Goal: Information Seeking & Learning: Learn about a topic

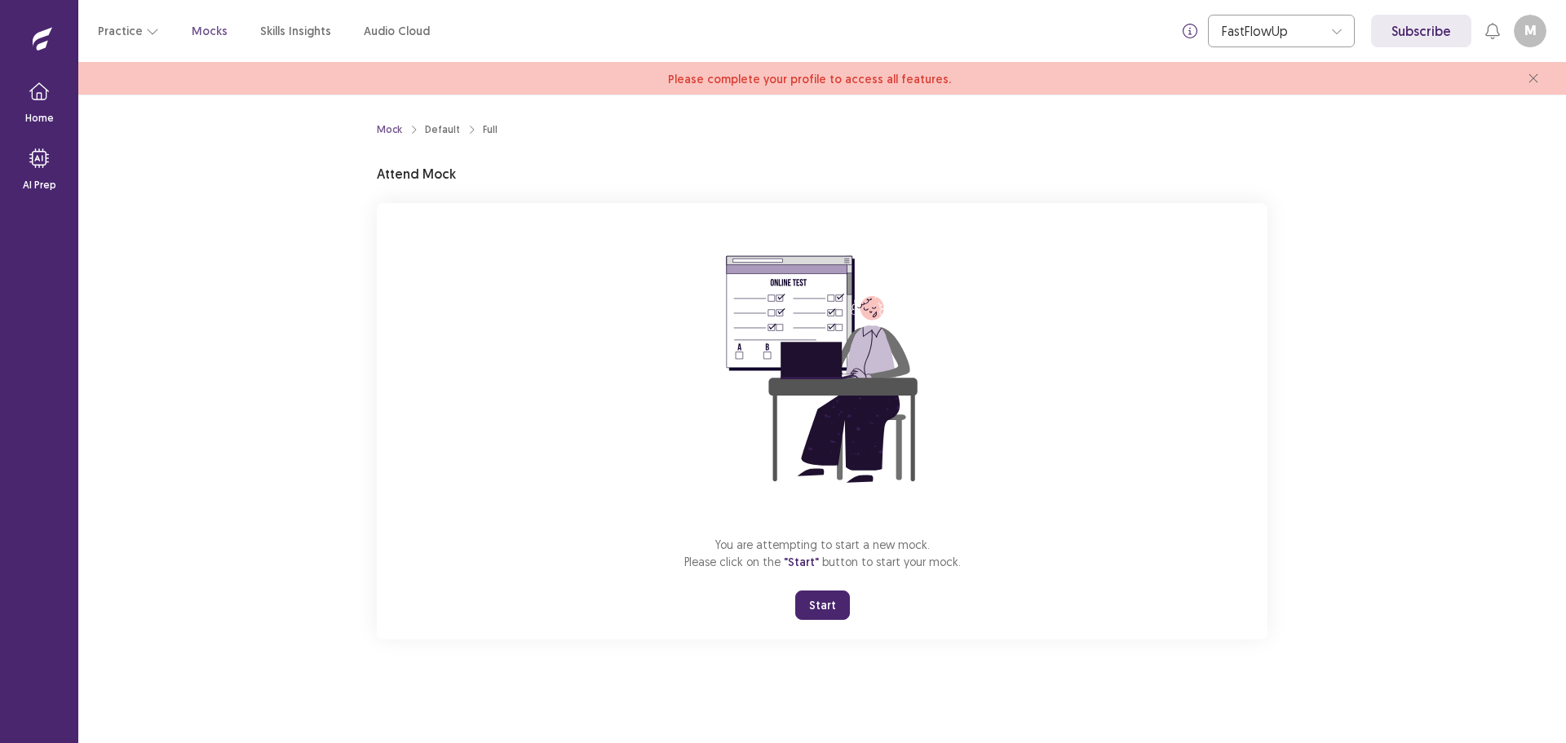
click at [825, 602] on button "Start" at bounding box center [822, 605] width 55 height 29
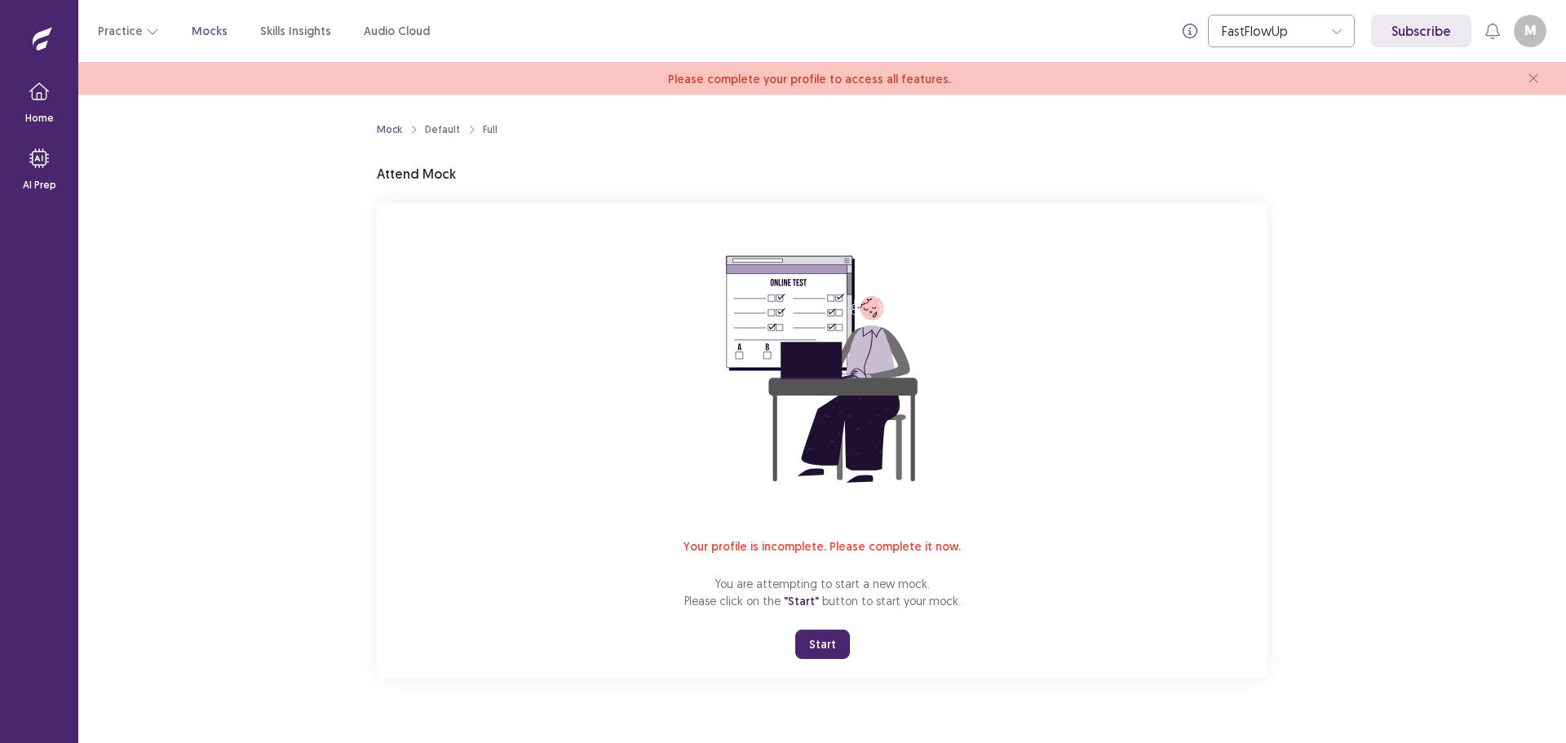
click at [1533, 26] on button "M" at bounding box center [1530, 31] width 33 height 33
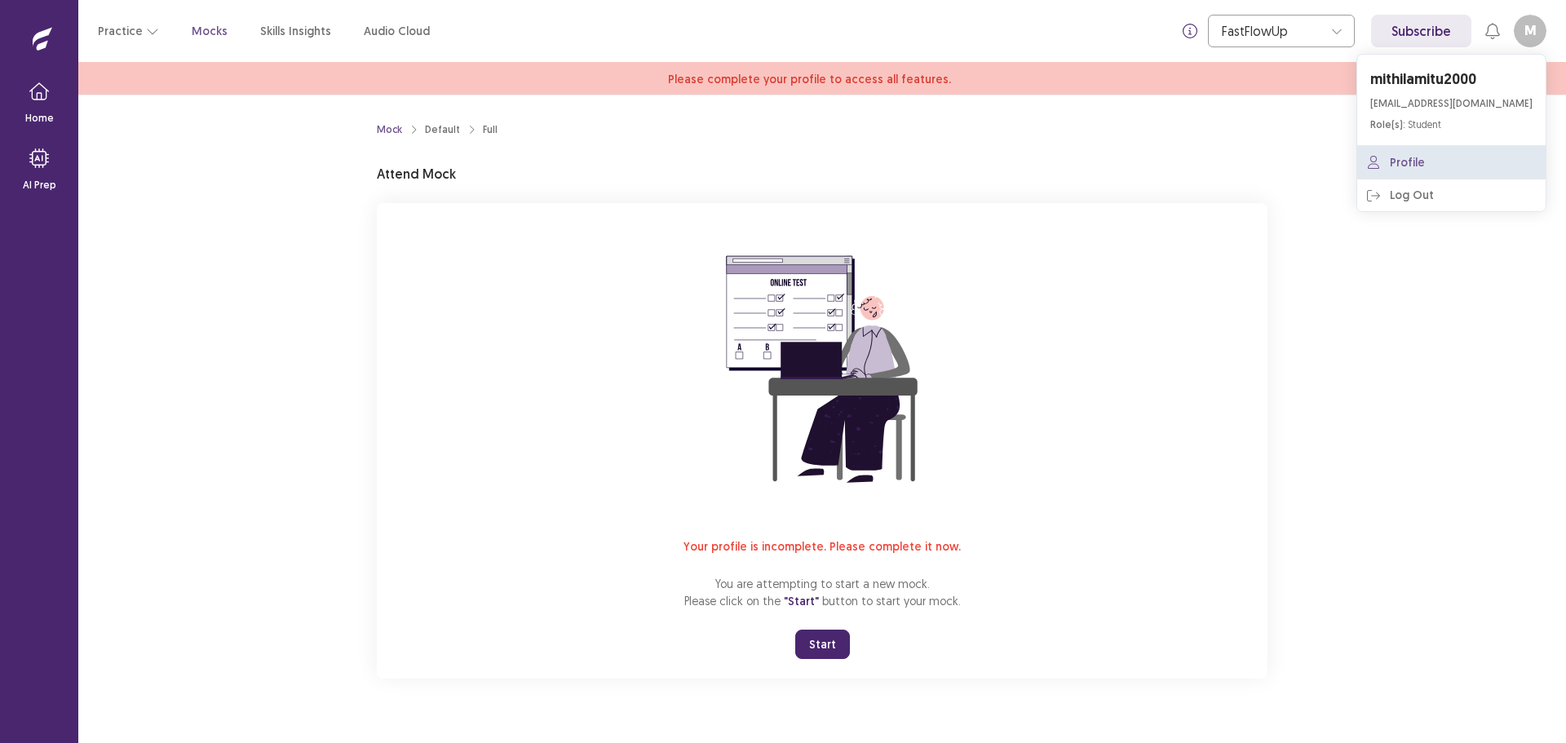
click at [1470, 166] on link "Profile" at bounding box center [1451, 162] width 188 height 33
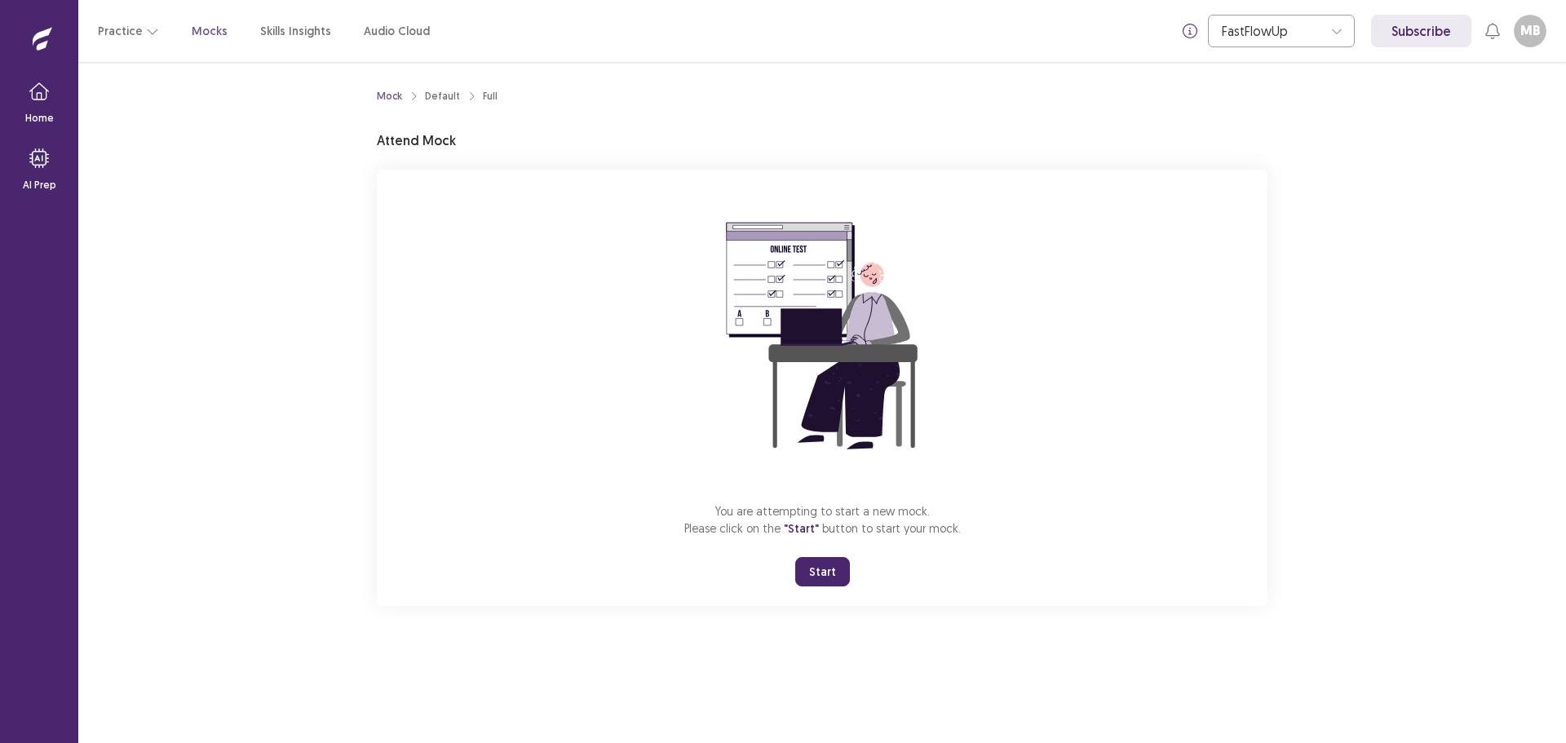
click at [817, 574] on button "Start" at bounding box center [822, 571] width 55 height 29
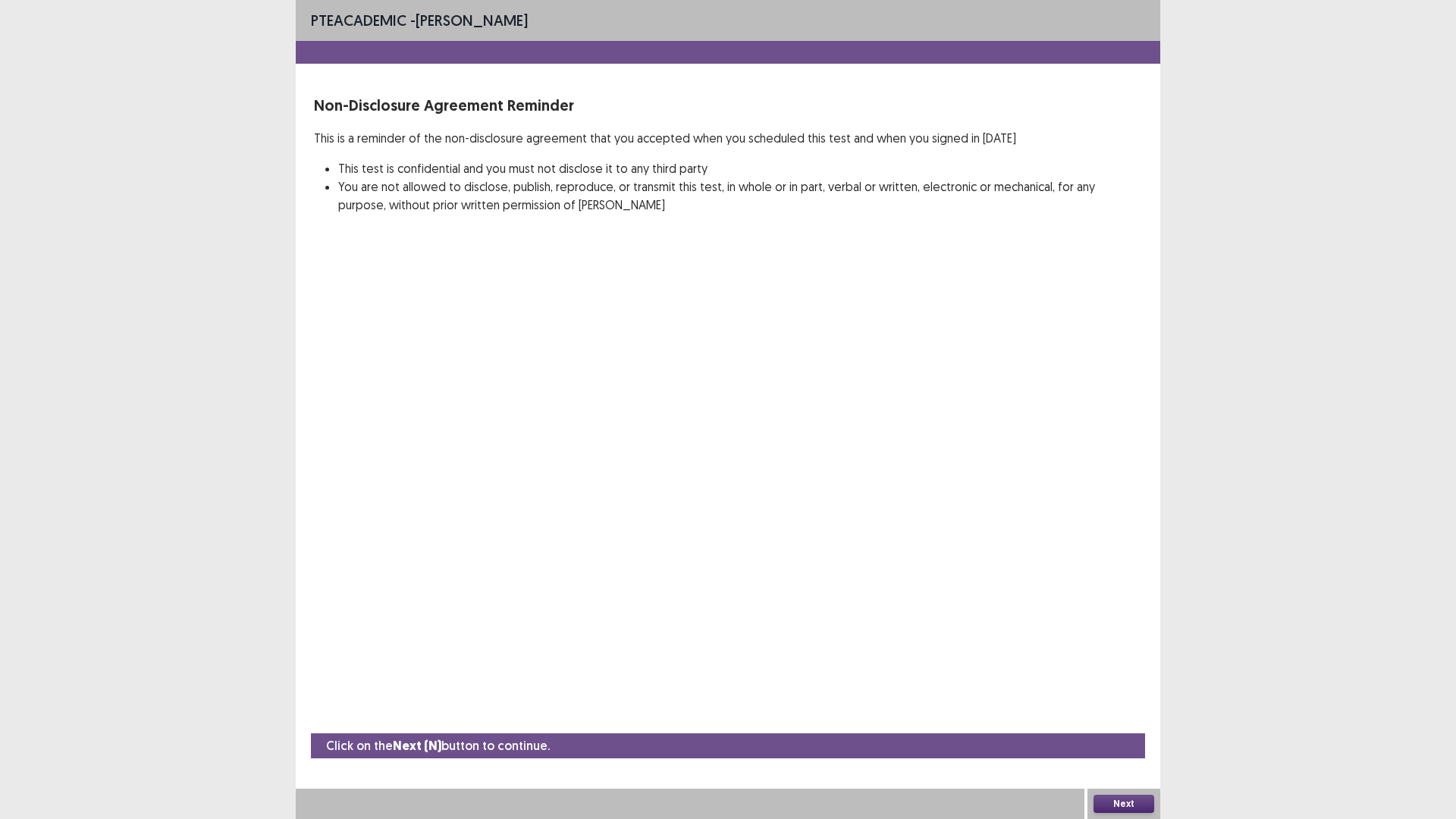
click at [1133, 690] on button "Next" at bounding box center [1123, 804] width 60 height 19
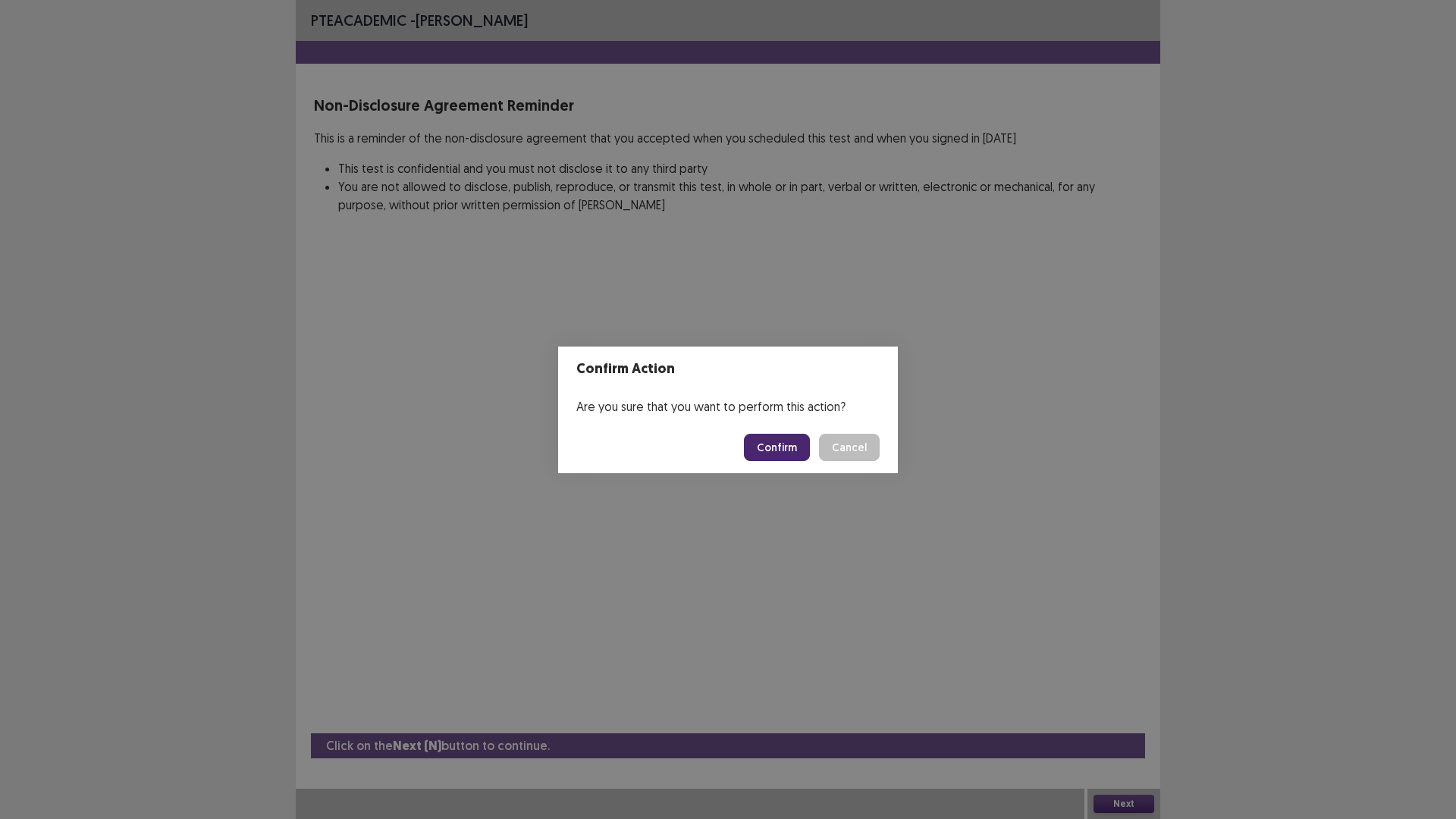
click at [759, 446] on button "Confirm" at bounding box center [776, 447] width 66 height 27
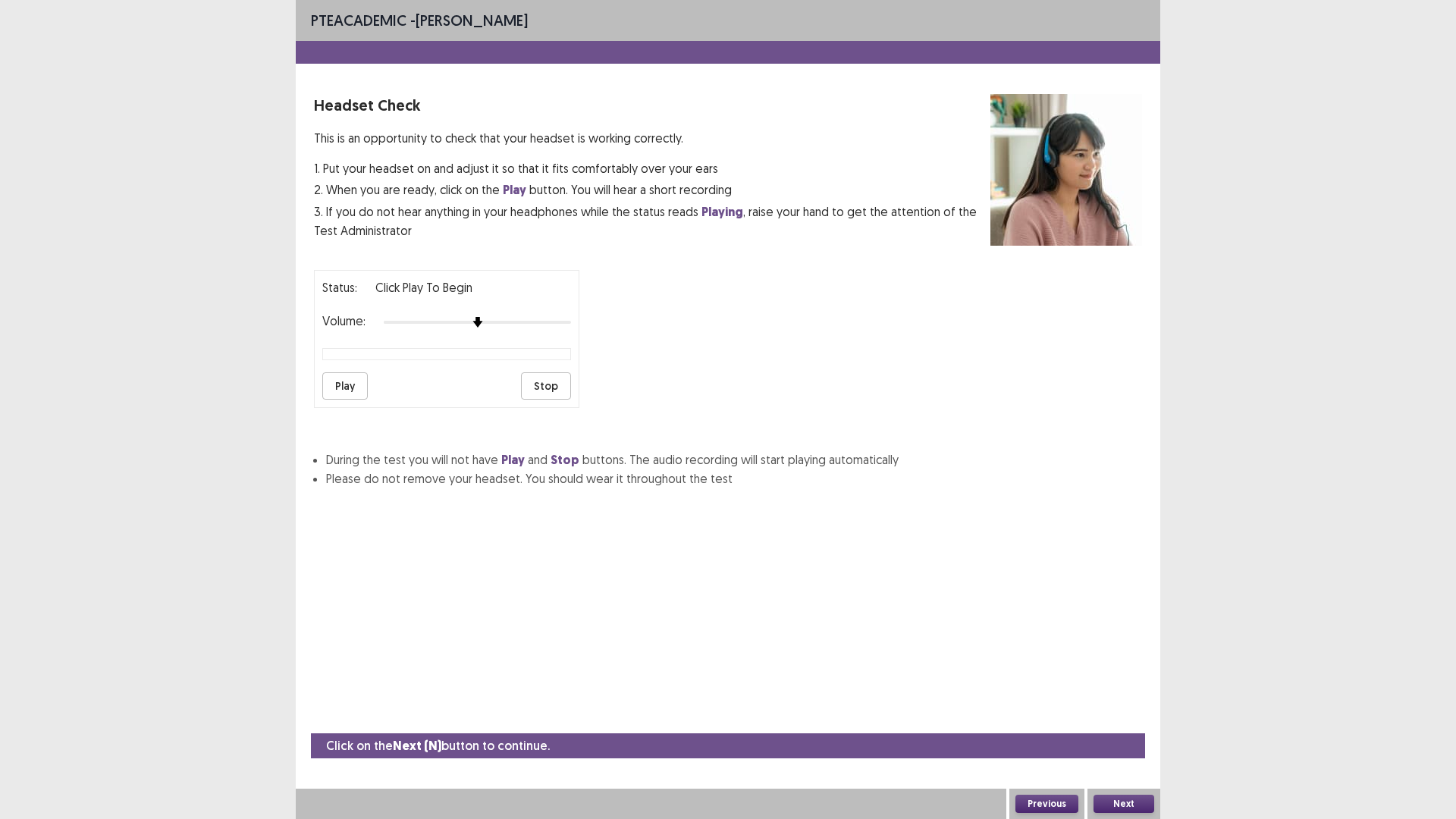
click at [356, 380] on button "Play" at bounding box center [345, 385] width 46 height 27
click at [347, 384] on button "Play" at bounding box center [345, 385] width 46 height 27
click at [1148, 690] on button "Next" at bounding box center [1123, 804] width 60 height 19
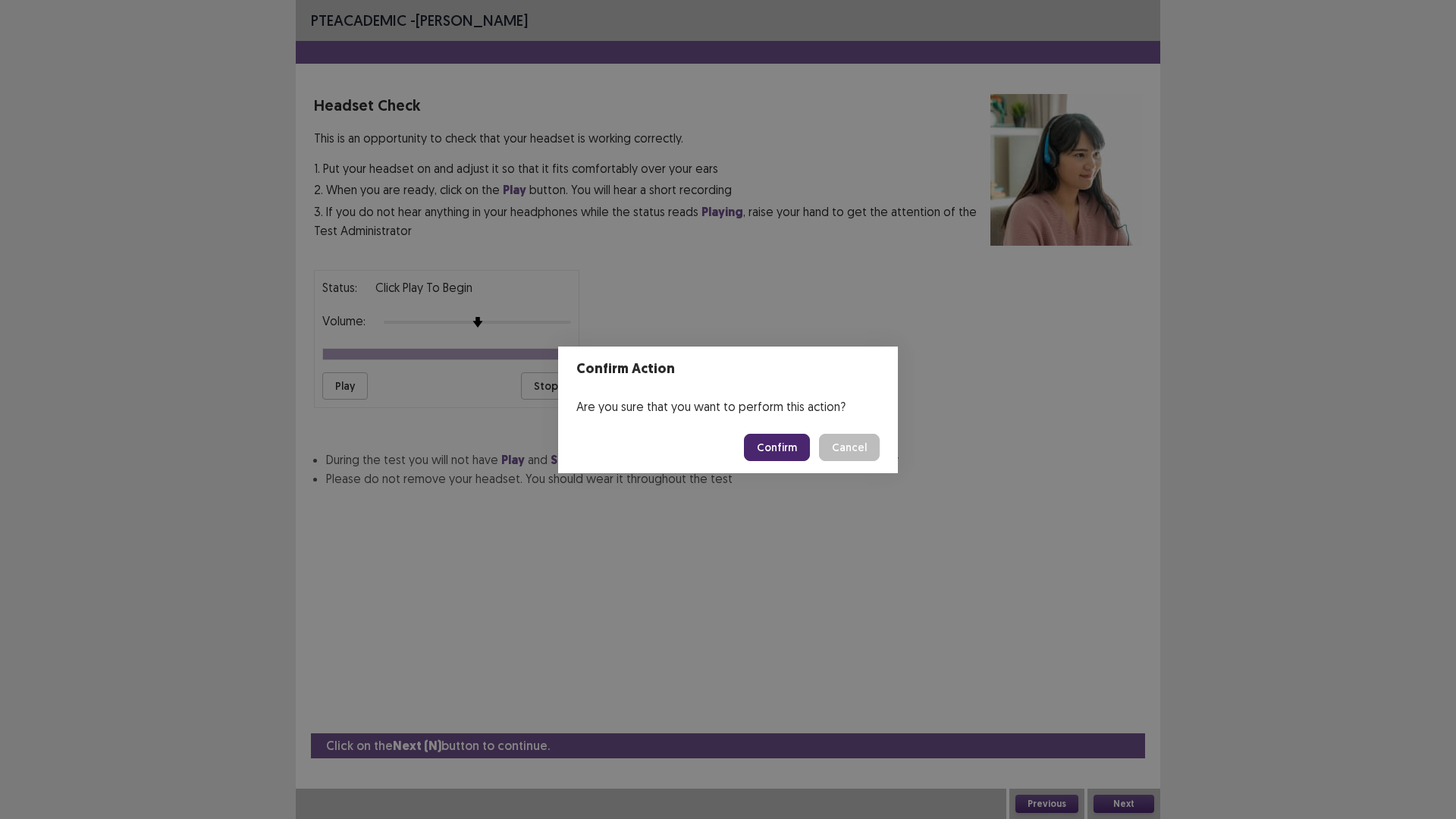
click at [770, 451] on button "Confirm" at bounding box center [776, 447] width 66 height 27
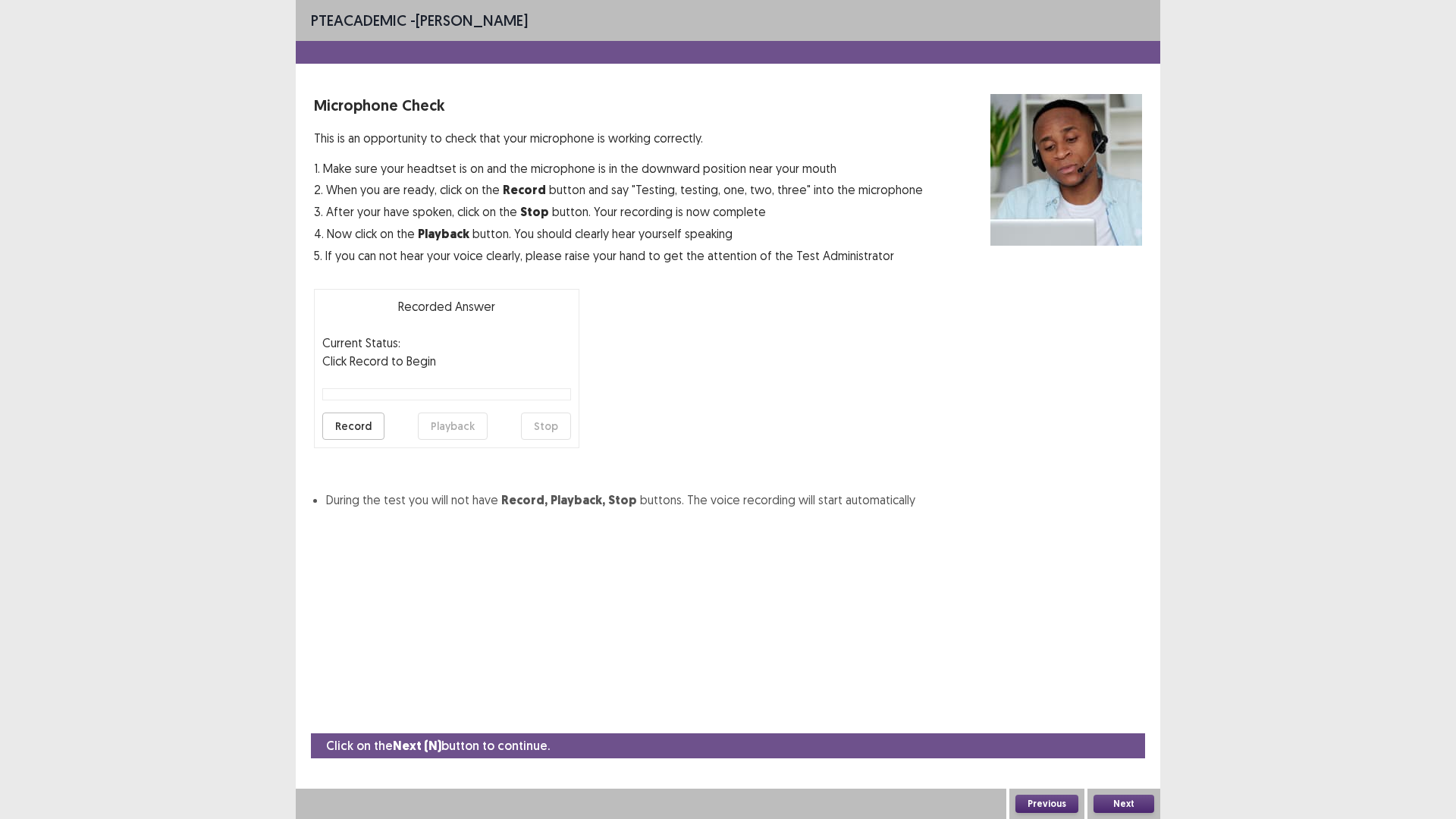
click at [336, 429] on button "Record" at bounding box center [353, 426] width 62 height 27
click at [541, 435] on button "Stop" at bounding box center [546, 426] width 50 height 27
click at [450, 428] on button "Playback" at bounding box center [452, 426] width 70 height 27
click at [1117, 690] on button "Next" at bounding box center [1123, 804] width 60 height 19
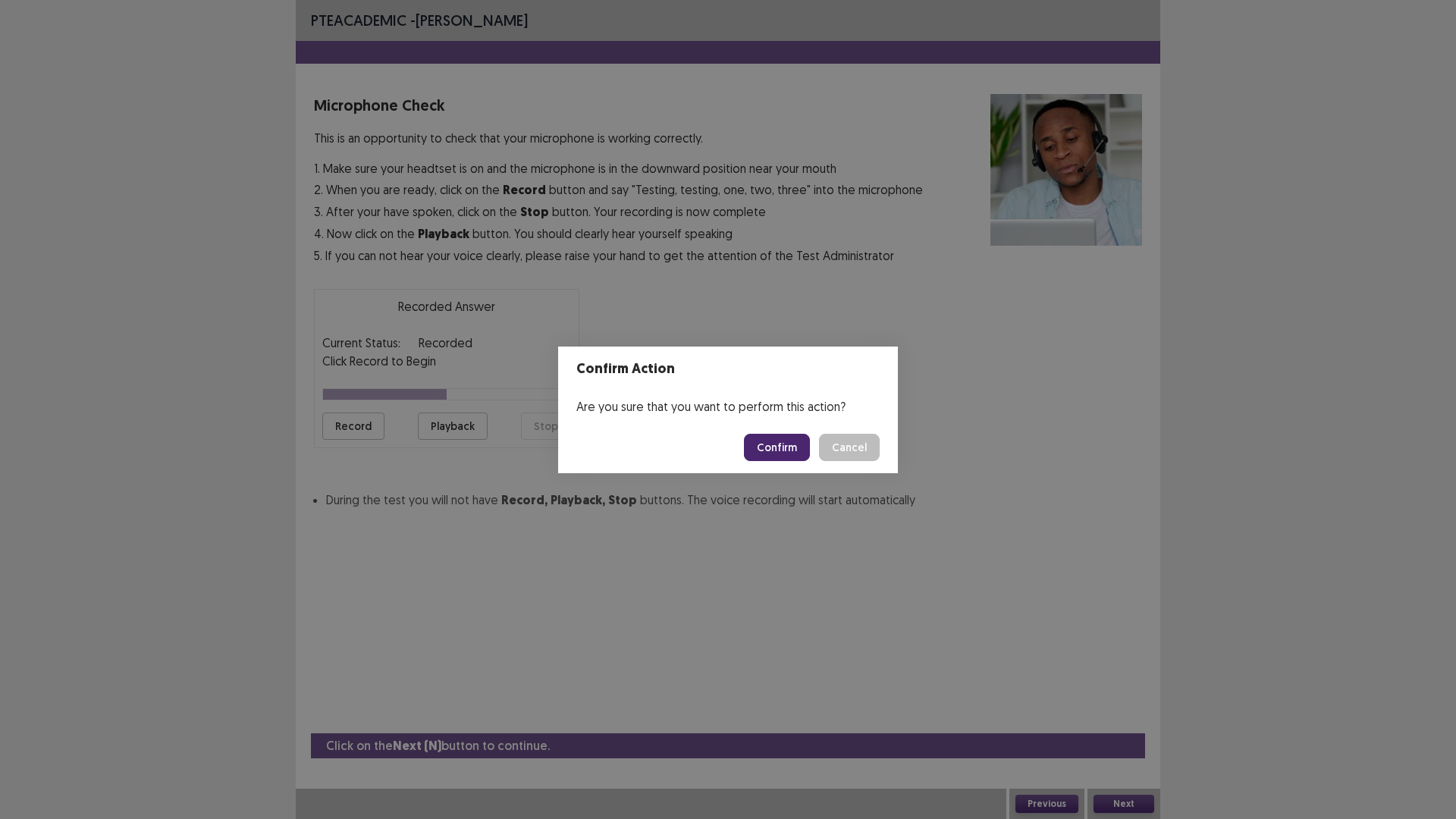
click at [750, 455] on button "Confirm" at bounding box center [776, 447] width 66 height 27
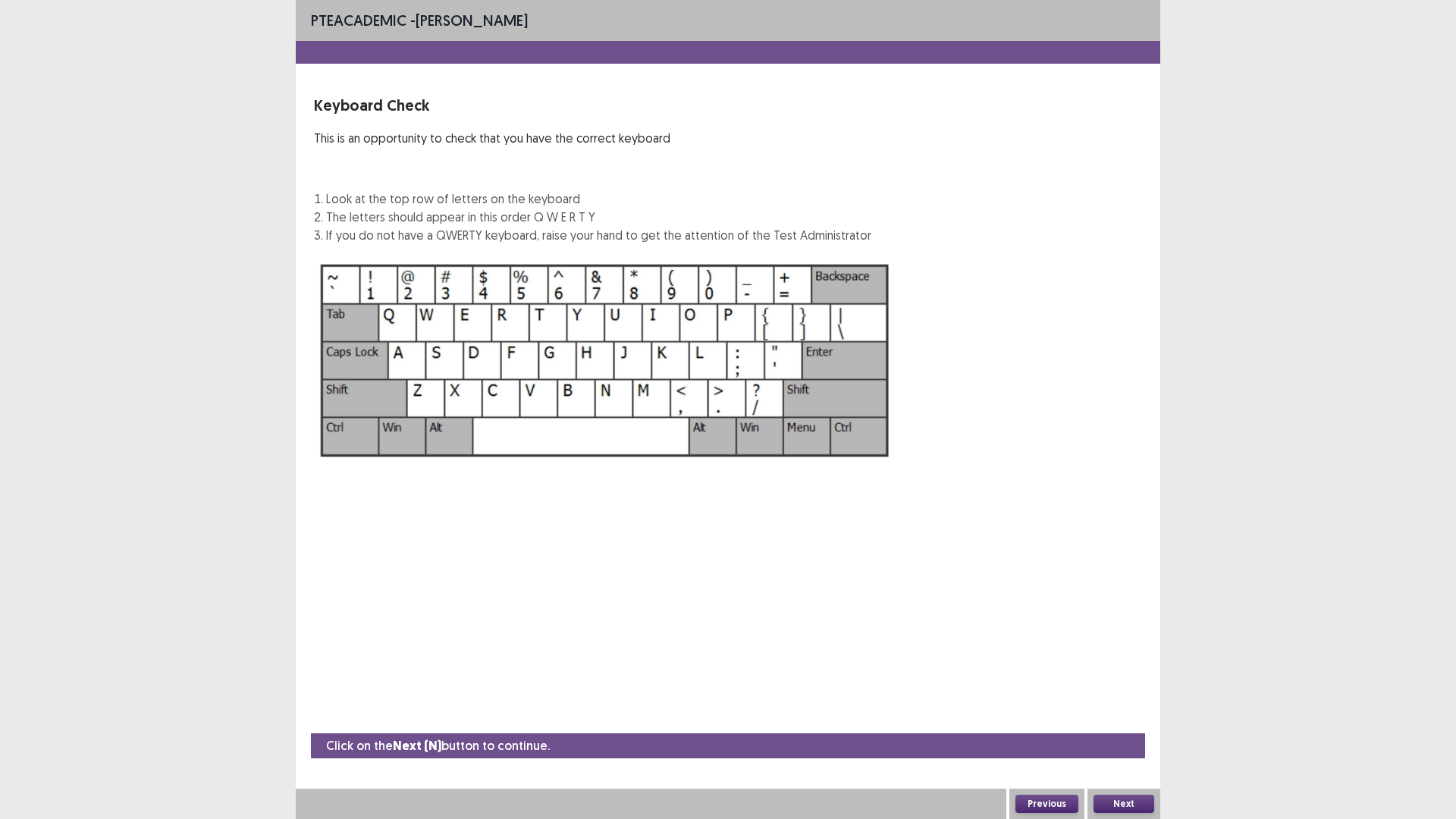
click at [1141, 690] on button "Next" at bounding box center [1123, 804] width 60 height 19
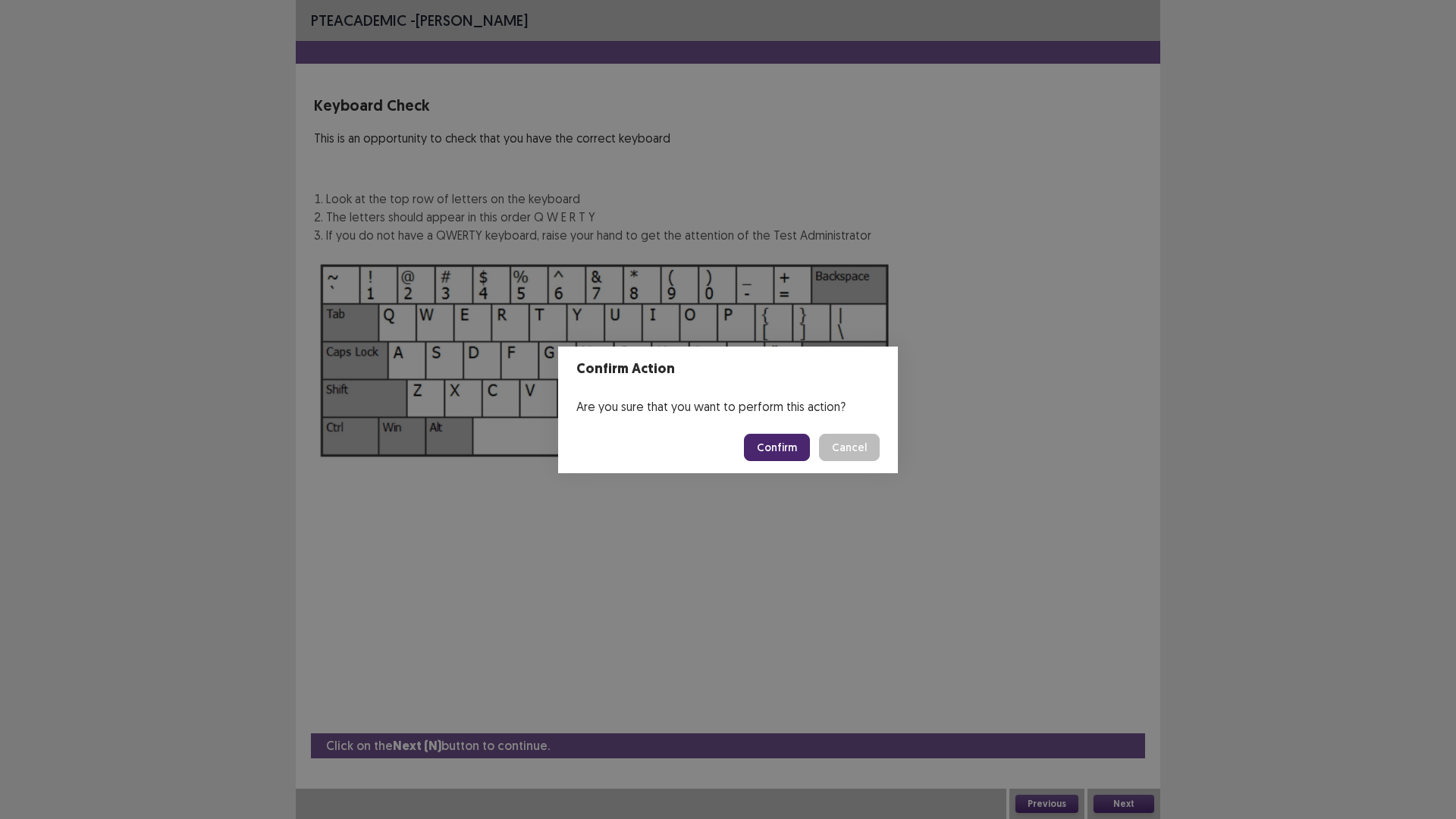
click at [762, 455] on button "Confirm" at bounding box center [776, 447] width 66 height 27
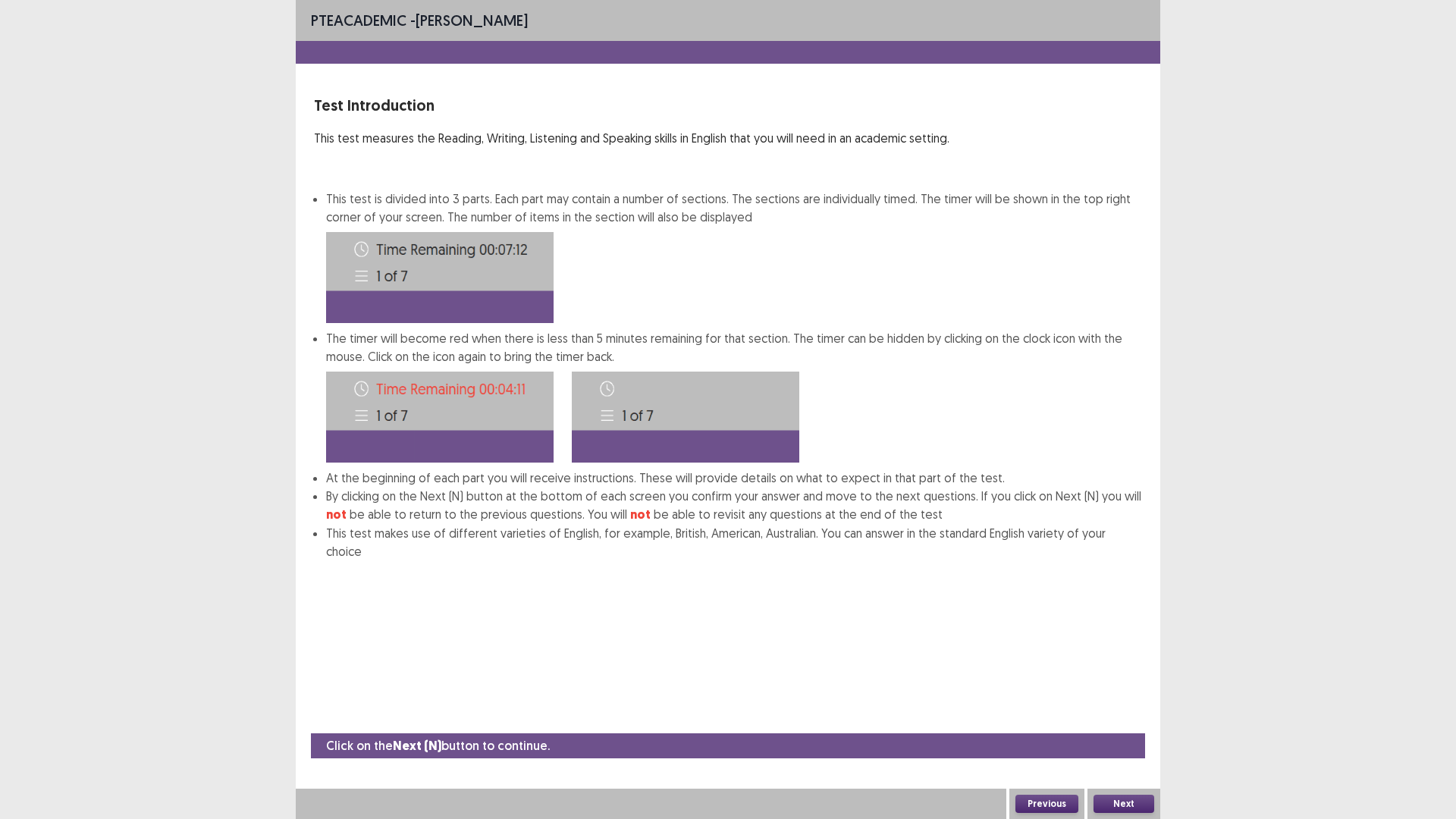
click at [1133, 690] on button "Next" at bounding box center [1123, 804] width 60 height 19
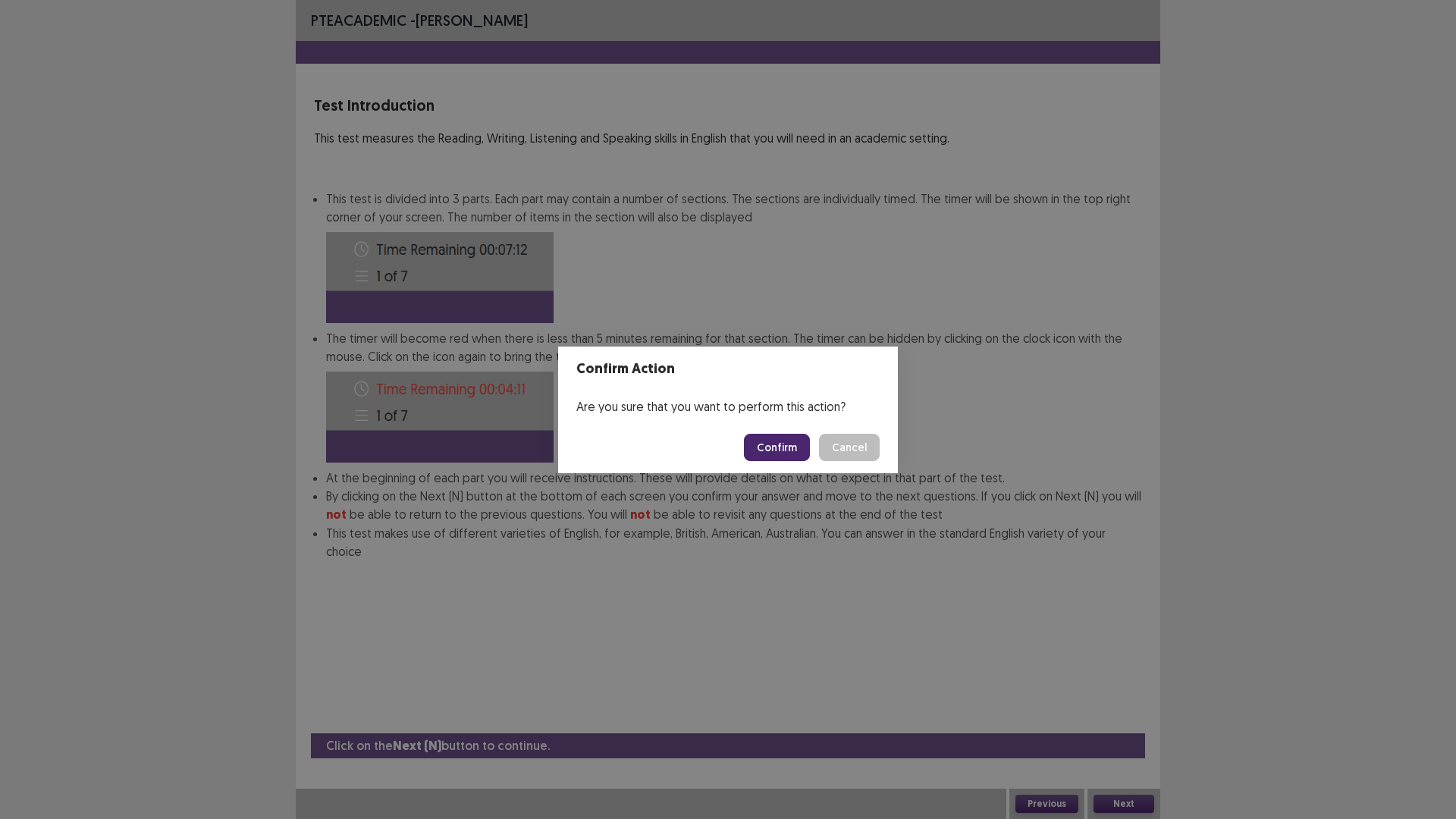
click at [773, 440] on button "Confirm" at bounding box center [776, 447] width 66 height 27
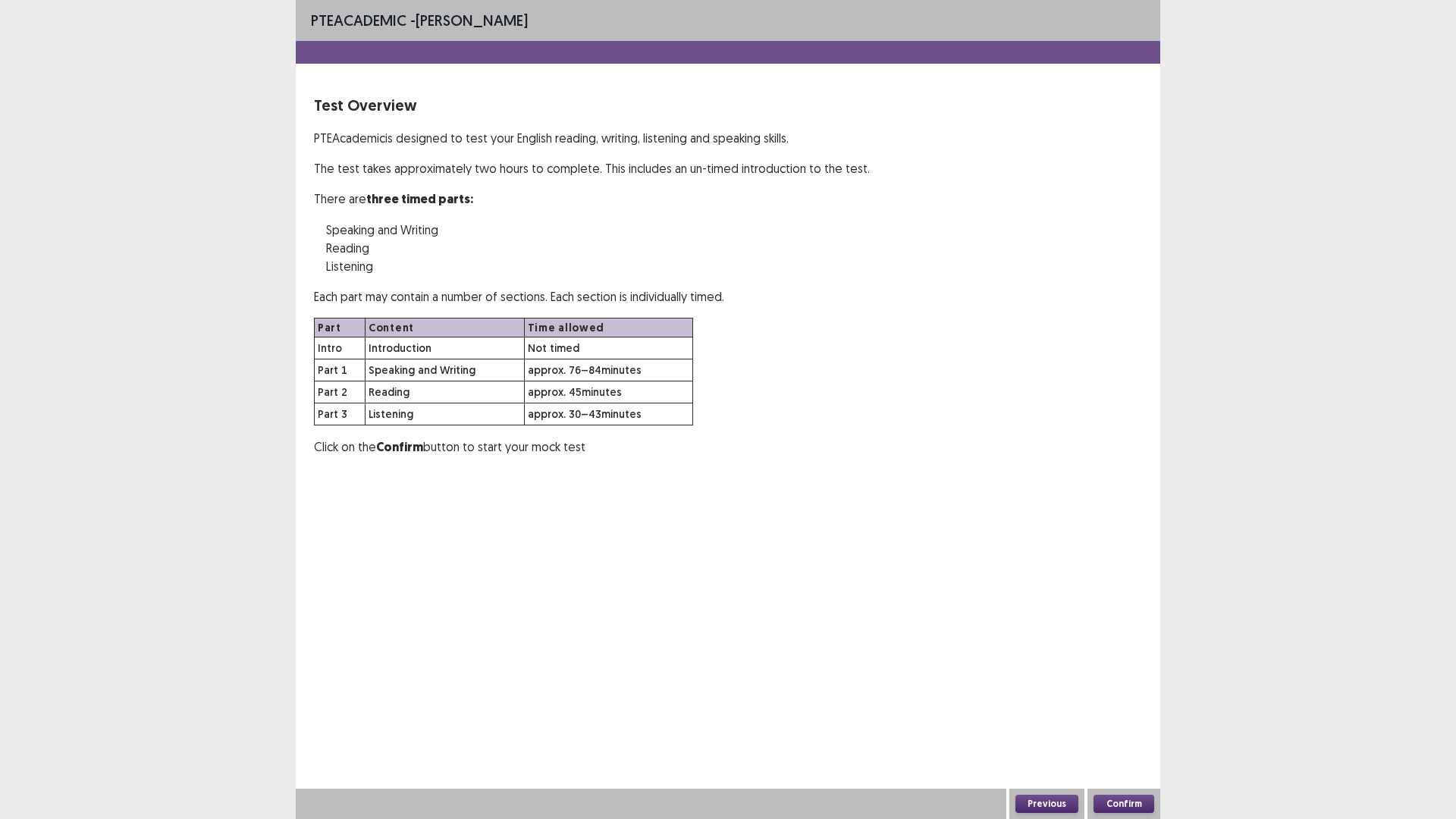
click at [1122, 690] on button "Confirm" at bounding box center [1123, 804] width 60 height 19
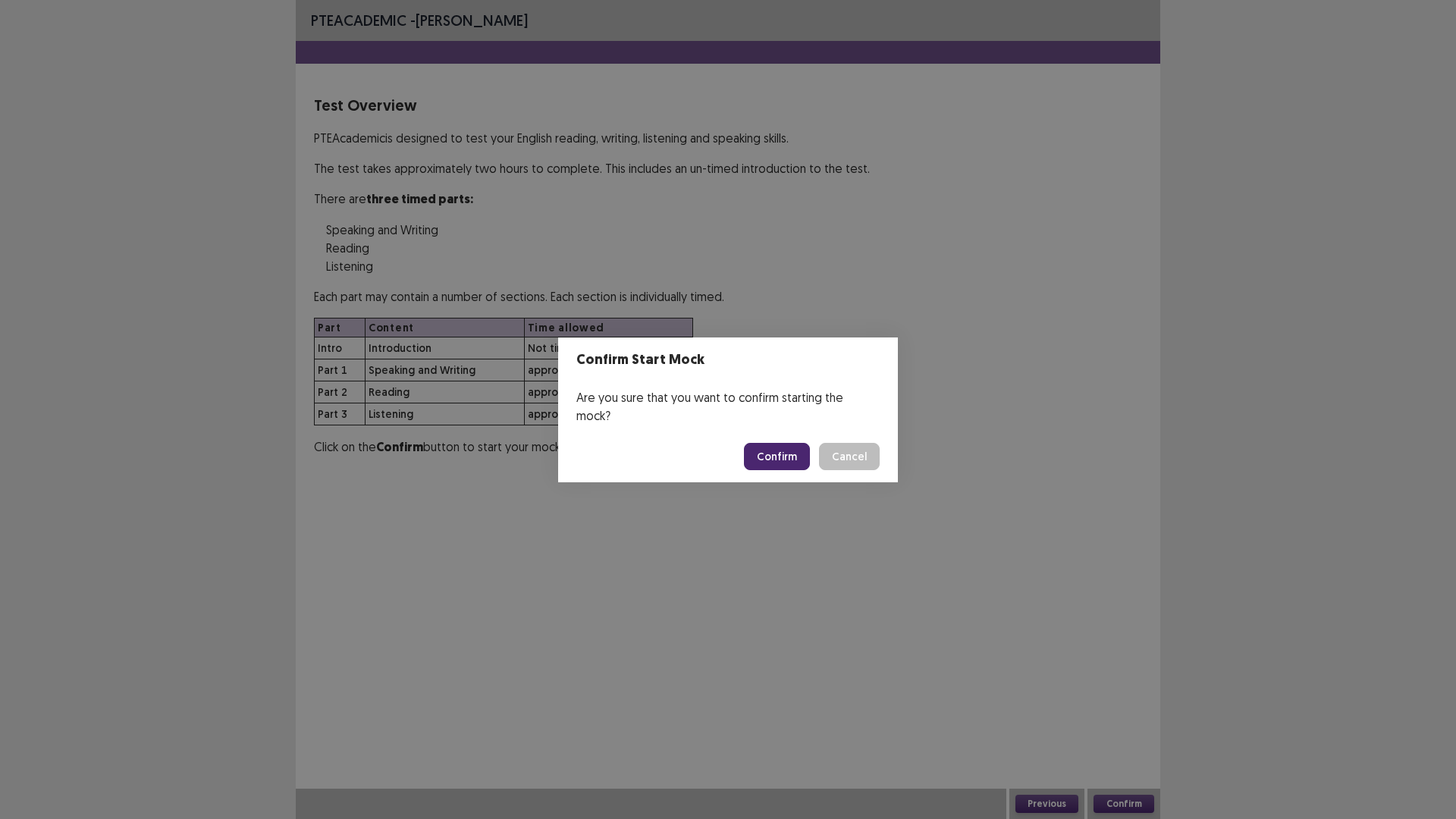
click at [850, 452] on button "Cancel" at bounding box center [849, 456] width 60 height 27
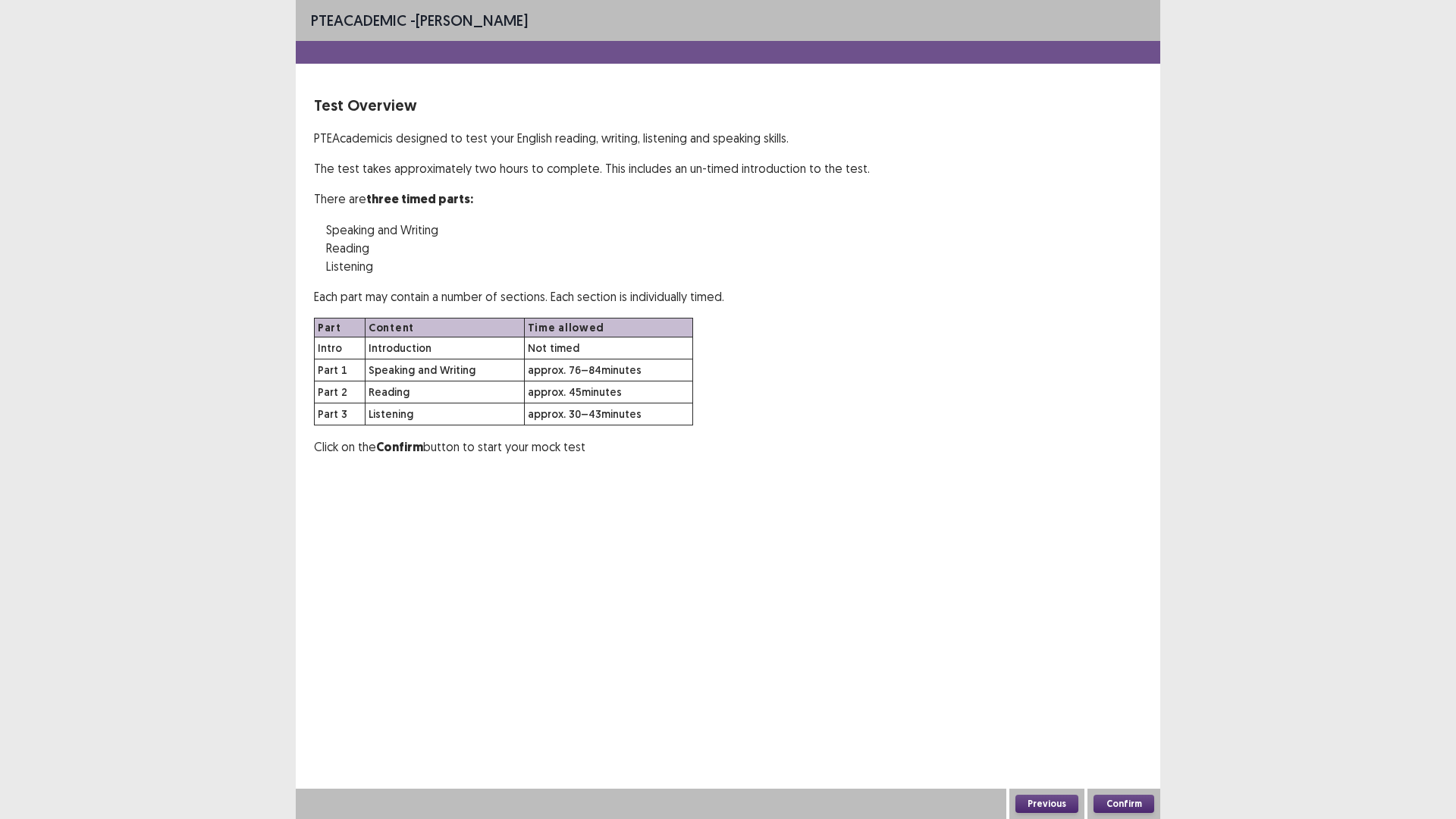
click at [1137, 690] on button "Confirm" at bounding box center [1123, 804] width 60 height 19
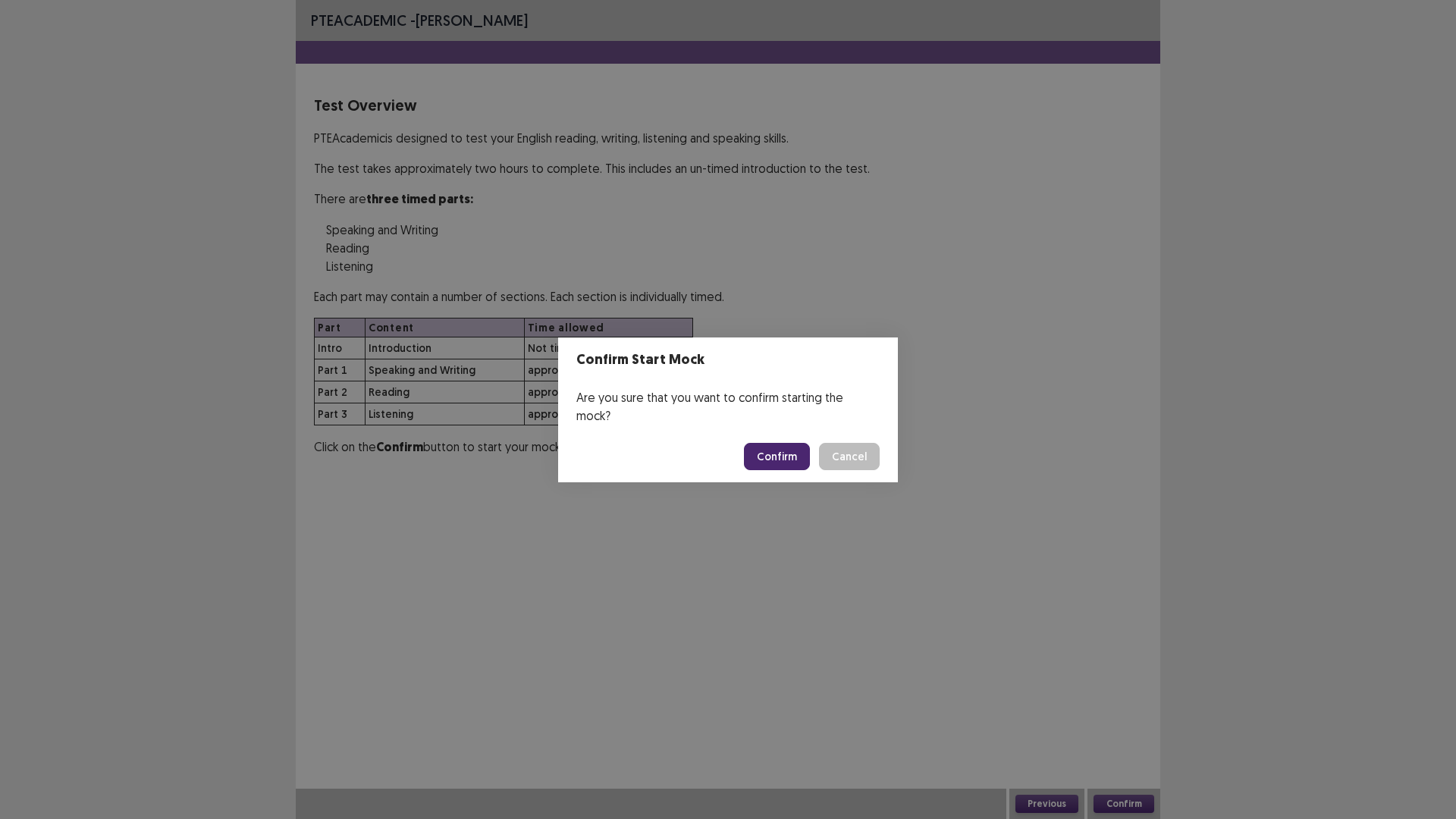
click at [762, 443] on button "Confirm" at bounding box center [776, 456] width 66 height 27
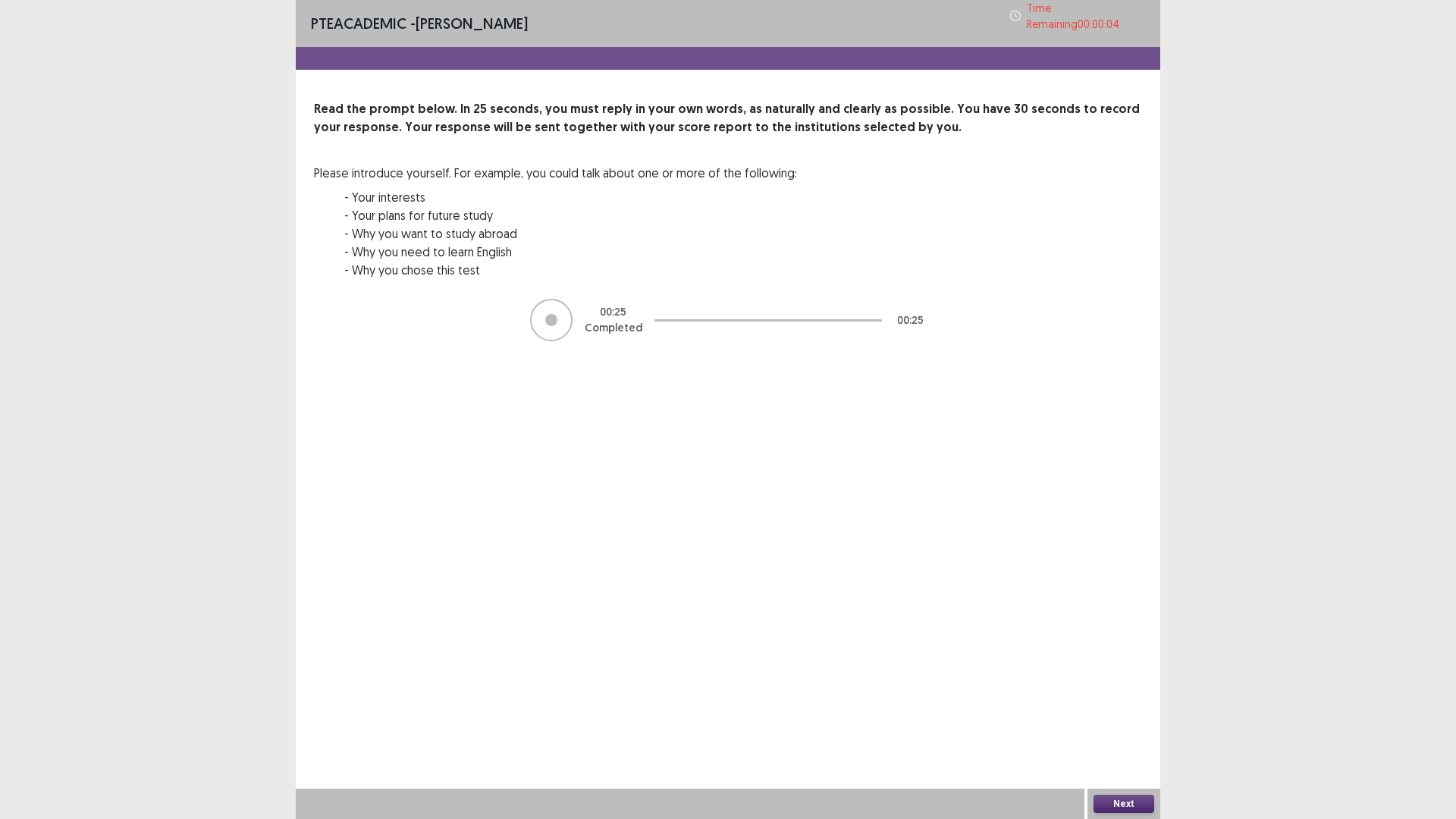
click at [1118, 690] on button "Next" at bounding box center [1123, 804] width 60 height 19
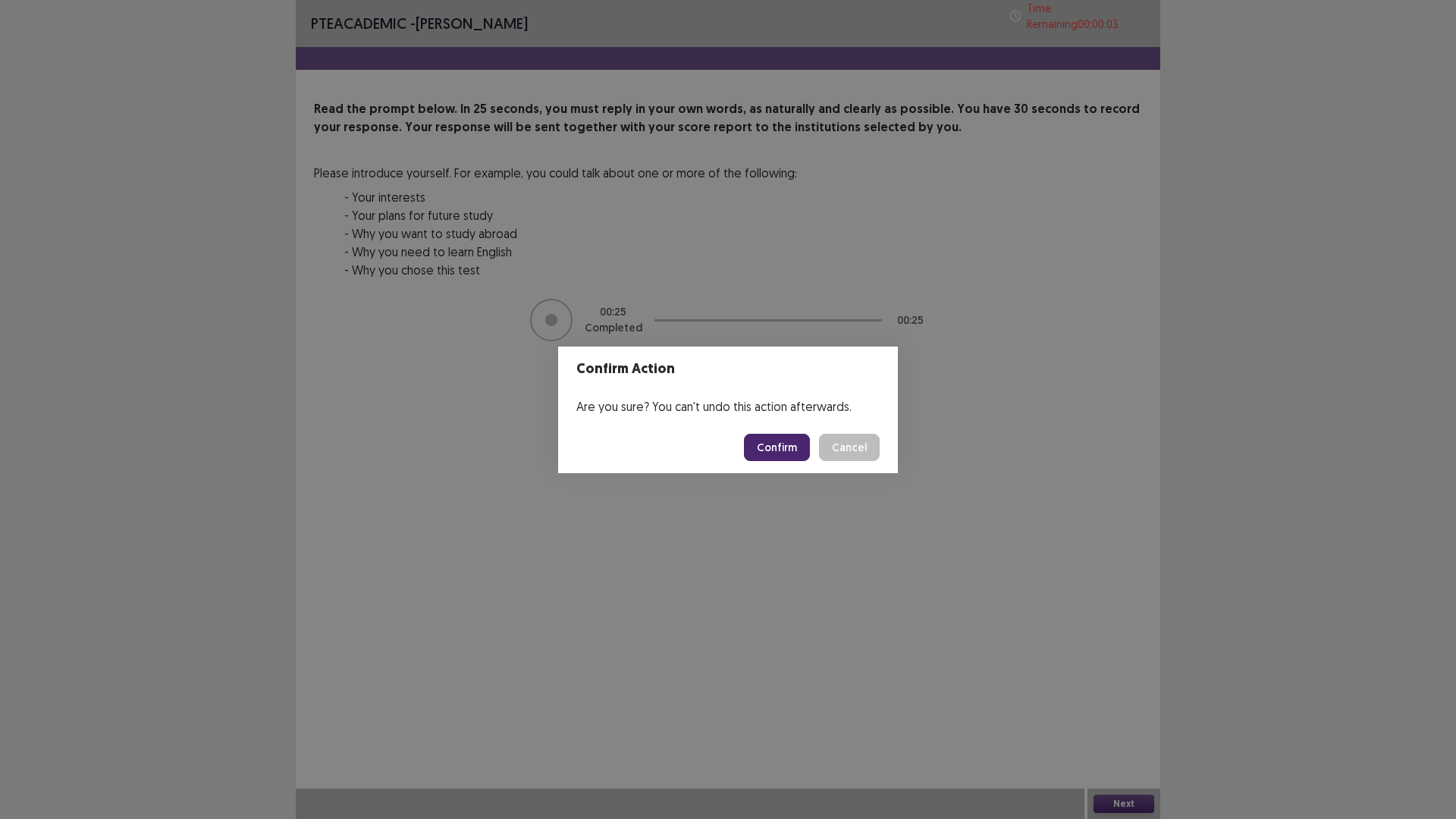
click at [767, 456] on button "Confirm" at bounding box center [776, 447] width 66 height 27
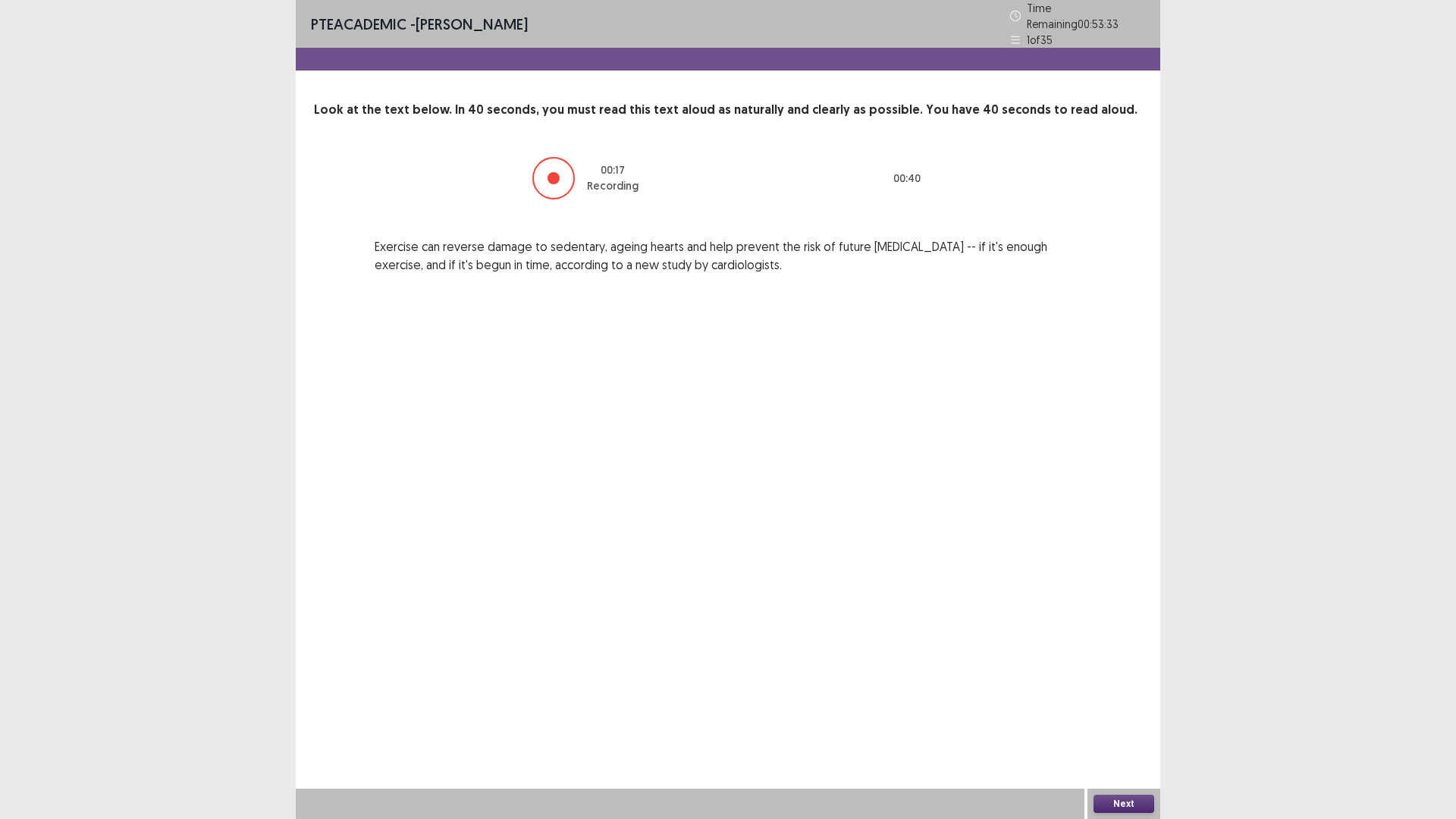
click at [1111, 690] on button "Next" at bounding box center [1123, 804] width 60 height 19
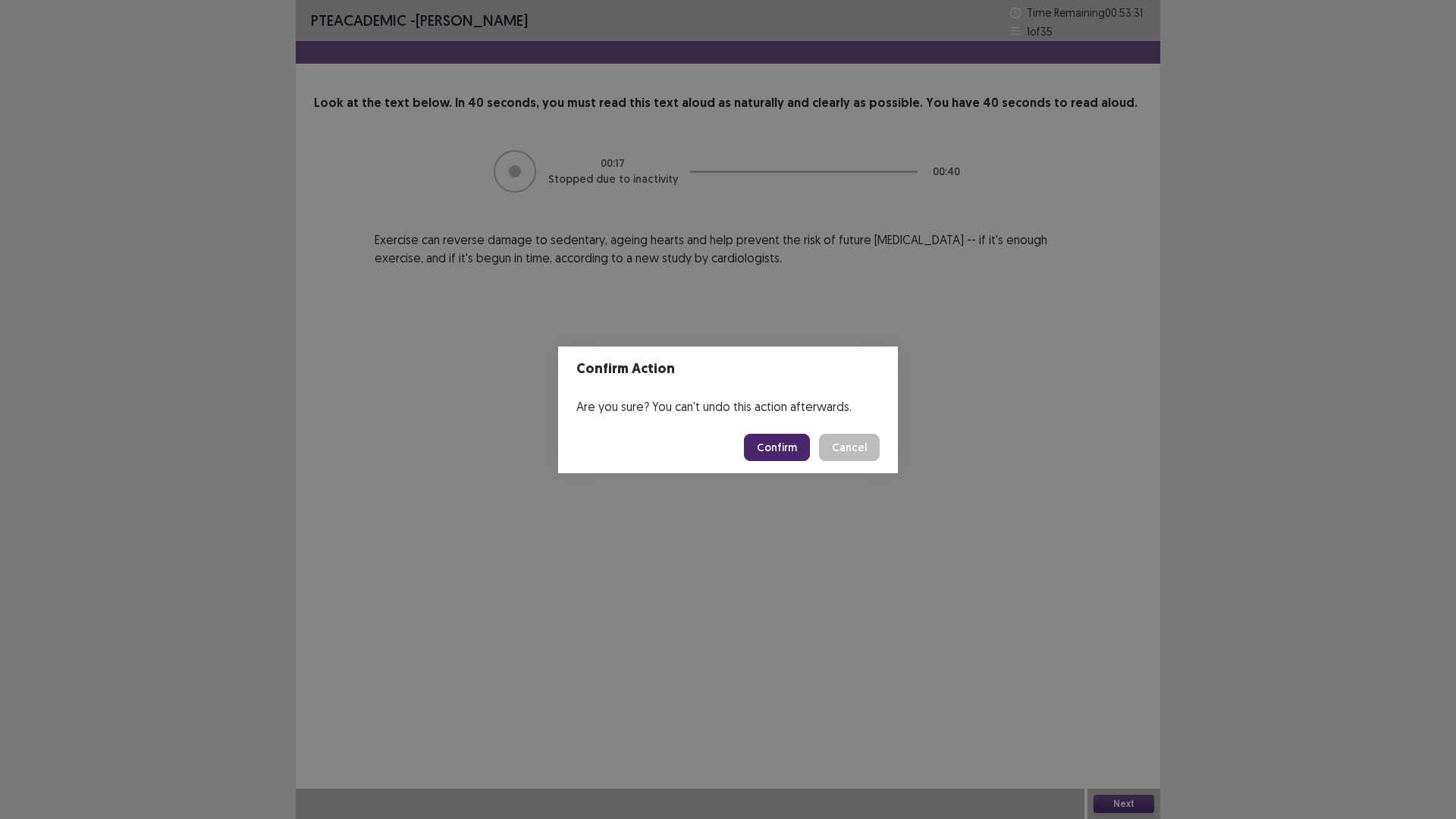
click at [784, 447] on button "Confirm" at bounding box center [776, 447] width 66 height 27
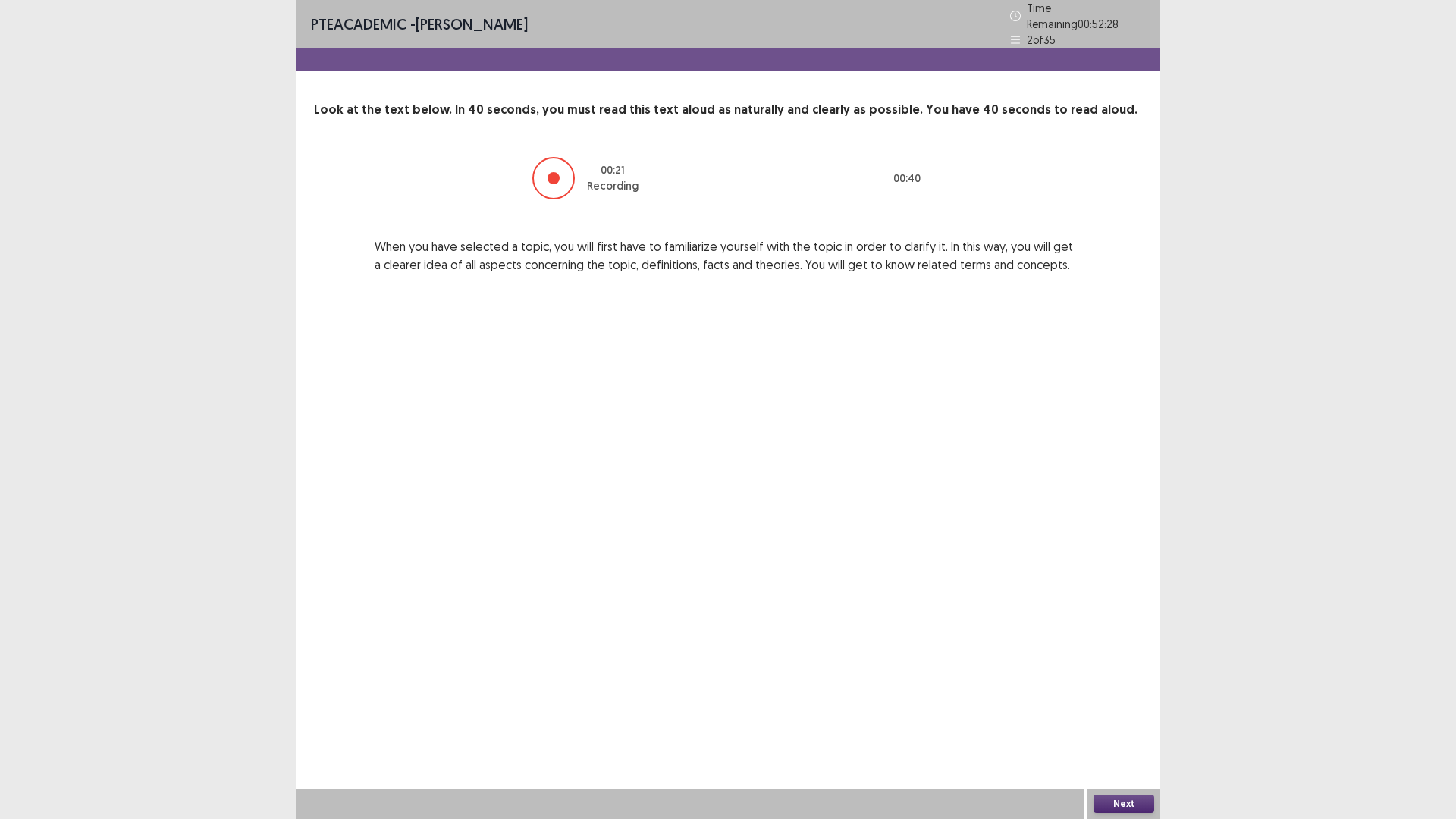
click at [1115, 690] on button "Next" at bounding box center [1123, 804] width 60 height 19
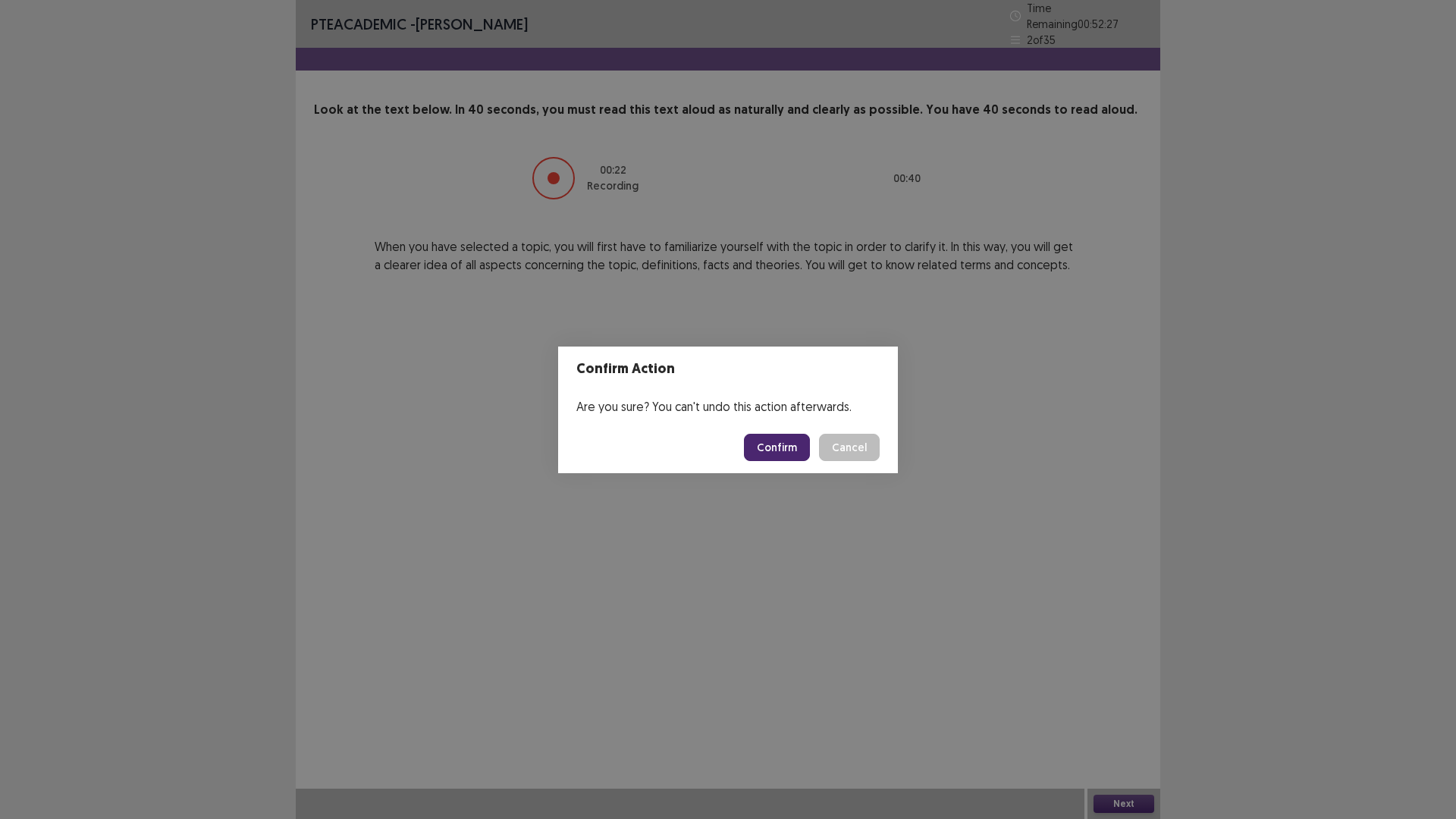
click at [765, 444] on button "Confirm" at bounding box center [776, 447] width 66 height 27
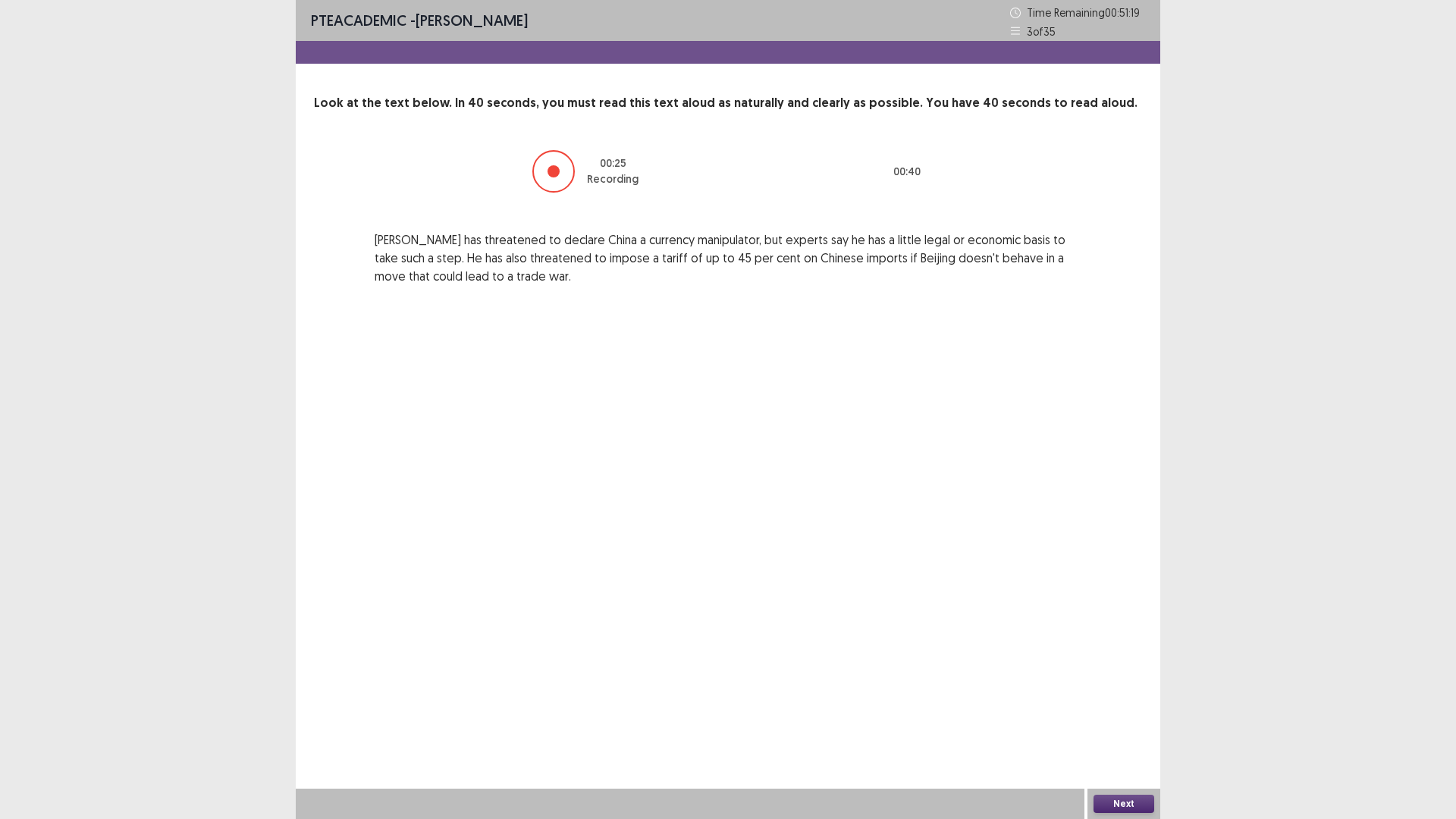
click at [1125, 690] on button "Next" at bounding box center [1123, 804] width 60 height 19
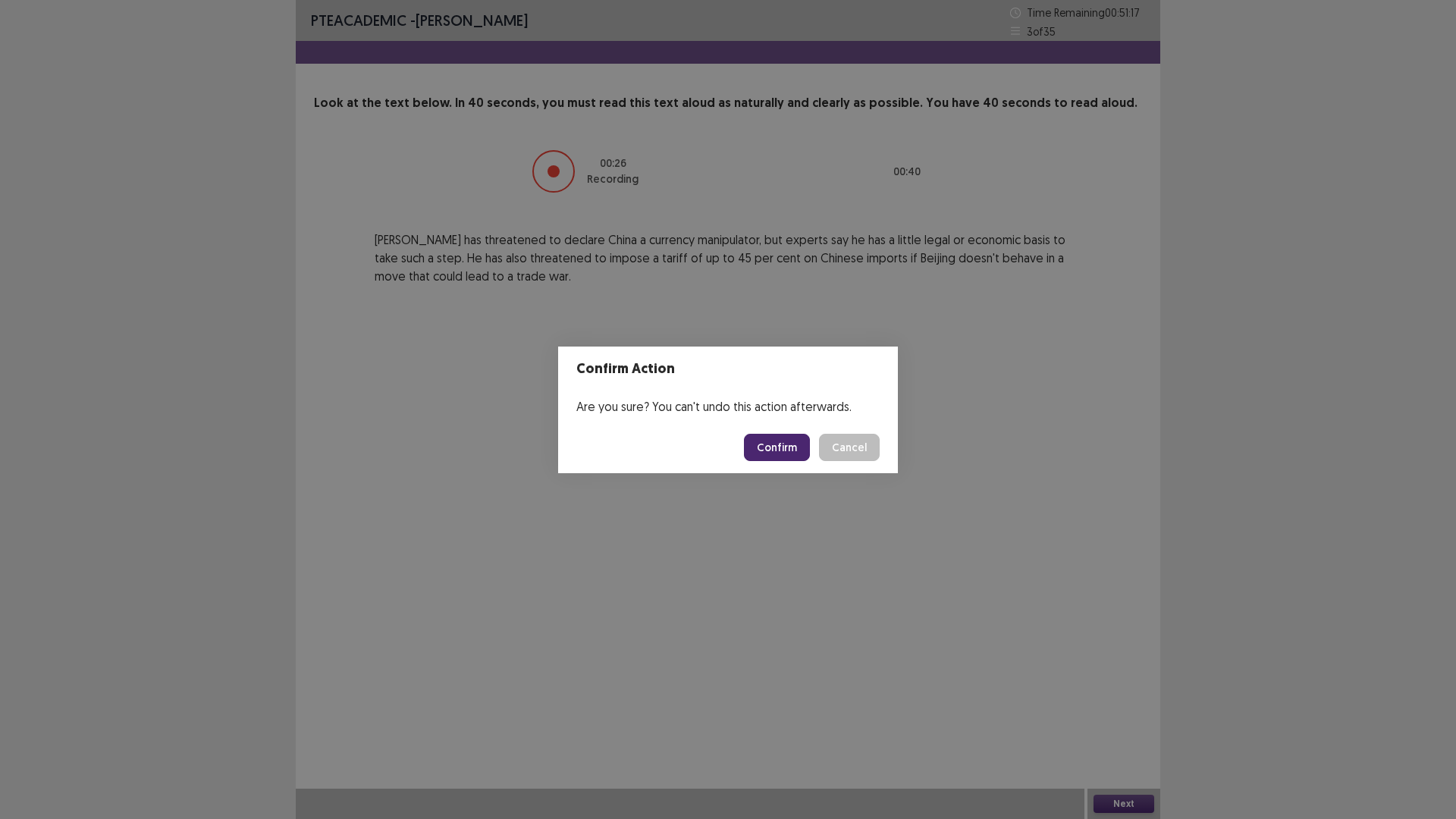
click at [782, 451] on button "Confirm" at bounding box center [776, 447] width 66 height 27
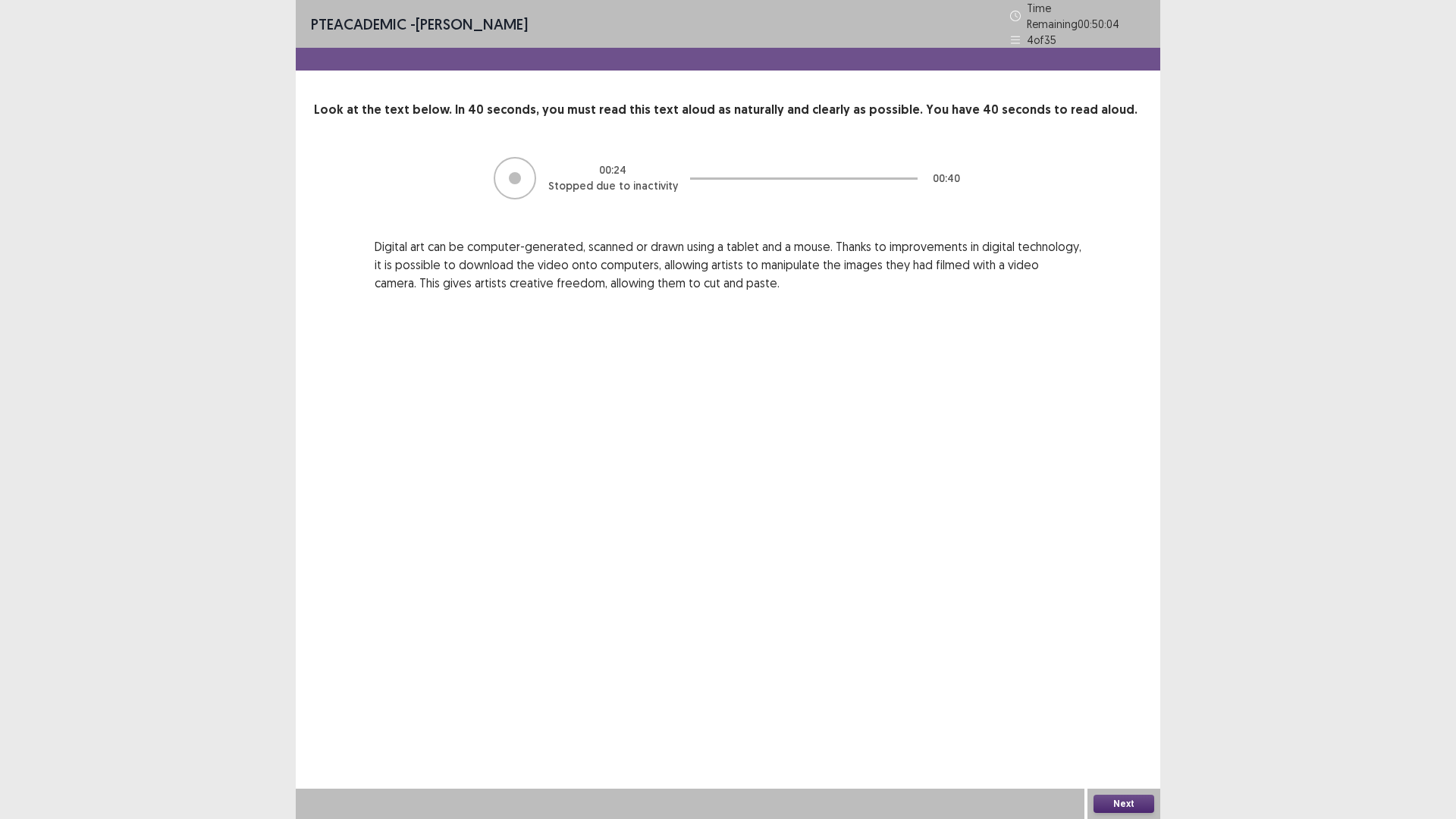
click at [1145, 690] on button "Next" at bounding box center [1123, 804] width 60 height 19
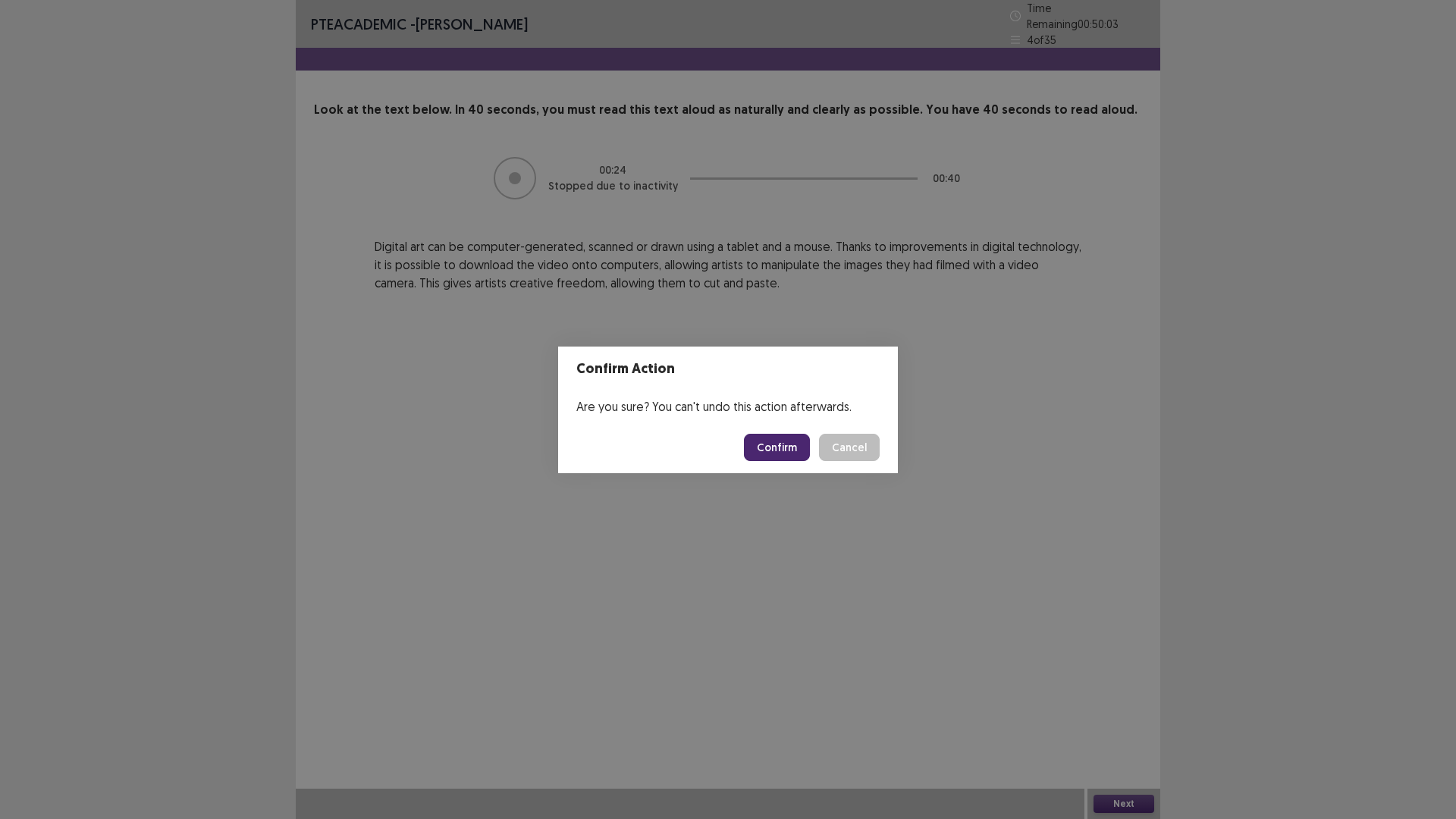
click at [773, 451] on button "Confirm" at bounding box center [776, 447] width 66 height 27
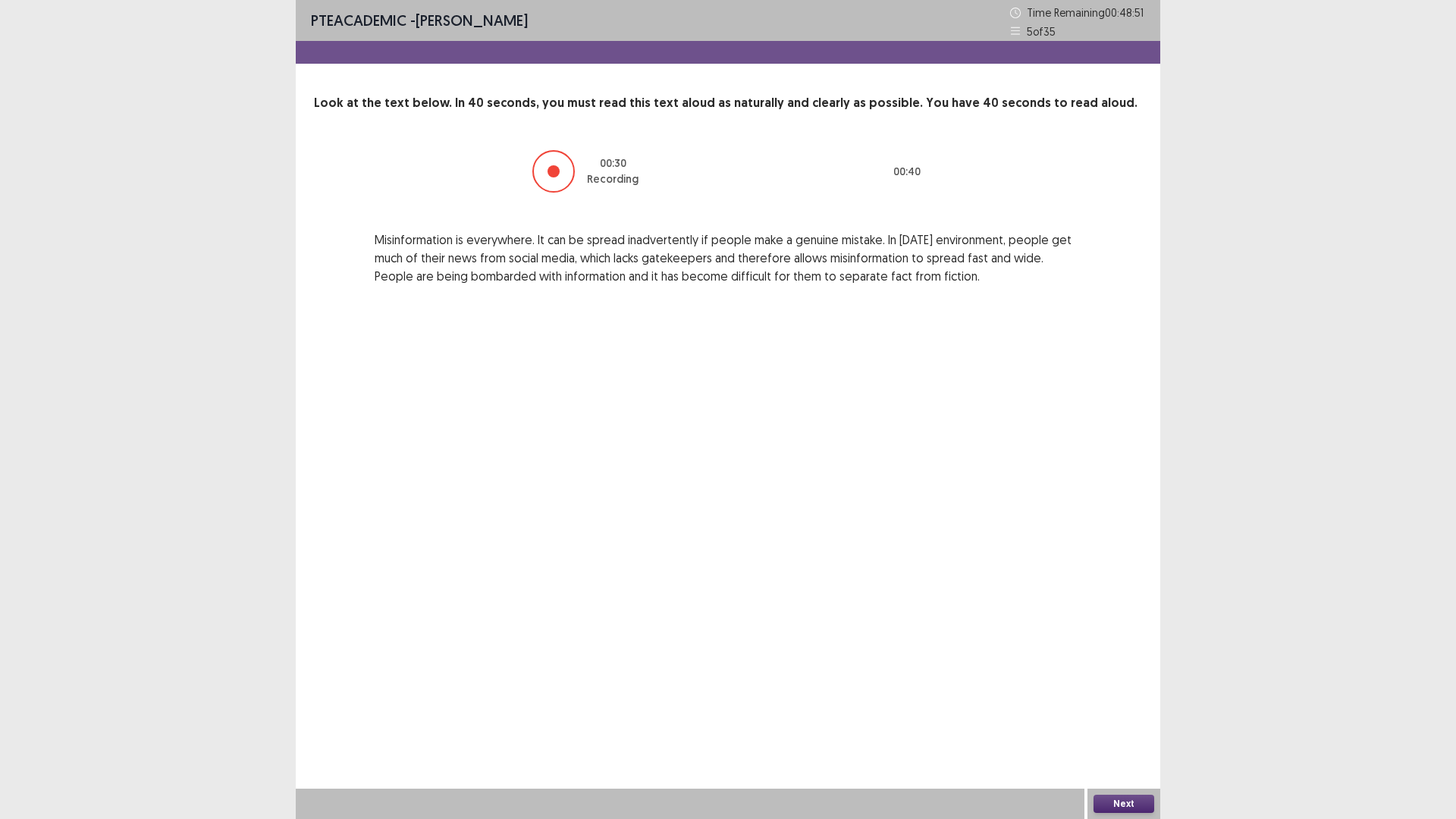
click at [1120, 690] on button "Next" at bounding box center [1123, 804] width 60 height 19
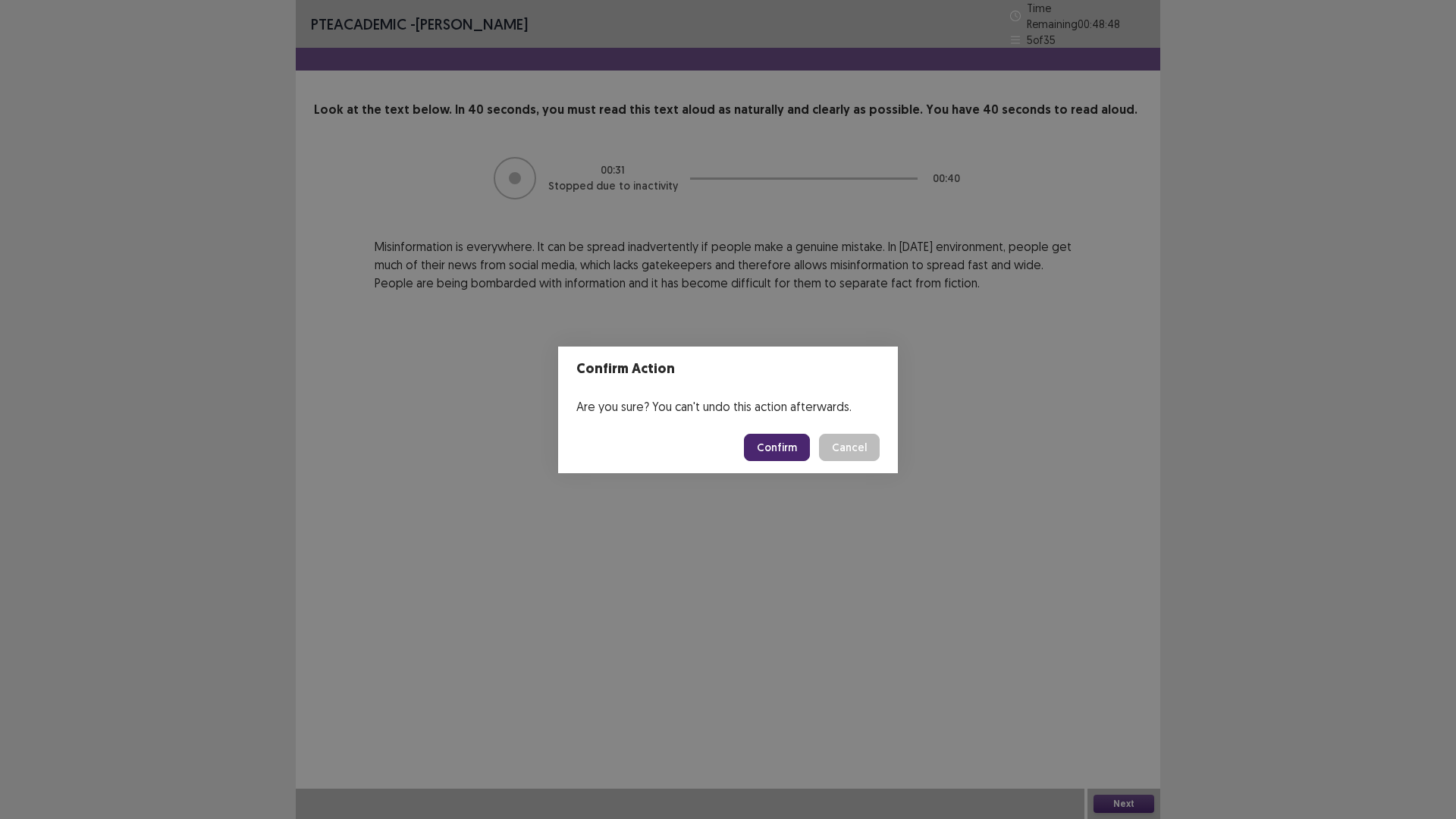
click at [788, 456] on button "Confirm" at bounding box center [776, 447] width 66 height 27
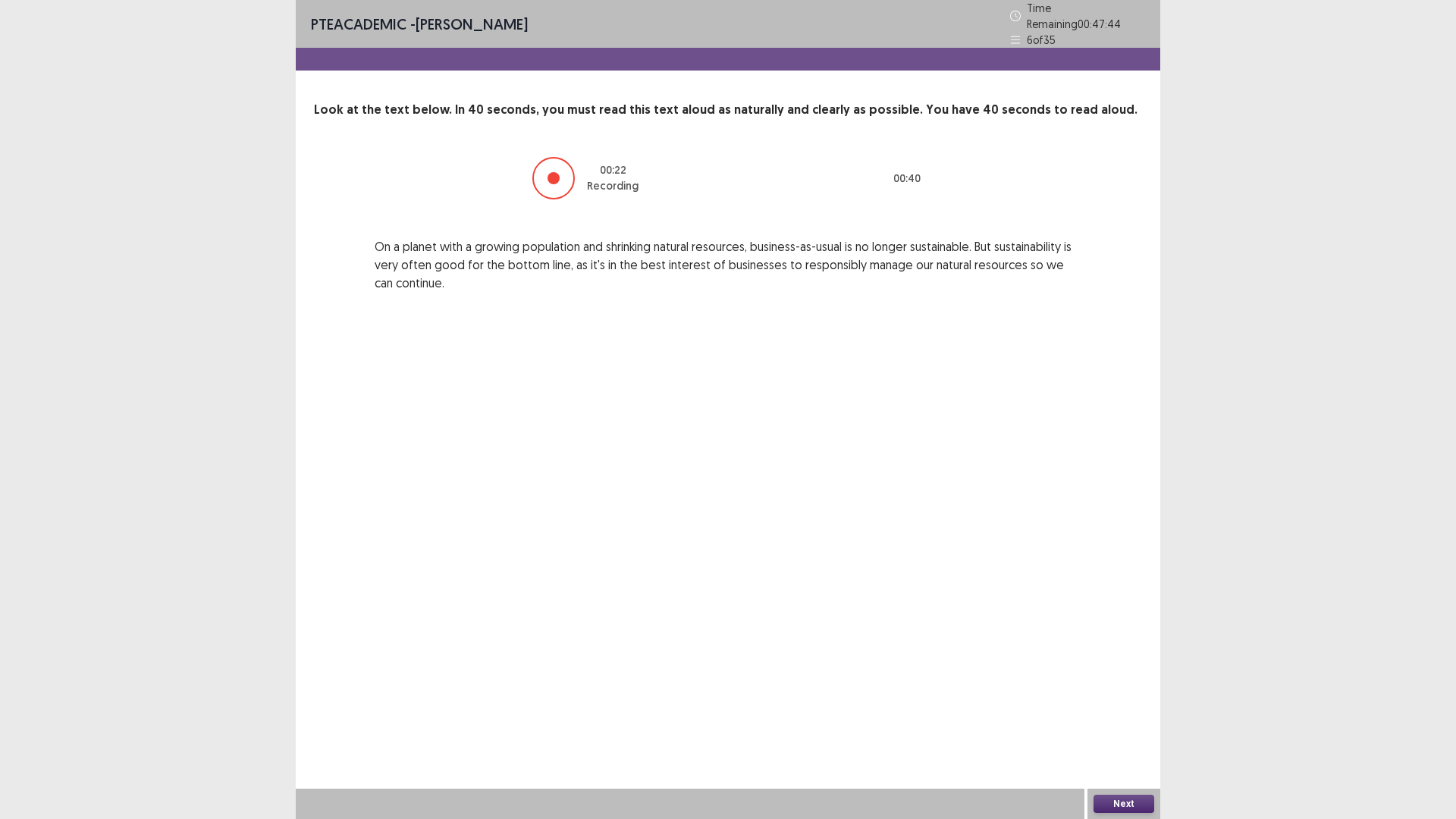
click at [1105, 690] on button "Next" at bounding box center [1123, 804] width 60 height 19
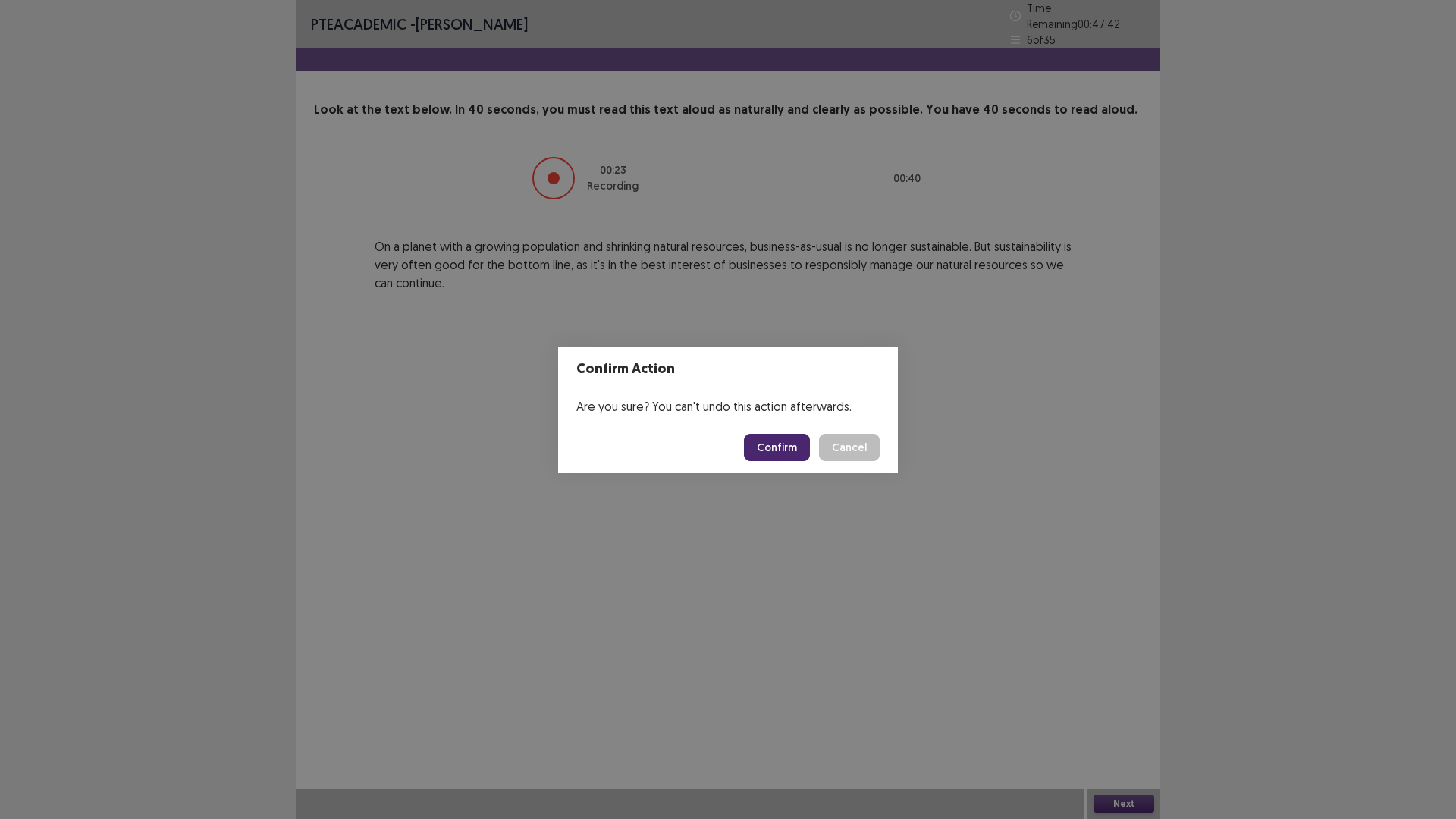
click at [795, 456] on button "Confirm" at bounding box center [776, 447] width 66 height 27
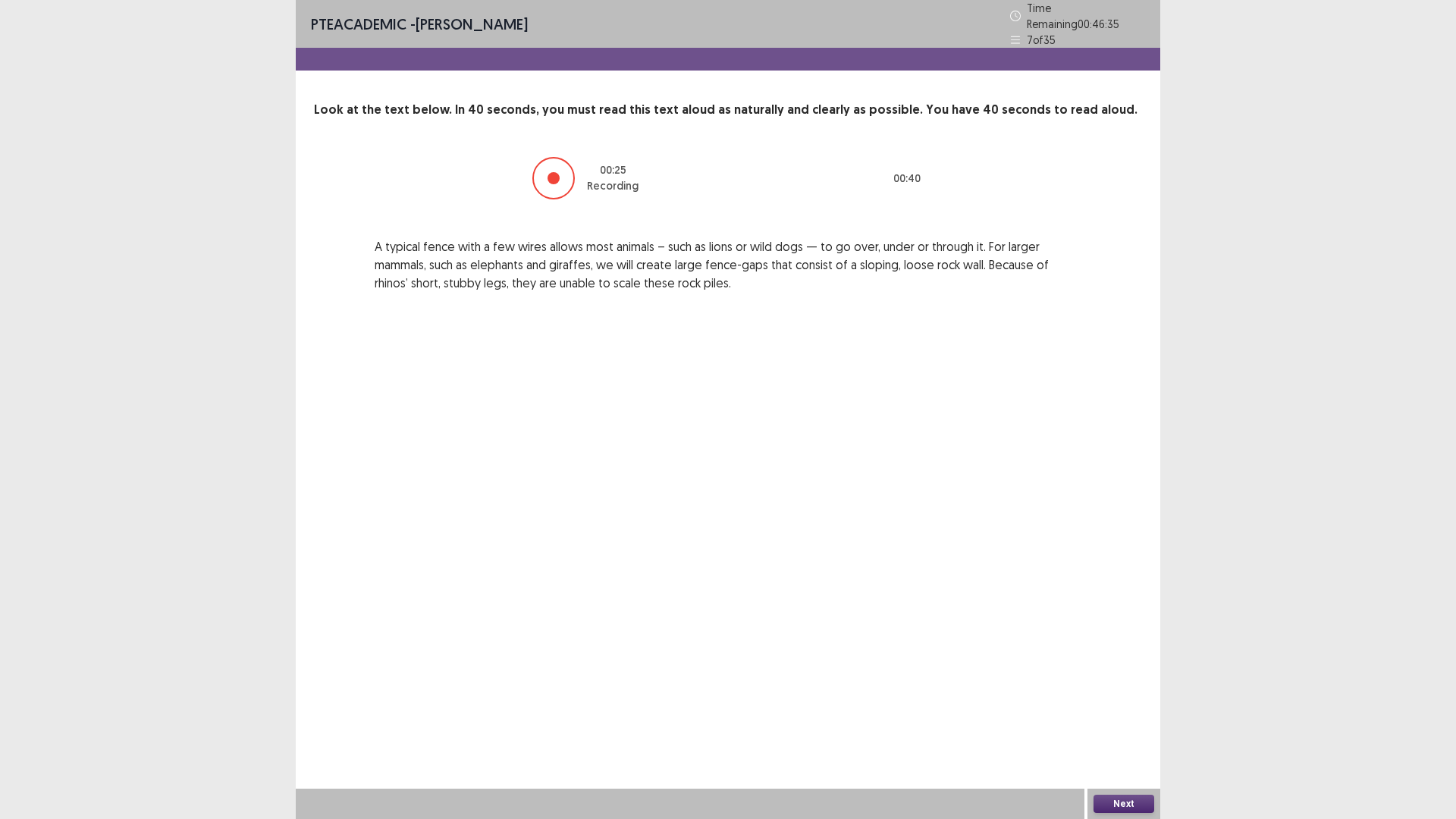
click at [1120, 690] on button "Next" at bounding box center [1123, 804] width 60 height 19
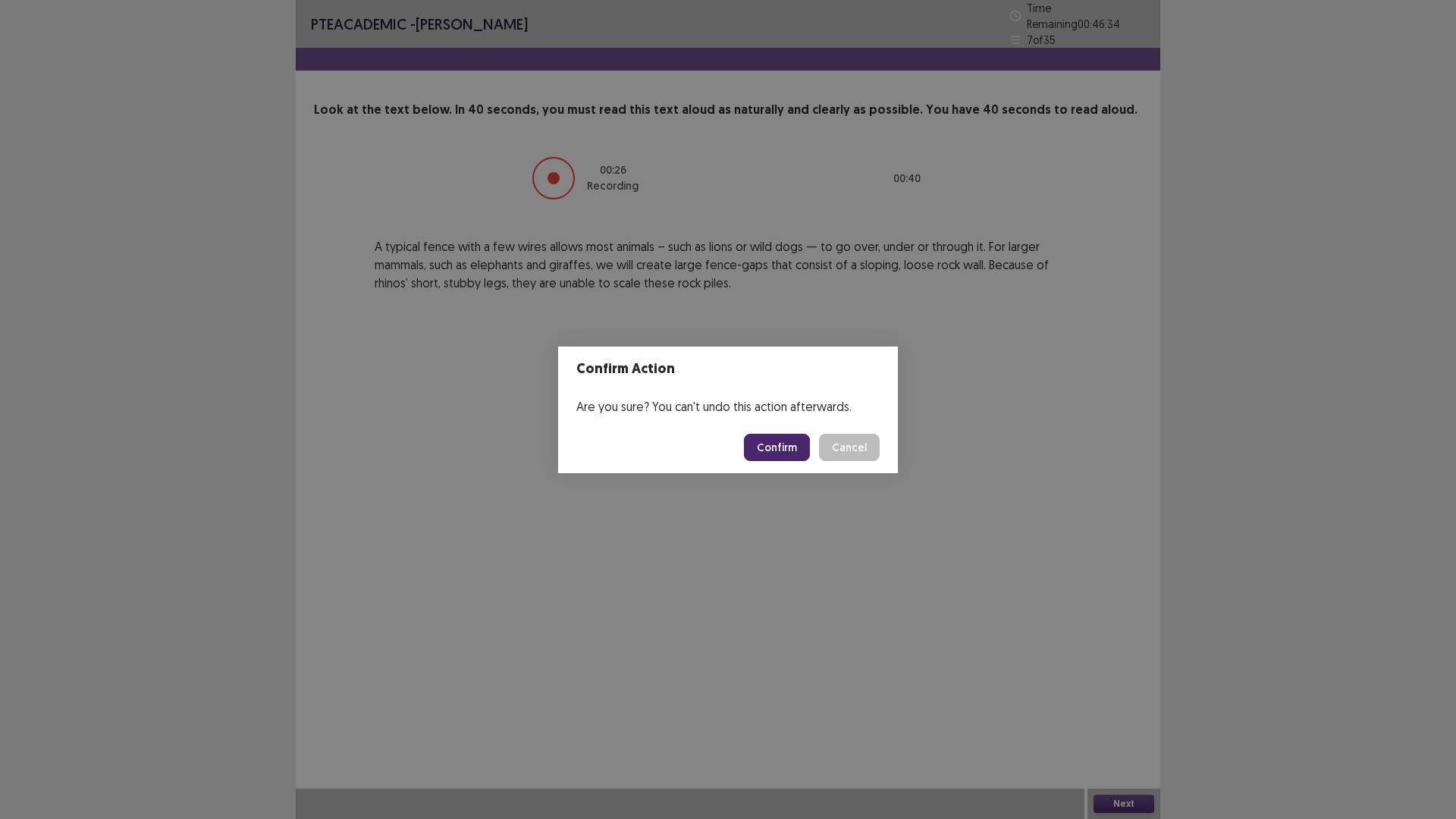
click at [772, 453] on button "Confirm" at bounding box center [776, 447] width 66 height 27
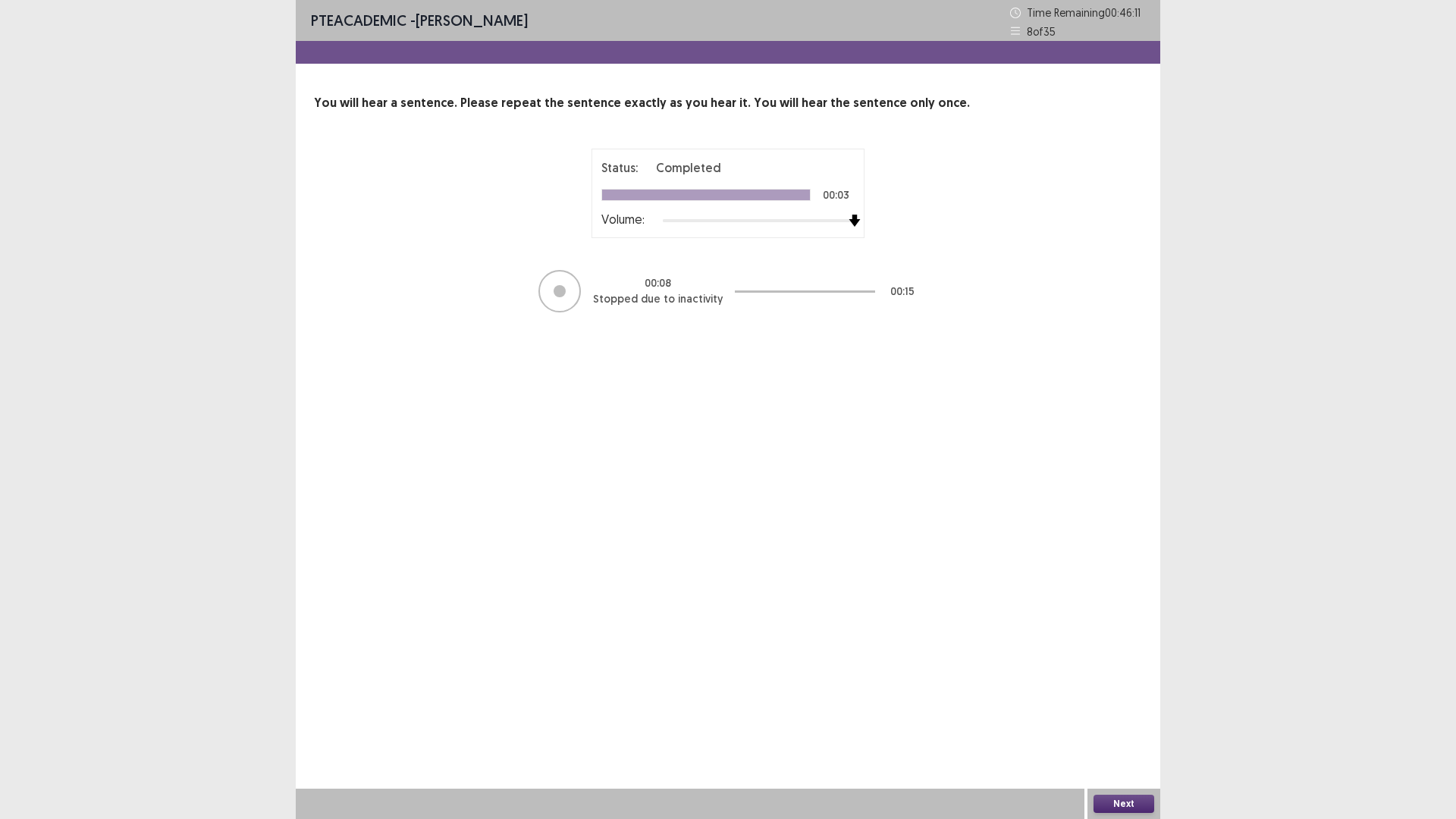
click at [847, 223] on div at bounding box center [759, 220] width 192 height 12
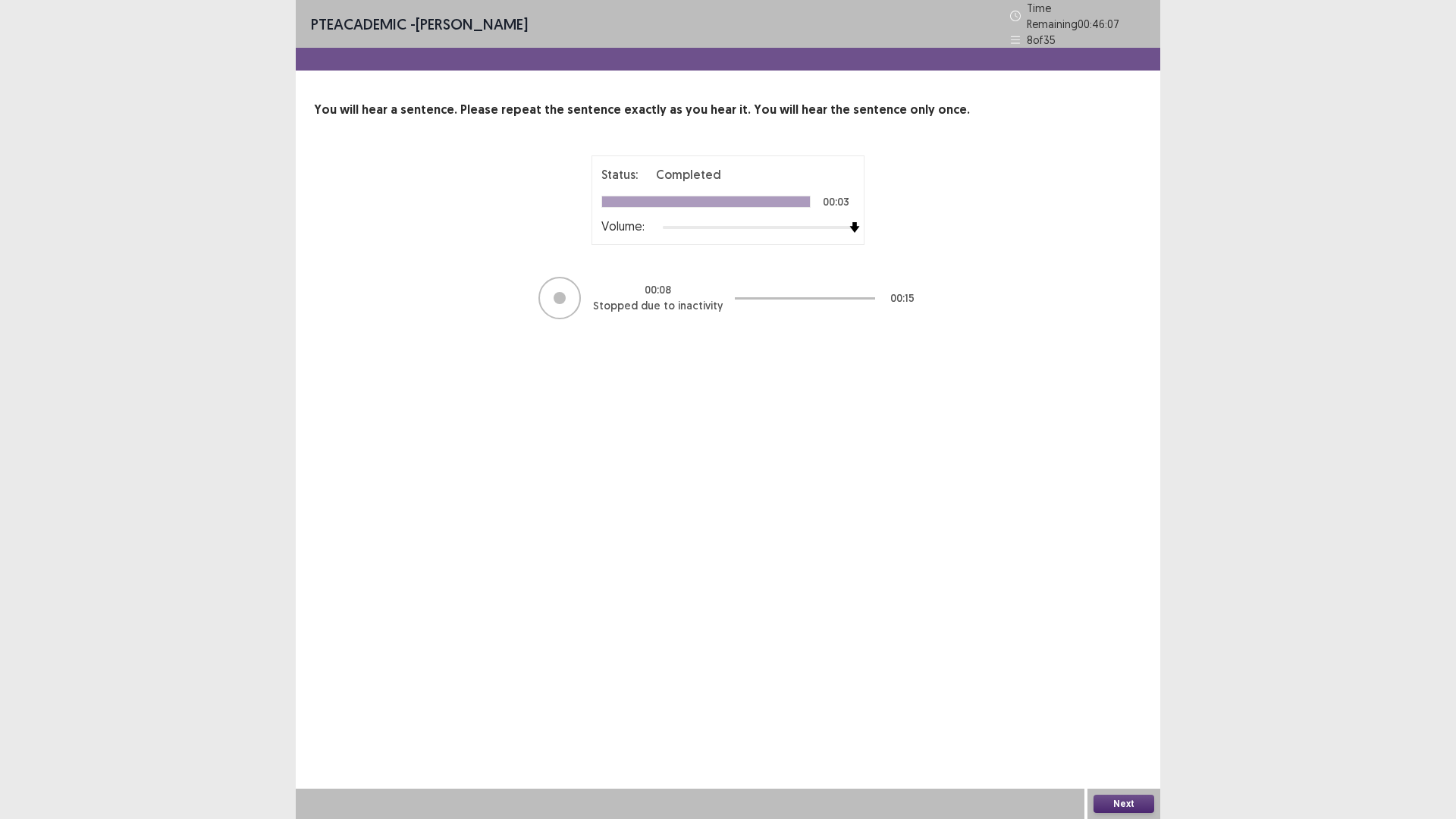
click at [1106, 690] on button "Next" at bounding box center [1123, 804] width 60 height 19
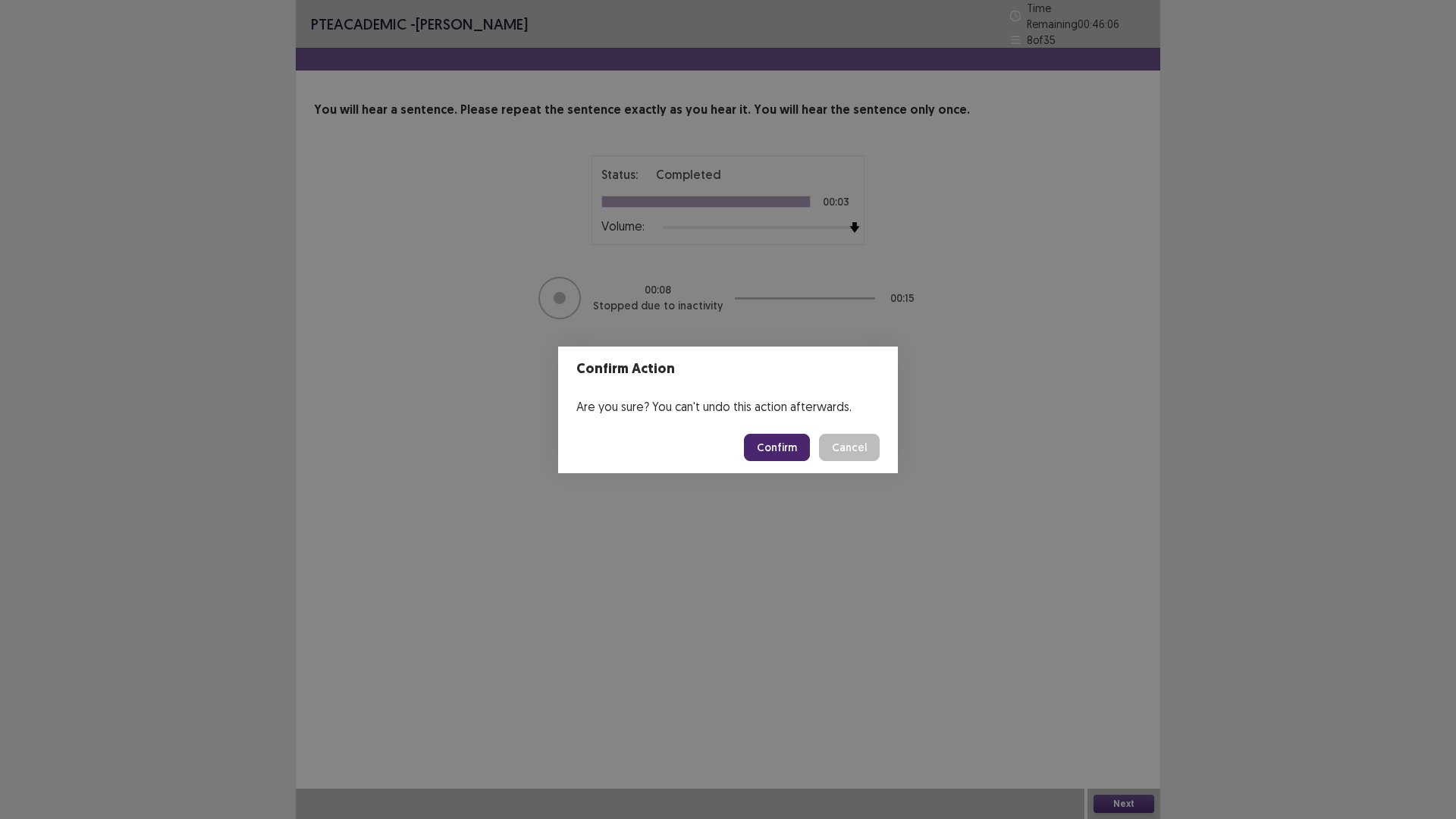
click at [772, 451] on button "Confirm" at bounding box center [776, 447] width 66 height 27
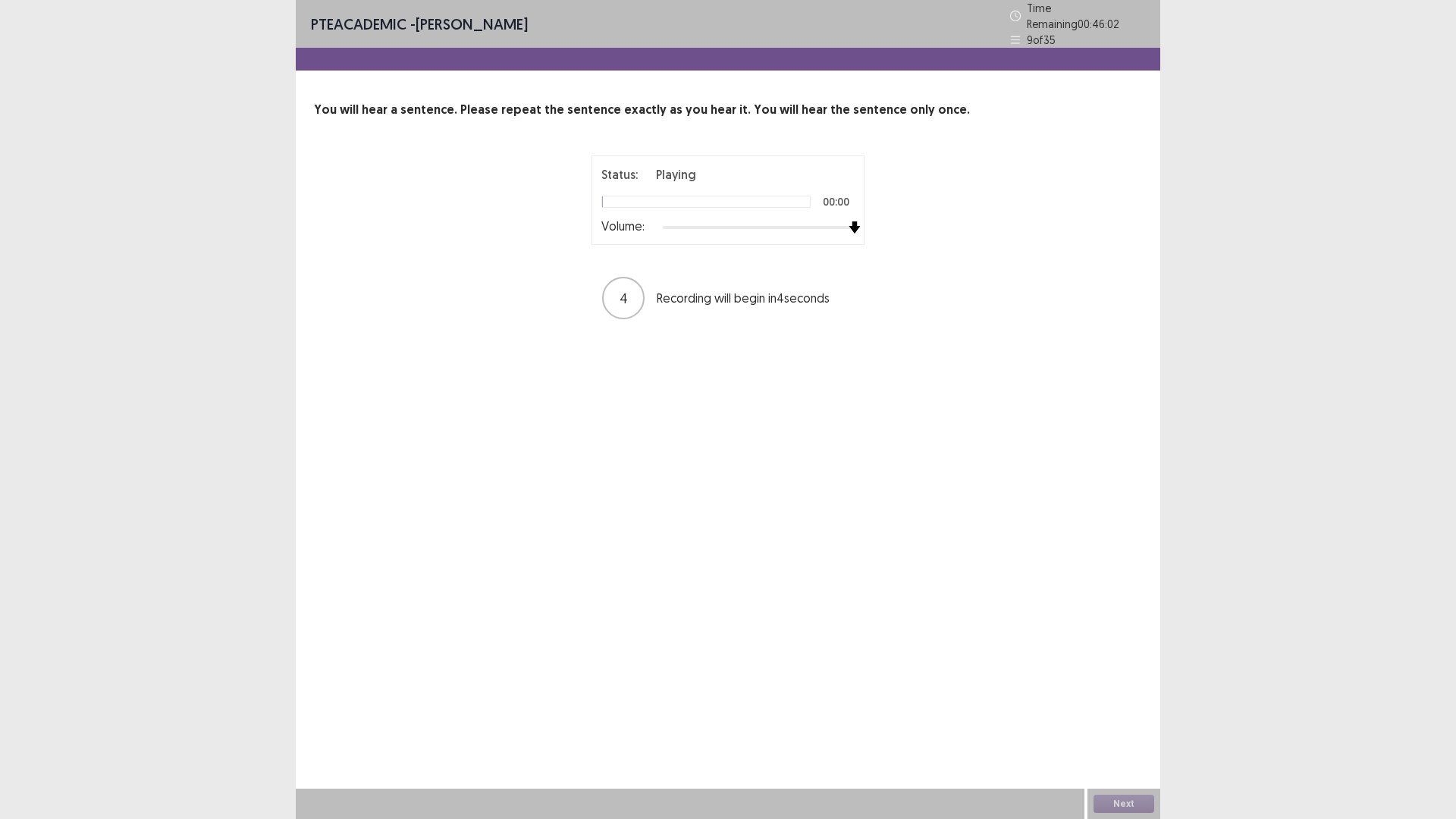
click at [887, 225] on div "Status: Playing 00:00 Volume: 4 Recording will begin in 4 seconds" at bounding box center [728, 238] width 379 height 165
click at [1117, 690] on button "Next" at bounding box center [1123, 804] width 60 height 19
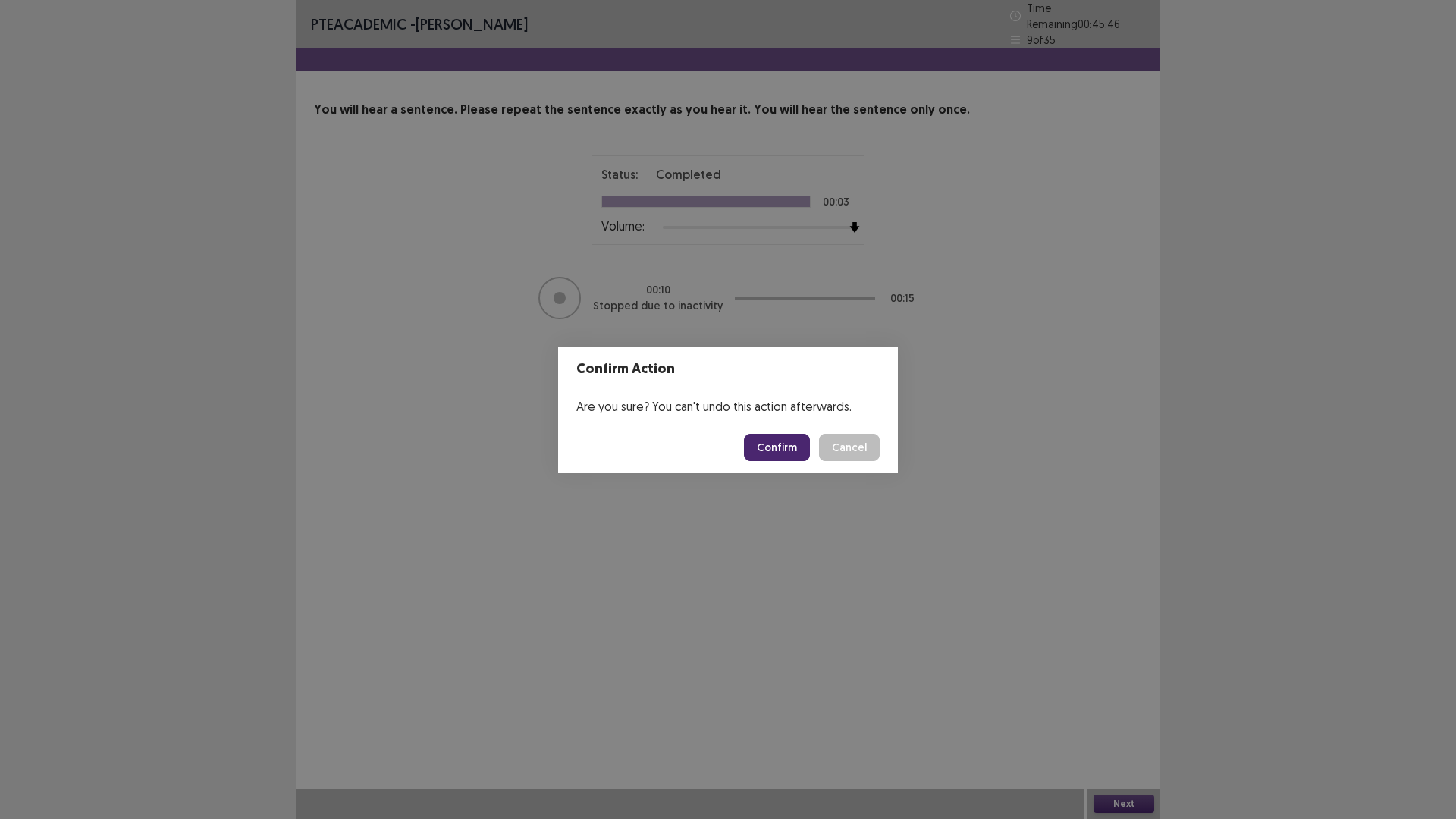
click at [783, 458] on button "Confirm" at bounding box center [776, 447] width 66 height 27
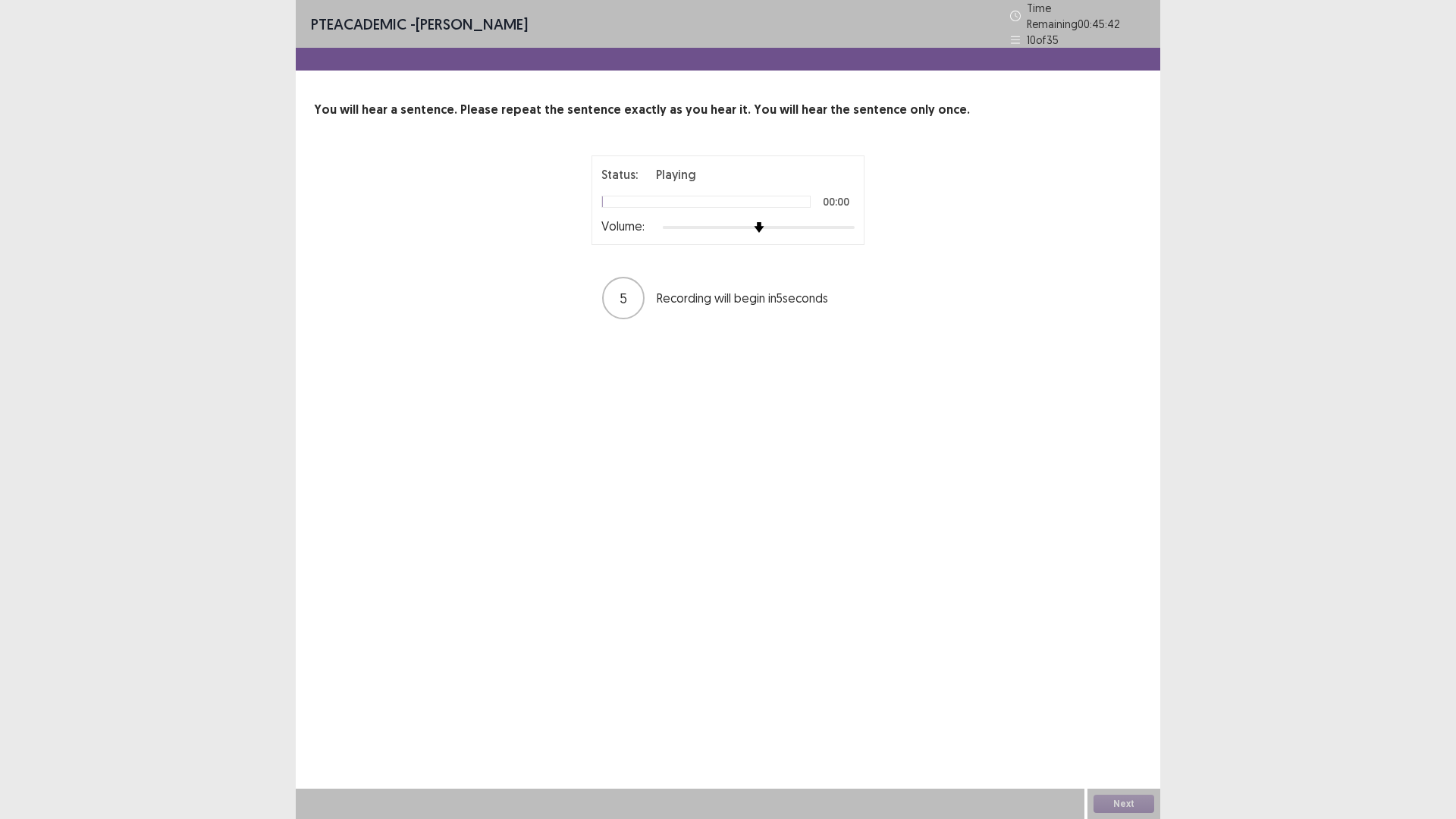
drag, startPoint x: 791, startPoint y: 215, endPoint x: 853, endPoint y: 224, distance: 62.6
click at [853, 224] on div "Status: Playing 00:00 Volume:" at bounding box center [728, 200] width 253 height 70
click at [854, 223] on div at bounding box center [759, 227] width 192 height 12
click at [1137, 690] on button "Next" at bounding box center [1123, 804] width 60 height 19
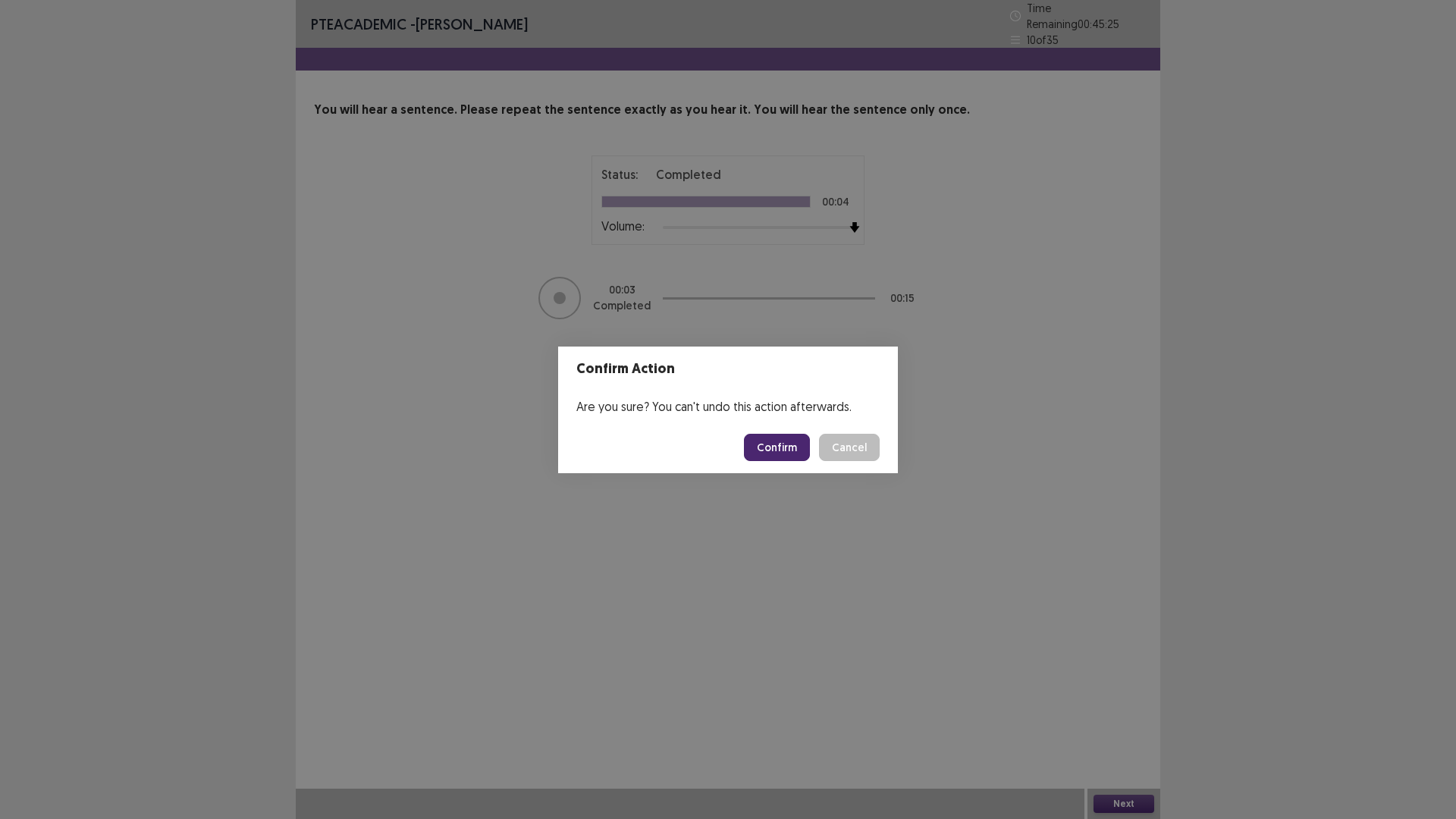
click at [782, 450] on button "Confirm" at bounding box center [776, 447] width 66 height 27
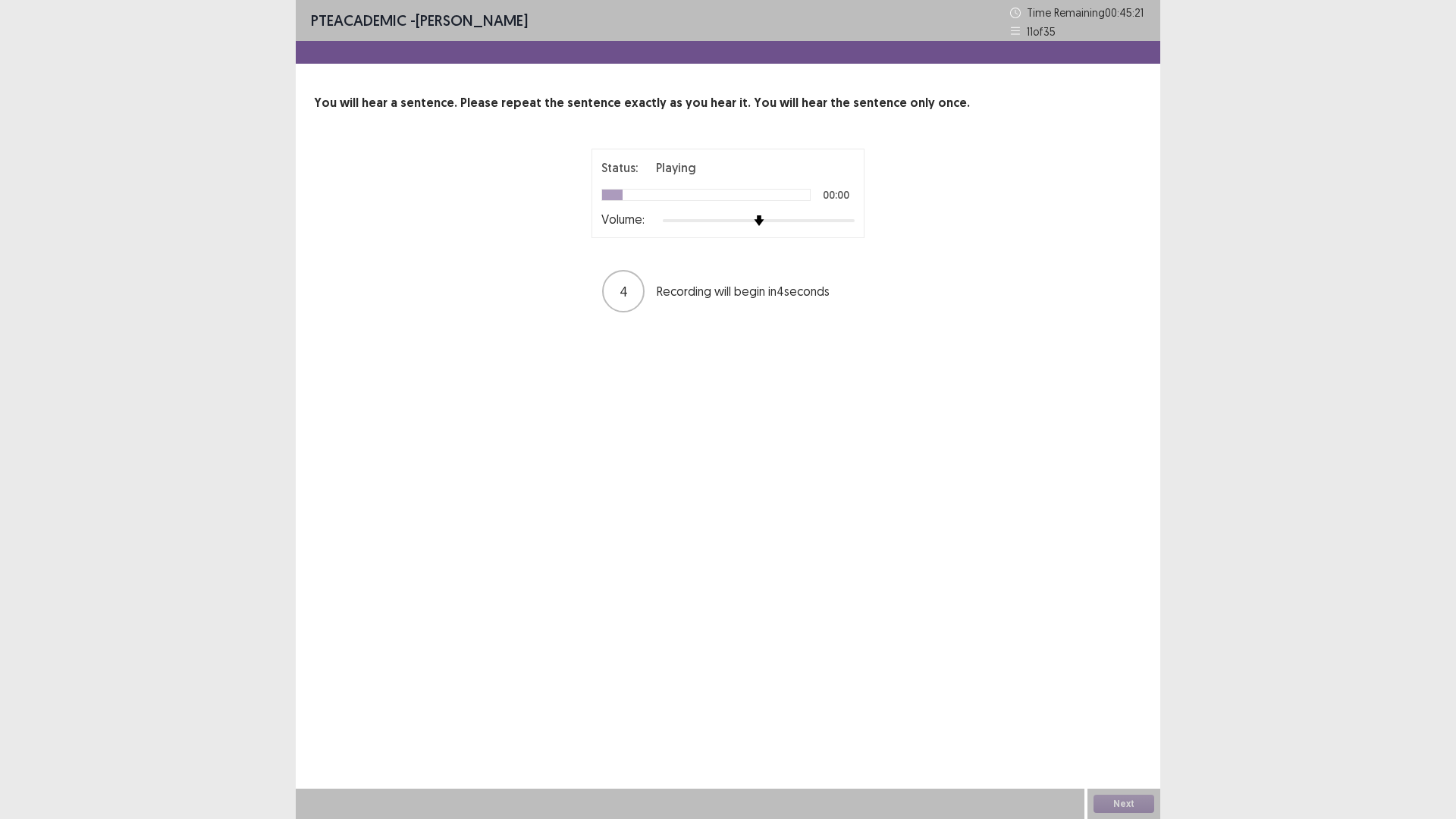
drag, startPoint x: 780, startPoint y: 231, endPoint x: 828, endPoint y: 229, distance: 48.0
click at [828, 229] on div "Status: Playing 00:00 Volume:" at bounding box center [728, 193] width 273 height 89
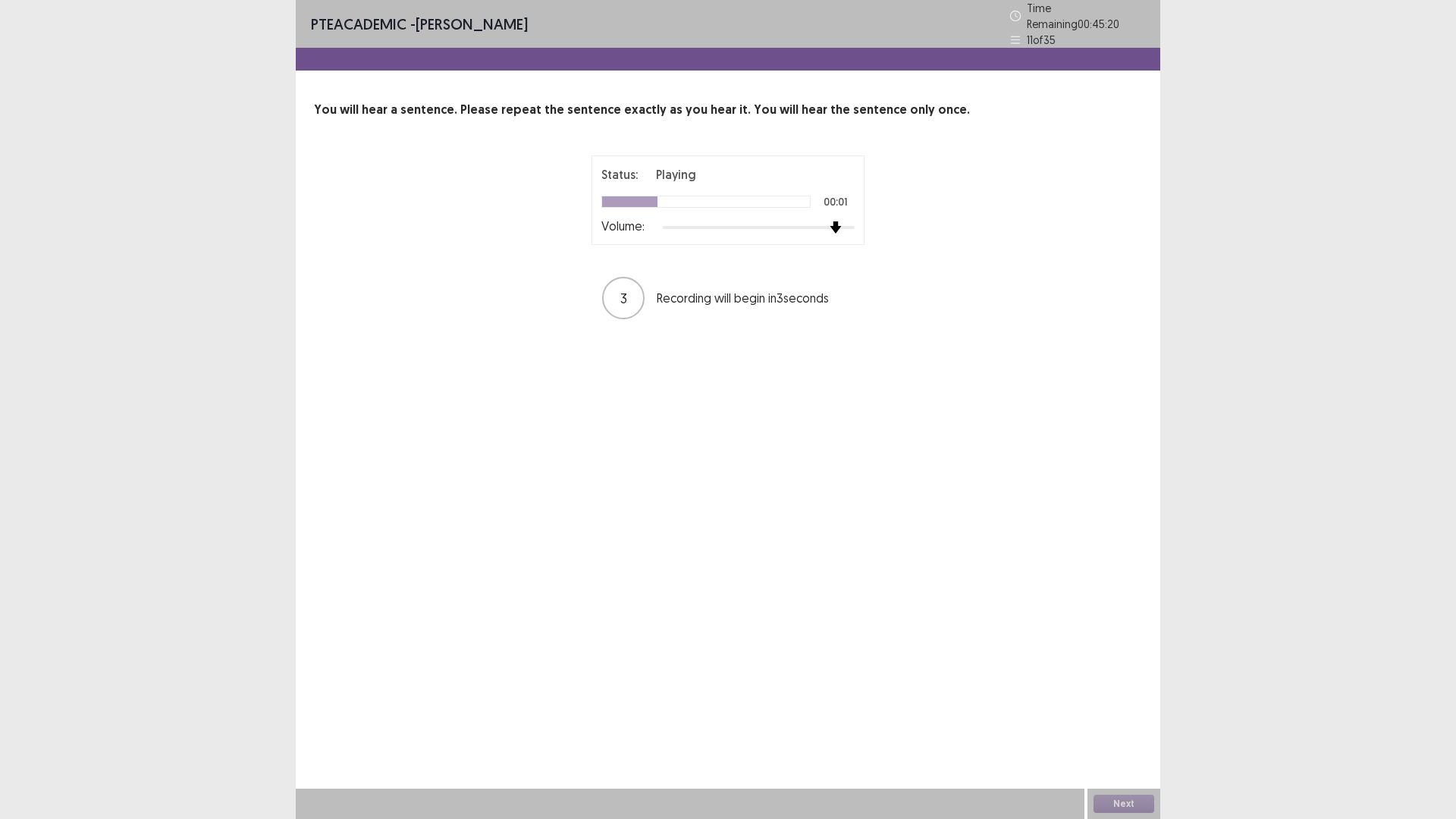
click at [845, 226] on div at bounding box center [759, 227] width 192 height 3
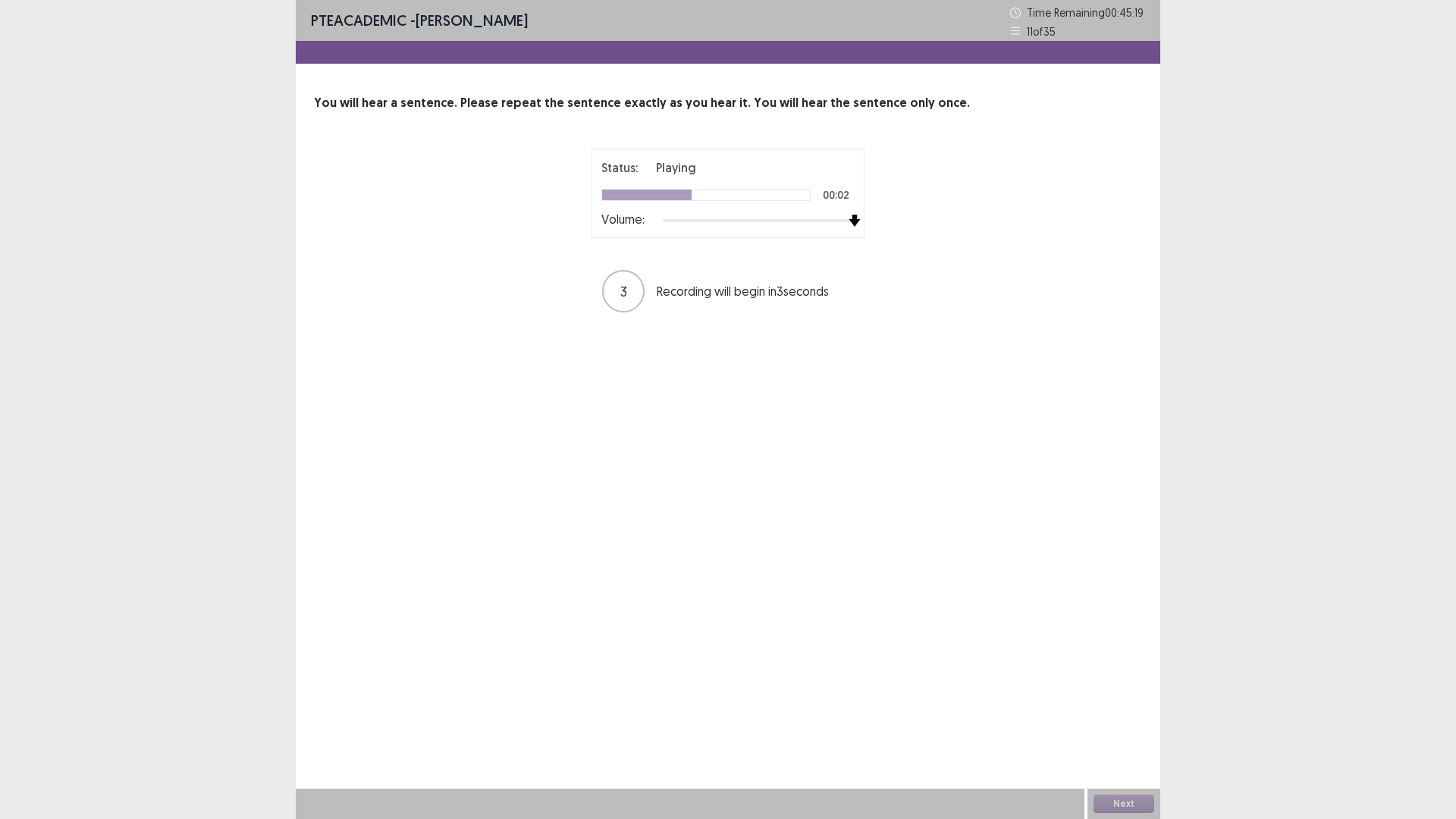
click at [854, 221] on div at bounding box center [759, 220] width 192 height 12
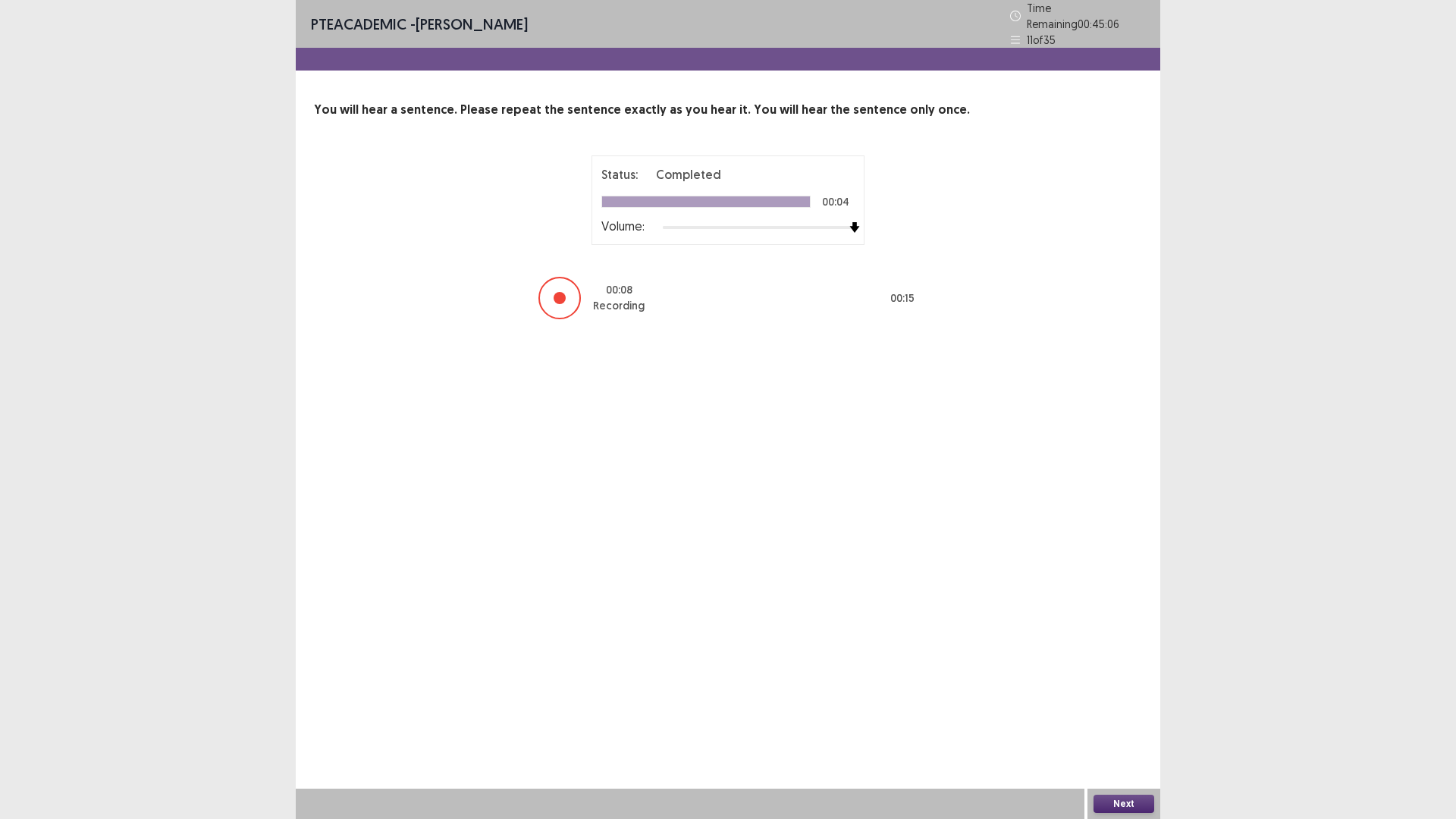
click at [1129, 690] on button "Next" at bounding box center [1123, 804] width 60 height 19
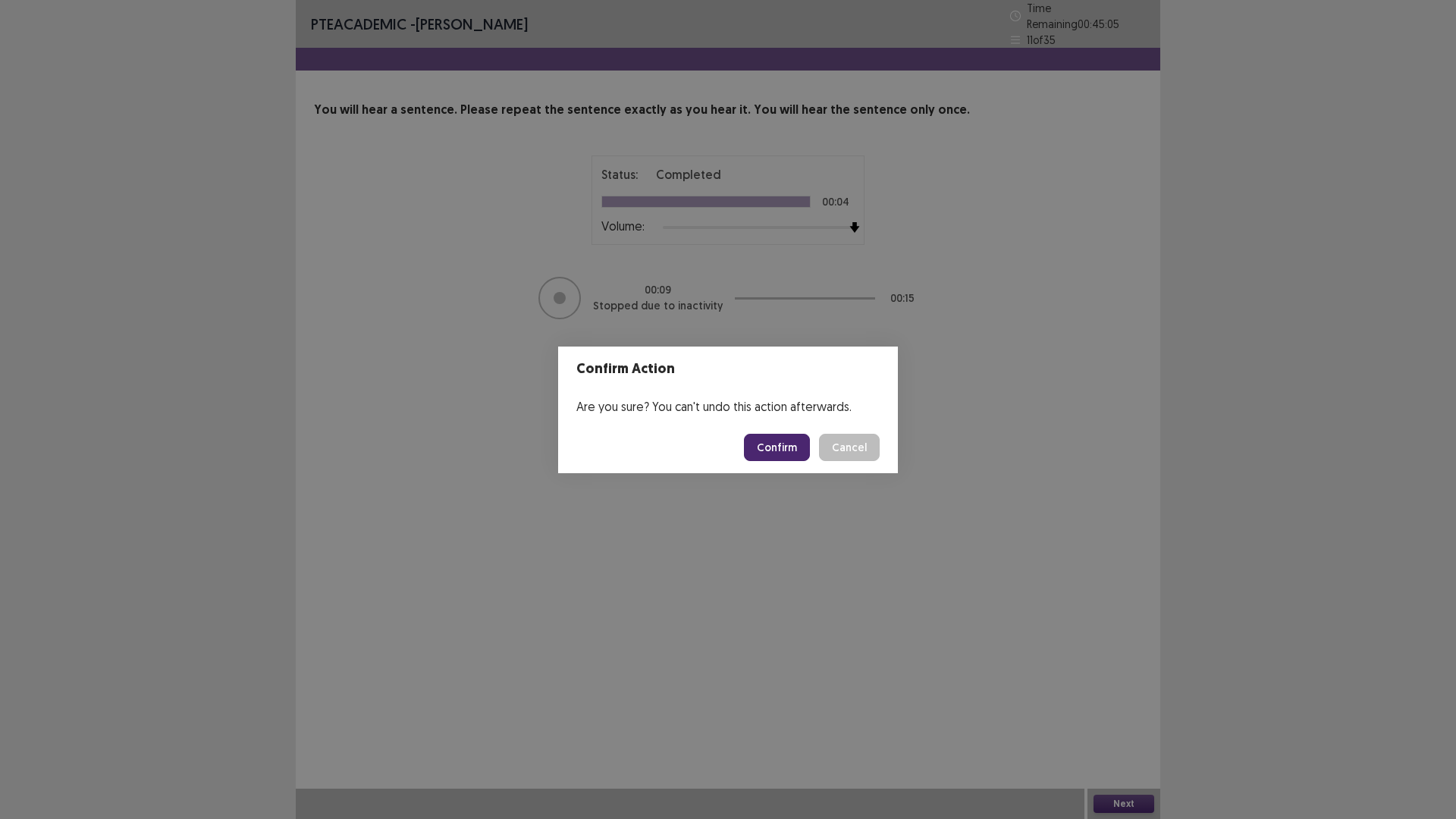
click at [784, 451] on button "Confirm" at bounding box center [776, 447] width 66 height 27
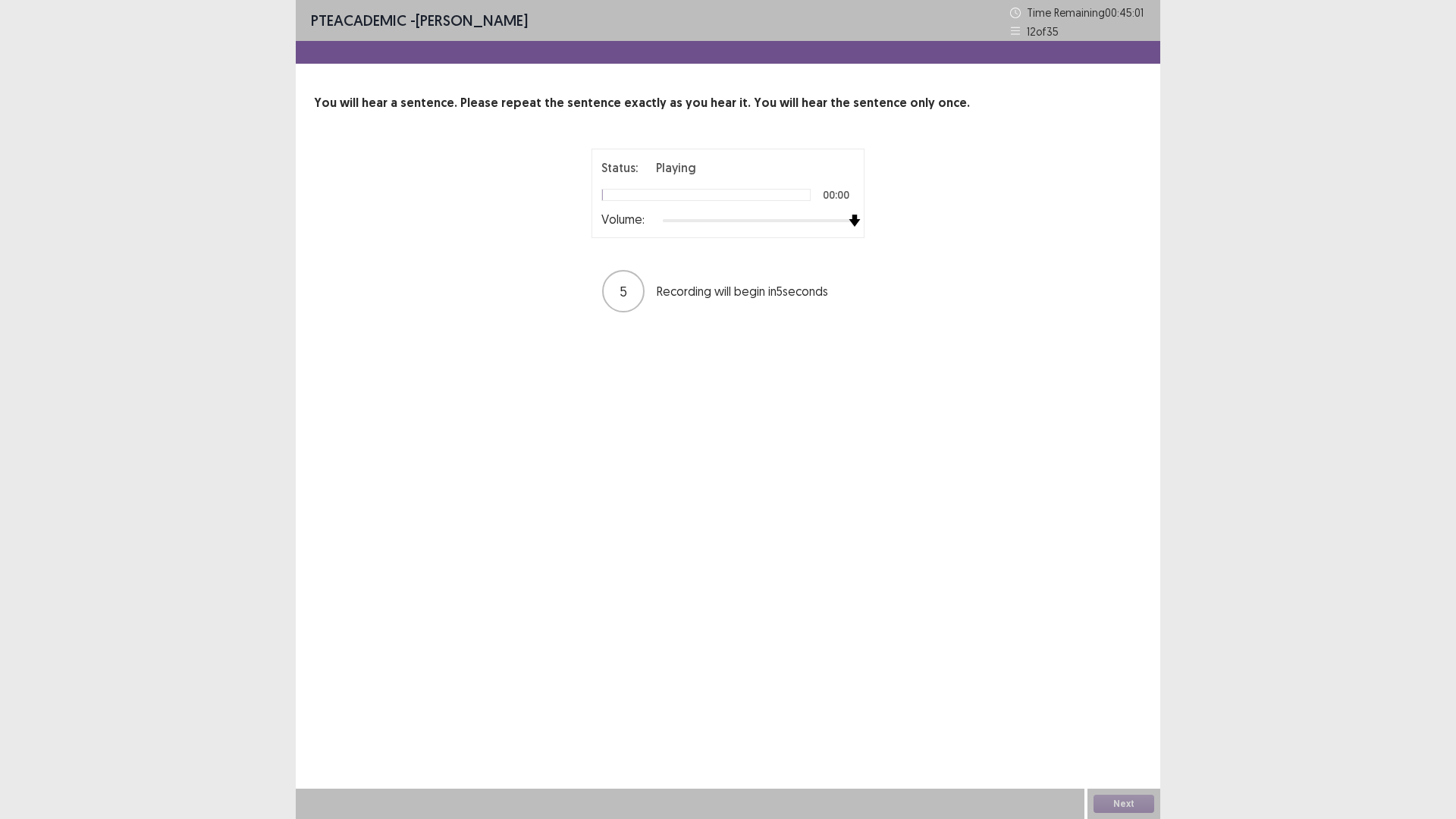
click at [868, 217] on div "Status: Playing 00:00 Volume: 5 Recording will begin in 5 seconds" at bounding box center [728, 231] width 379 height 165
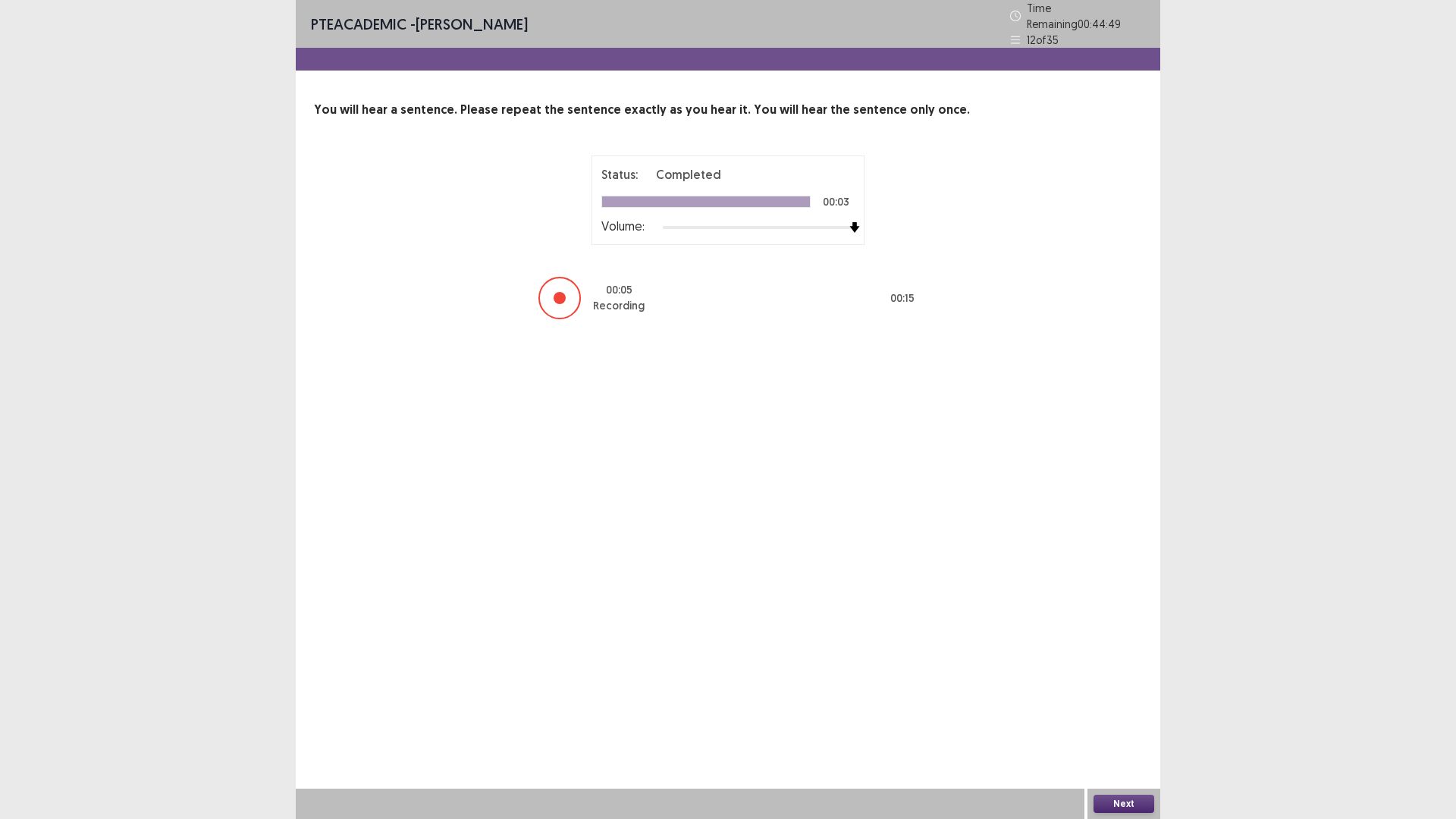
click at [1121, 690] on button "Next" at bounding box center [1123, 804] width 60 height 19
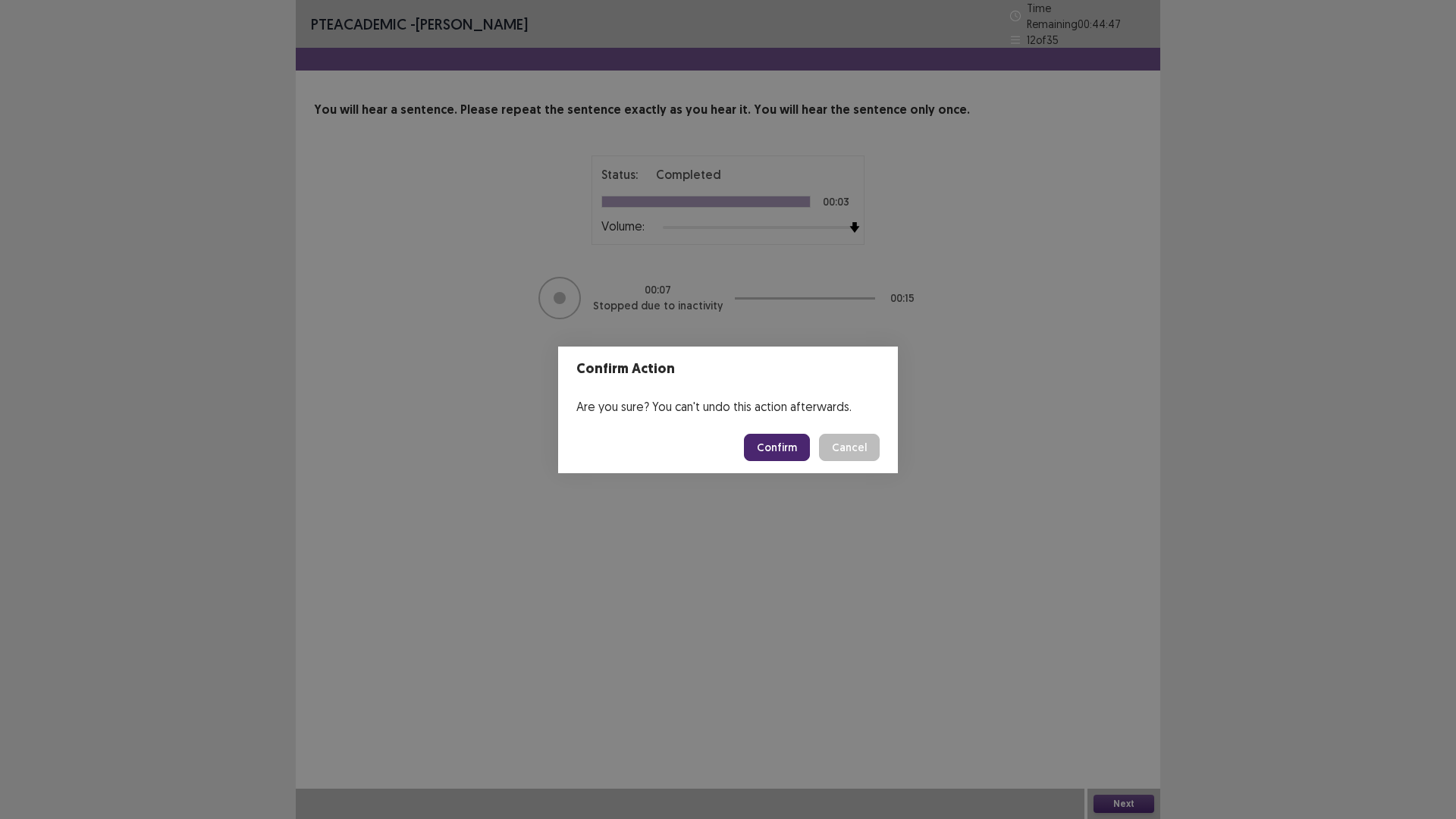
click at [795, 458] on button "Confirm" at bounding box center [776, 447] width 66 height 27
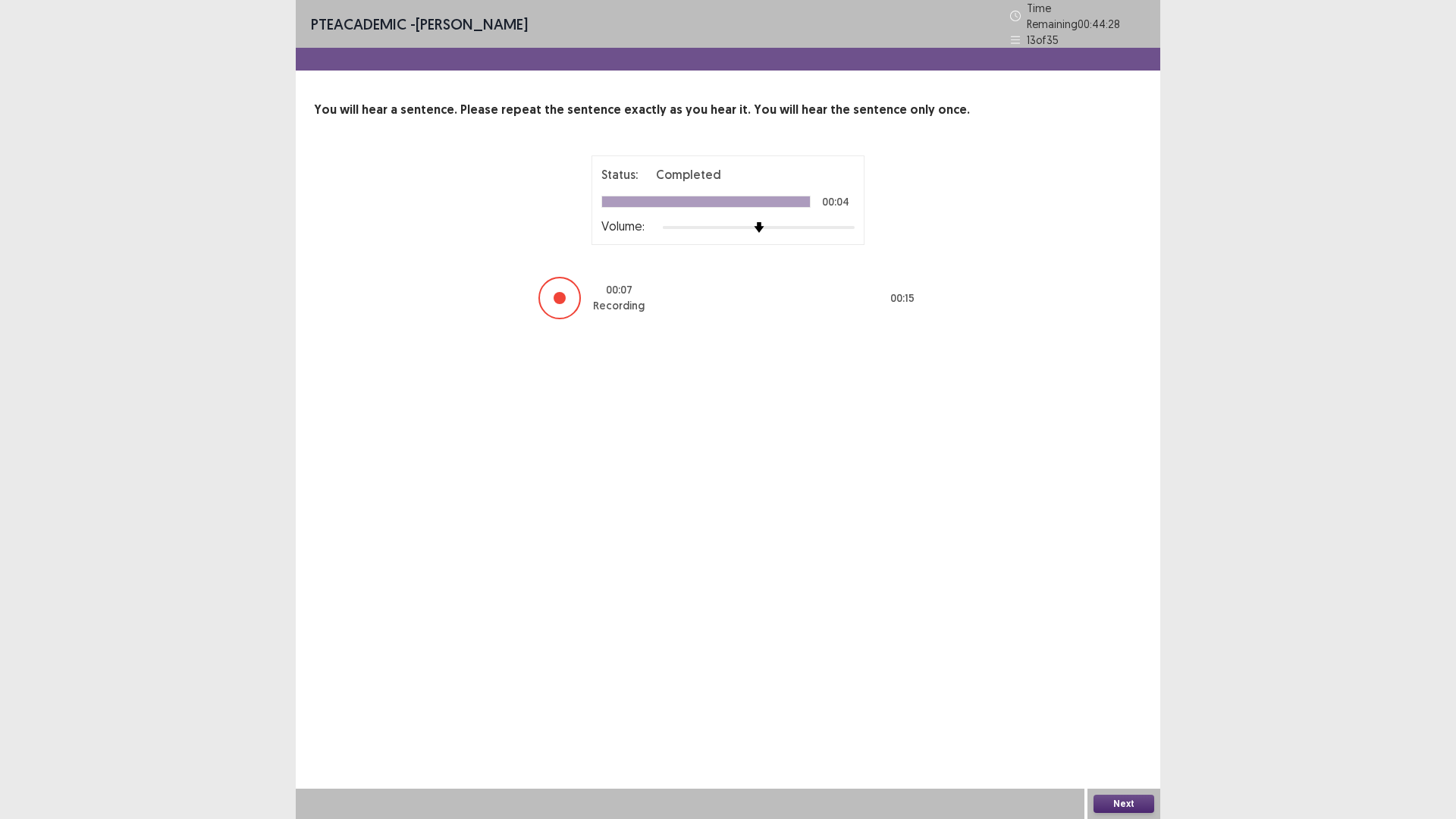
click at [1115, 690] on button "Next" at bounding box center [1123, 804] width 60 height 19
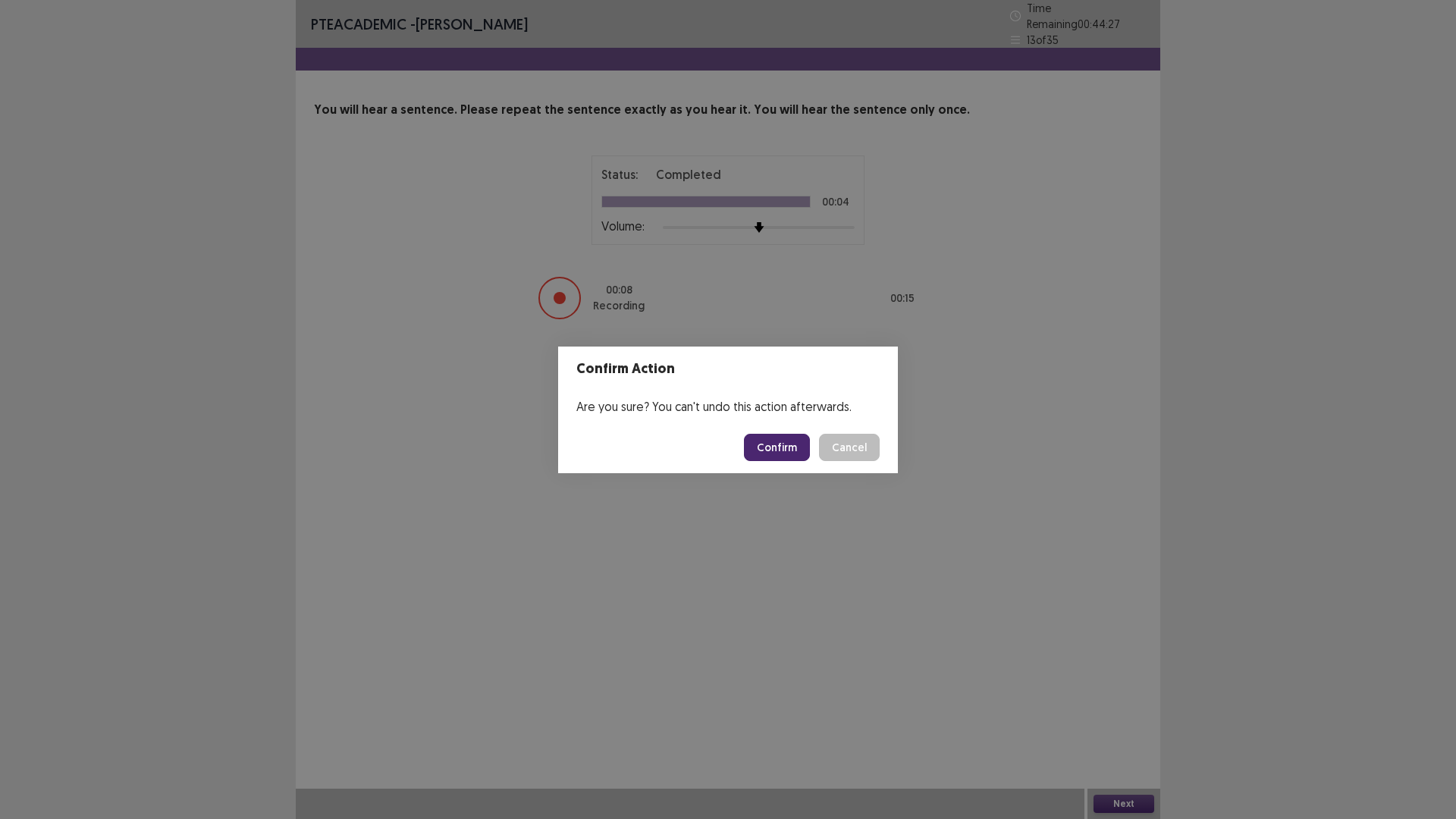
click at [799, 453] on button "Confirm" at bounding box center [776, 447] width 66 height 27
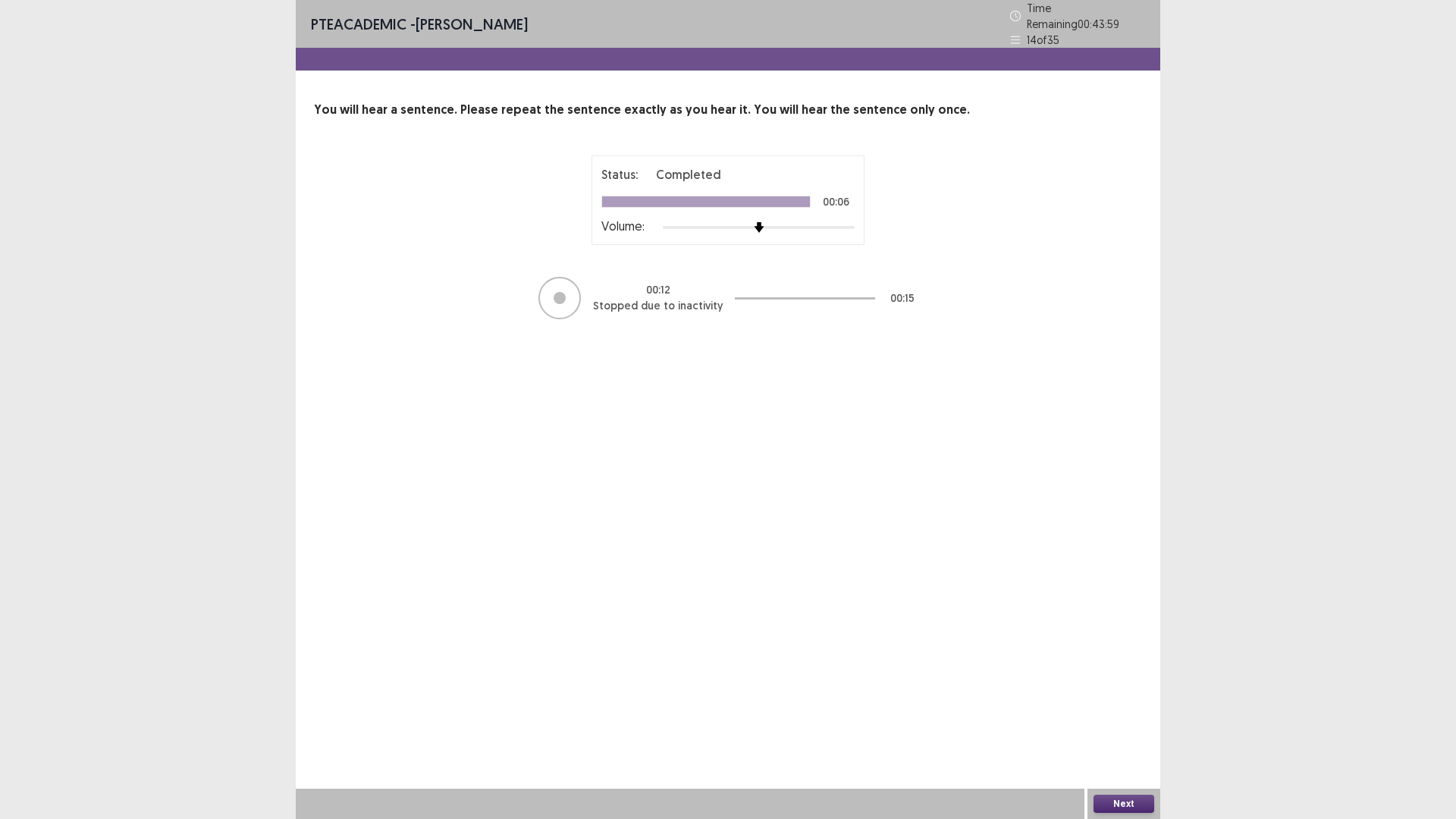
click at [1128, 690] on button "Next" at bounding box center [1123, 804] width 60 height 19
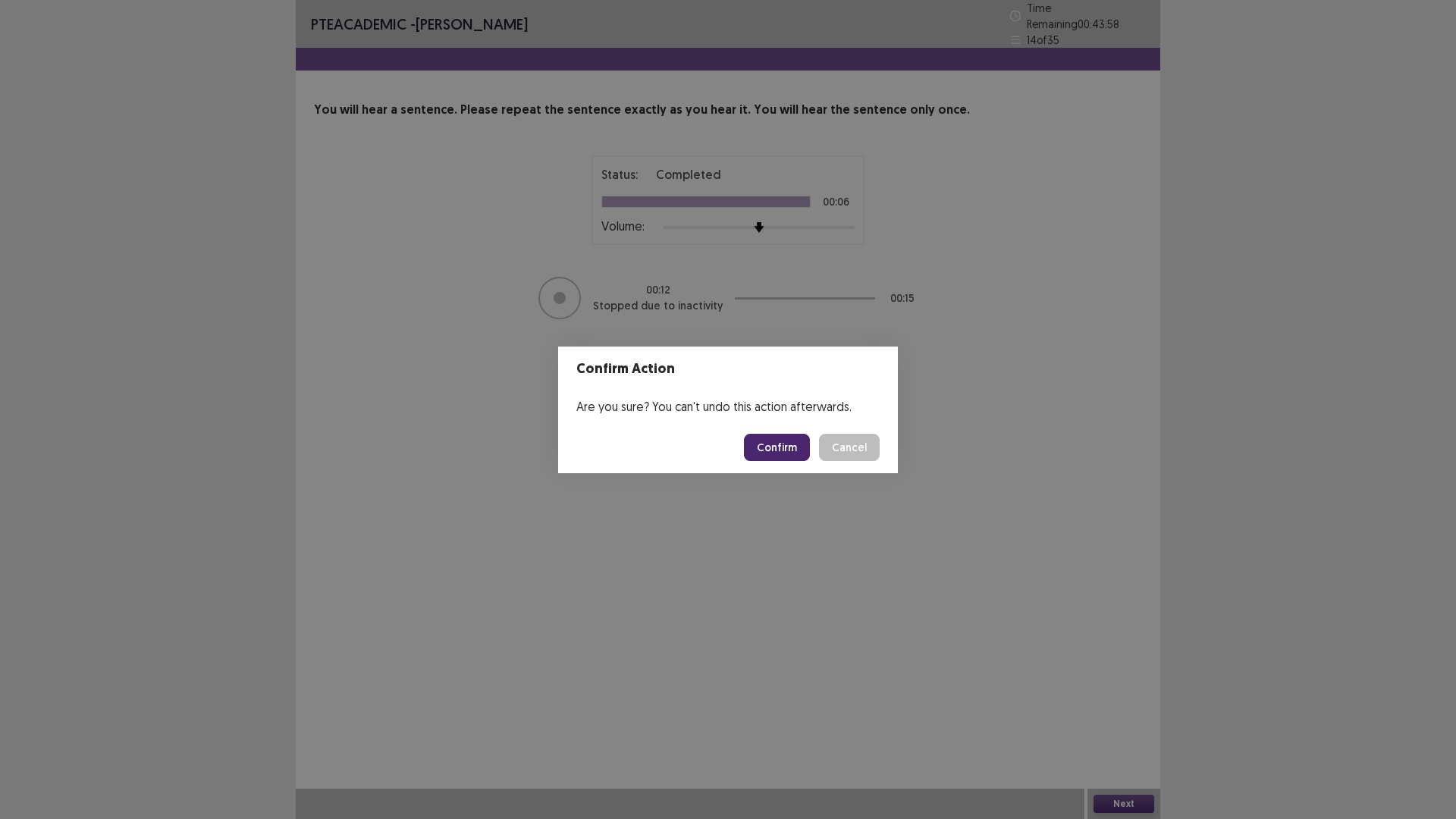
click at [782, 440] on button "Confirm" at bounding box center [776, 447] width 66 height 27
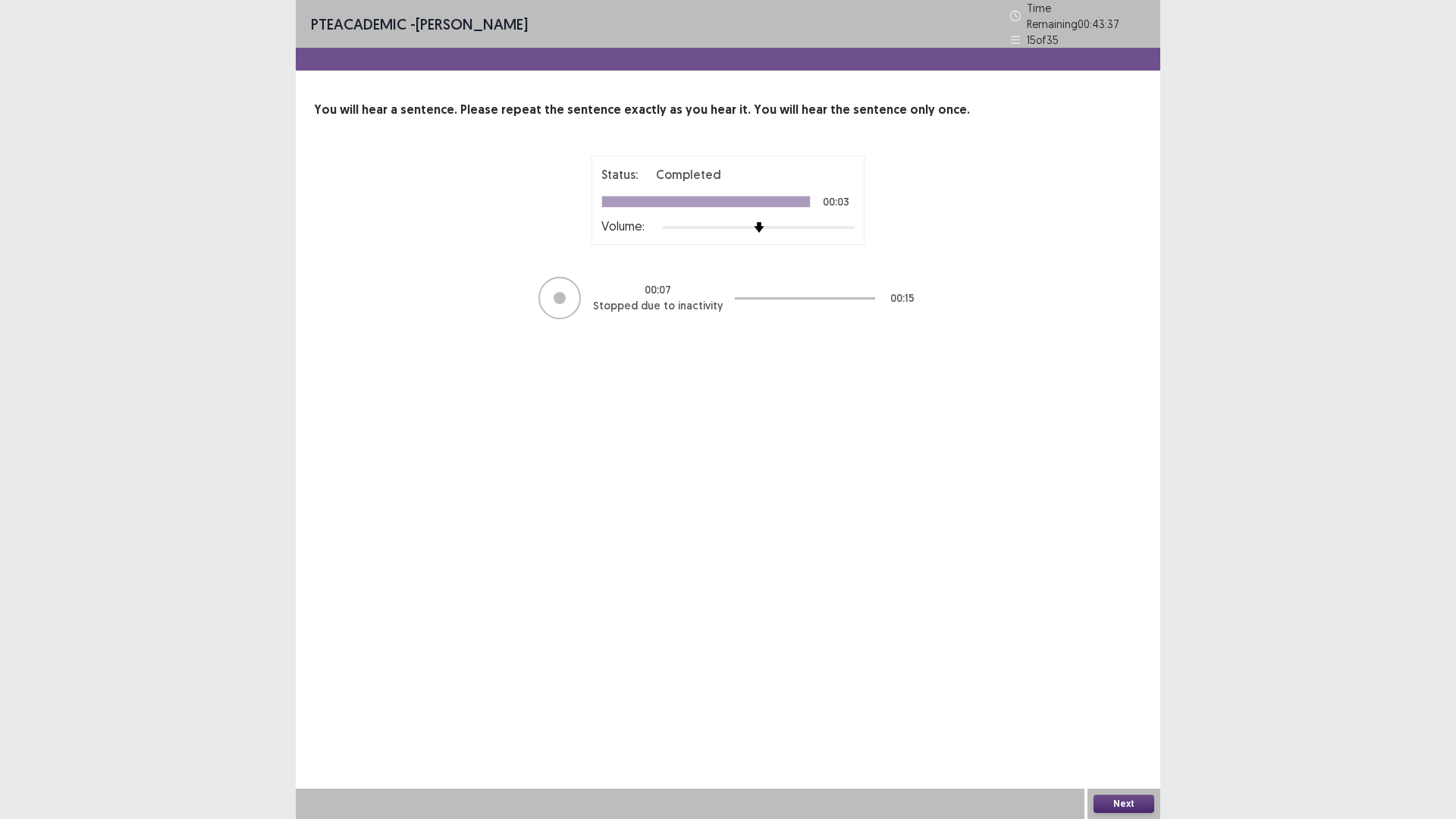
click at [1131, 690] on button "Next" at bounding box center [1123, 804] width 60 height 19
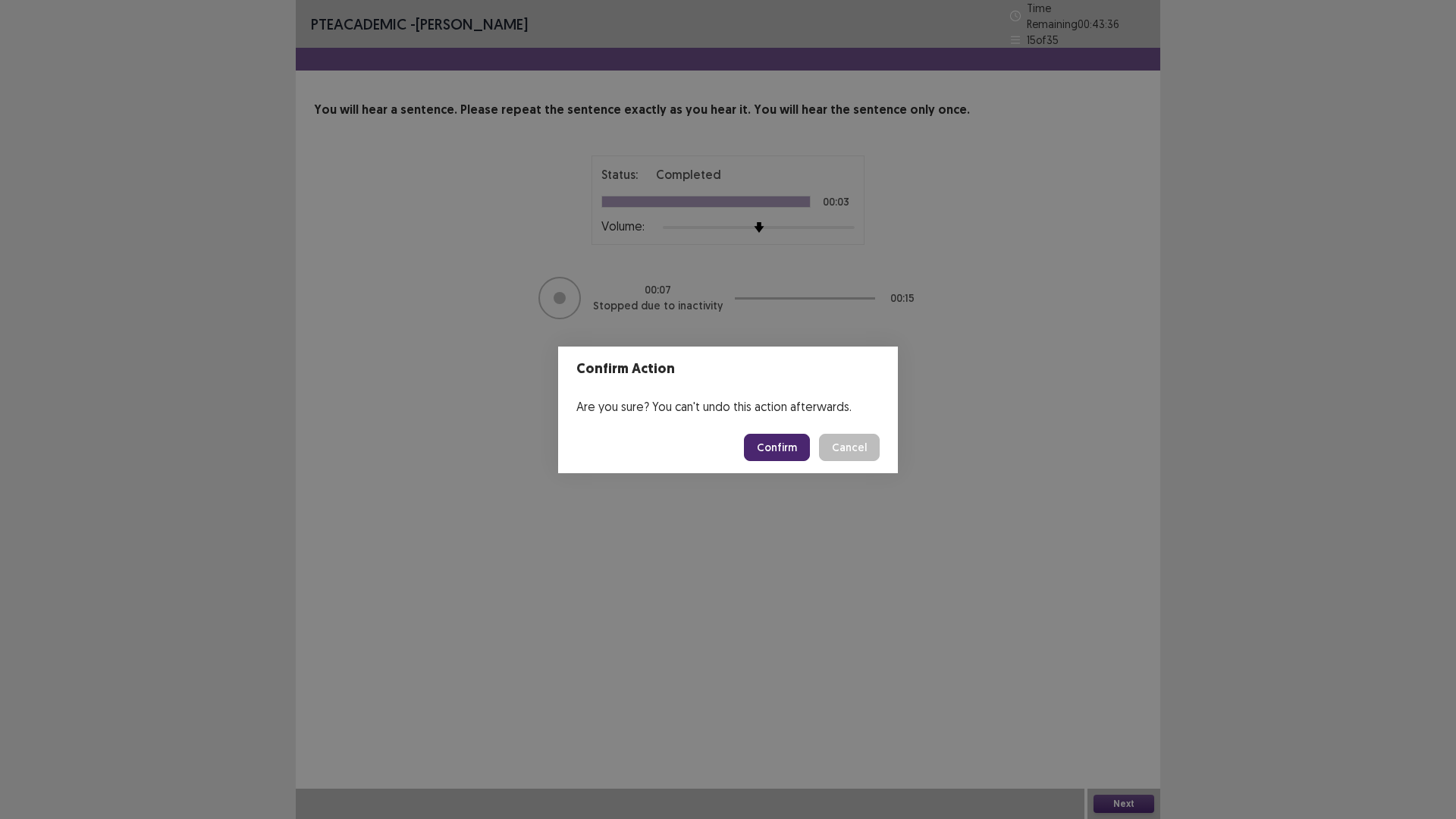
click at [789, 432] on footer "Confirm Cancel" at bounding box center [727, 447] width 339 height 51
click at [788, 447] on button "Confirm" at bounding box center [776, 447] width 66 height 27
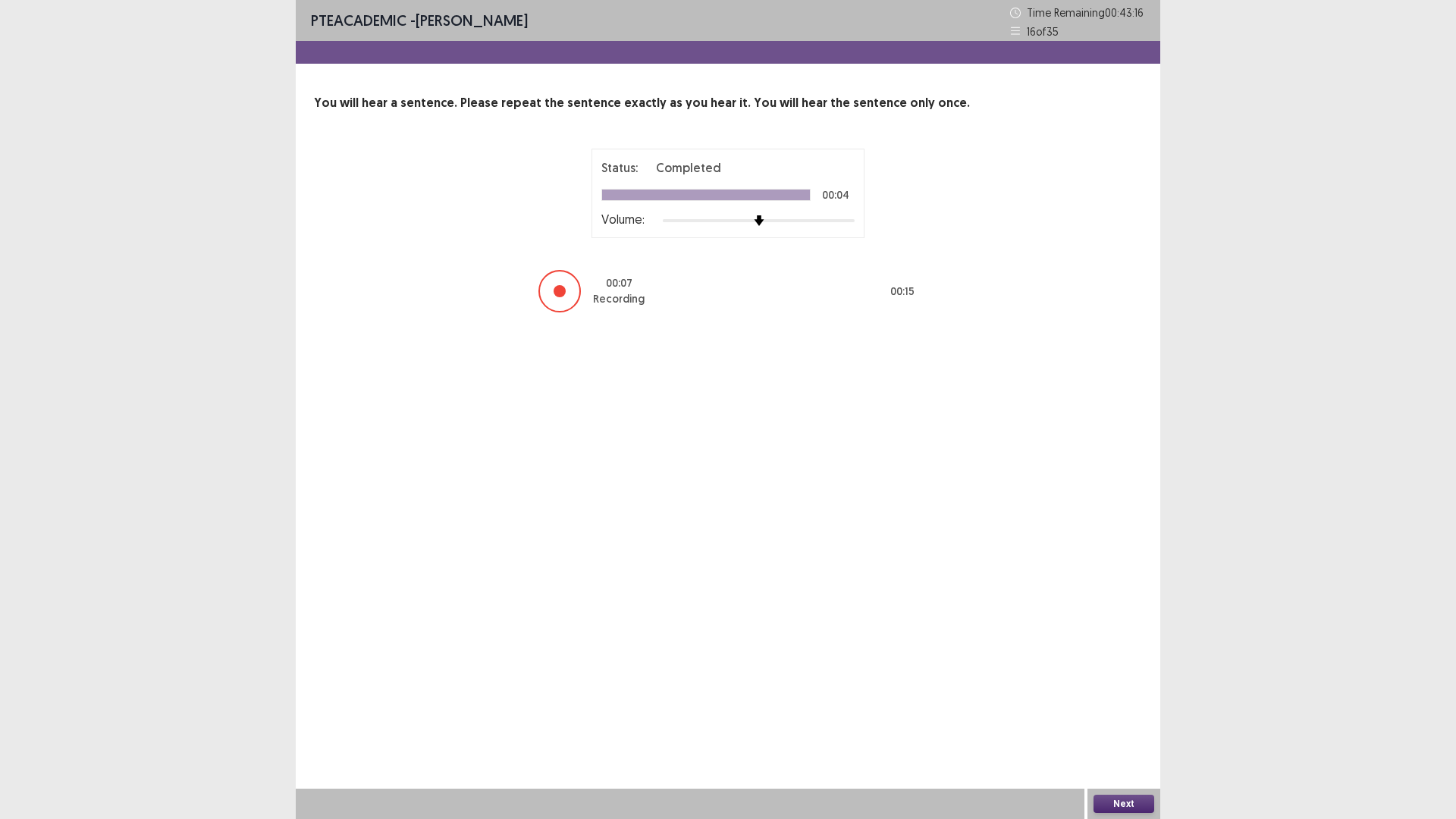
click at [1105, 690] on button "Next" at bounding box center [1123, 804] width 60 height 19
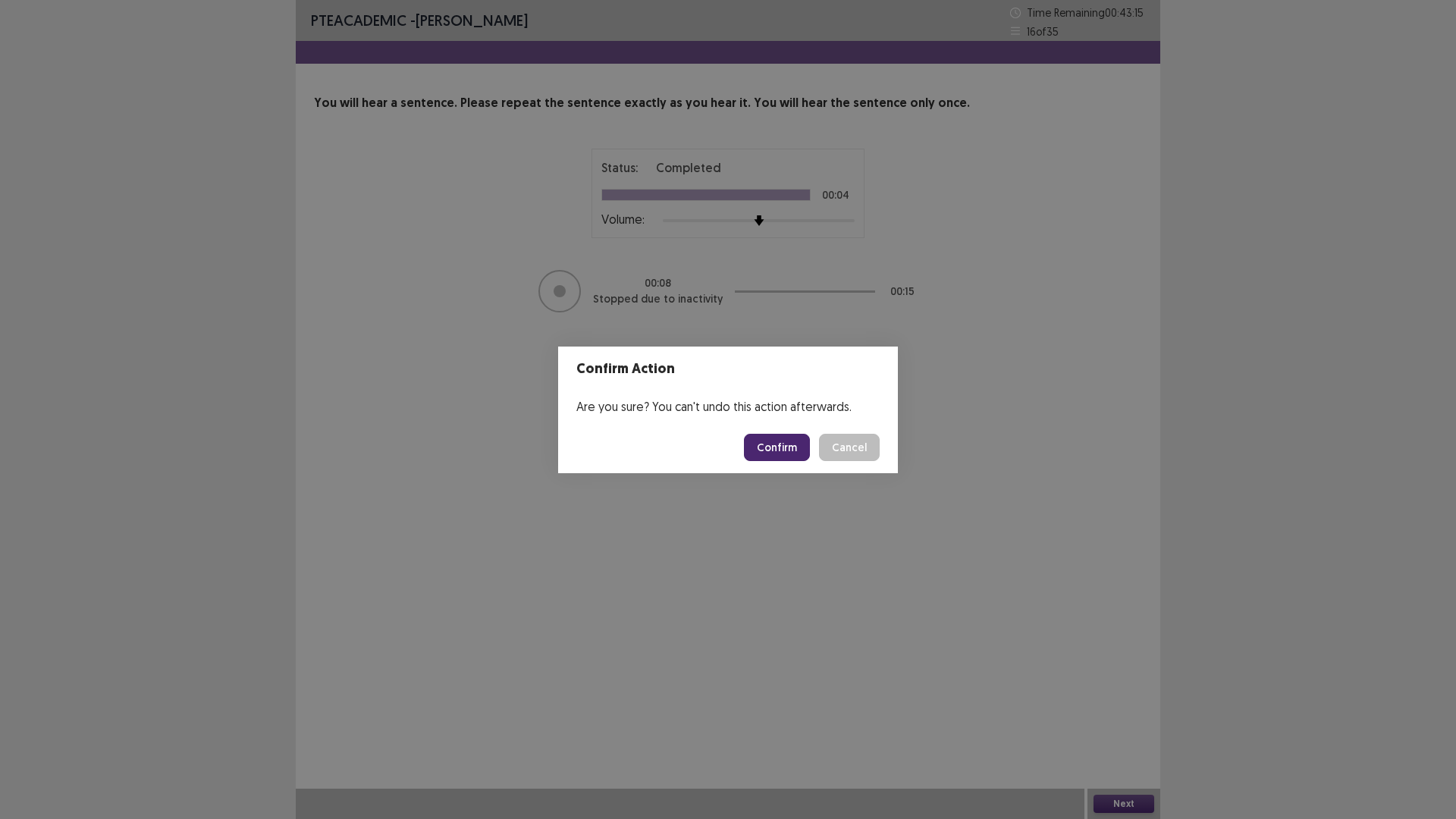
click at [792, 453] on button "Confirm" at bounding box center [776, 447] width 66 height 27
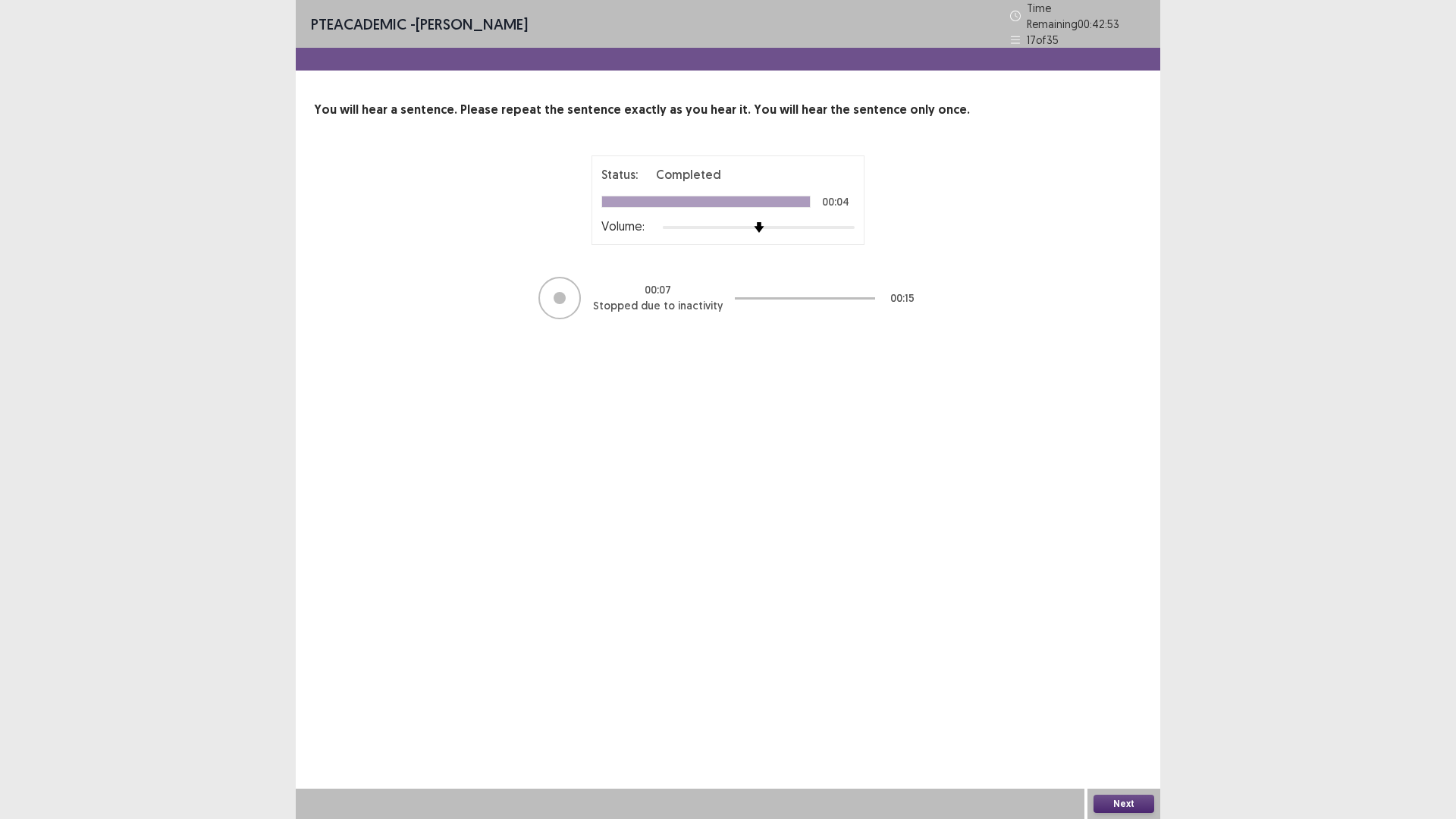
click at [1112, 690] on button "Next" at bounding box center [1123, 804] width 60 height 19
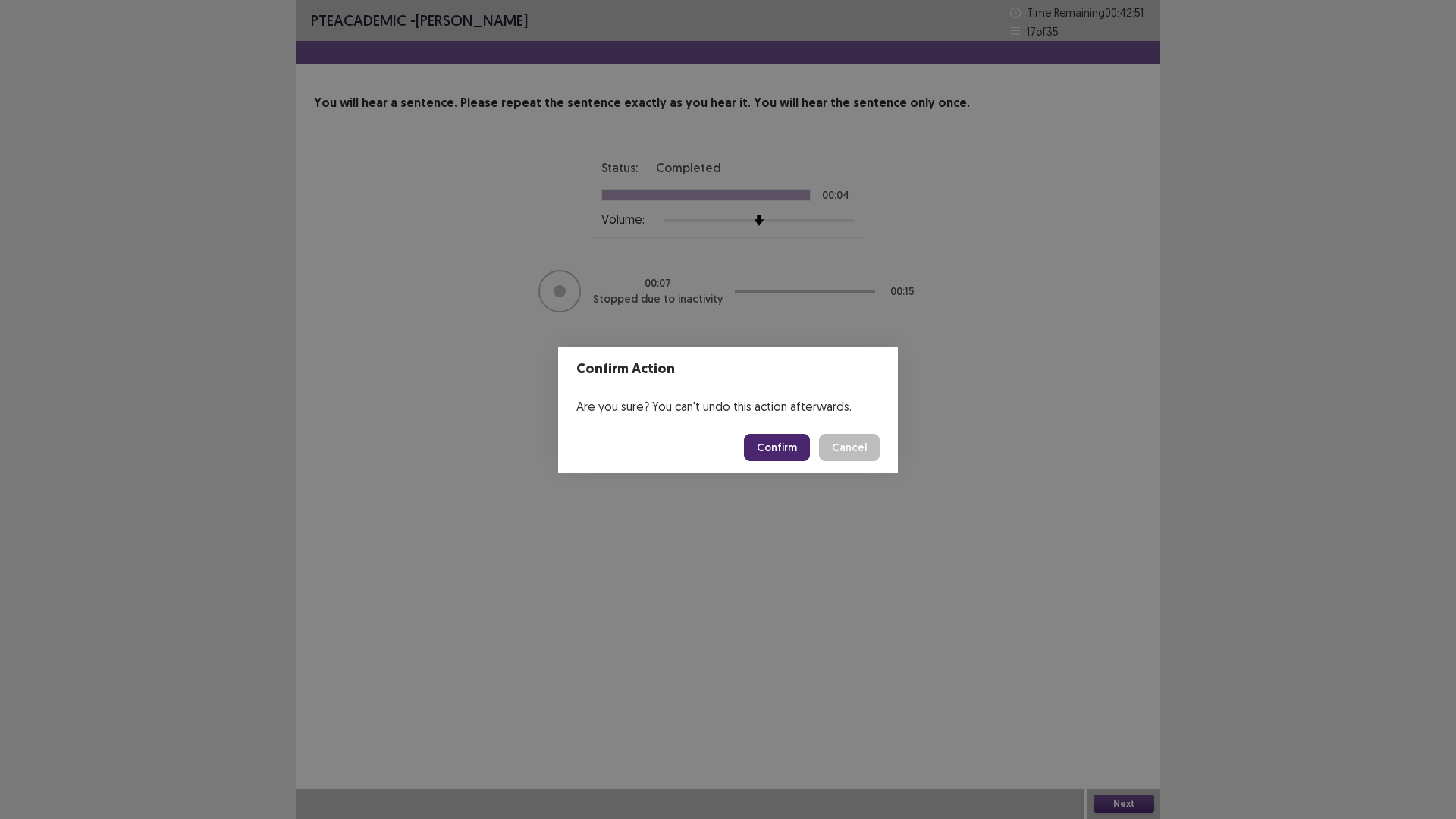
click at [778, 449] on button "Confirm" at bounding box center [776, 447] width 66 height 27
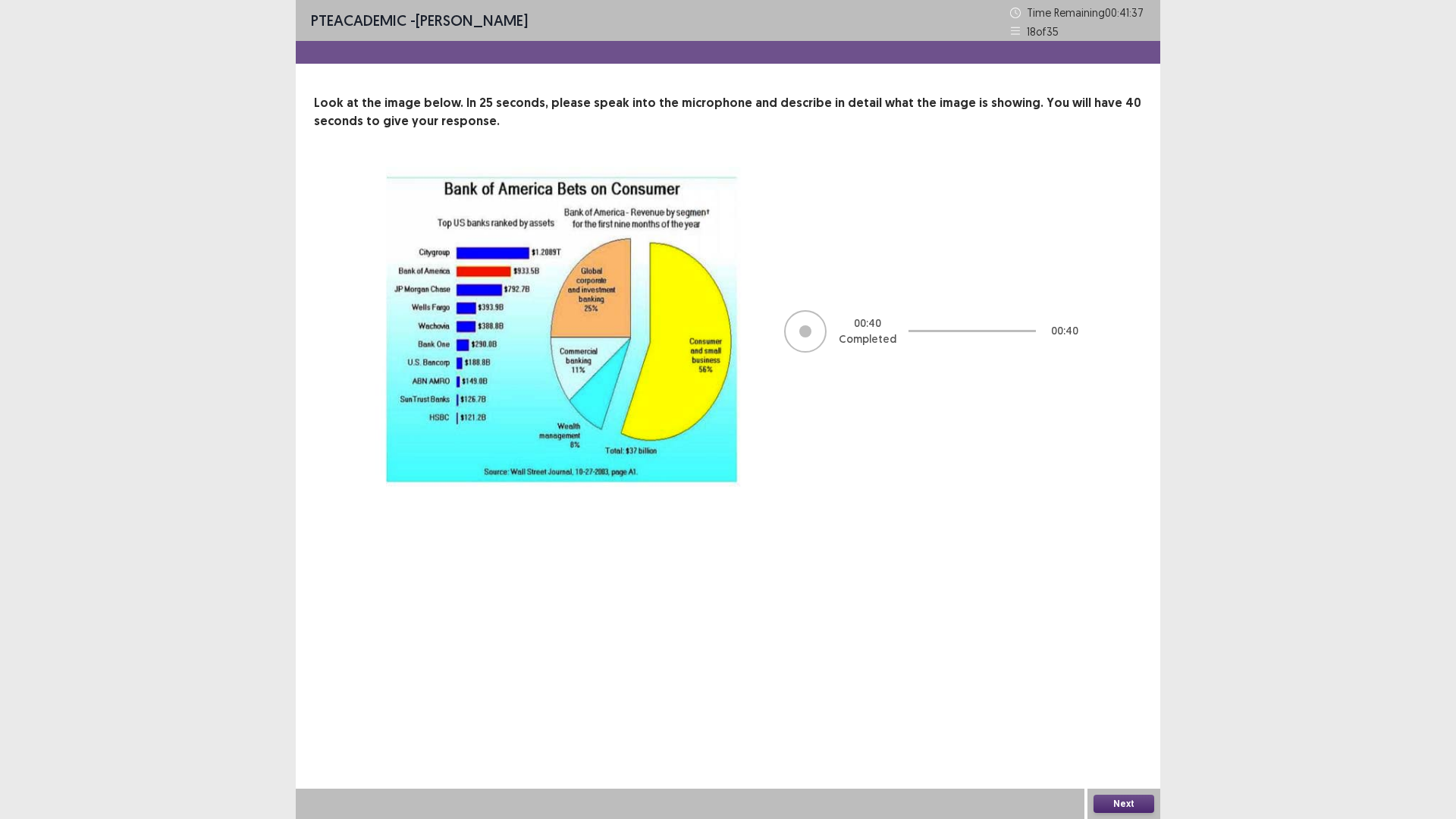
click at [1112, 690] on button "Next" at bounding box center [1123, 804] width 60 height 19
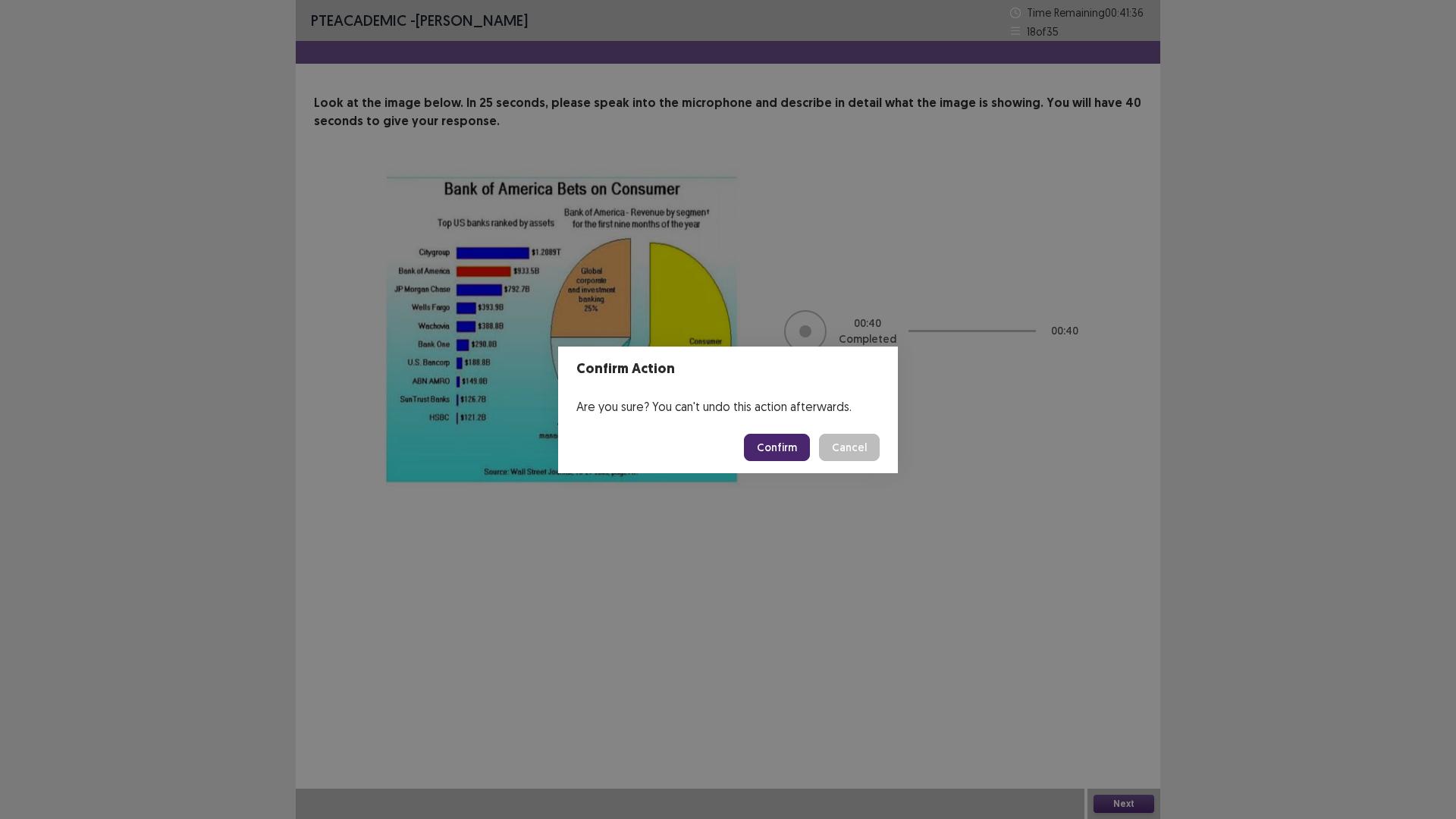
click at [781, 458] on button "Confirm" at bounding box center [776, 447] width 66 height 27
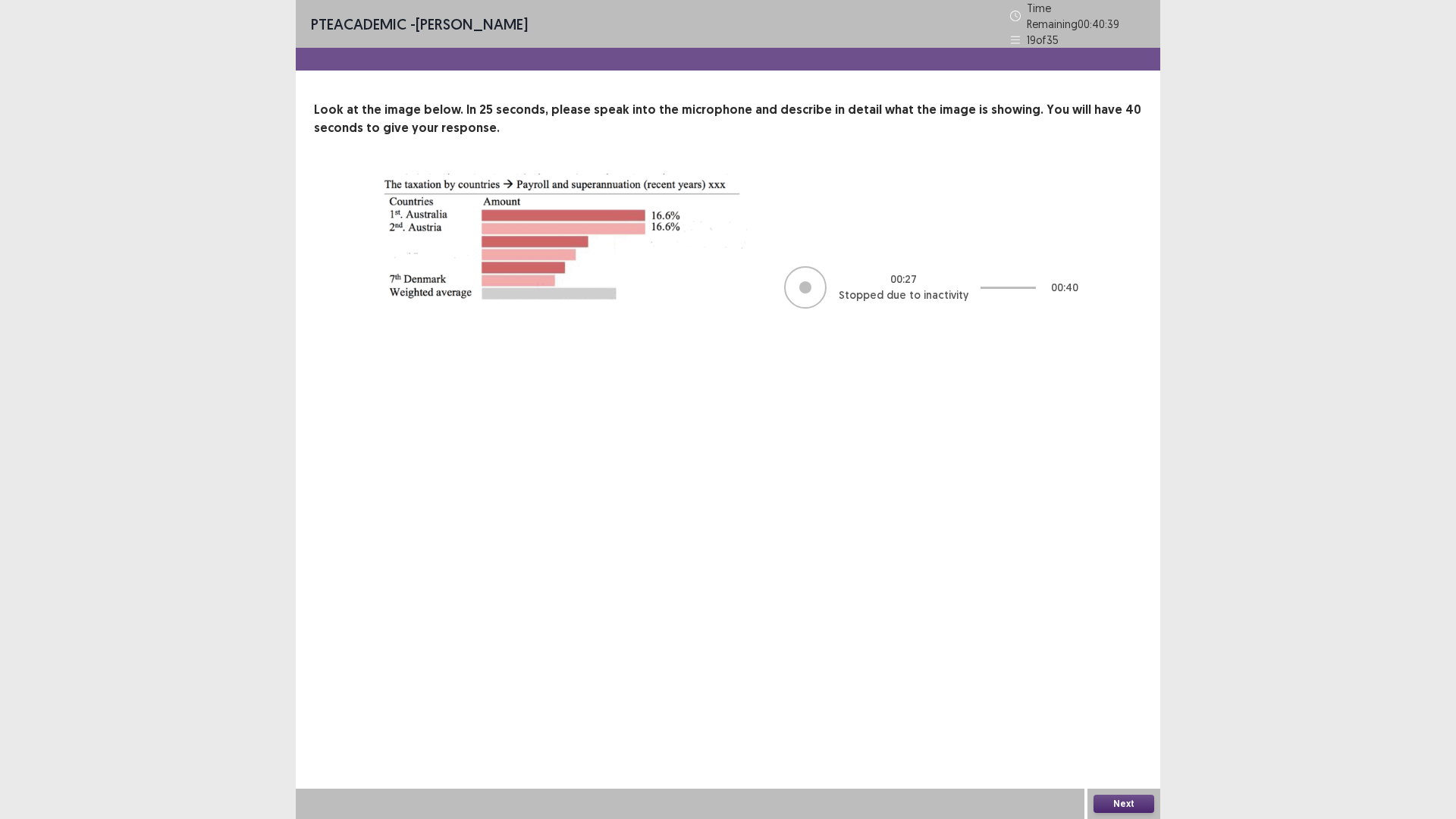
click at [1123, 690] on button "Next" at bounding box center [1123, 804] width 60 height 19
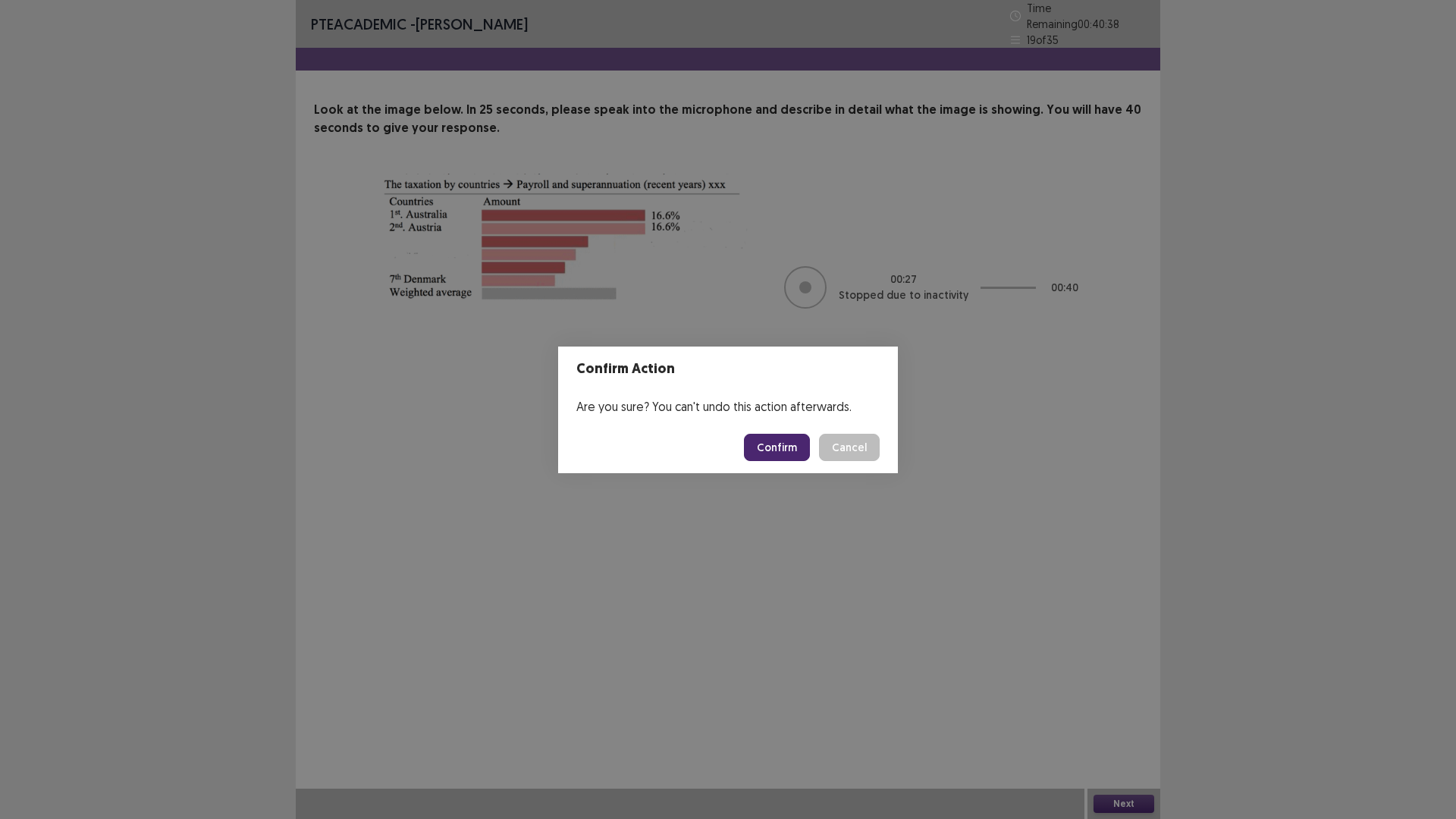
click at [783, 451] on button "Confirm" at bounding box center [776, 447] width 66 height 27
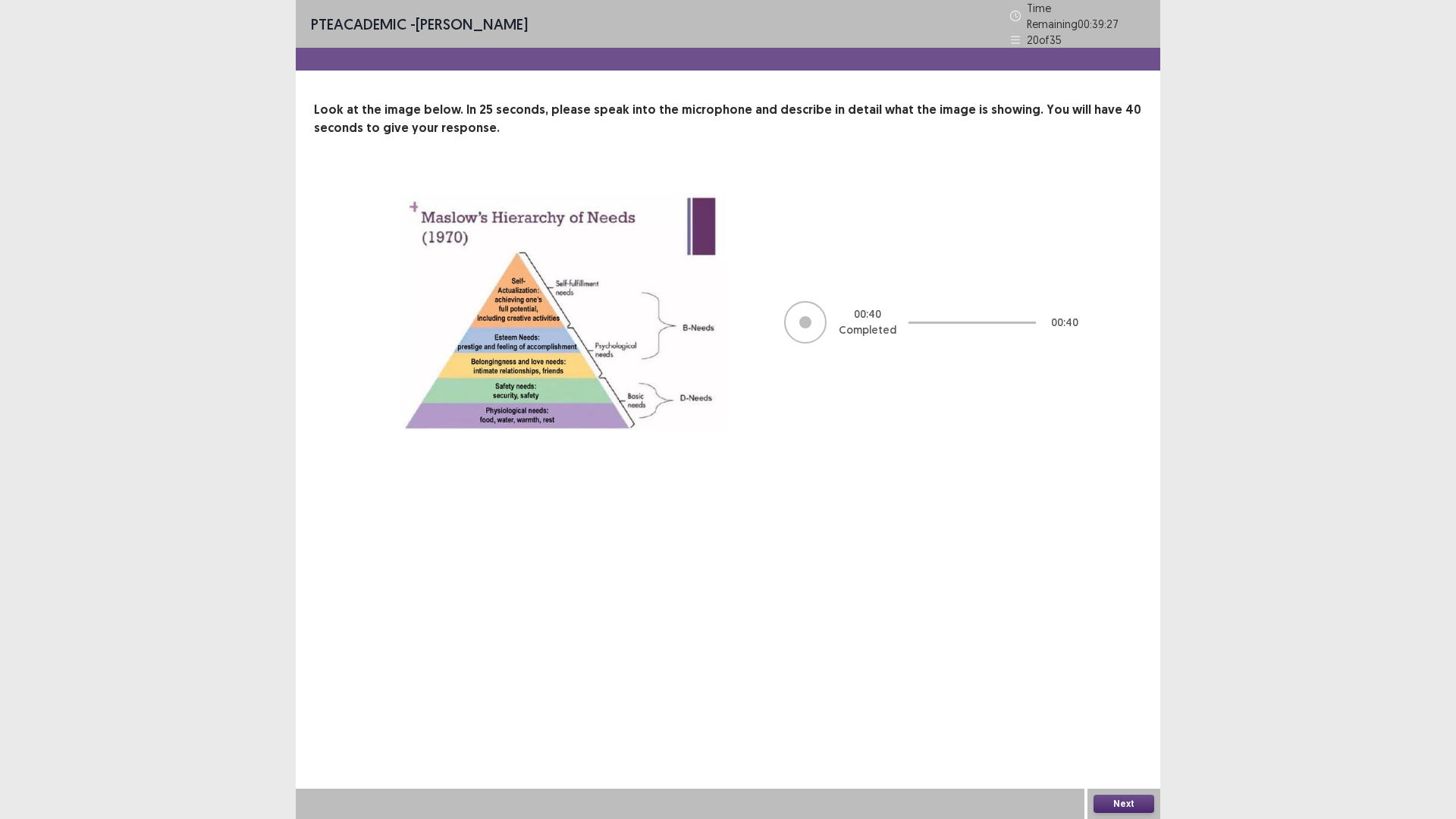
click at [1103, 690] on div "Next" at bounding box center [1124, 803] width 73 height 31
click at [1105, 690] on button "Next" at bounding box center [1123, 804] width 60 height 19
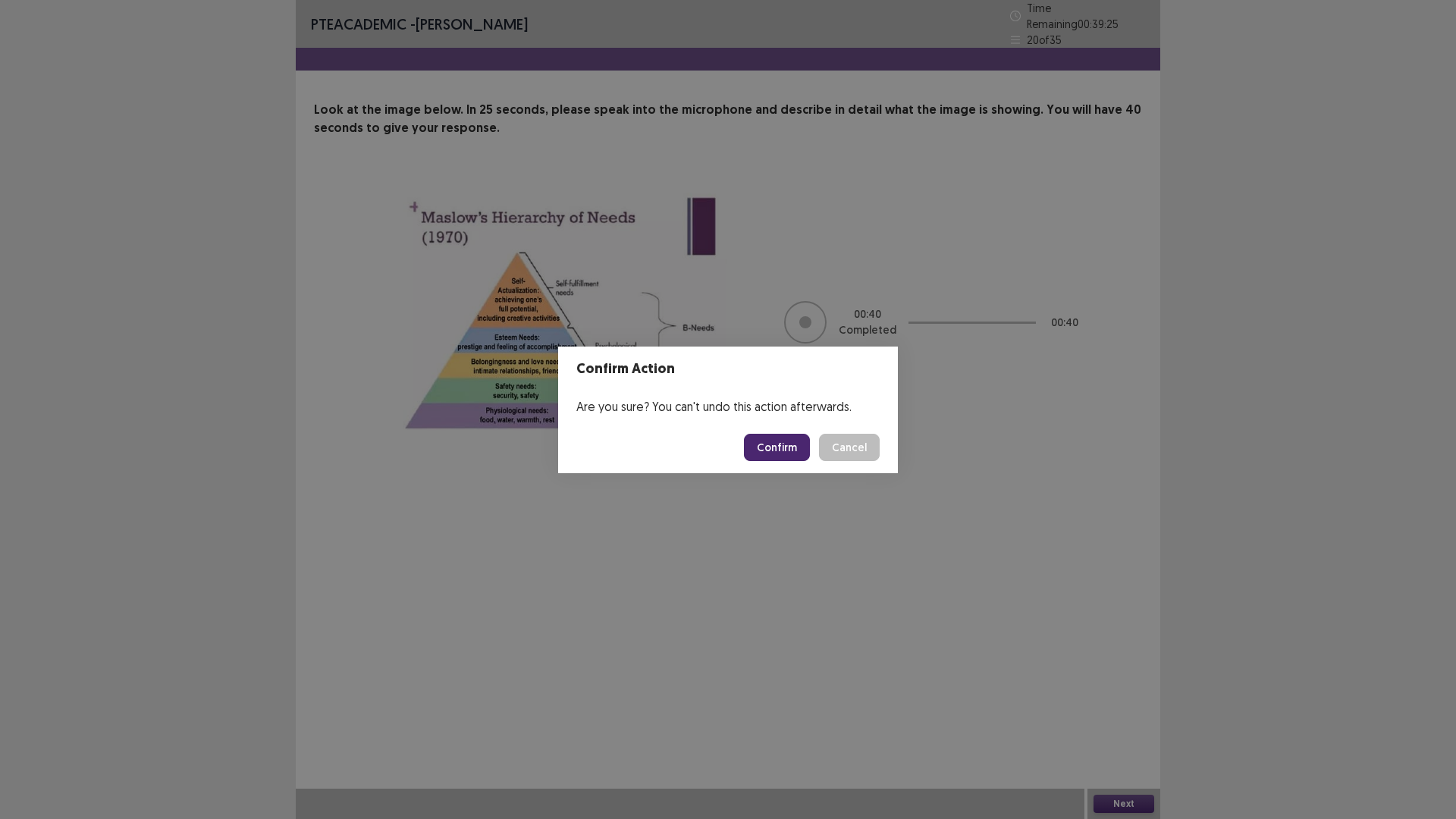
click at [798, 457] on button "Confirm" at bounding box center [776, 447] width 66 height 27
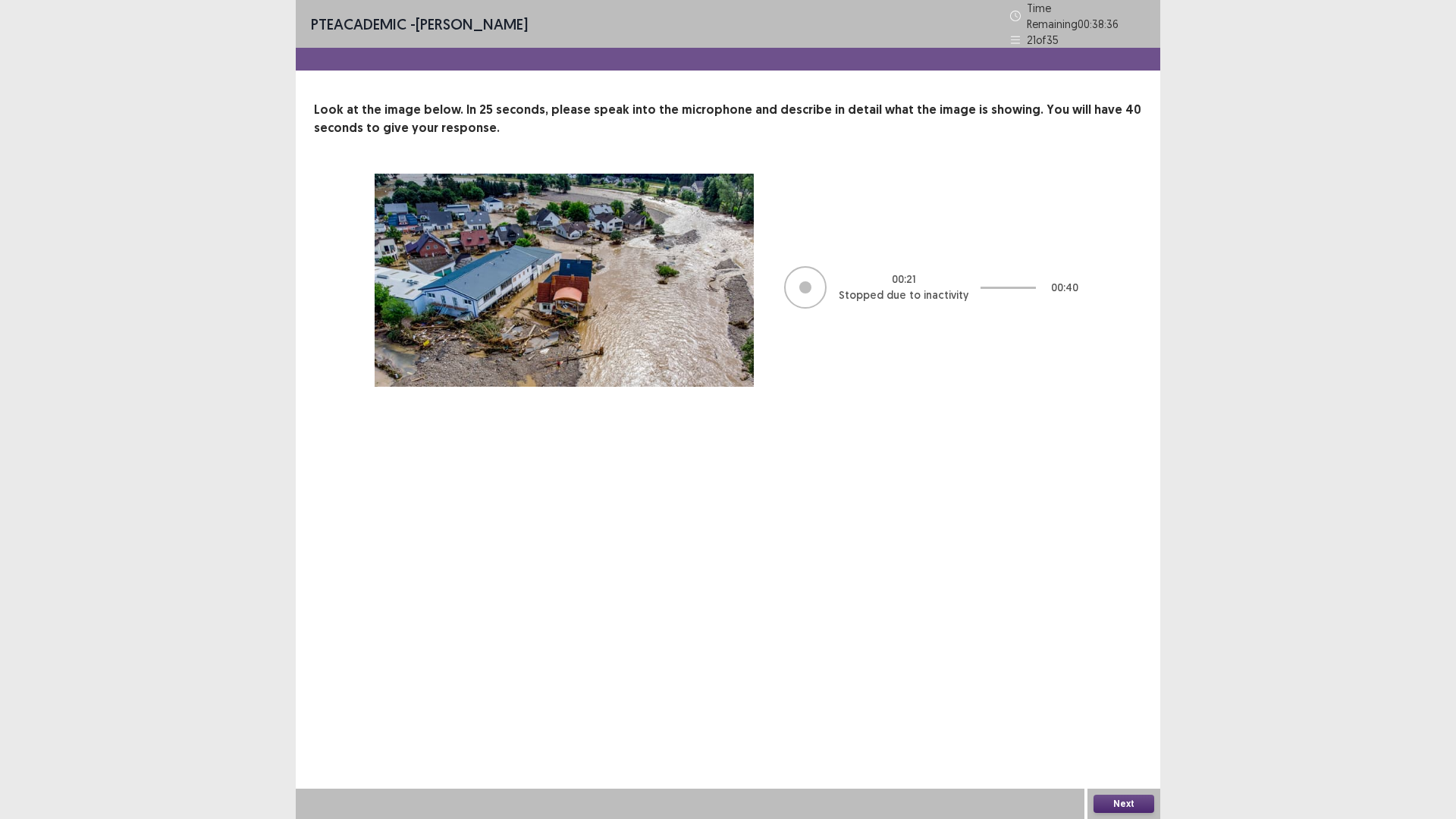
click at [1116, 690] on button "Next" at bounding box center [1123, 804] width 60 height 19
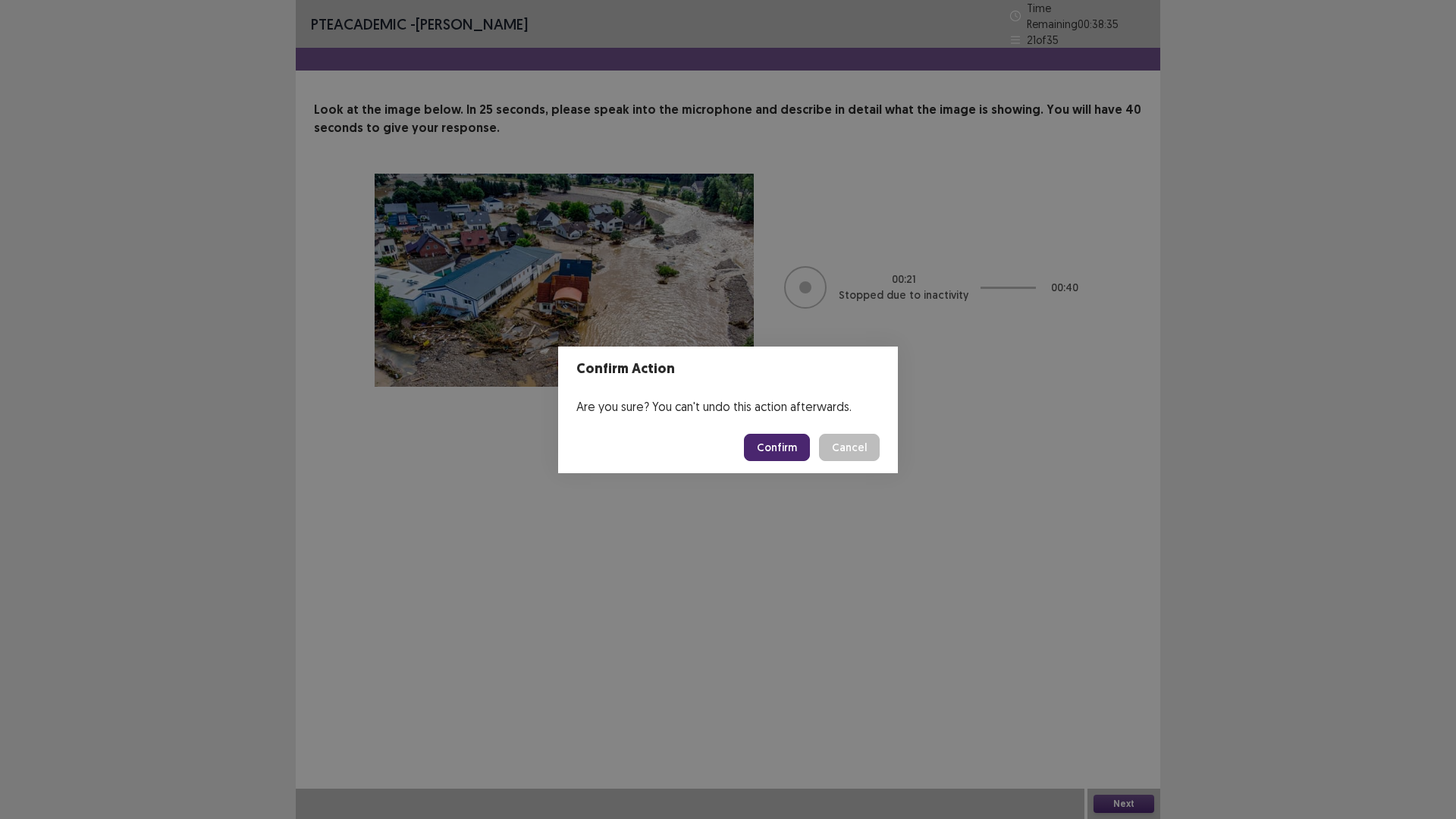
click at [754, 455] on button "Confirm" at bounding box center [776, 447] width 66 height 27
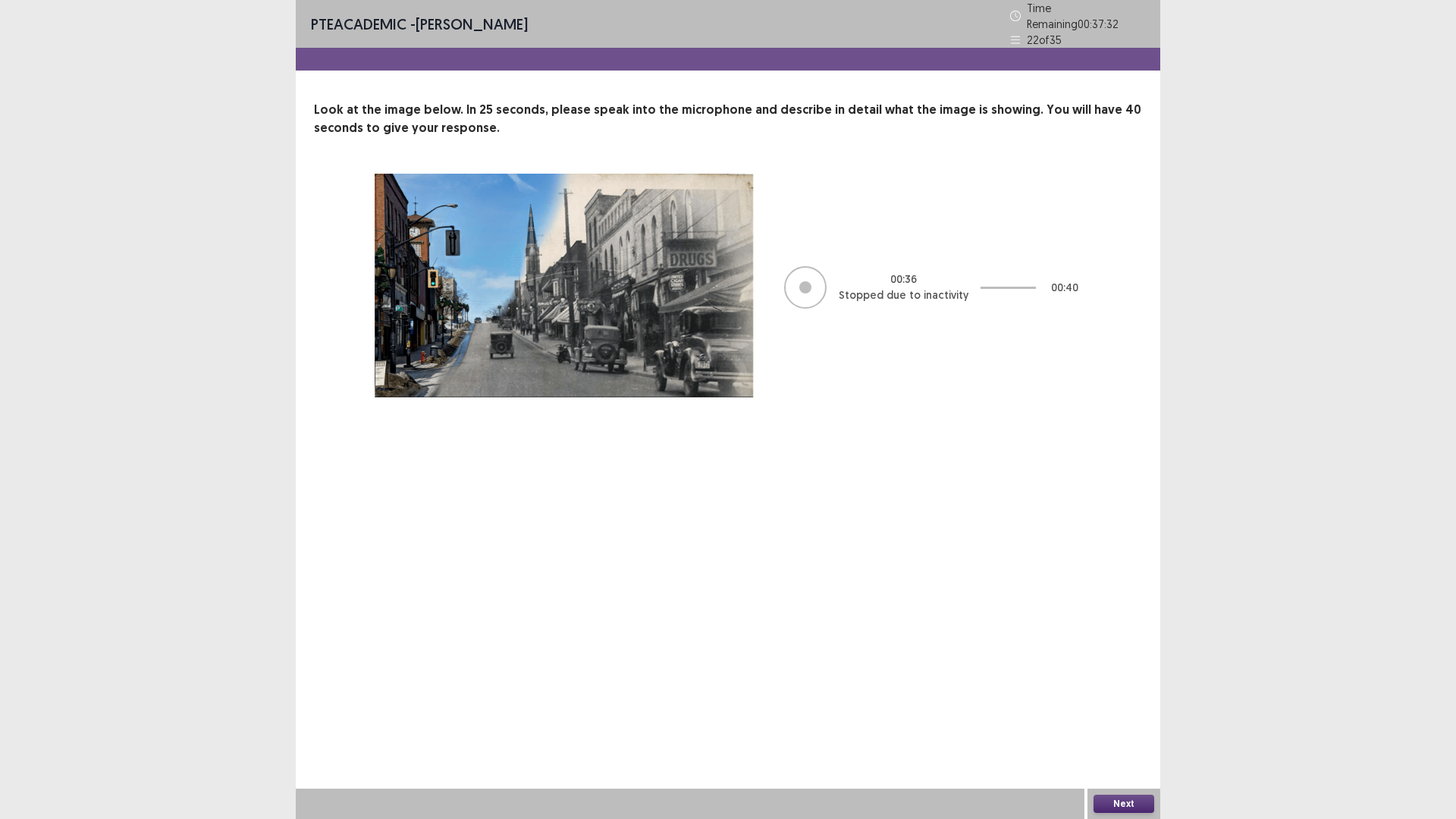
click at [1115, 690] on button "Next" at bounding box center [1123, 804] width 60 height 19
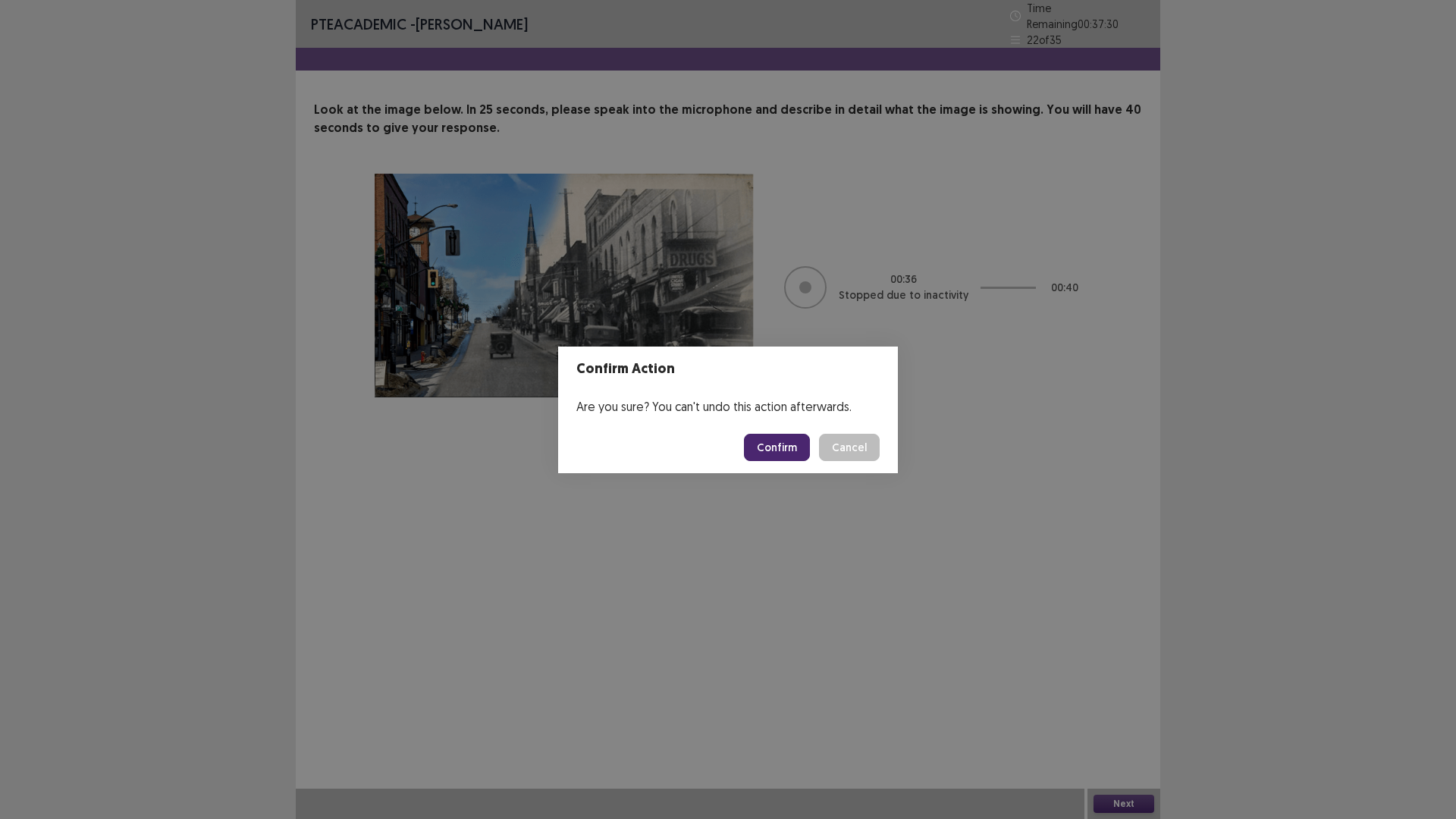
click at [801, 456] on button "Confirm" at bounding box center [776, 447] width 66 height 27
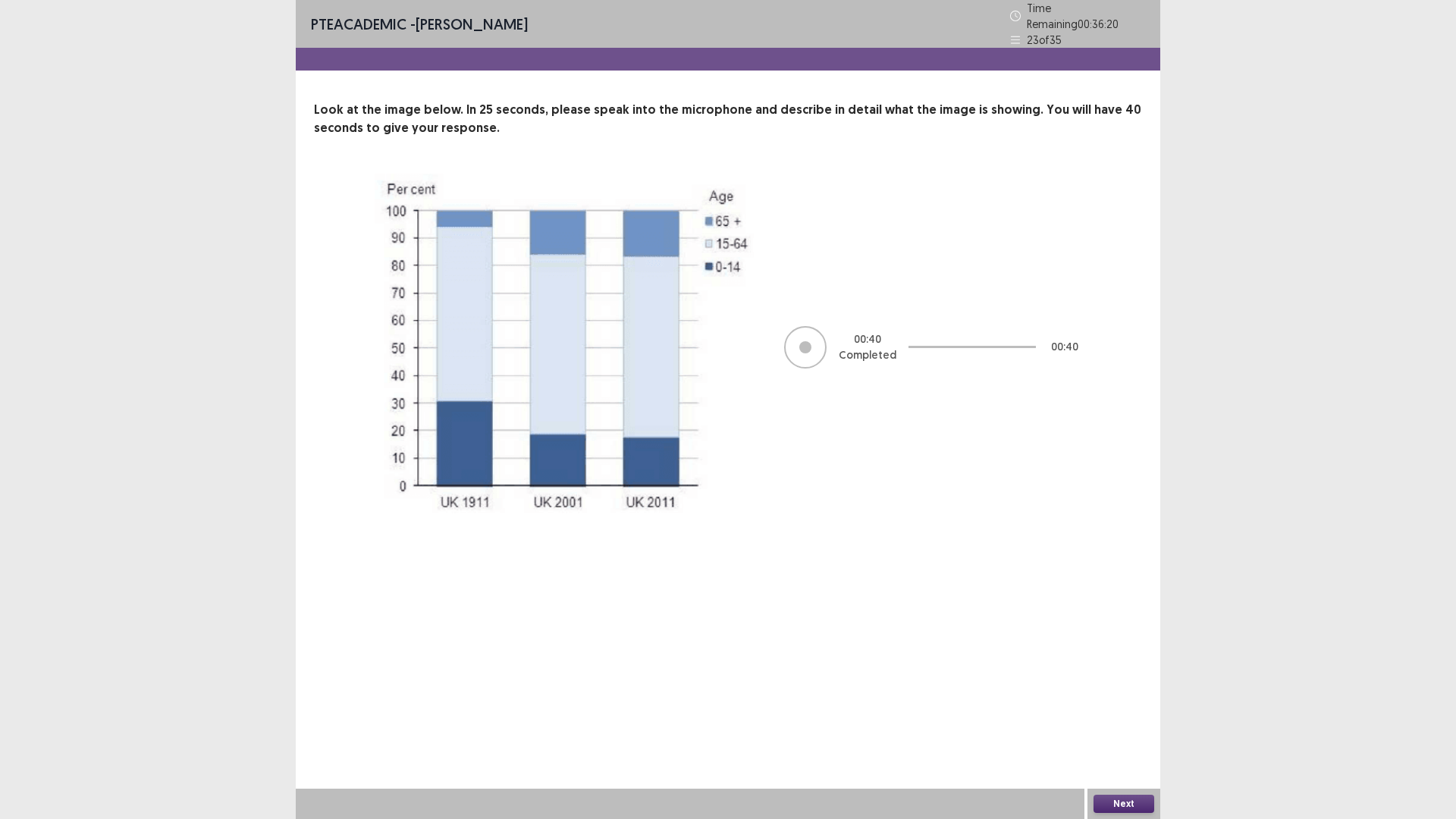
click at [1112, 690] on button "Next" at bounding box center [1123, 804] width 60 height 19
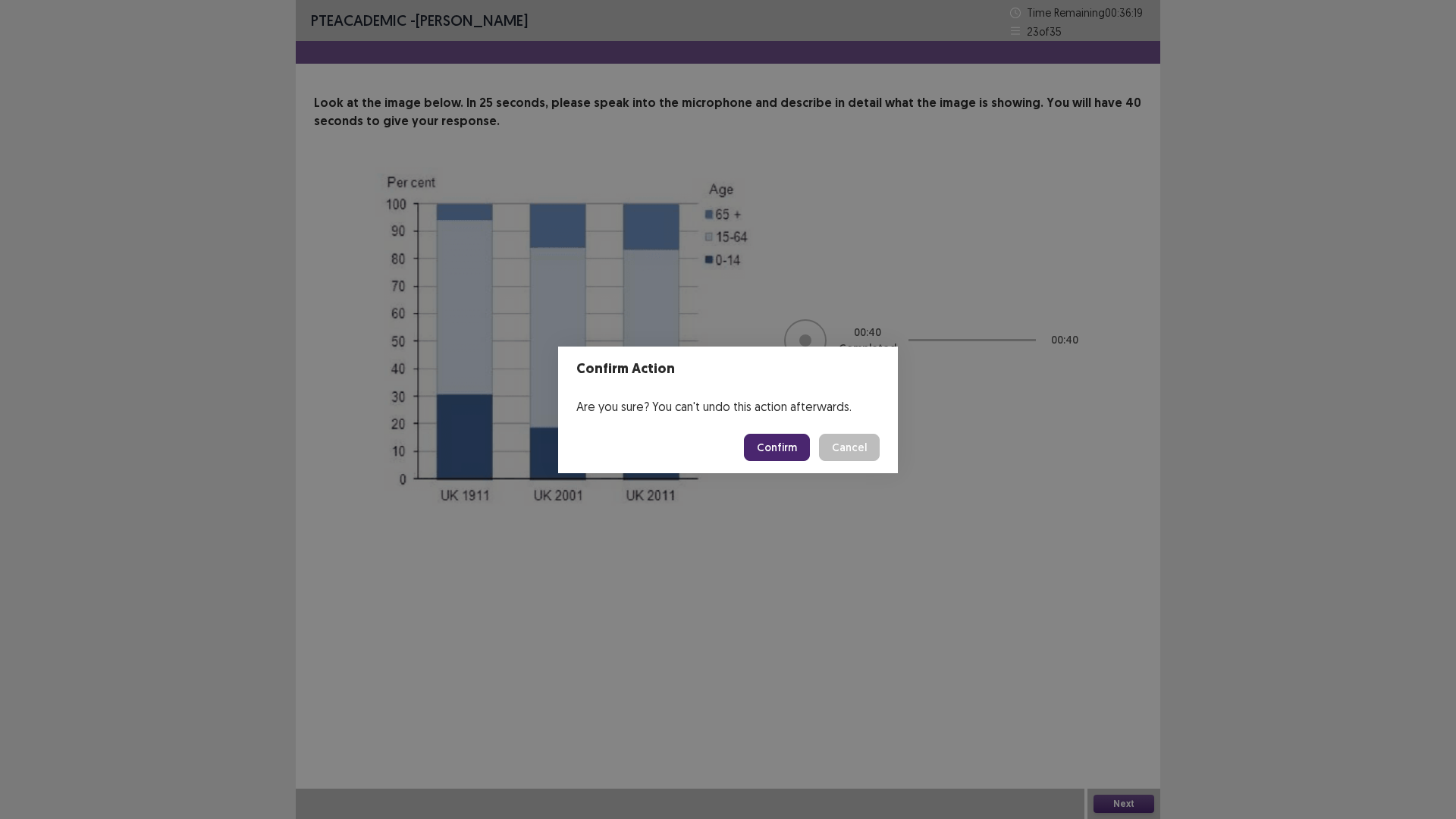
click at [781, 435] on button "Confirm" at bounding box center [776, 447] width 66 height 27
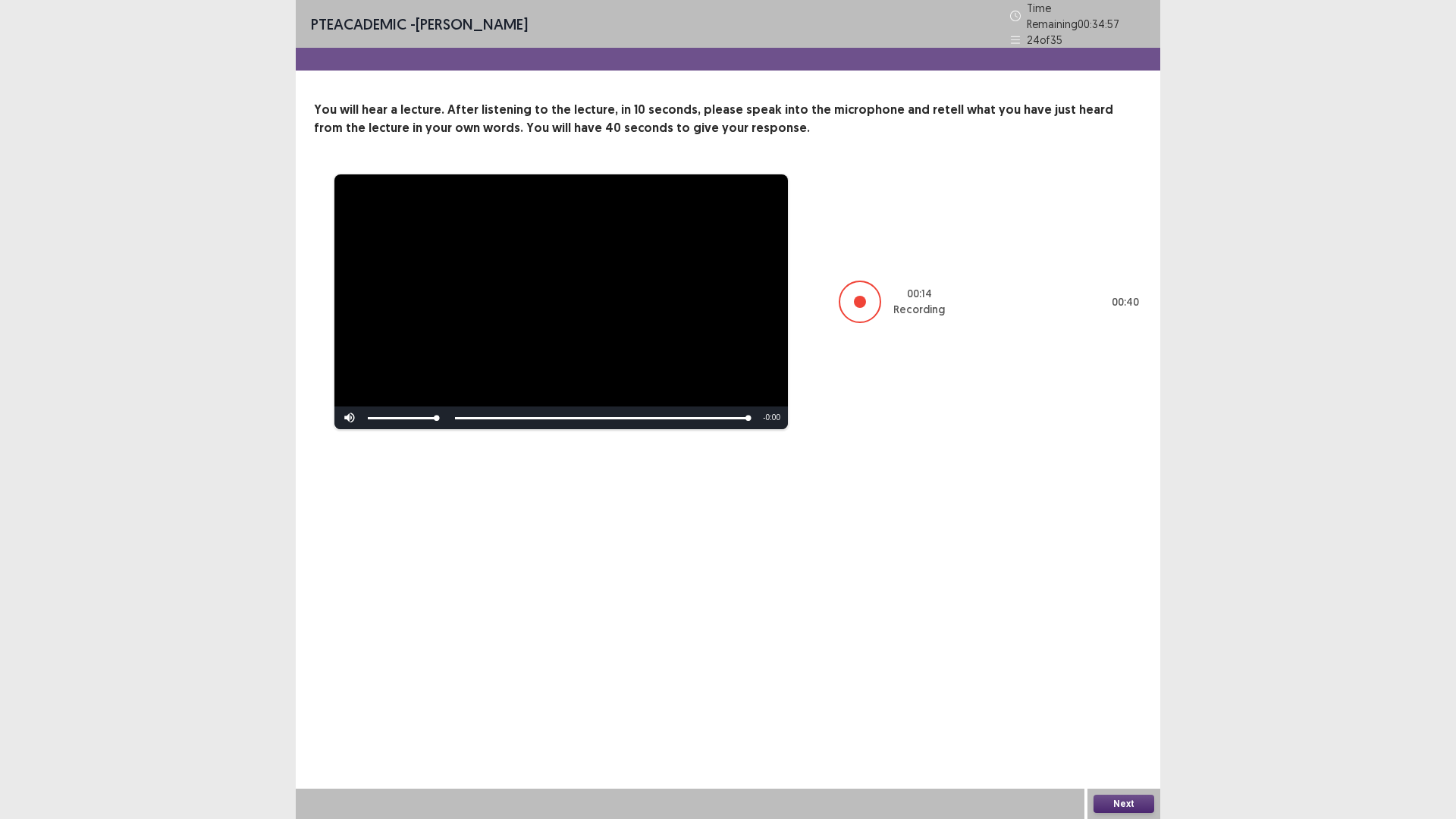
click at [1131, 690] on button "Next" at bounding box center [1123, 804] width 60 height 19
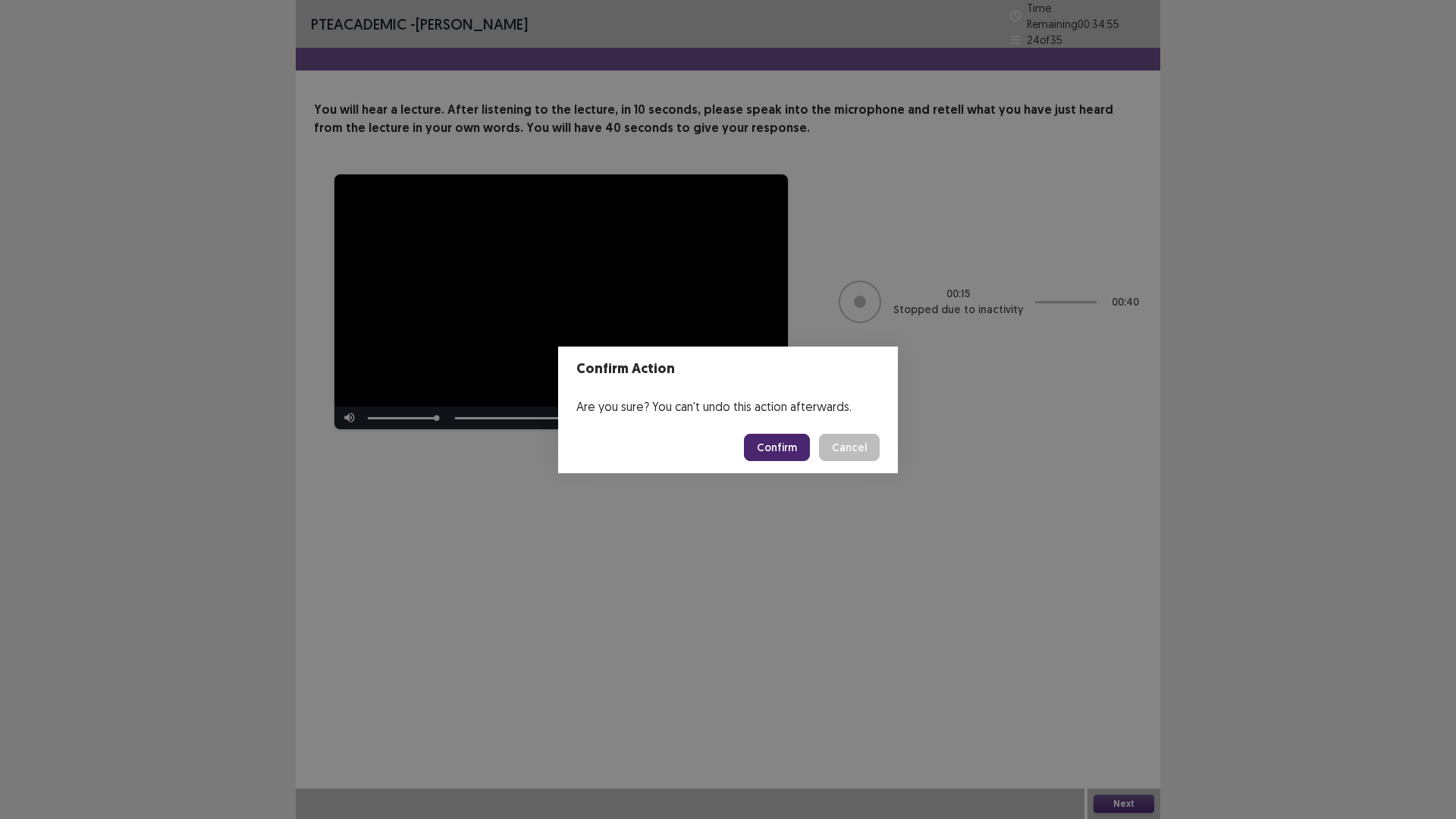
click at [775, 448] on button "Confirm" at bounding box center [776, 447] width 66 height 27
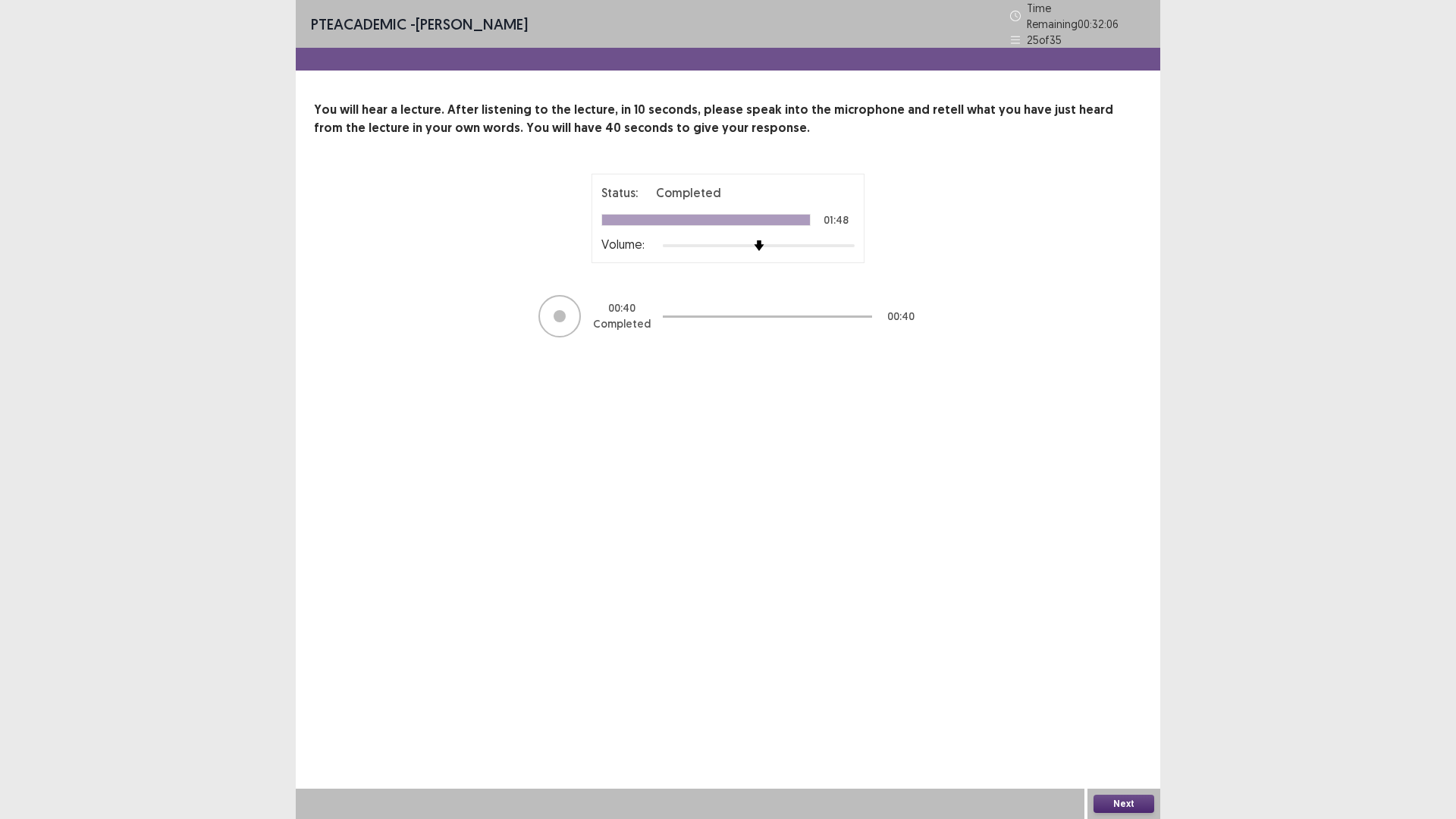
click at [1126, 690] on button "Next" at bounding box center [1123, 804] width 60 height 19
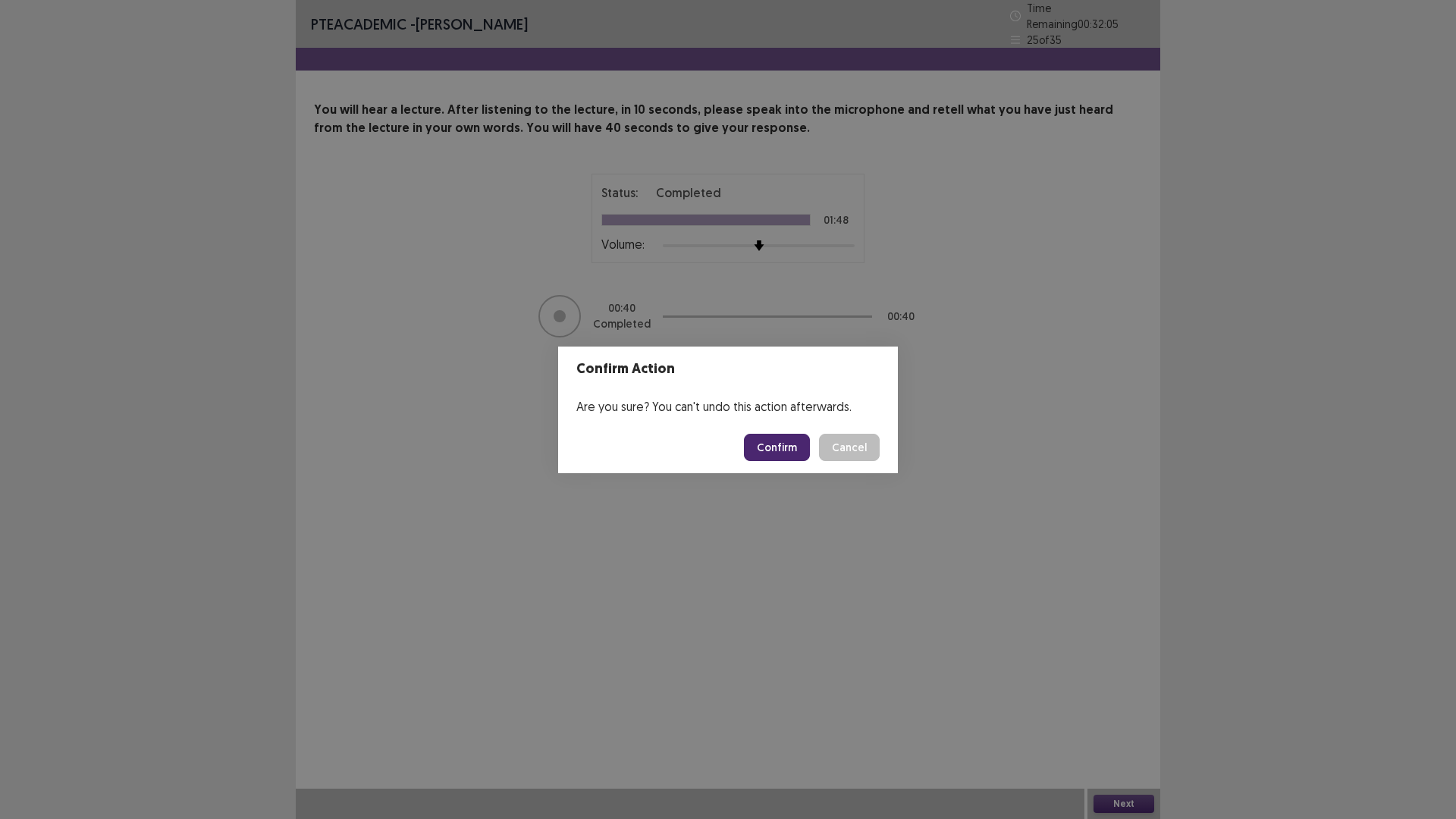
click at [774, 452] on button "Confirm" at bounding box center [776, 447] width 66 height 27
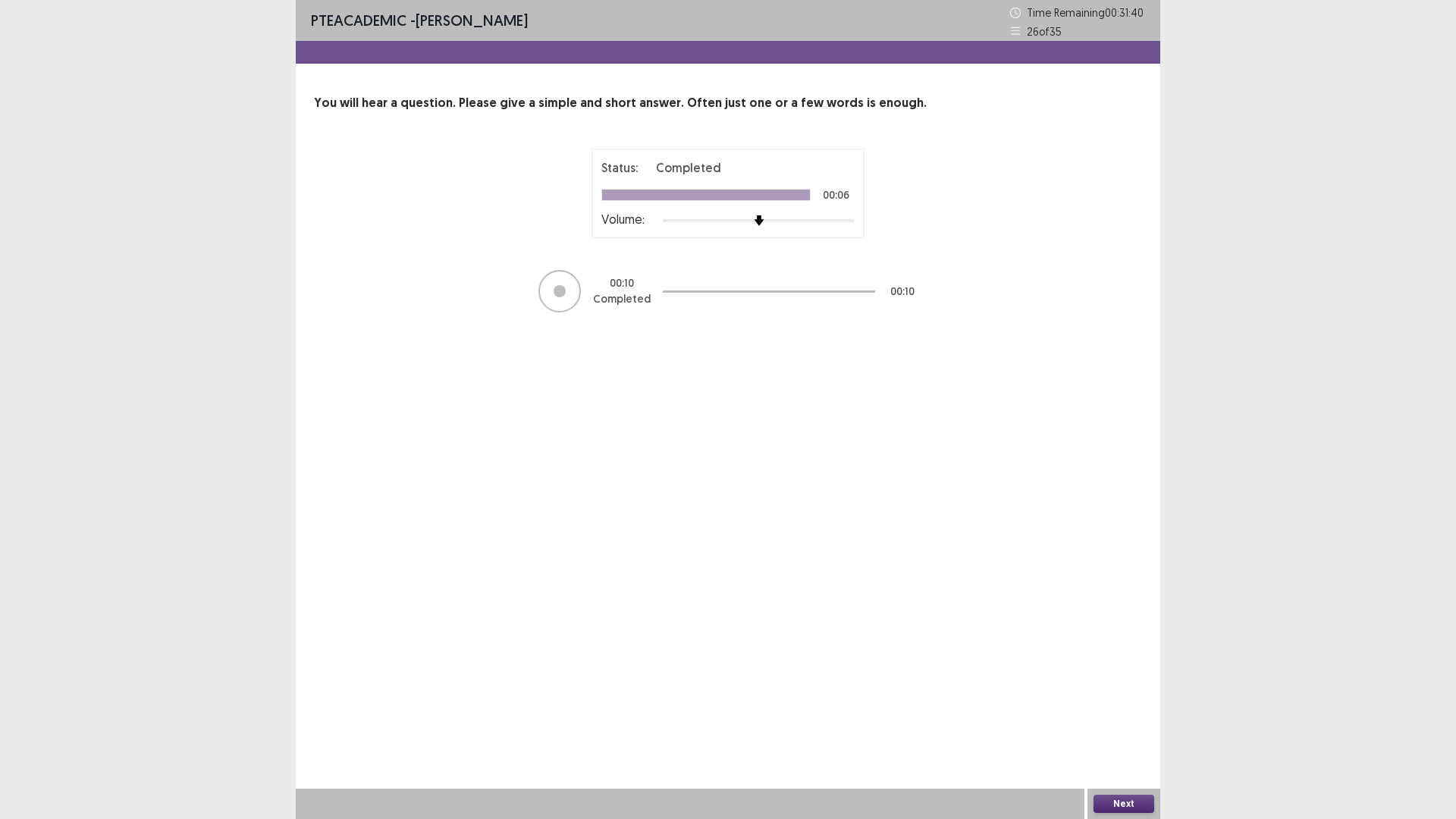
click at [1101, 690] on button "Next" at bounding box center [1123, 804] width 60 height 19
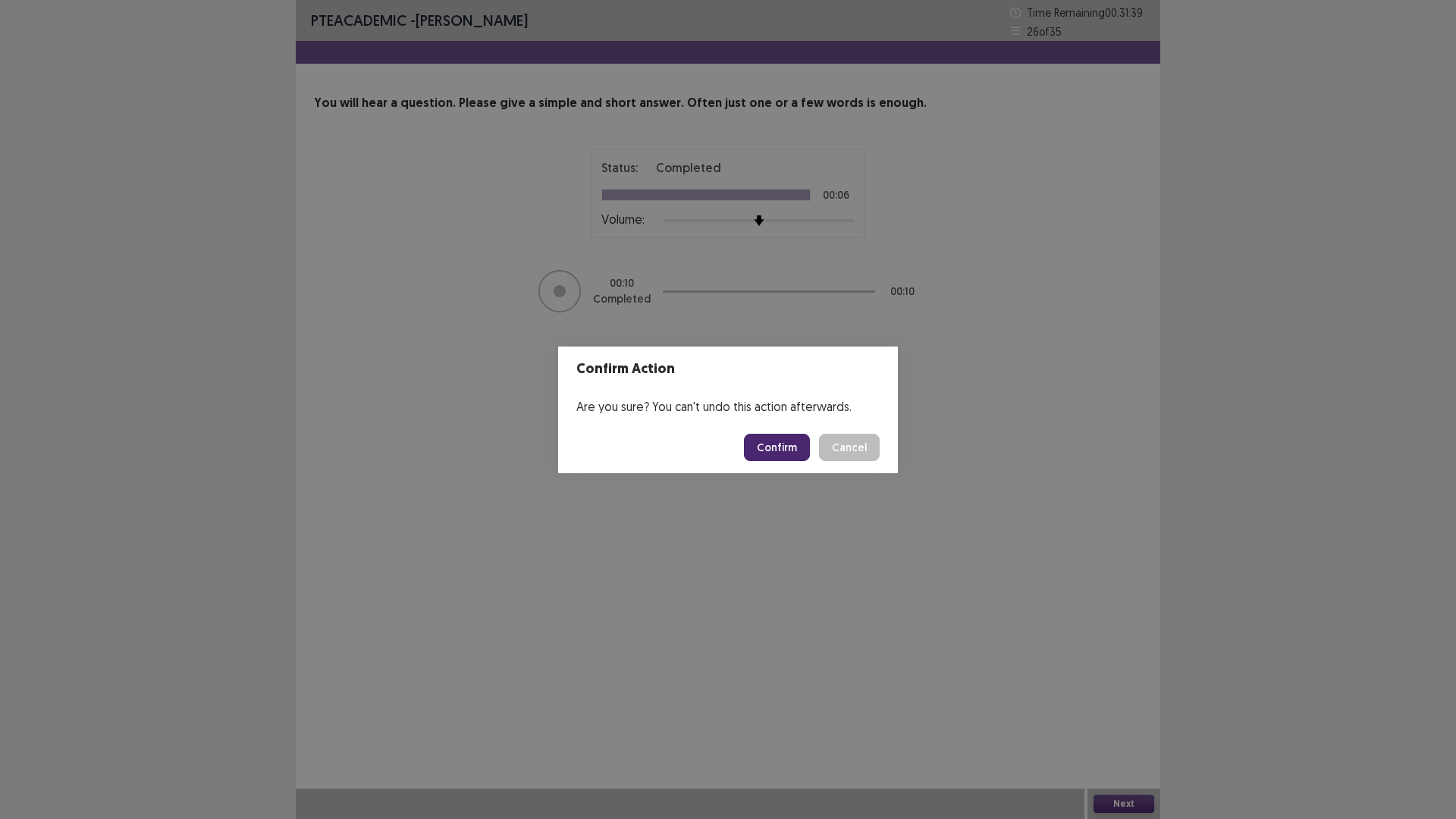
click at [766, 446] on button "Confirm" at bounding box center [776, 447] width 66 height 27
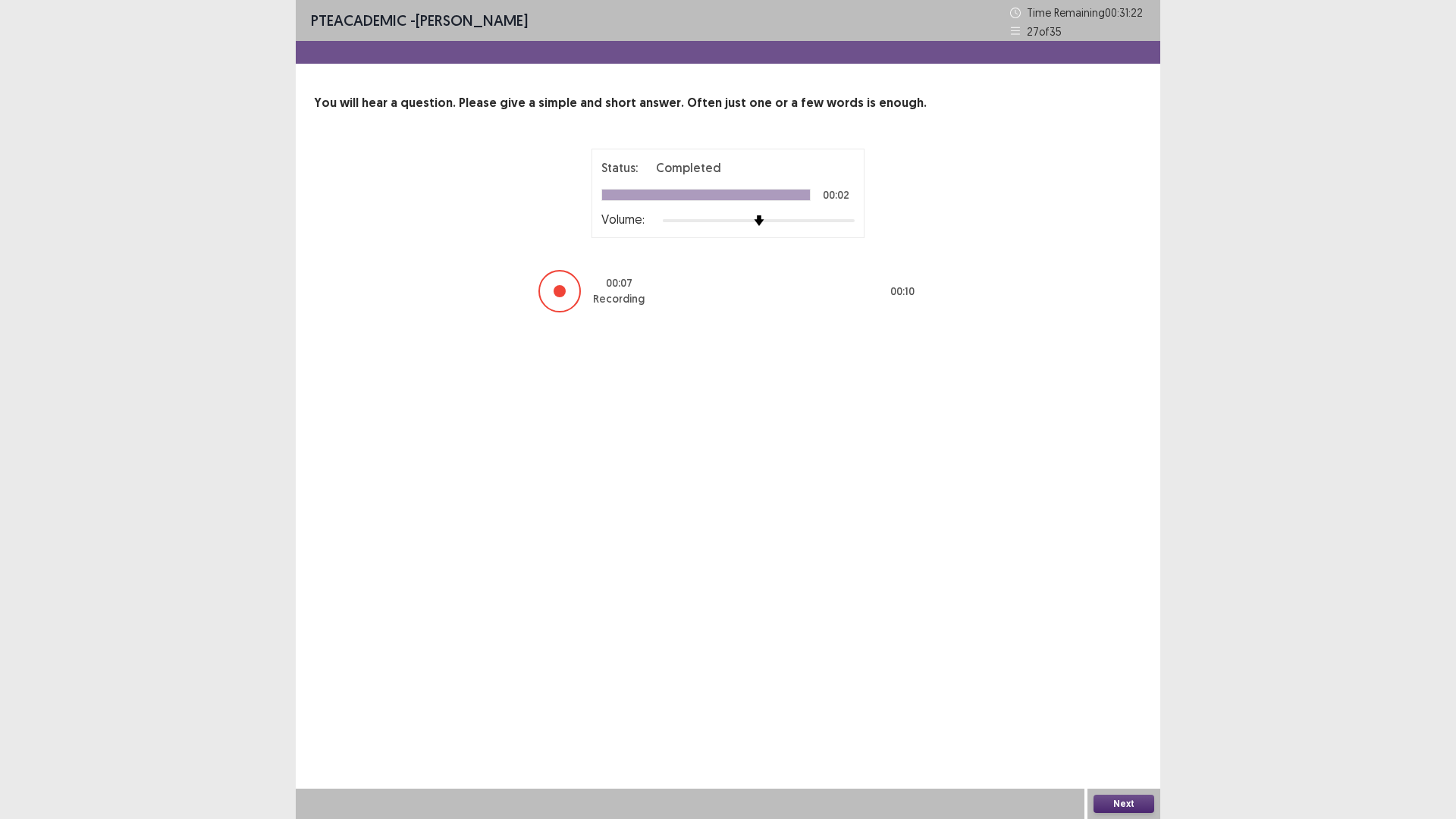
click at [1123, 690] on button "Next" at bounding box center [1123, 804] width 60 height 19
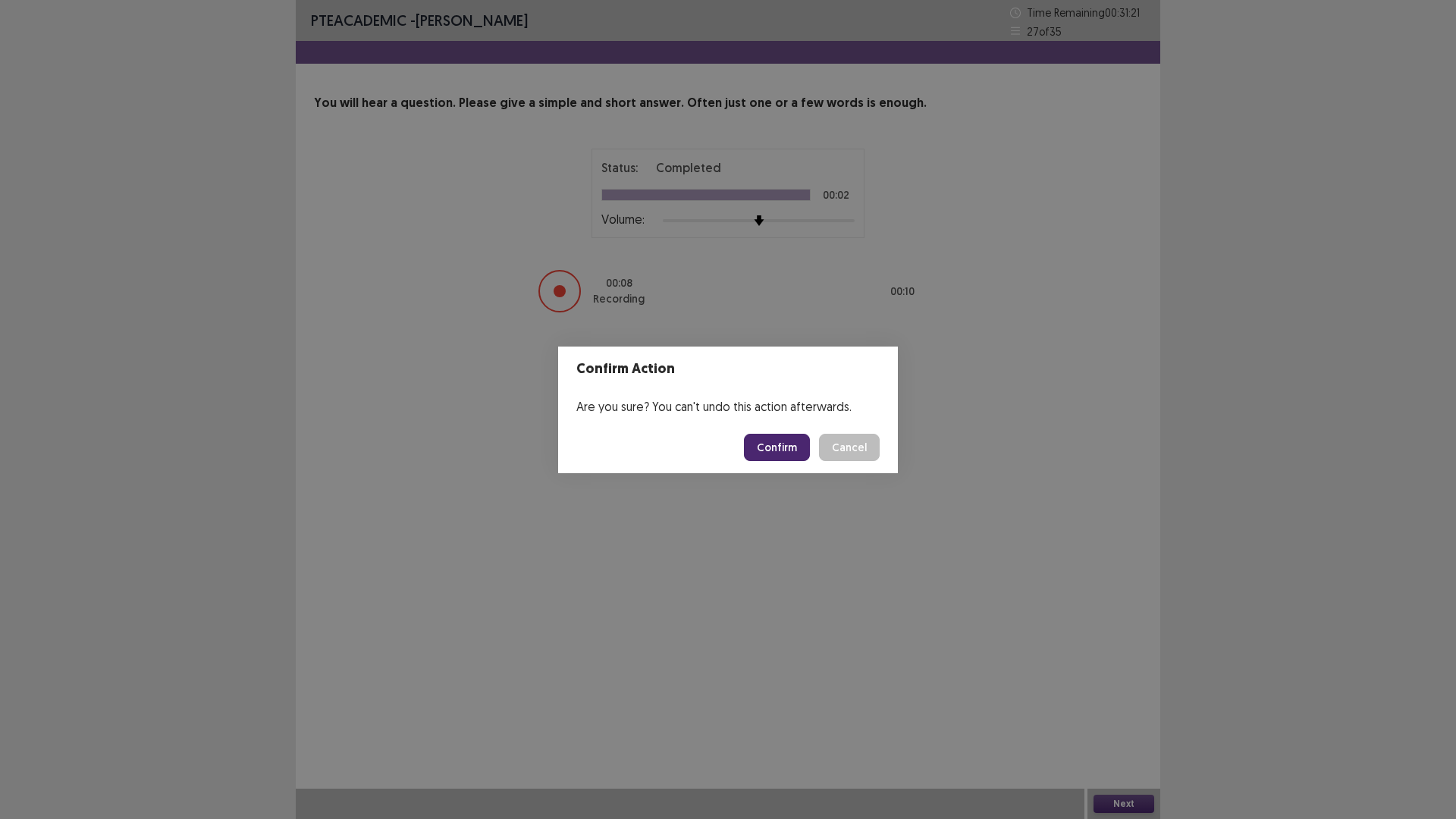
click at [778, 455] on button "Confirm" at bounding box center [776, 447] width 66 height 27
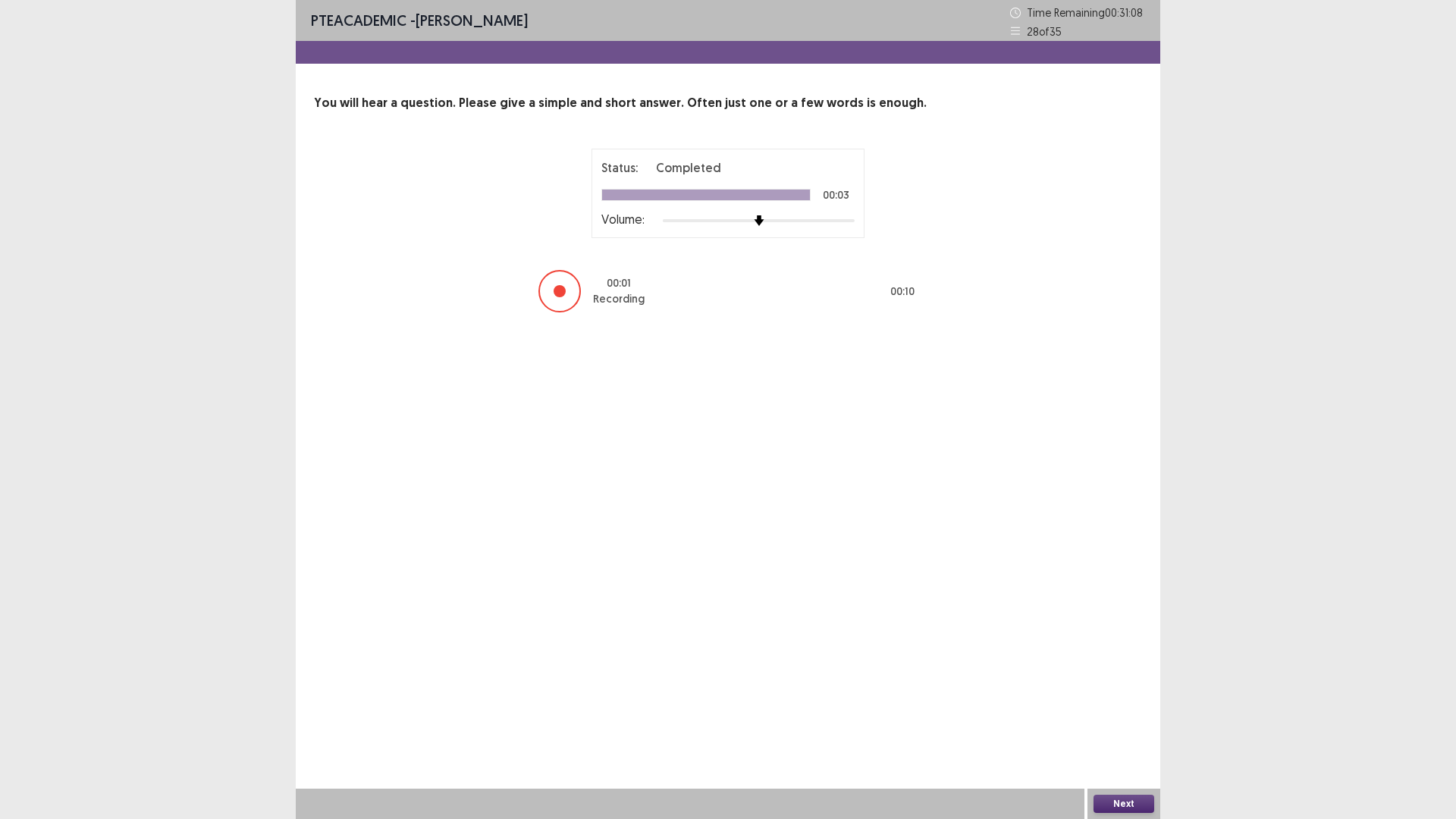
click at [1105, 690] on button "Next" at bounding box center [1123, 804] width 60 height 19
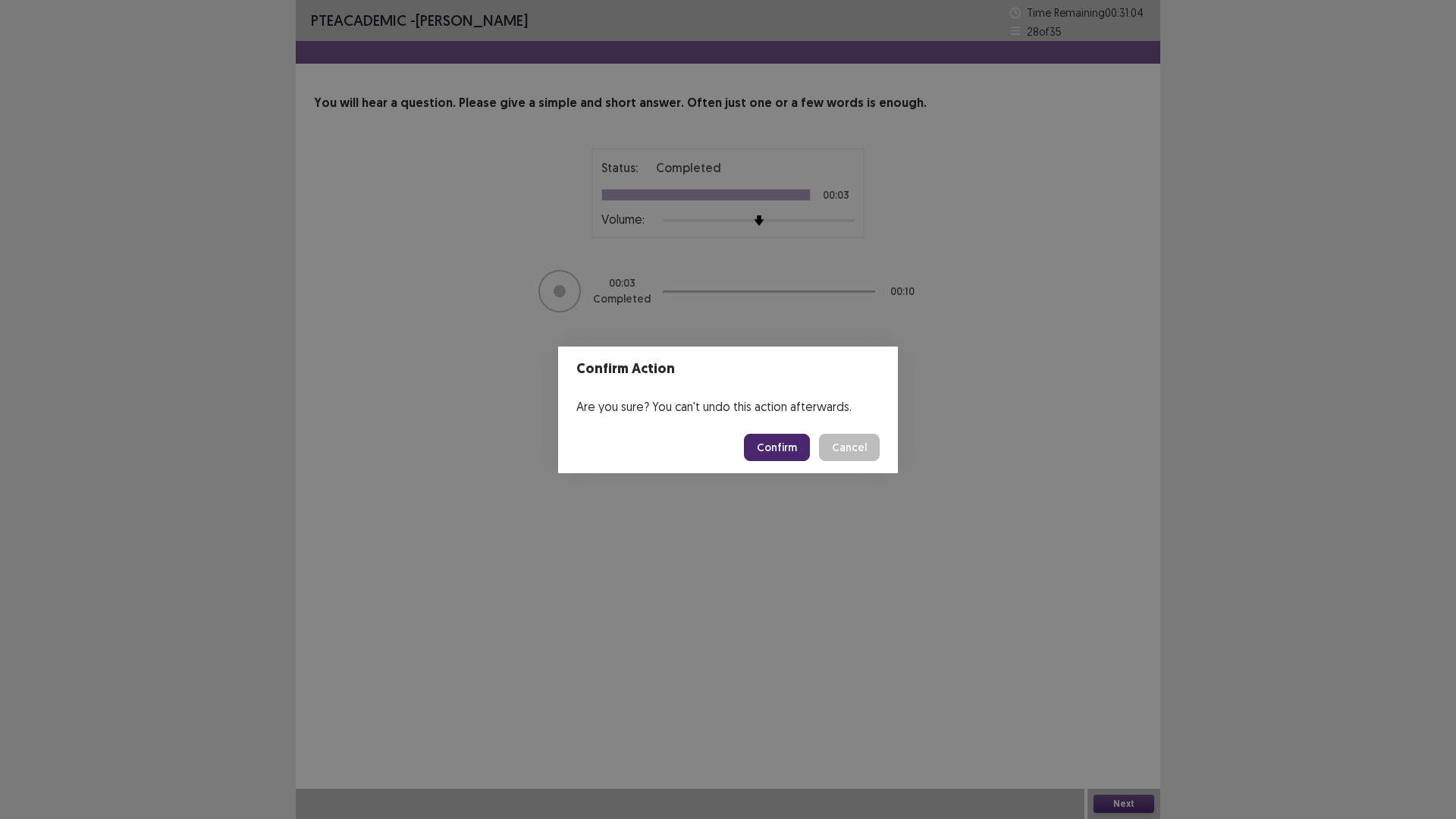
click at [791, 455] on button "Confirm" at bounding box center [776, 447] width 66 height 27
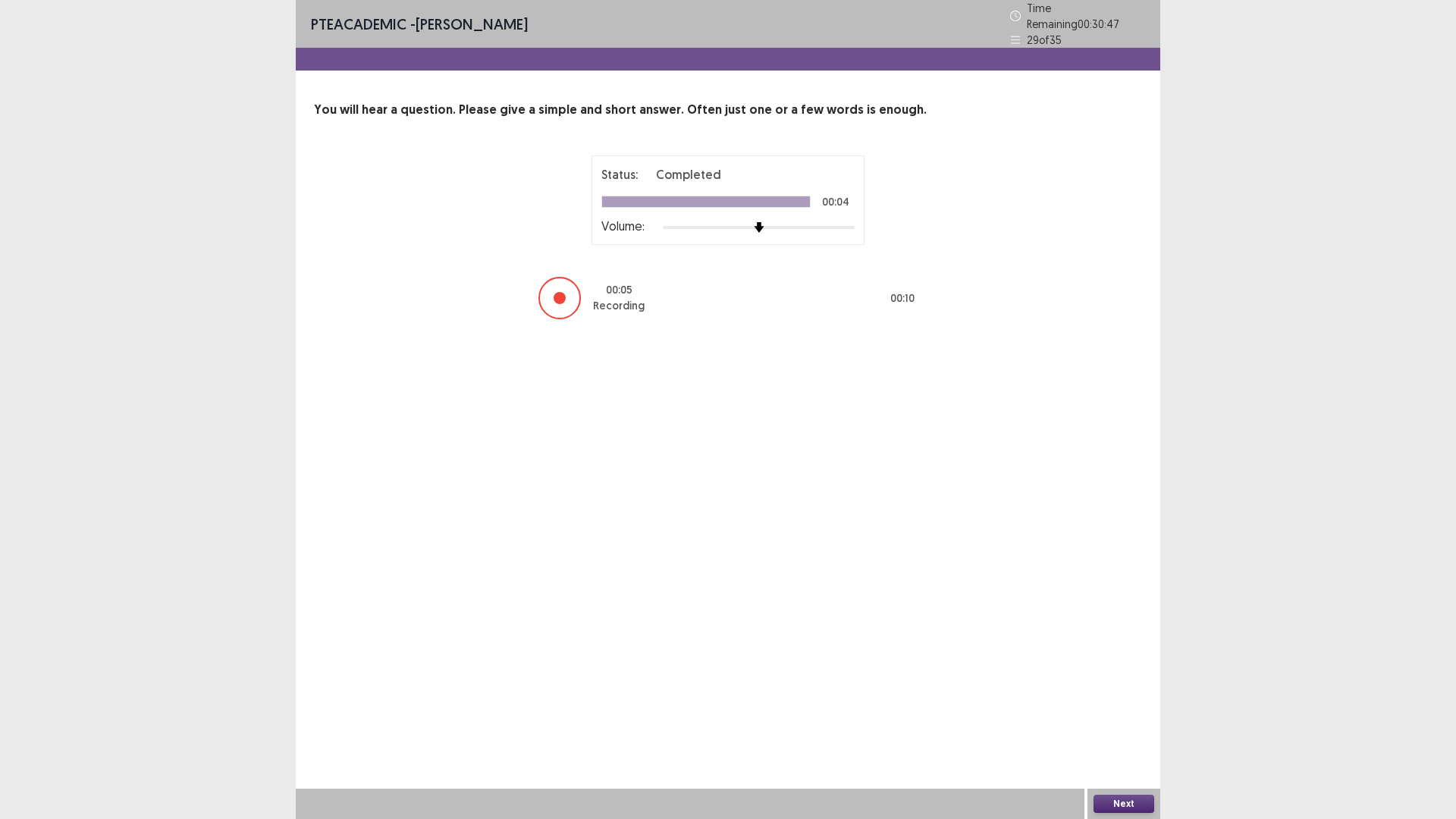
click at [1130, 690] on button "Next" at bounding box center [1123, 804] width 60 height 19
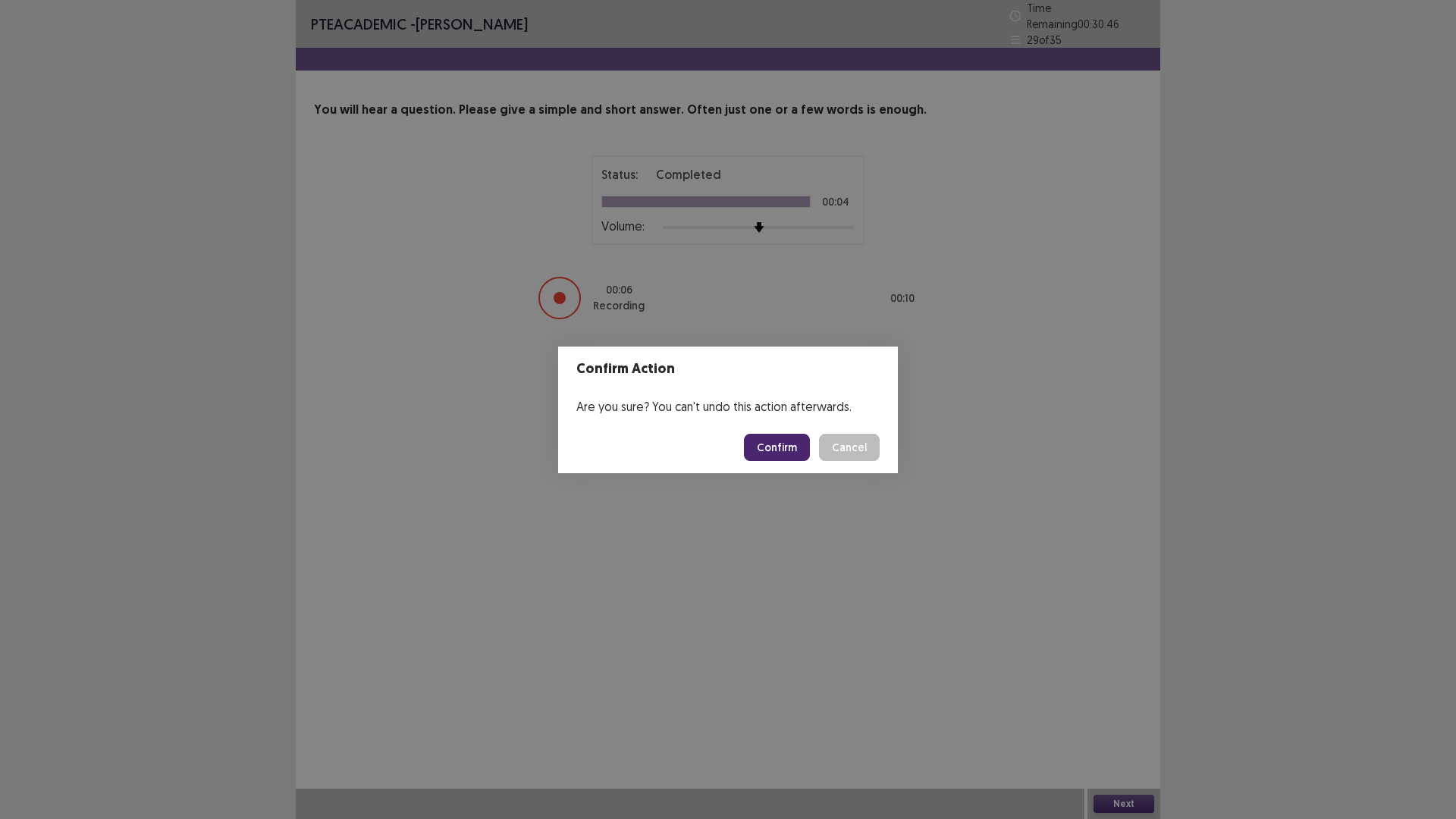
click at [776, 443] on button "Confirm" at bounding box center [776, 447] width 66 height 27
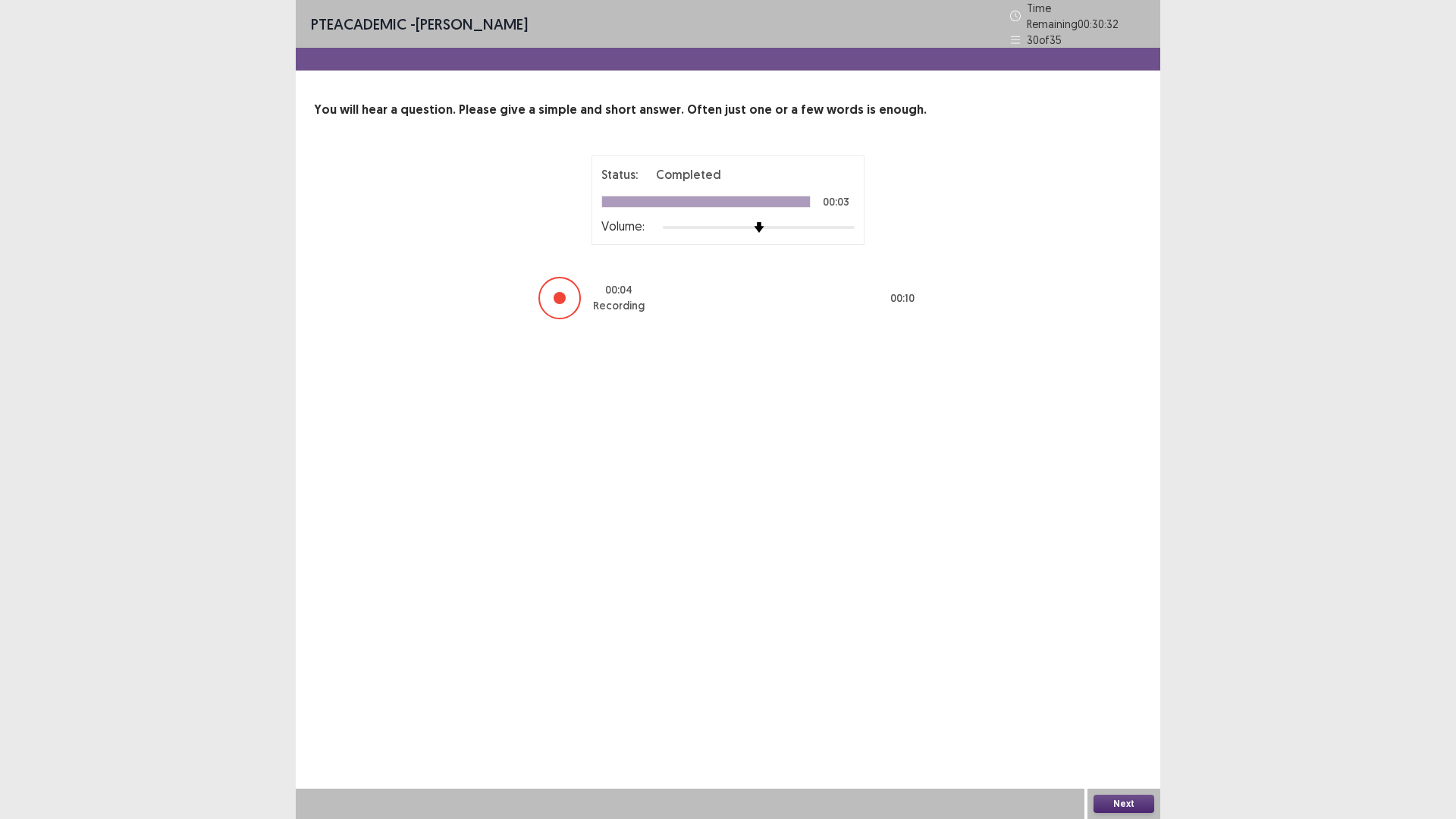
click at [1142, 690] on button "Next" at bounding box center [1123, 804] width 60 height 19
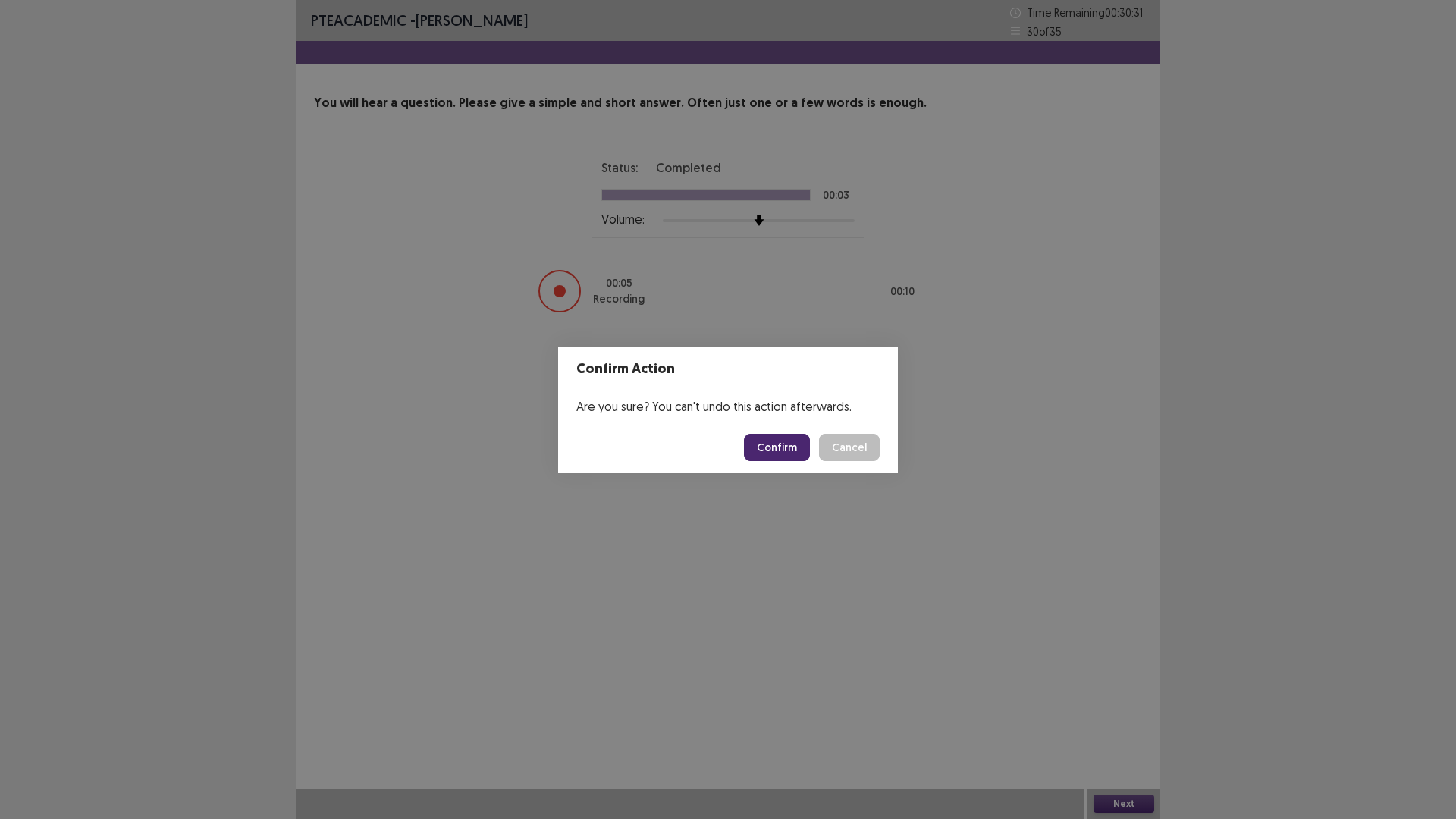
click at [782, 440] on button "Confirm" at bounding box center [776, 447] width 66 height 27
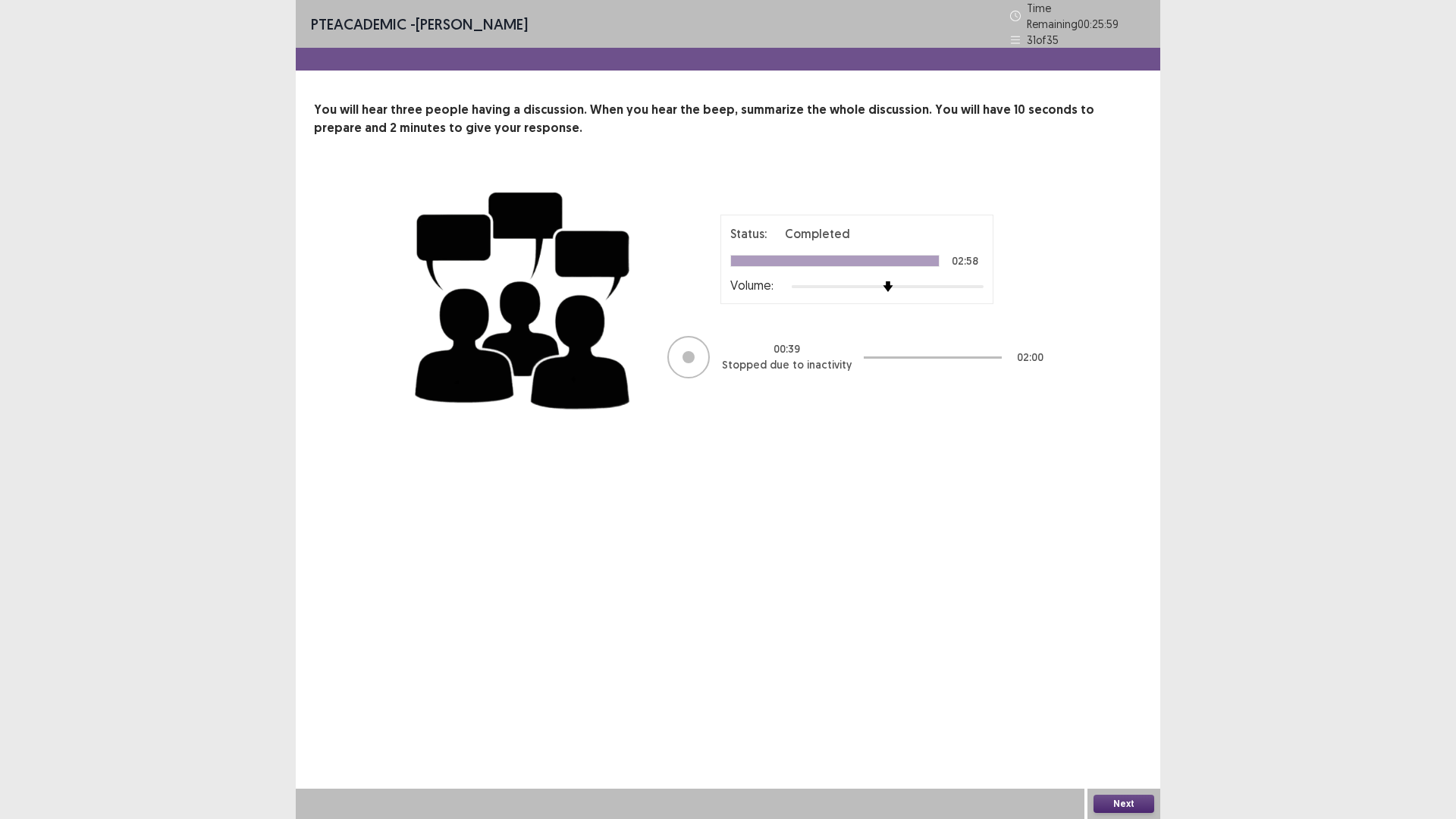
click at [1114, 690] on button "Next" at bounding box center [1123, 804] width 60 height 19
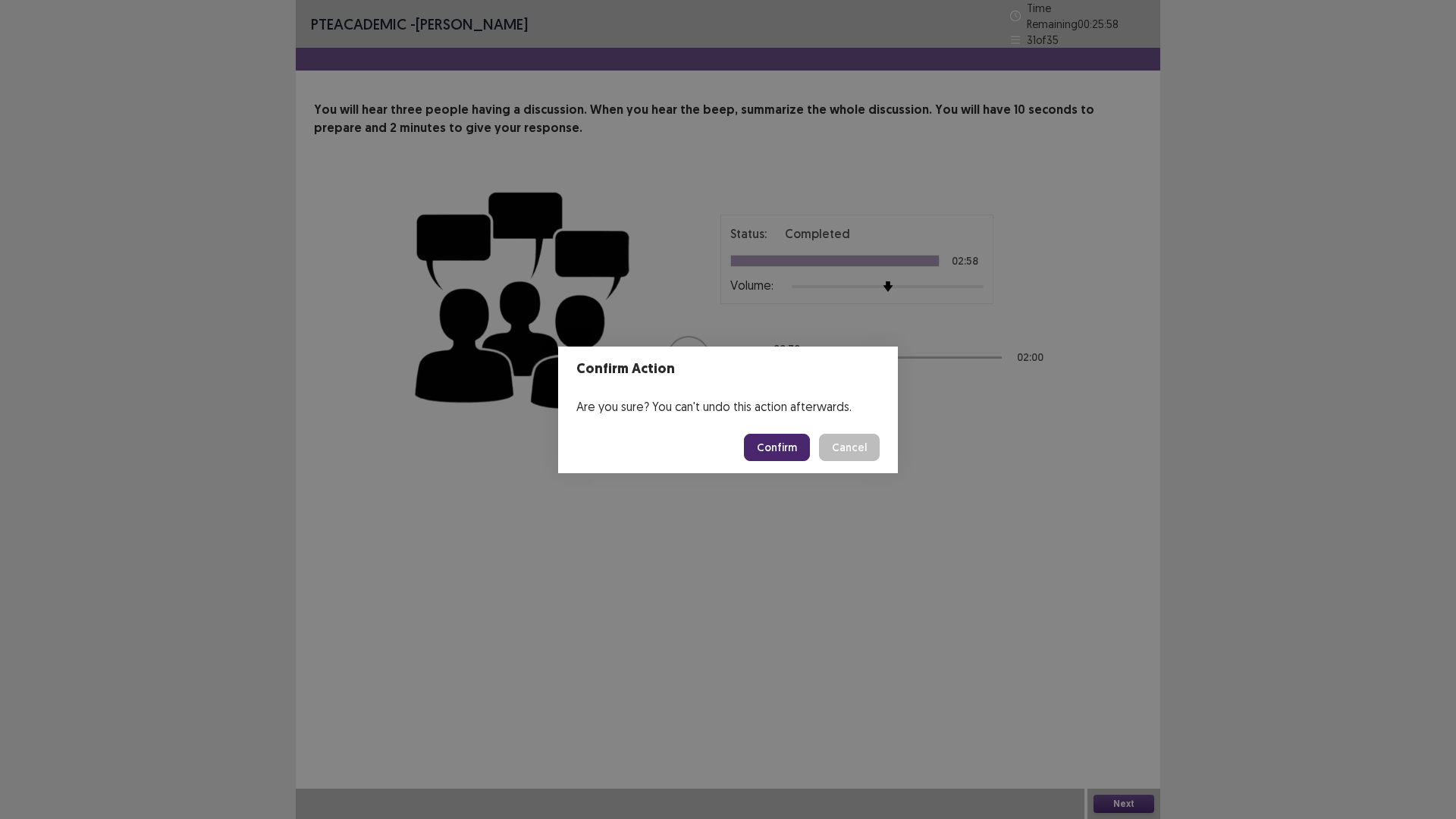
click at [787, 447] on button "Confirm" at bounding box center [776, 447] width 66 height 27
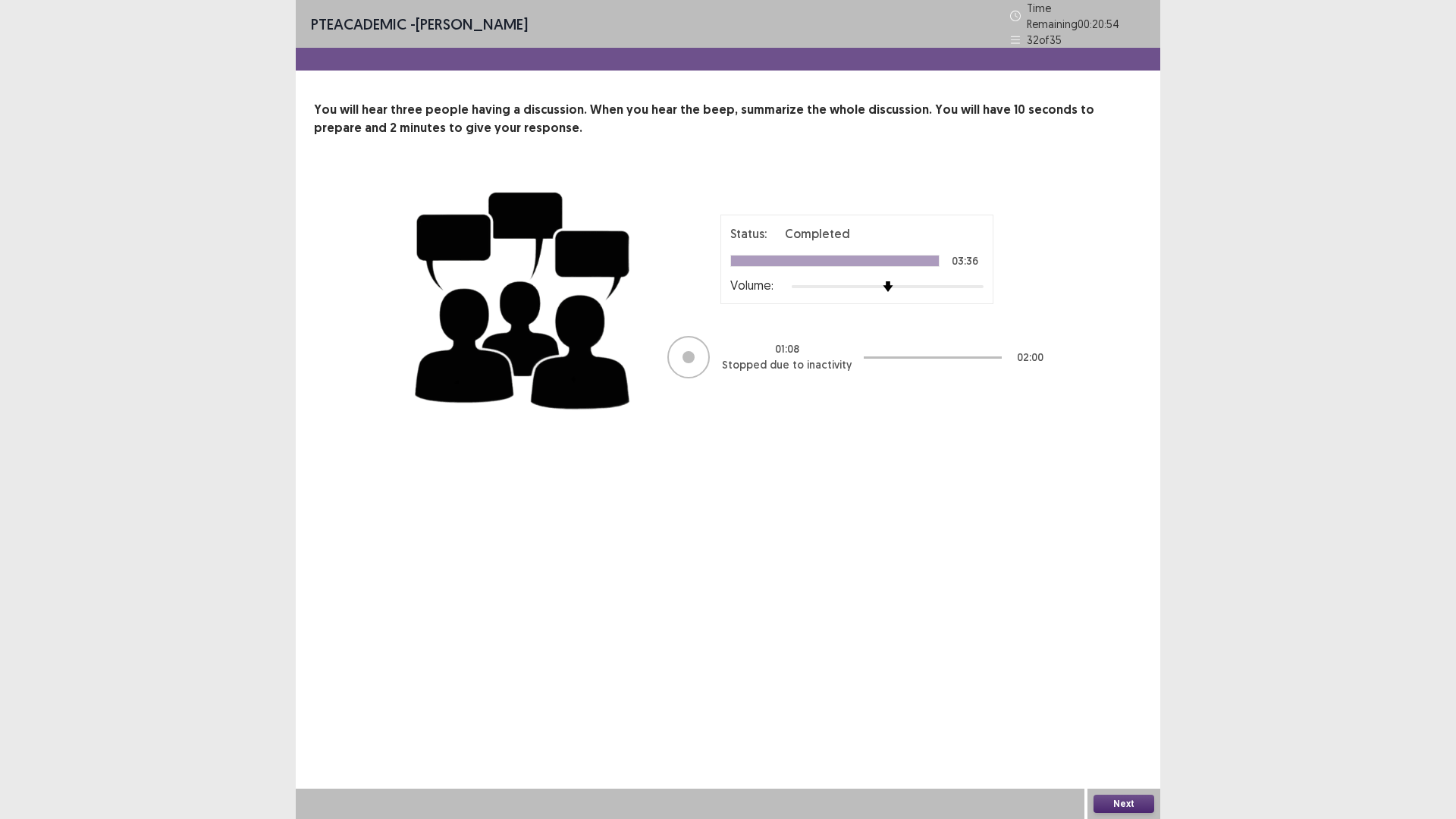
click at [691, 343] on div at bounding box center [689, 357] width 43 height 43
click at [1109, 690] on button "Next" at bounding box center [1123, 804] width 60 height 19
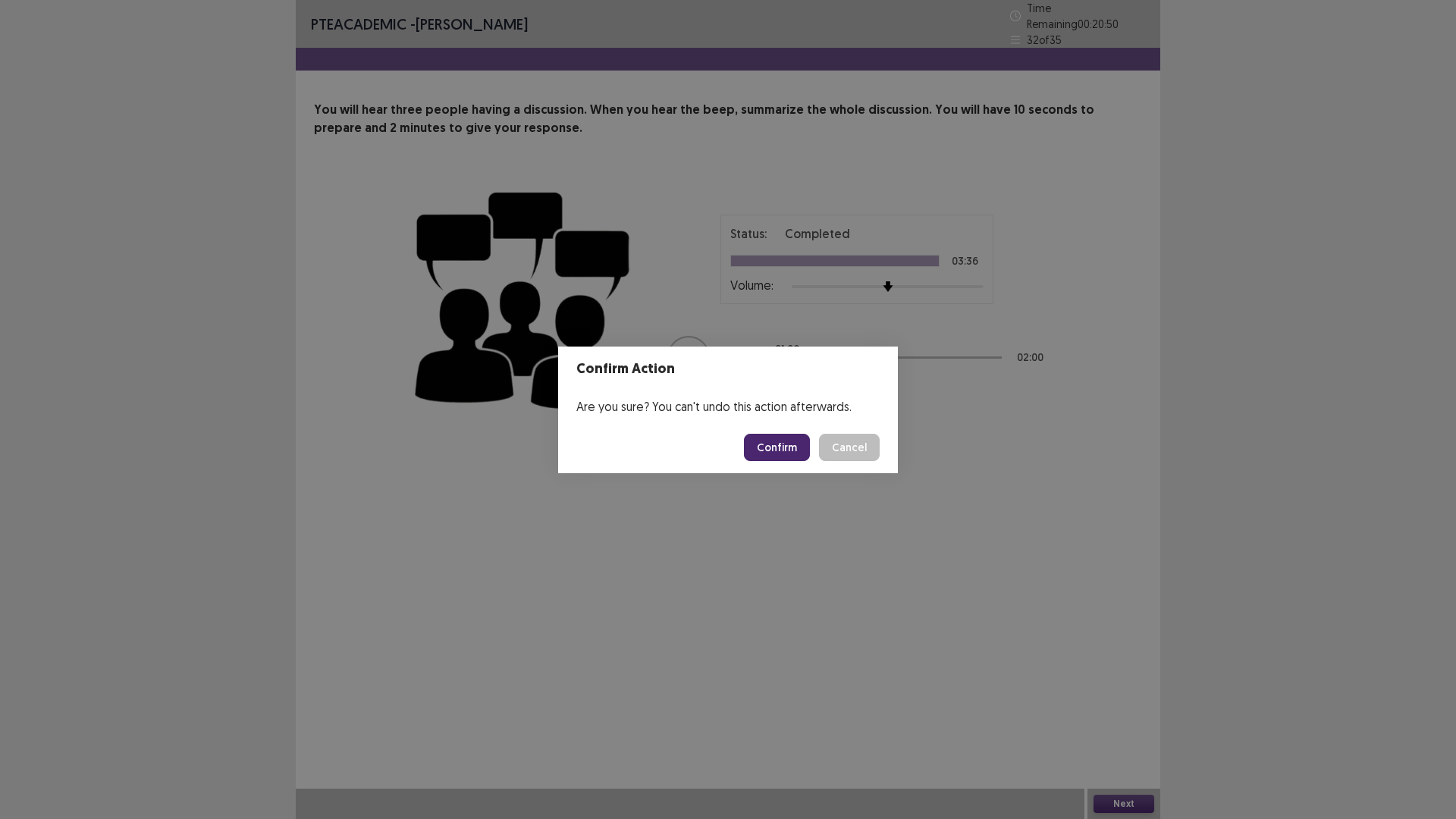
click at [760, 446] on button "Confirm" at bounding box center [776, 447] width 66 height 27
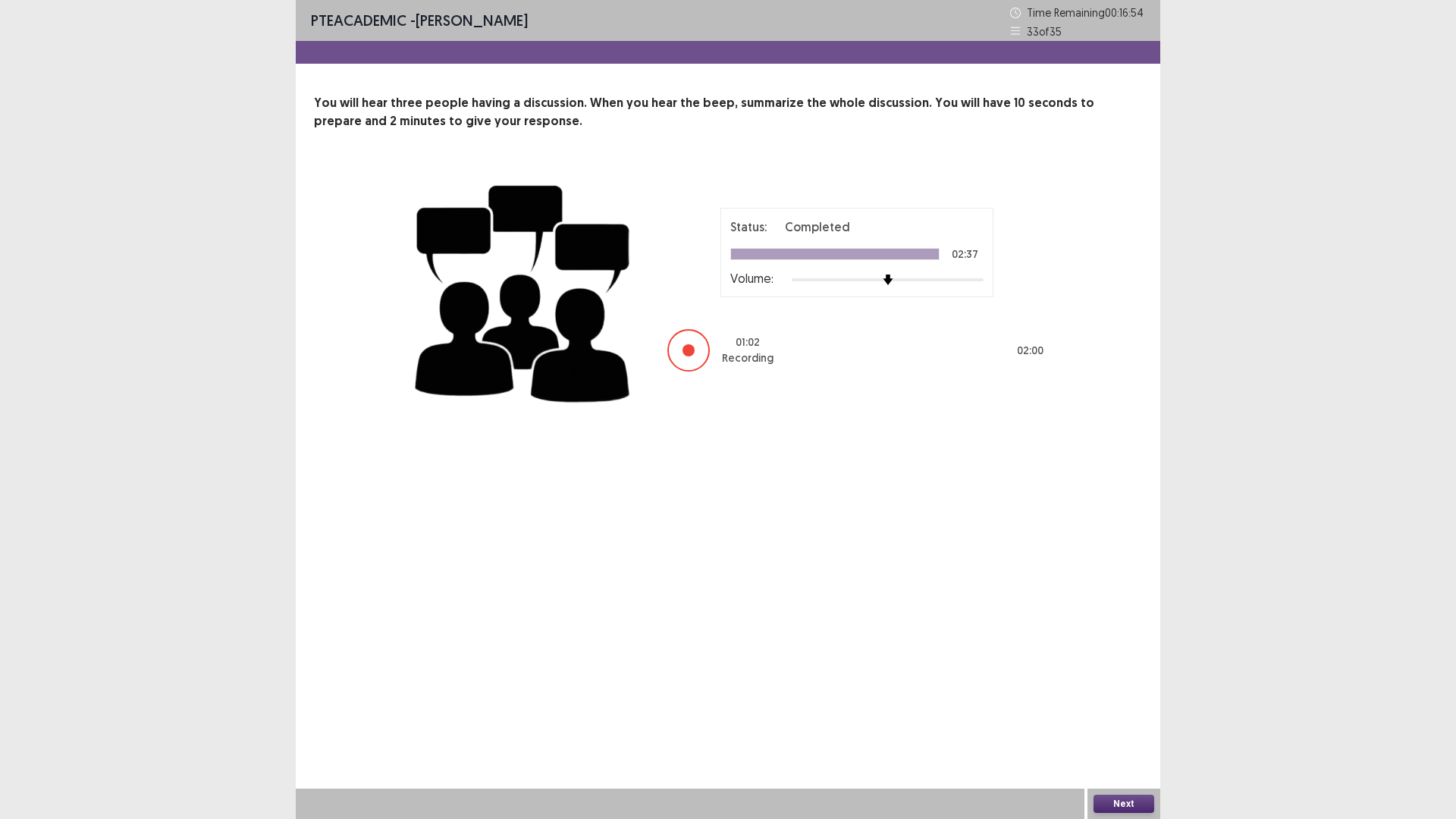
click at [1111, 690] on button "Next" at bounding box center [1123, 804] width 60 height 19
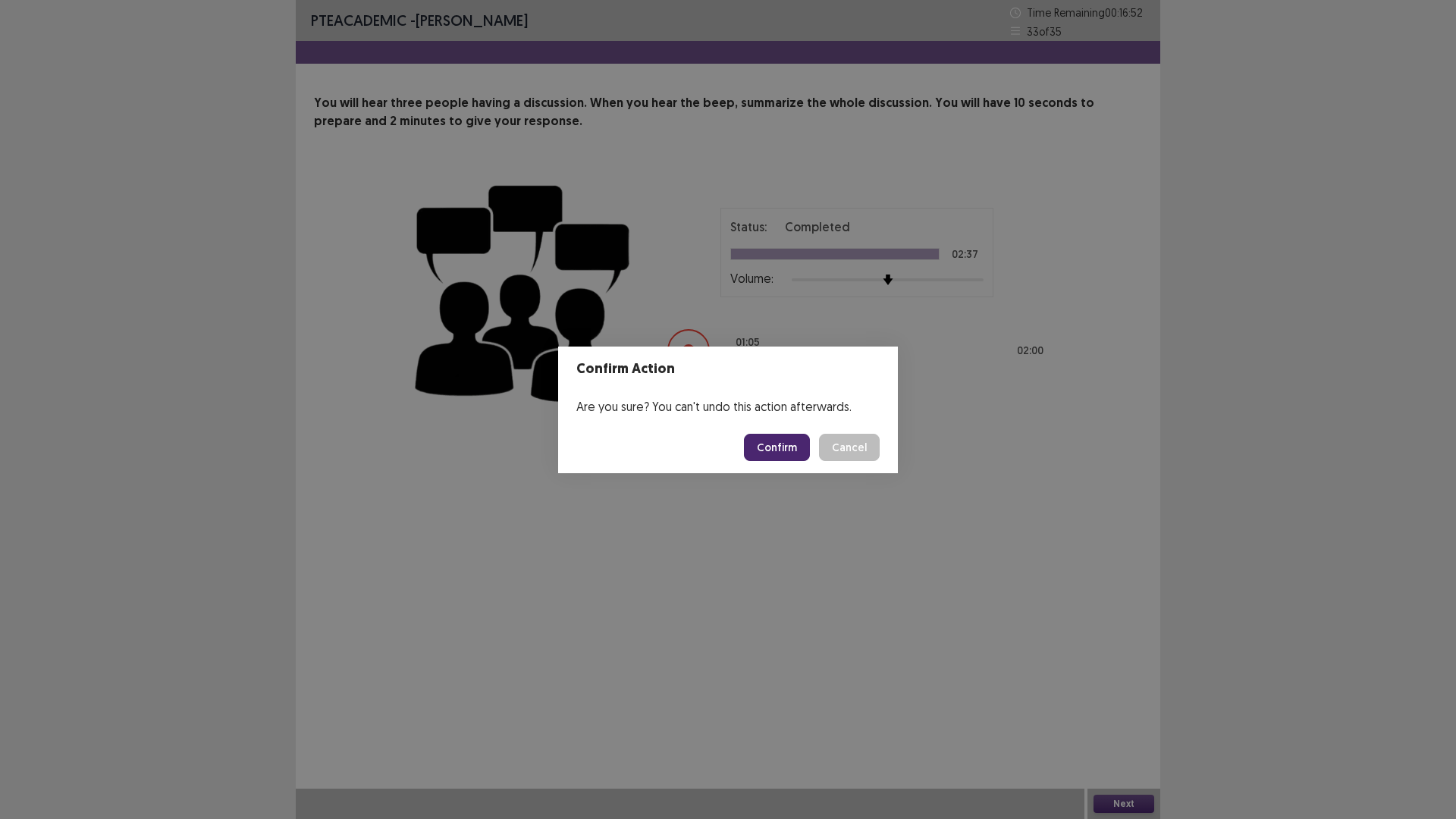
click at [841, 456] on button "Cancel" at bounding box center [849, 447] width 60 height 27
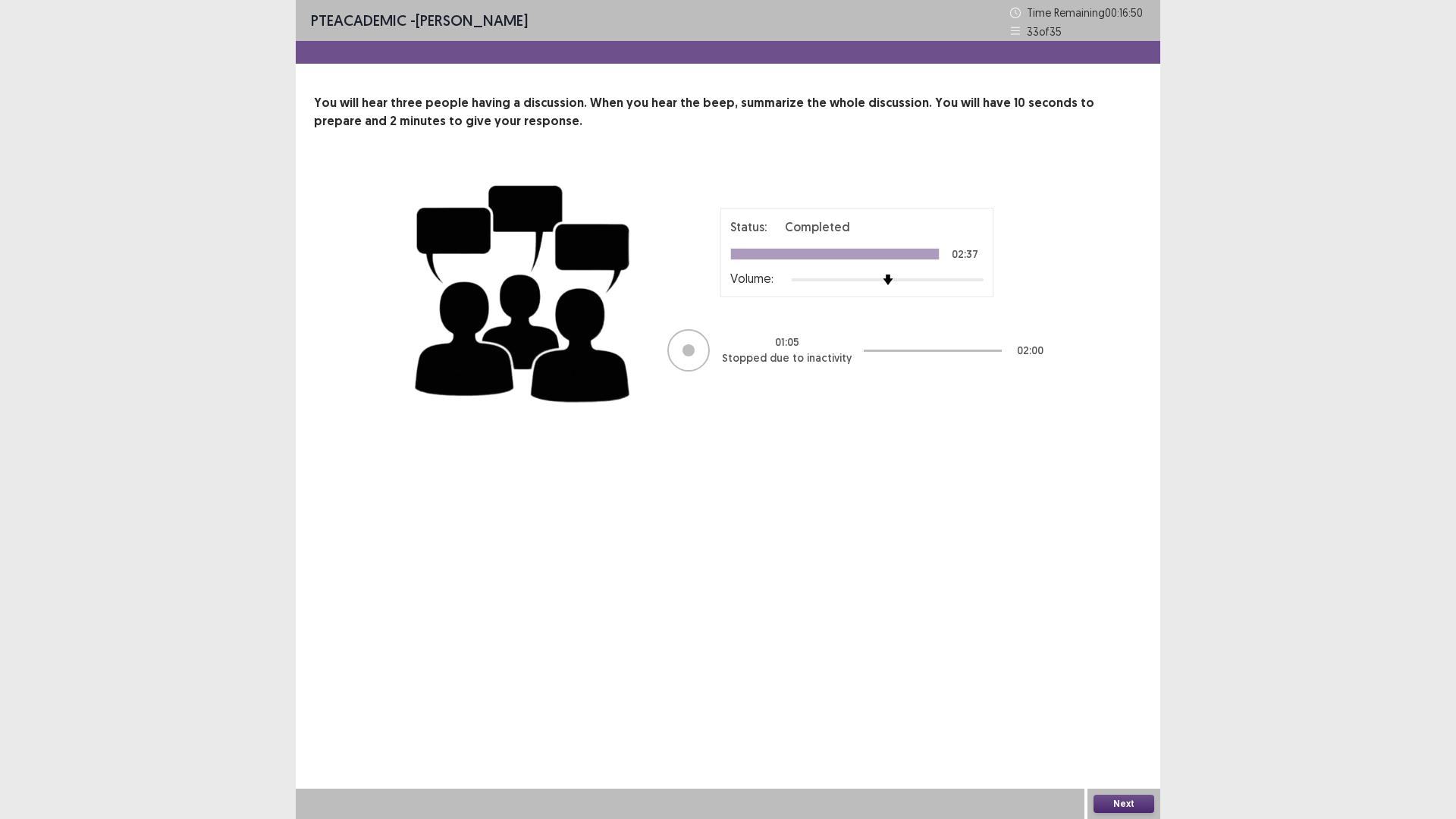
click at [1112, 690] on button "Next" at bounding box center [1123, 804] width 60 height 19
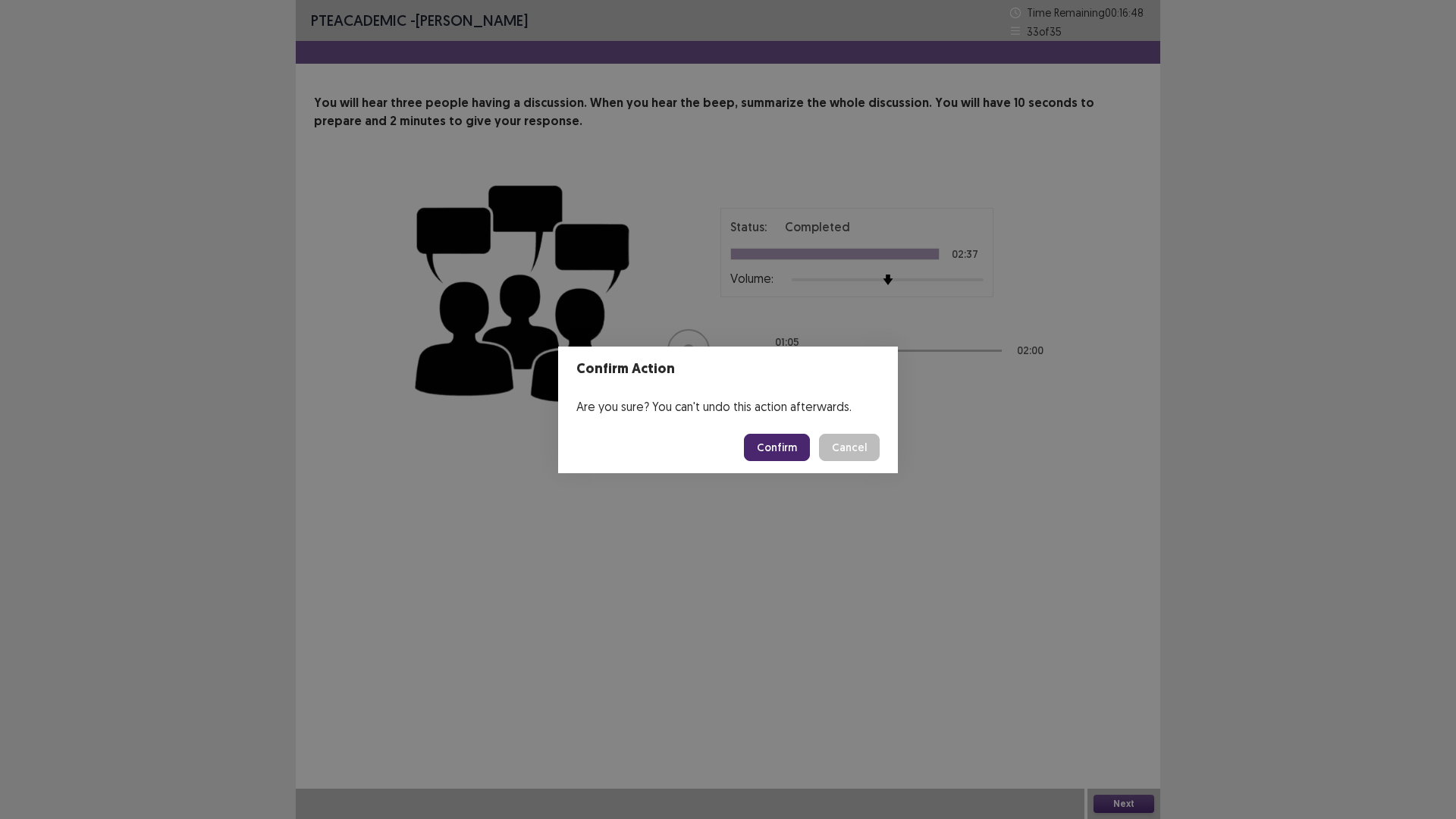
click at [777, 466] on footer "Confirm Cancel" at bounding box center [727, 447] width 339 height 51
click at [779, 454] on button "Confirm" at bounding box center [776, 447] width 66 height 27
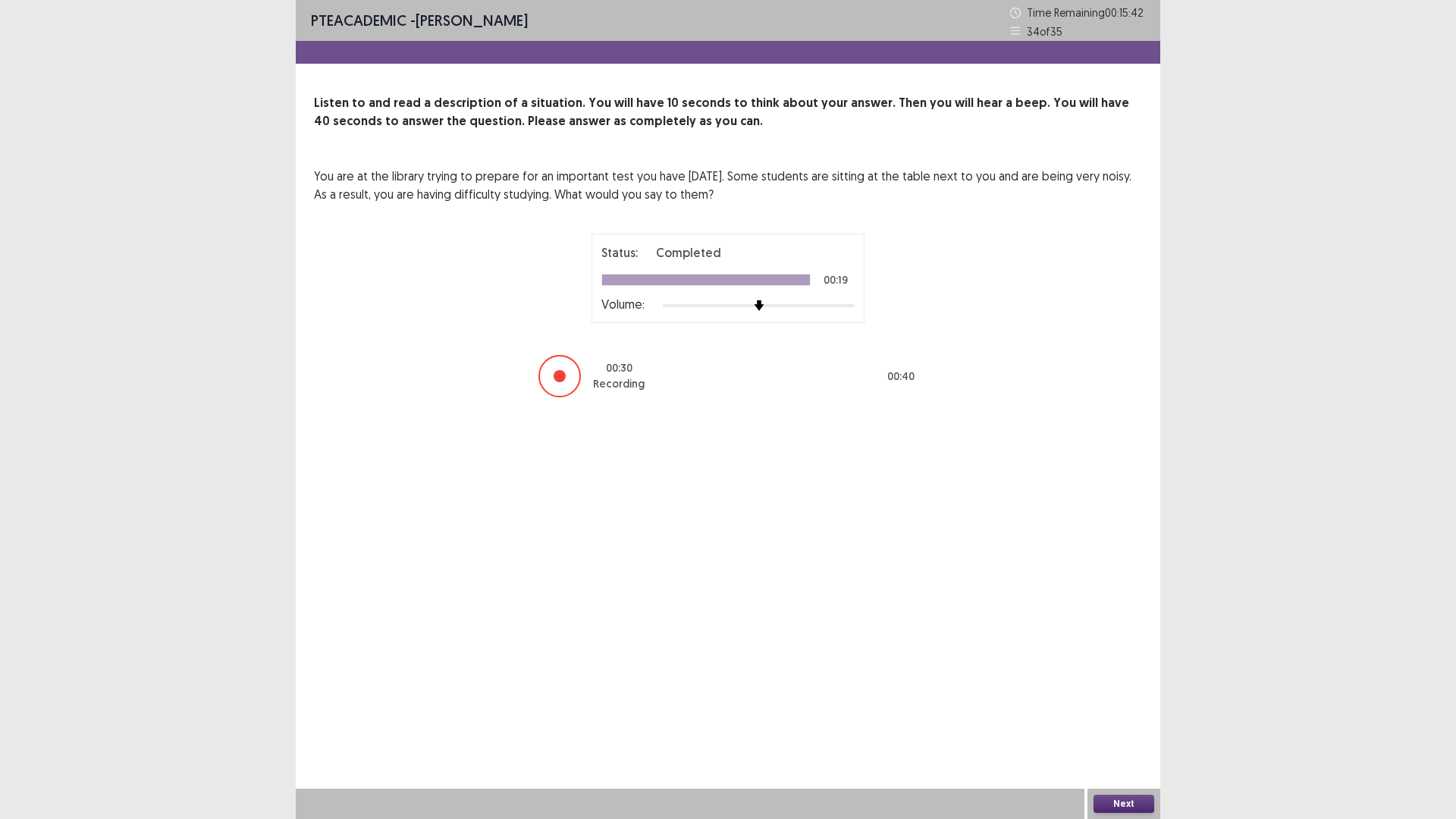
click at [1132, 690] on button "Next" at bounding box center [1123, 804] width 60 height 19
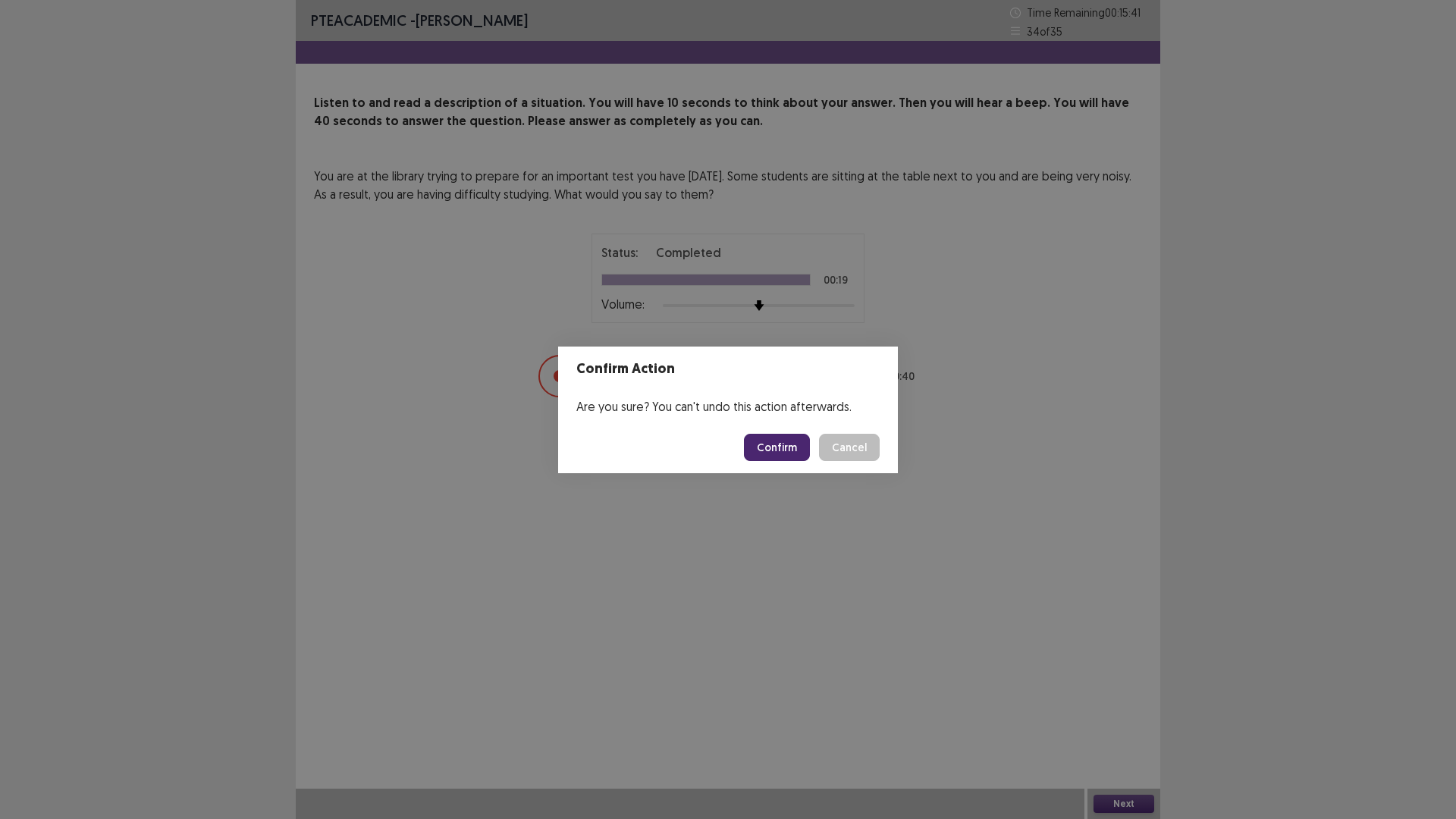
click at [786, 454] on button "Confirm" at bounding box center [776, 447] width 66 height 27
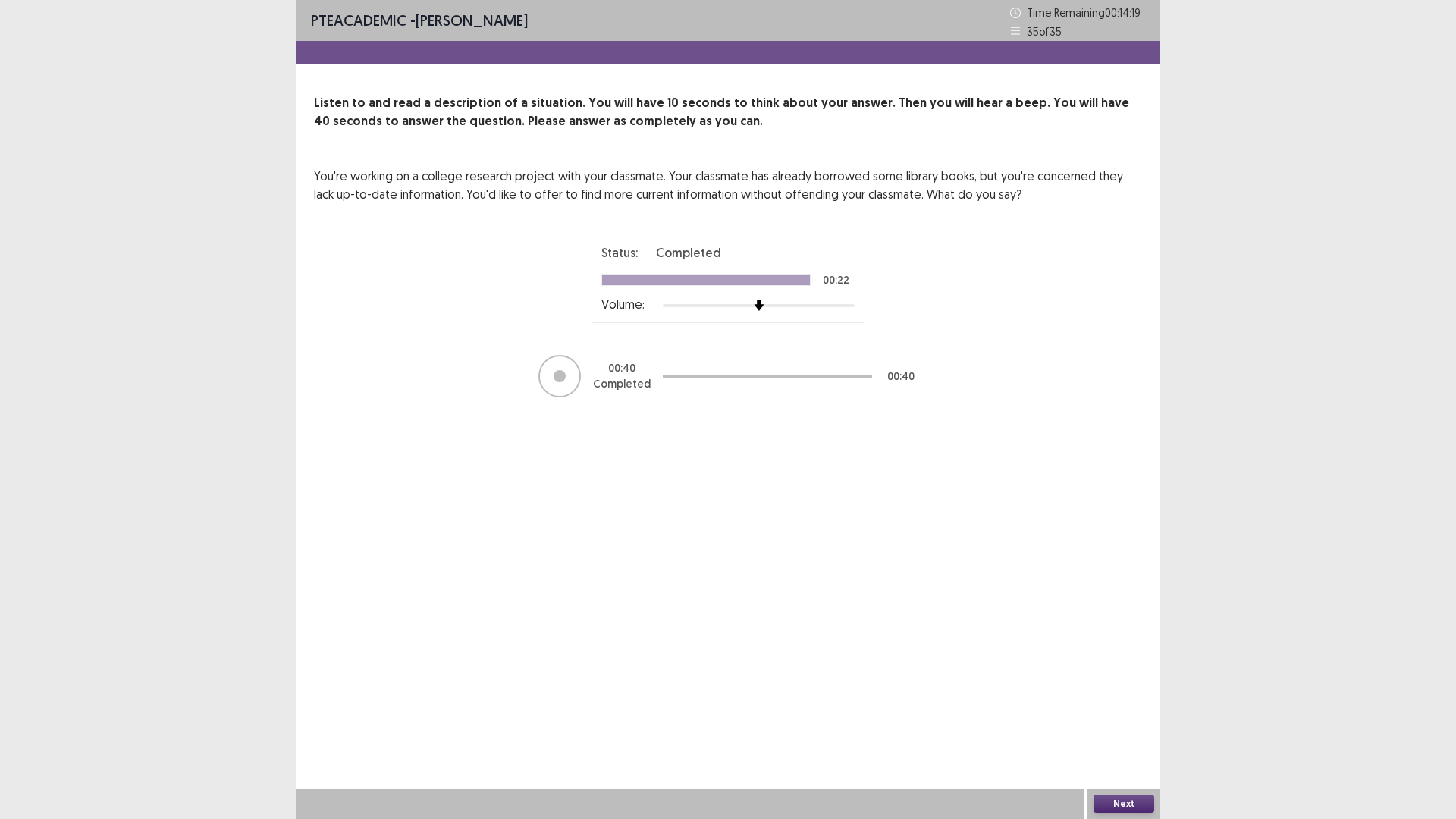
click at [1119, 690] on button "Next" at bounding box center [1123, 804] width 60 height 19
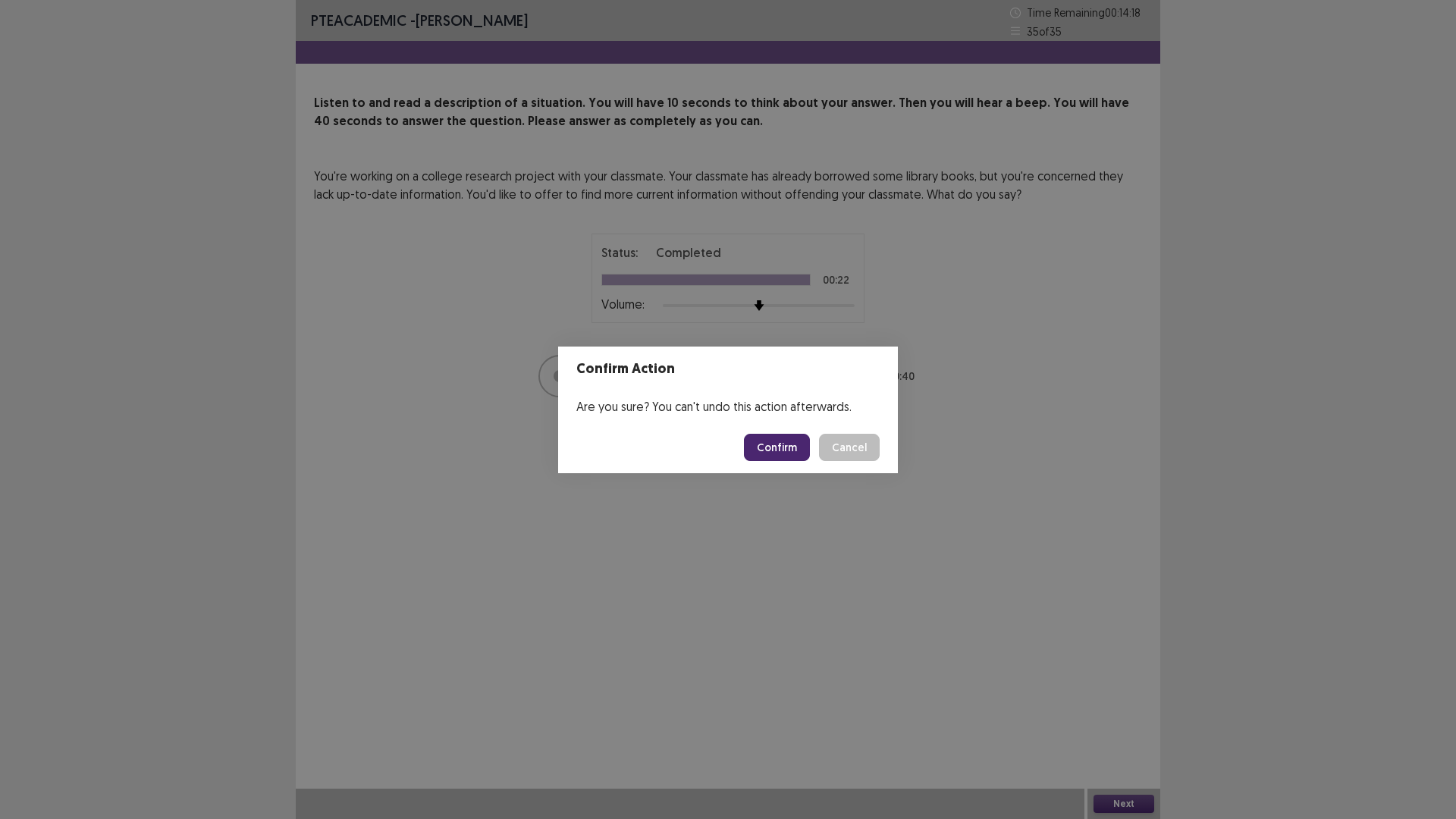
click at [770, 438] on button "Confirm" at bounding box center [776, 447] width 66 height 27
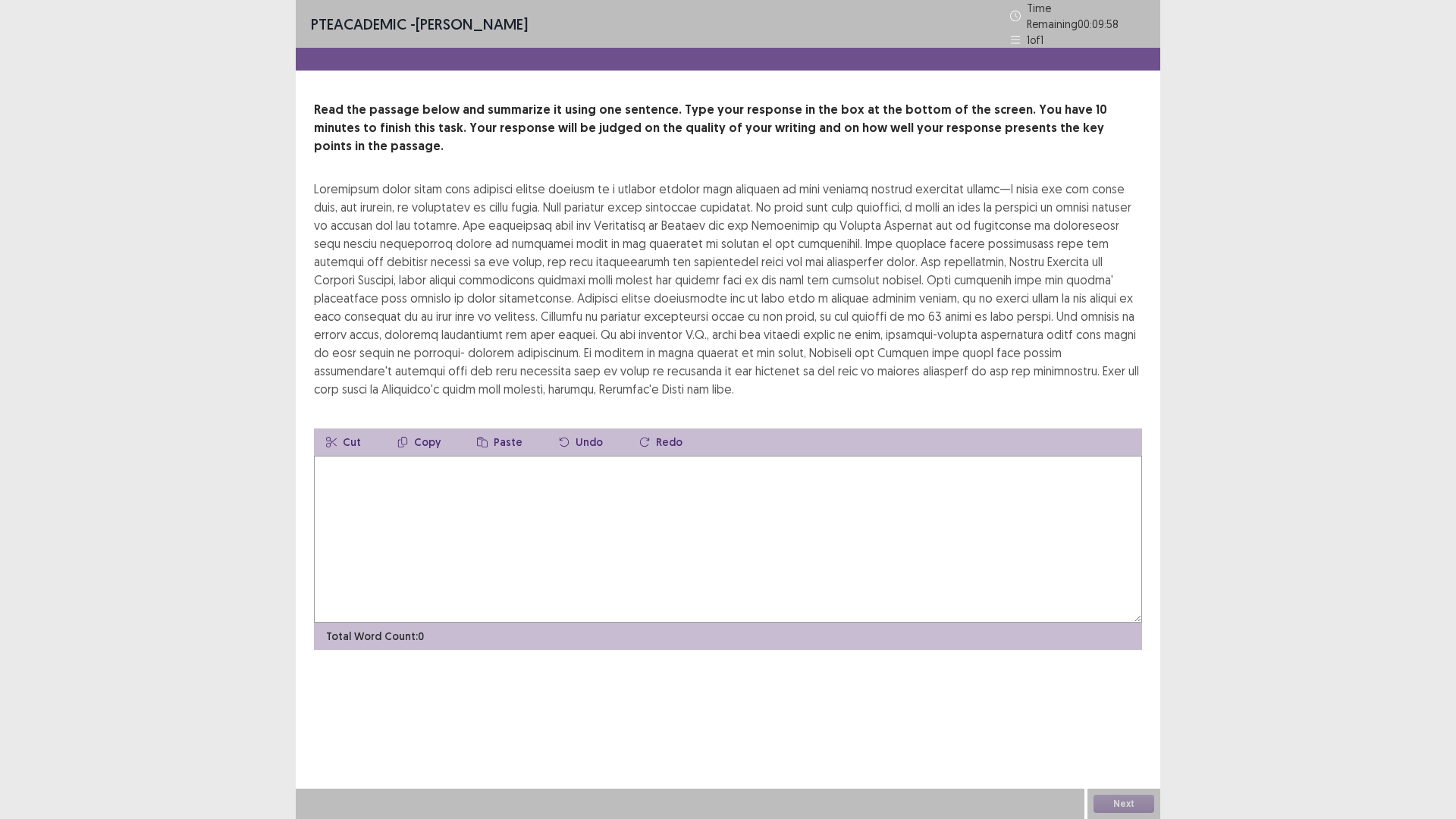
drag, startPoint x: 319, startPoint y: 157, endPoint x: 364, endPoint y: 169, distance: 46.6
click at [364, 179] on div at bounding box center [728, 288] width 828 height 218
drag, startPoint x: 433, startPoint y: 360, endPoint x: 388, endPoint y: 327, distance: 55.8
click at [388, 327] on div at bounding box center [728, 288] width 828 height 218
click at [339, 460] on textarea at bounding box center [728, 538] width 828 height 166
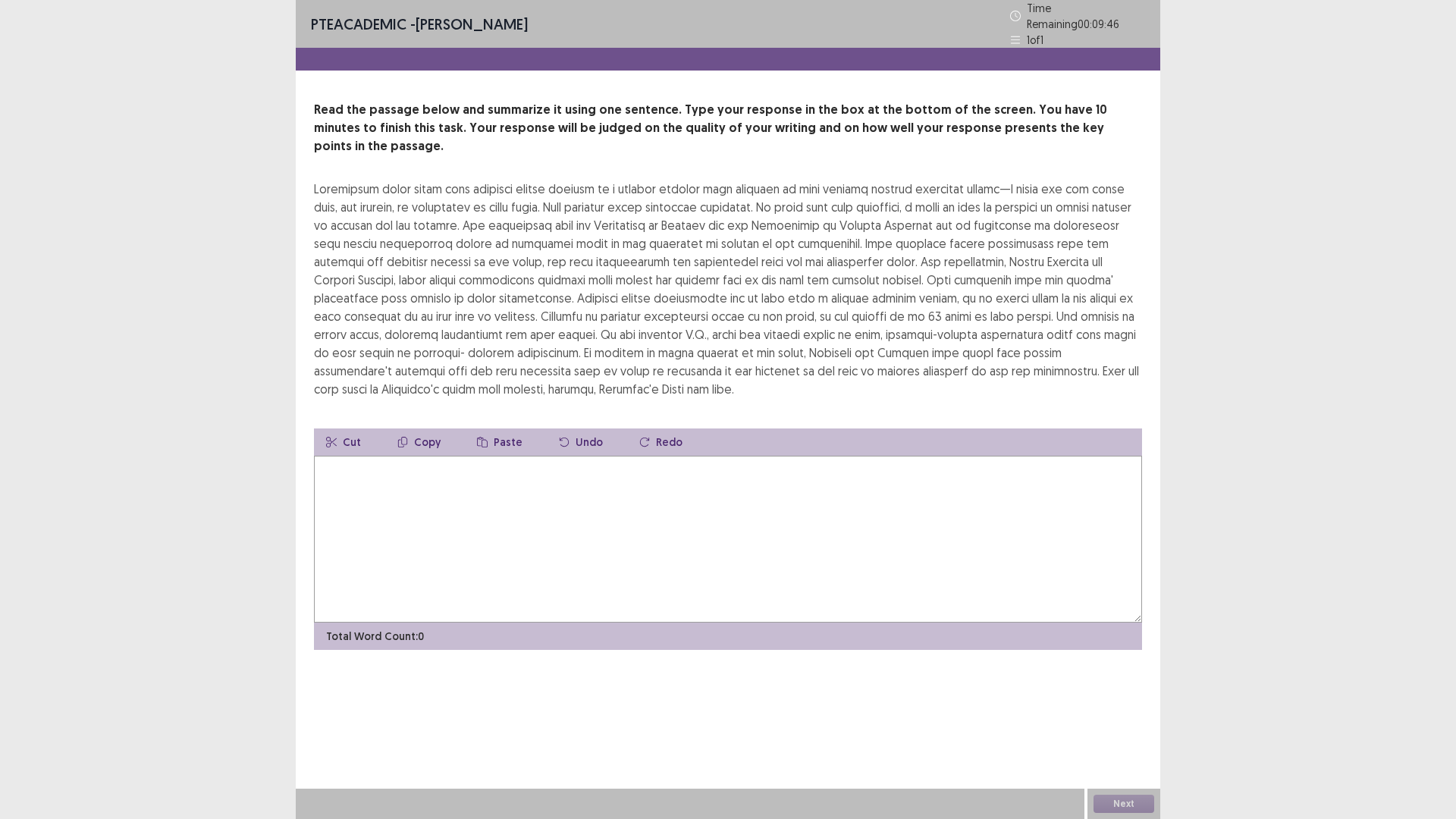
click at [334, 185] on div at bounding box center [728, 288] width 828 height 218
drag, startPoint x: 331, startPoint y: 171, endPoint x: 371, endPoint y: 216, distance: 60.2
click at [371, 216] on div at bounding box center [728, 288] width 828 height 218
click at [368, 456] on textarea at bounding box center [728, 538] width 828 height 166
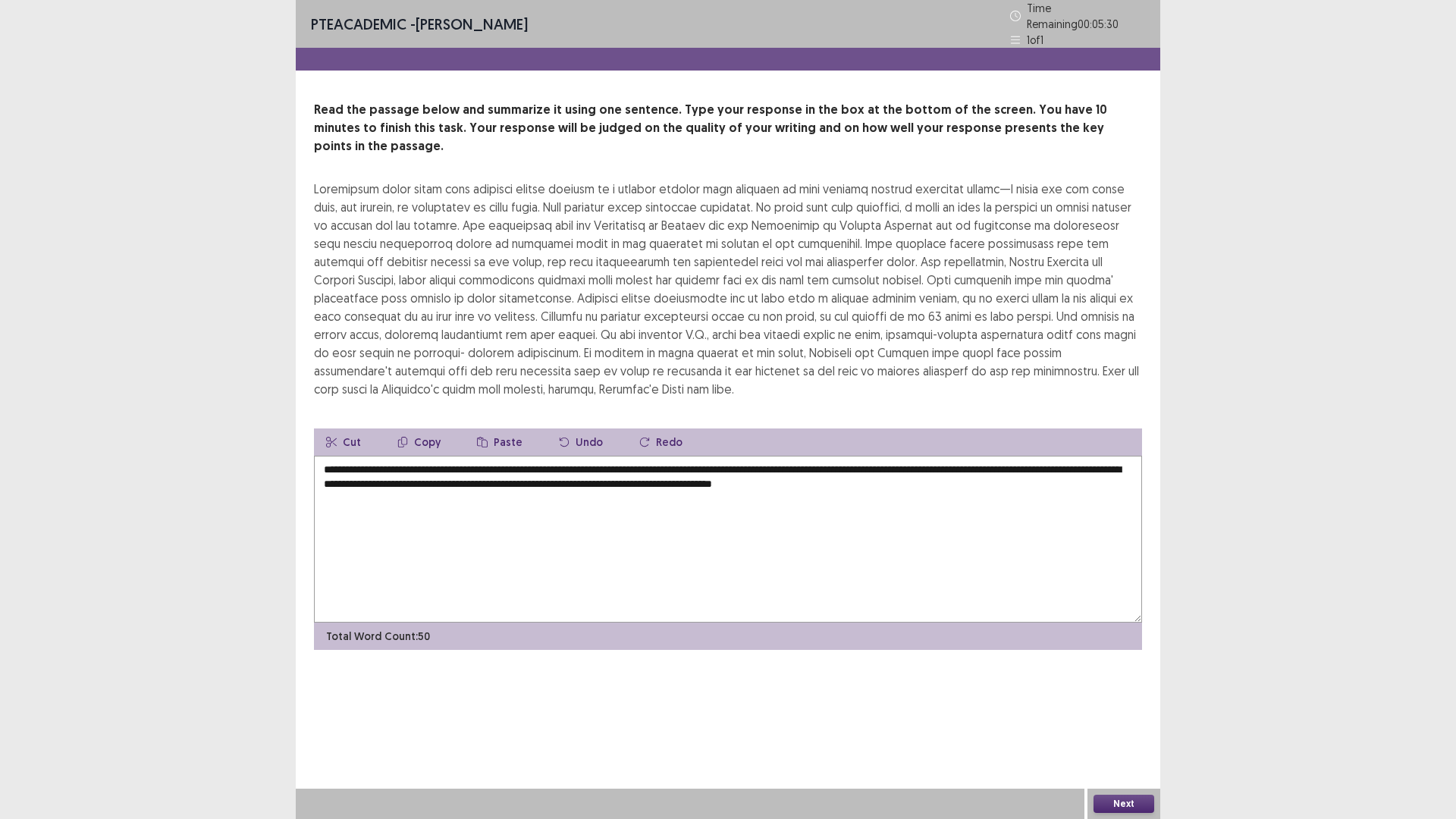
click at [911, 458] on textarea "**********" at bounding box center [728, 538] width 828 height 166
click at [952, 456] on textarea "**********" at bounding box center [728, 538] width 828 height 166
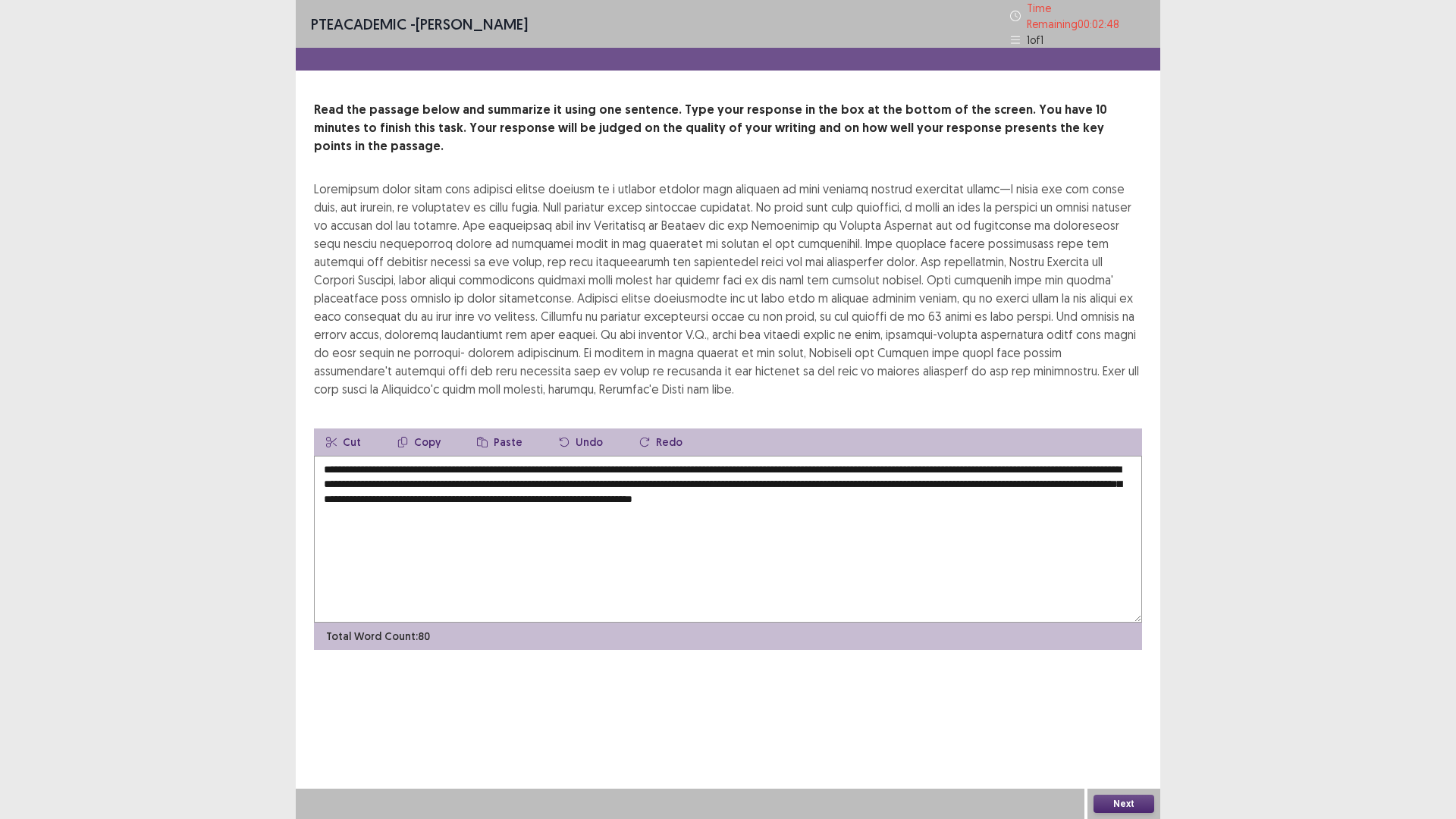
type textarea "**********"
click at [1121, 690] on button "Next" at bounding box center [1123, 804] width 60 height 19
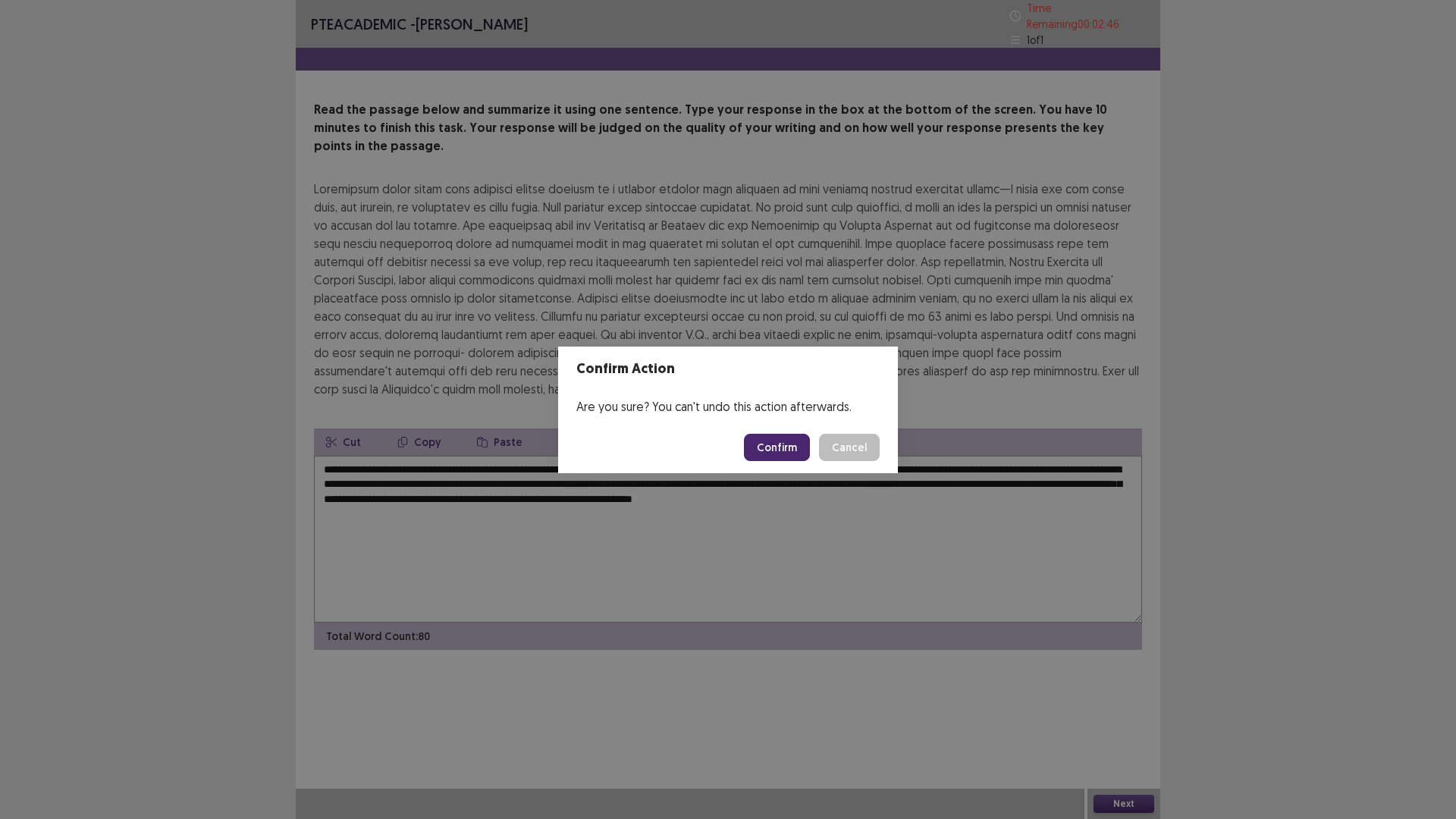
click at [763, 450] on button "Confirm" at bounding box center [776, 447] width 66 height 27
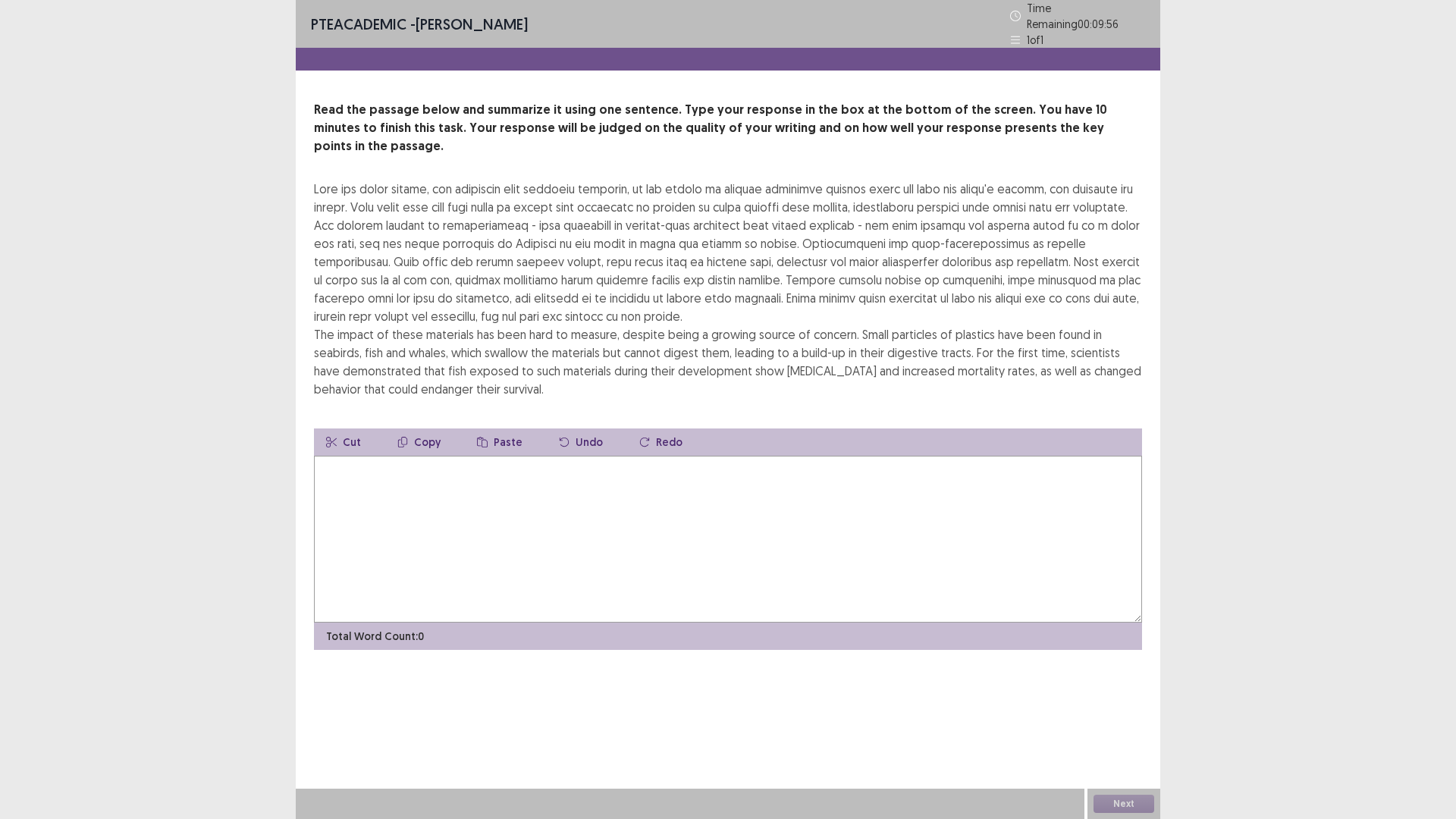
click at [364, 456] on textarea at bounding box center [728, 538] width 828 height 166
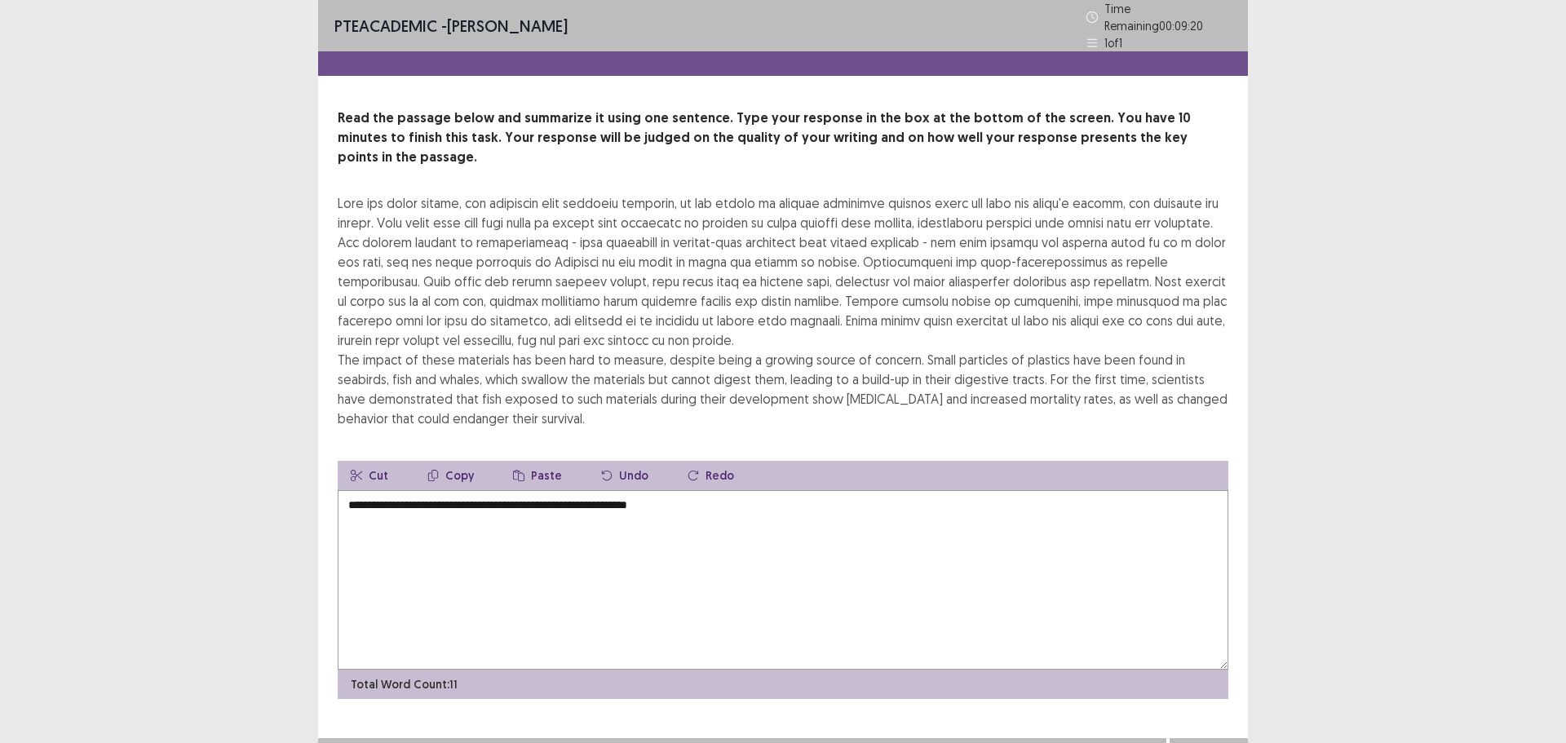
click at [685, 490] on textarea "**********" at bounding box center [783, 579] width 891 height 179
click at [937, 490] on textarea "**********" at bounding box center [783, 579] width 891 height 179
click at [998, 490] on textarea "**********" at bounding box center [783, 579] width 891 height 179
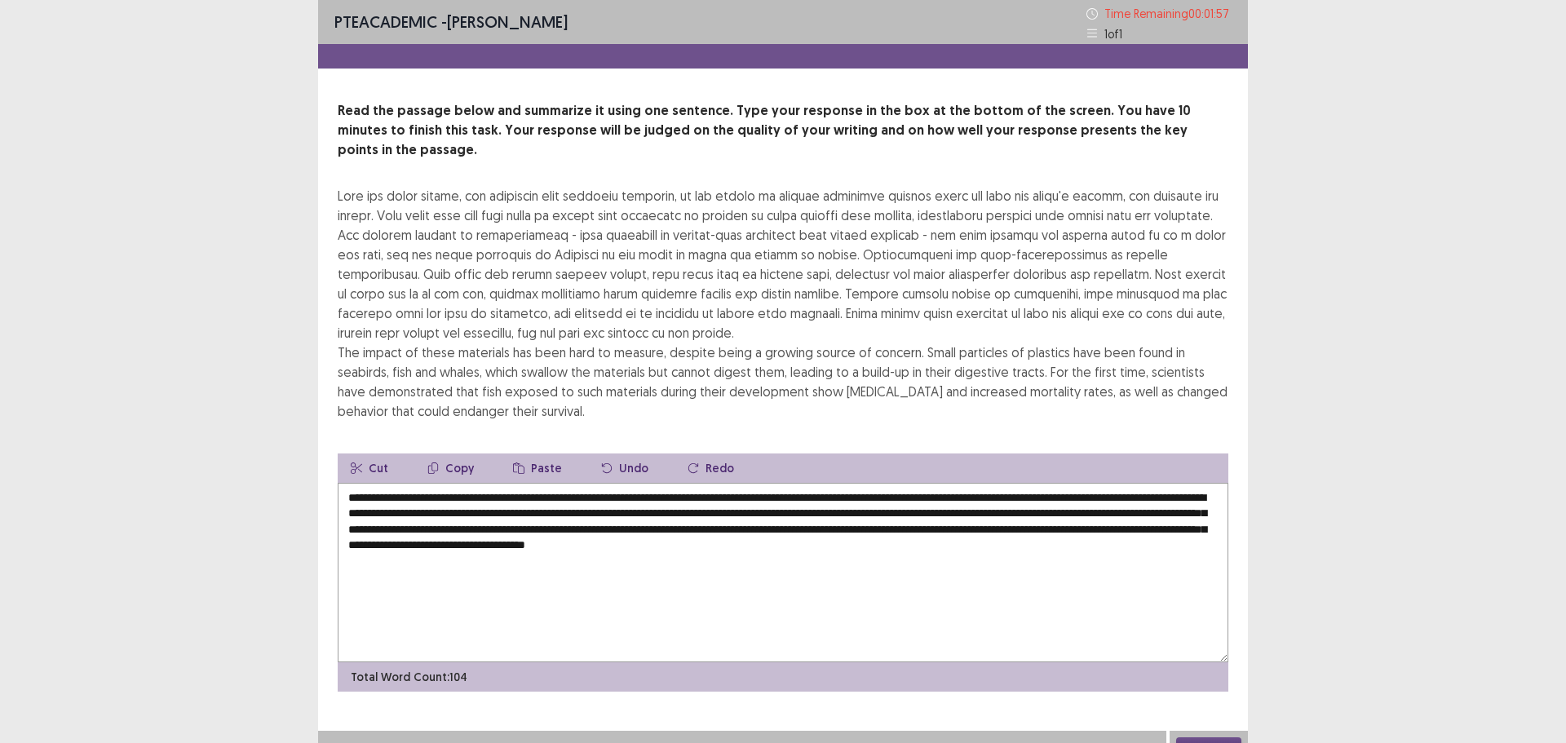
type textarea "**********"
click at [1192, 737] on button "Next" at bounding box center [1208, 747] width 65 height 20
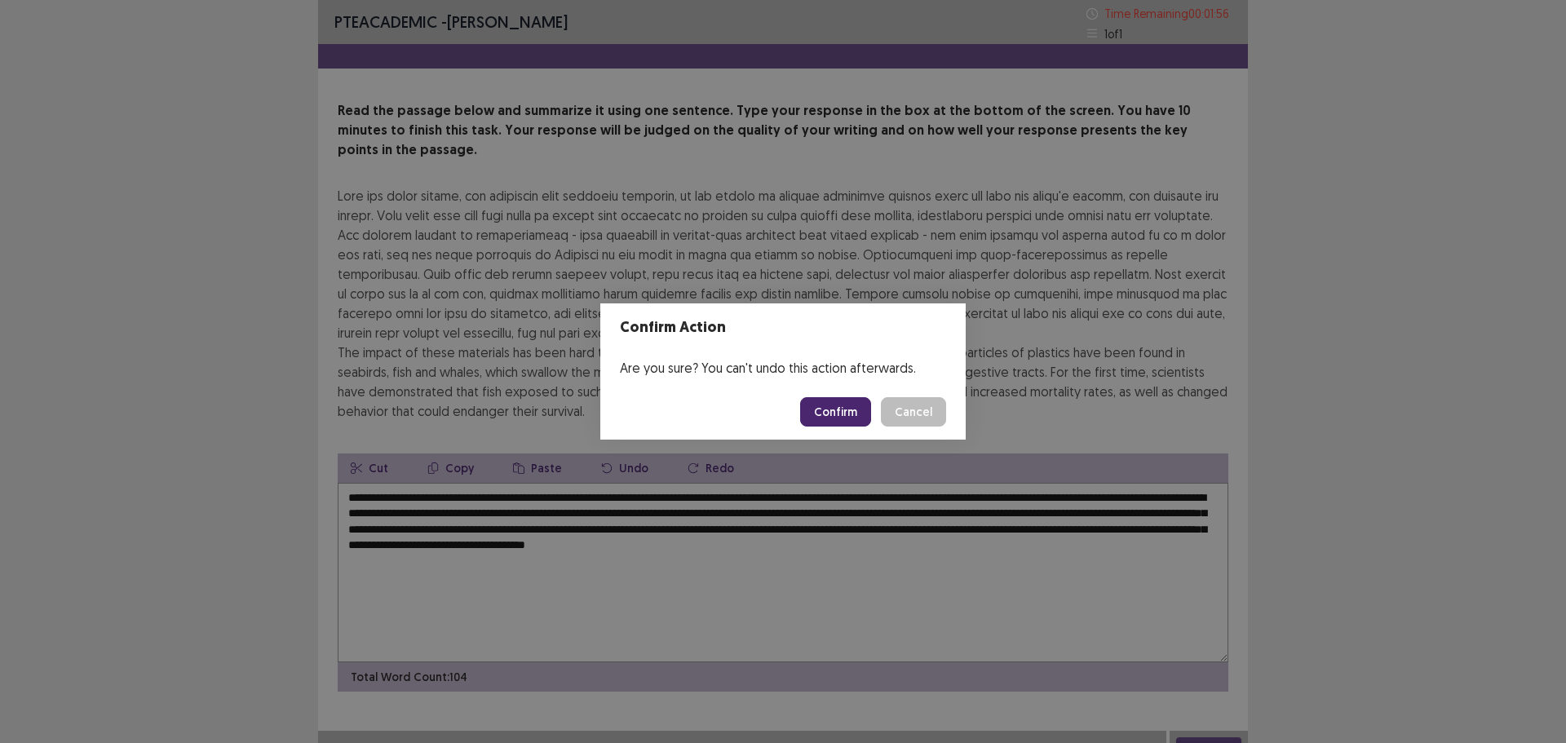
click at [843, 414] on button "Confirm" at bounding box center [835, 411] width 71 height 29
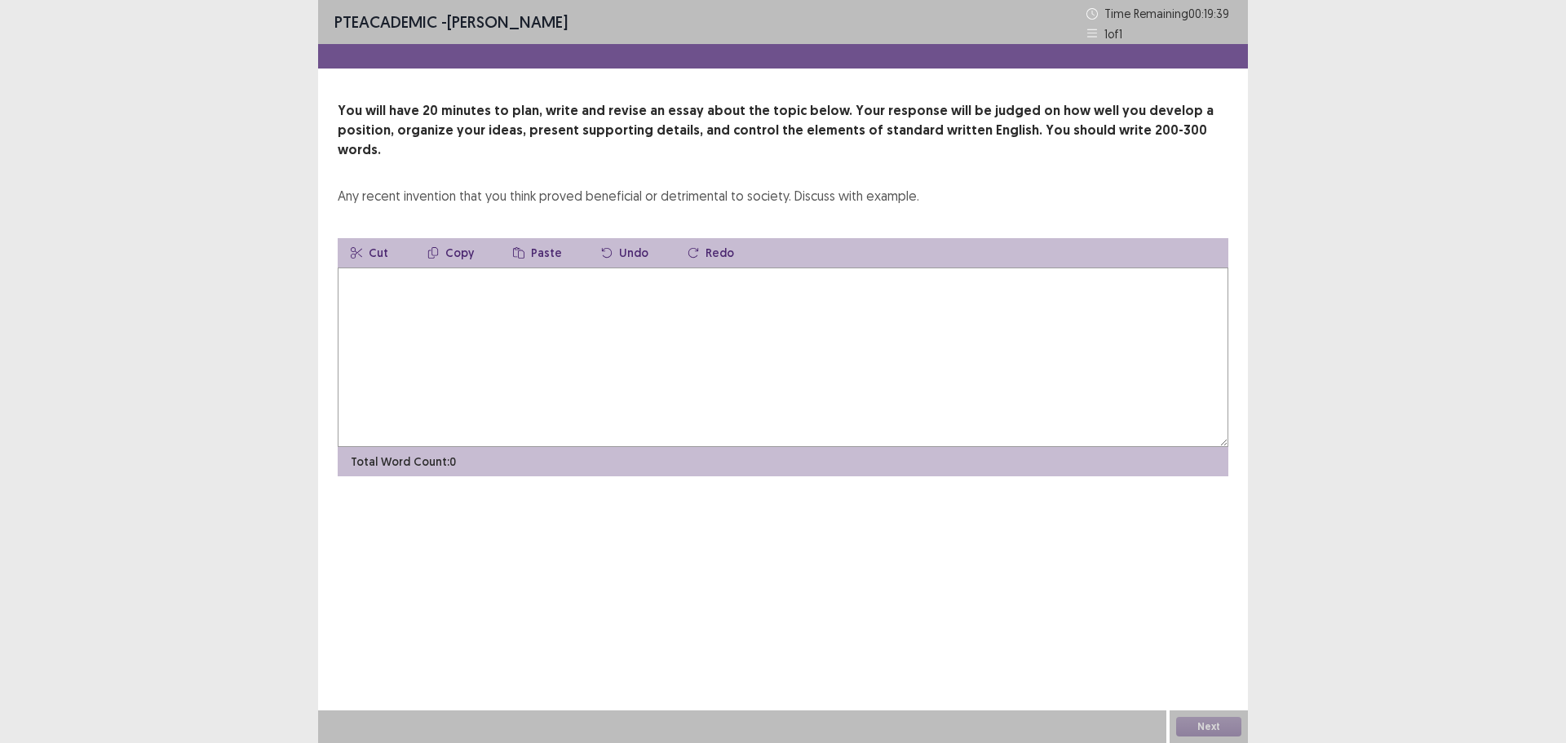
click at [527, 302] on textarea at bounding box center [783, 357] width 891 height 179
type textarea "*"
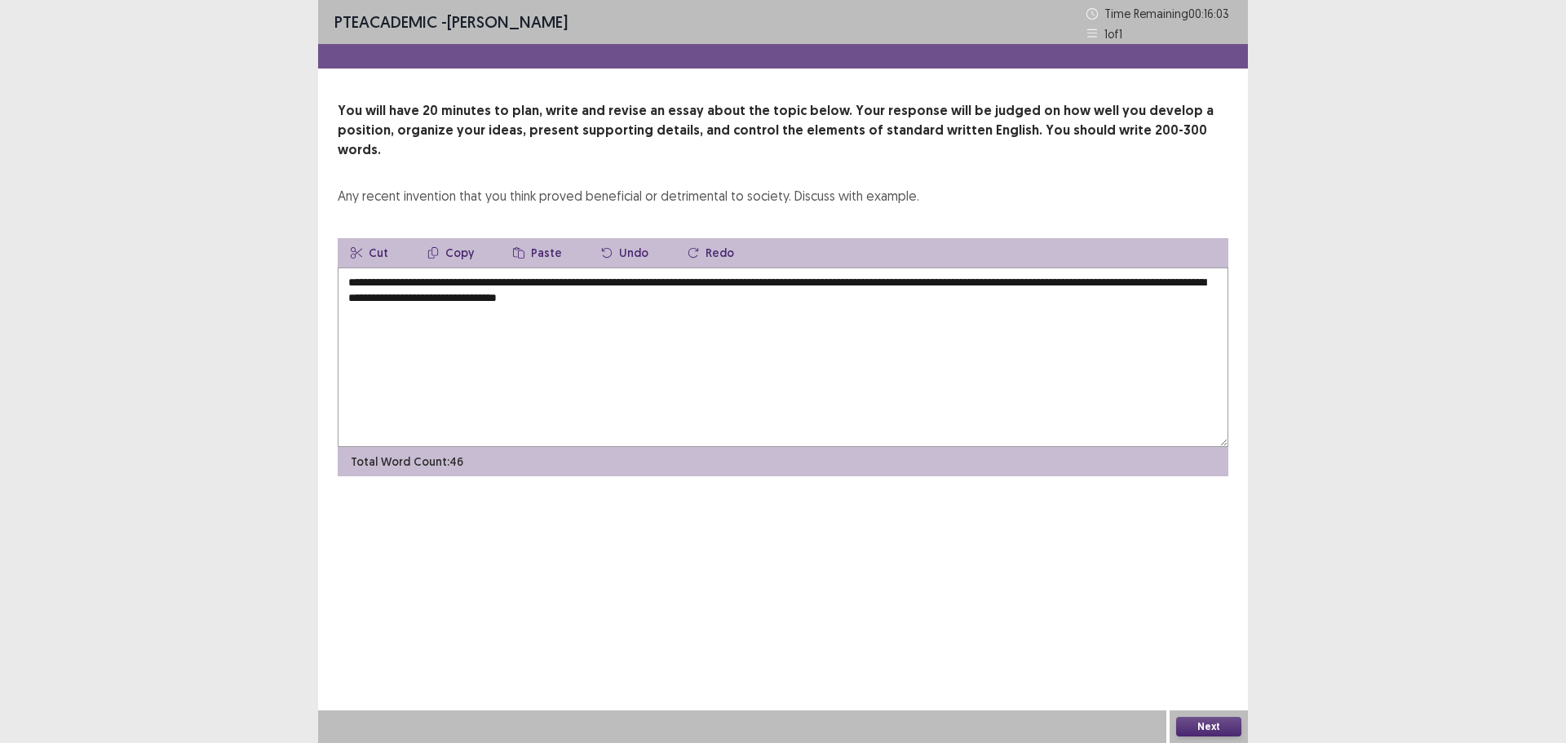
click at [614, 278] on textarea "**********" at bounding box center [783, 357] width 891 height 179
click at [619, 285] on textarea "**********" at bounding box center [783, 357] width 891 height 179
click at [613, 277] on textarea "**********" at bounding box center [783, 357] width 891 height 179
click at [653, 277] on textarea "**********" at bounding box center [783, 357] width 891 height 179
click at [727, 278] on textarea "**********" at bounding box center [783, 357] width 891 height 179
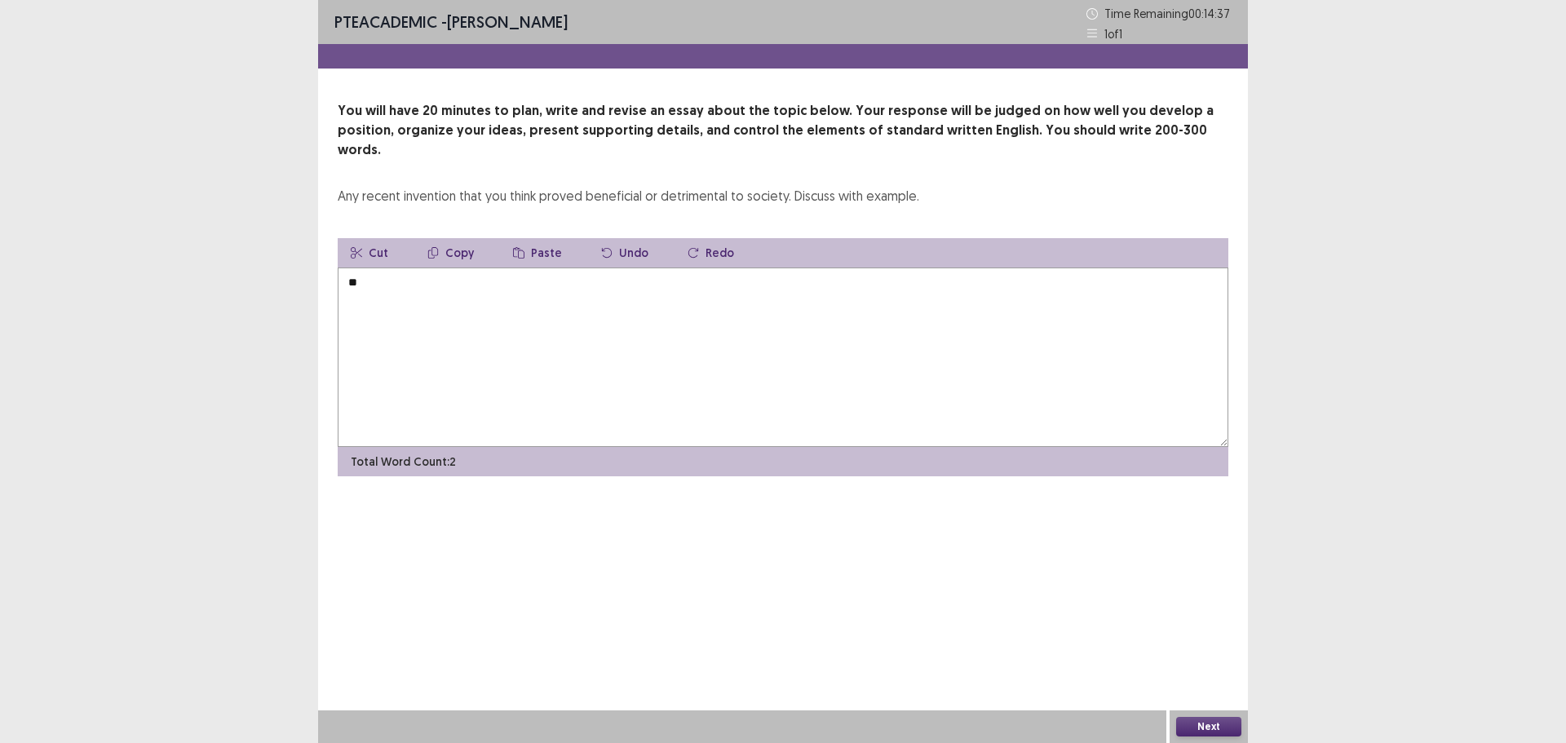
type textarea "*"
click at [452, 268] on textarea "**********" at bounding box center [783, 357] width 891 height 179
click at [485, 268] on textarea "**********" at bounding box center [783, 357] width 891 height 179
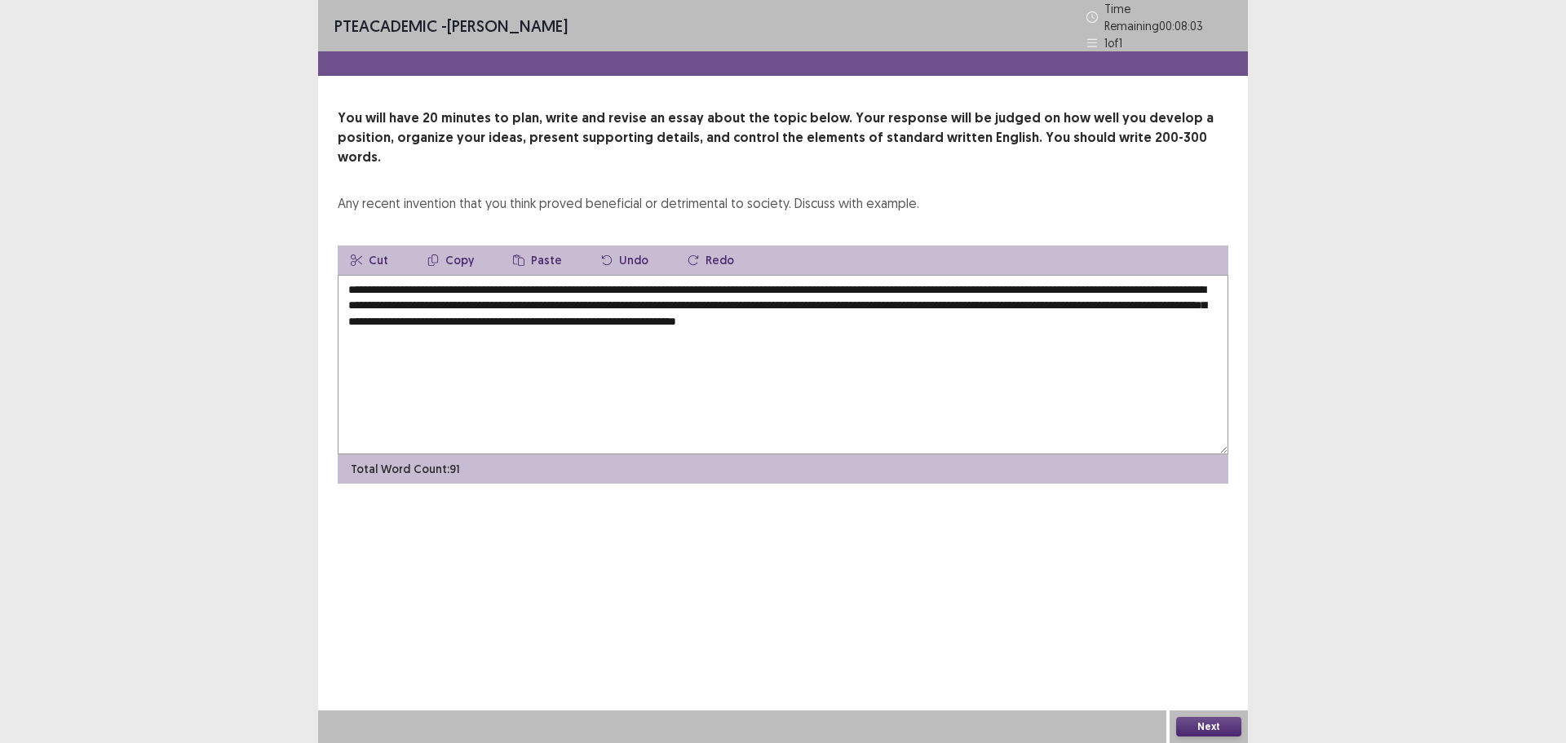
click at [1051, 294] on textarea "**********" at bounding box center [783, 364] width 891 height 179
click at [1070, 294] on textarea "**********" at bounding box center [783, 364] width 891 height 179
type textarea "**********"
click at [1206, 722] on button "Next" at bounding box center [1208, 727] width 65 height 20
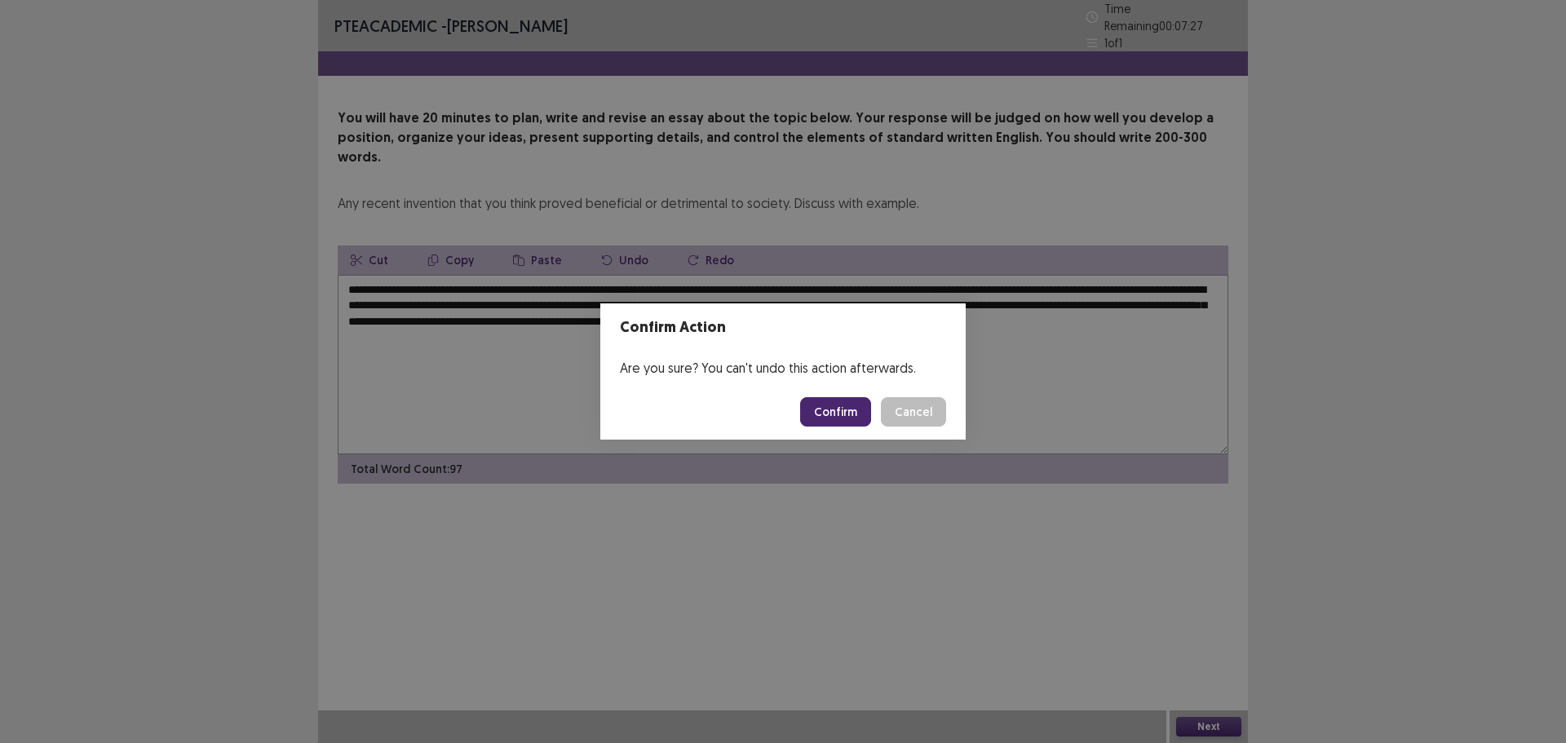
click at [833, 409] on button "Confirm" at bounding box center [835, 411] width 71 height 29
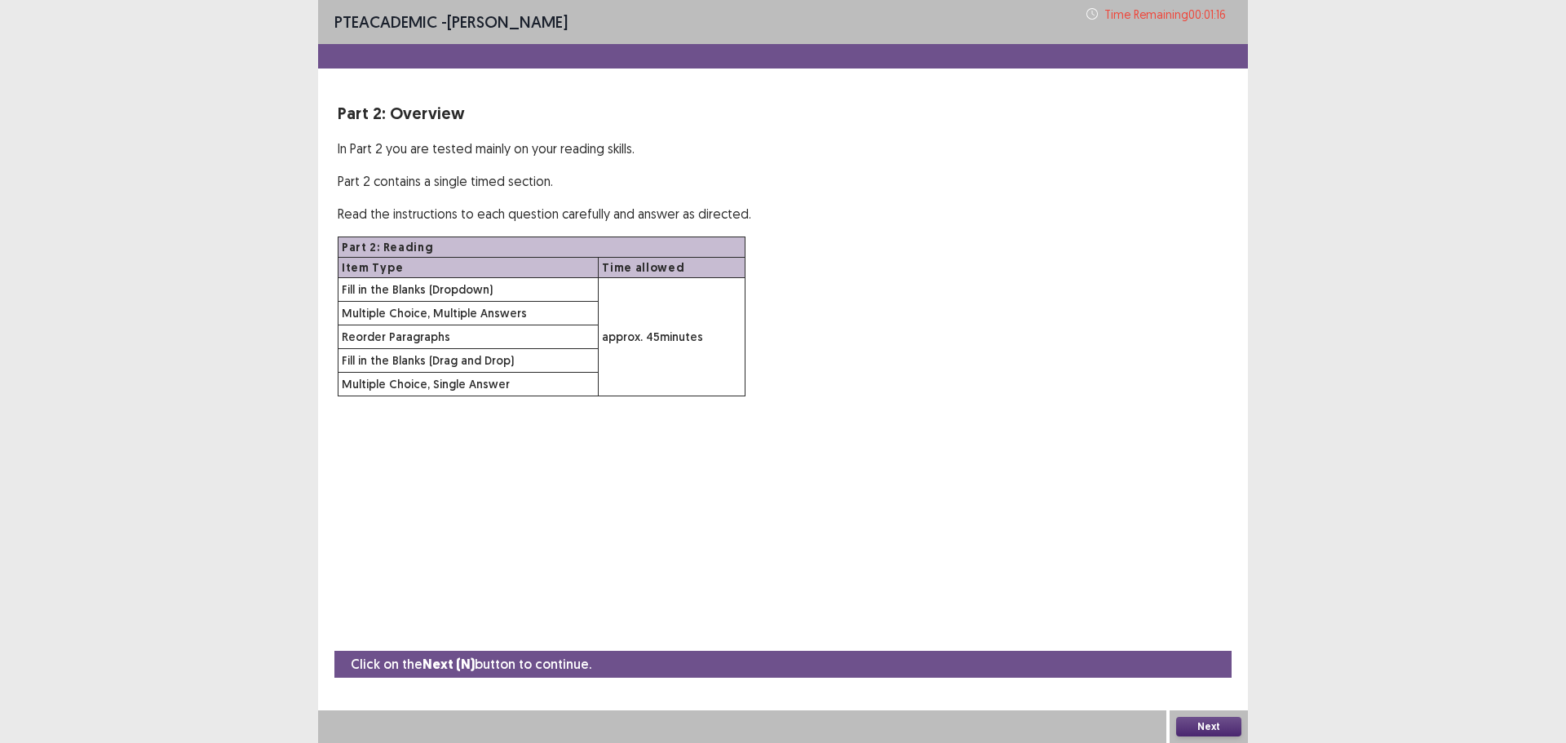
click at [1215, 725] on button "Next" at bounding box center [1208, 727] width 65 height 20
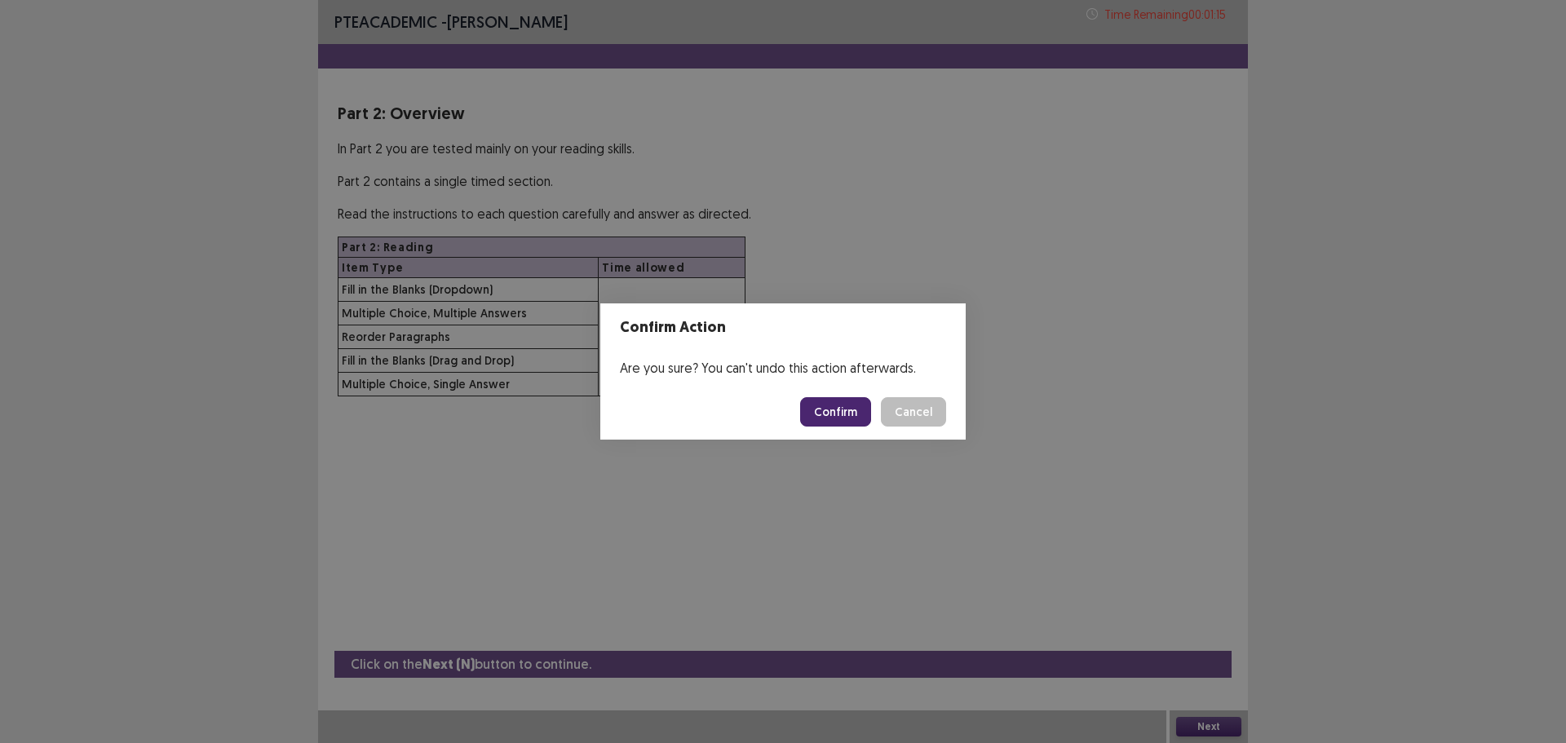
click at [839, 413] on button "Confirm" at bounding box center [835, 411] width 71 height 29
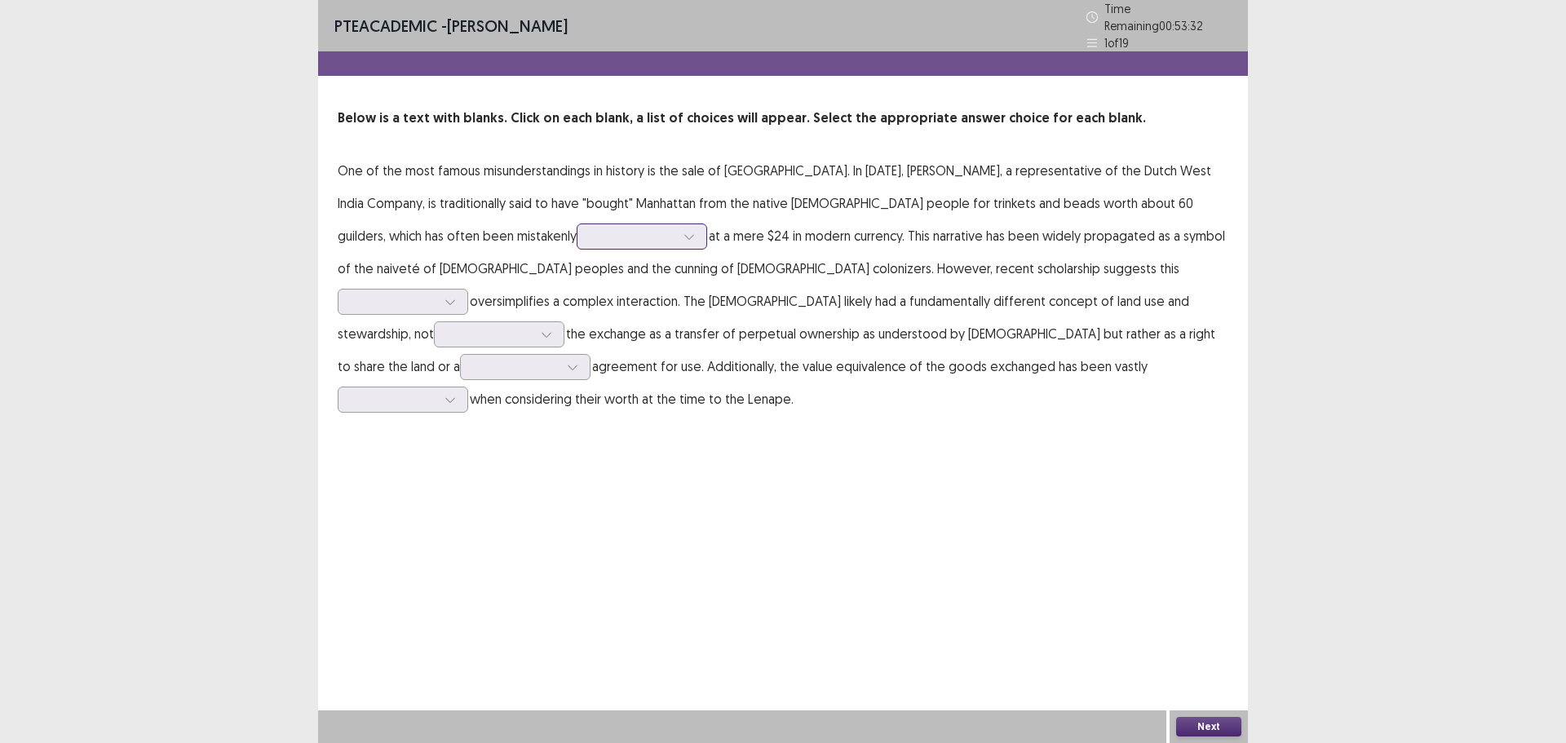
click at [677, 227] on div at bounding box center [689, 236] width 24 height 24
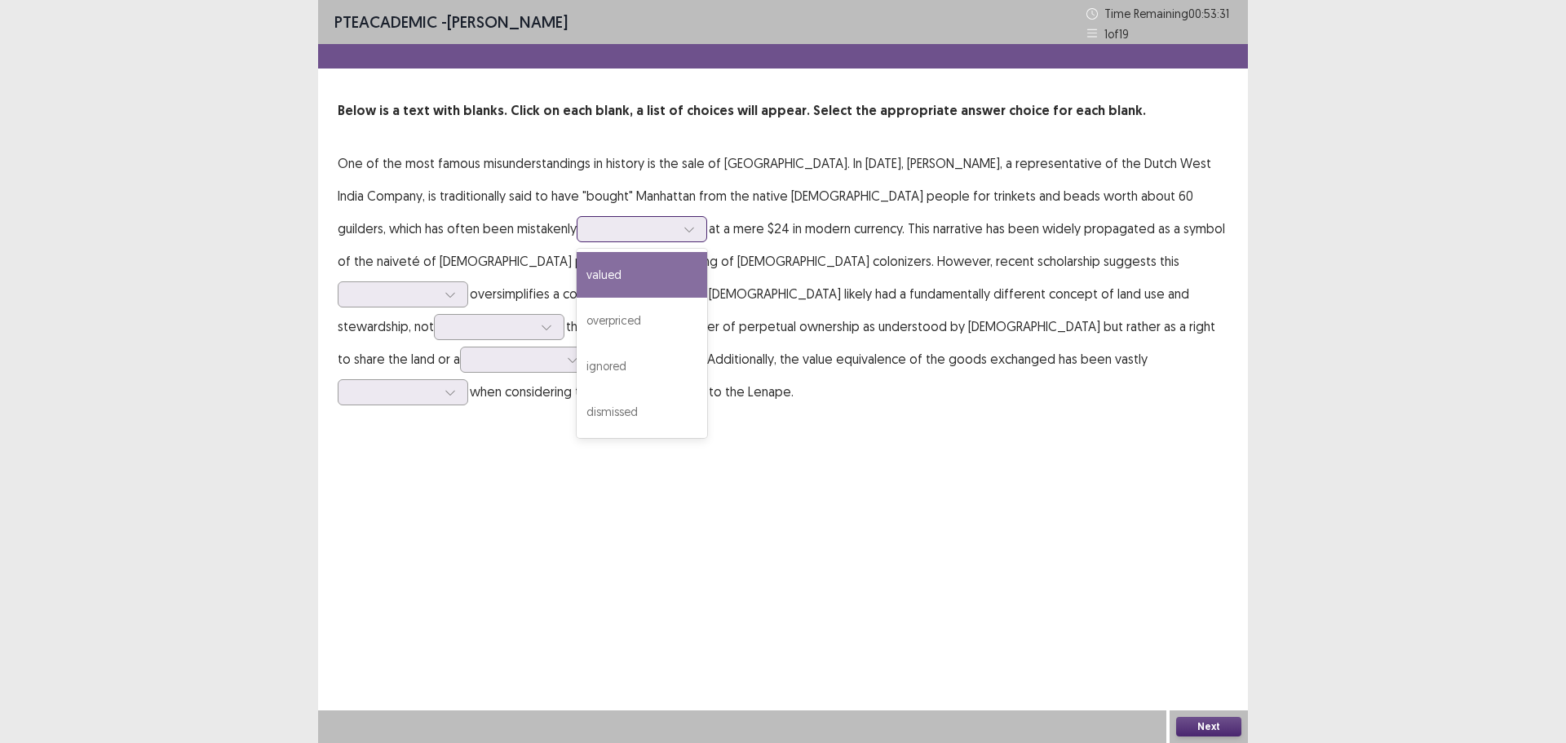
click at [677, 227] on div at bounding box center [689, 229] width 24 height 24
click at [677, 241] on div at bounding box center [689, 229] width 24 height 24
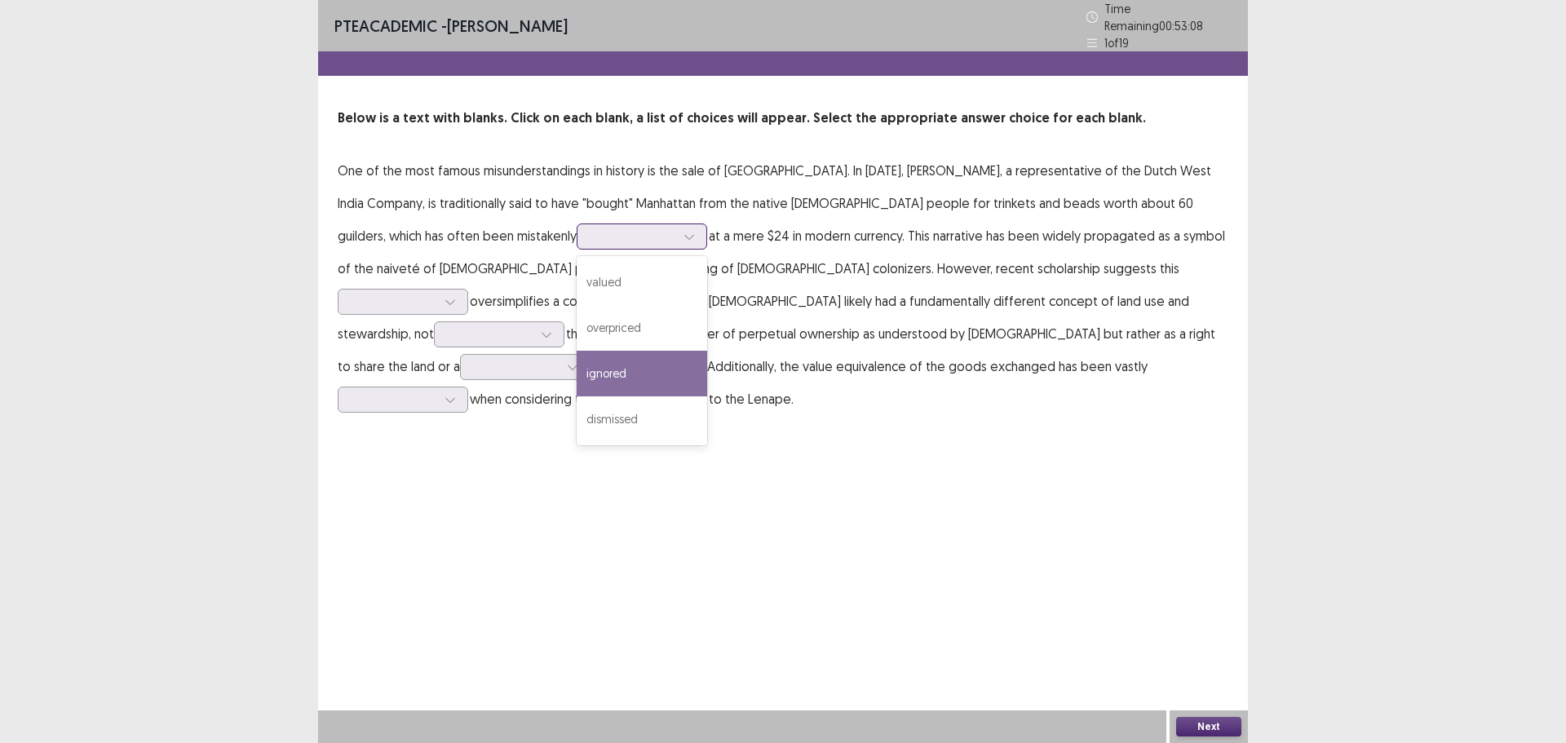
drag, startPoint x: 445, startPoint y: 375, endPoint x: 456, endPoint y: 404, distance: 30.5
click at [577, 404] on div "valued overpriced ignored dismissed" at bounding box center [642, 350] width 131 height 189
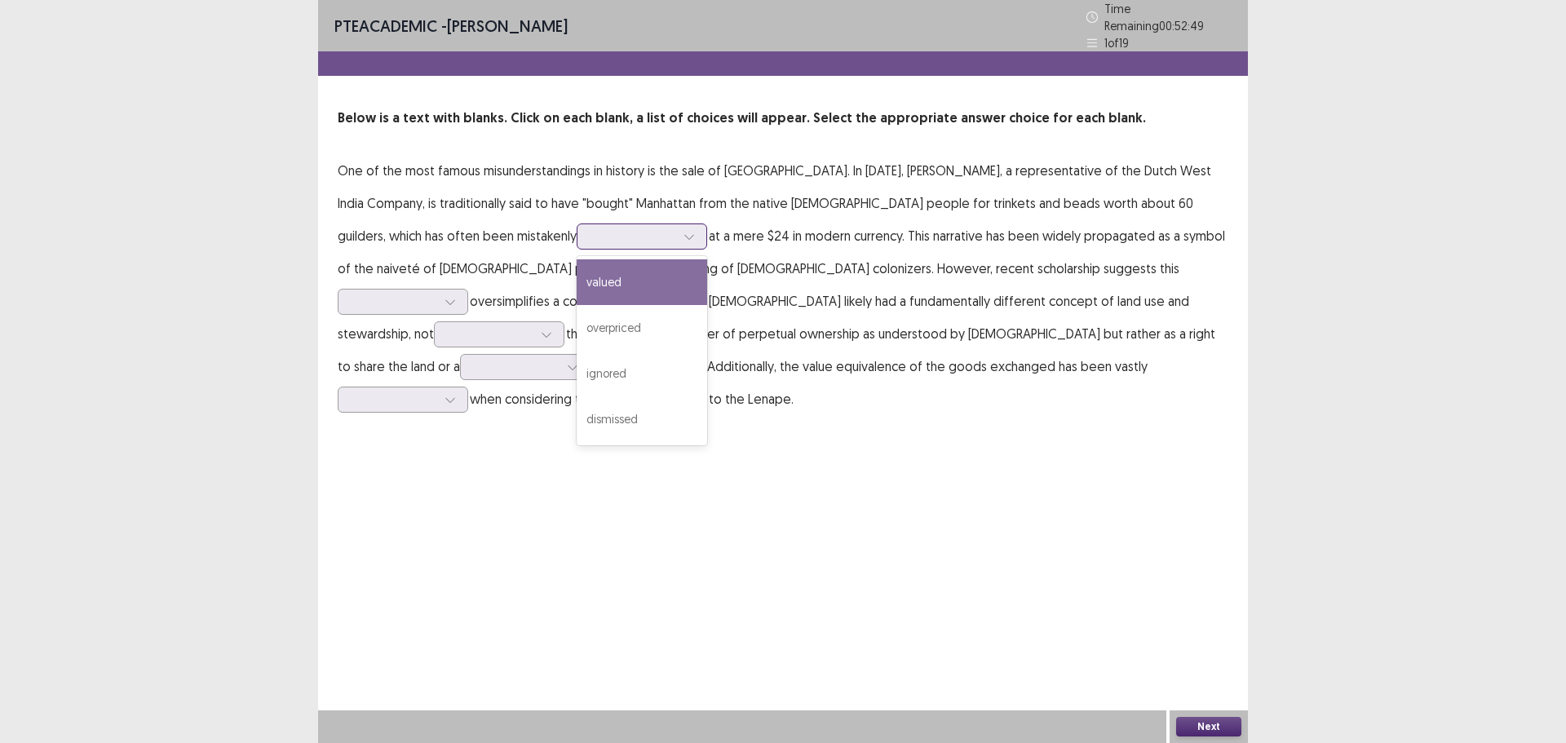
click at [577, 279] on div "valued" at bounding box center [642, 282] width 131 height 46
click at [677, 234] on div at bounding box center [689, 236] width 24 height 24
click at [577, 306] on div "overpriced" at bounding box center [642, 328] width 131 height 46
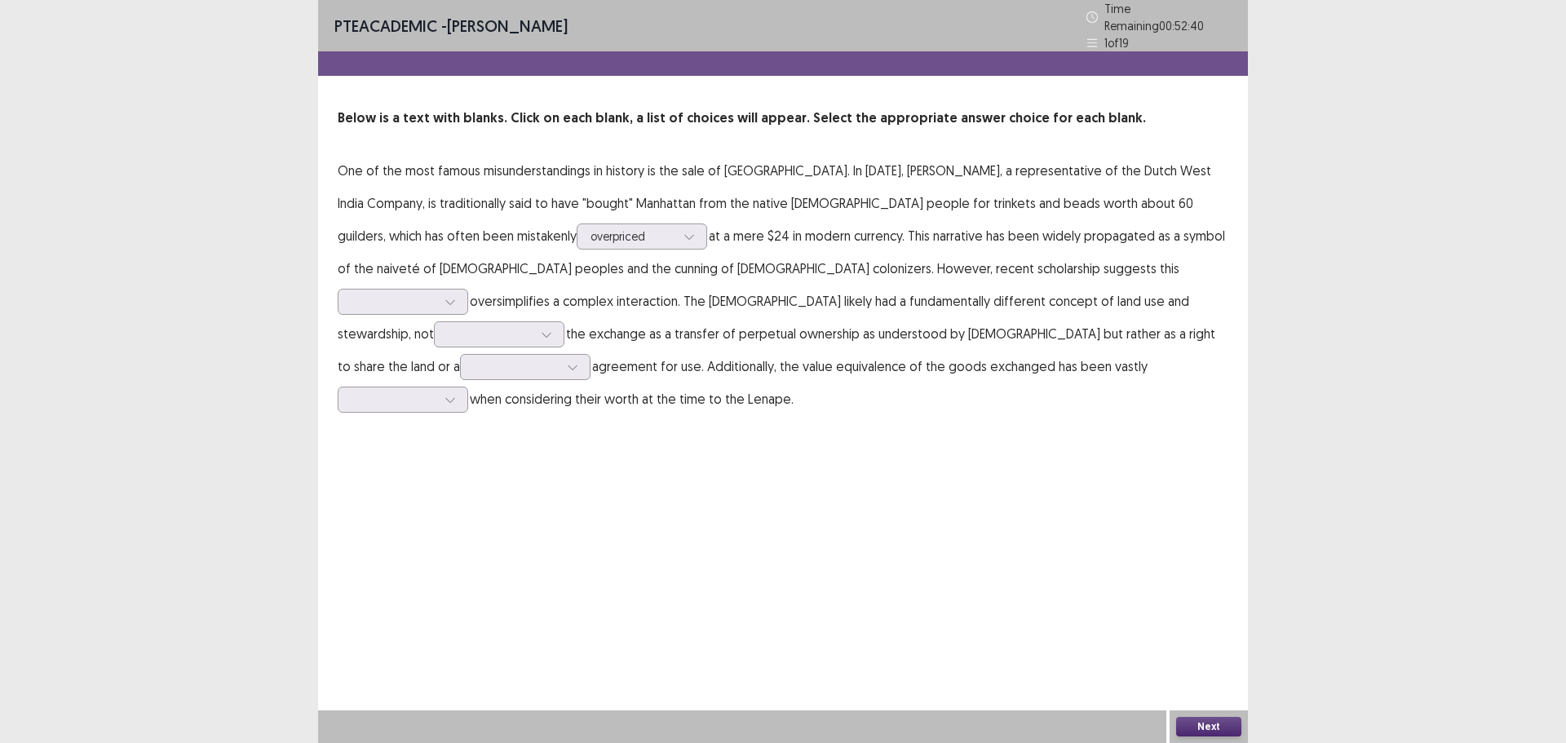
click at [533, 241] on p "One of the most famous misunderstandings in history is the sale of [GEOGRAPHIC_…" at bounding box center [783, 284] width 891 height 261
click at [677, 232] on div at bounding box center [689, 236] width 24 height 24
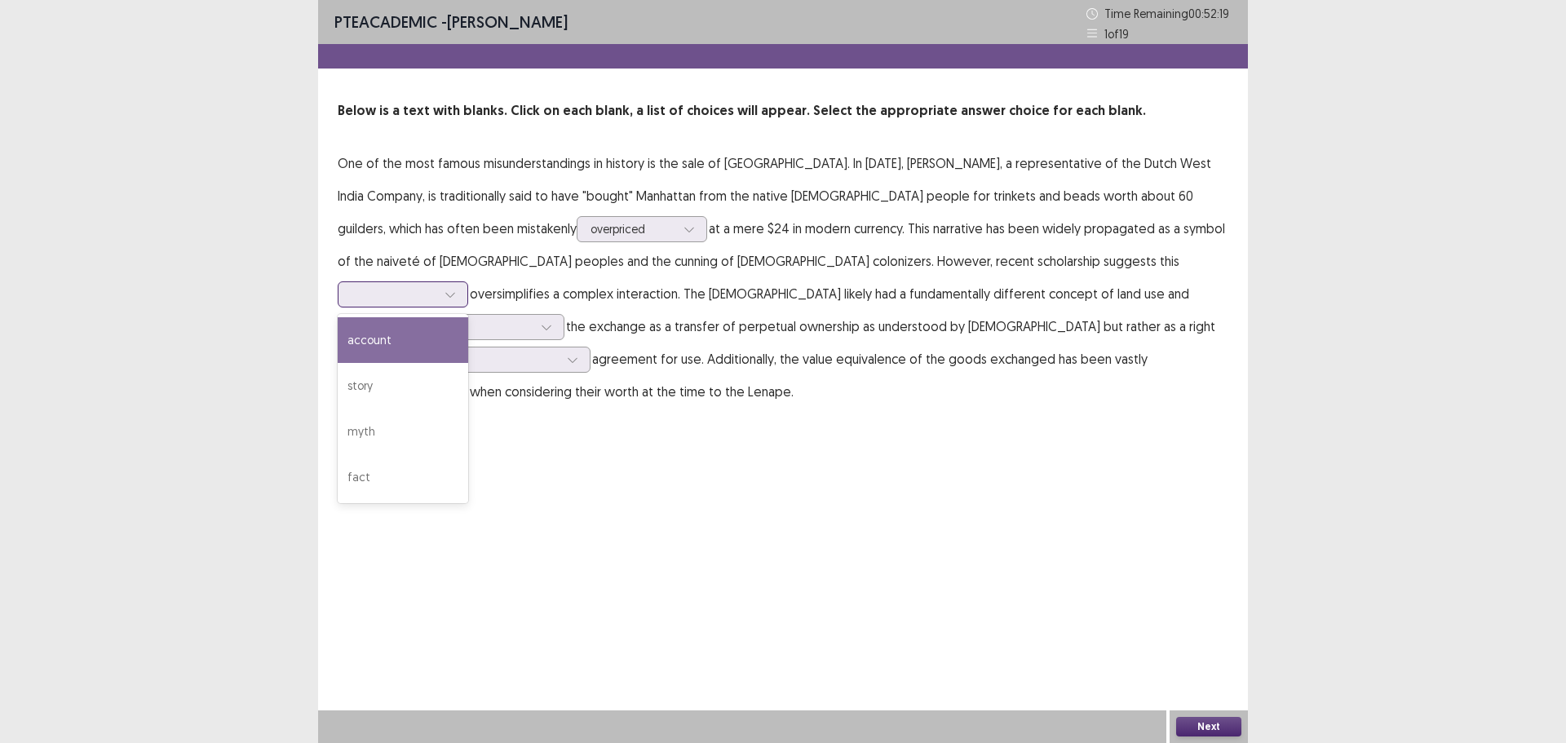
click at [436, 286] on div at bounding box center [394, 293] width 85 height 15
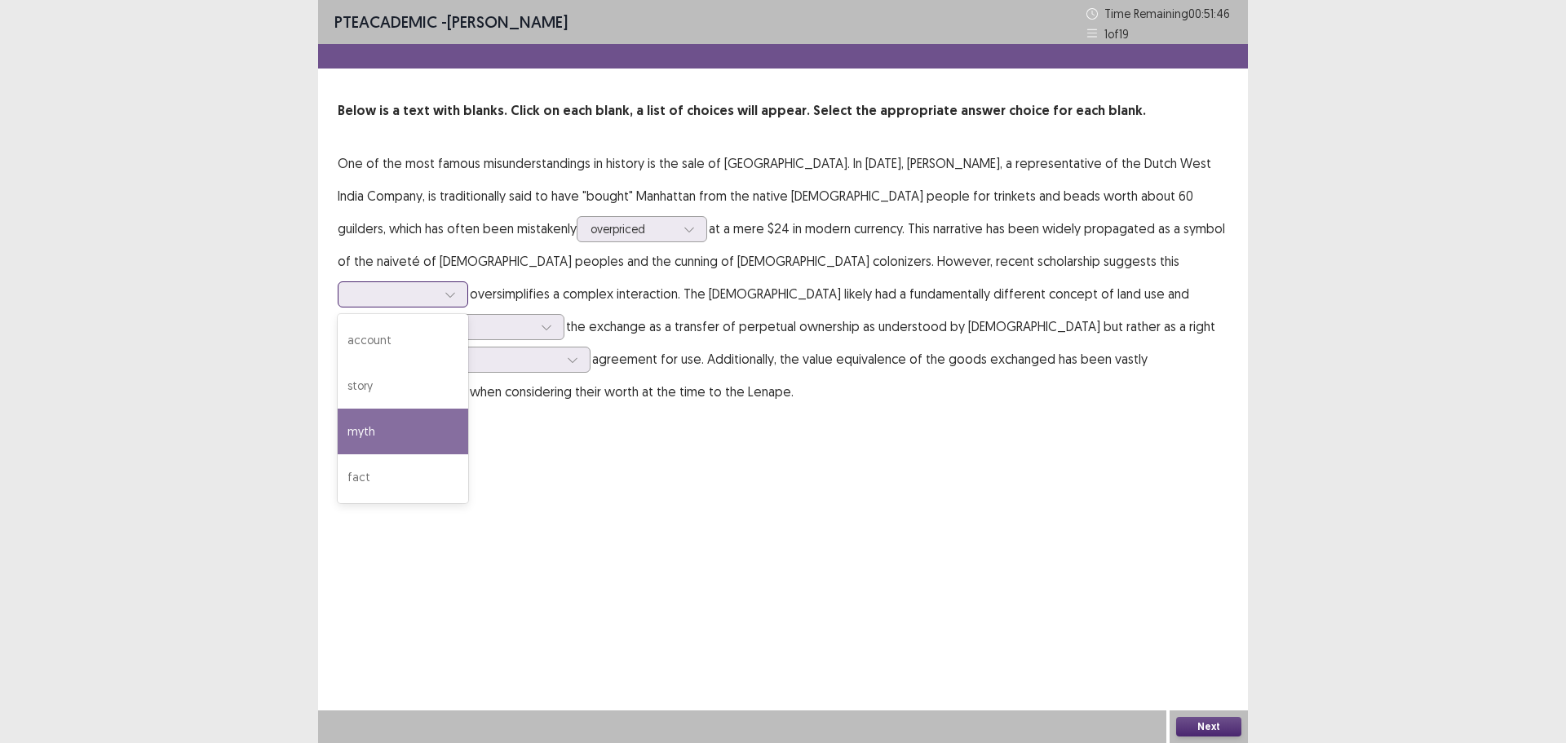
click at [468, 409] on div "myth" at bounding box center [403, 432] width 131 height 46
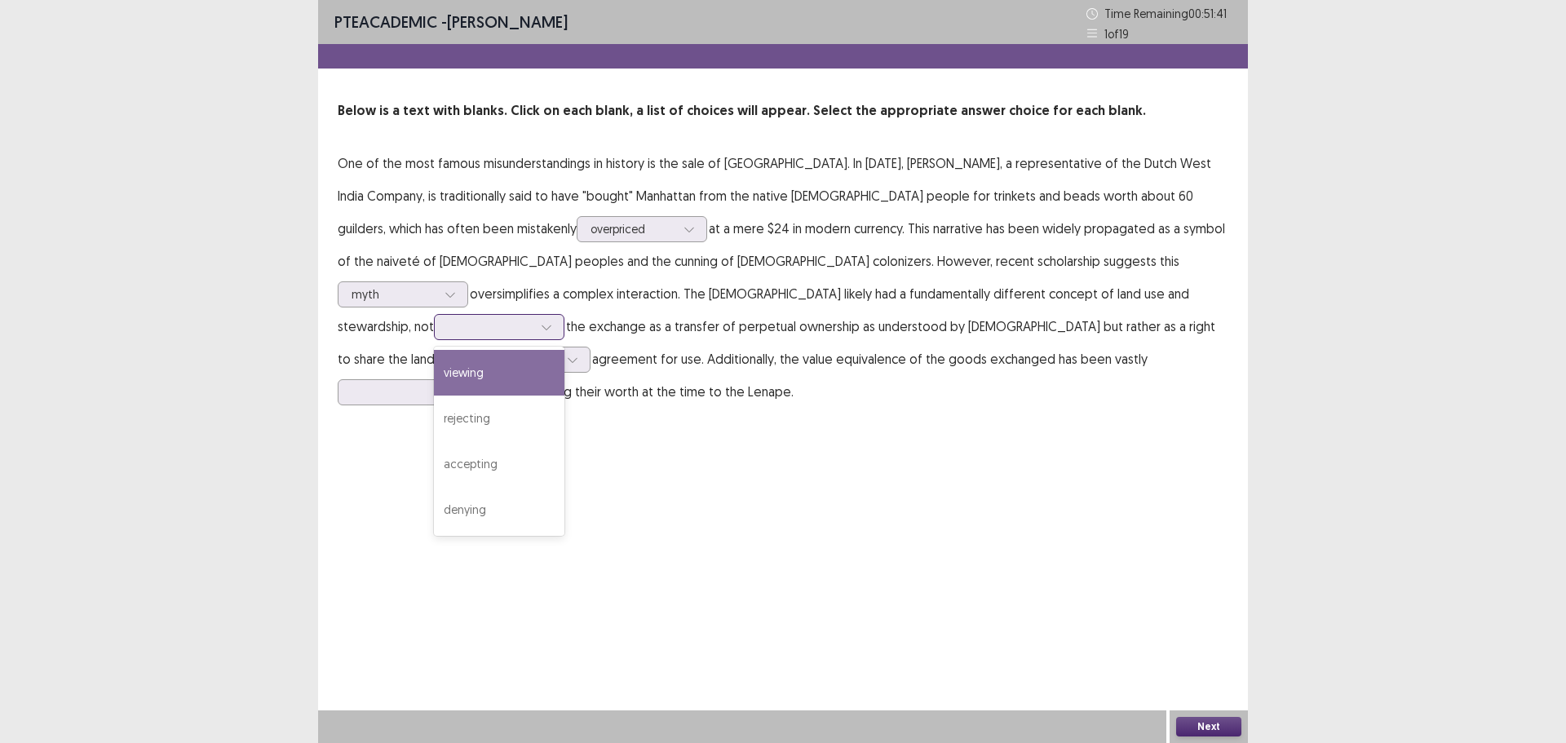
click at [533, 319] on div at bounding box center [490, 326] width 85 height 15
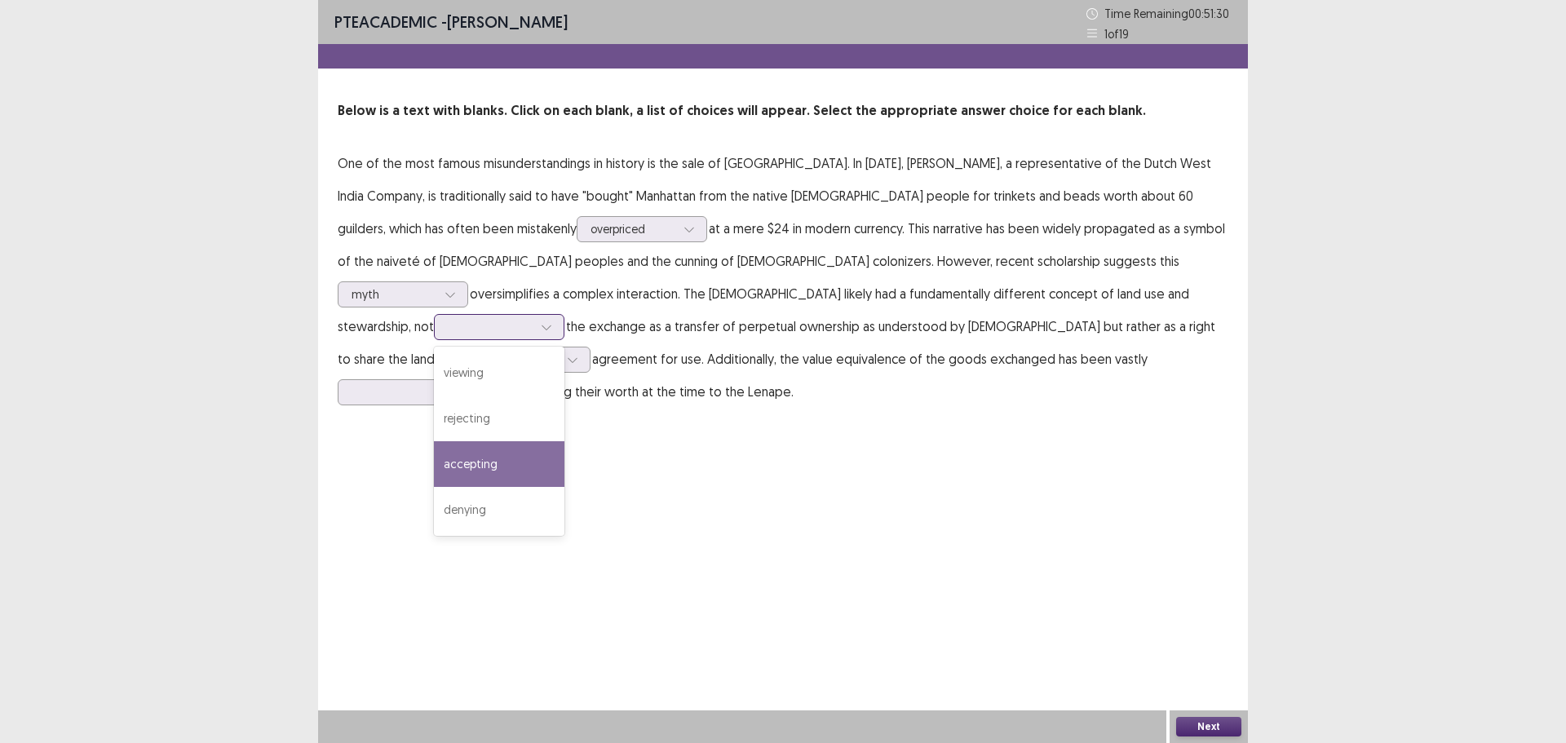
click at [564, 441] on div "accepting" at bounding box center [499, 464] width 131 height 46
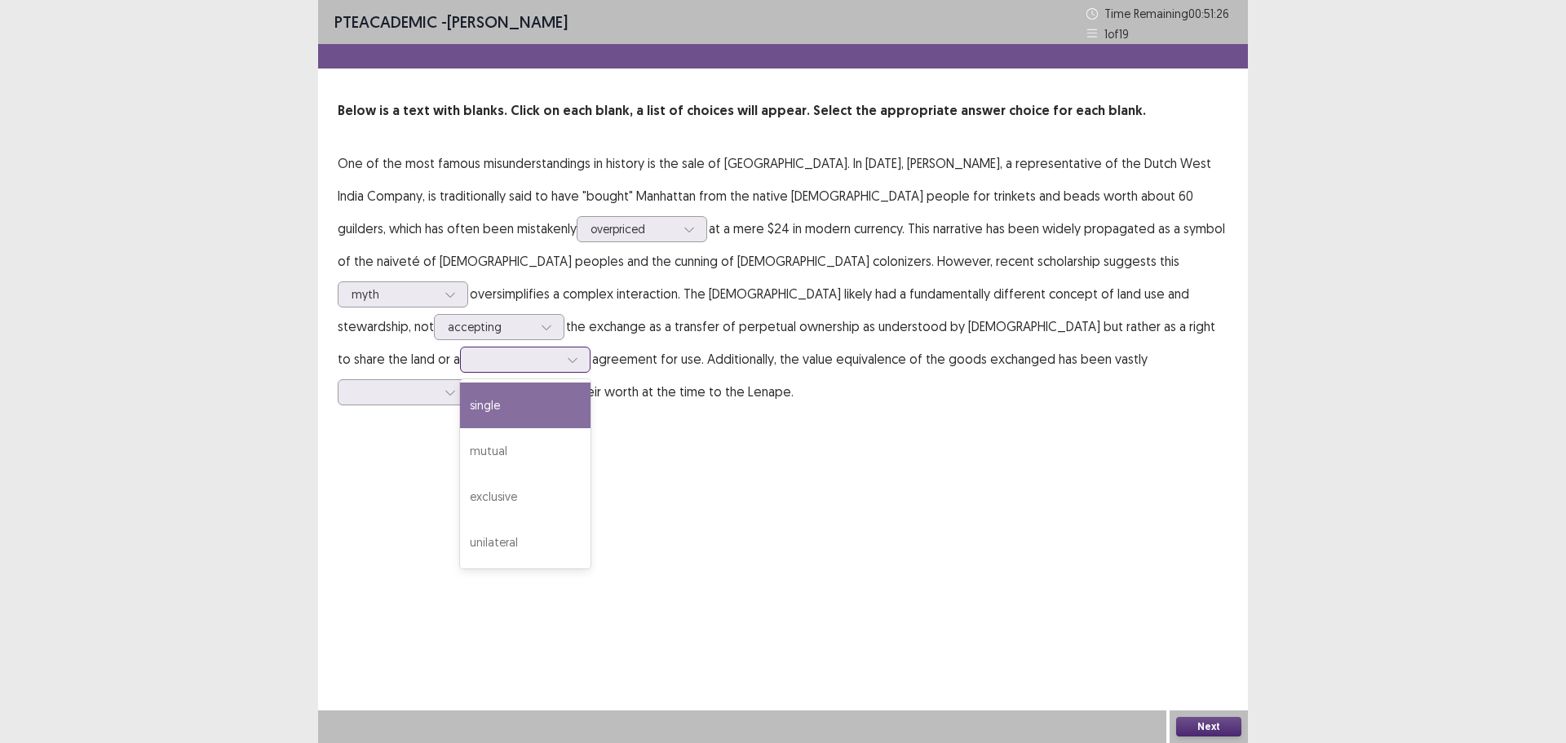
click at [559, 352] on div at bounding box center [516, 359] width 85 height 15
click at [591, 428] on div "mutual" at bounding box center [525, 451] width 131 height 46
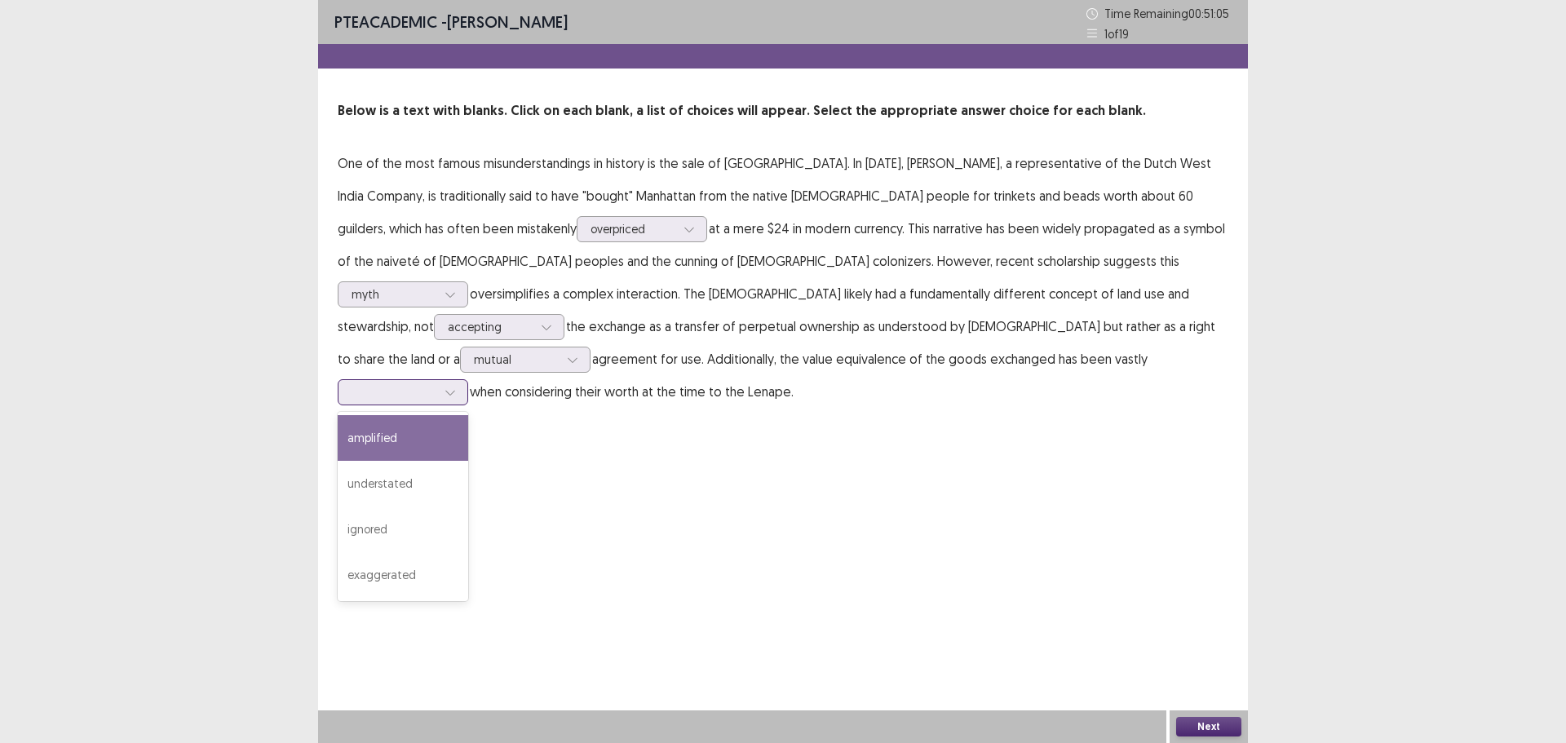
click at [436, 384] on div at bounding box center [394, 391] width 85 height 15
drag, startPoint x: 679, startPoint y: 408, endPoint x: 1108, endPoint y: 585, distance: 464.1
click at [468, 415] on div "amplified" at bounding box center [403, 438] width 131 height 46
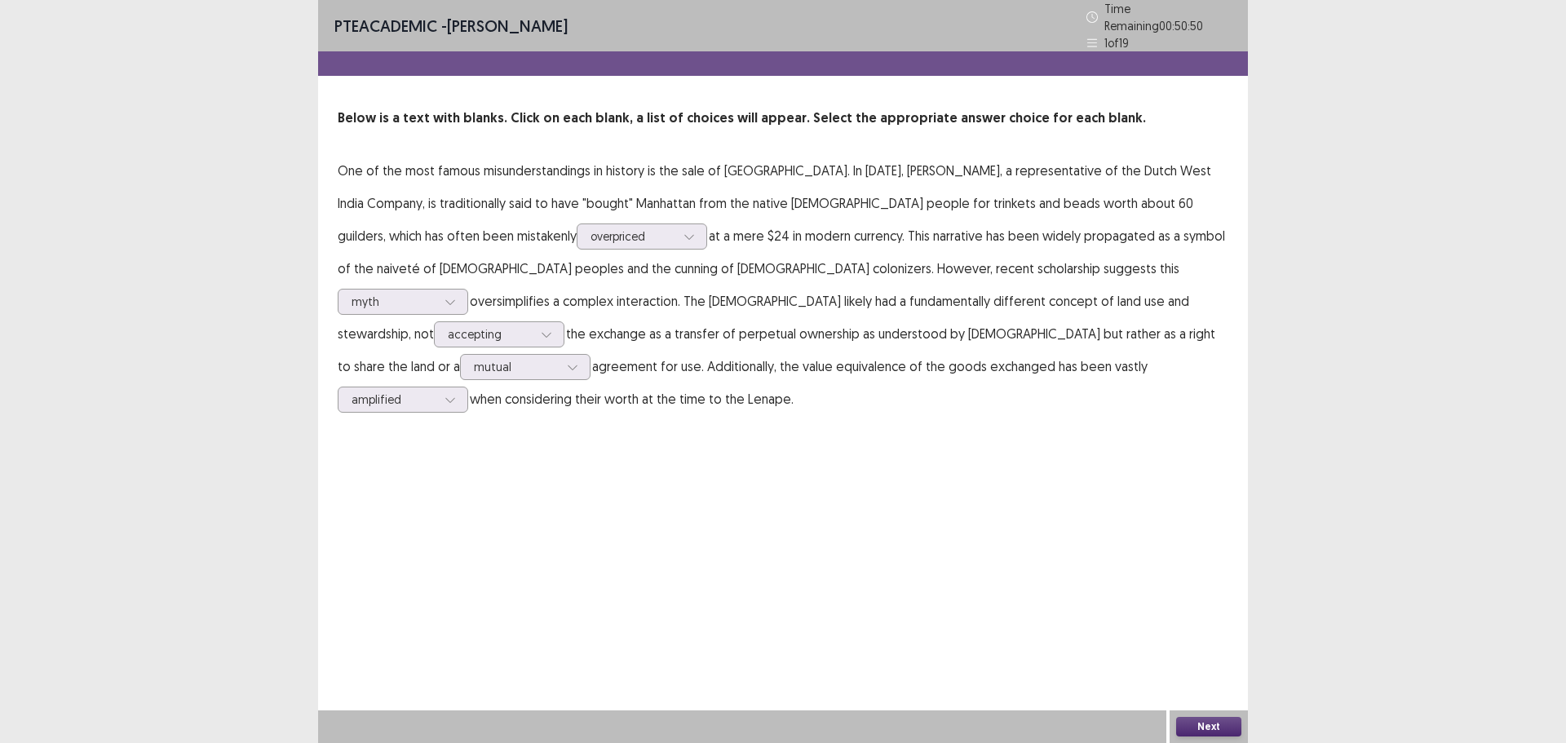
click at [1219, 729] on button "Next" at bounding box center [1208, 727] width 65 height 20
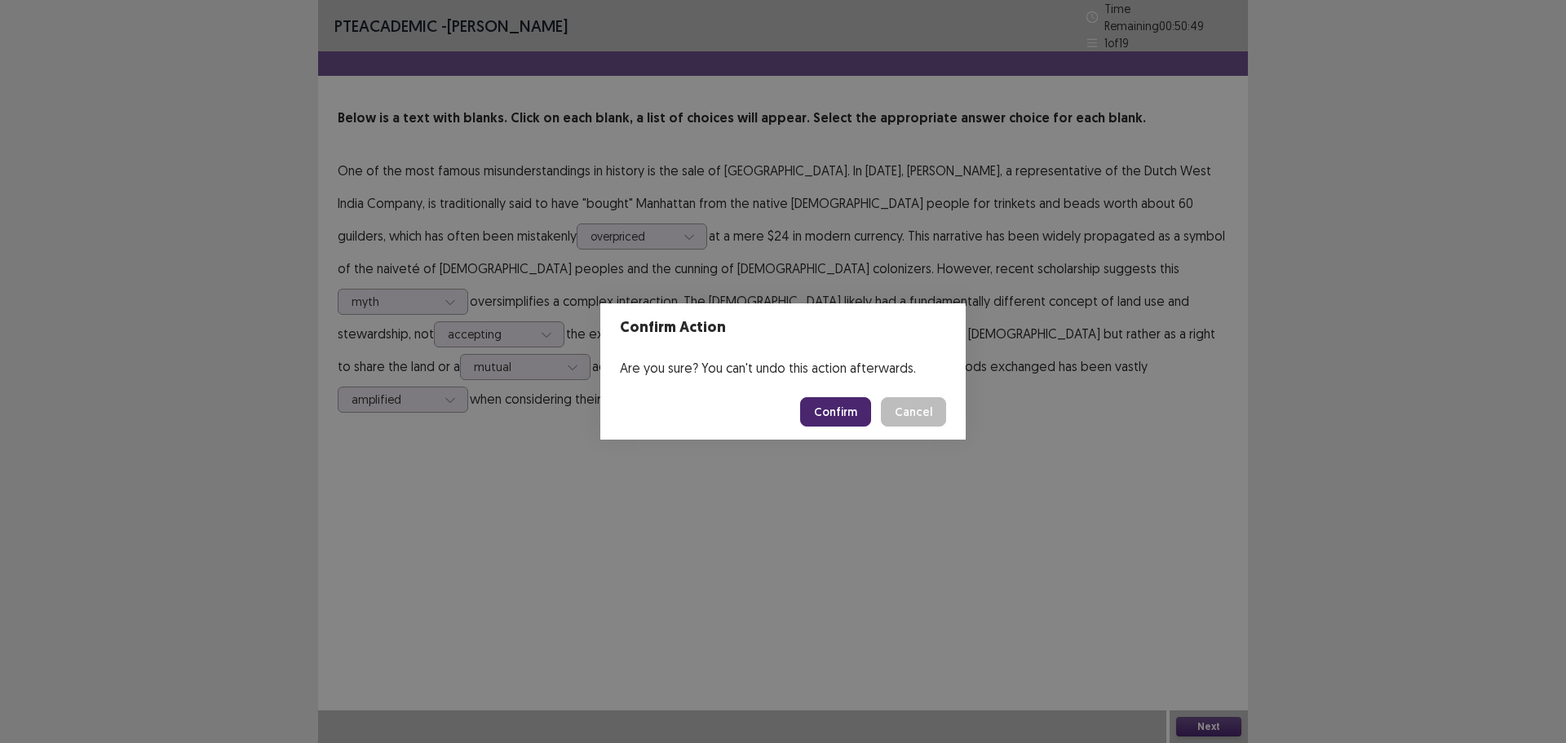
click at [821, 418] on button "Confirm" at bounding box center [835, 411] width 71 height 29
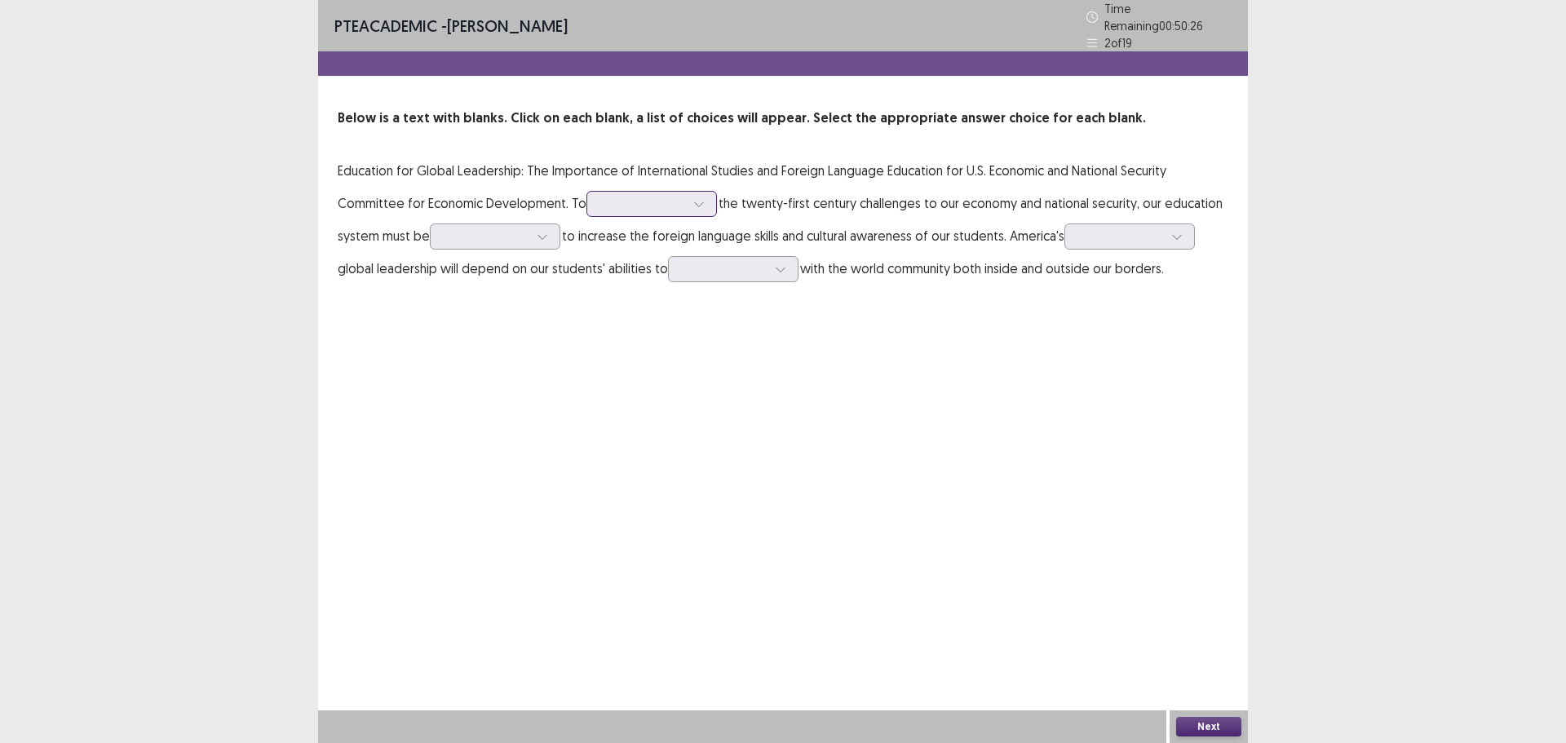
click at [639, 201] on div at bounding box center [642, 203] width 85 height 15
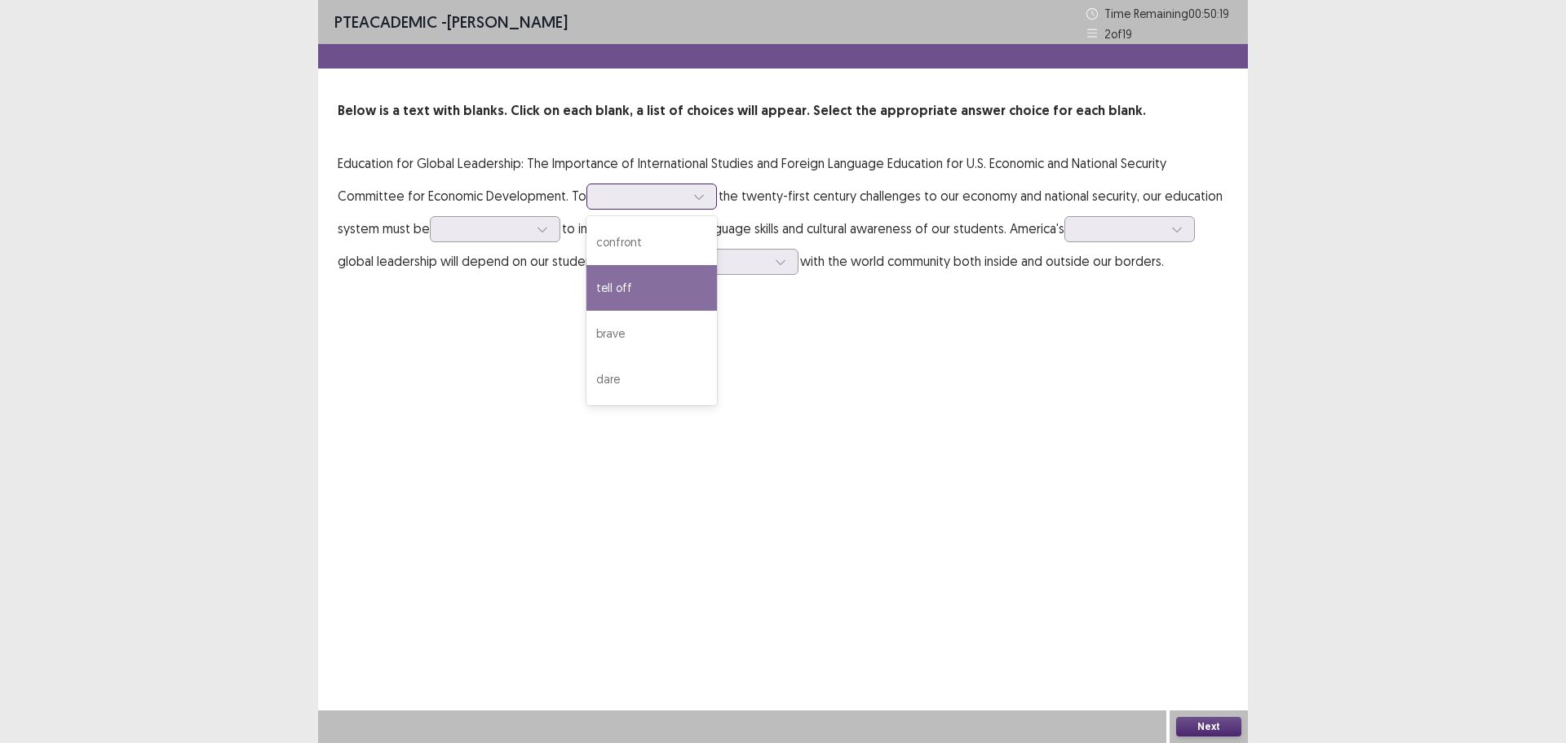
click at [639, 286] on div "tell off" at bounding box center [651, 288] width 131 height 46
click at [666, 185] on div "tell off" at bounding box center [642, 196] width 85 height 24
click at [666, 193] on div at bounding box center [642, 195] width 85 height 15
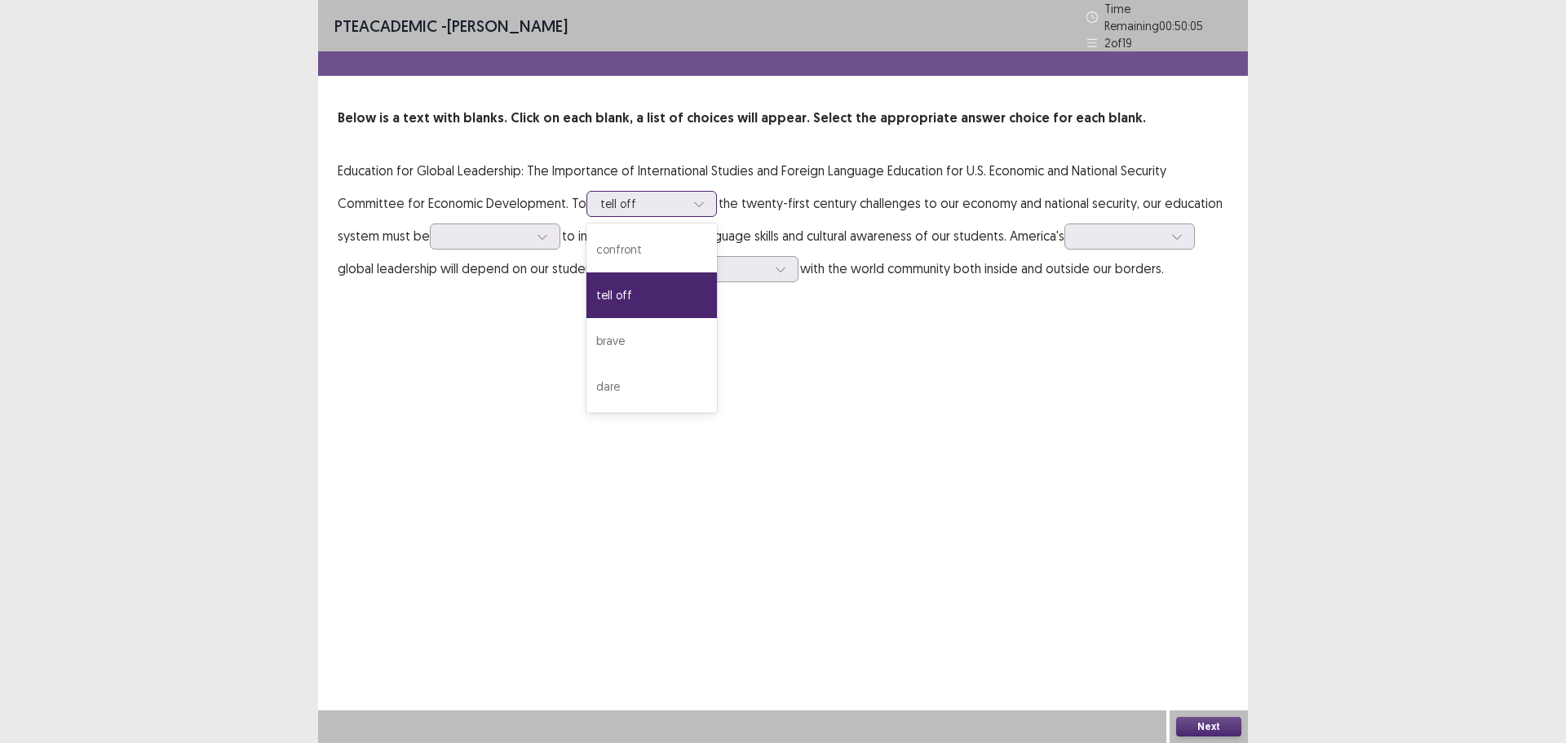
click at [701, 200] on icon at bounding box center [698, 203] width 11 height 11
click at [693, 228] on div "confront" at bounding box center [651, 250] width 131 height 46
click at [701, 201] on icon at bounding box center [698, 203] width 11 height 11
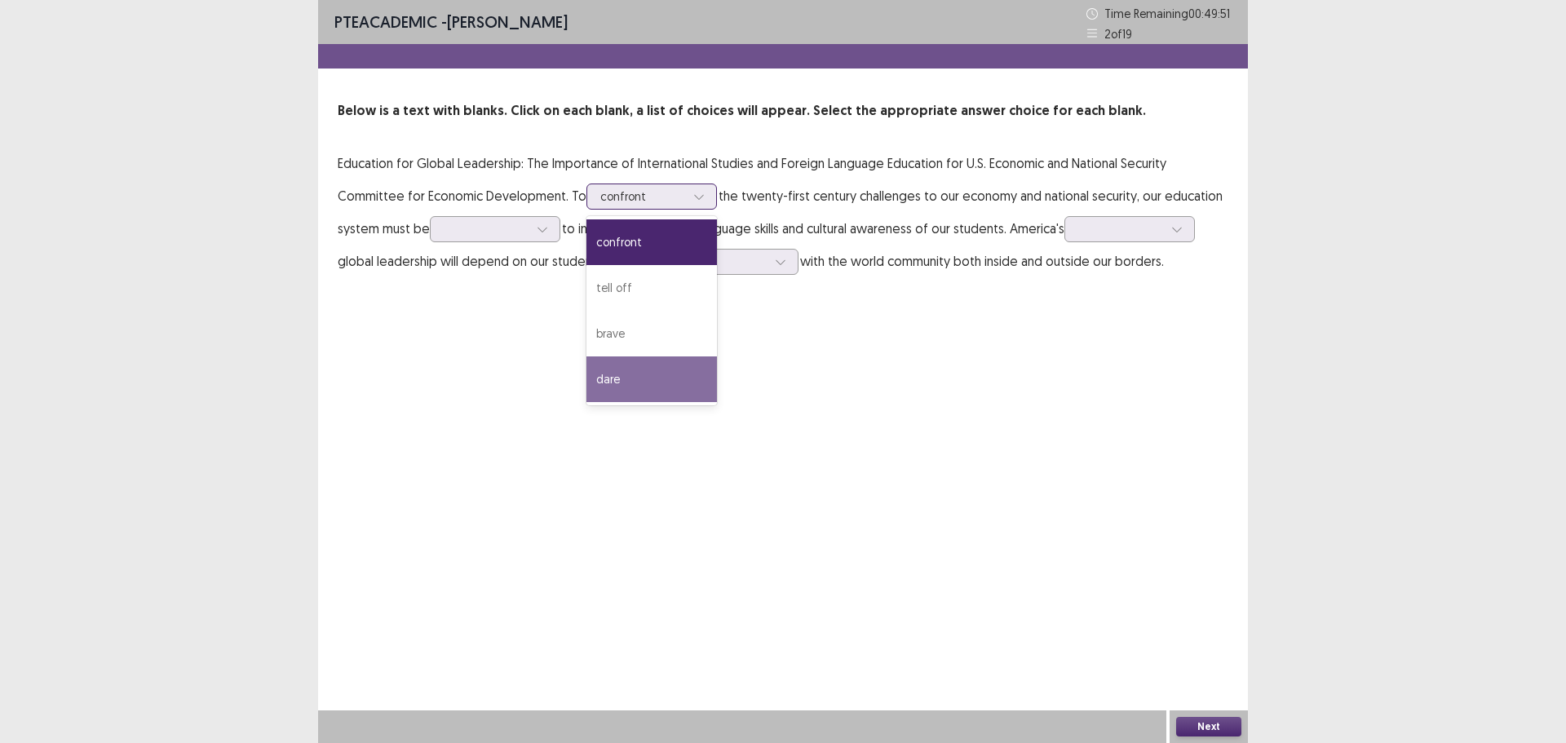
click at [679, 374] on div "dare" at bounding box center [651, 379] width 131 height 46
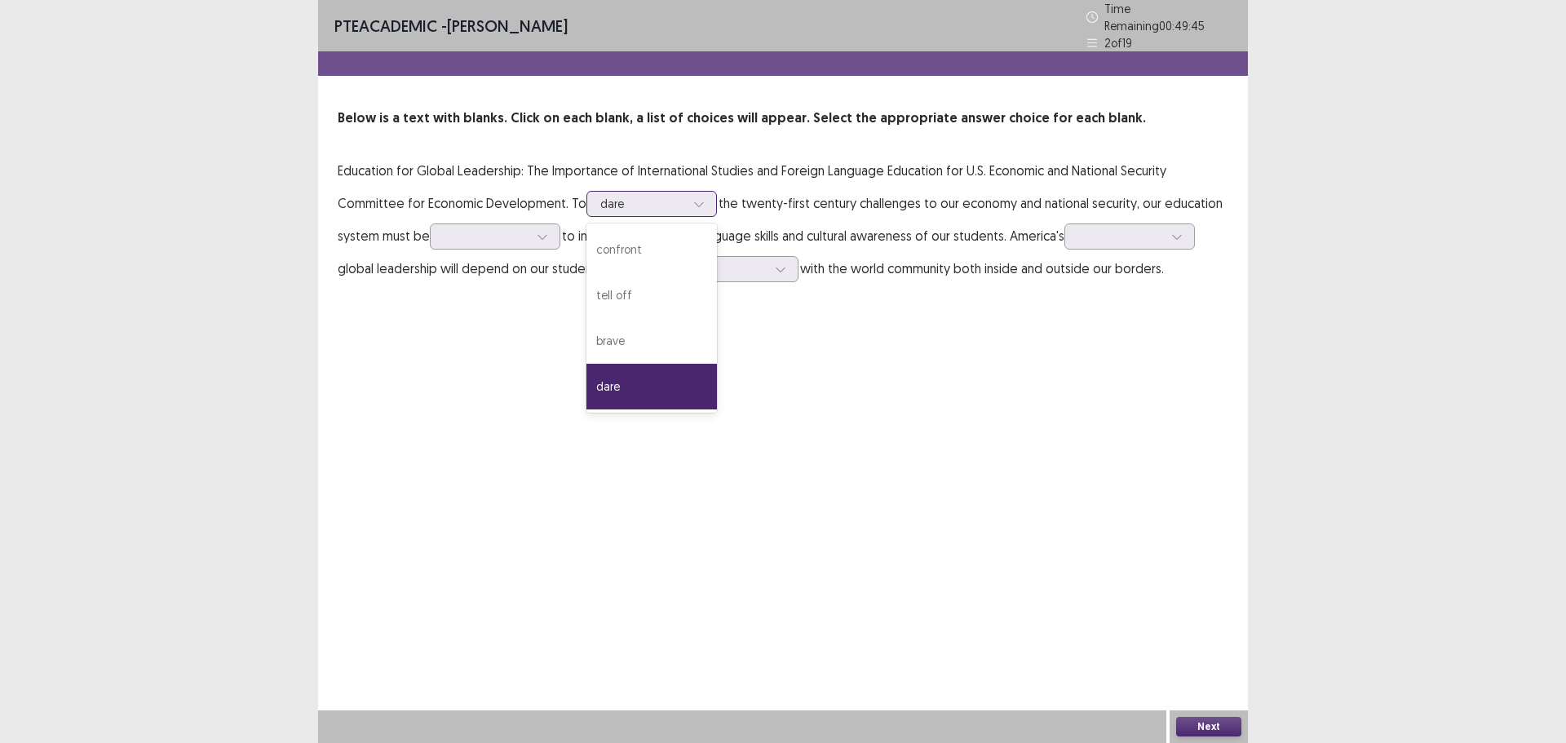
click at [708, 201] on div at bounding box center [699, 204] width 24 height 24
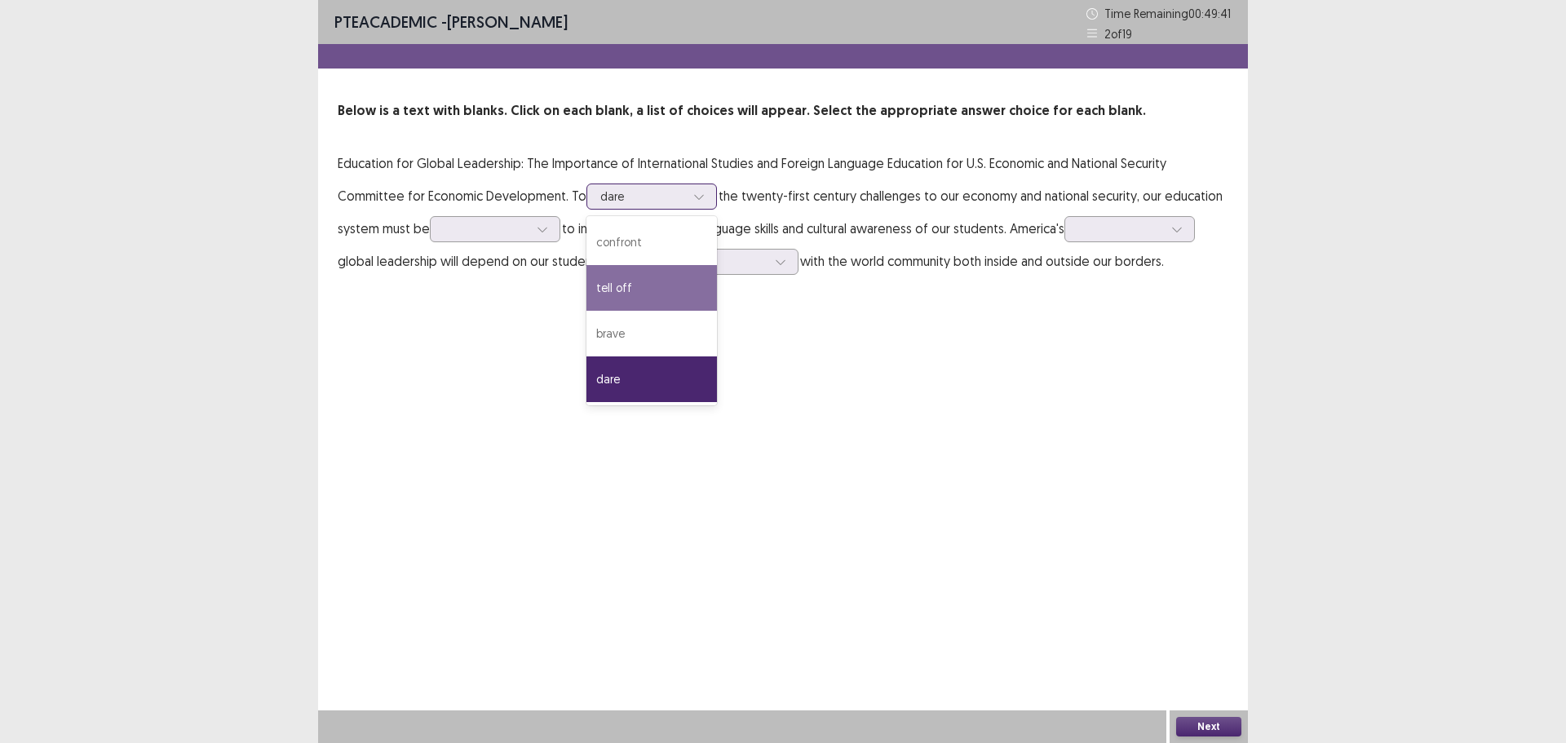
click at [679, 266] on div "tell off" at bounding box center [651, 288] width 131 height 46
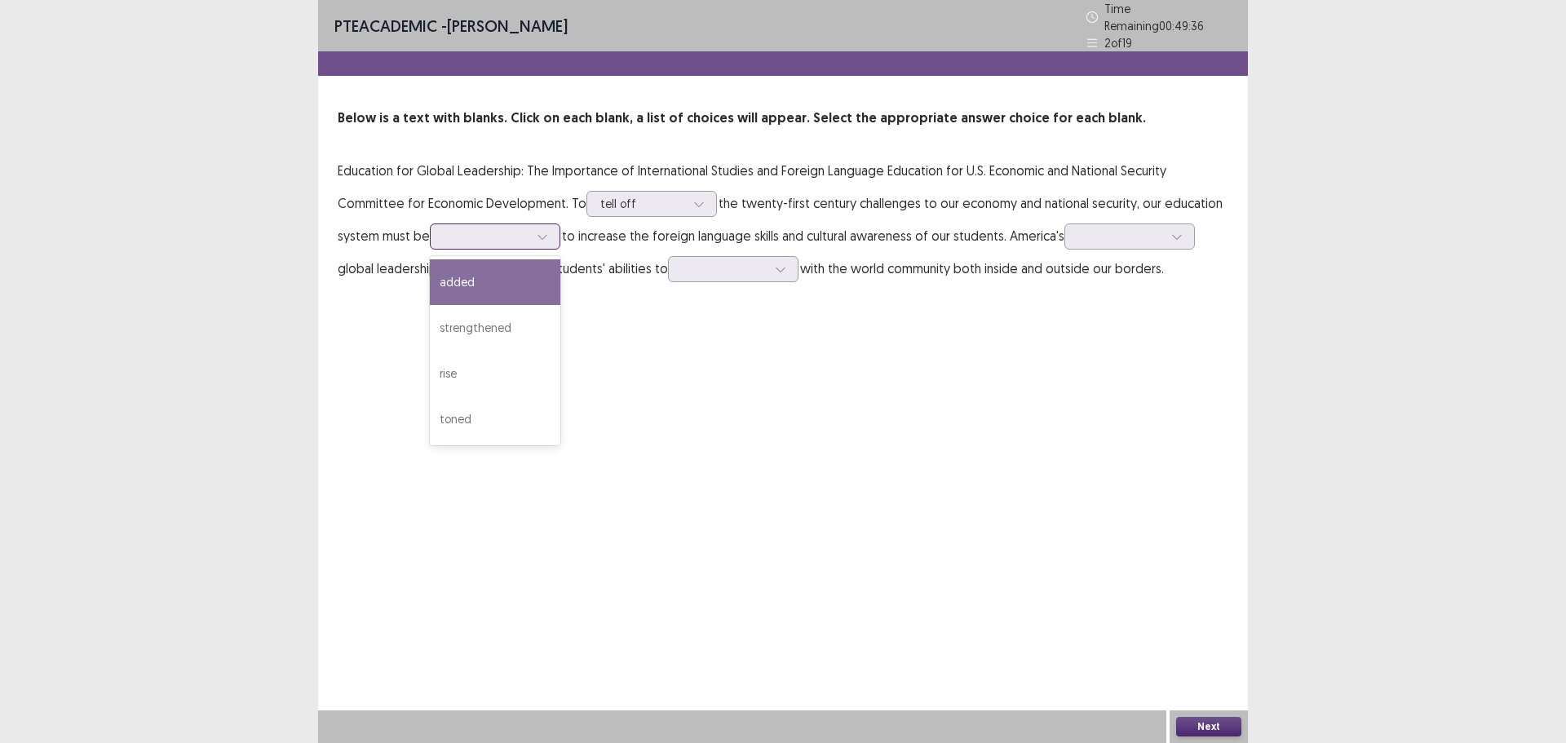
click at [478, 223] on div at bounding box center [495, 236] width 131 height 26
click at [471, 338] on div "strengthened" at bounding box center [495, 328] width 131 height 46
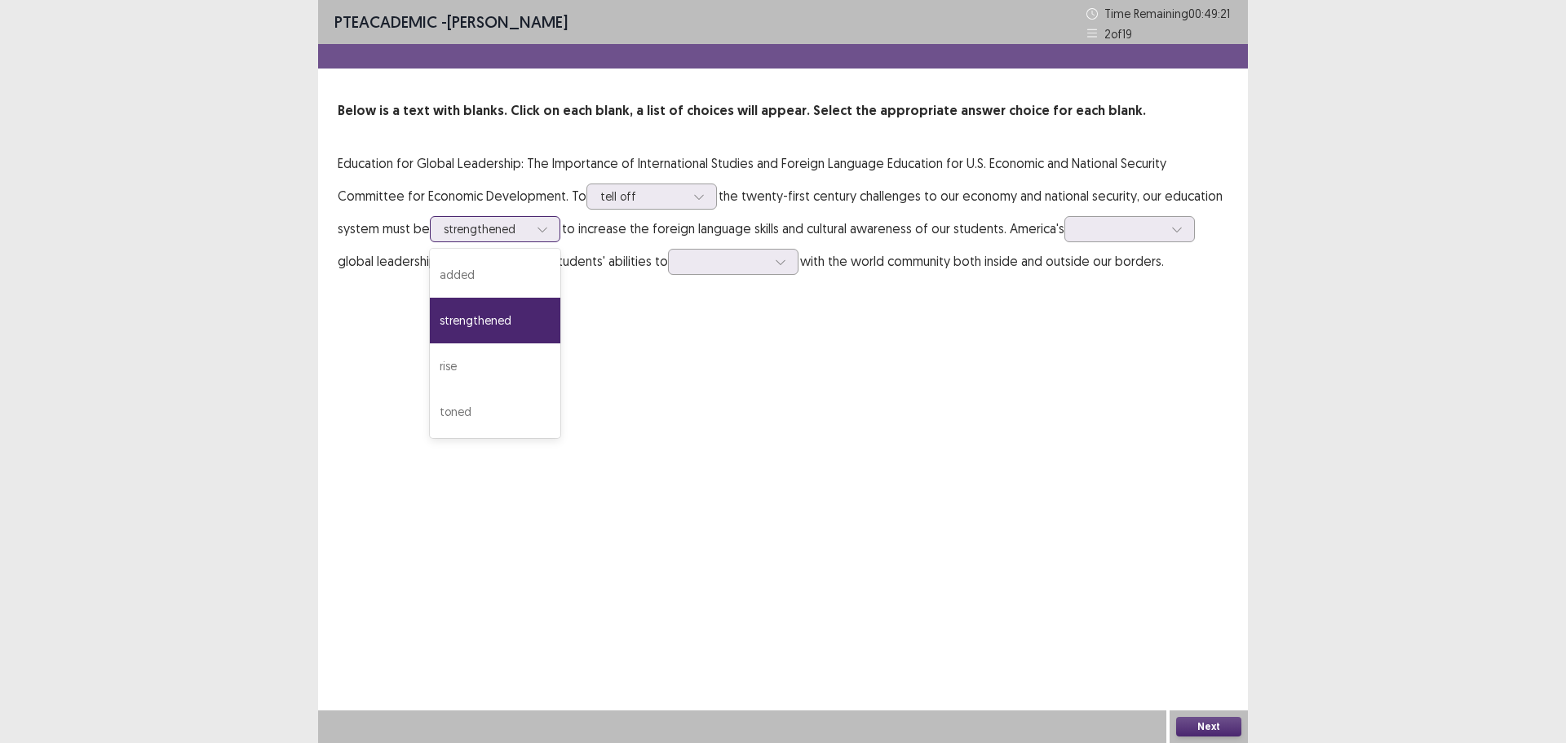
click at [542, 232] on icon at bounding box center [542, 228] width 11 height 11
click at [529, 398] on div "toned" at bounding box center [495, 412] width 131 height 46
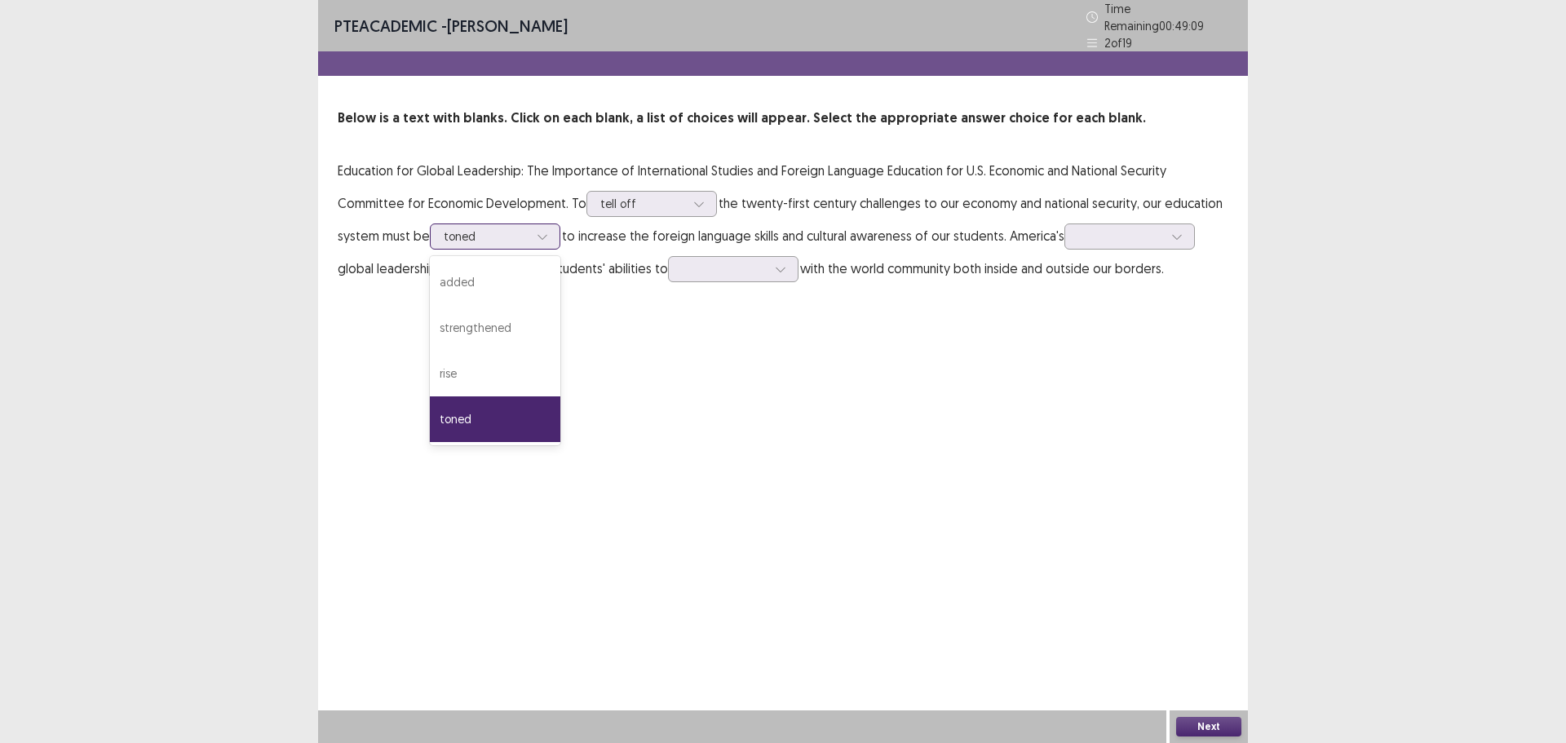
click at [542, 235] on icon at bounding box center [542, 237] width 9 height 5
click at [521, 305] on div "strengthened" at bounding box center [495, 328] width 131 height 46
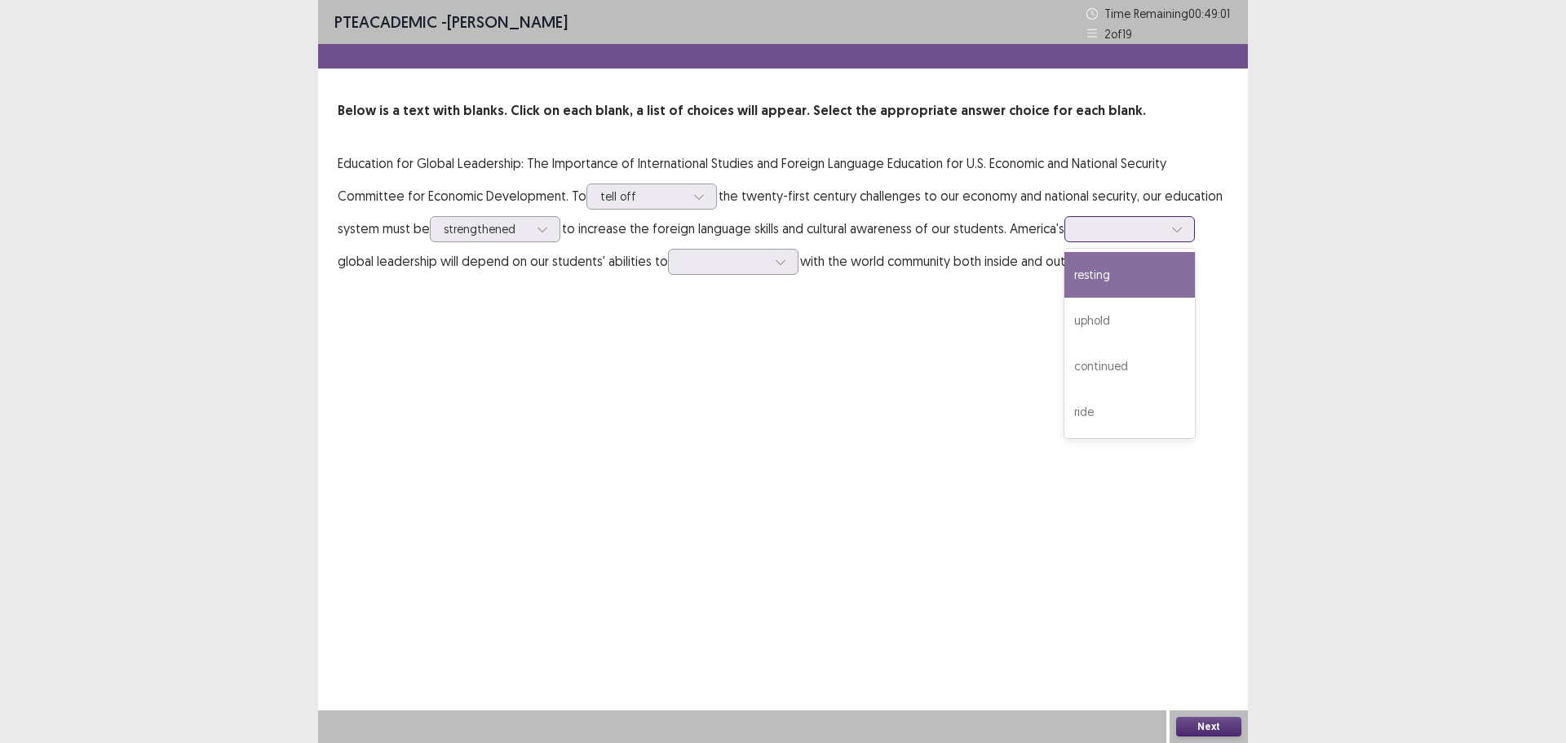
click at [1090, 224] on div at bounding box center [1120, 228] width 85 height 15
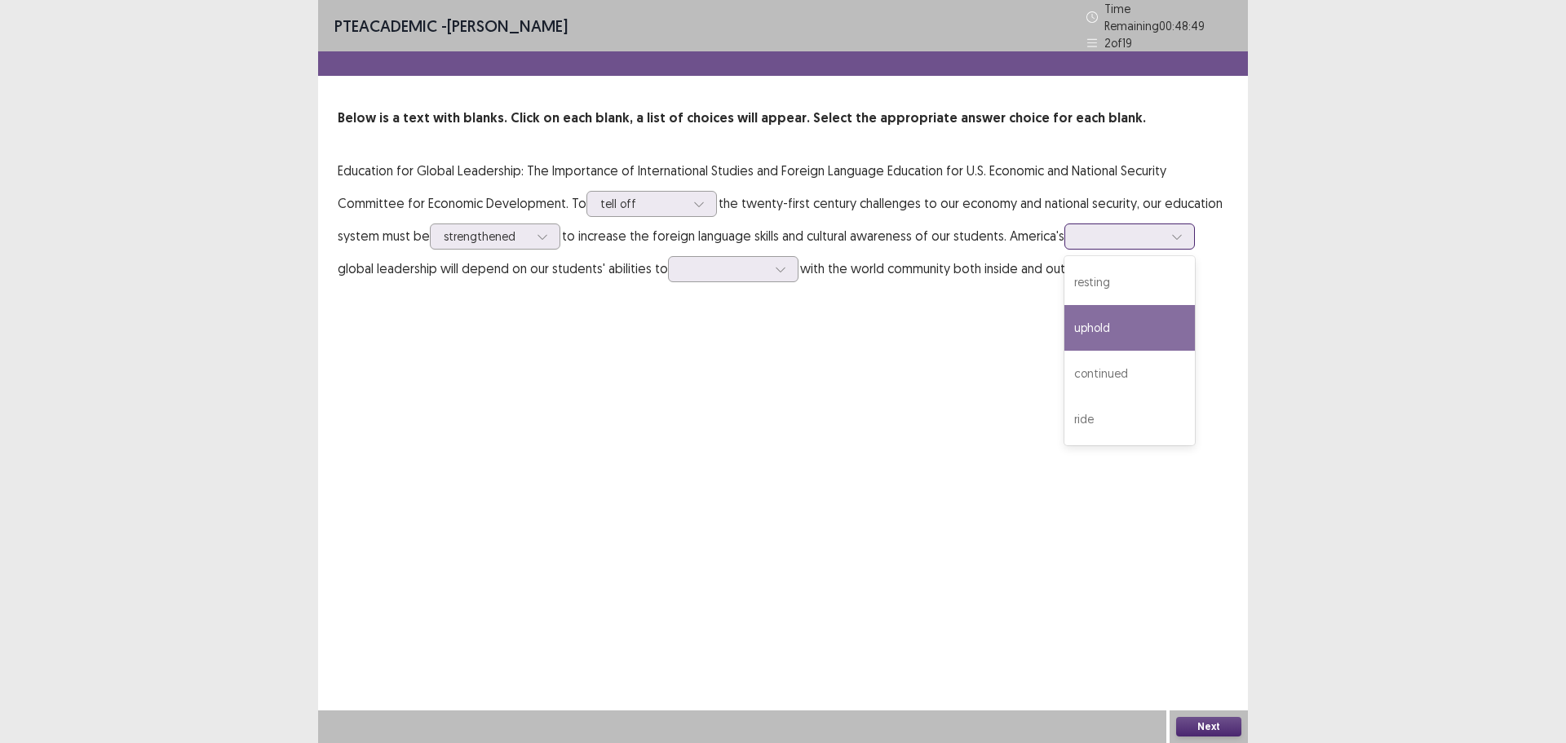
click at [1103, 314] on div "uphold" at bounding box center [1129, 328] width 131 height 46
click at [698, 261] on div at bounding box center [724, 268] width 85 height 15
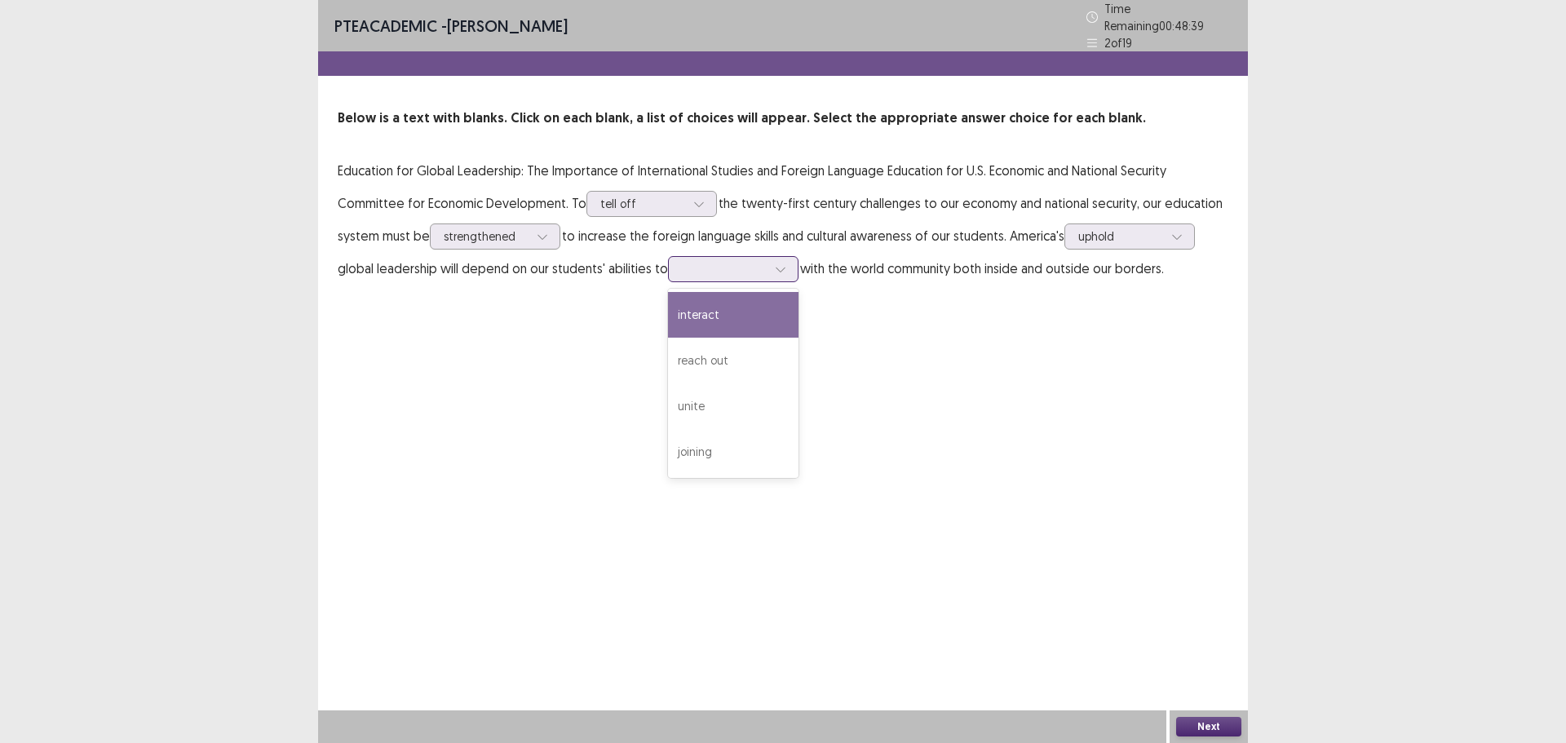
click at [709, 306] on div "interact" at bounding box center [733, 315] width 131 height 46
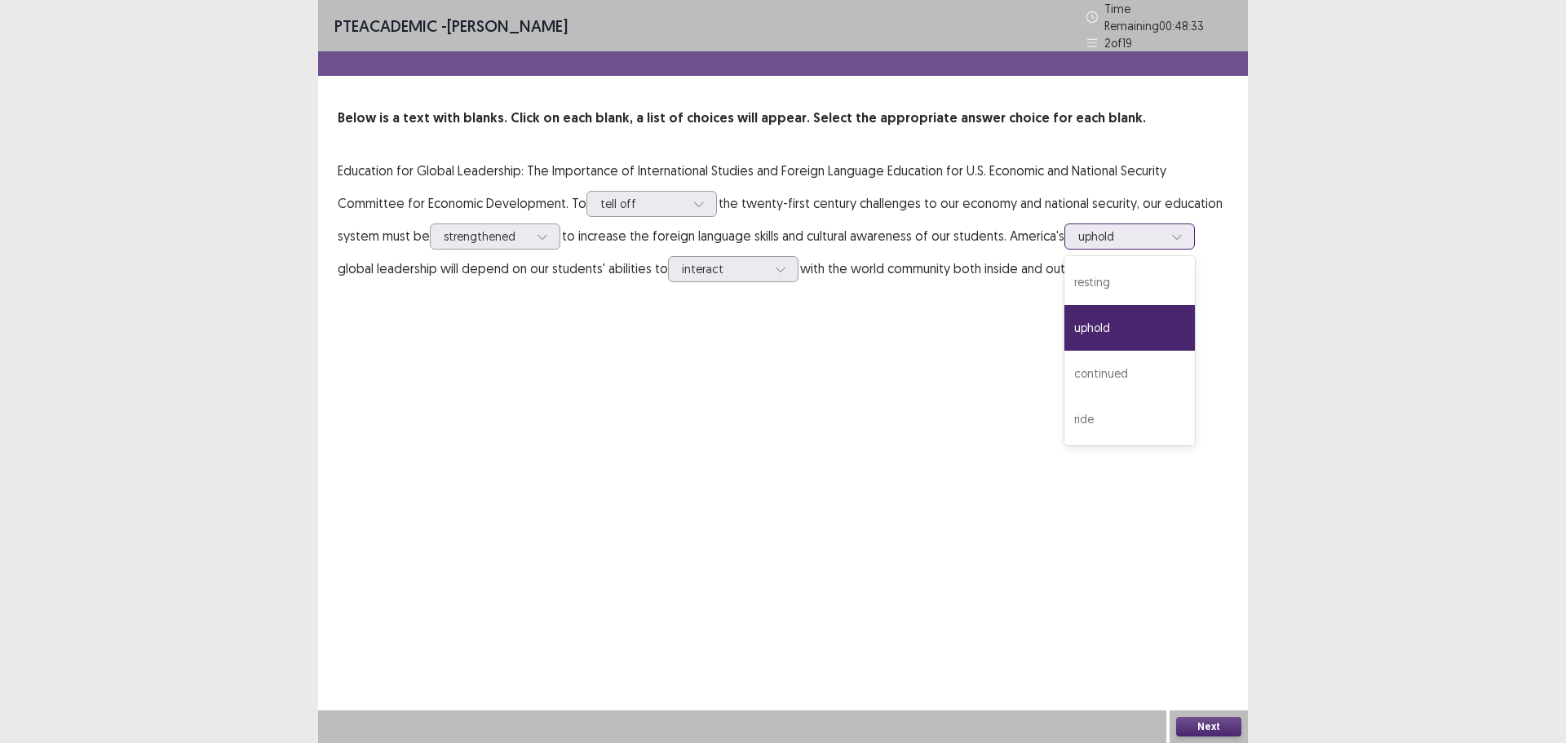
click at [1177, 224] on div at bounding box center [1177, 236] width 24 height 24
click at [1095, 370] on div "continued" at bounding box center [1129, 374] width 131 height 46
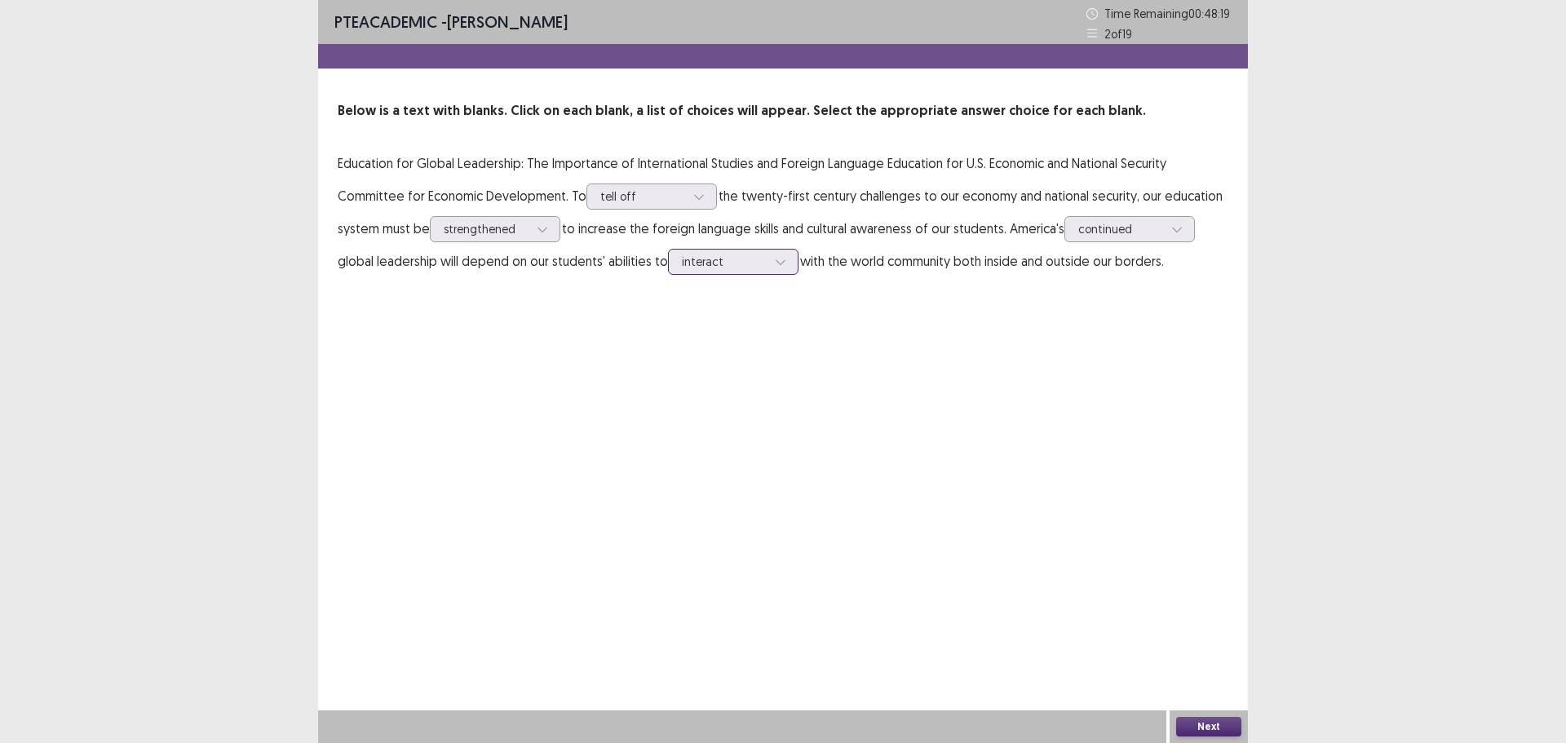
click at [766, 264] on div at bounding box center [724, 261] width 85 height 15
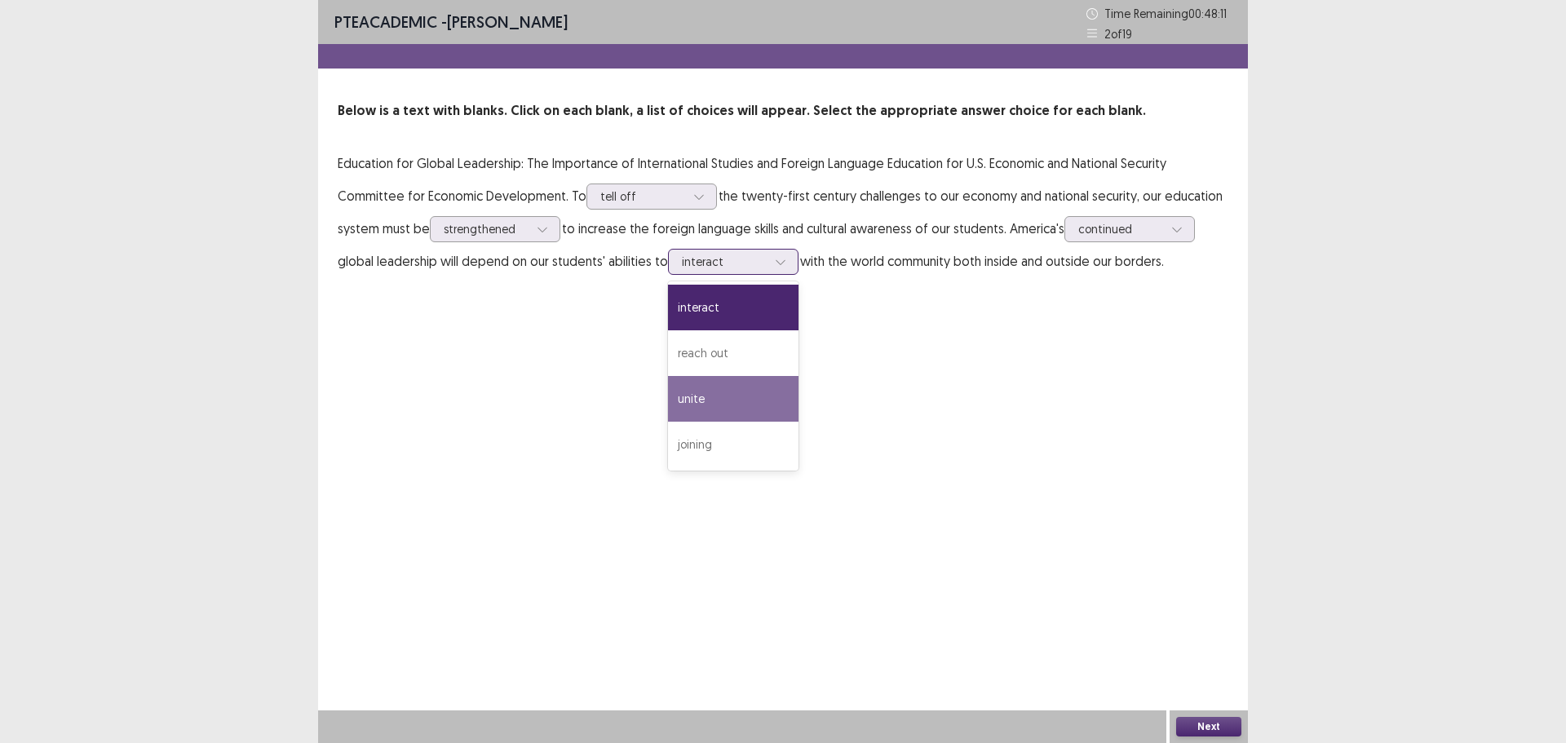
click at [745, 404] on div "unite" at bounding box center [733, 399] width 131 height 46
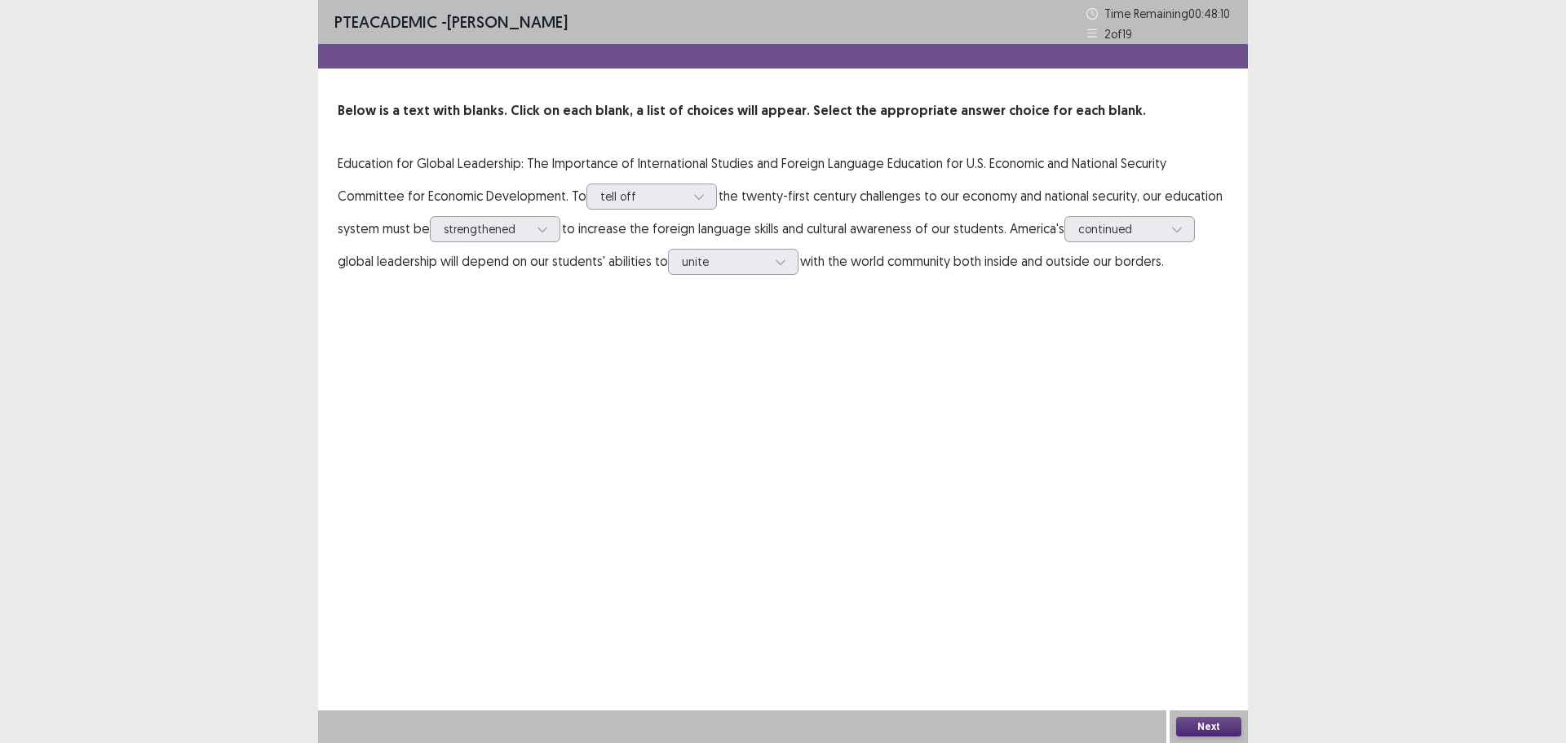
click at [1204, 730] on button "Next" at bounding box center [1208, 727] width 65 height 20
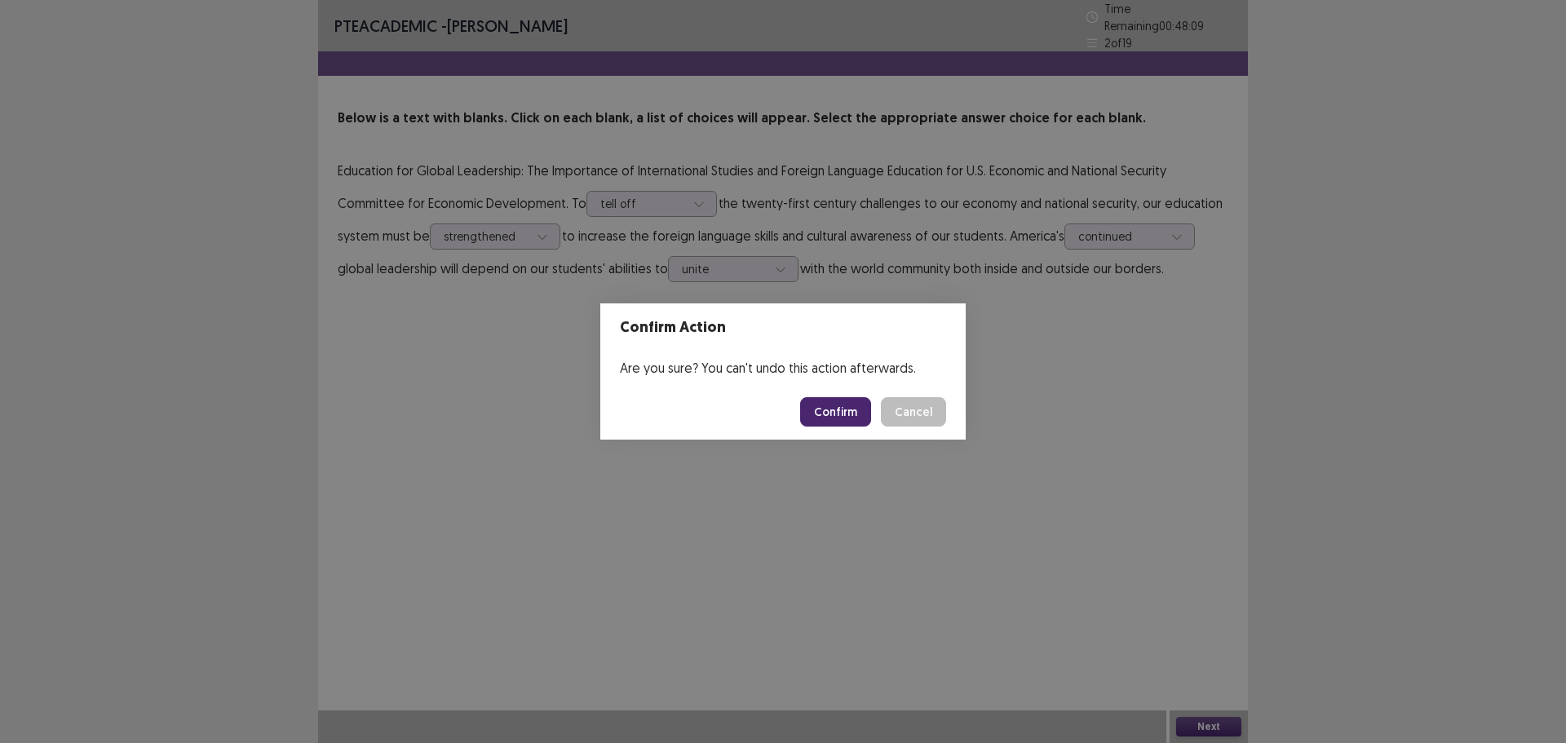
click at [806, 415] on button "Confirm" at bounding box center [835, 411] width 71 height 29
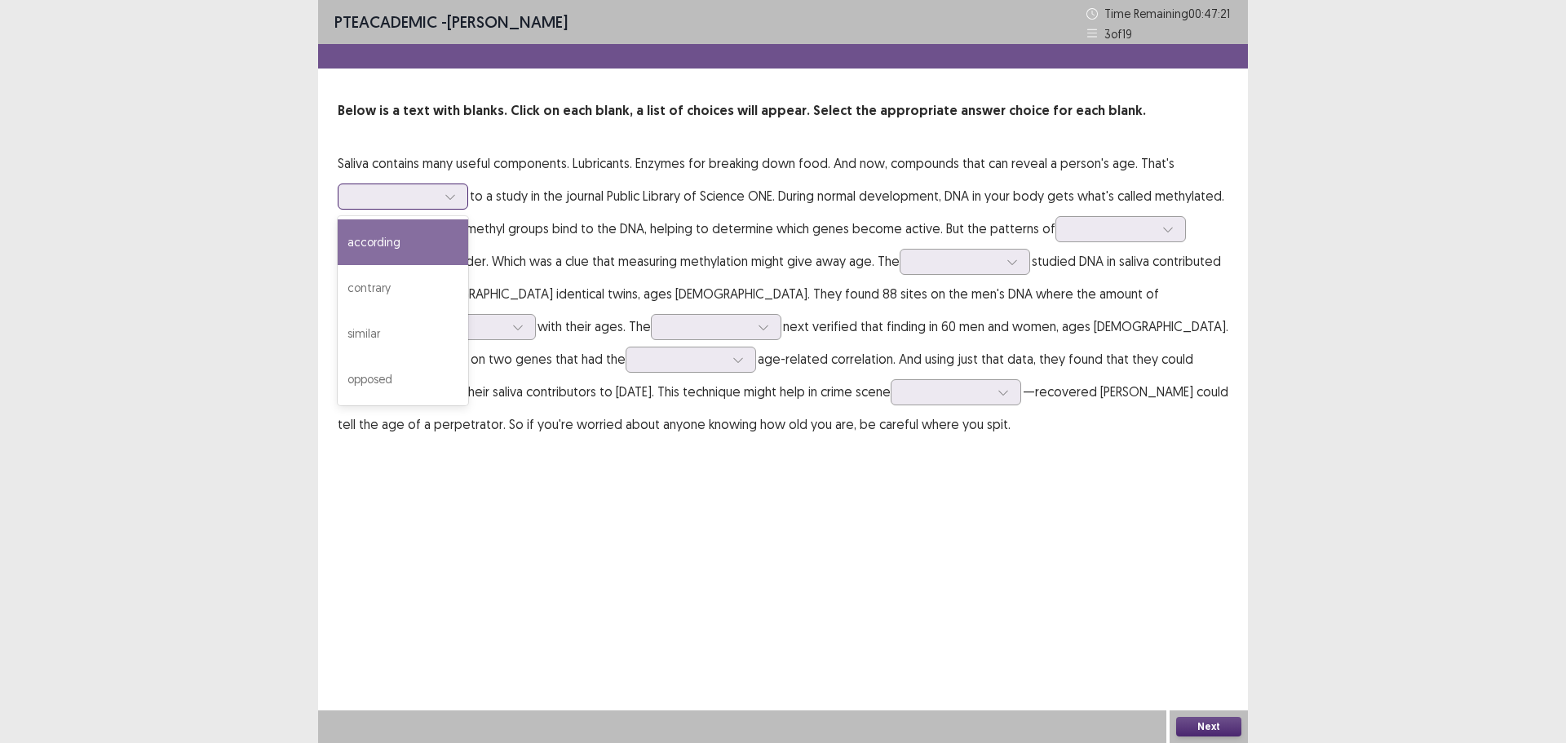
click at [436, 198] on div at bounding box center [394, 195] width 85 height 15
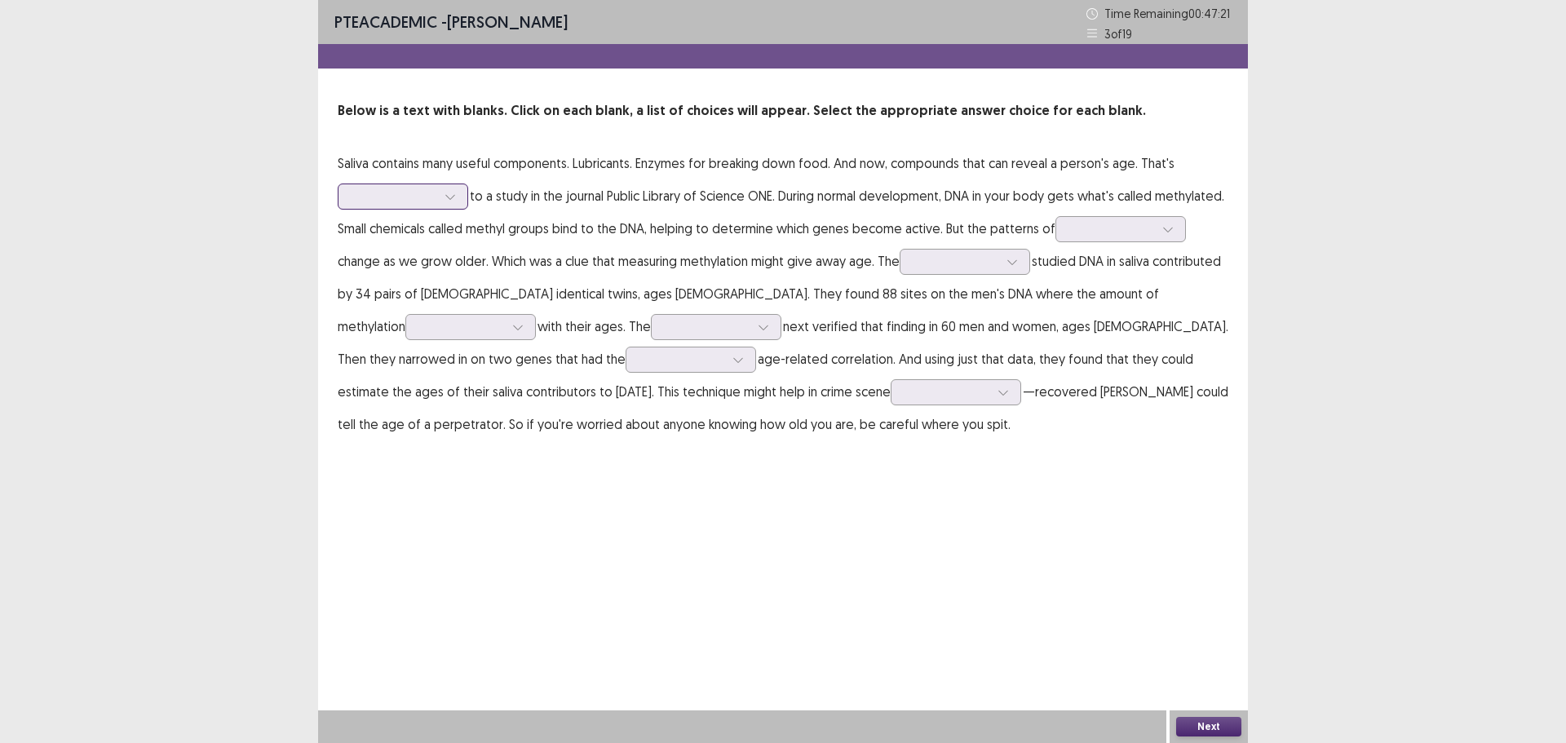
click at [436, 198] on div at bounding box center [394, 195] width 85 height 15
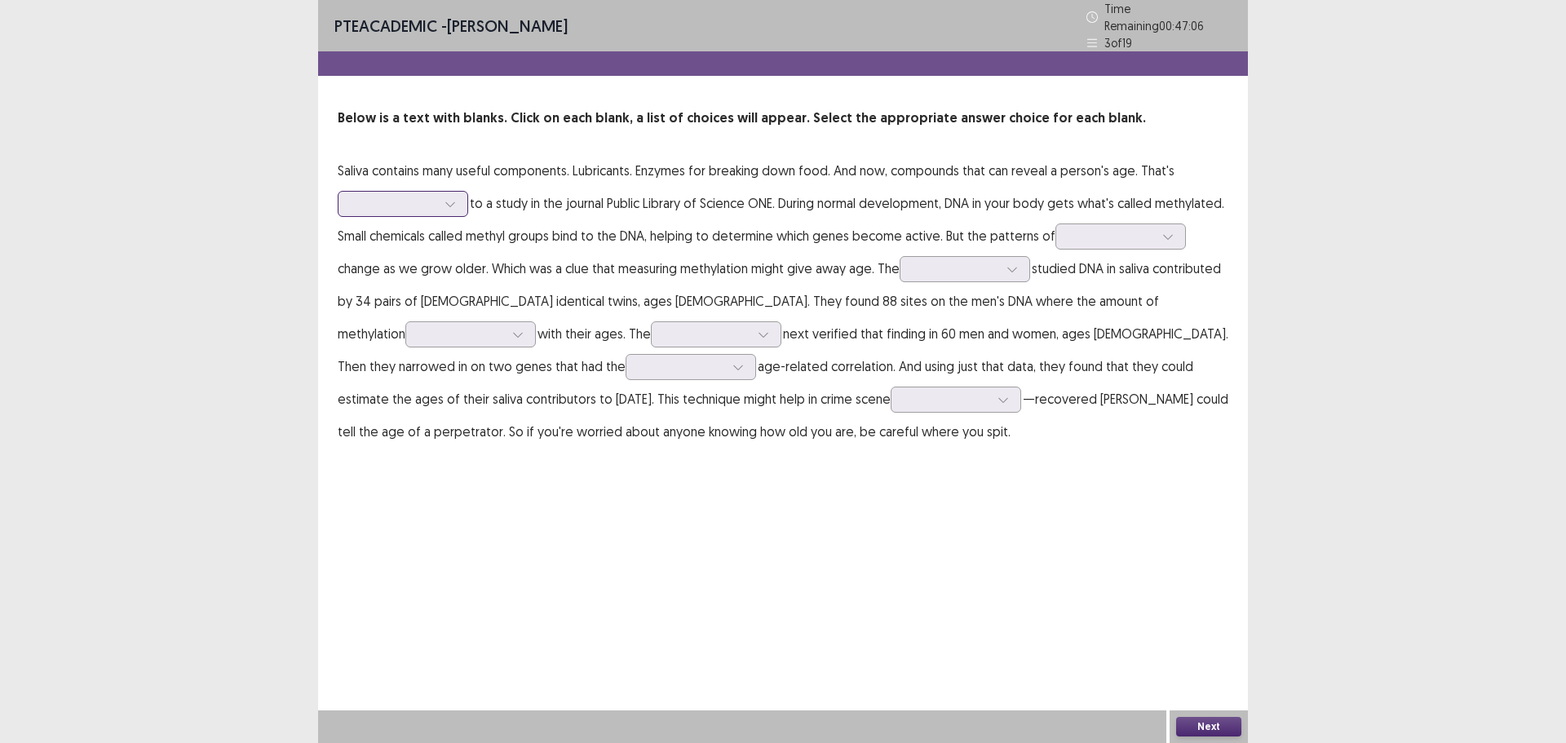
click at [436, 194] on div at bounding box center [394, 203] width 88 height 19
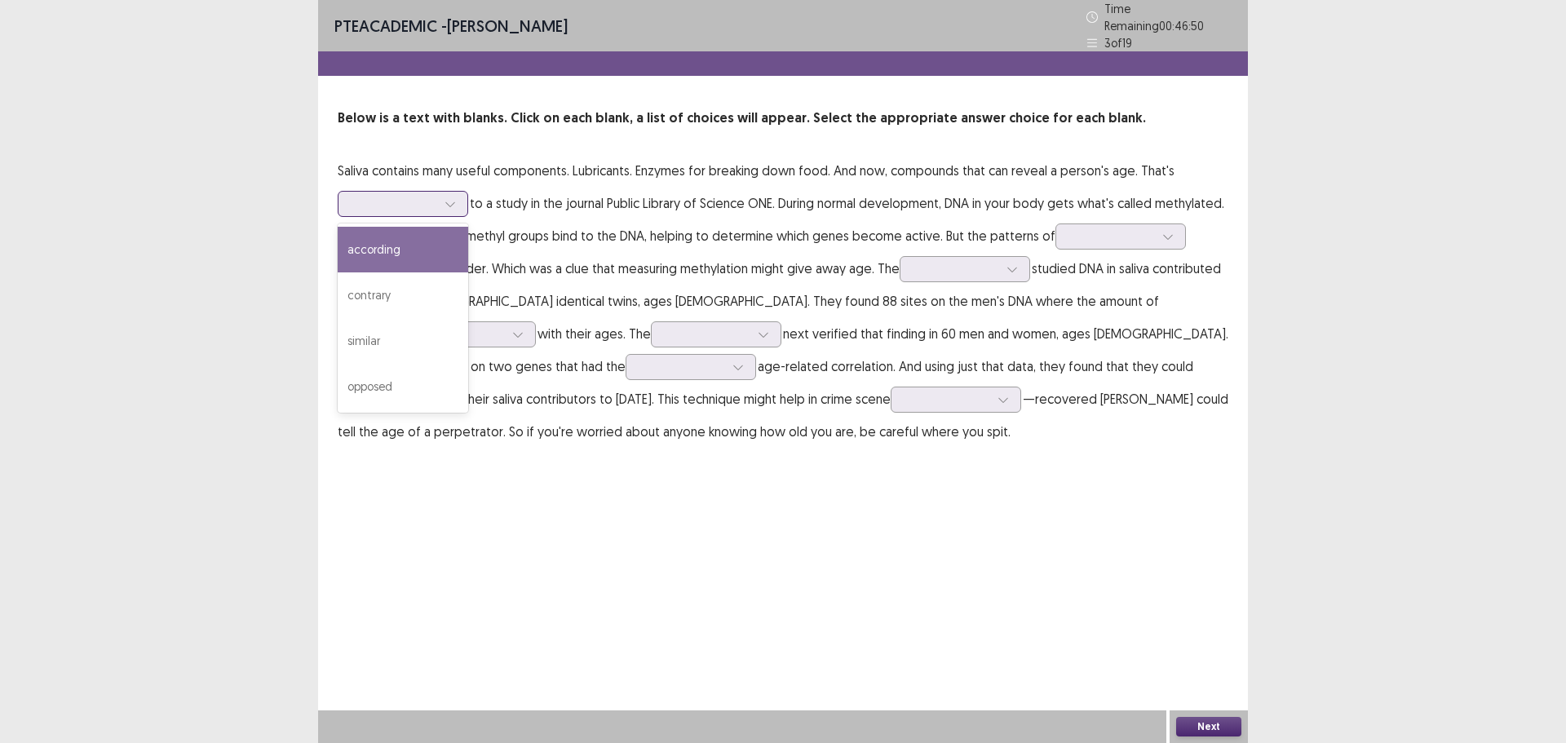
click at [433, 196] on div at bounding box center [394, 203] width 85 height 15
click at [440, 250] on div "according" at bounding box center [403, 250] width 131 height 46
click at [445, 198] on icon at bounding box center [450, 203] width 11 height 11
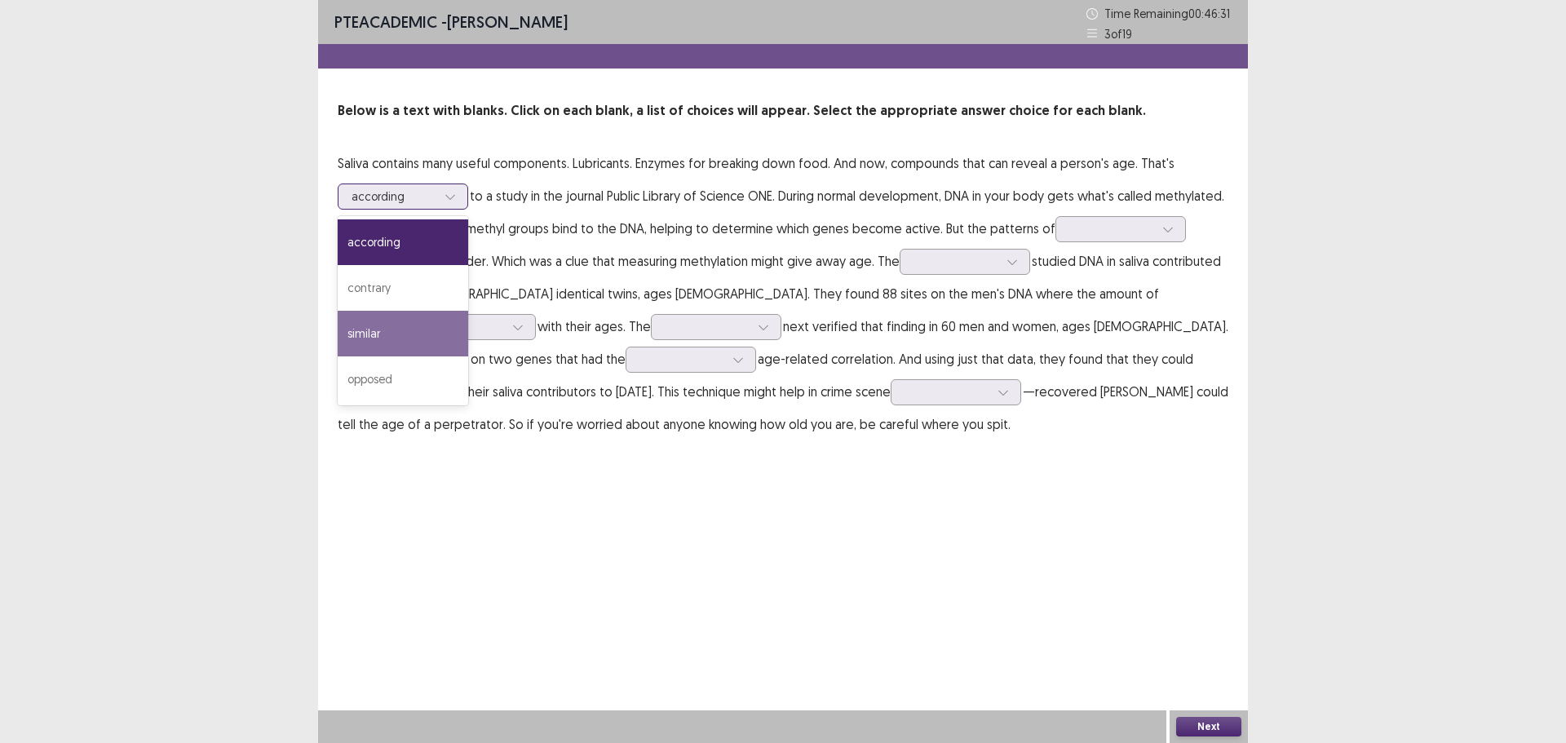
click at [405, 325] on div "similar" at bounding box center [403, 334] width 131 height 46
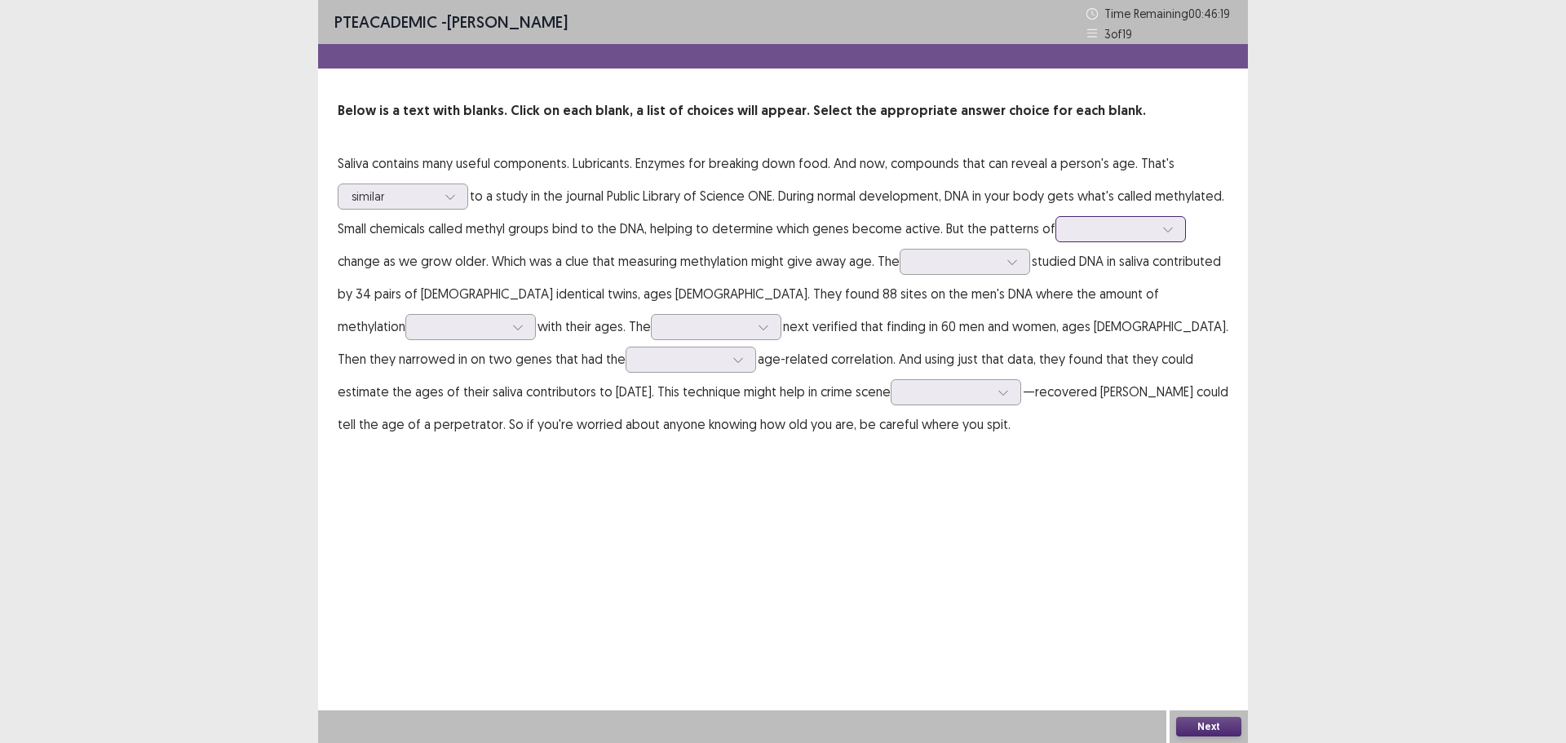
click at [1162, 235] on icon at bounding box center [1167, 228] width 11 height 11
click at [1055, 389] on div "methylation" at bounding box center [1120, 366] width 131 height 46
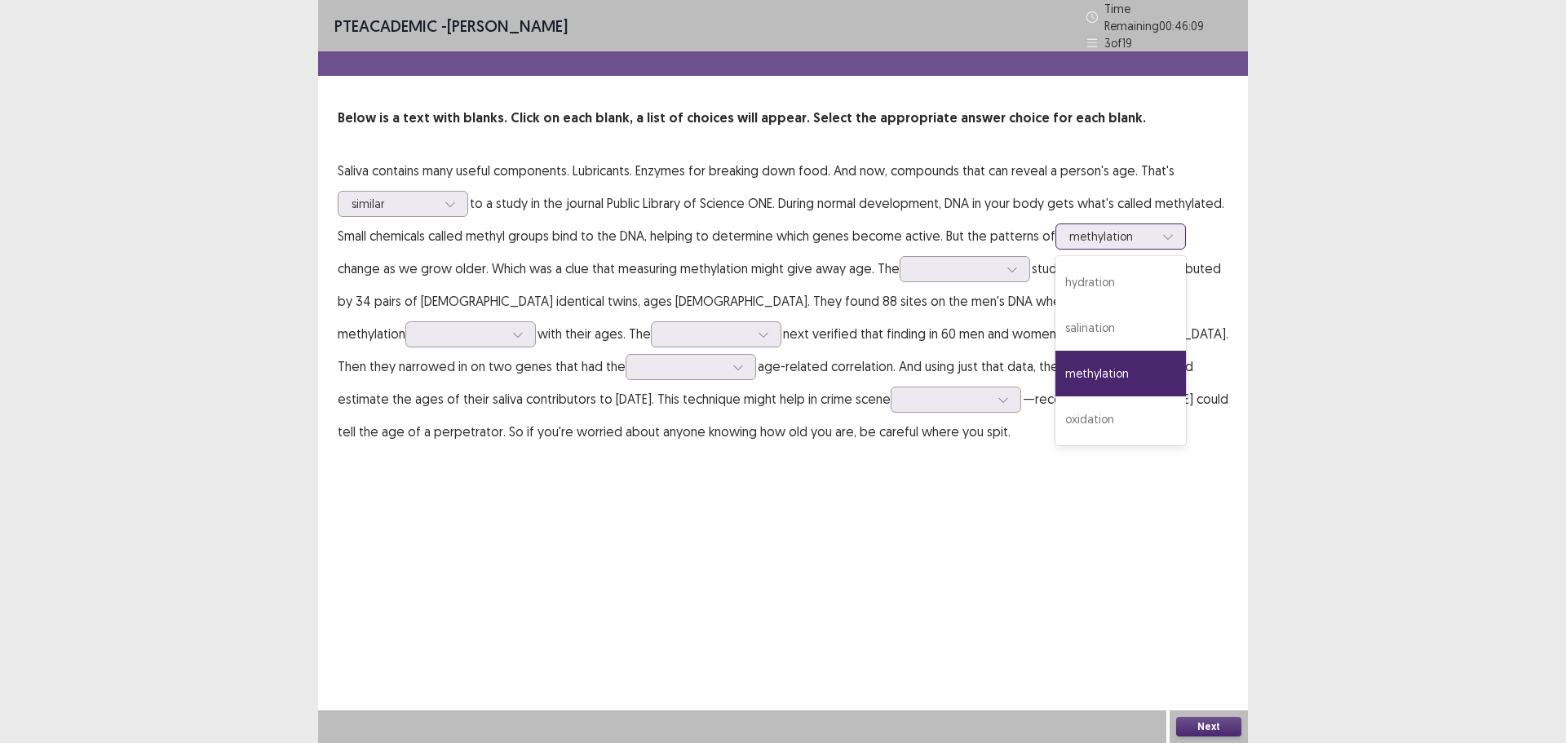
click at [1162, 242] on icon at bounding box center [1167, 236] width 11 height 11
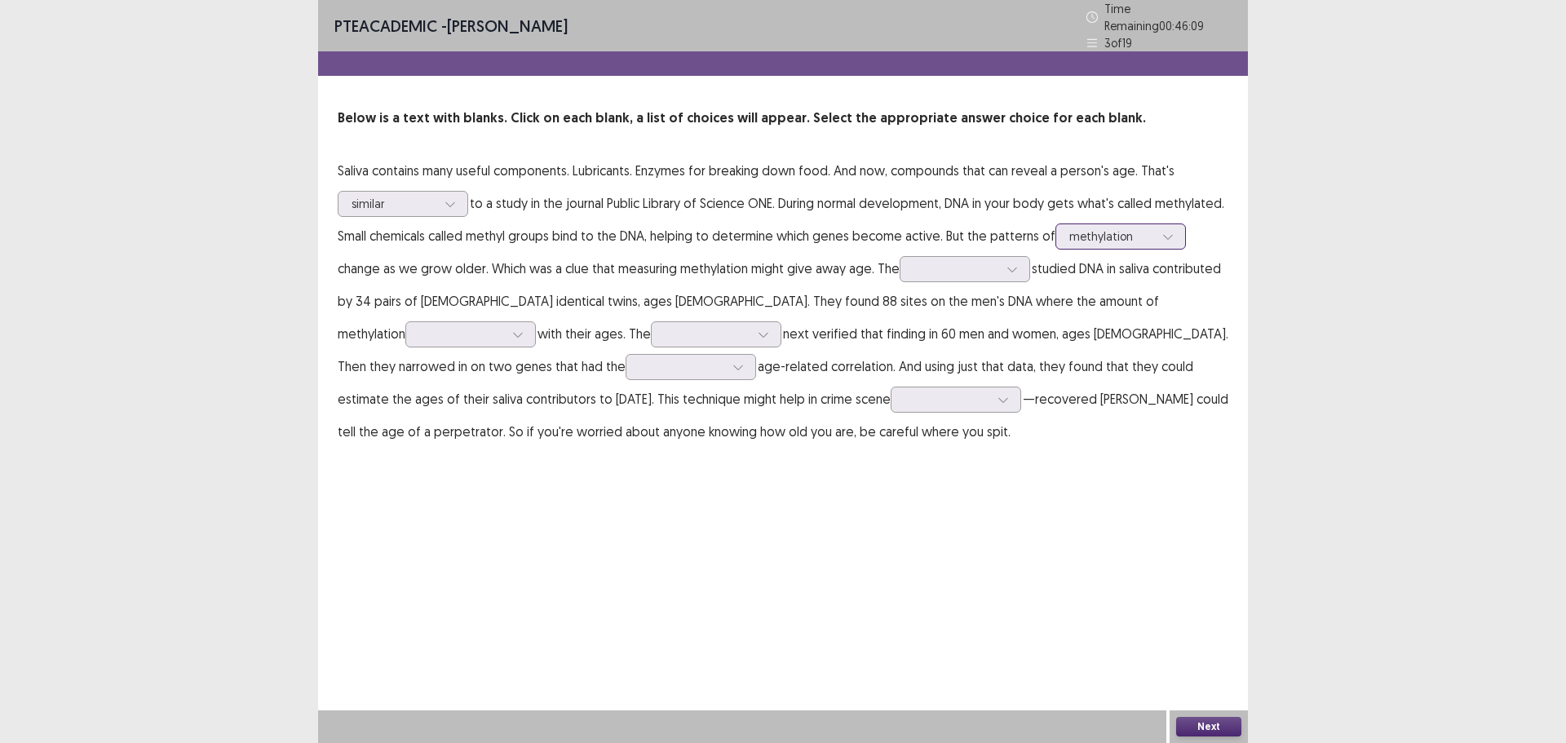
click at [1162, 242] on icon at bounding box center [1167, 236] width 11 height 11
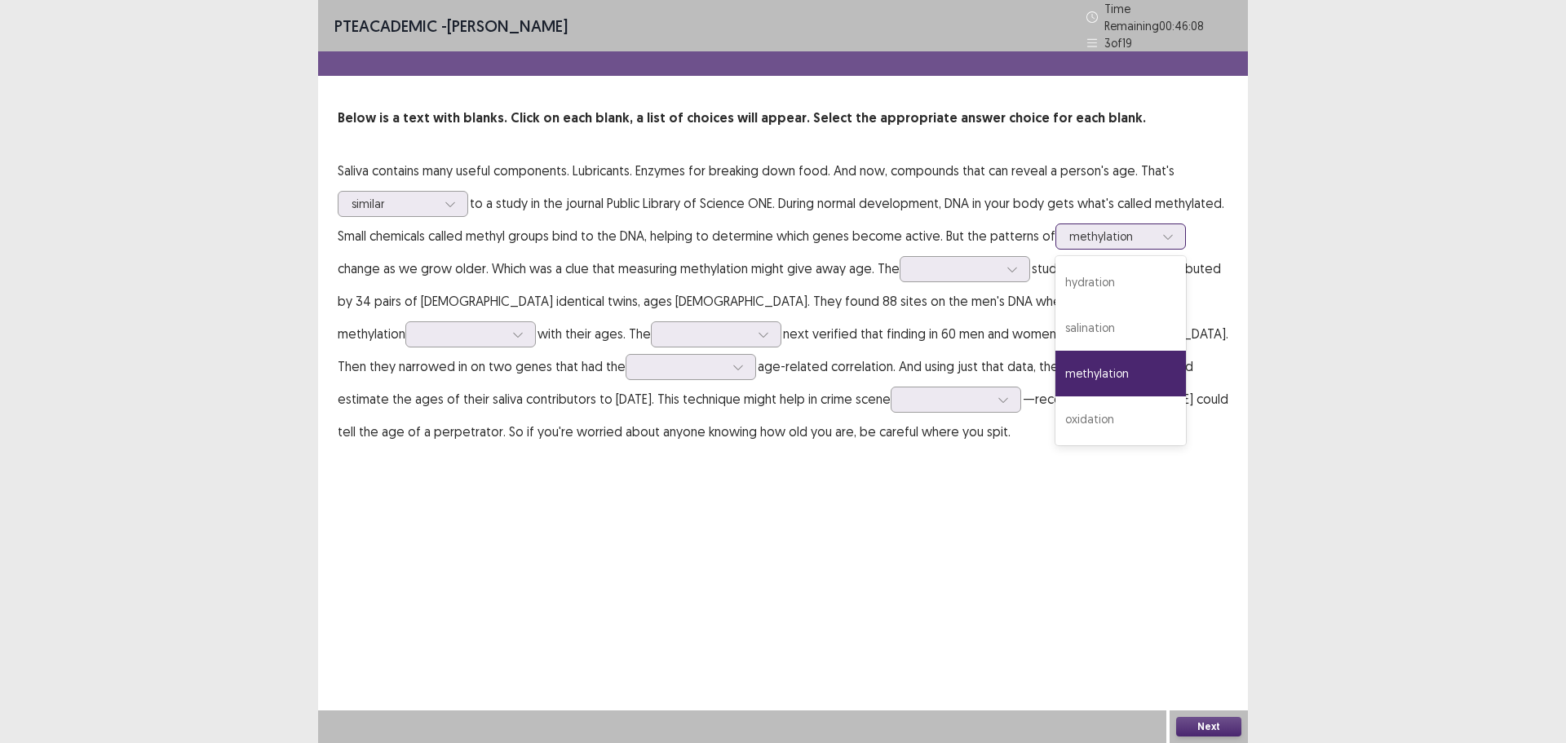
click at [1162, 242] on icon at bounding box center [1167, 236] width 11 height 11
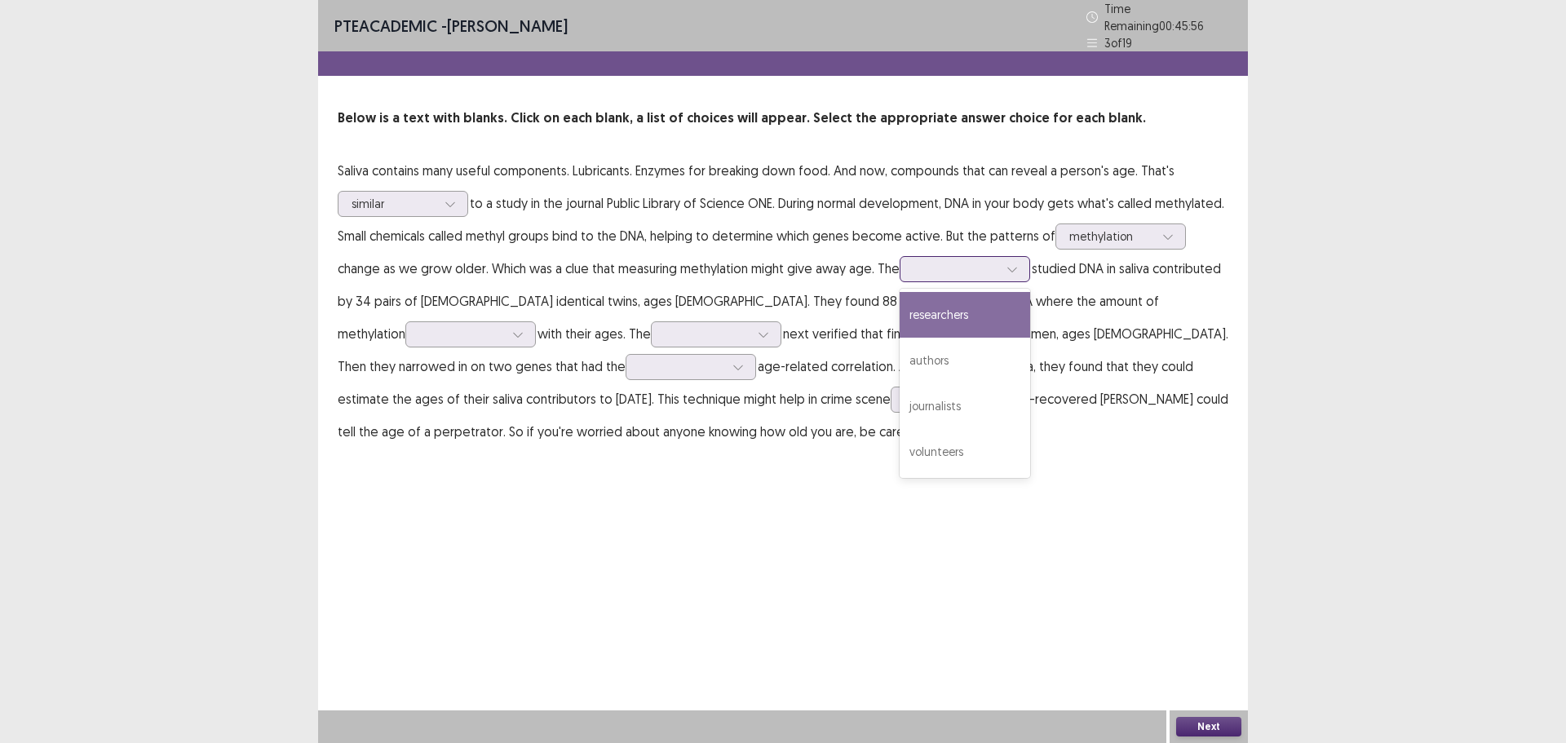
click at [998, 263] on div at bounding box center [956, 268] width 85 height 15
click at [1030, 312] on div "researchers" at bounding box center [965, 315] width 131 height 46
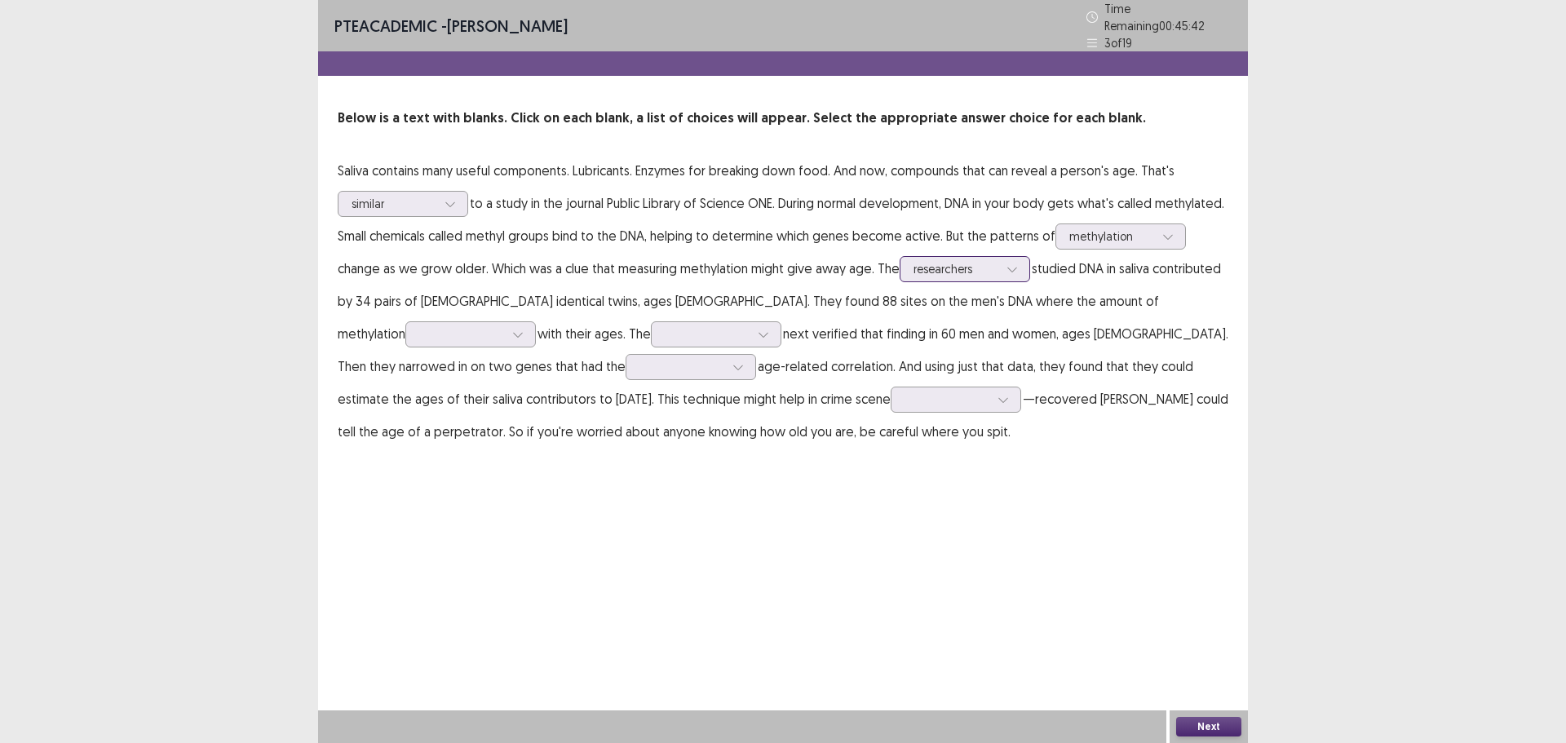
click at [1024, 257] on div at bounding box center [1012, 269] width 24 height 24
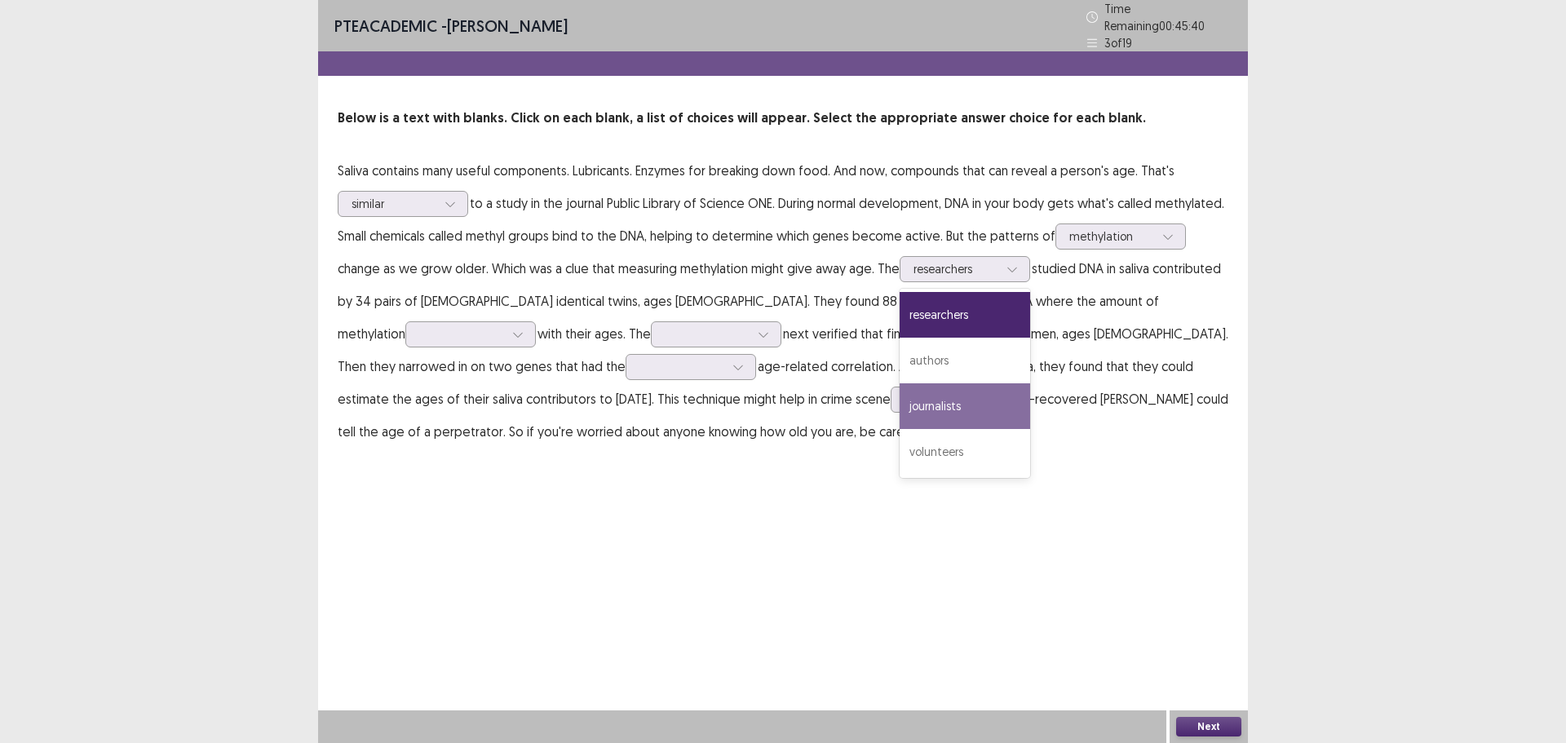
click at [971, 441] on div "PTE academic - [PERSON_NAME] Time Remaining 00 : 45 : 40 3 of 19 Below is a tex…" at bounding box center [783, 240] width 930 height 480
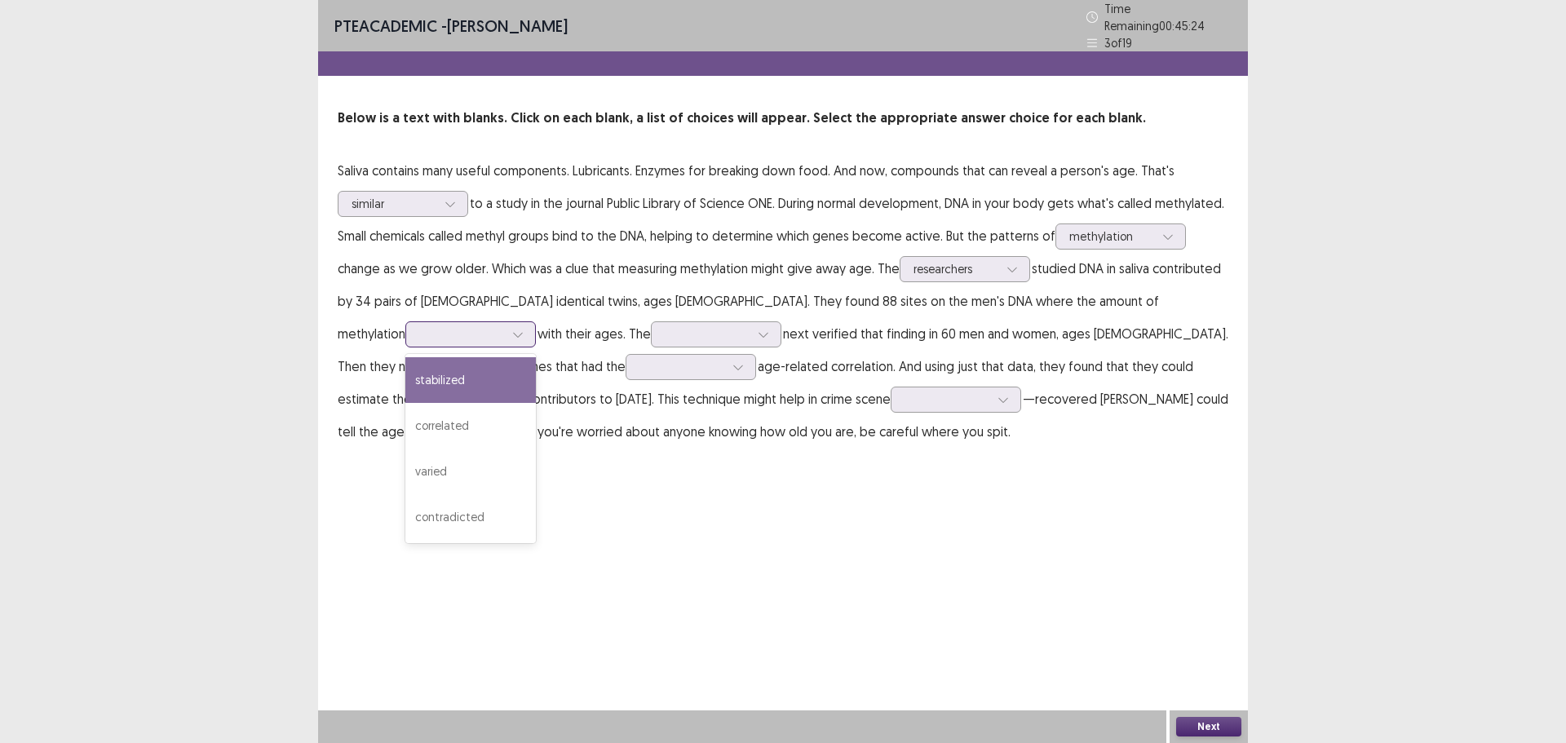
click at [506, 328] on div at bounding box center [518, 334] width 24 height 24
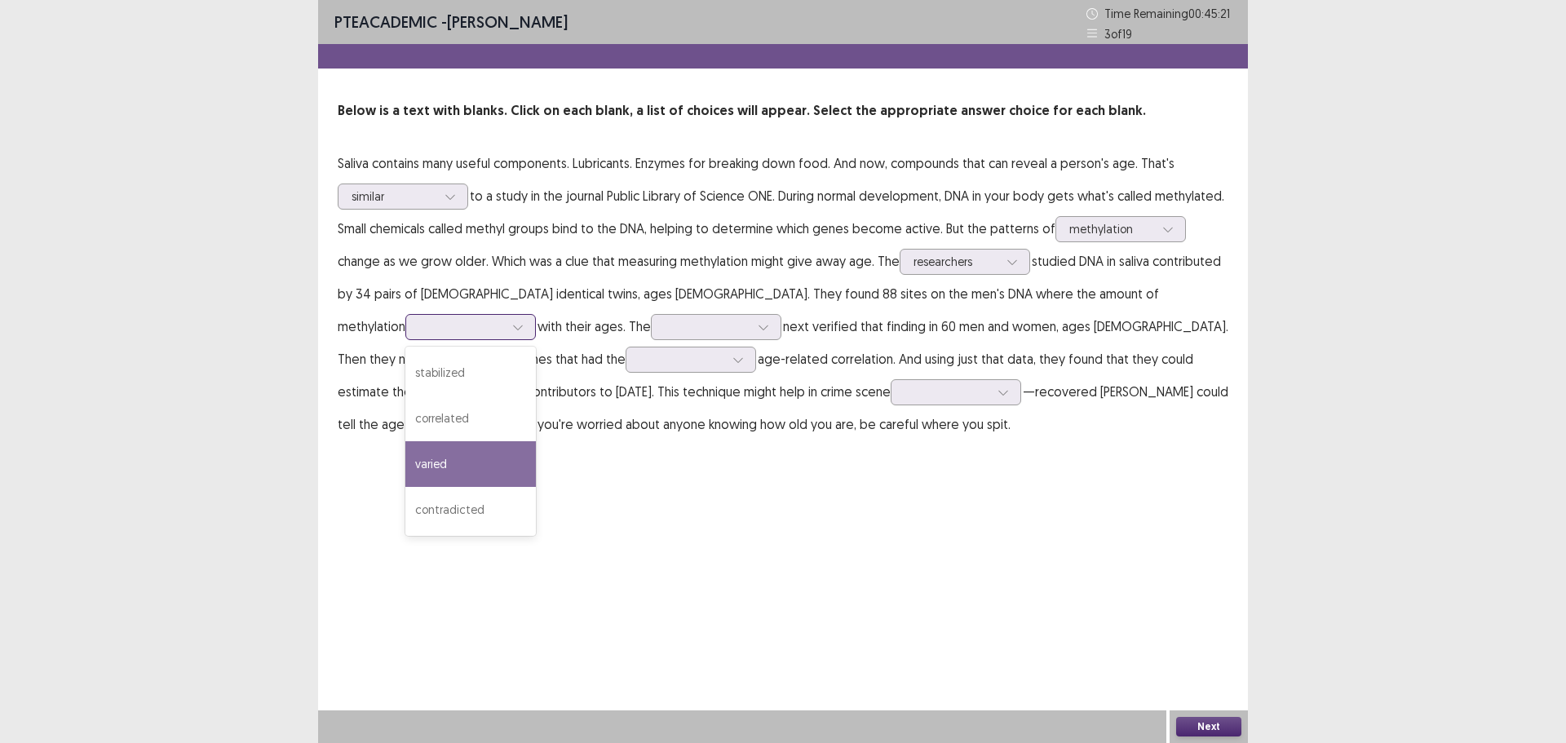
click at [405, 471] on div "varied" at bounding box center [470, 464] width 131 height 46
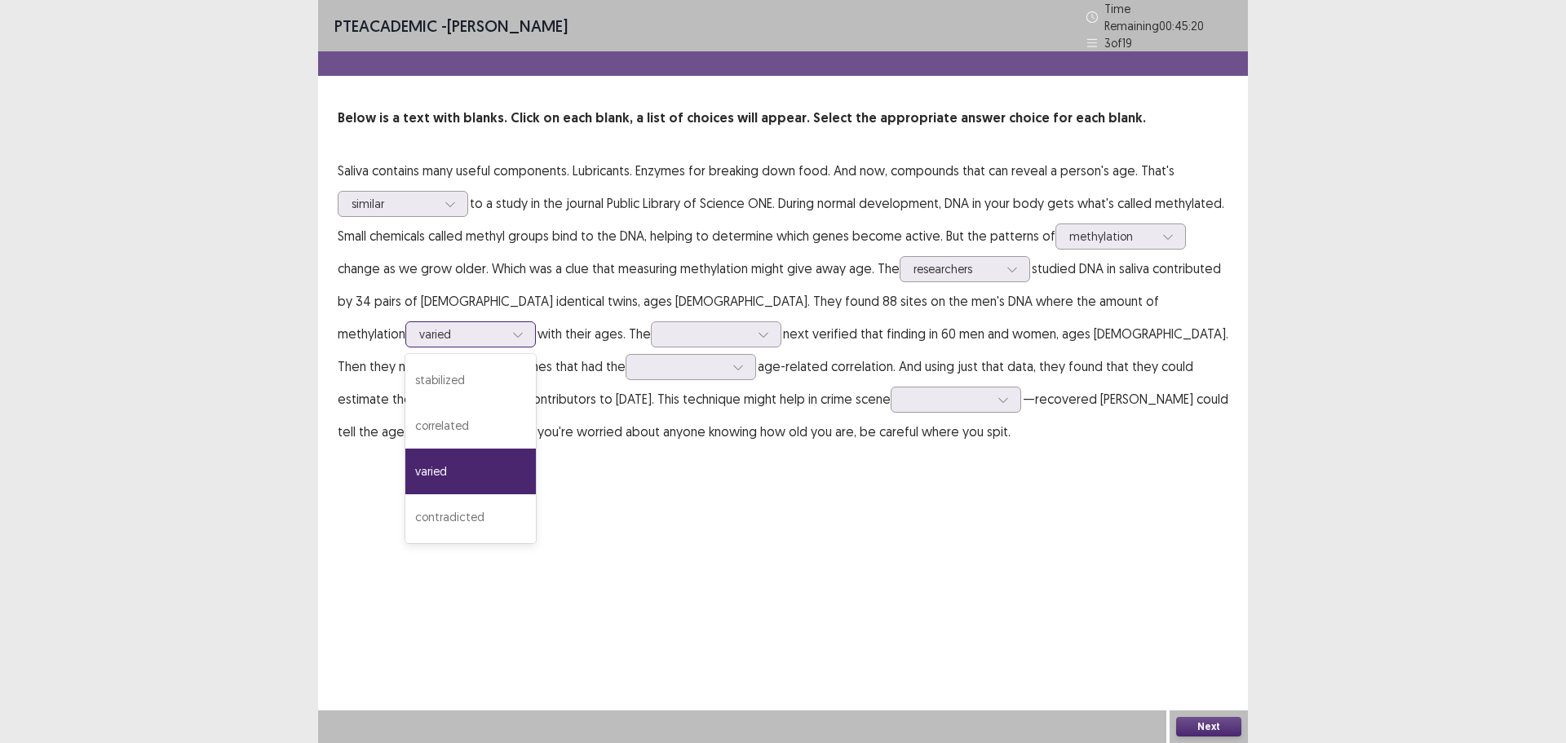
click at [506, 327] on div at bounding box center [518, 334] width 24 height 24
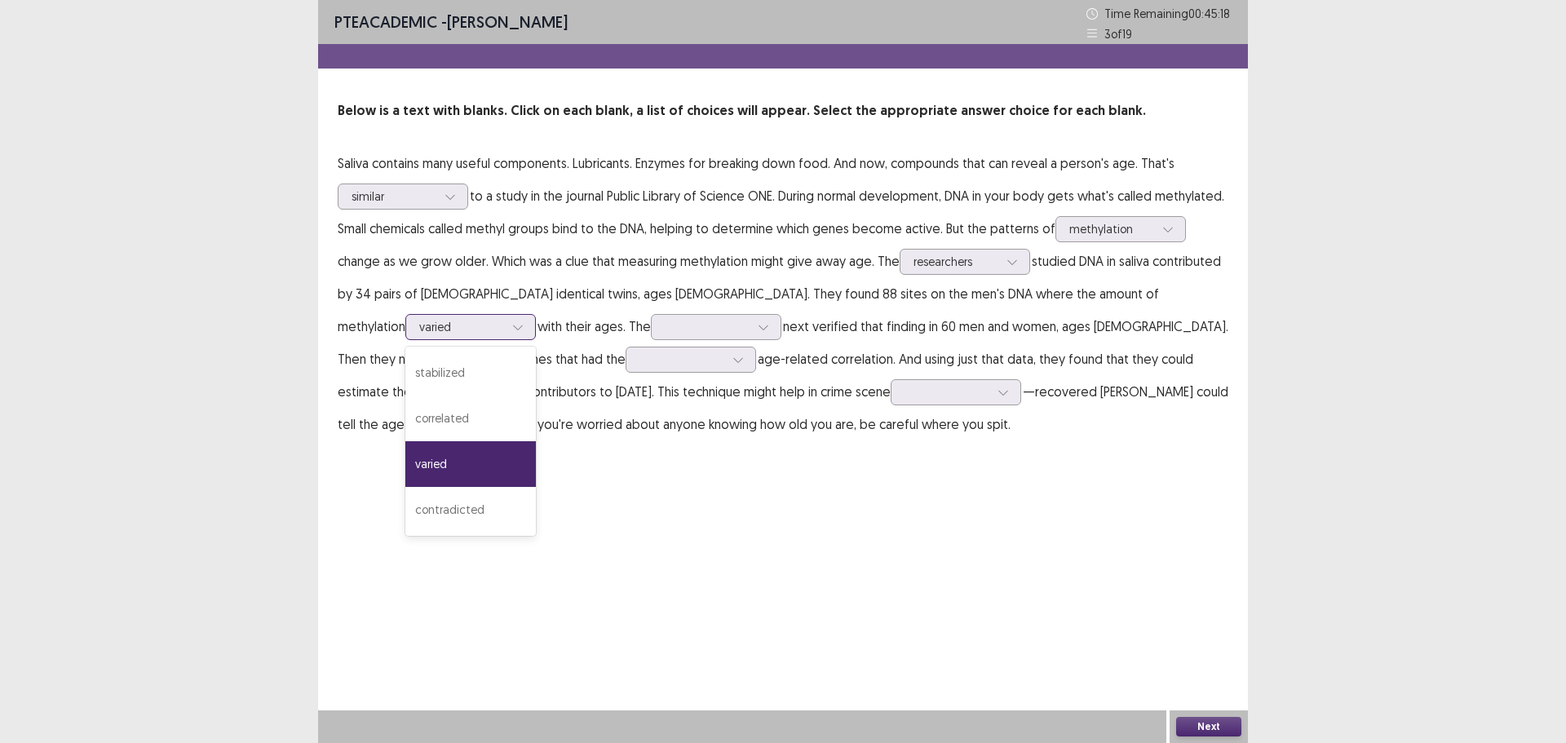
click at [506, 327] on div at bounding box center [518, 327] width 24 height 24
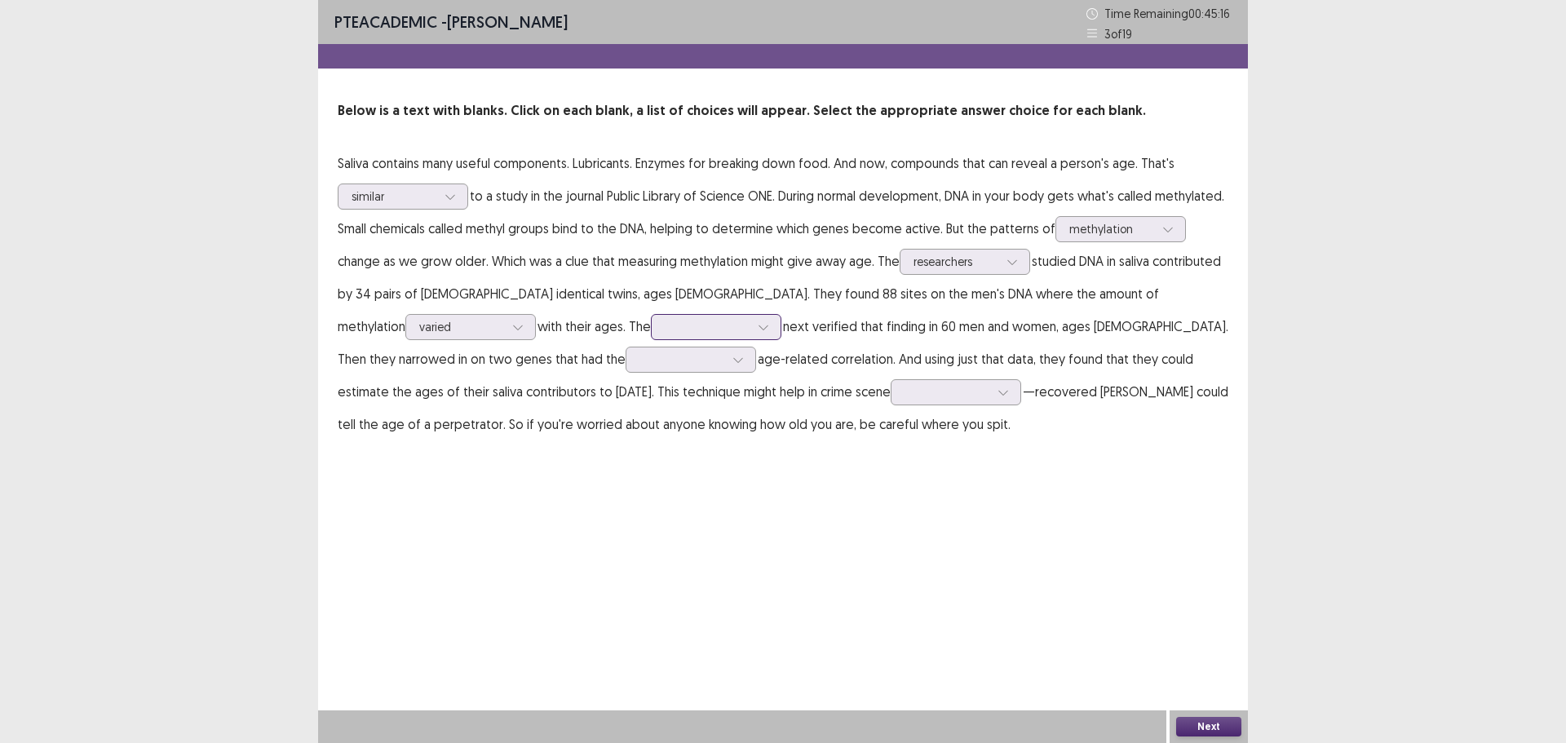
click at [758, 330] on icon at bounding box center [763, 326] width 11 height 11
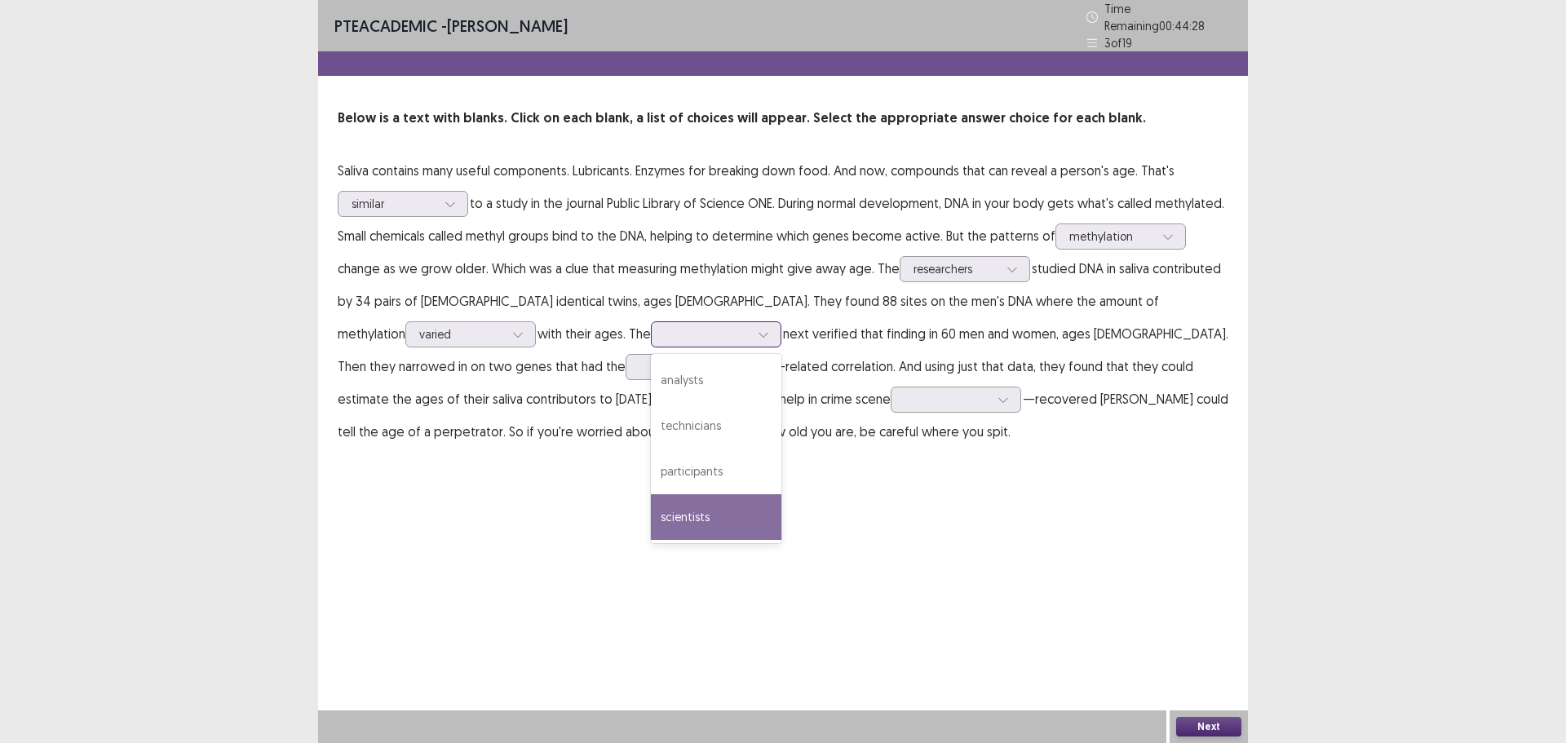
click at [652, 502] on div "scientists" at bounding box center [716, 517] width 131 height 46
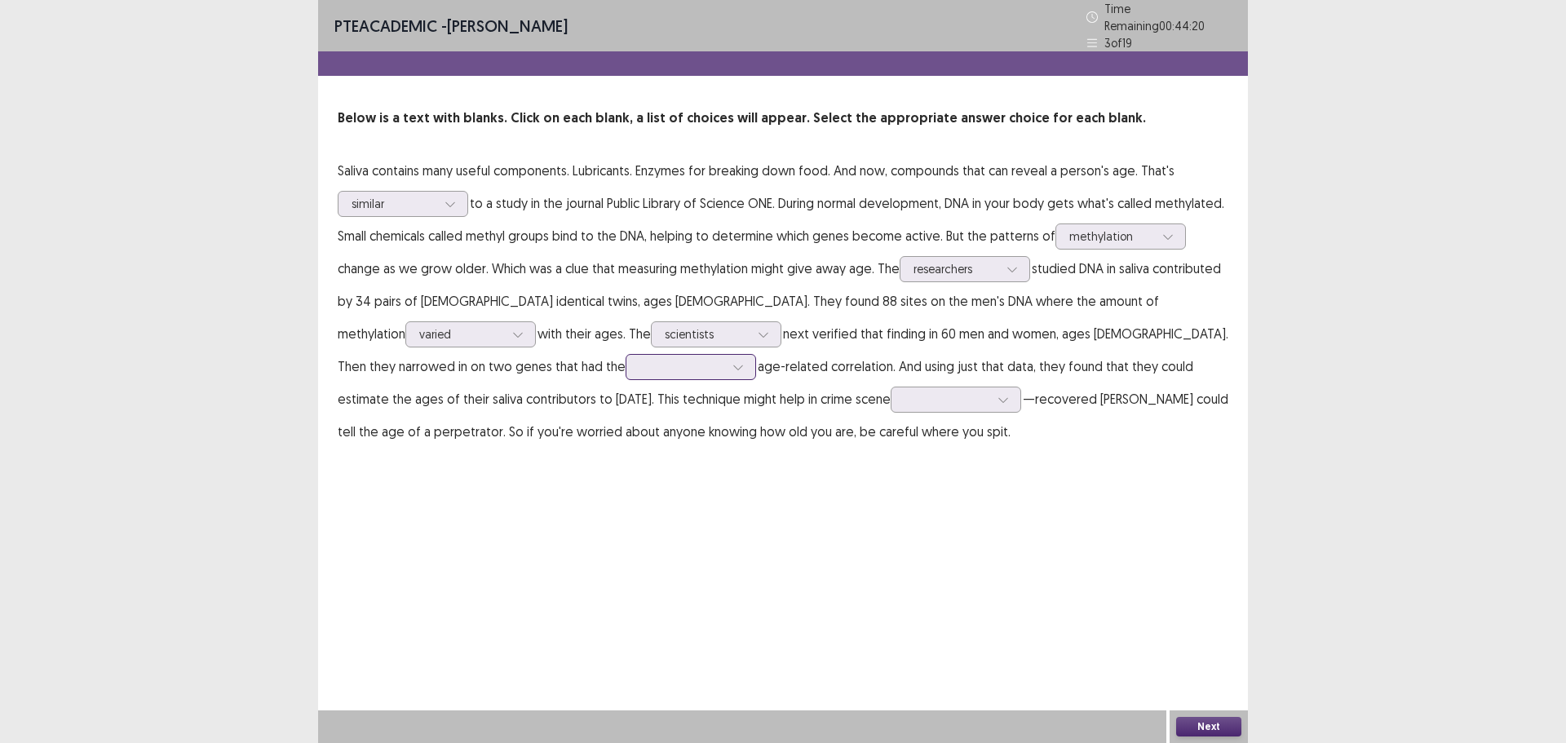
click at [726, 368] on div at bounding box center [738, 367] width 24 height 24
click at [668, 471] on div "PTE academic - [PERSON_NAME] Time Remaining 00 : 44 : 03 3 of 19 Below is a tex…" at bounding box center [783, 240] width 930 height 480
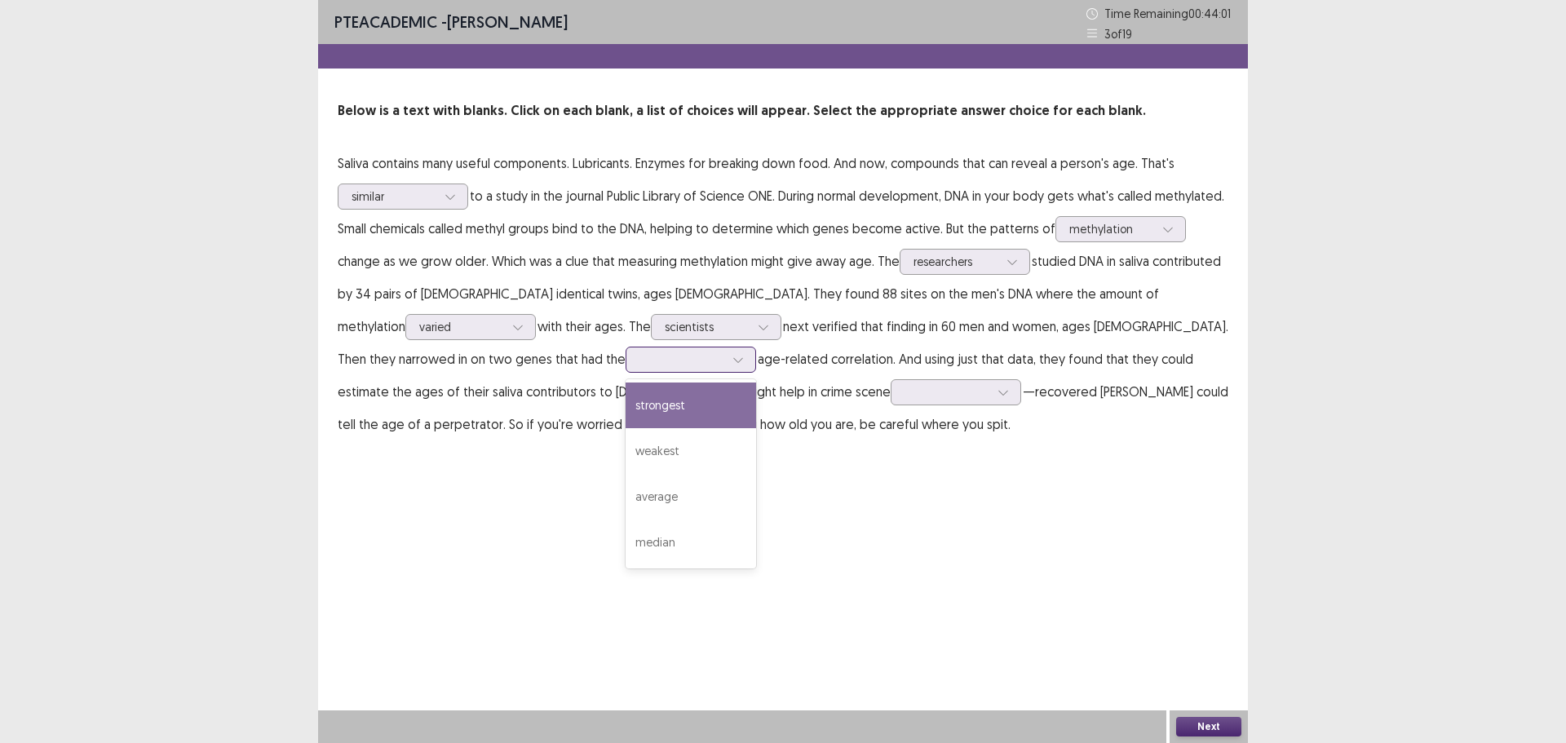
click at [726, 351] on div at bounding box center [738, 359] width 24 height 24
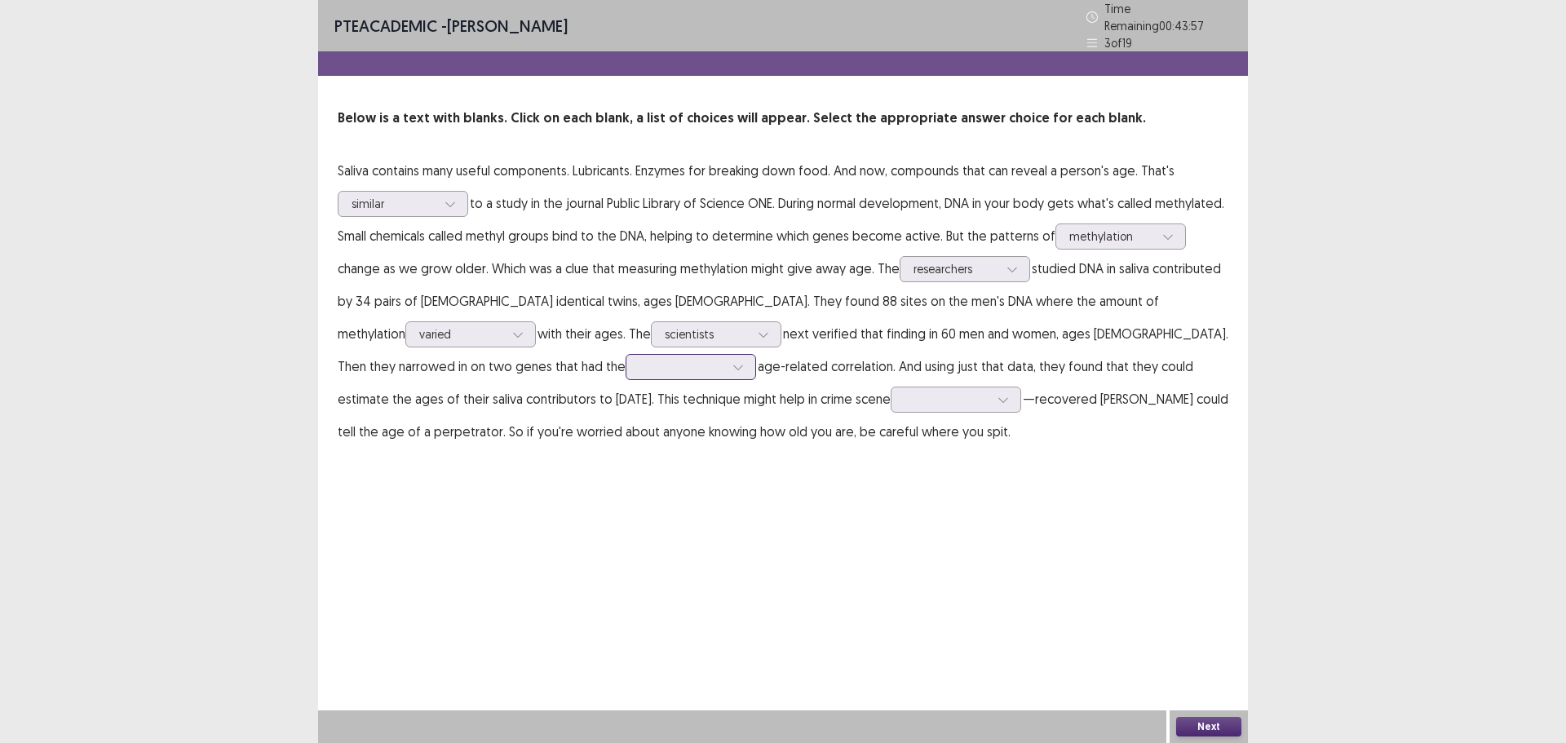
click at [726, 355] on div at bounding box center [738, 367] width 24 height 24
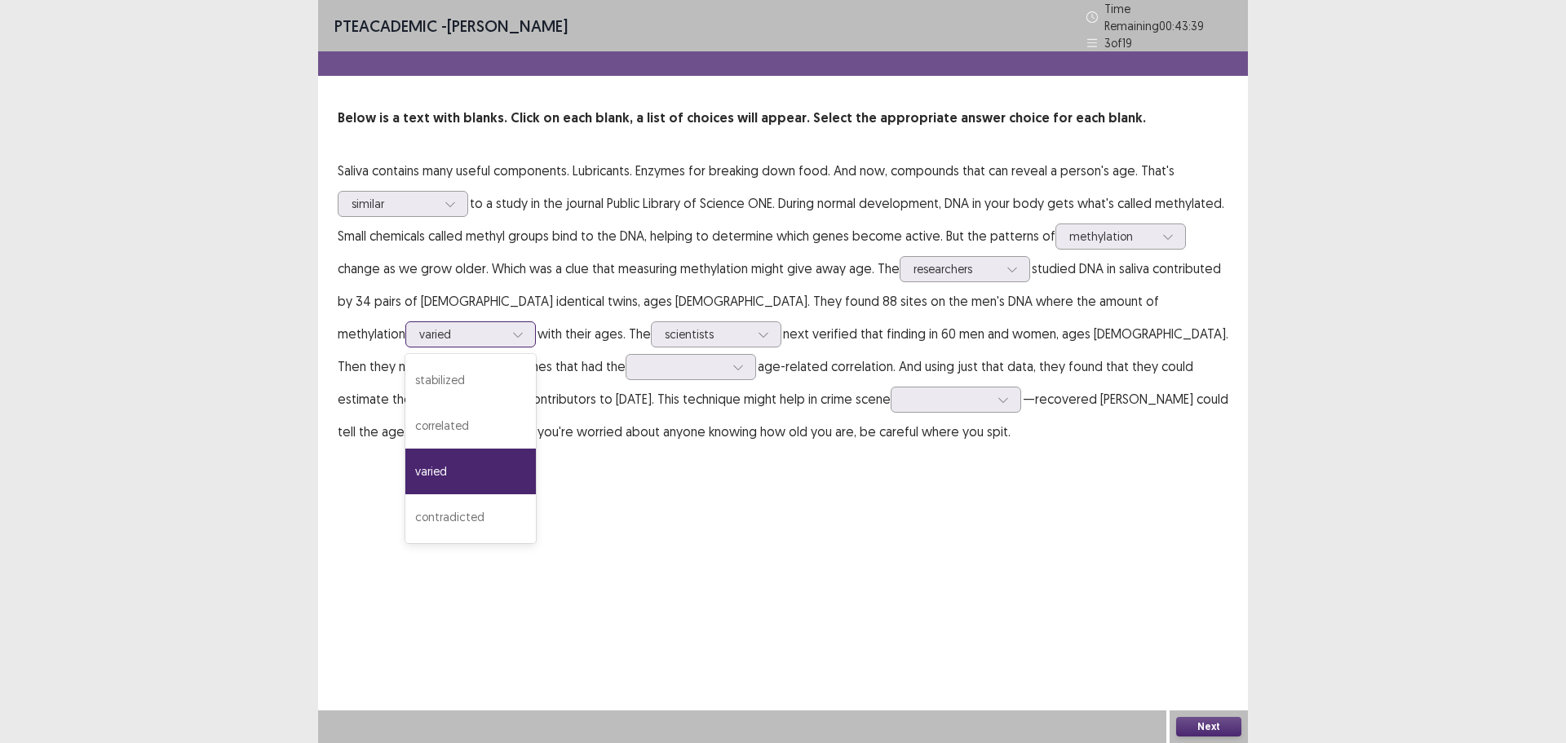
click at [512, 330] on icon at bounding box center [517, 334] width 11 height 11
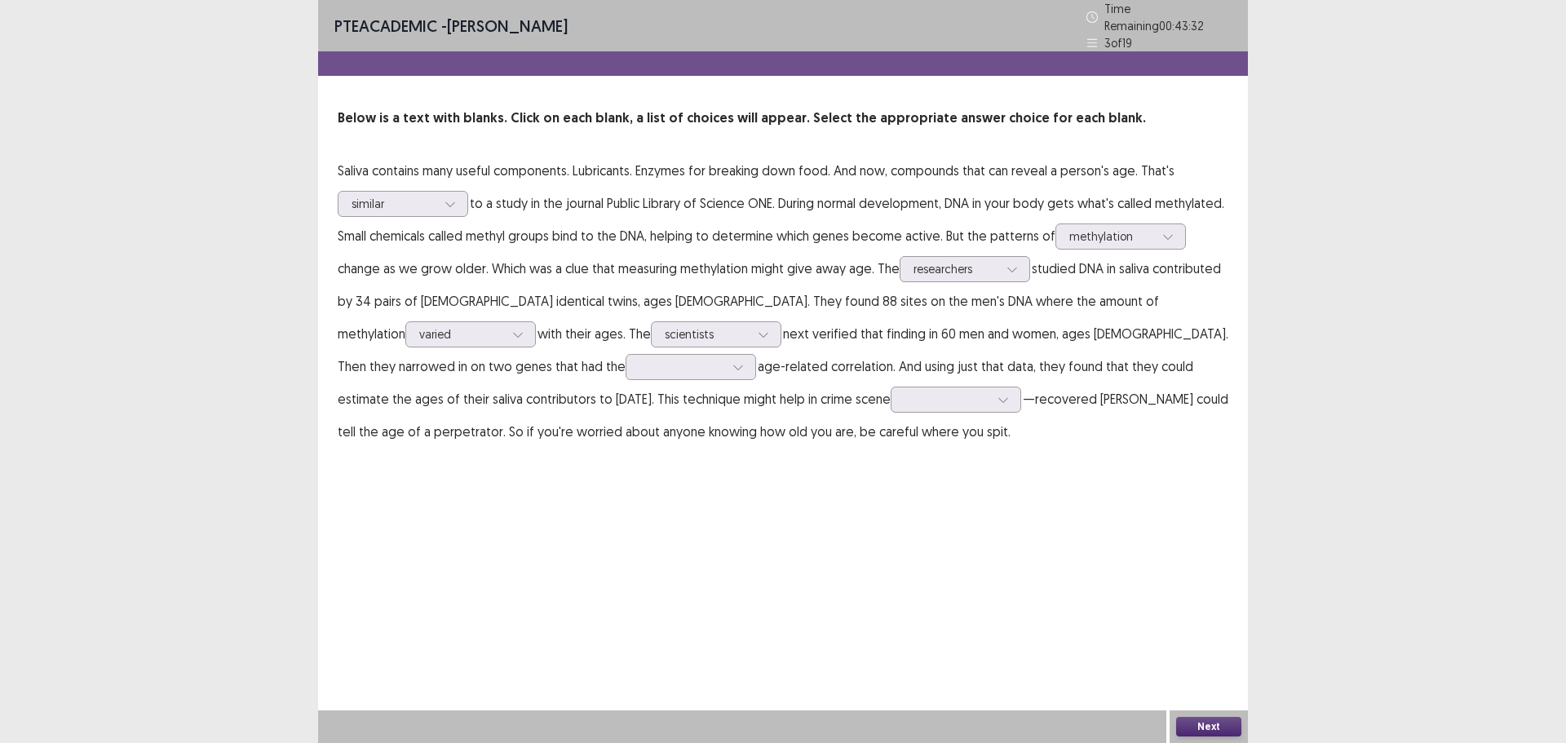
click at [517, 435] on p "Saliva contains many useful components. Lubricants. Enzymes for breaking down f…" at bounding box center [783, 301] width 891 height 294
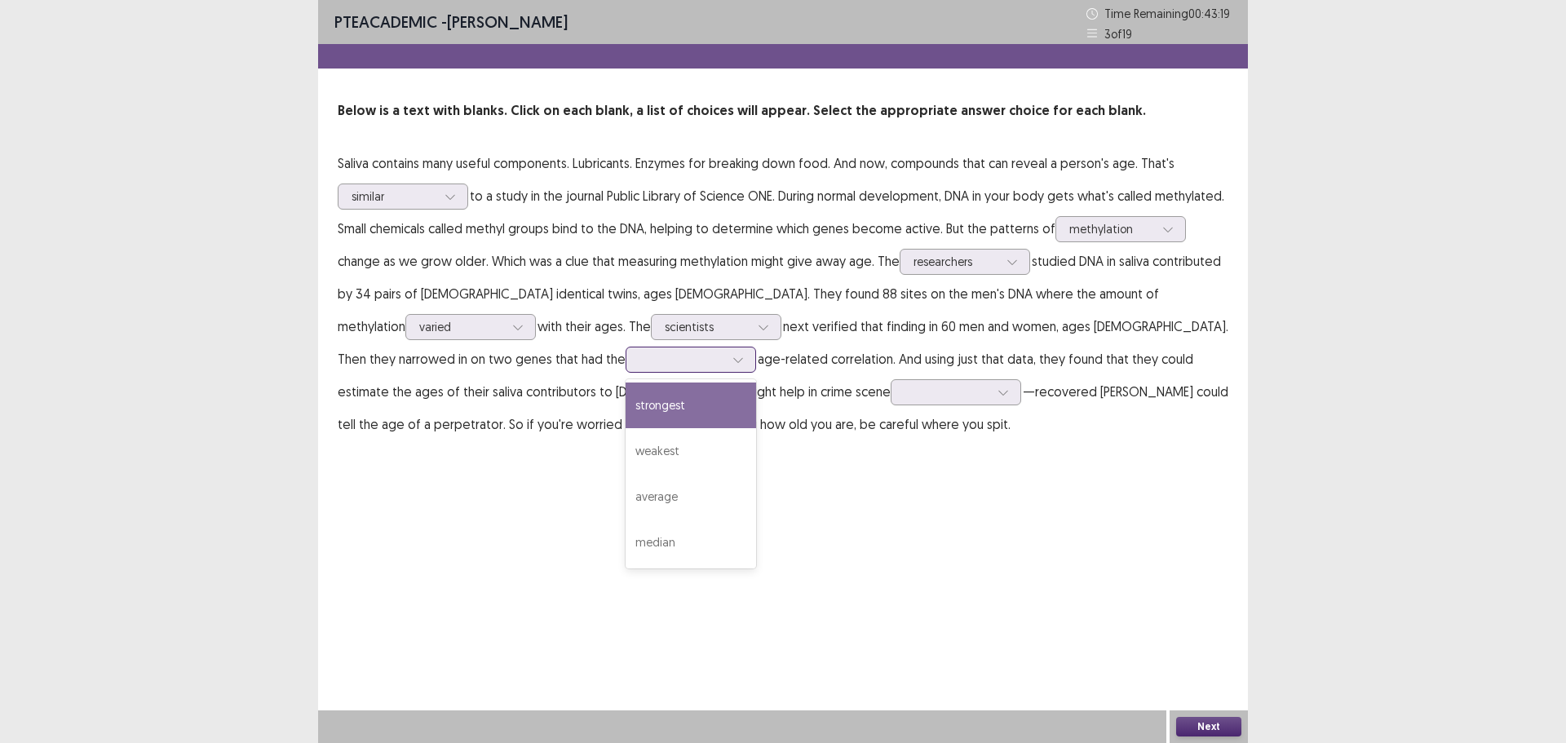
click at [626, 371] on div at bounding box center [691, 360] width 131 height 26
click at [626, 450] on div "weakest" at bounding box center [691, 451] width 131 height 46
click at [512, 329] on icon at bounding box center [517, 326] width 11 height 11
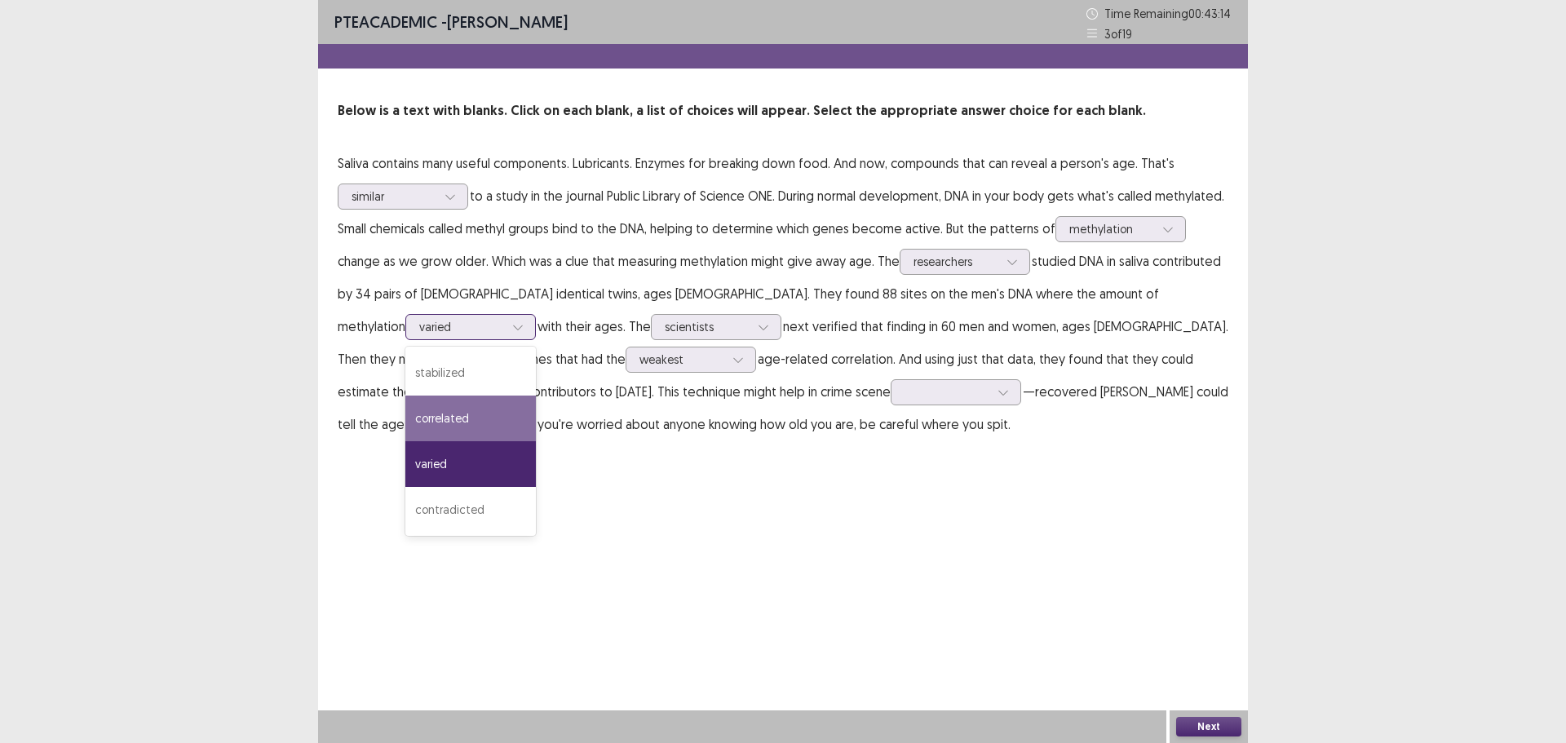
click at [420, 414] on div "correlated" at bounding box center [470, 419] width 131 height 46
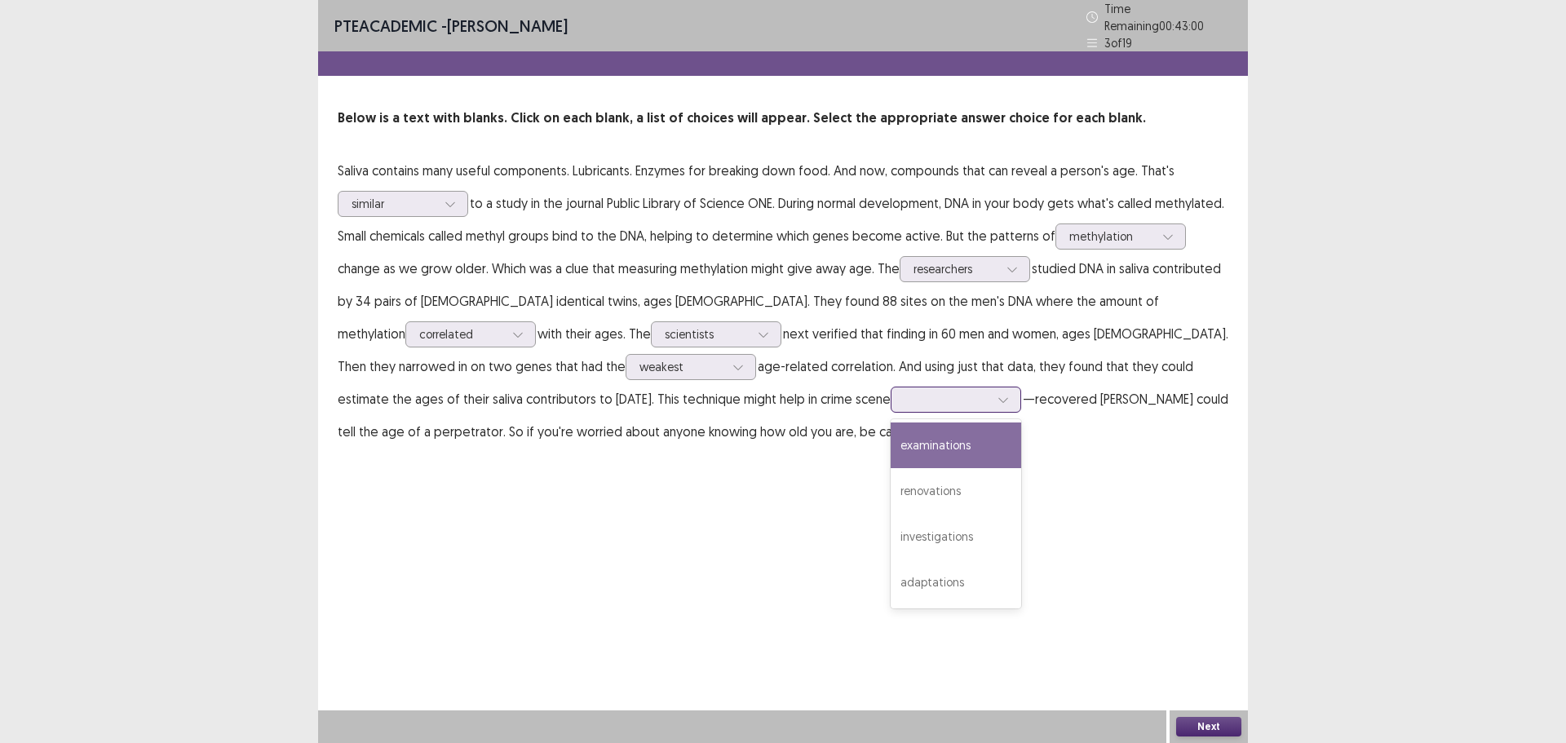
click at [905, 400] on div at bounding box center [947, 399] width 85 height 15
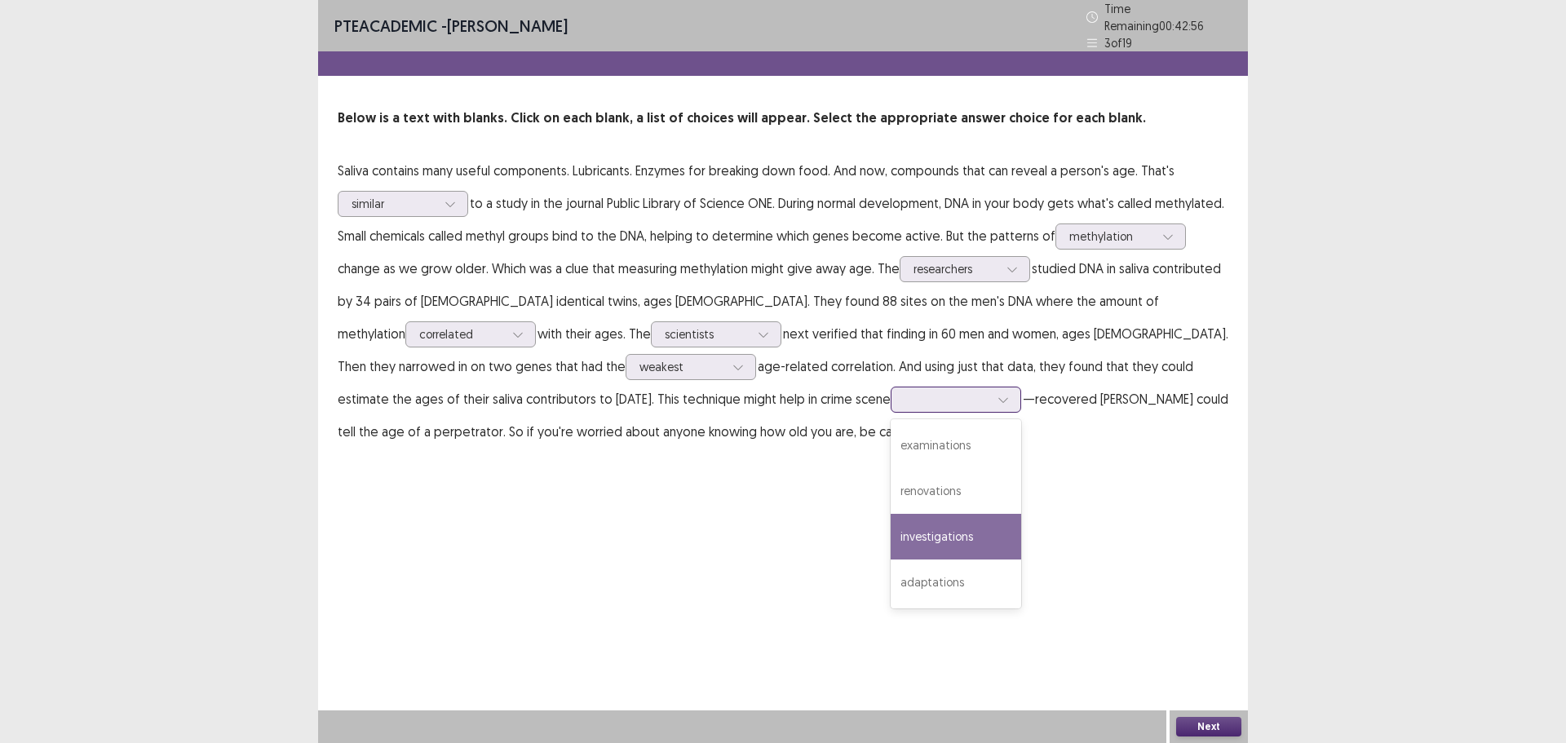
click at [891, 528] on div "investigations" at bounding box center [956, 537] width 131 height 46
click at [1187, 724] on button "Next" at bounding box center [1208, 727] width 65 height 20
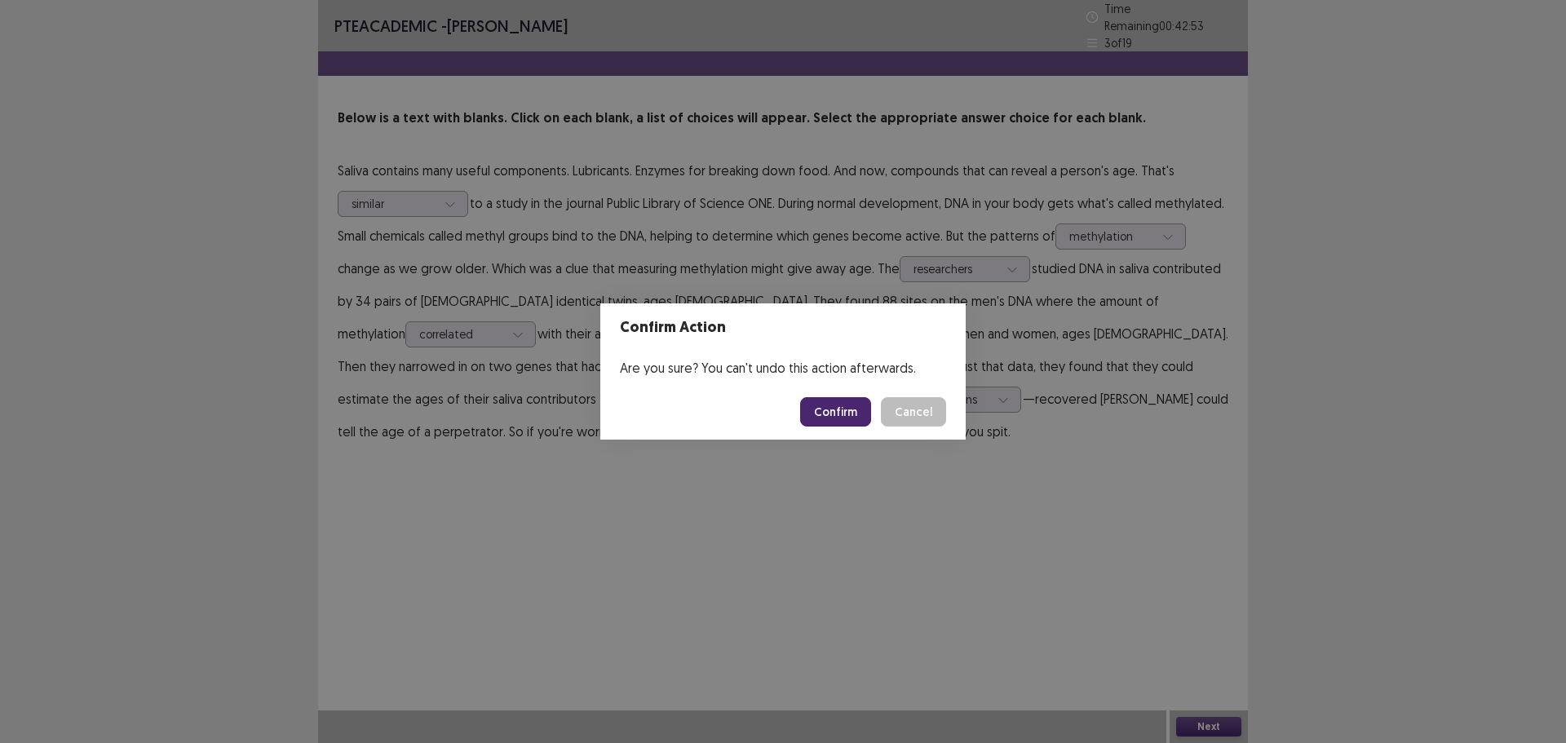
click at [830, 405] on button "Confirm" at bounding box center [835, 411] width 71 height 29
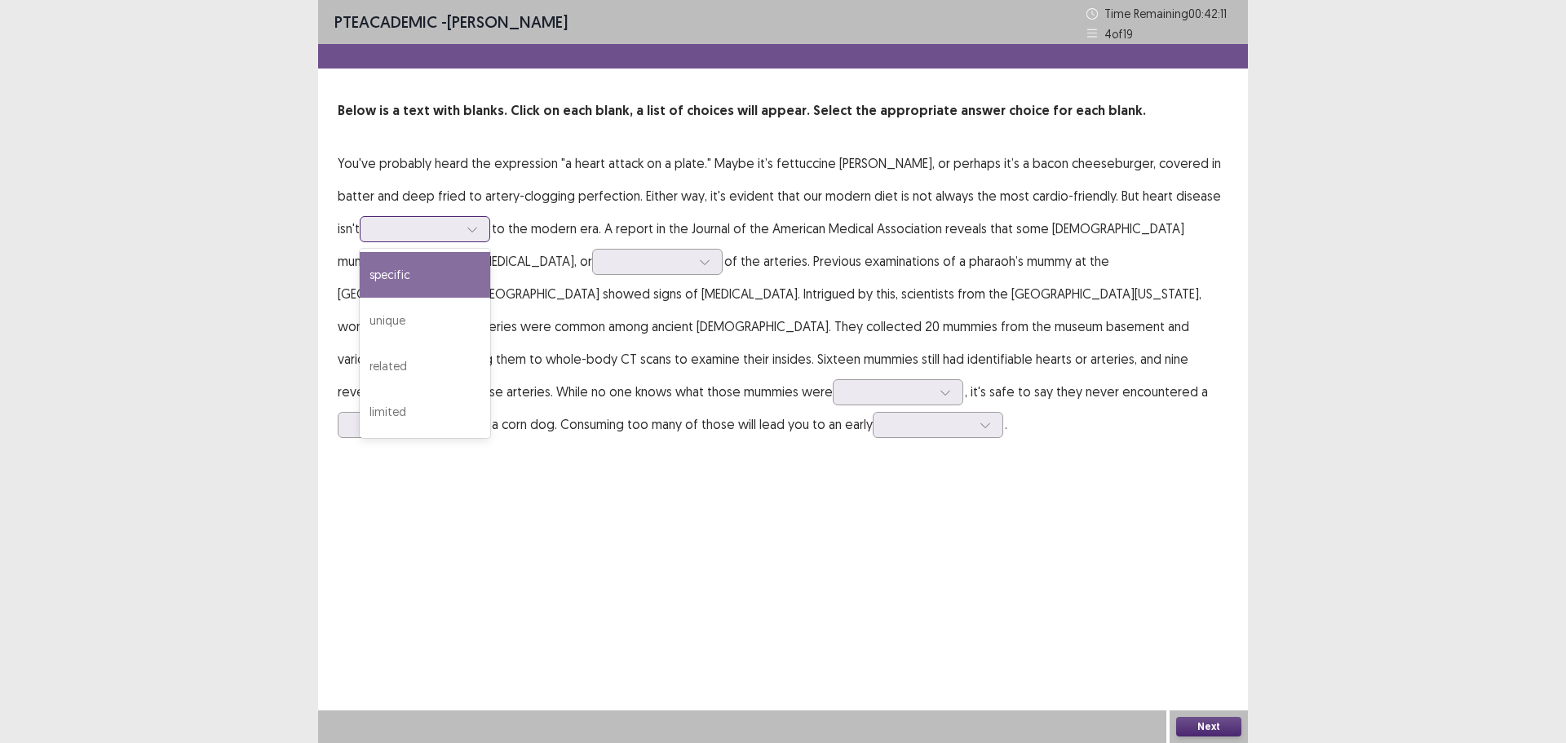
click at [460, 228] on div at bounding box center [472, 229] width 24 height 24
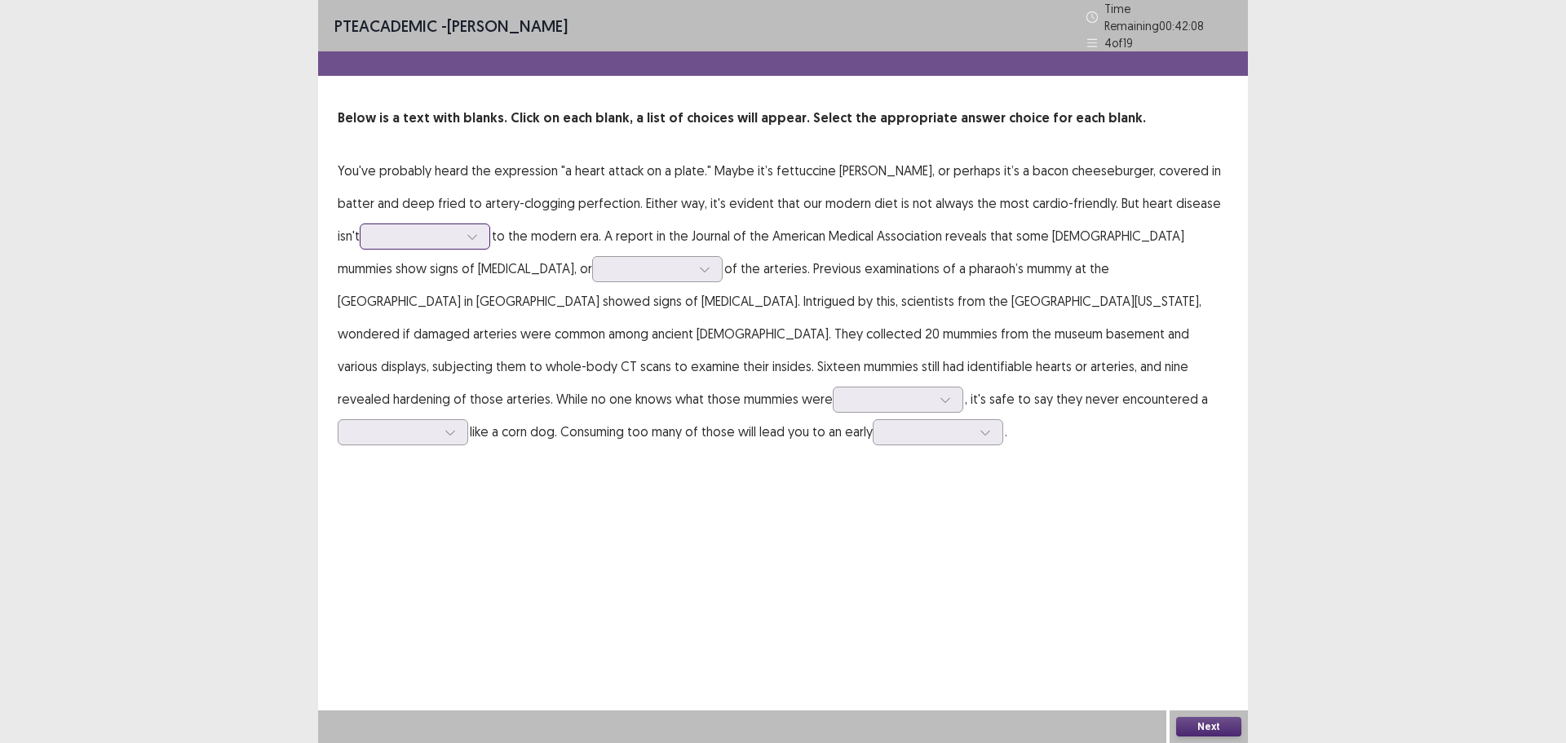
click at [460, 228] on div at bounding box center [472, 236] width 24 height 24
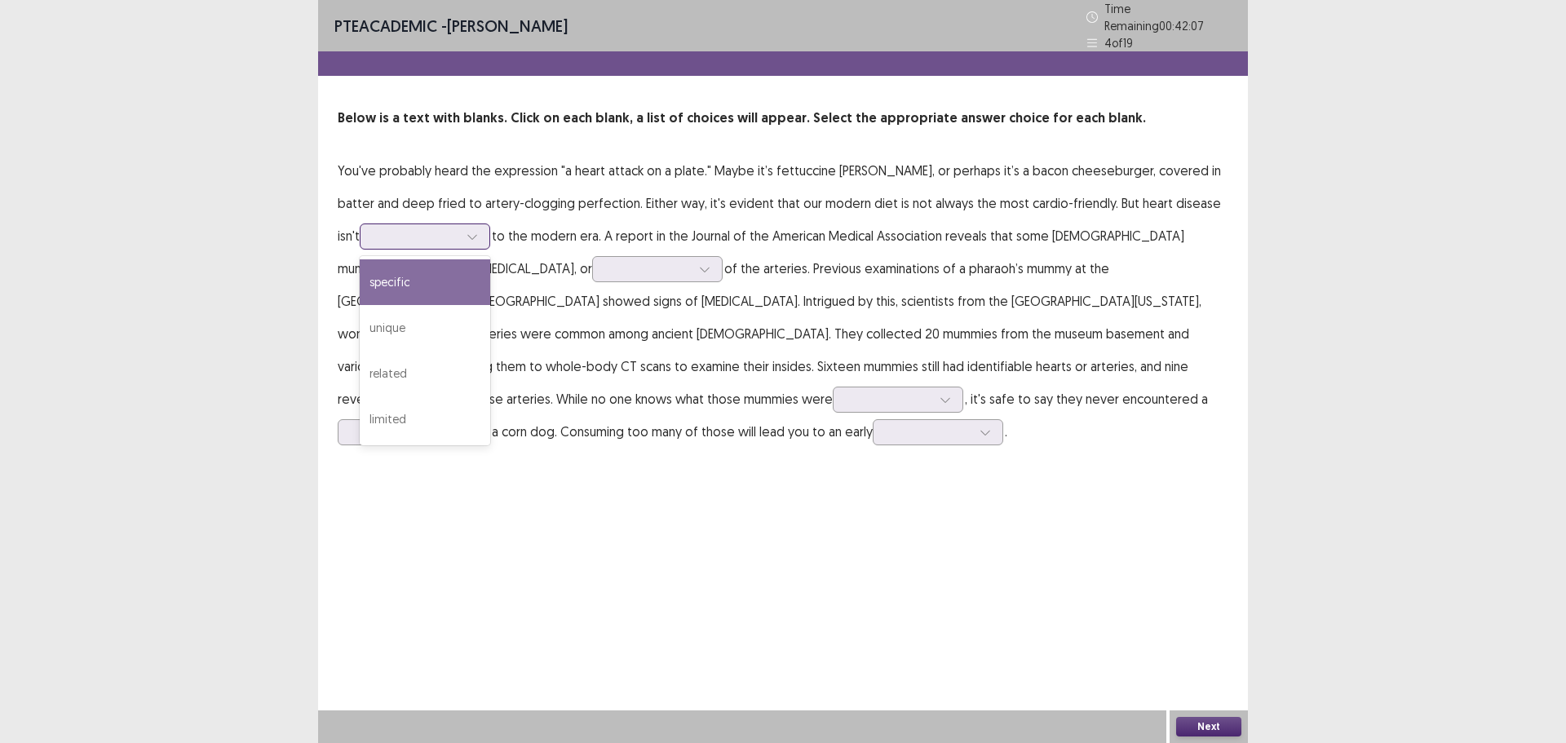
click at [460, 228] on div at bounding box center [472, 236] width 24 height 24
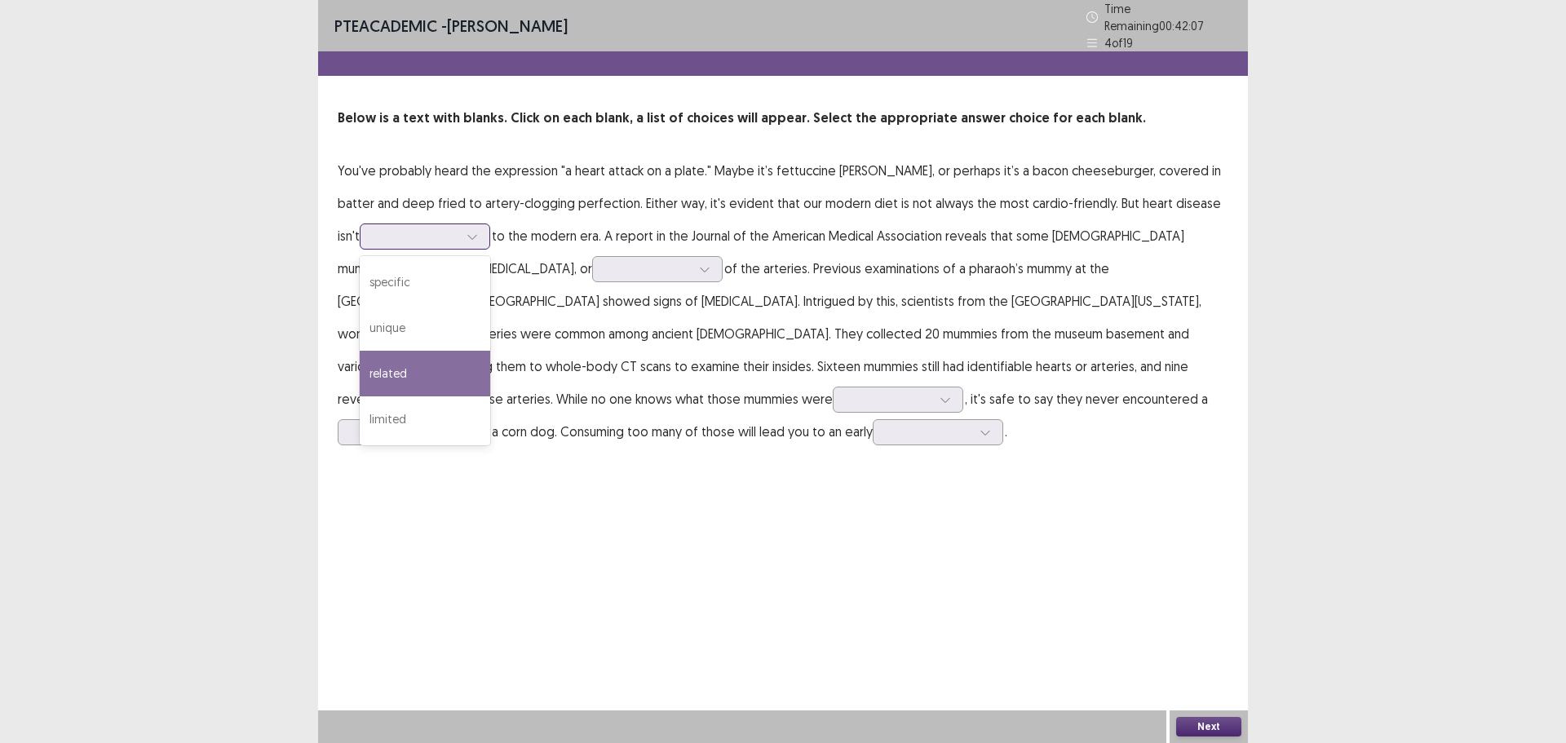
click at [451, 355] on div "related" at bounding box center [425, 374] width 131 height 46
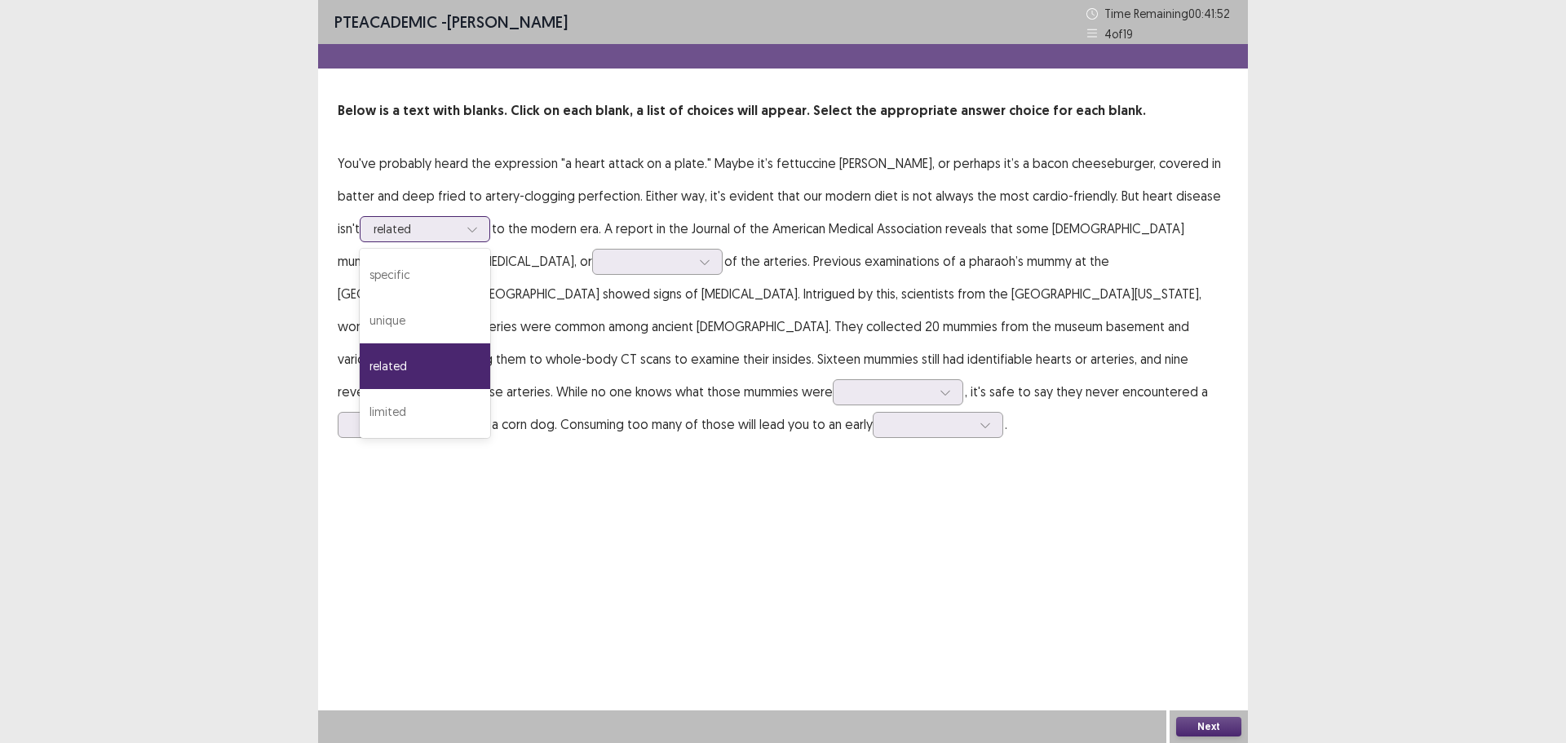
click at [467, 232] on icon at bounding box center [472, 228] width 11 height 11
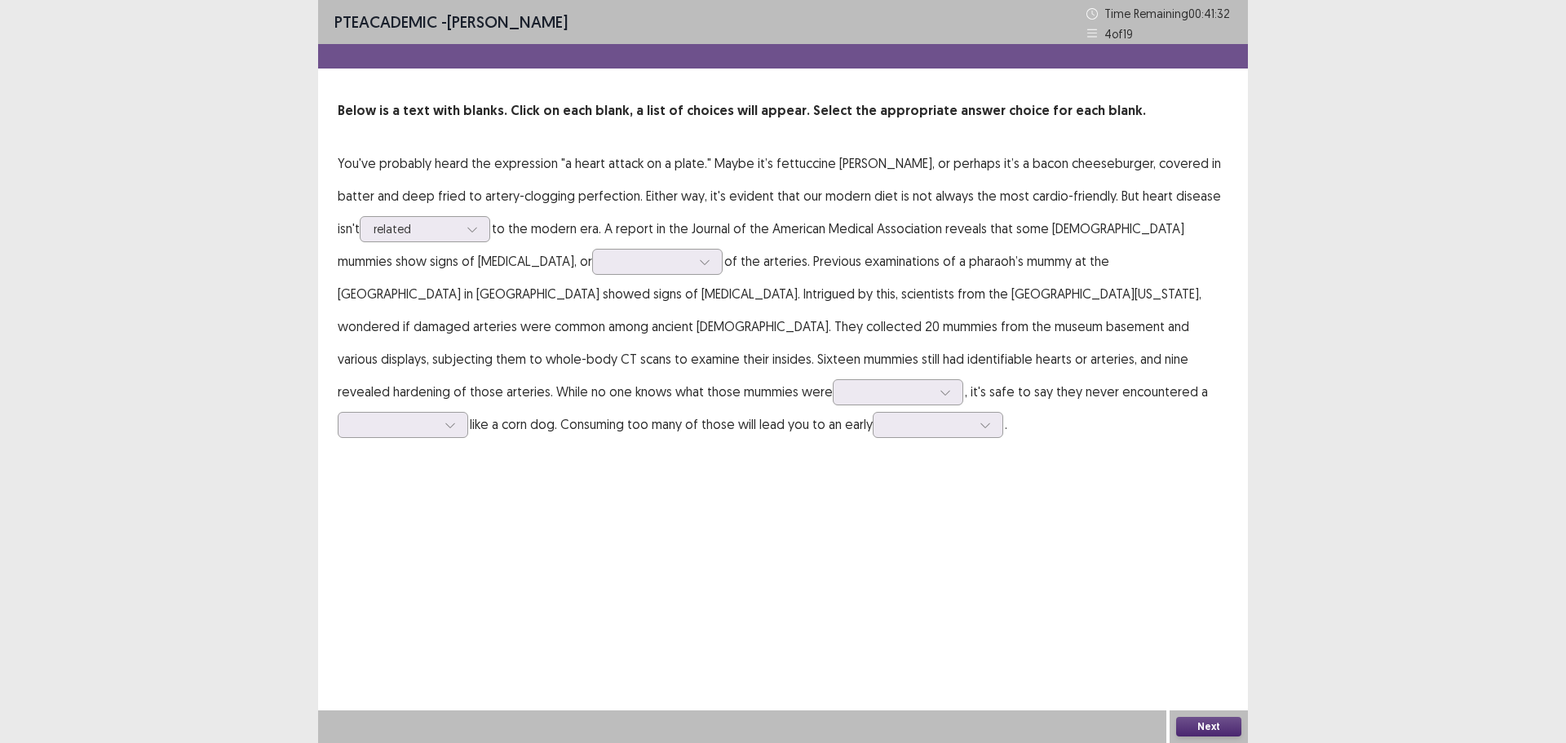
click at [626, 485] on div "PTE academic - [PERSON_NAME] Time Remaining 00 : 41 : 32 4 of 19 Below is a tex…" at bounding box center [783, 371] width 930 height 743
click at [606, 254] on div at bounding box center [648, 261] width 85 height 15
click at [592, 389] on div "clogging" at bounding box center [657, 399] width 131 height 46
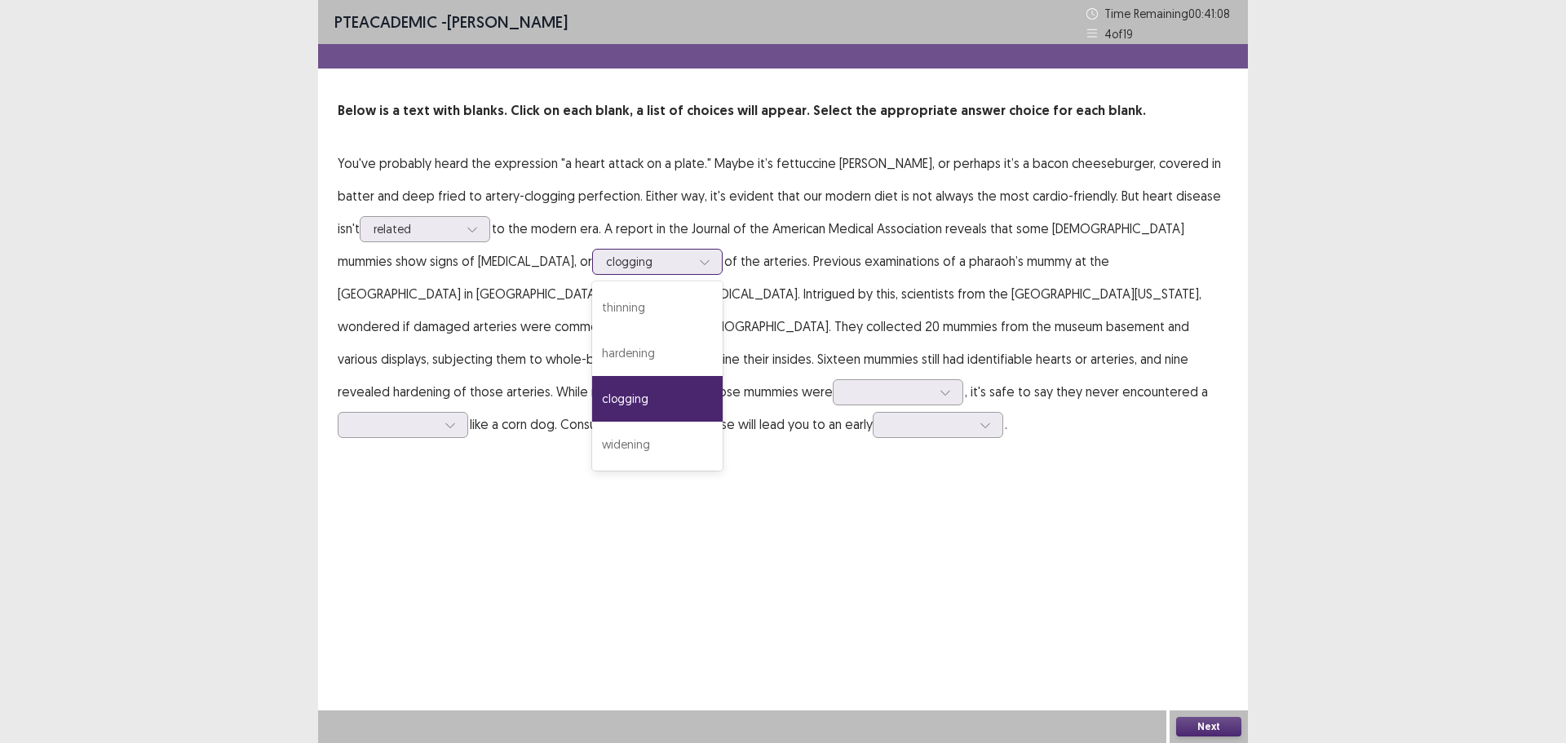
click at [693, 254] on div at bounding box center [705, 262] width 24 height 24
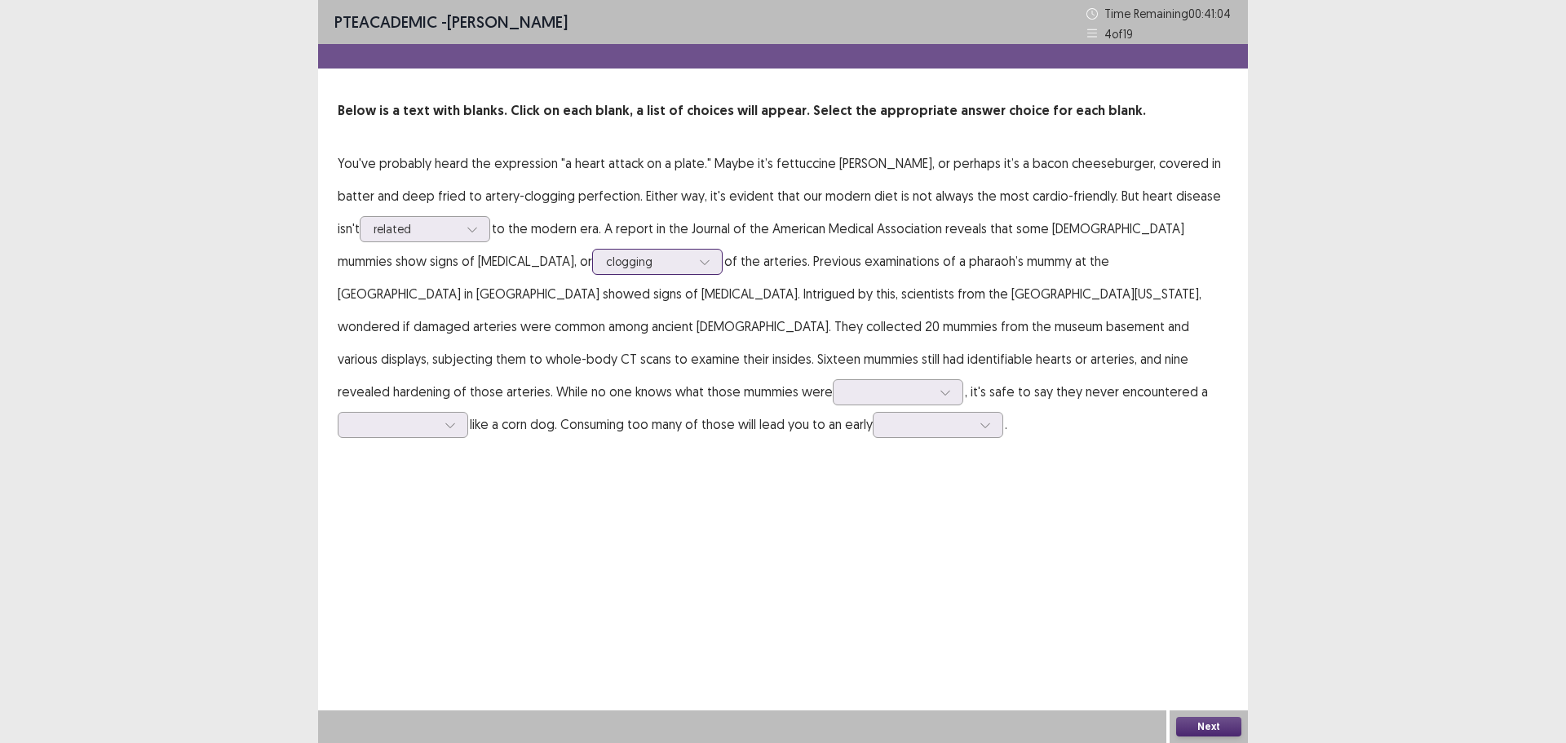
click at [693, 254] on div at bounding box center [705, 262] width 24 height 24
click at [933, 384] on div at bounding box center [945, 392] width 24 height 24
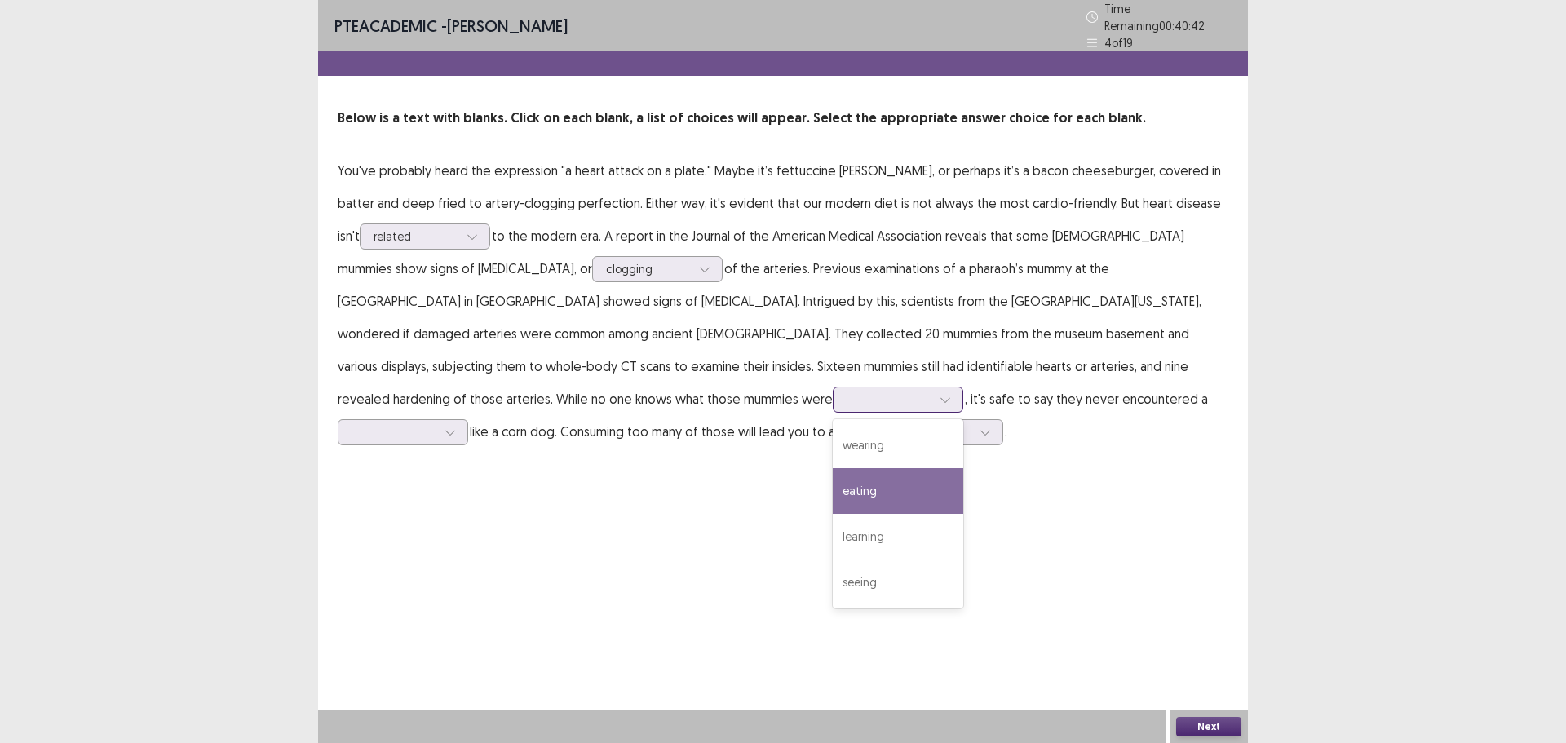
click at [833, 489] on div "eating" at bounding box center [898, 491] width 131 height 46
click at [933, 390] on div at bounding box center [945, 399] width 24 height 24
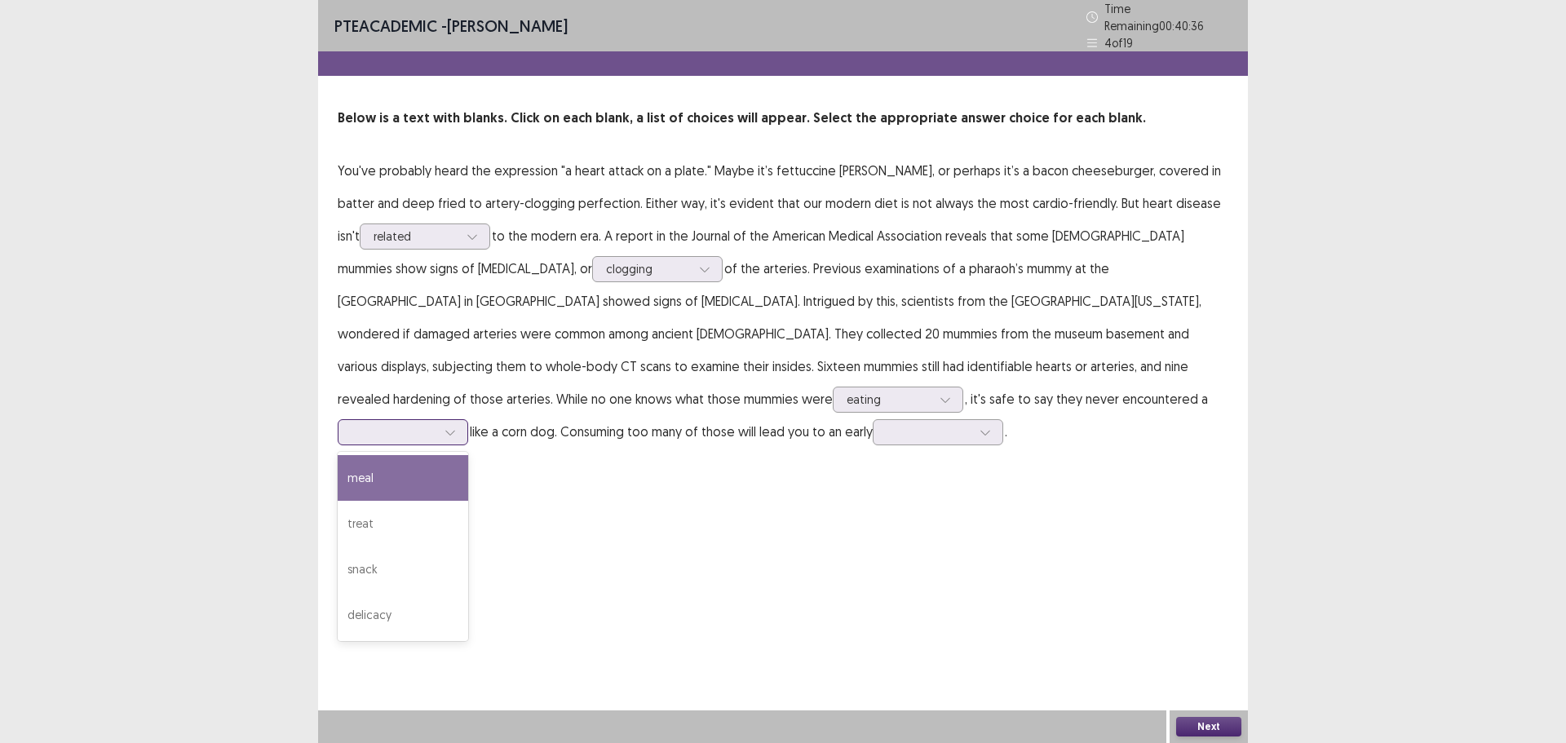
click at [436, 424] on div at bounding box center [394, 431] width 85 height 15
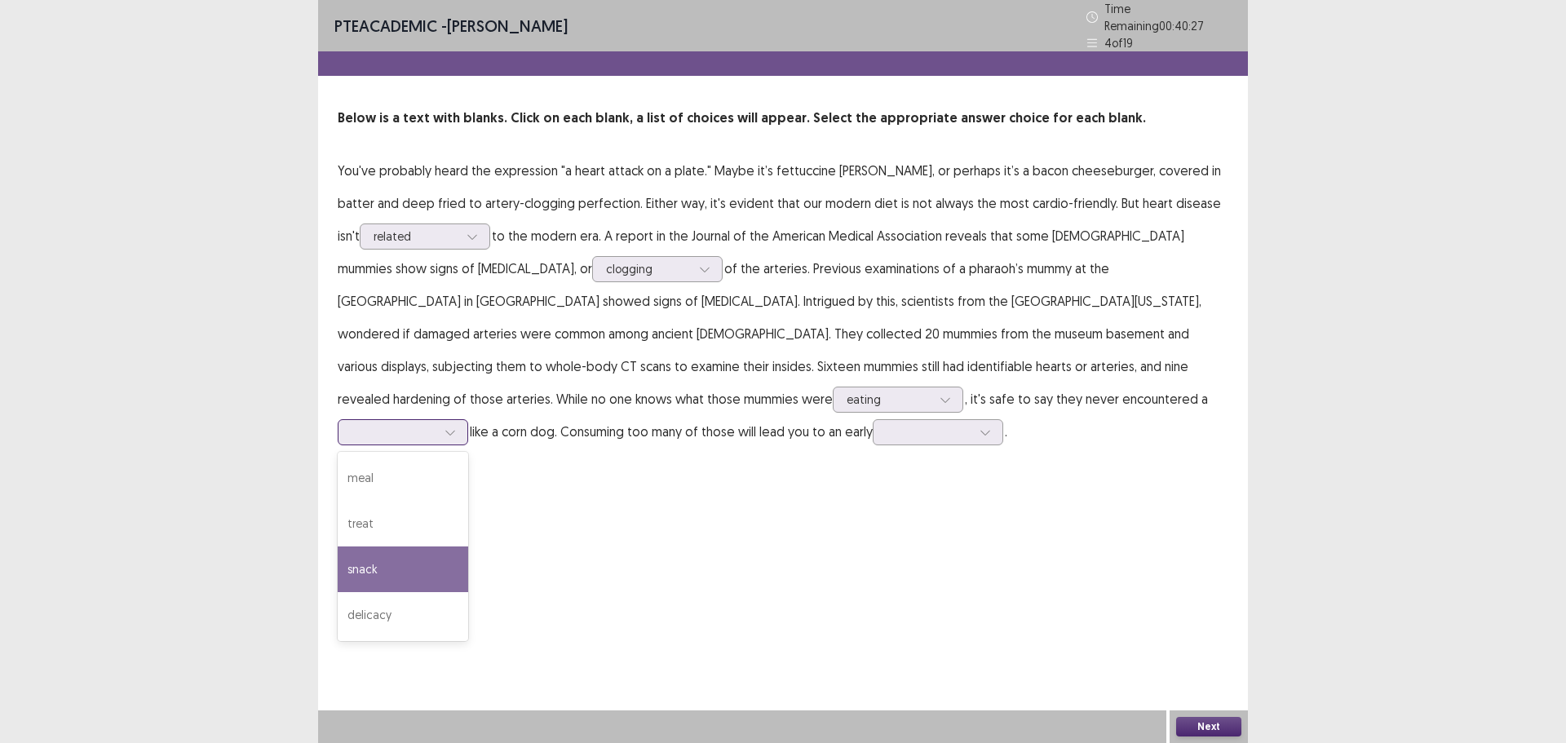
click at [468, 546] on div "snack" at bounding box center [403, 569] width 131 height 46
click at [973, 431] on div at bounding box center [985, 432] width 24 height 24
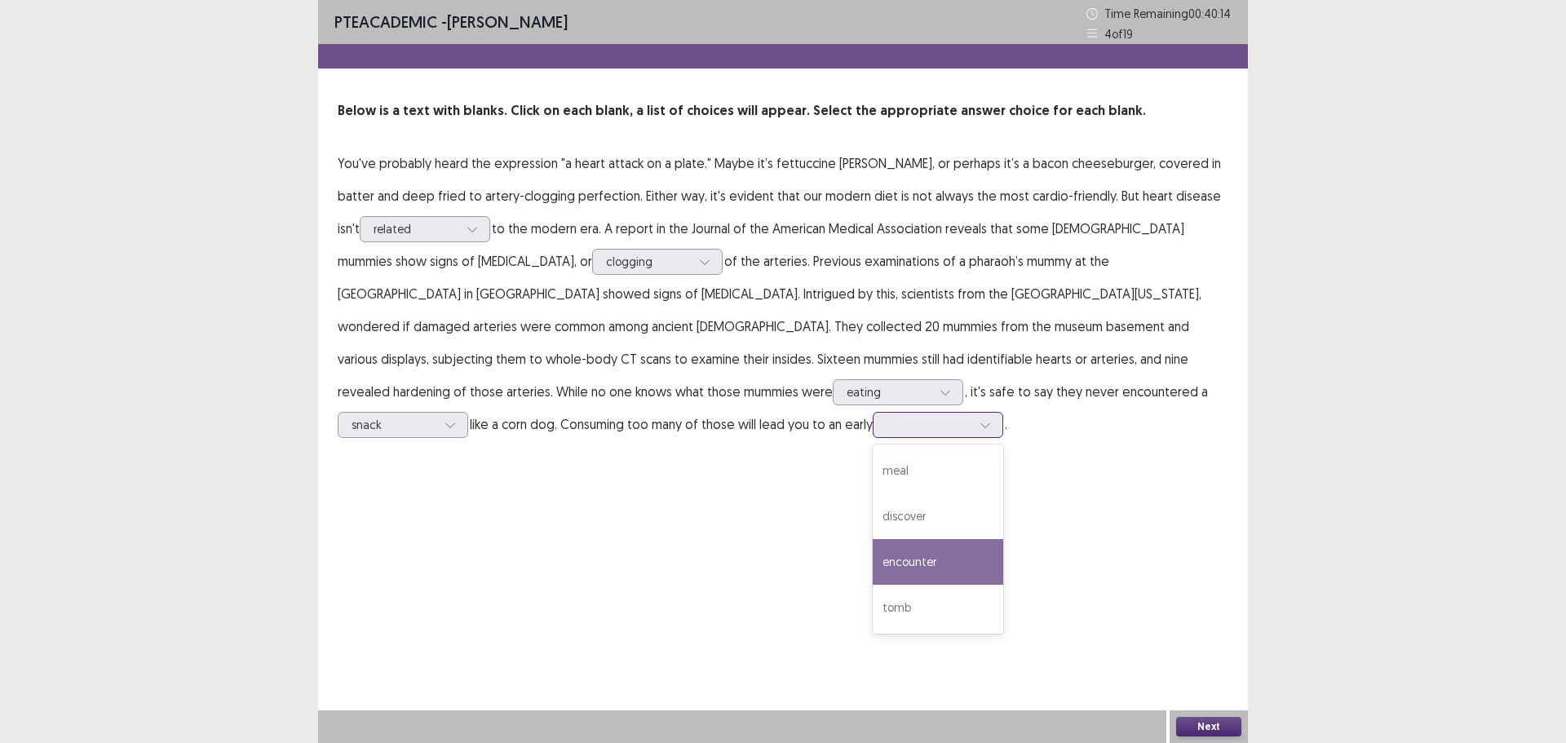
click at [873, 555] on div "encounter" at bounding box center [938, 562] width 131 height 46
click at [1206, 726] on button "Next" at bounding box center [1208, 727] width 65 height 20
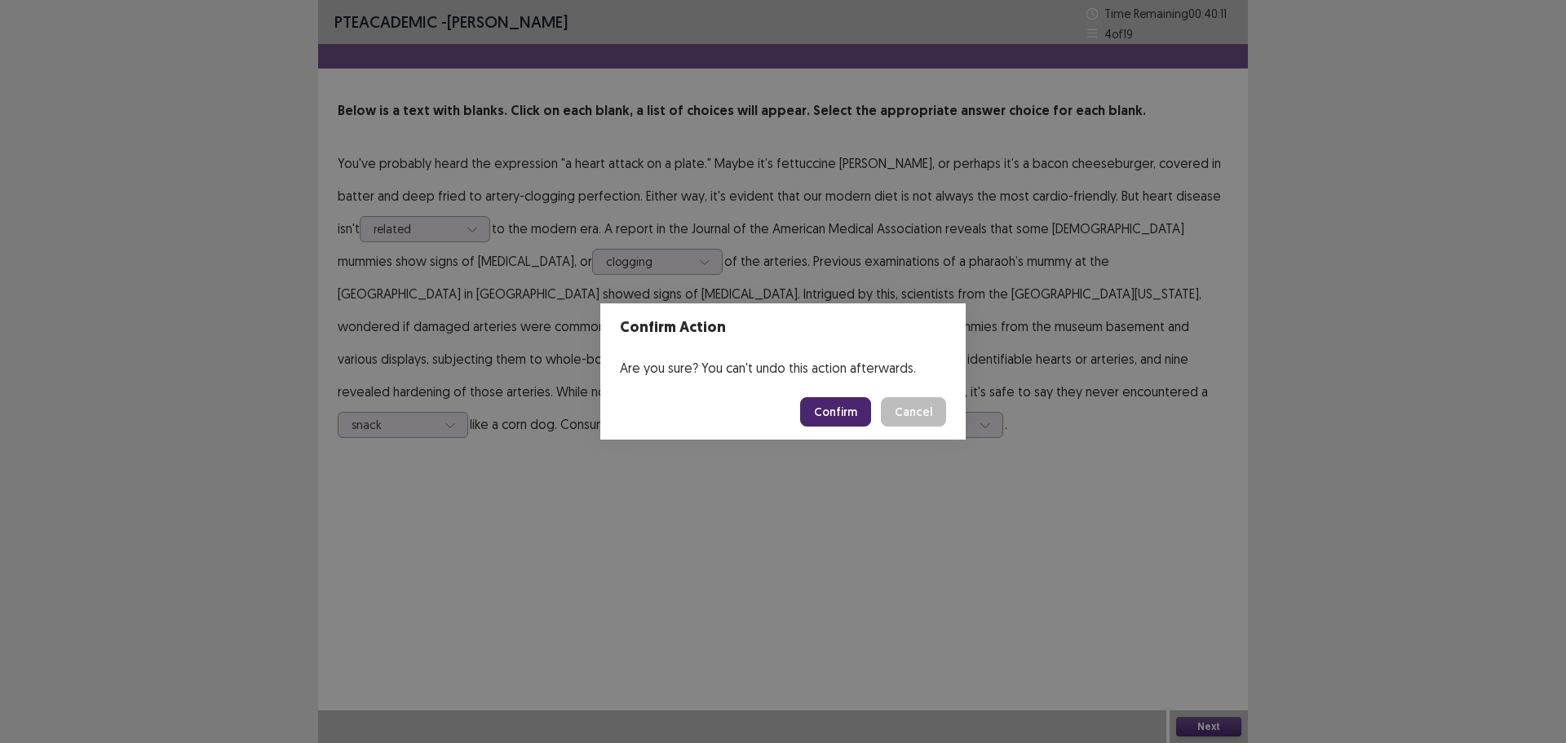
click at [824, 409] on button "Confirm" at bounding box center [835, 411] width 71 height 29
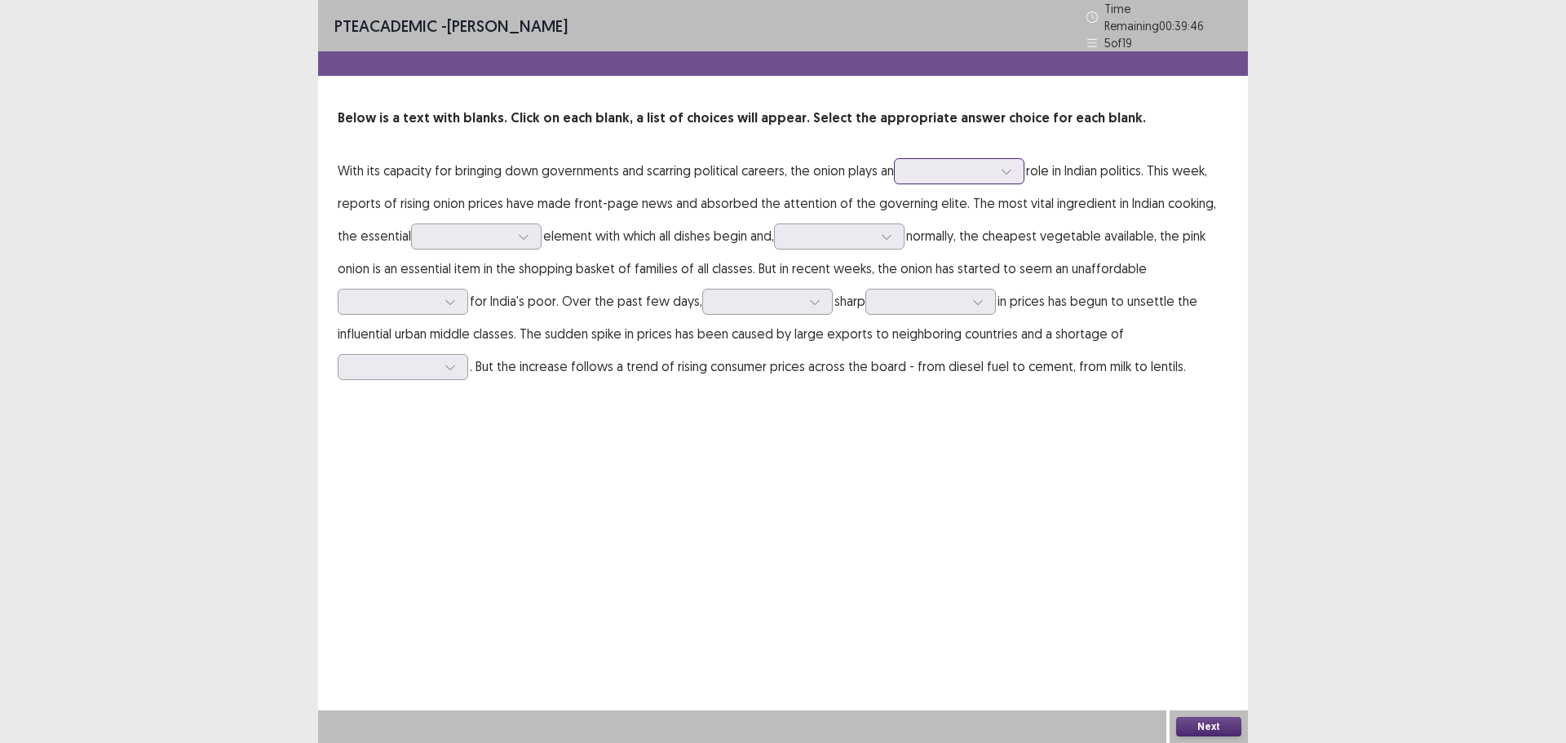
click at [971, 166] on div at bounding box center [950, 170] width 85 height 15
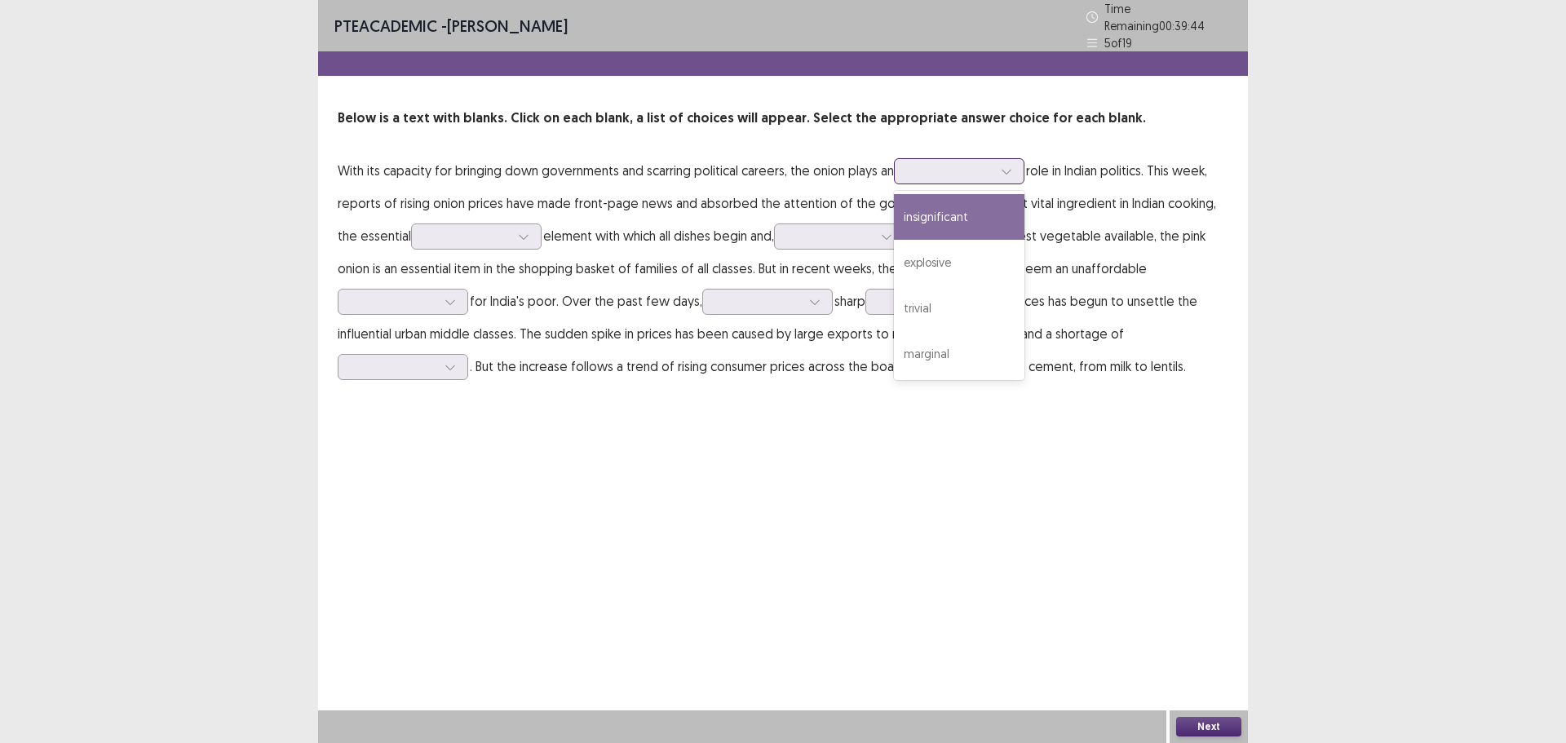
click at [966, 204] on div "insignificant" at bounding box center [959, 217] width 131 height 46
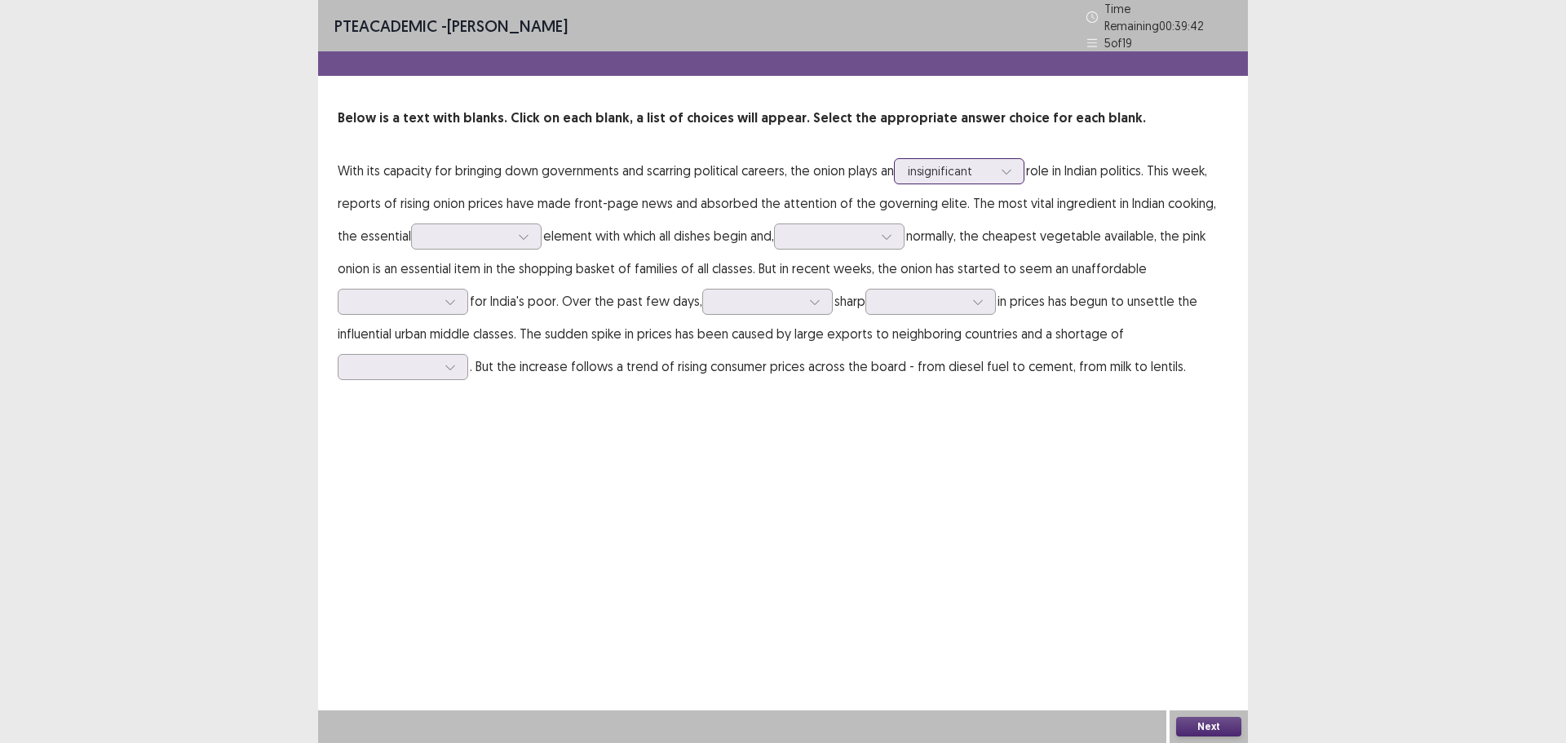
click at [1000, 166] on div at bounding box center [1006, 171] width 24 height 24
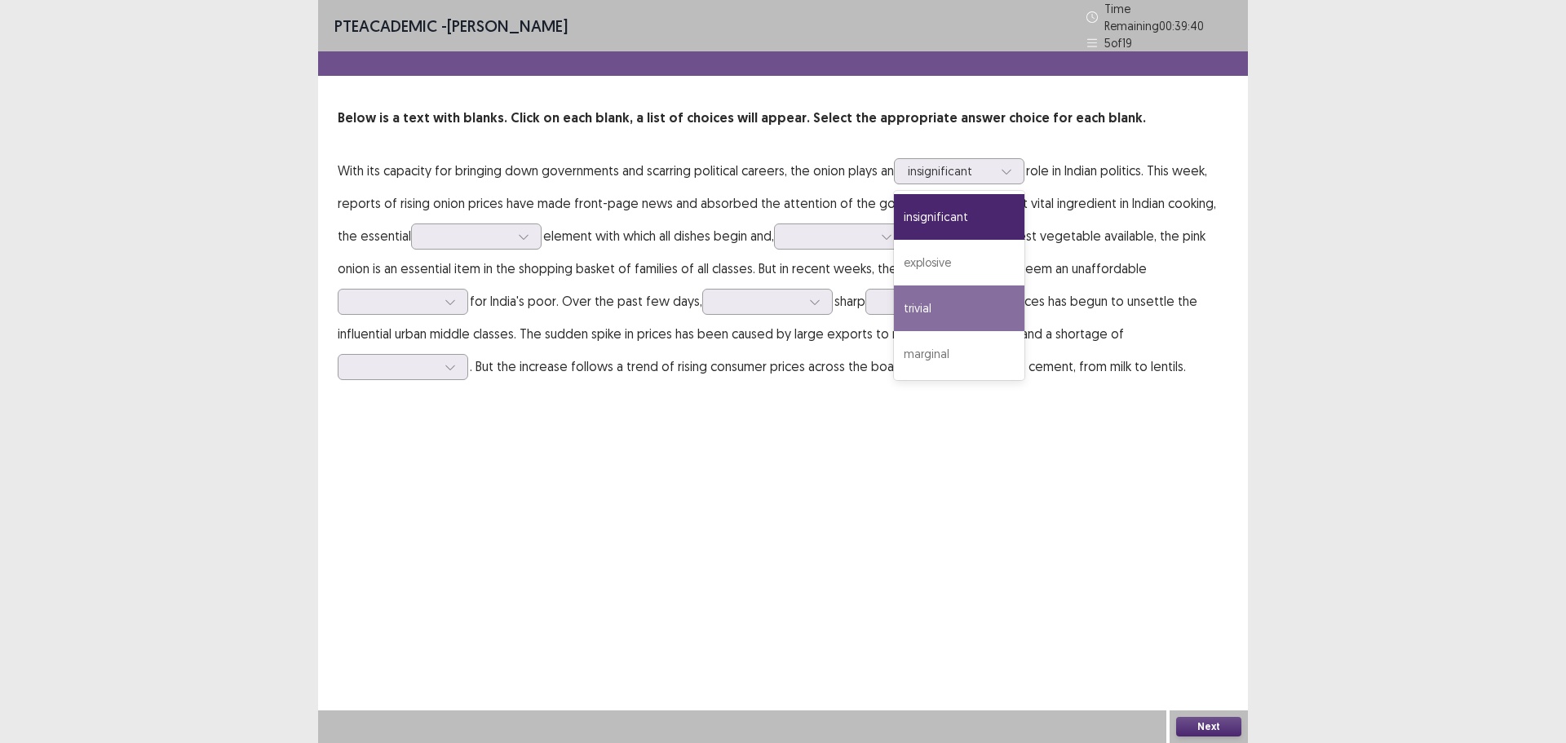
click at [958, 531] on div "PTE academic - [PERSON_NAME] Time Remaining 00 : 39 : 40 5 of 19 Below is a tex…" at bounding box center [783, 371] width 930 height 743
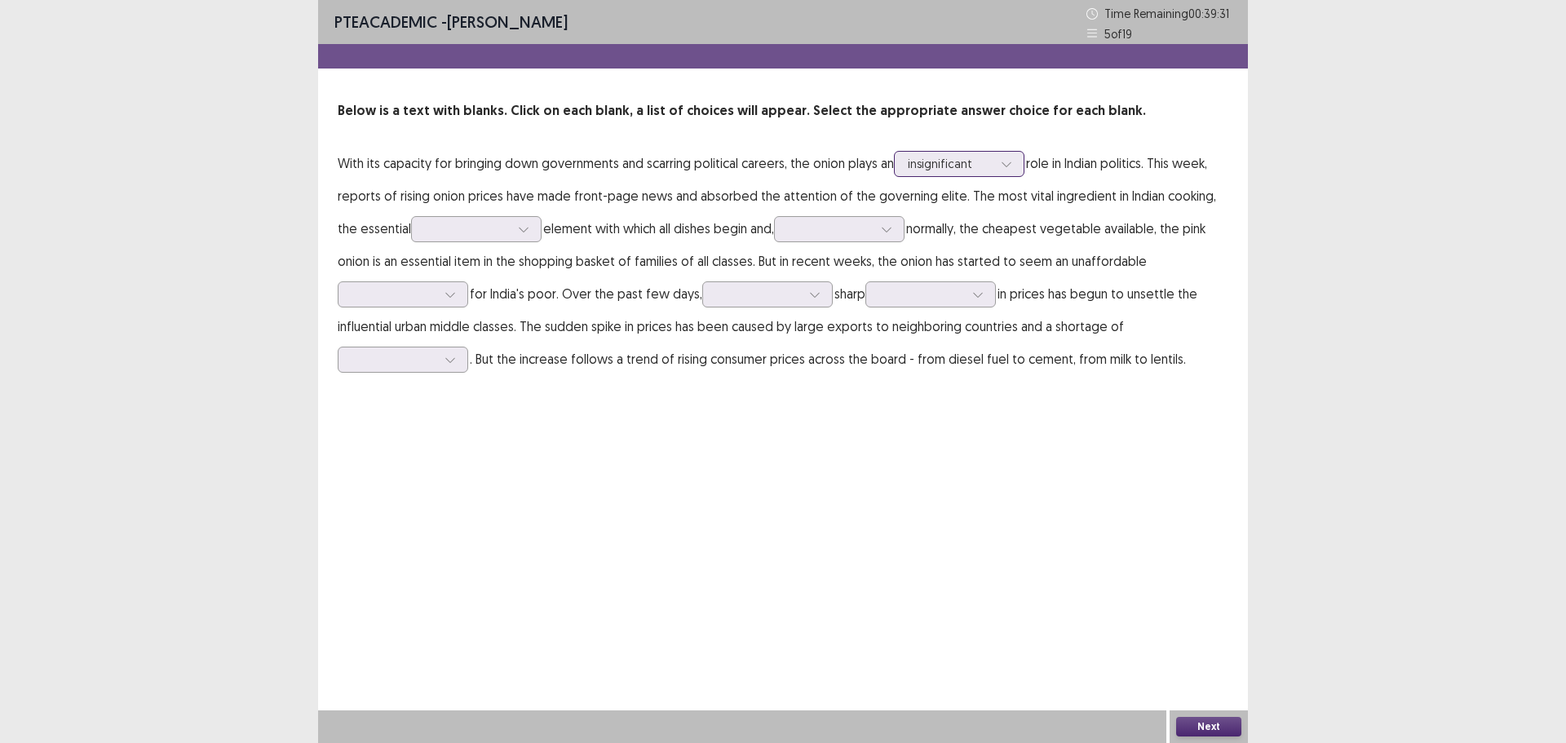
click at [993, 152] on div "insignificant" at bounding box center [950, 164] width 85 height 24
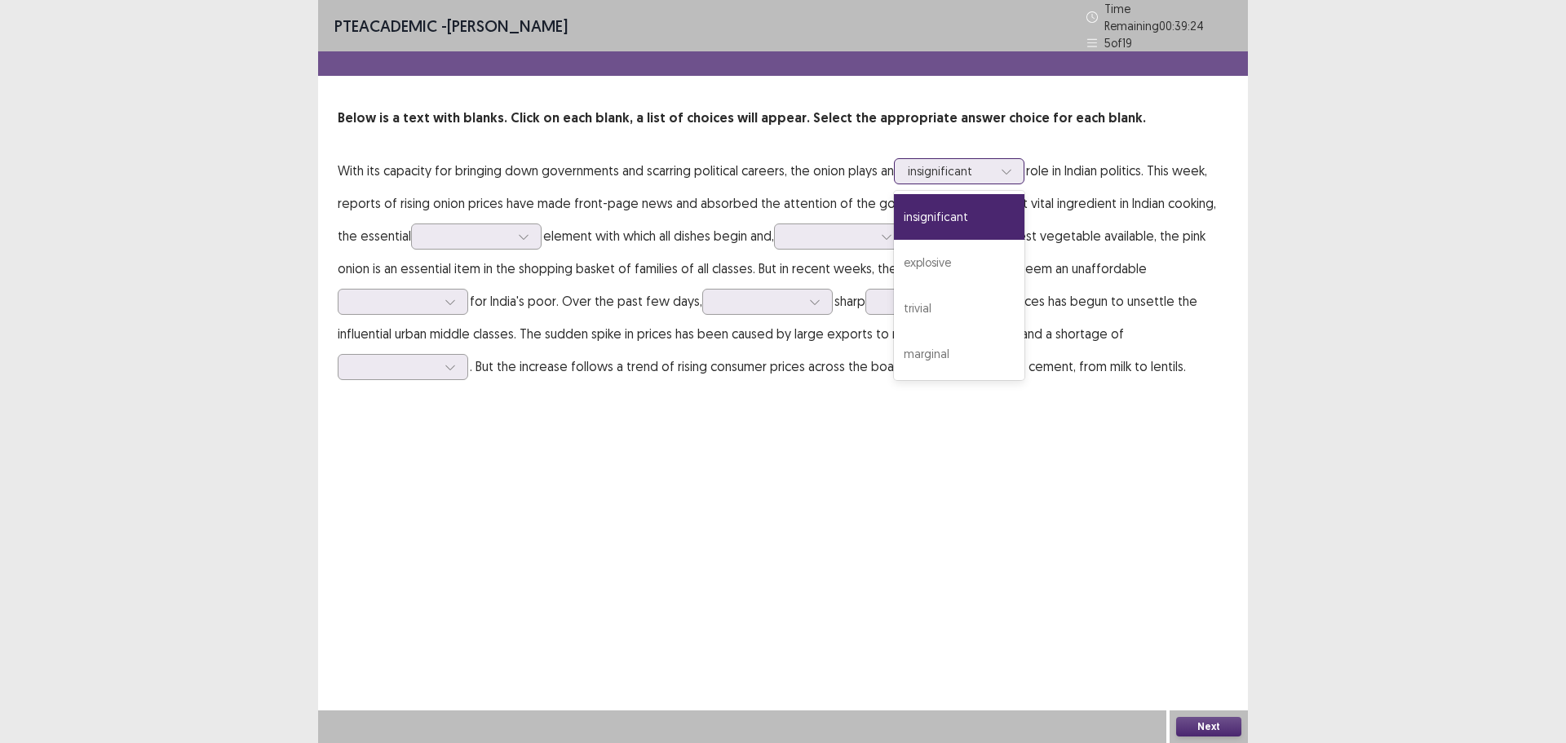
click at [993, 163] on div at bounding box center [950, 170] width 85 height 15
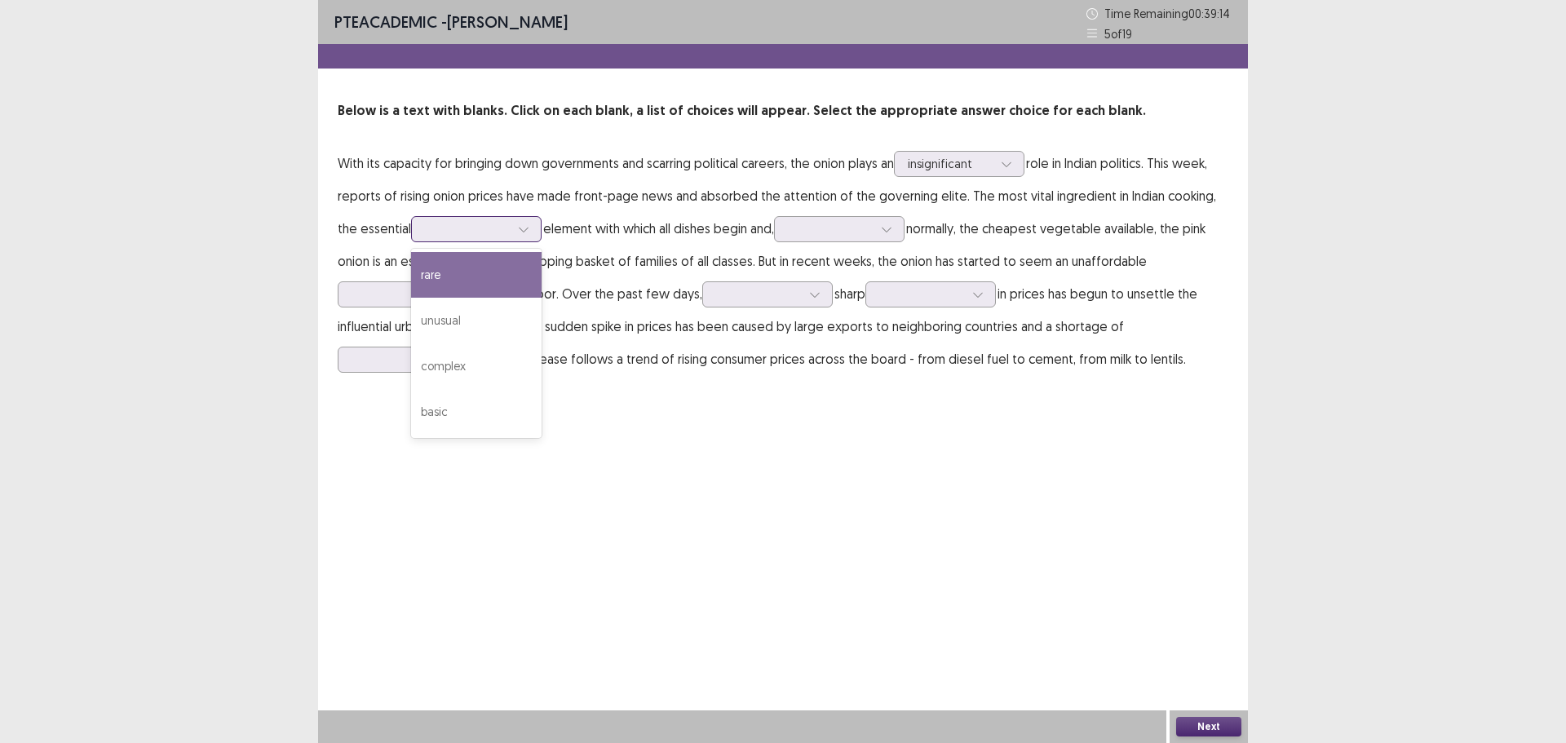
click at [511, 230] on div at bounding box center [523, 229] width 24 height 24
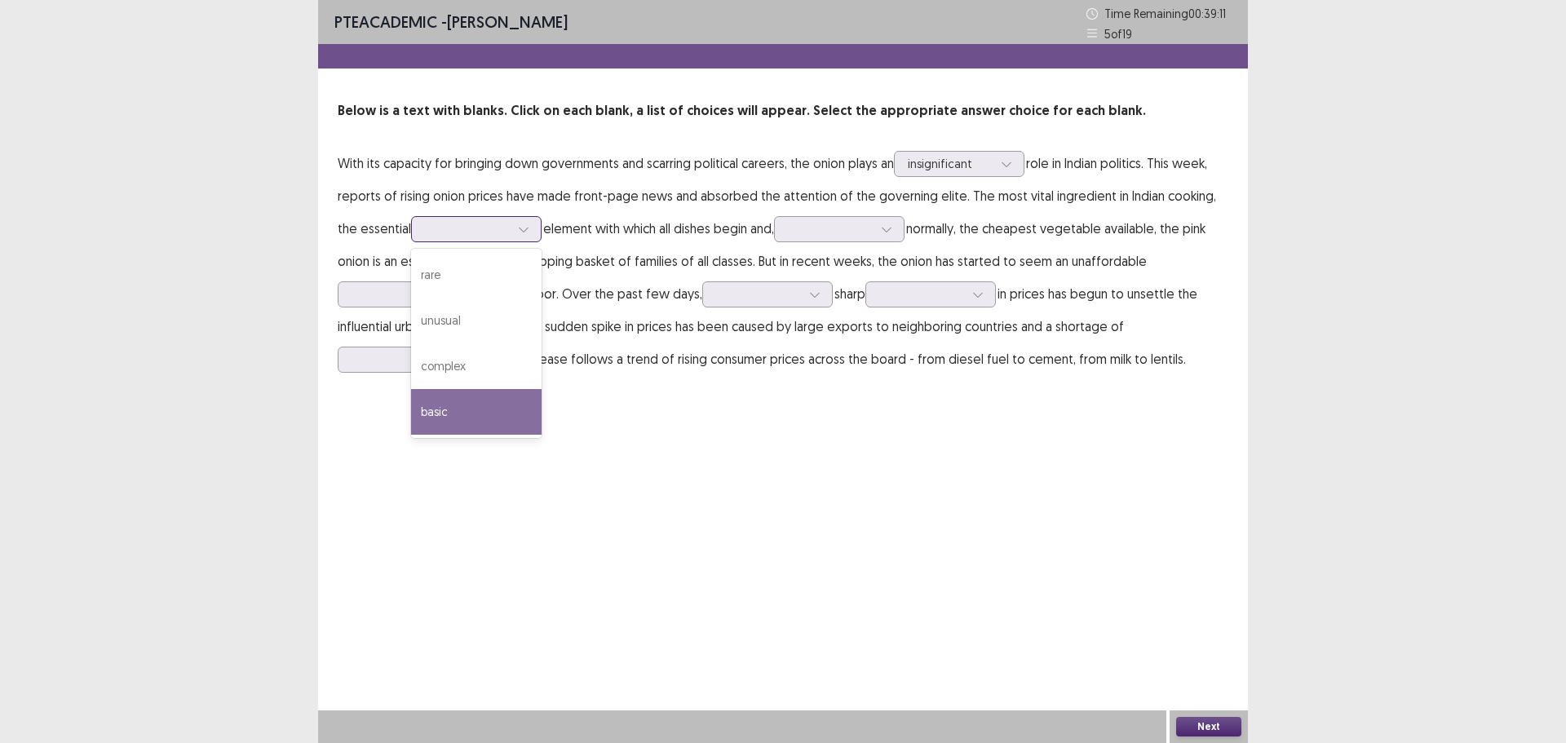
click at [458, 429] on div "basic" at bounding box center [476, 412] width 131 height 46
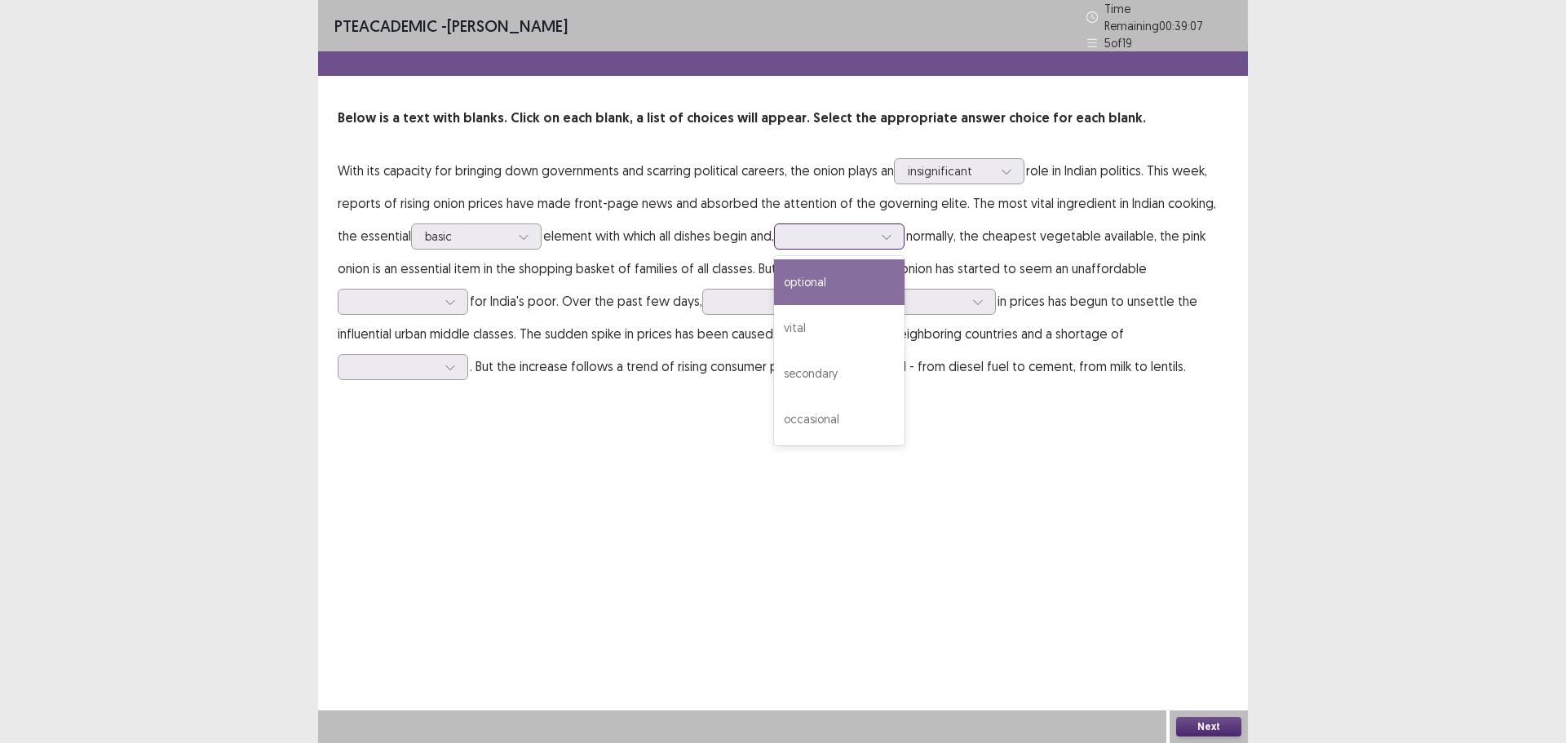
click at [827, 237] on div at bounding box center [830, 235] width 85 height 15
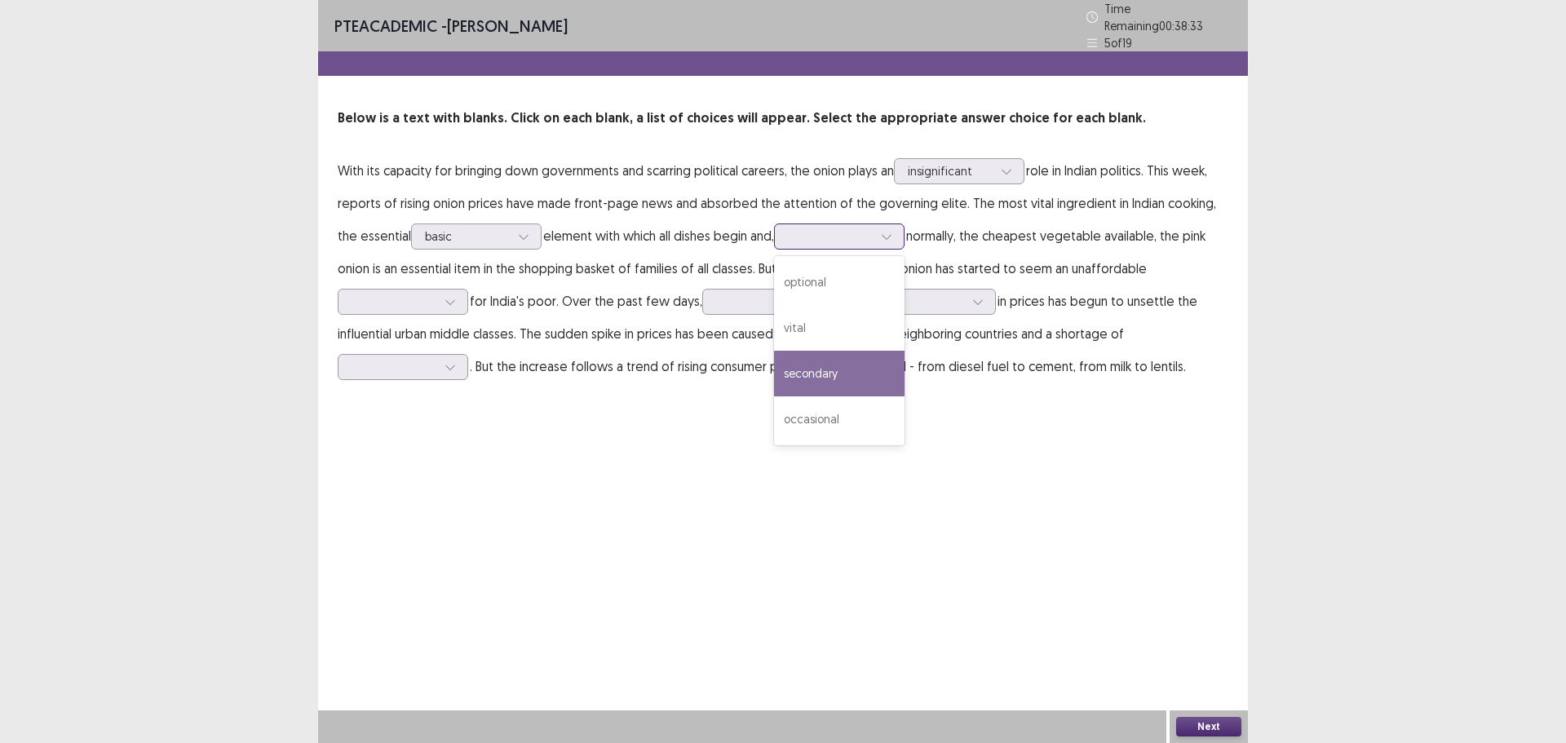
click at [811, 366] on div "secondary" at bounding box center [839, 374] width 131 height 46
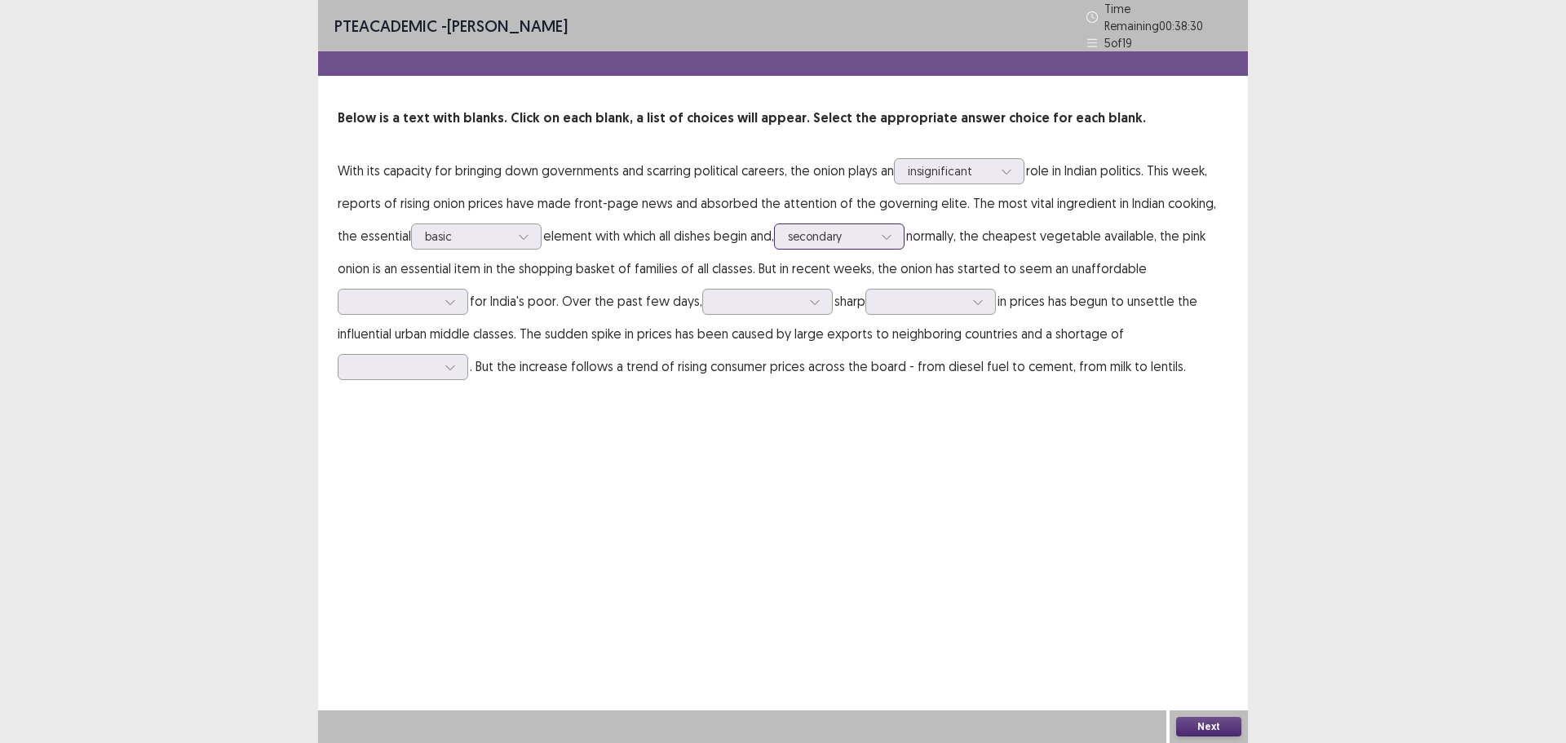
click at [874, 229] on div at bounding box center [886, 236] width 24 height 24
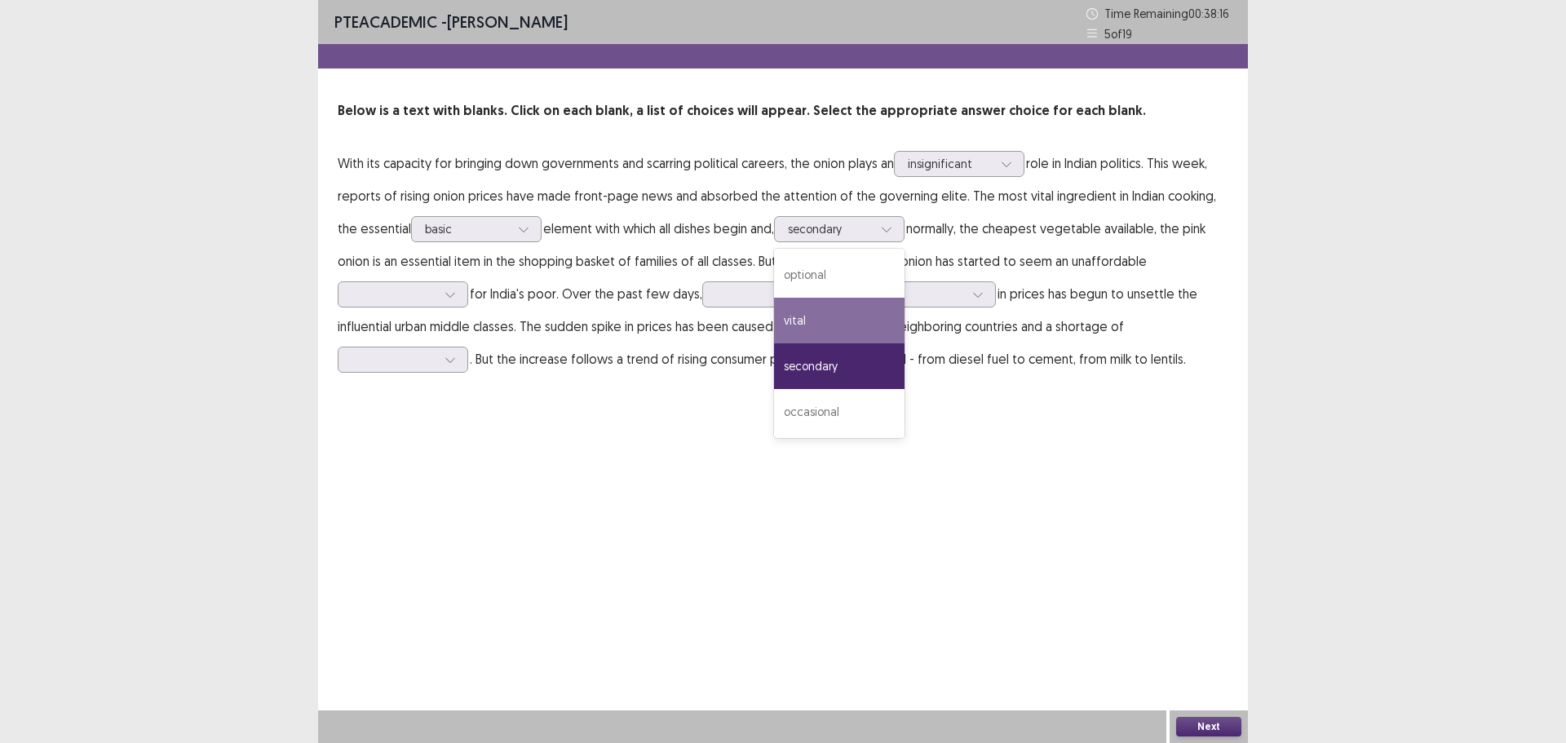
click at [936, 408] on div "PTE academic - [PERSON_NAME] Time Remaining 00 : 38 : 16 5 of 19 Below is a tex…" at bounding box center [783, 371] width 930 height 743
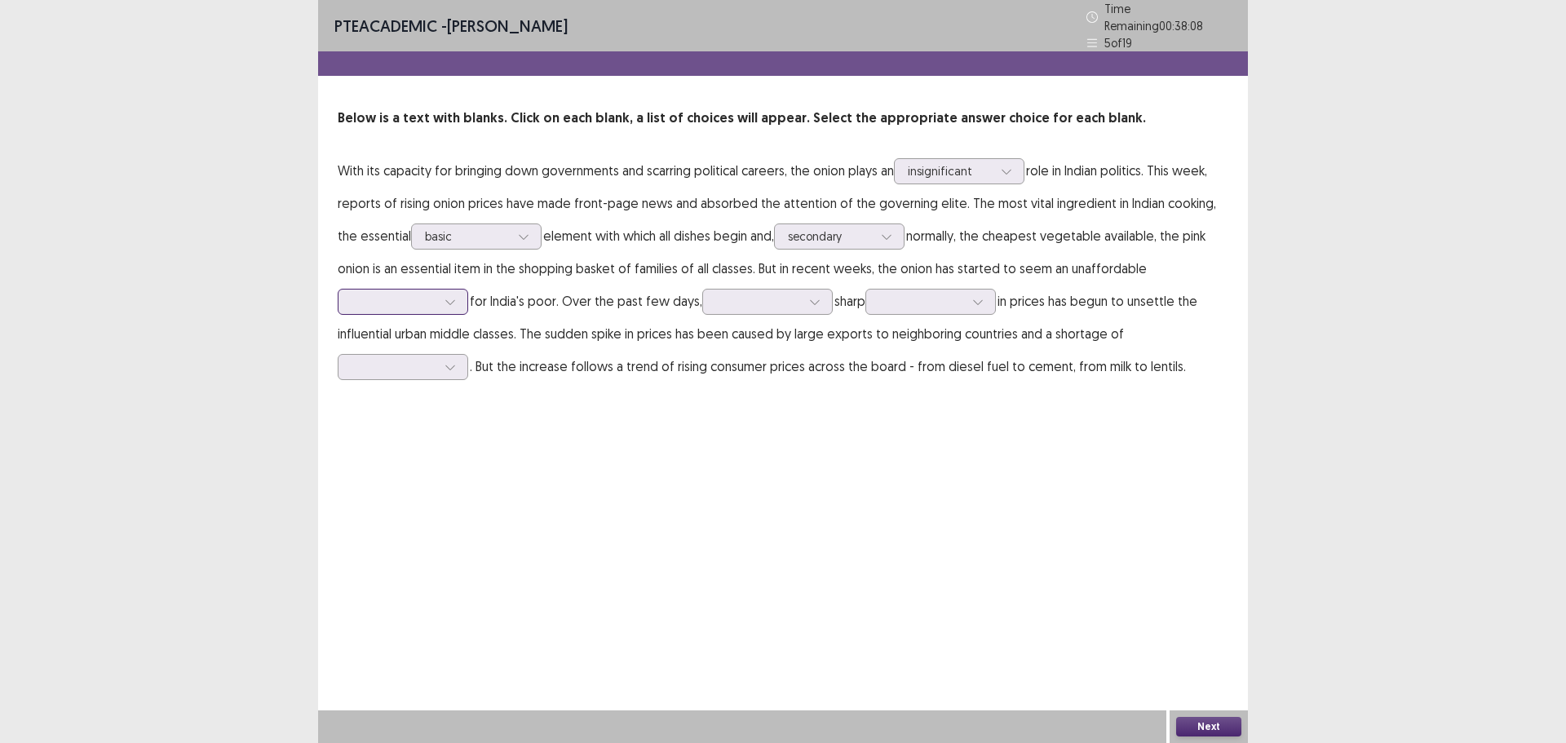
click at [465, 298] on div at bounding box center [403, 302] width 131 height 26
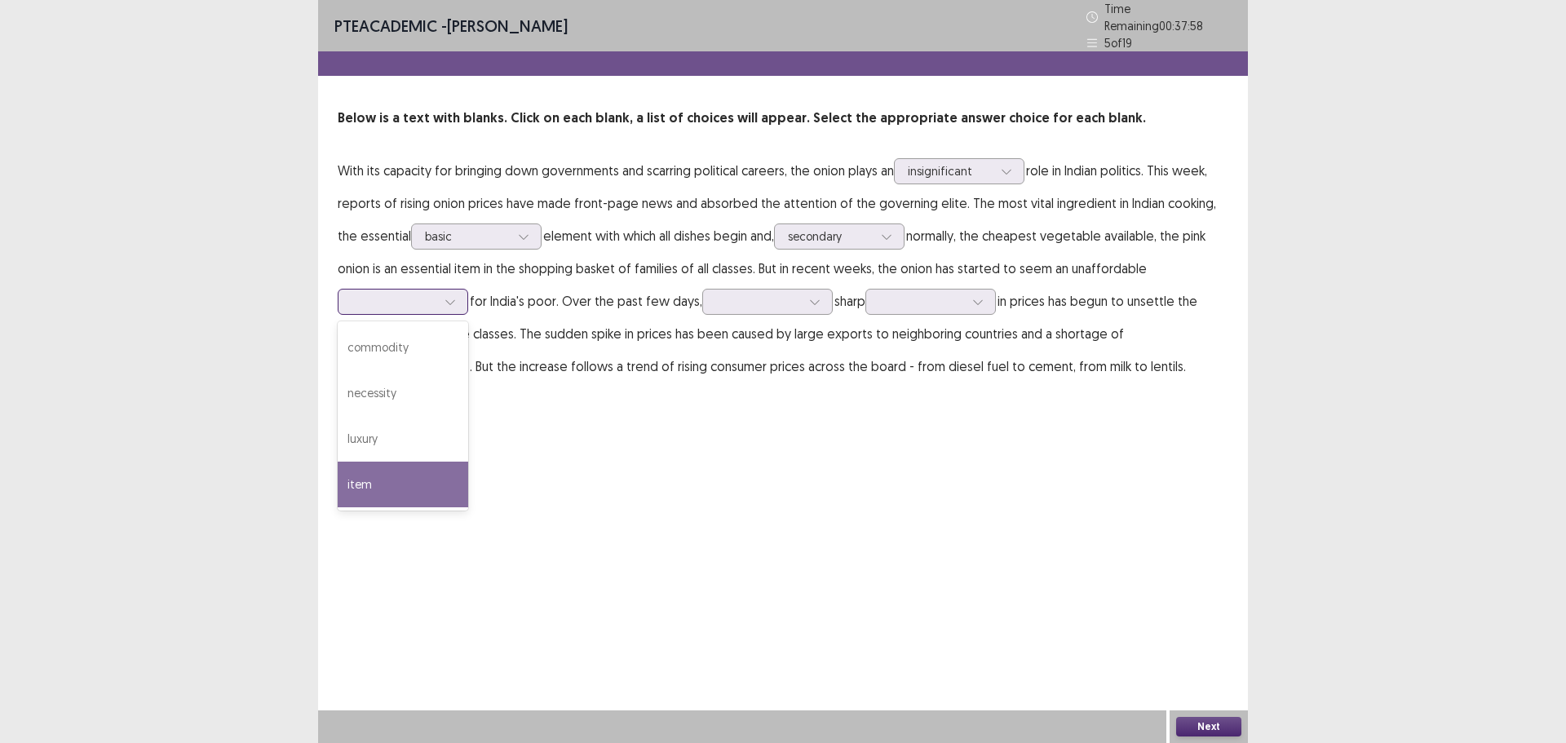
click at [393, 462] on div "item" at bounding box center [403, 485] width 131 height 46
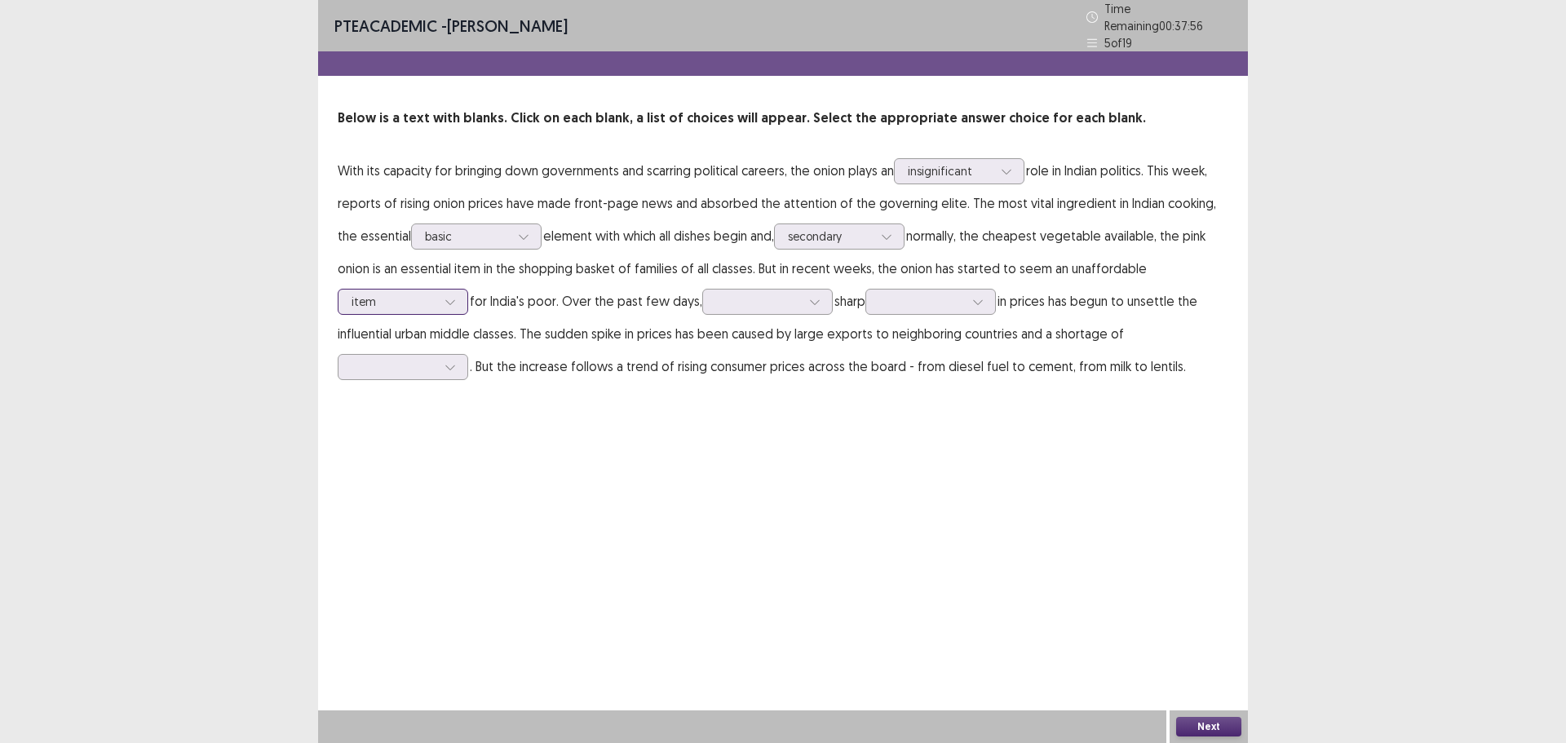
click at [457, 291] on div at bounding box center [450, 302] width 24 height 24
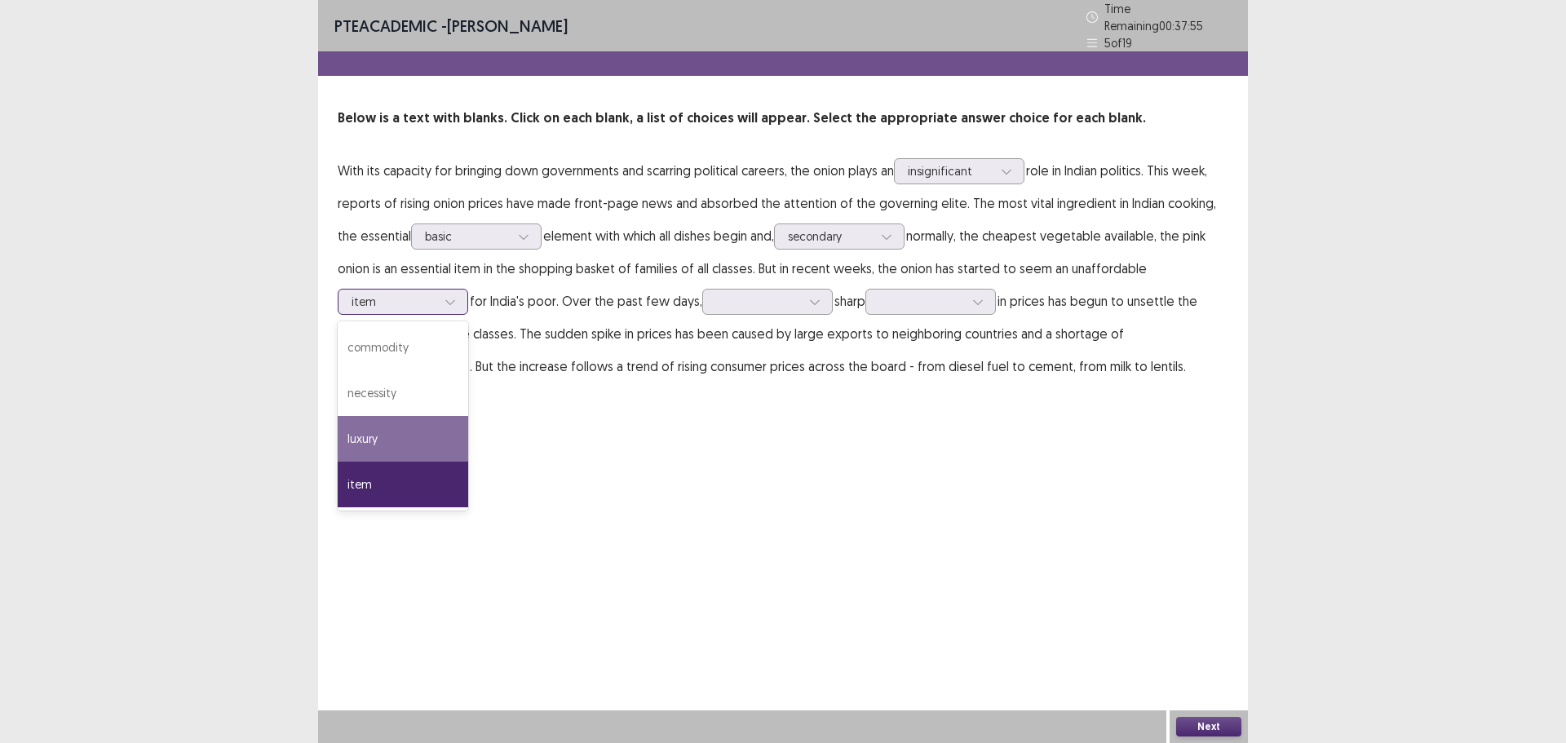
click at [440, 438] on div "luxury" at bounding box center [403, 439] width 131 height 46
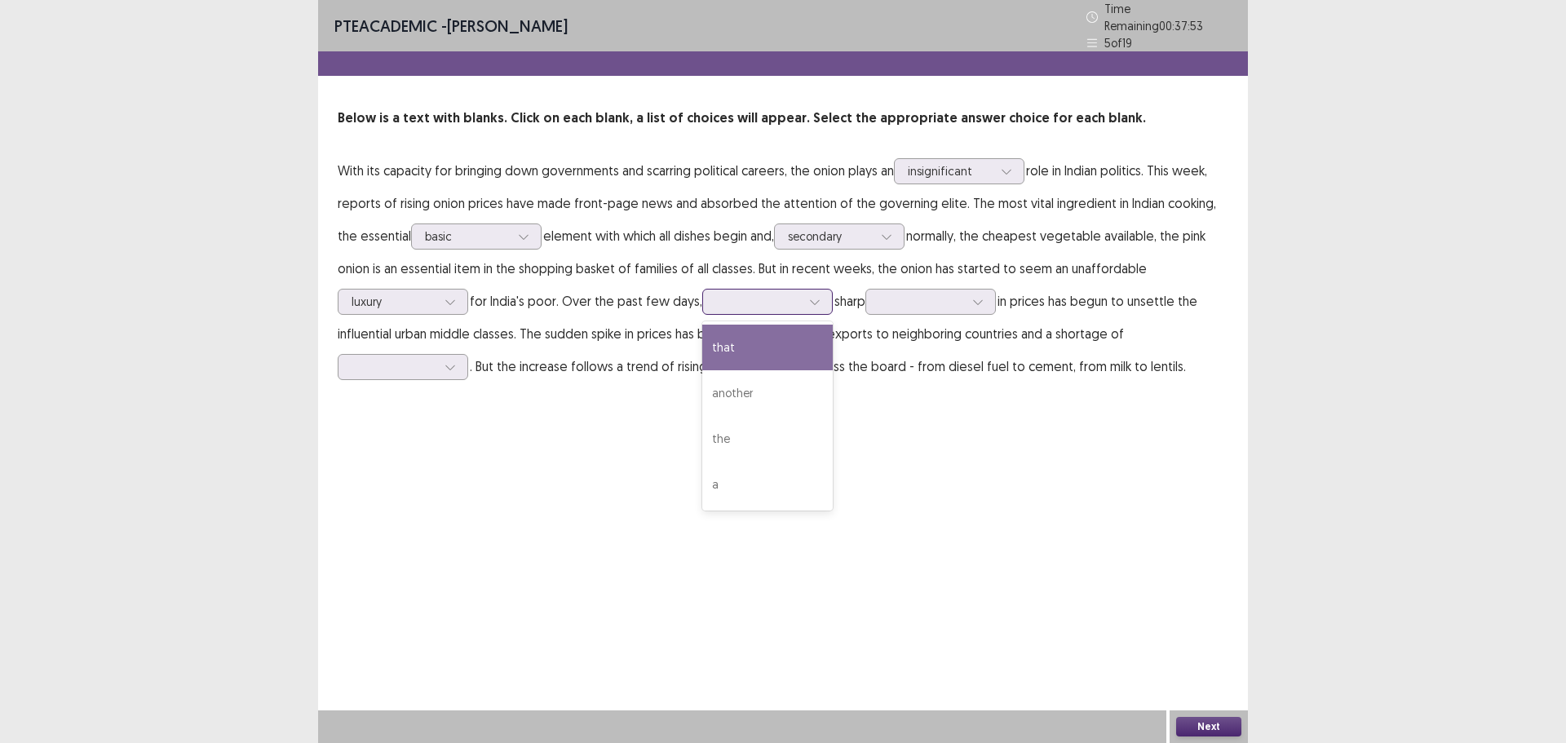
click at [747, 299] on div at bounding box center [758, 301] width 85 height 15
click at [925, 393] on div "PTE academic - [PERSON_NAME] Time Remaining 00 : 37 : 46 5 of 19 Below is a tex…" at bounding box center [783, 207] width 930 height 415
click at [948, 289] on div at bounding box center [930, 302] width 131 height 26
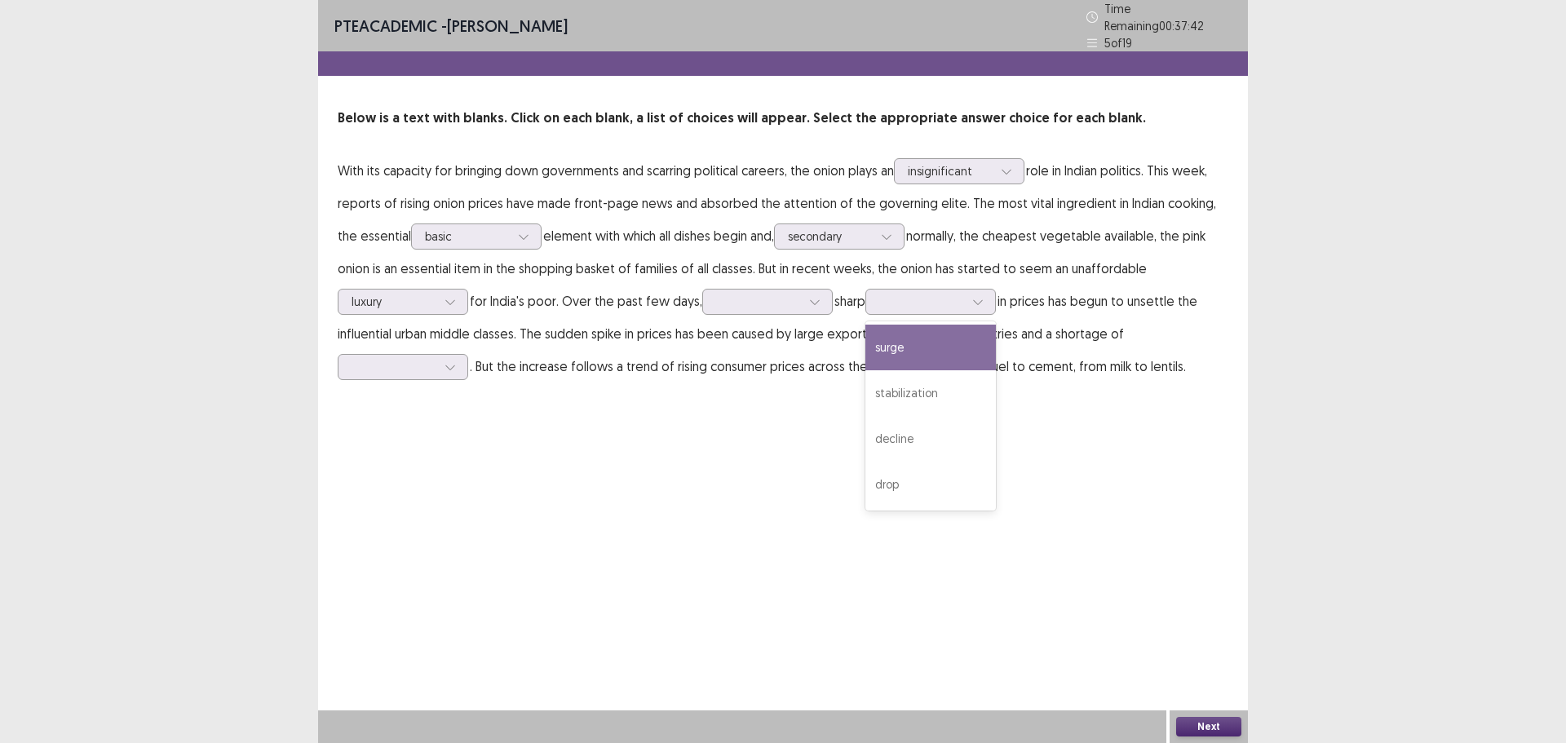
click at [780, 423] on div "PTE academic - [PERSON_NAME] Time Remaining 00 : 37 : 42 5 of 19 Below is a tex…" at bounding box center [783, 371] width 930 height 743
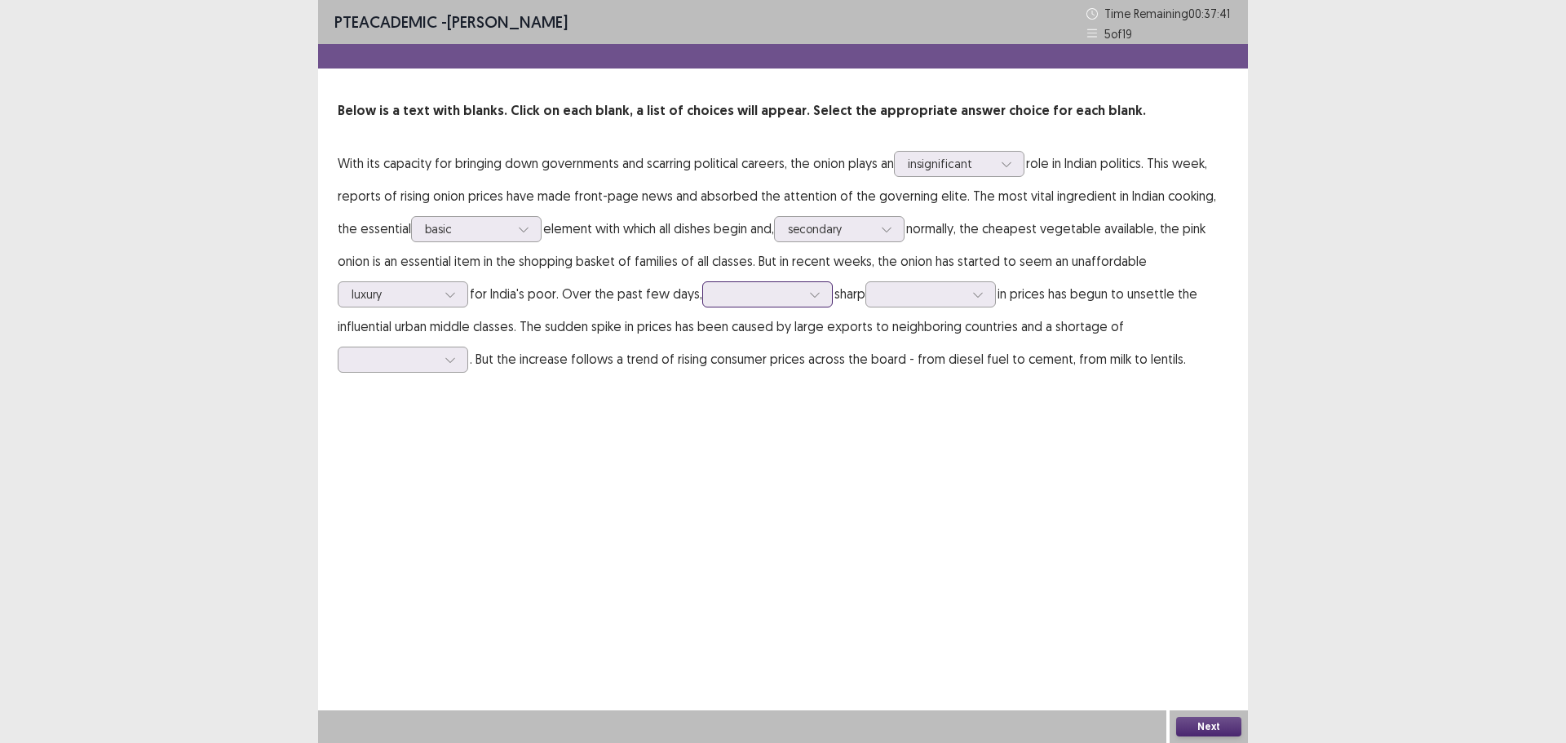
click at [773, 291] on div at bounding box center [758, 293] width 85 height 15
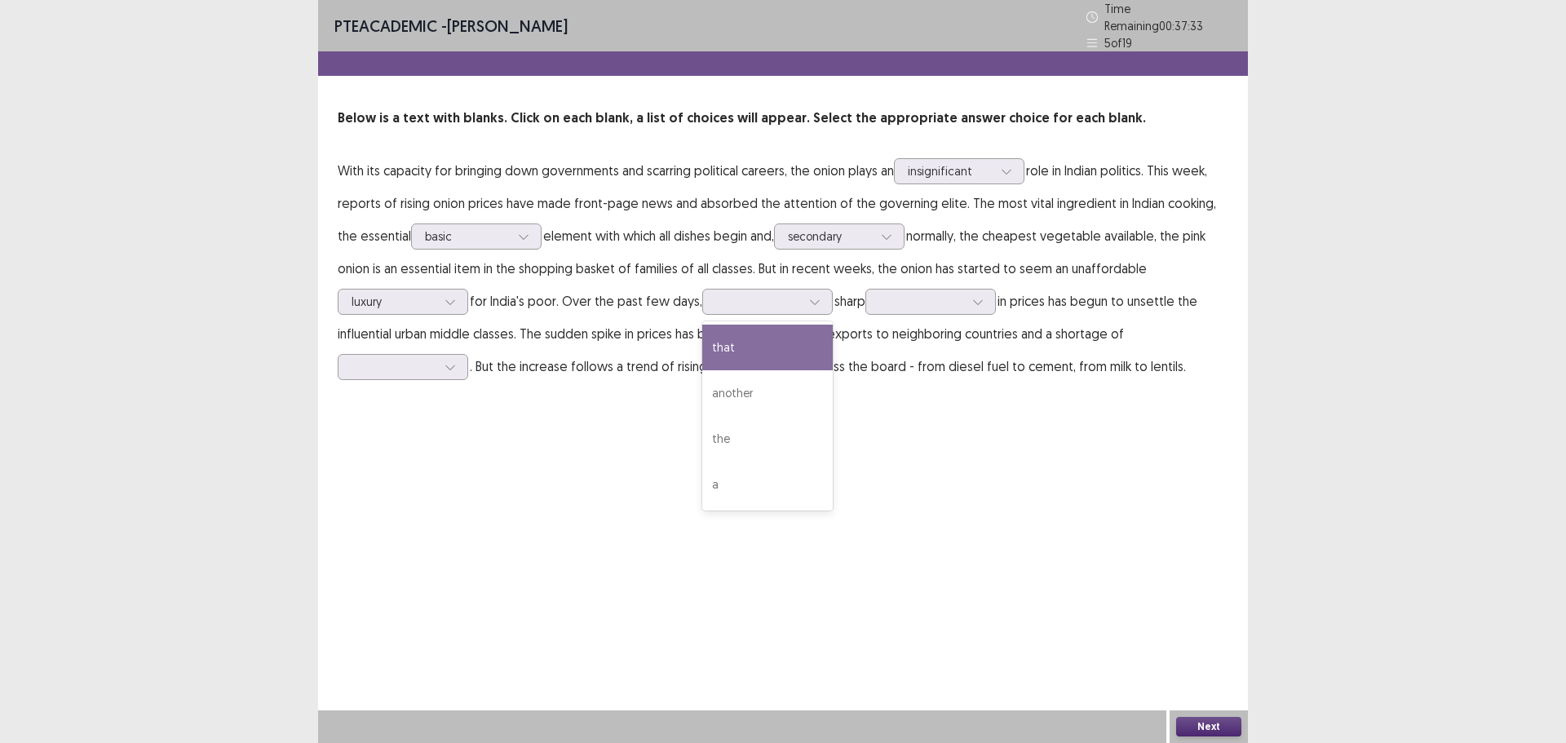
click at [1002, 431] on div "PTE academic - [PERSON_NAME] Time Remaining 00 : 37 : 33 5 of 19 Below is a tex…" at bounding box center [783, 371] width 930 height 743
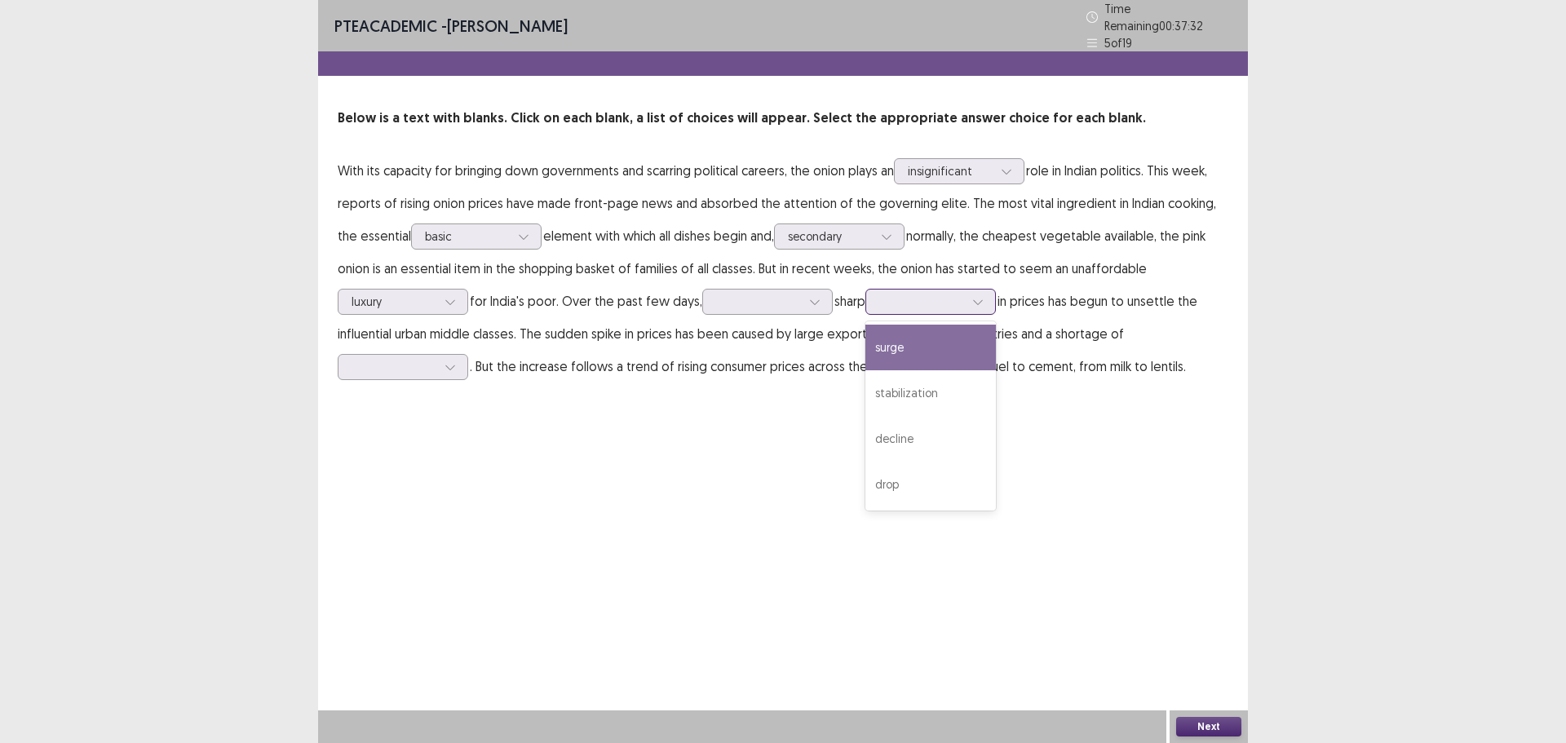
click at [990, 299] on div at bounding box center [978, 302] width 24 height 24
click at [846, 424] on div "PTE academic - [PERSON_NAME] Time Remaining 00 : 37 : 26 5 of 19 Below is a tex…" at bounding box center [783, 371] width 930 height 743
click at [904, 297] on div at bounding box center [921, 301] width 85 height 15
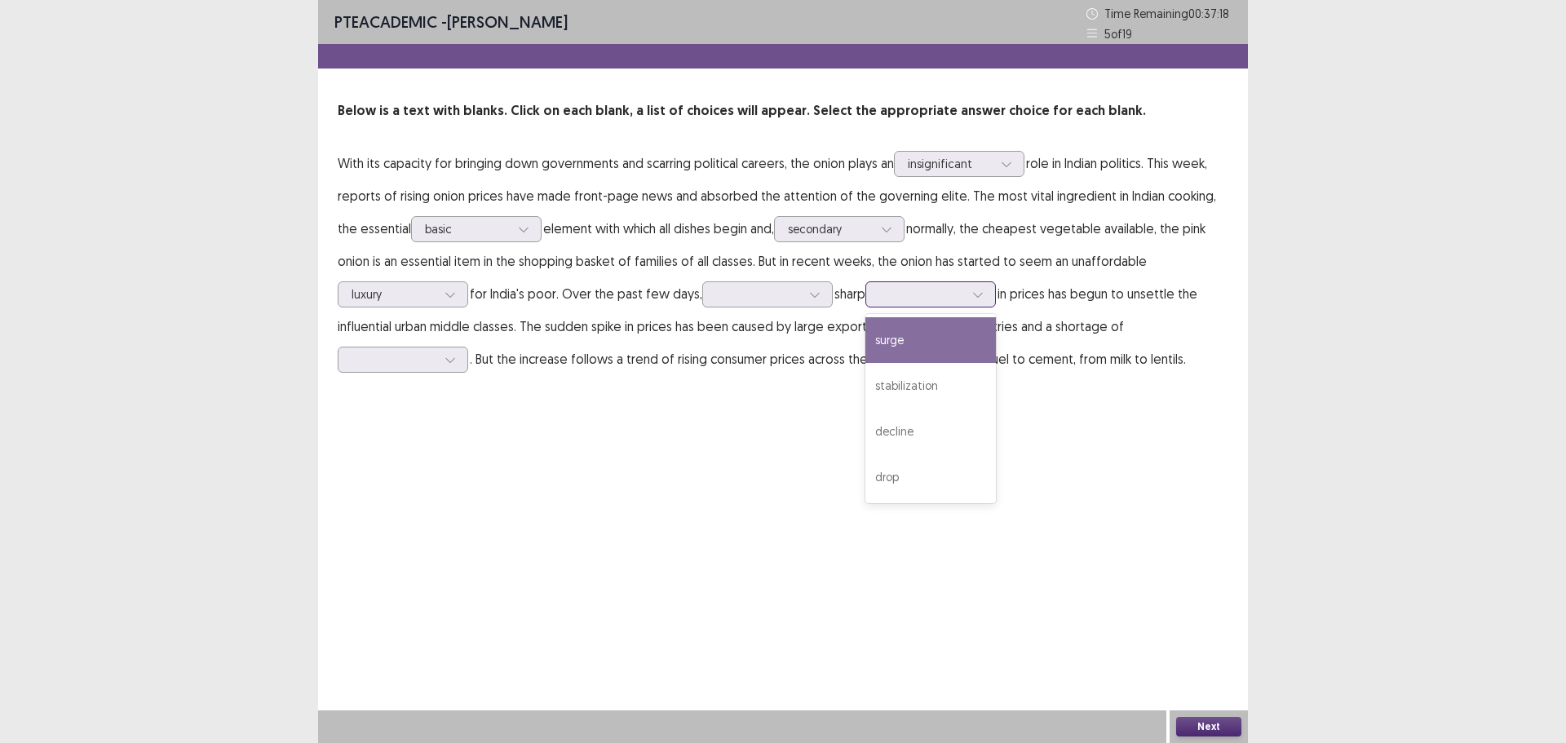
click at [912, 341] on div "surge" at bounding box center [930, 340] width 131 height 46
click at [932, 298] on div at bounding box center [921, 293] width 85 height 15
click at [930, 378] on div "stabilization" at bounding box center [930, 386] width 131 height 46
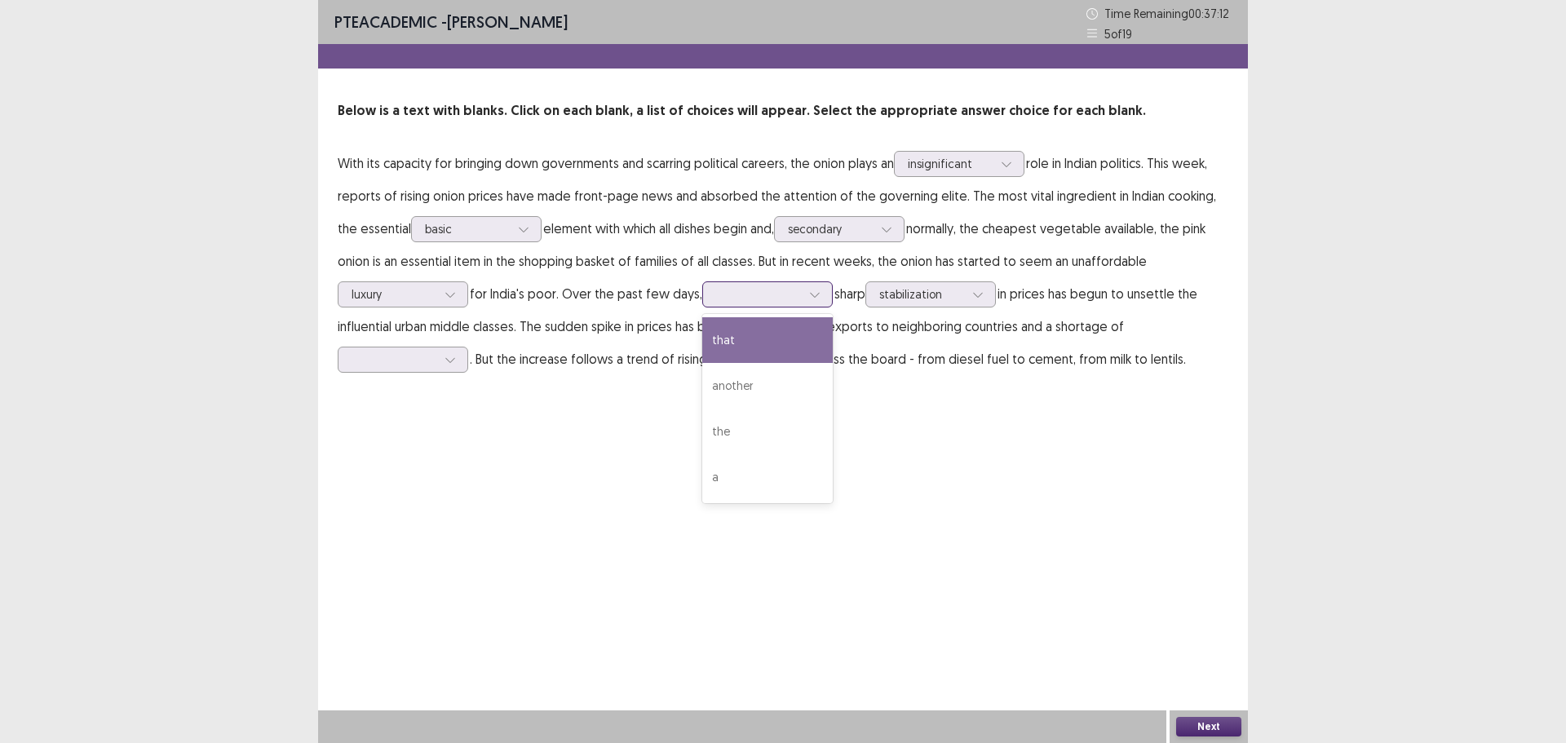
click at [816, 287] on div at bounding box center [815, 294] width 24 height 24
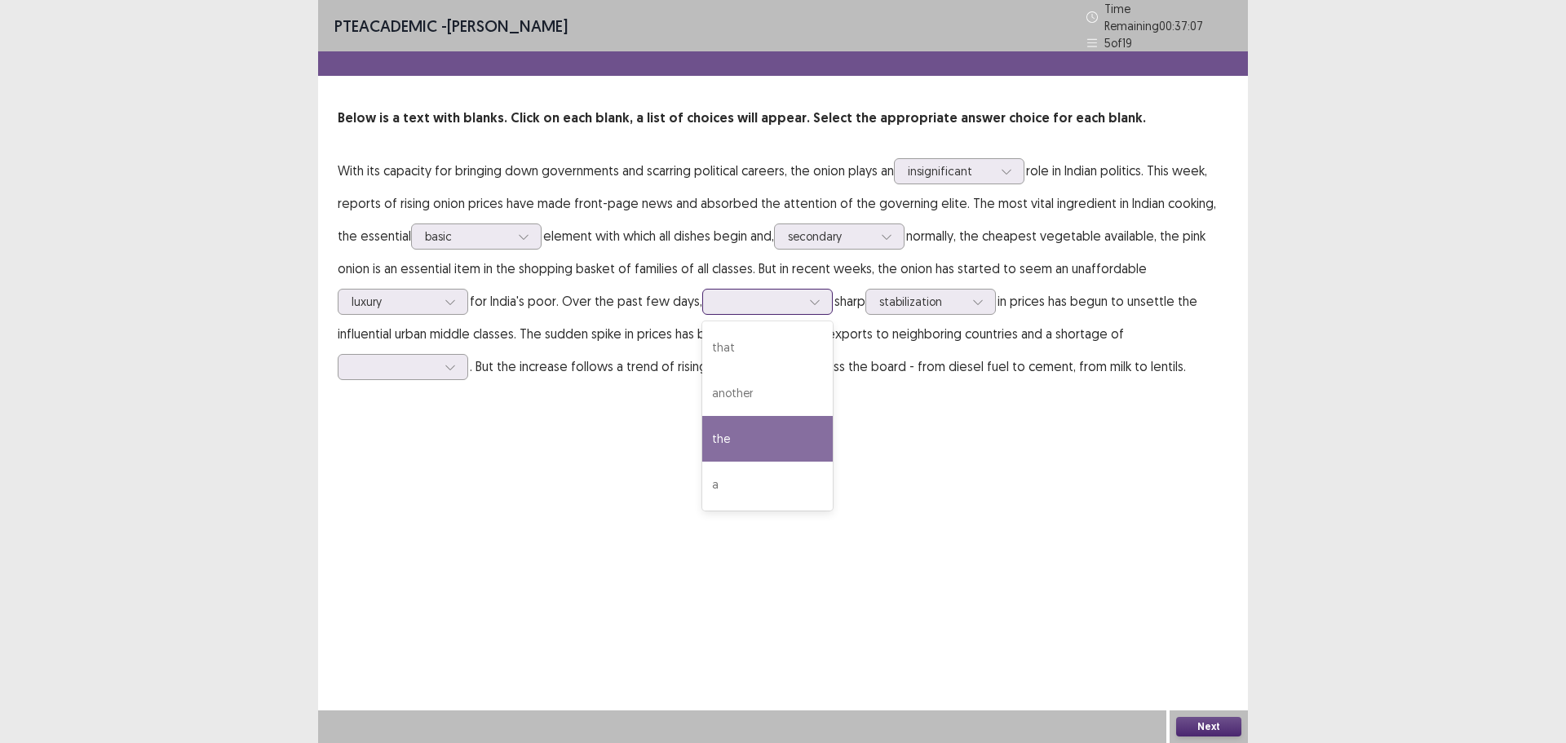
click at [772, 416] on div "the" at bounding box center [767, 439] width 131 height 46
click at [772, 294] on div at bounding box center [758, 301] width 85 height 15
click at [777, 392] on div "another" at bounding box center [767, 393] width 131 height 46
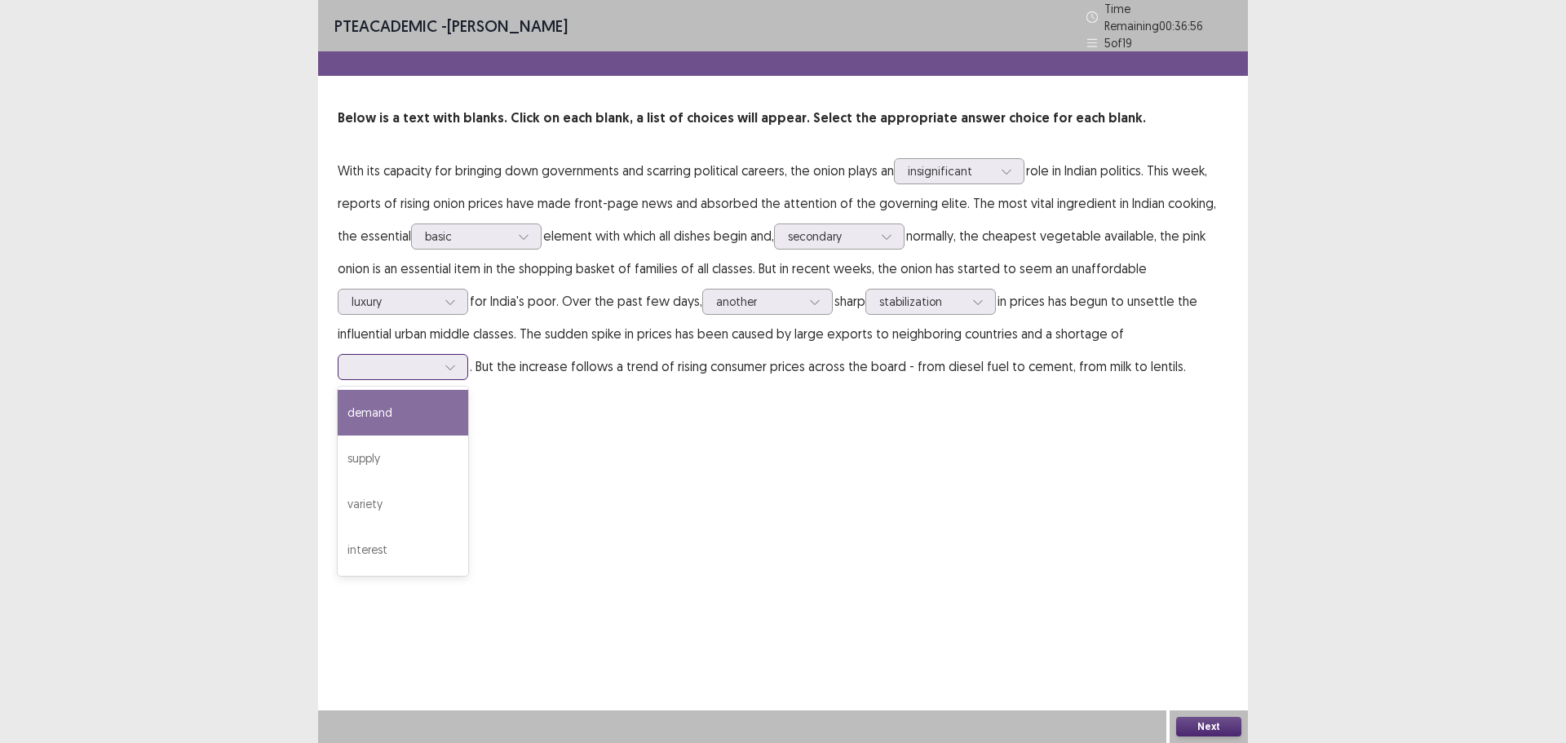
click at [431, 359] on div at bounding box center [394, 366] width 85 height 15
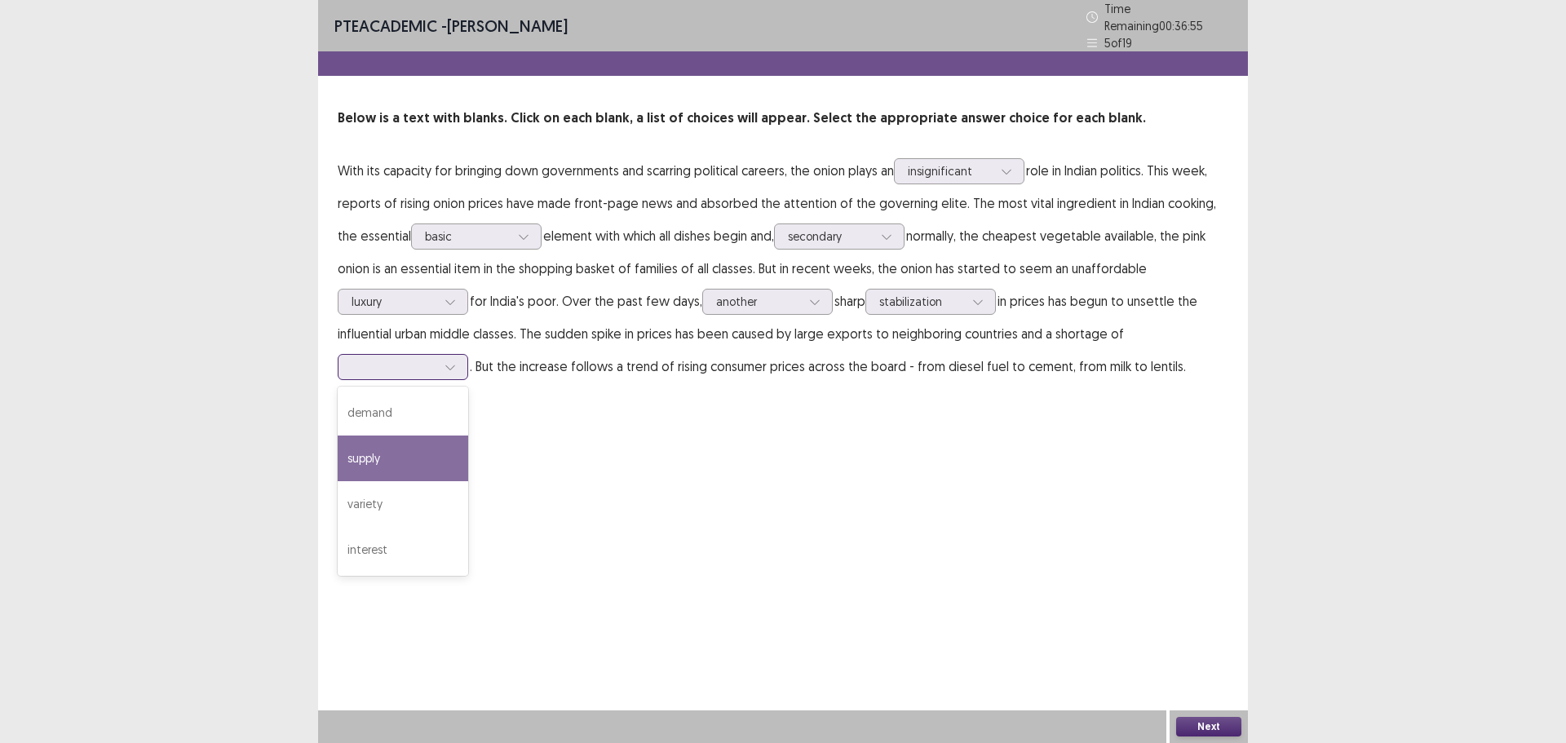
click at [409, 459] on div "supply" at bounding box center [403, 459] width 131 height 46
click at [436, 343] on p "With its capacity for bringing down governments and scarring political careers,…" at bounding box center [783, 268] width 891 height 228
click at [443, 358] on div at bounding box center [450, 367] width 24 height 24
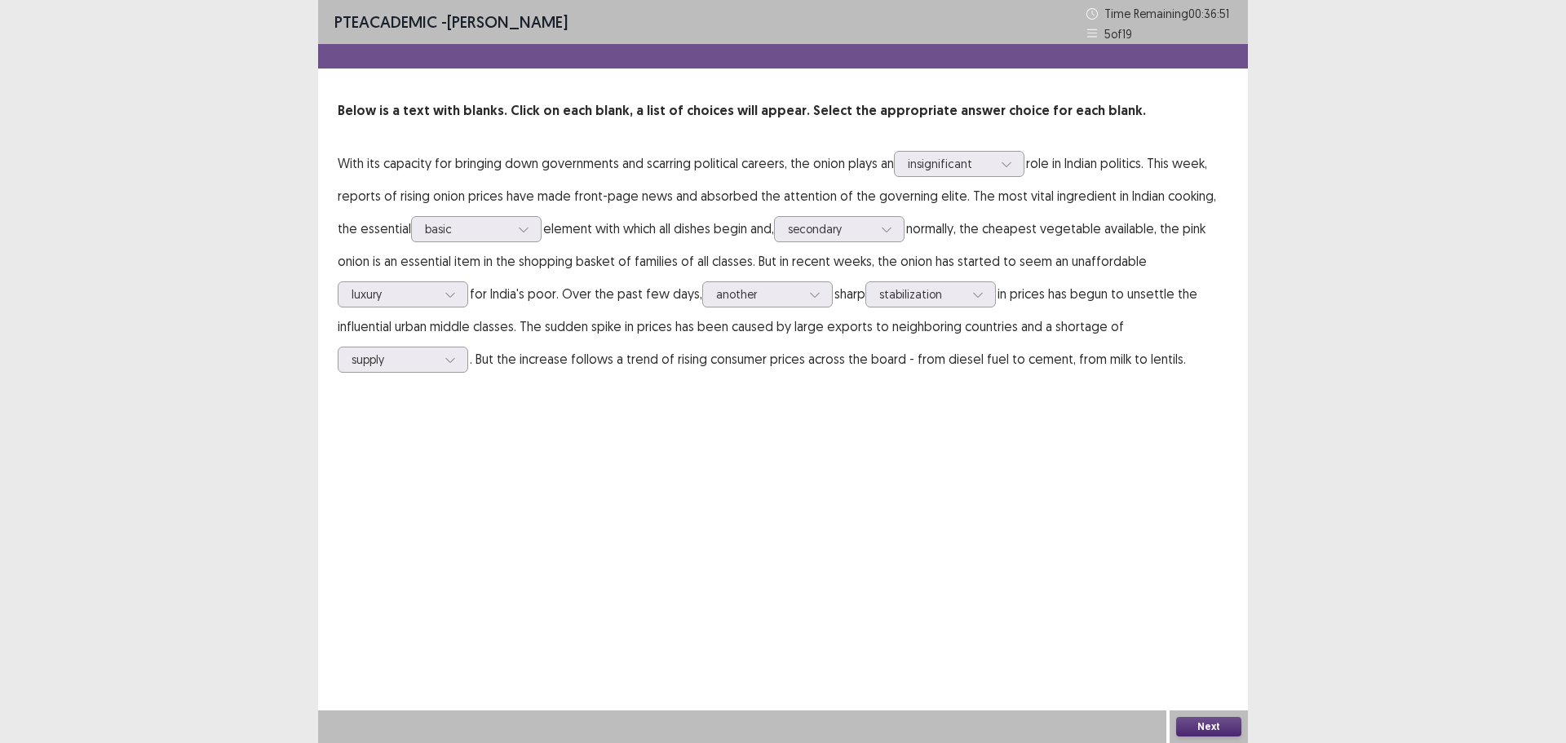
click at [1197, 738] on div "Next" at bounding box center [1209, 726] width 78 height 33
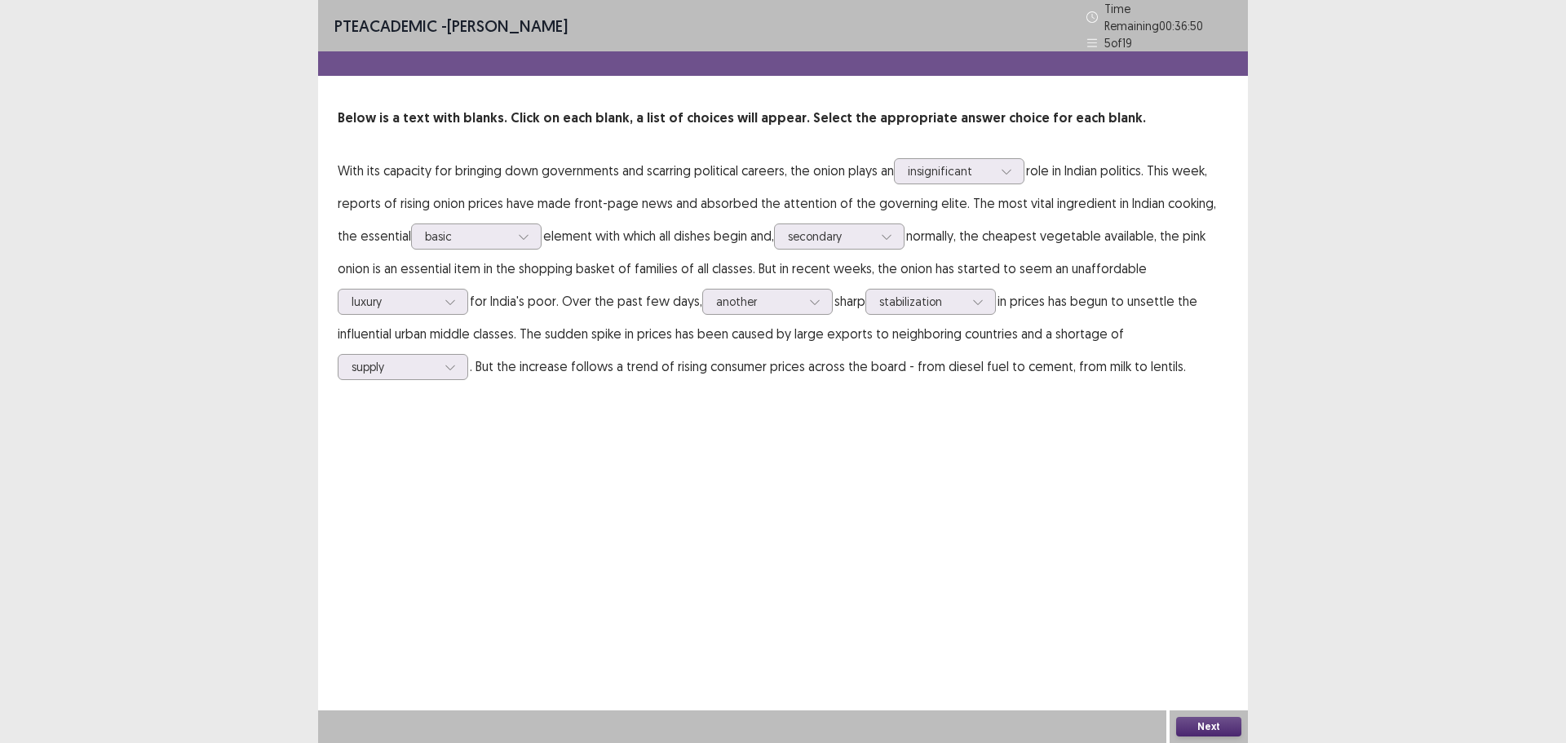
click at [1196, 733] on button "Next" at bounding box center [1208, 727] width 65 height 20
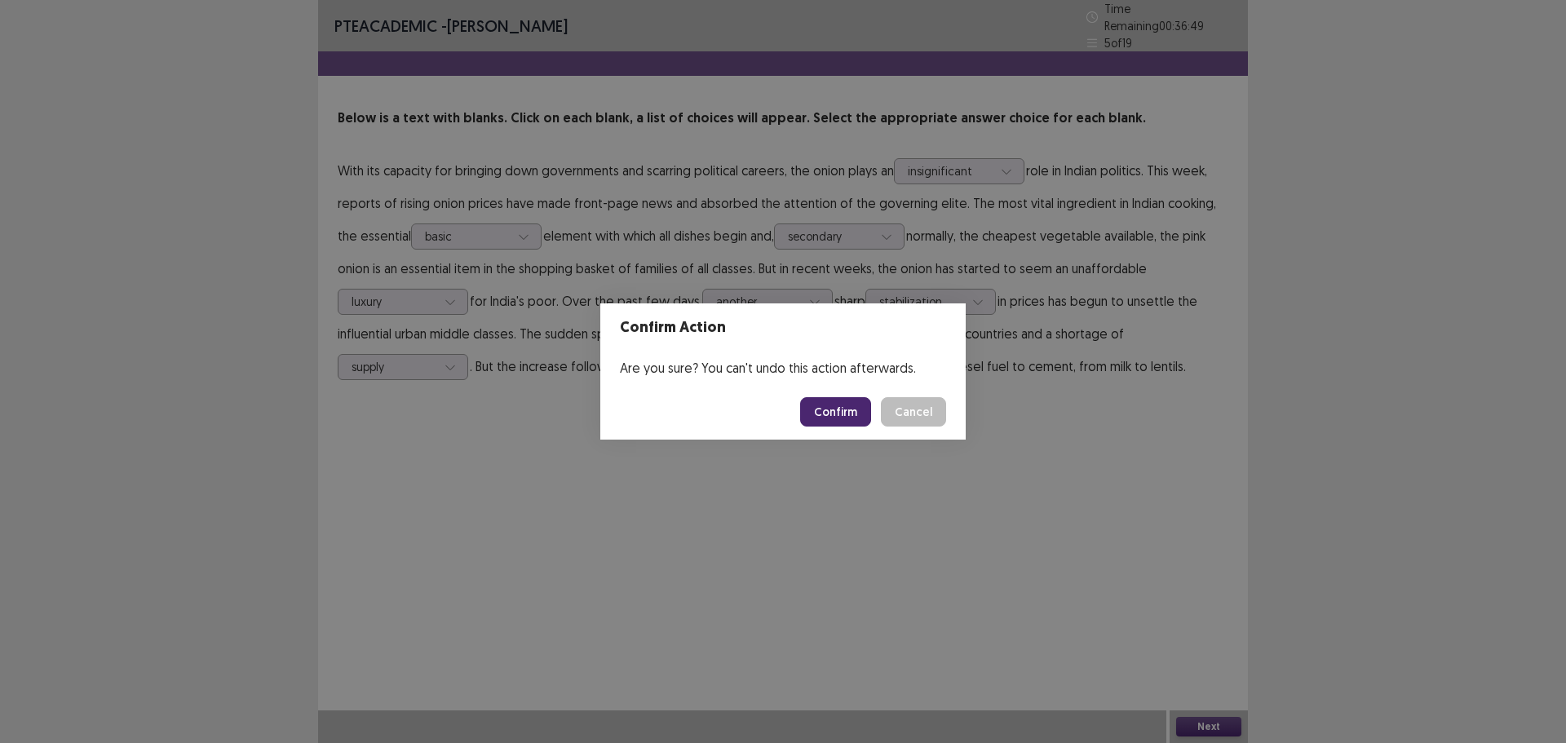
click at [839, 424] on button "Confirm" at bounding box center [835, 411] width 71 height 29
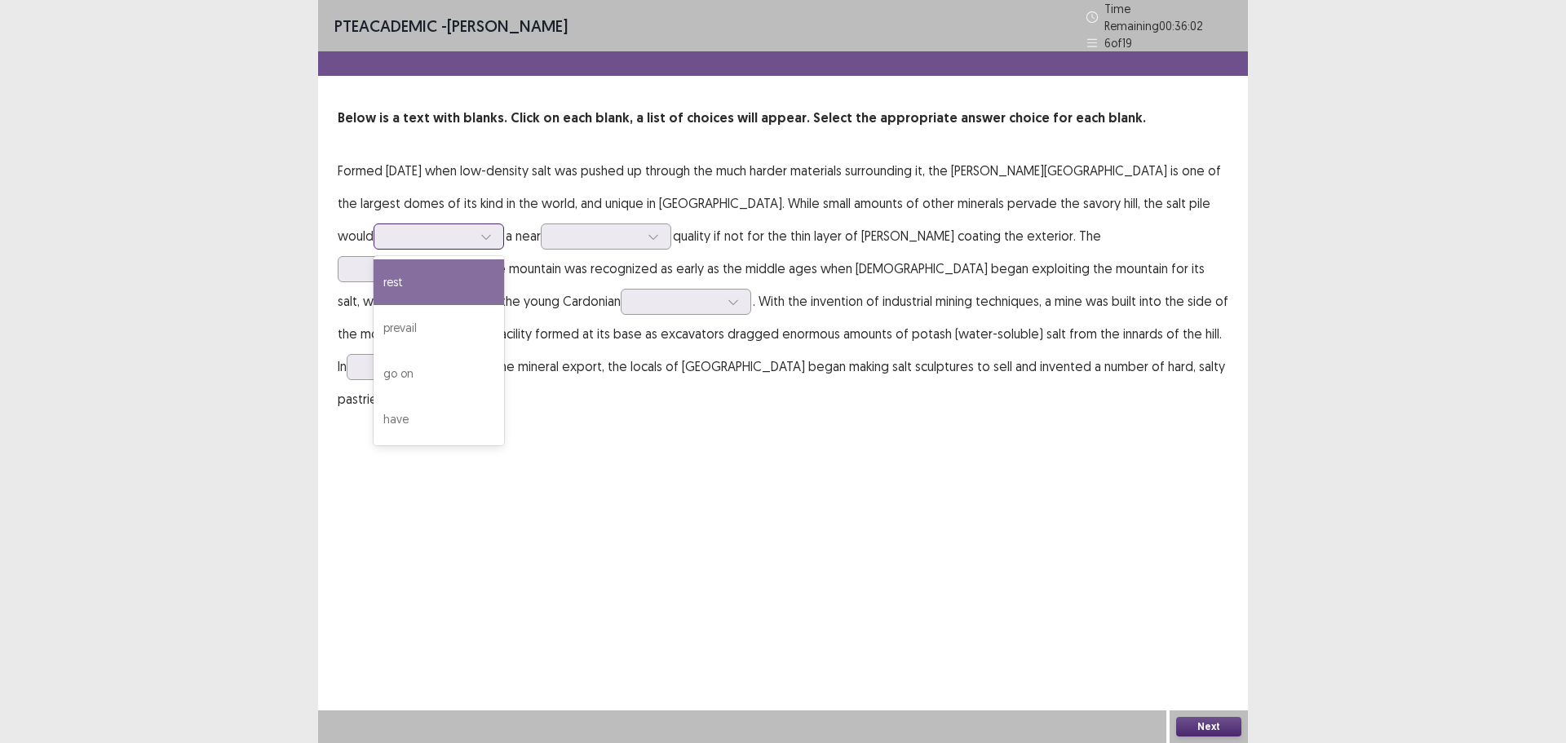
click at [474, 227] on div at bounding box center [486, 236] width 24 height 24
click at [427, 228] on div at bounding box center [429, 235] width 85 height 15
click at [440, 268] on div "rest" at bounding box center [439, 282] width 131 height 46
click at [437, 229] on div "rest" at bounding box center [430, 236] width 88 height 24
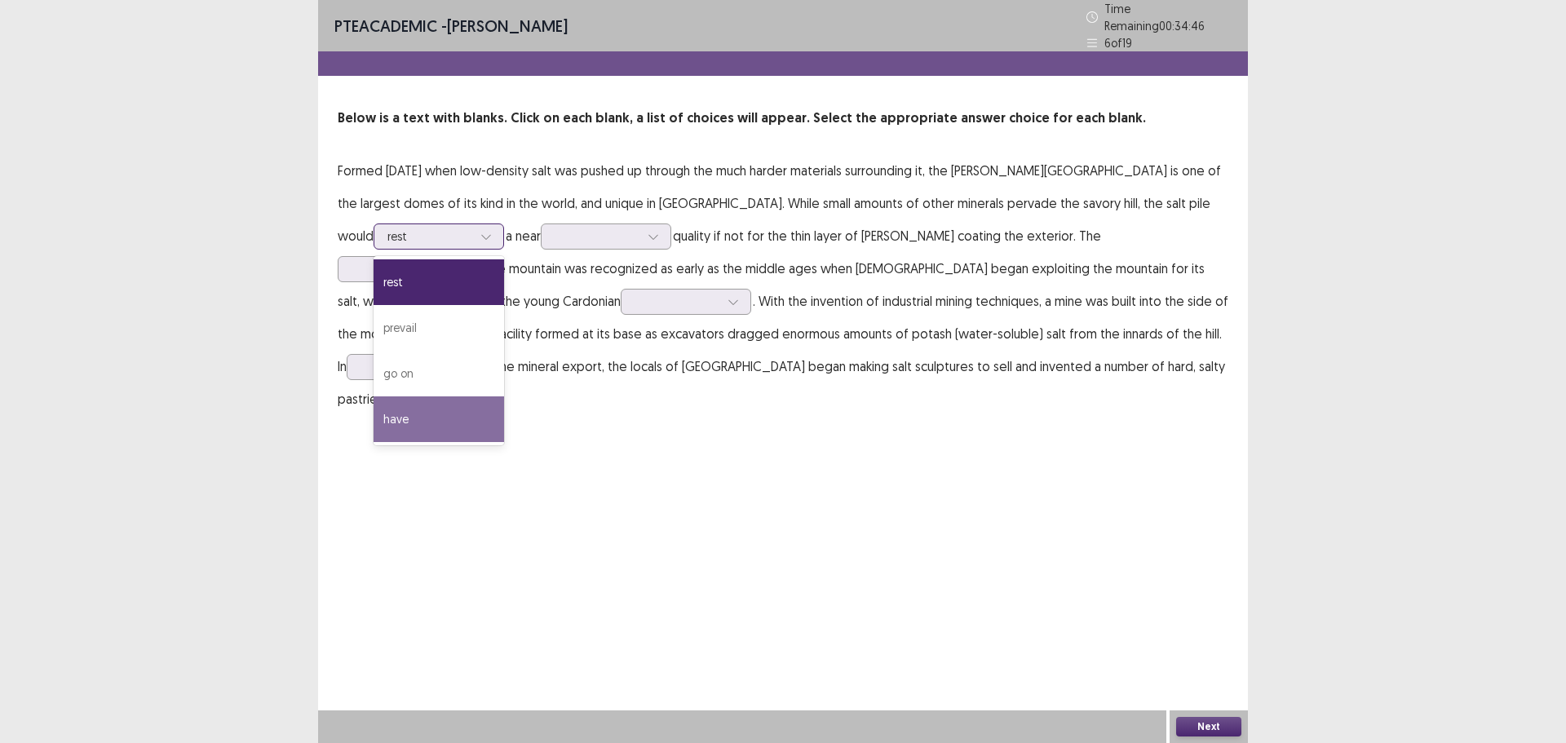
click at [420, 398] on div "have" at bounding box center [439, 419] width 131 height 46
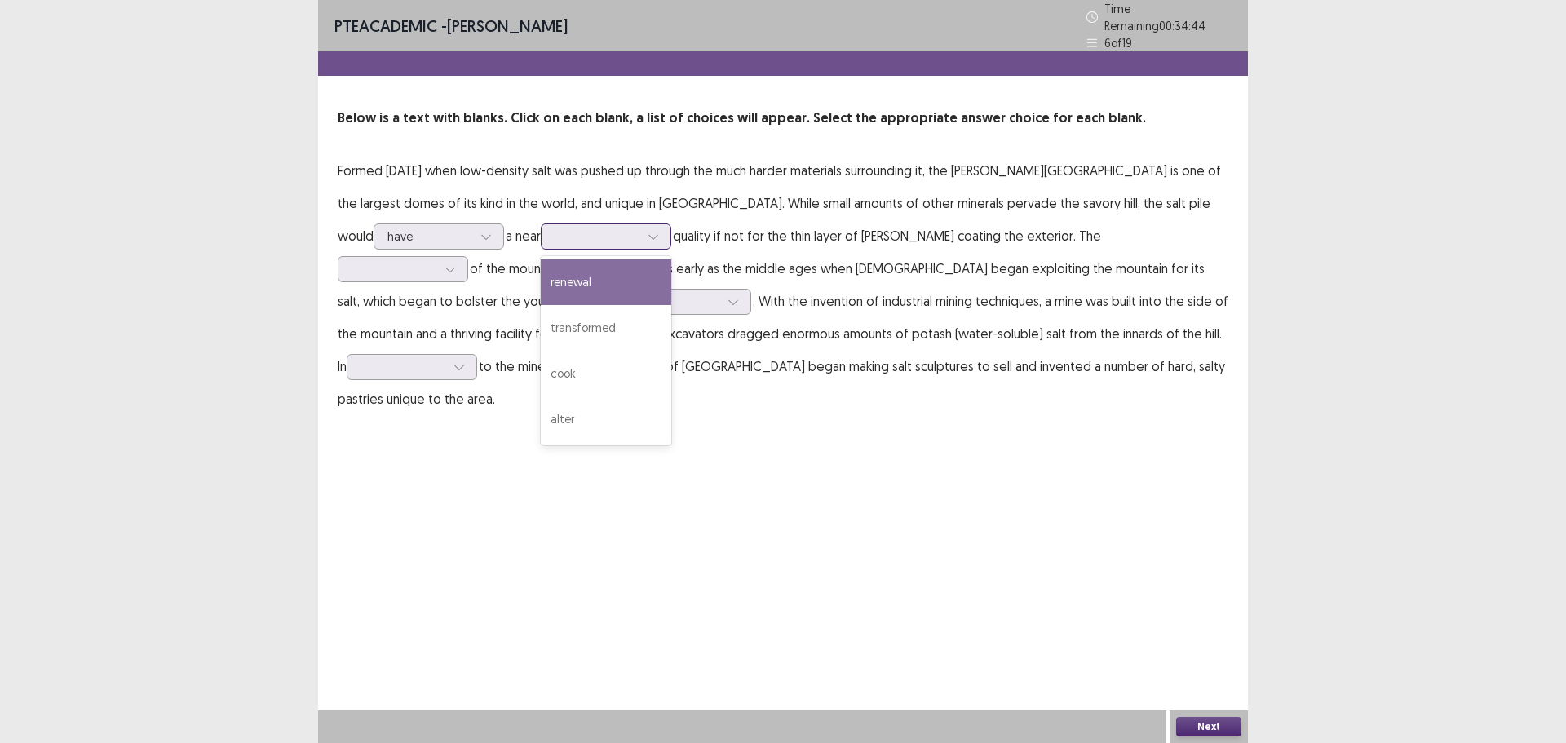
click at [590, 228] on div at bounding box center [597, 235] width 85 height 15
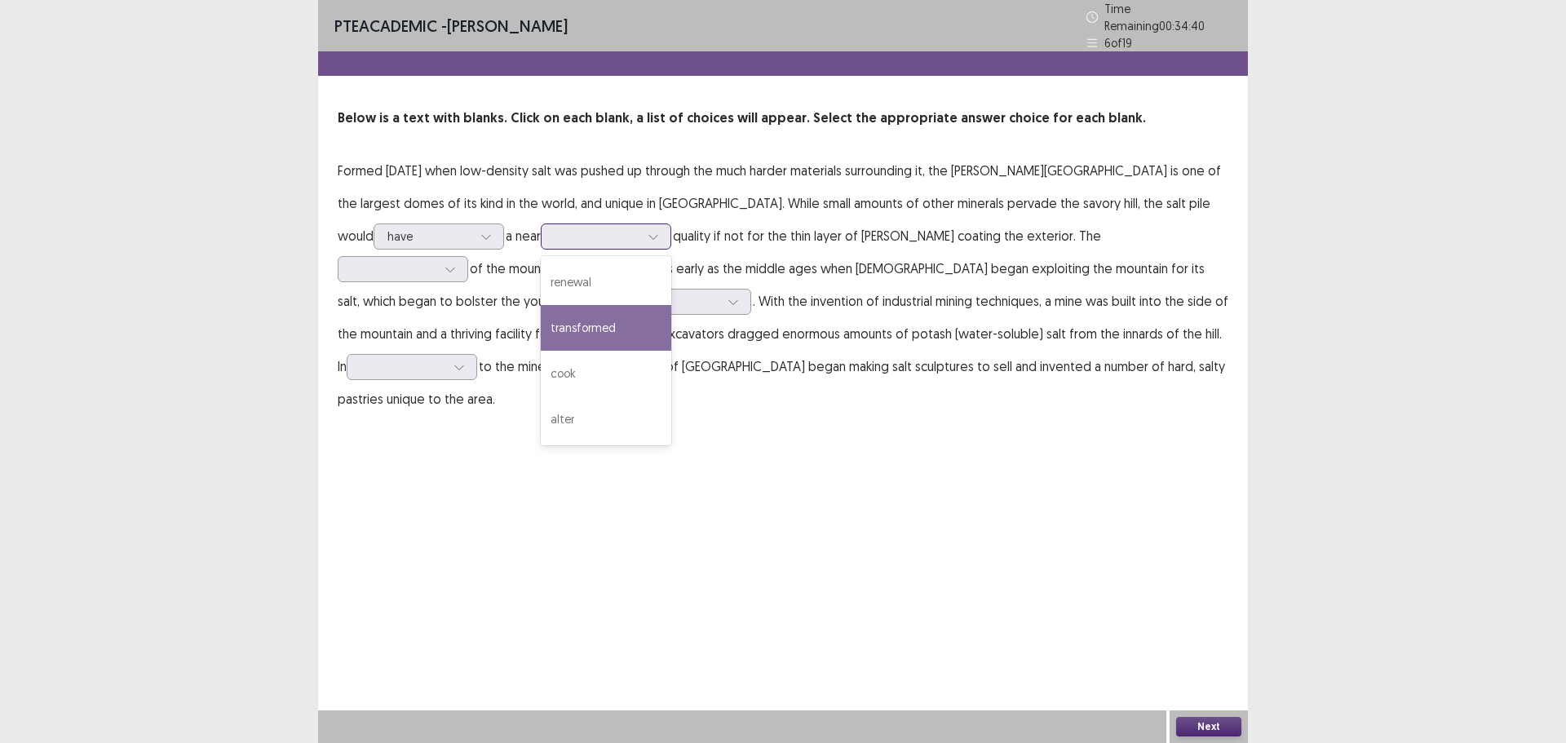
click at [581, 305] on div "transformed" at bounding box center [606, 328] width 131 height 46
click at [641, 233] on div at bounding box center [653, 236] width 24 height 24
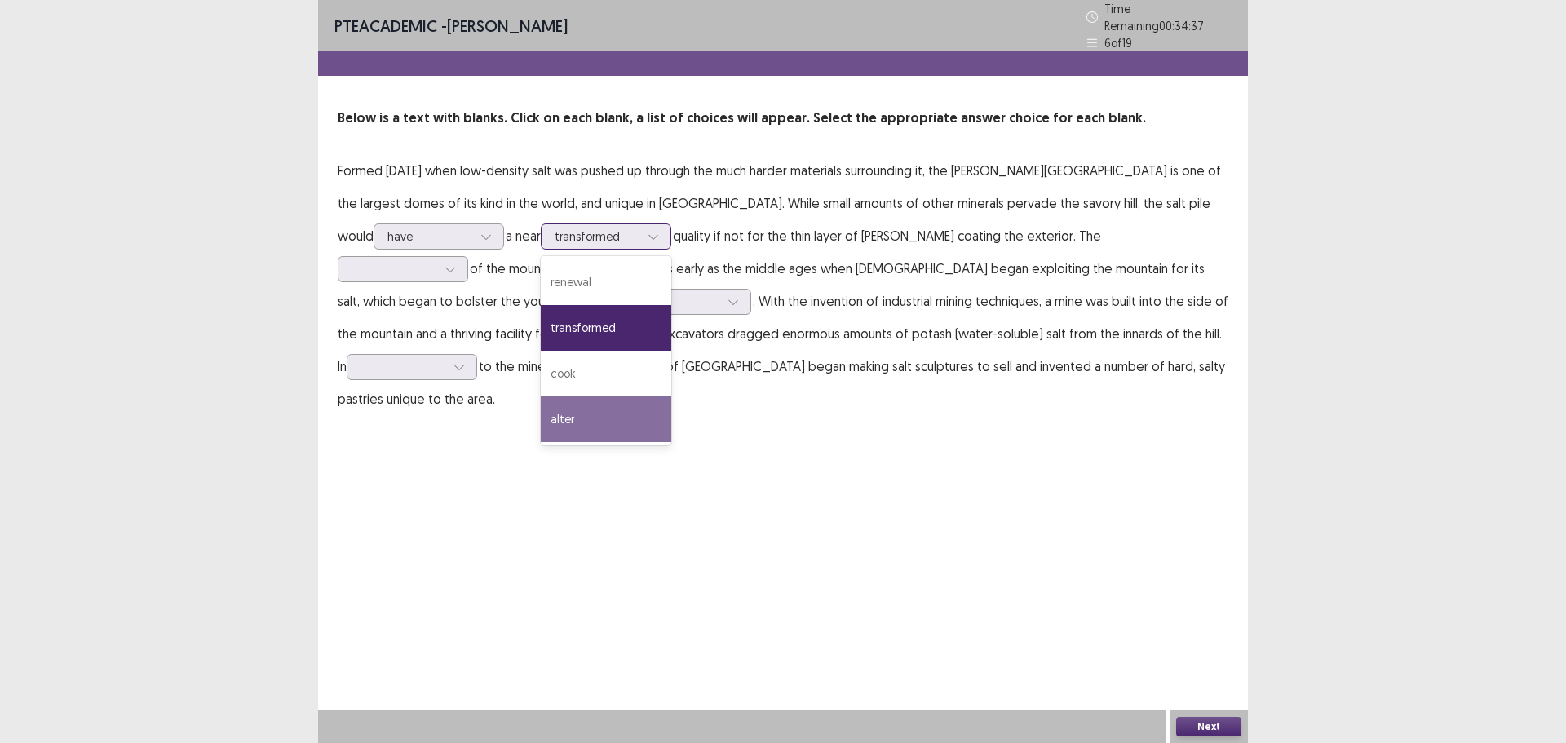
click at [566, 404] on div "alter" at bounding box center [606, 419] width 131 height 46
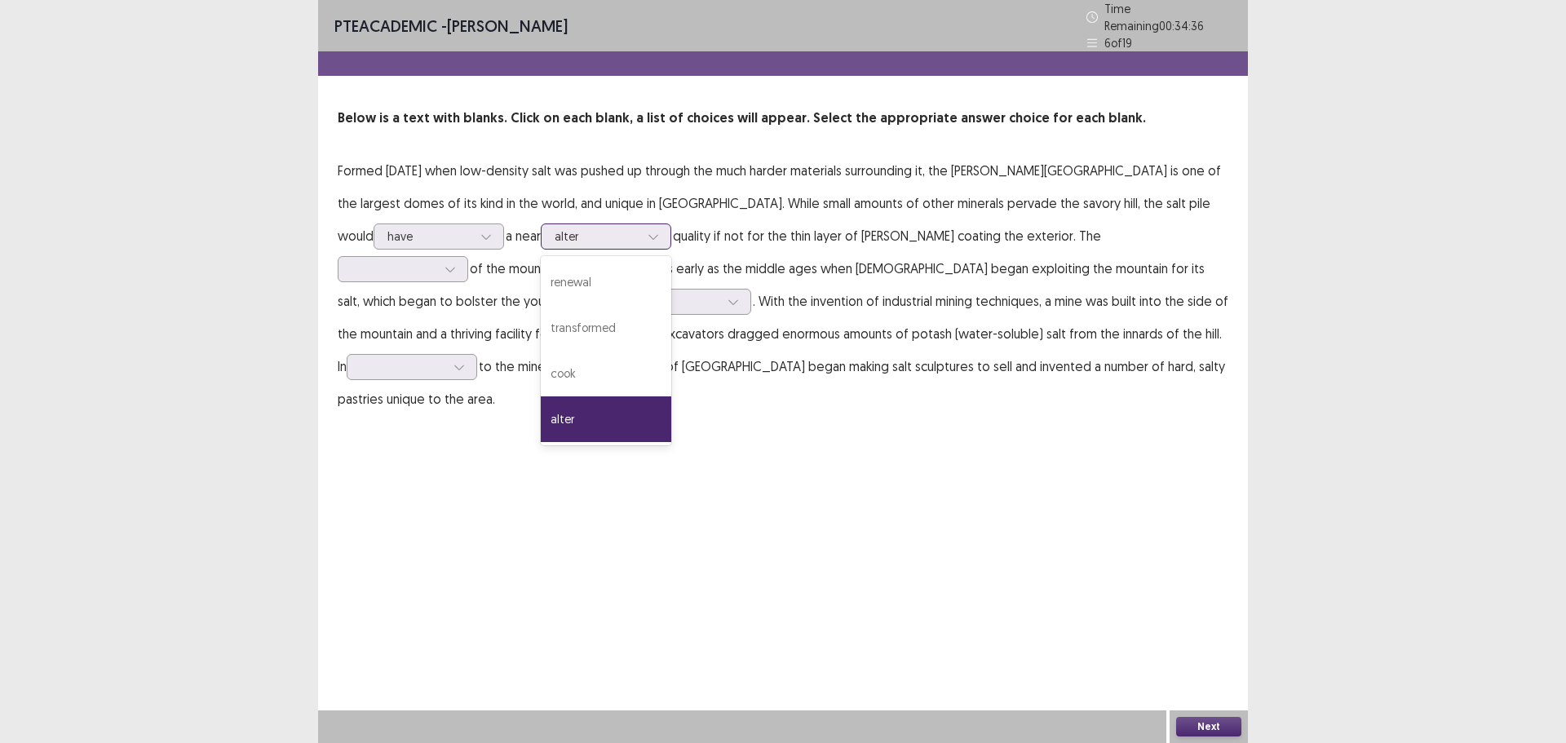
click at [601, 235] on div at bounding box center [597, 235] width 85 height 15
click at [602, 281] on div "renewal" at bounding box center [606, 282] width 131 height 46
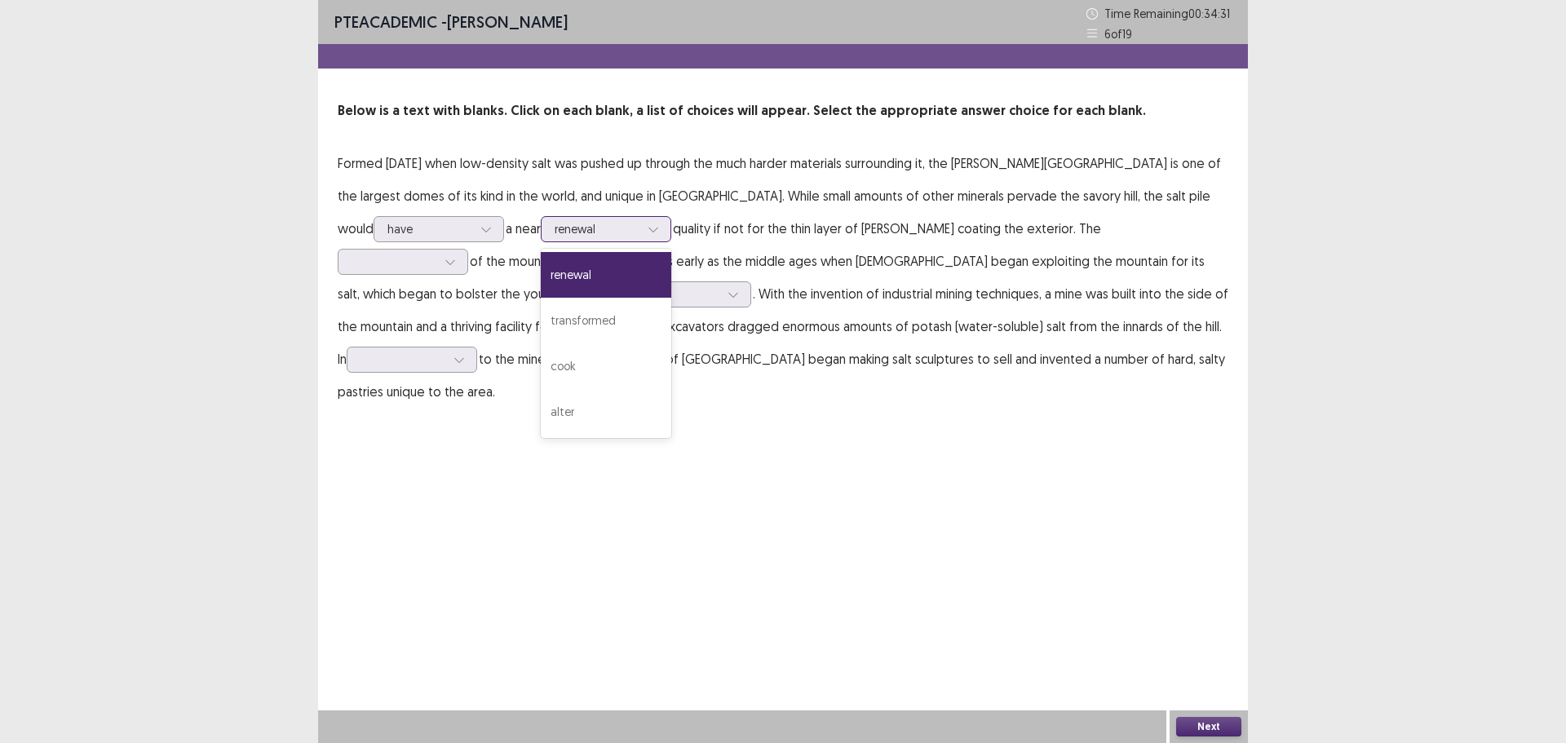
click at [604, 235] on div at bounding box center [597, 228] width 85 height 15
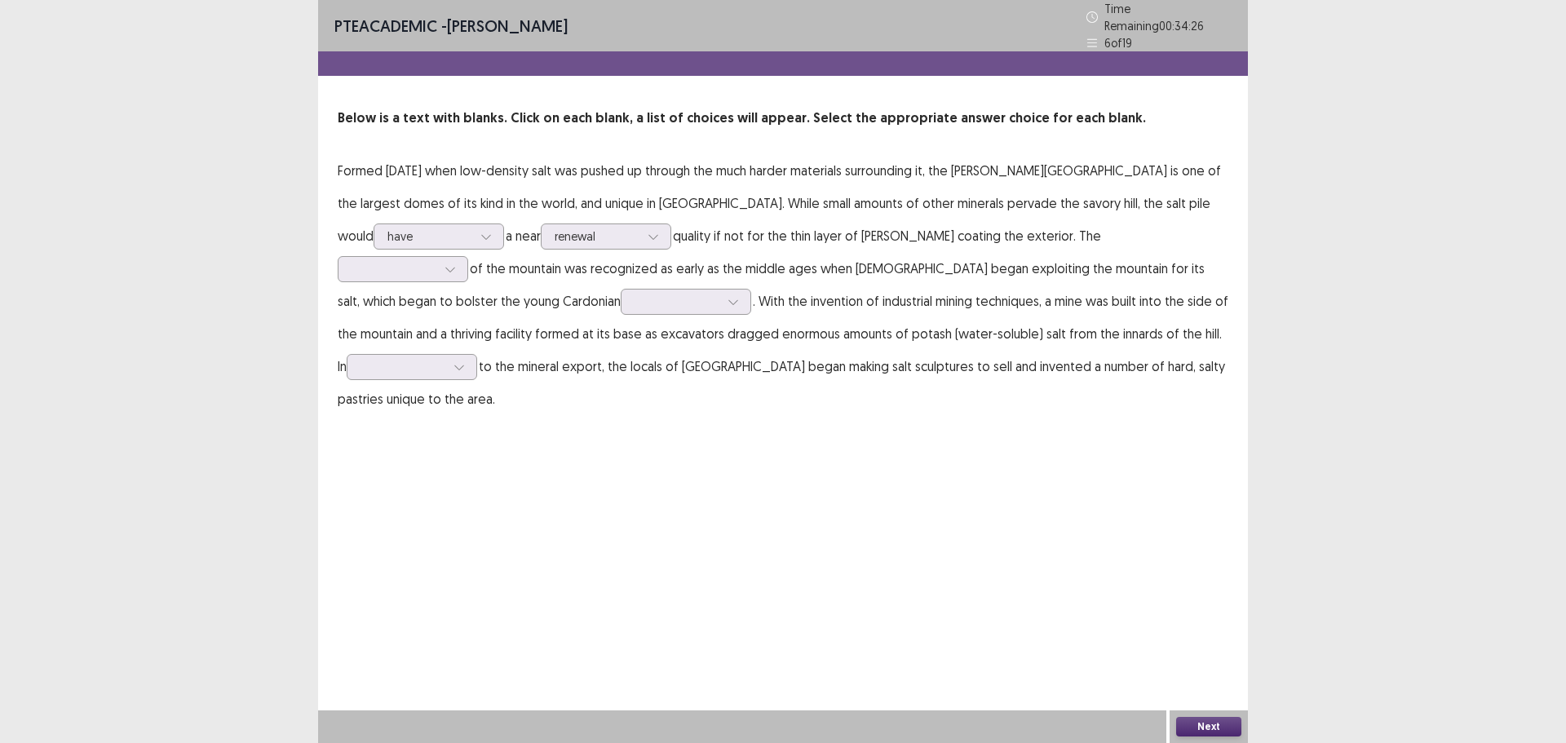
click at [679, 467] on div "PTE academic - [PERSON_NAME] Time Remaining 00 : 34 : 26 6 of 19 Below is a tex…" at bounding box center [783, 371] width 930 height 743
click at [606, 228] on div at bounding box center [597, 235] width 85 height 15
click at [601, 315] on div "transformed" at bounding box center [606, 328] width 131 height 46
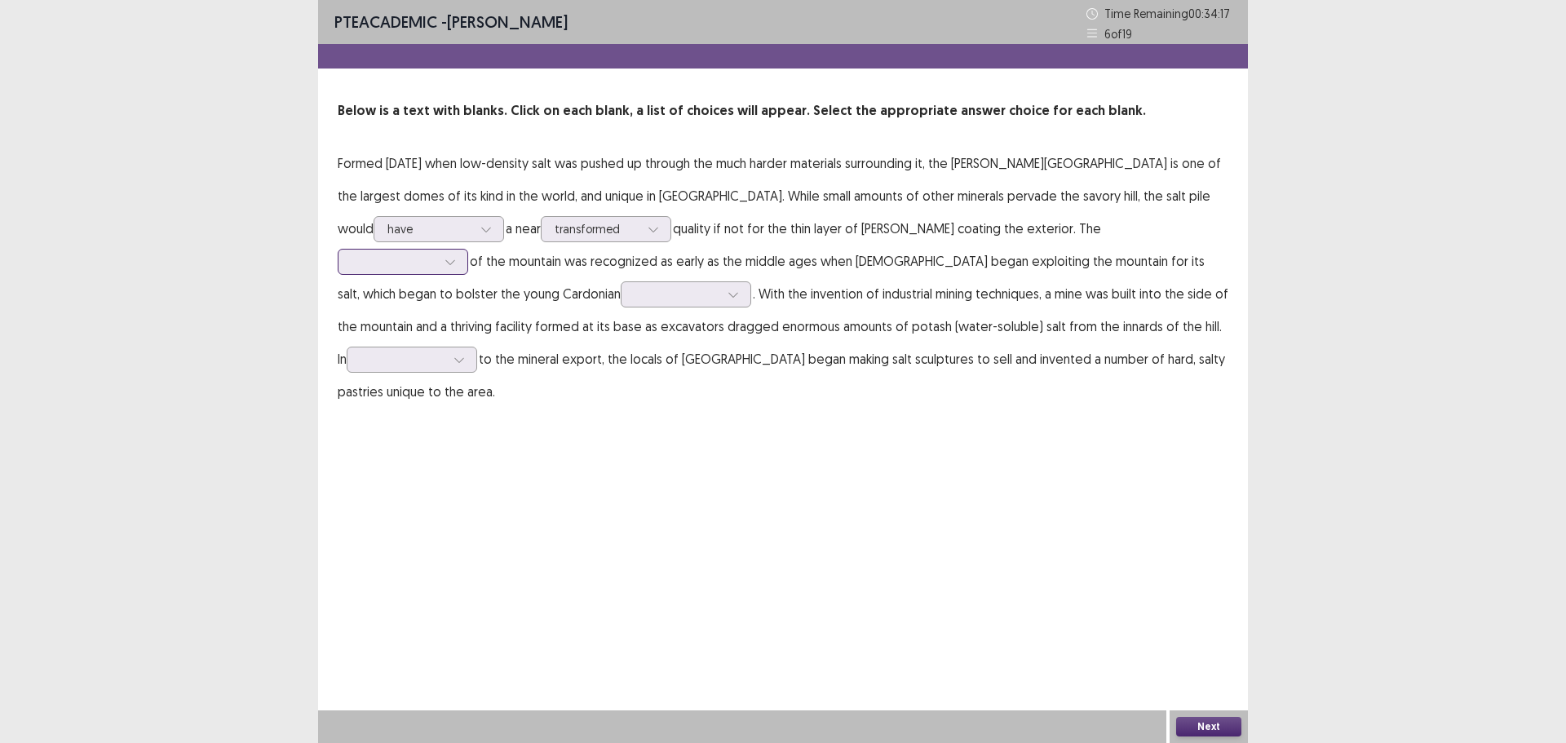
click at [454, 260] on icon at bounding box center [449, 262] width 9 height 5
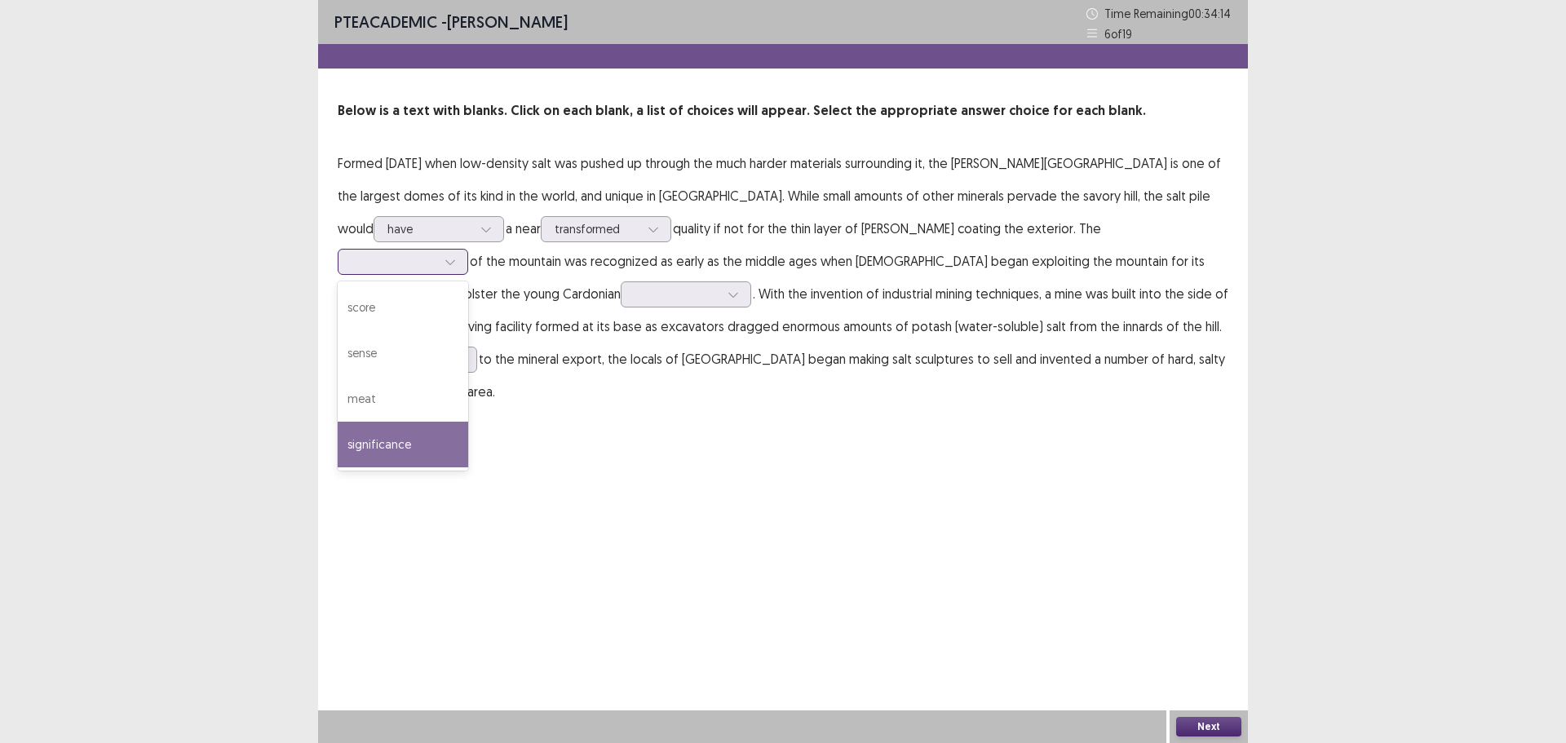
click at [468, 426] on div "significance" at bounding box center [403, 445] width 131 height 46
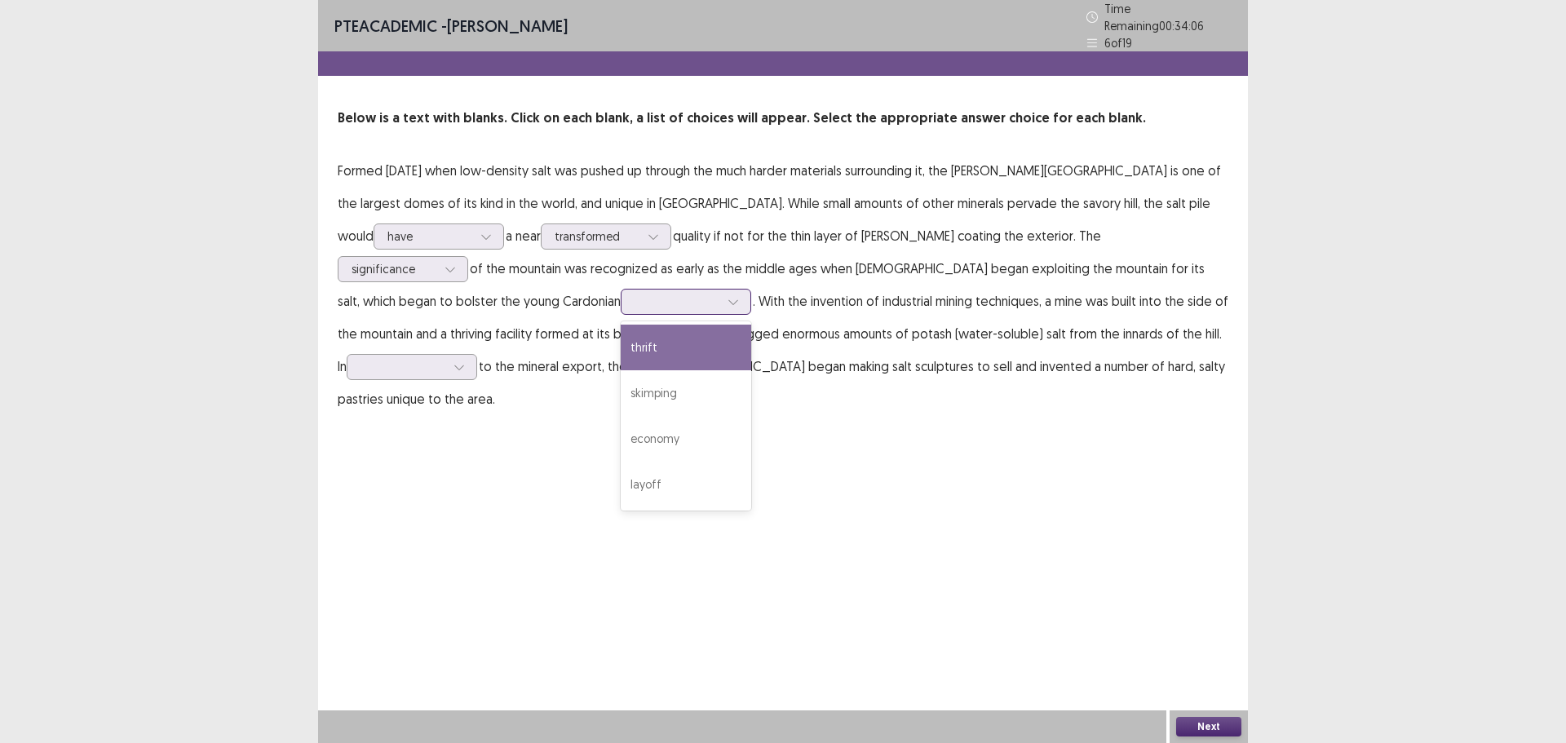
click at [728, 296] on icon at bounding box center [733, 301] width 11 height 11
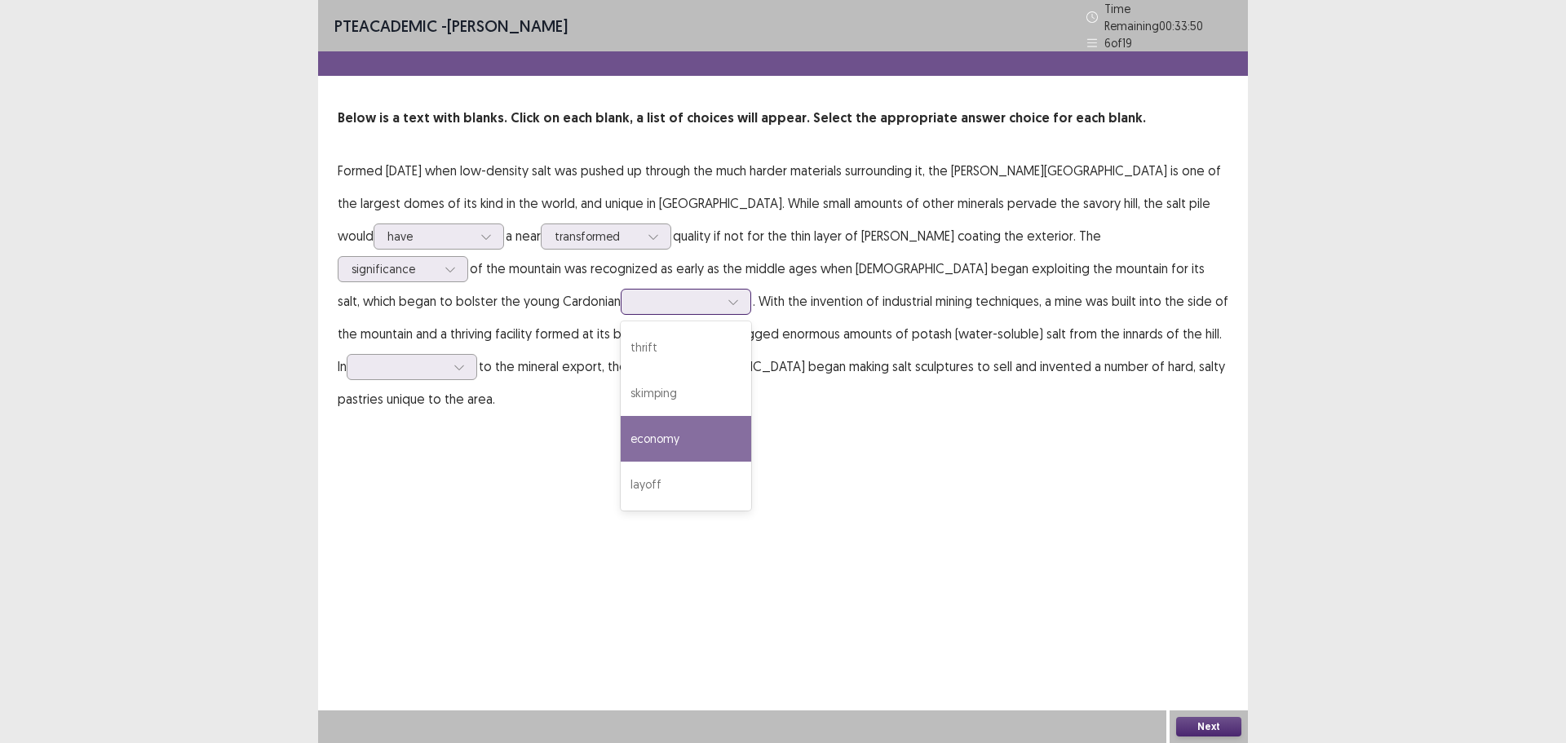
click at [621, 436] on div "economy" at bounding box center [686, 439] width 131 height 46
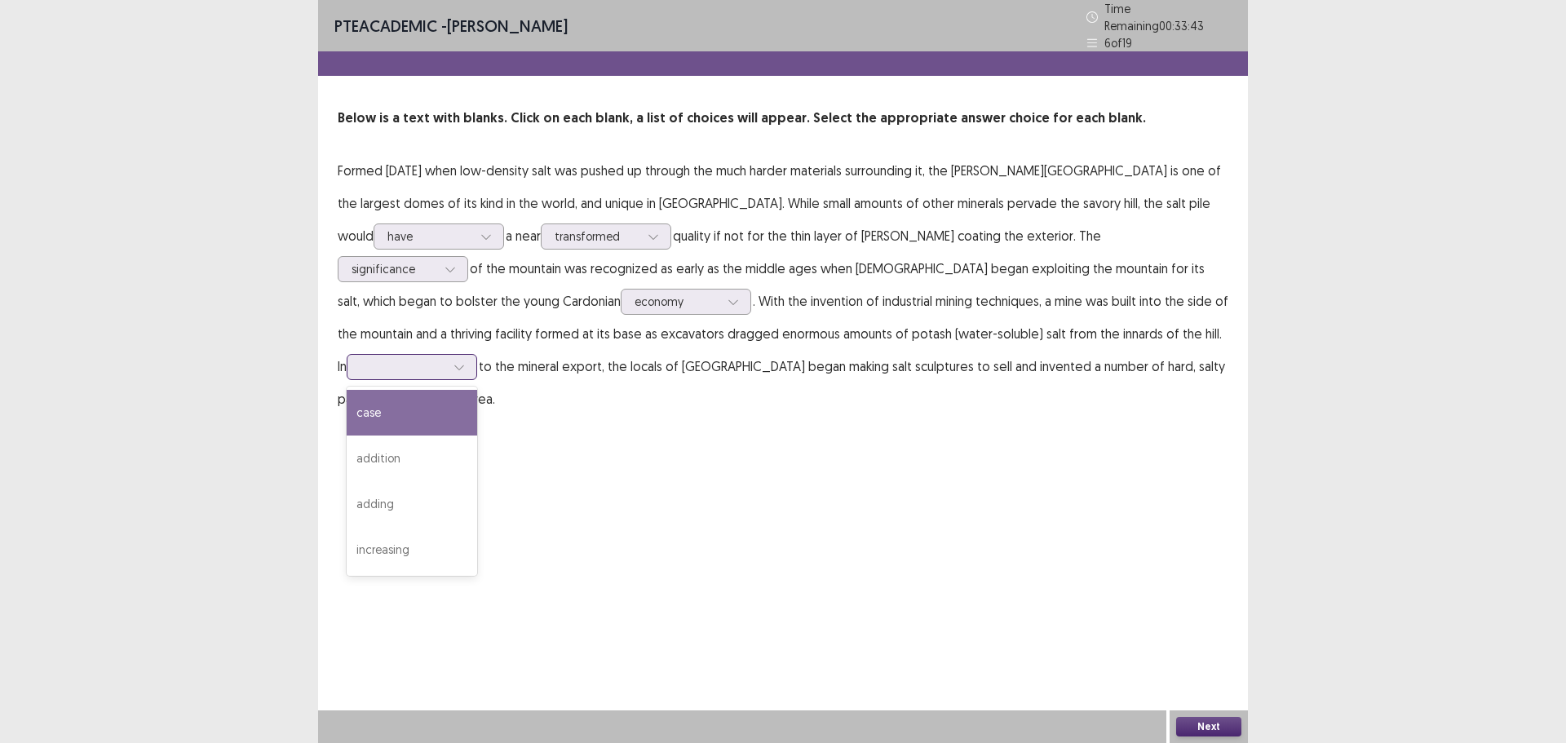
click at [445, 359] on div at bounding box center [403, 366] width 85 height 15
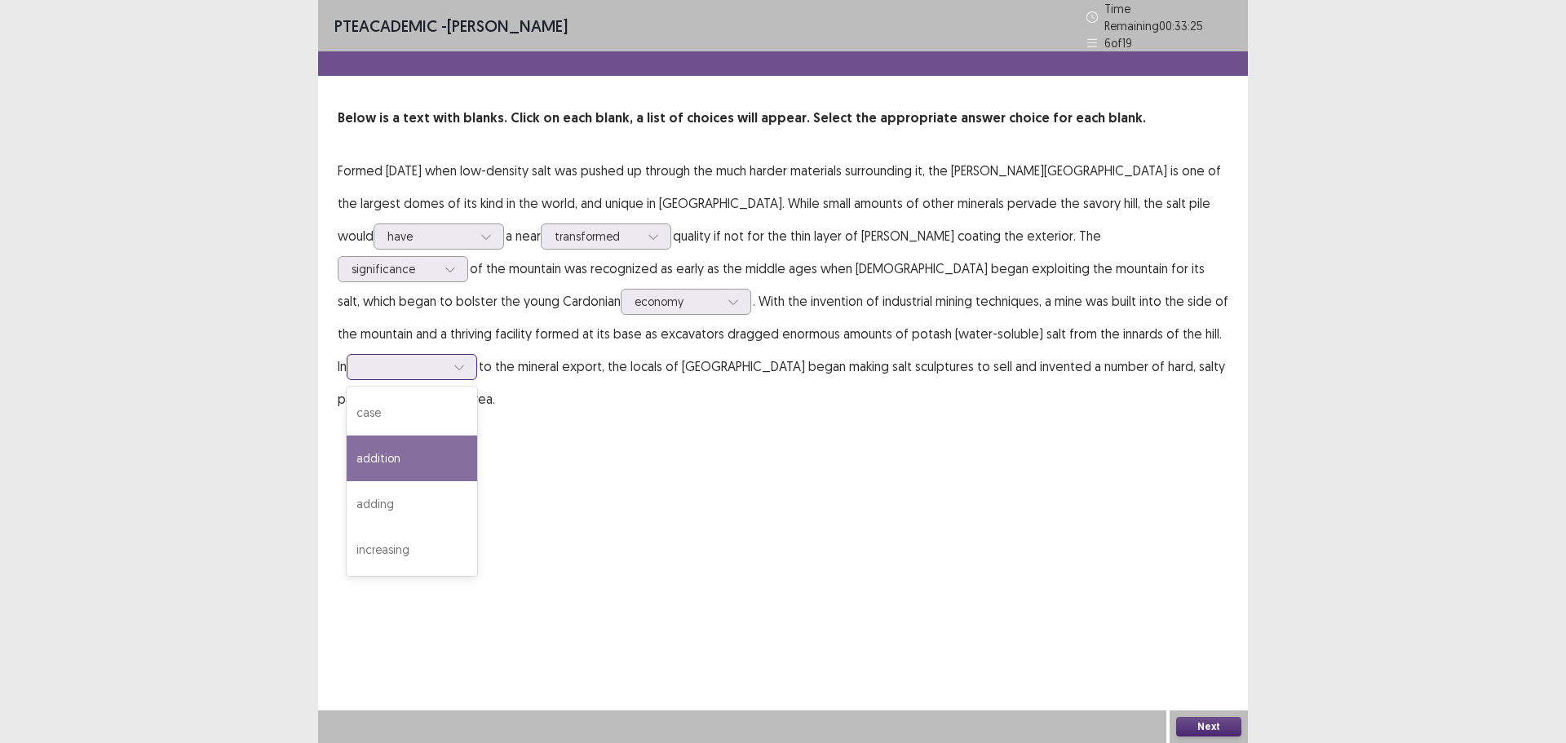
click at [477, 436] on div "addition" at bounding box center [412, 459] width 131 height 46
click at [1211, 727] on button "Next" at bounding box center [1208, 727] width 65 height 20
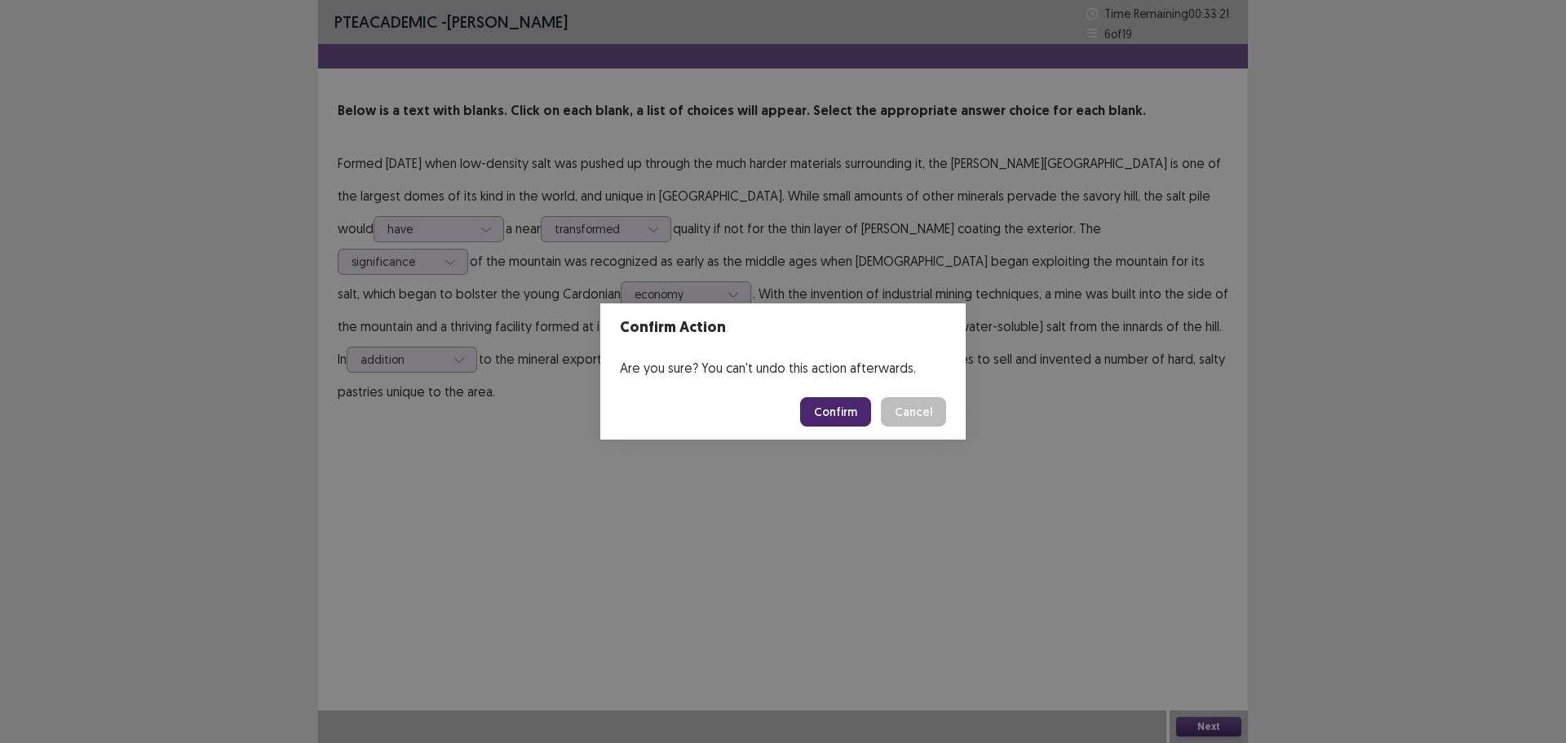
click at [816, 405] on button "Confirm" at bounding box center [835, 411] width 71 height 29
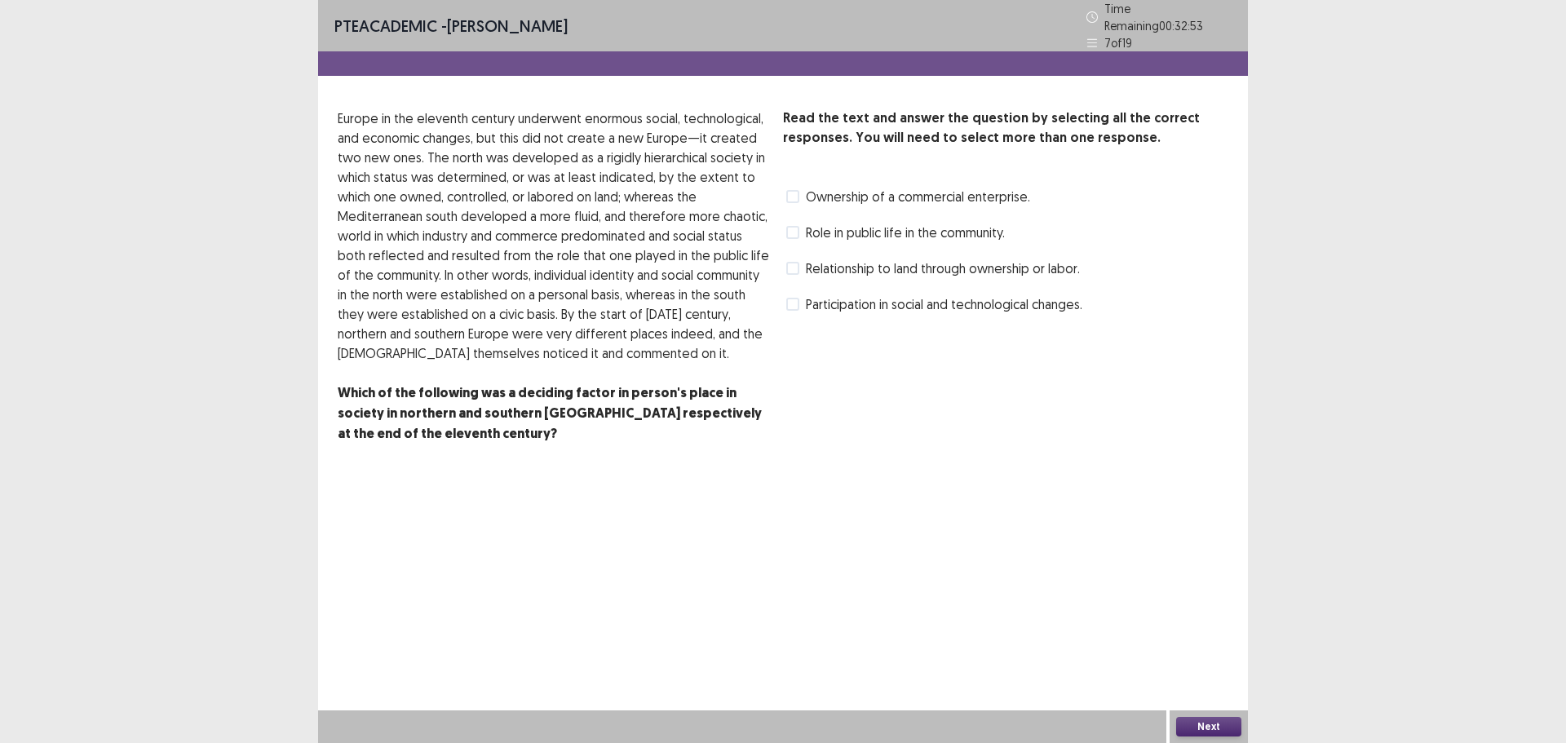
click at [798, 228] on span at bounding box center [792, 232] width 13 height 13
click at [1225, 723] on button "Next" at bounding box center [1208, 727] width 65 height 20
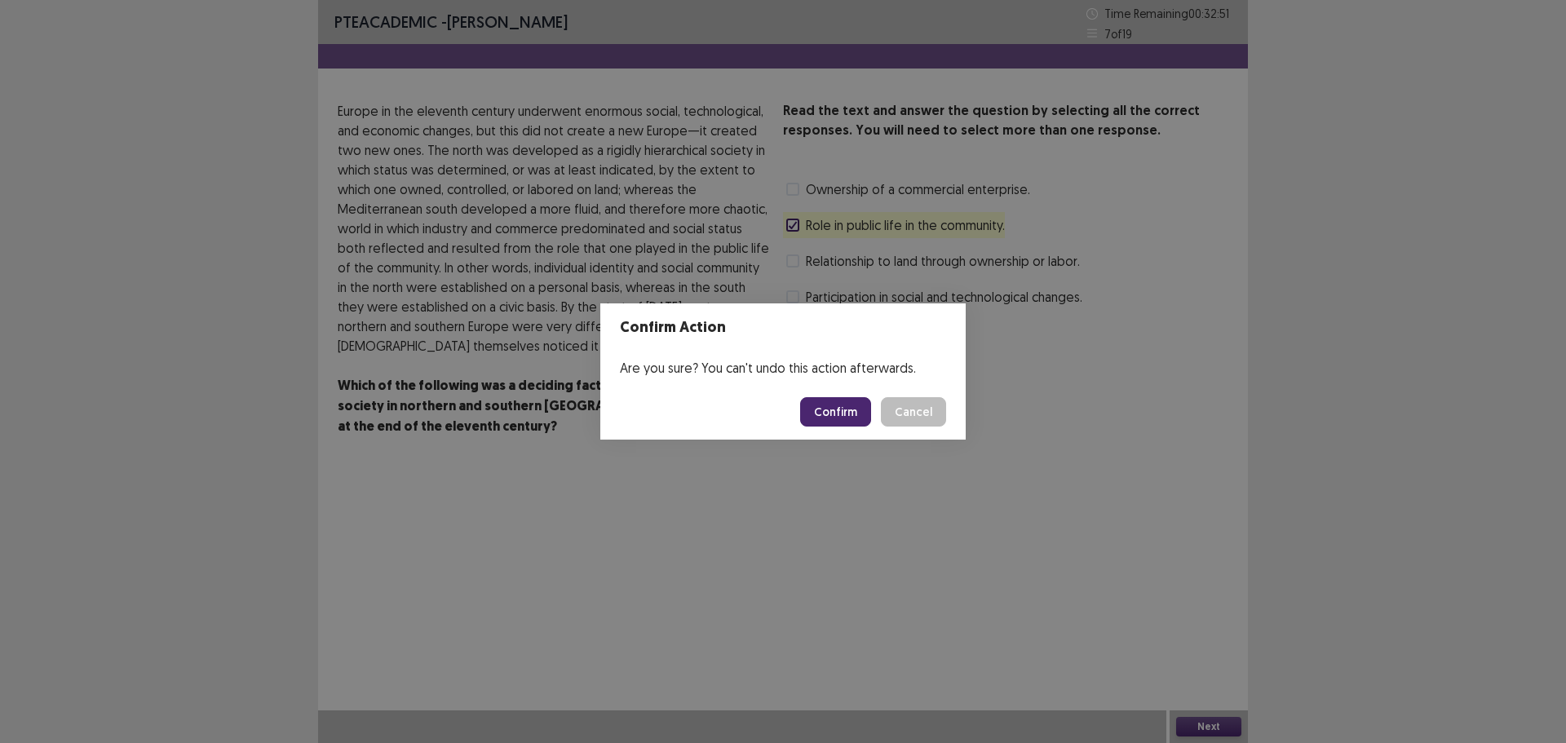
click at [828, 423] on button "Confirm" at bounding box center [835, 411] width 71 height 29
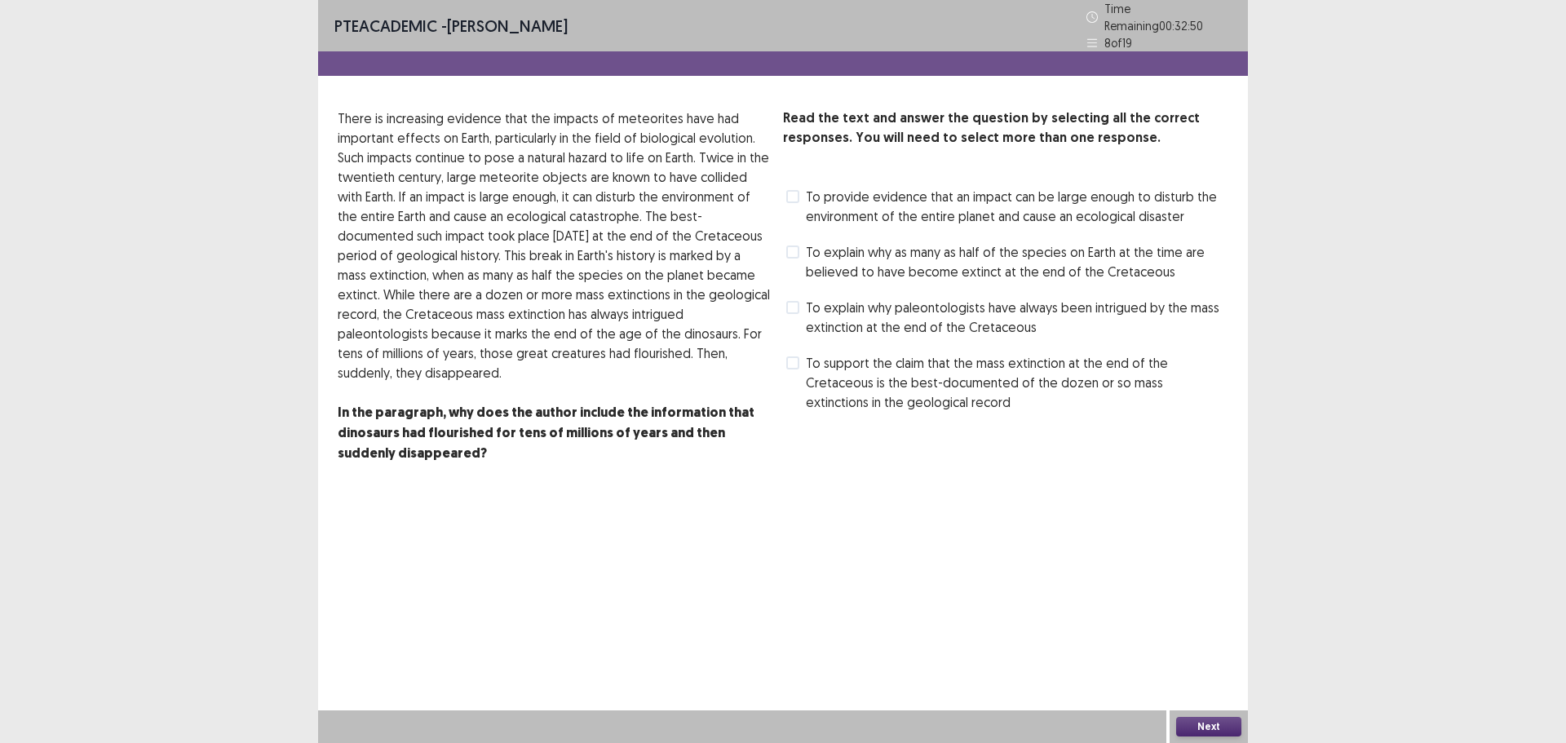
click at [796, 301] on span at bounding box center [792, 307] width 13 height 13
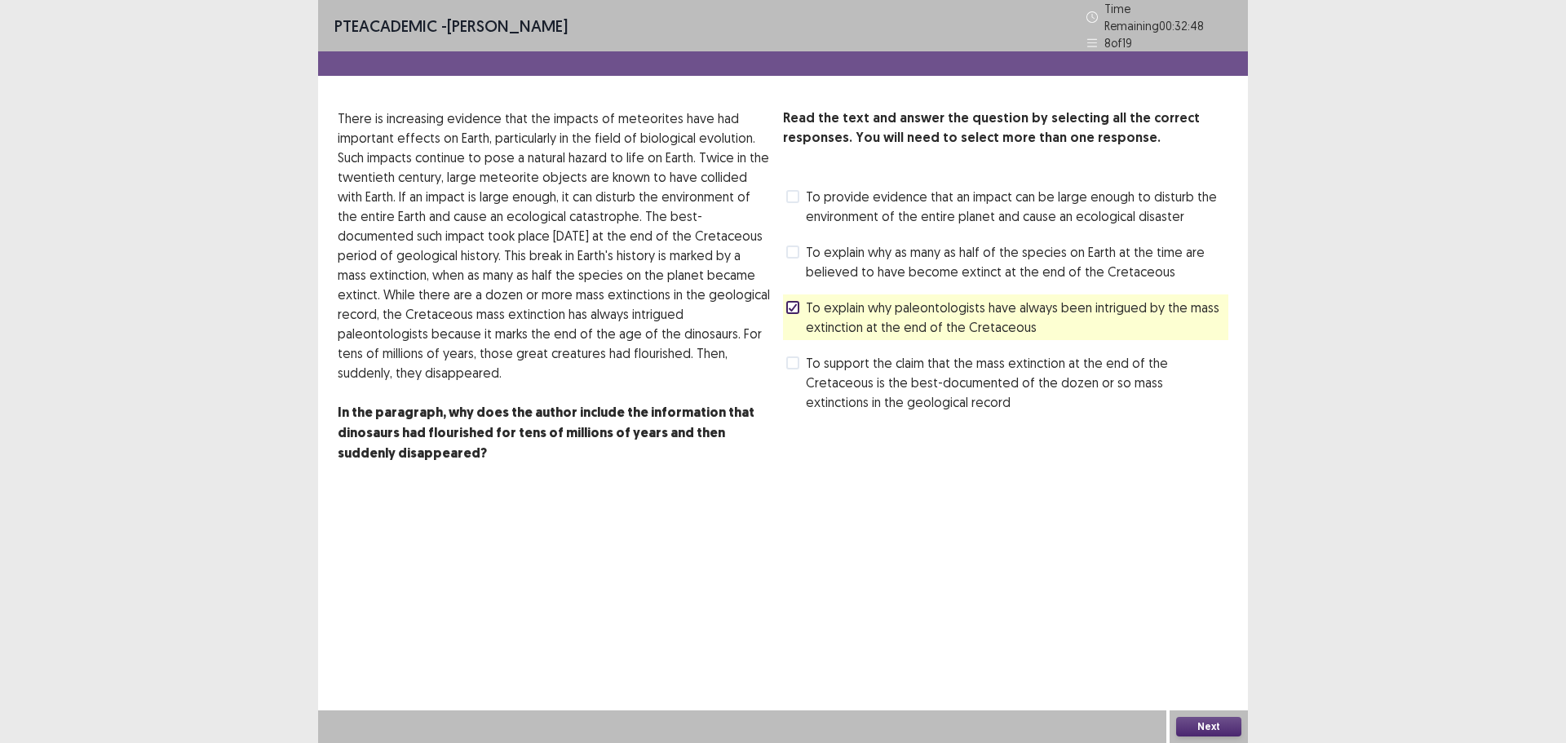
click at [1215, 733] on button "Next" at bounding box center [1208, 727] width 65 height 20
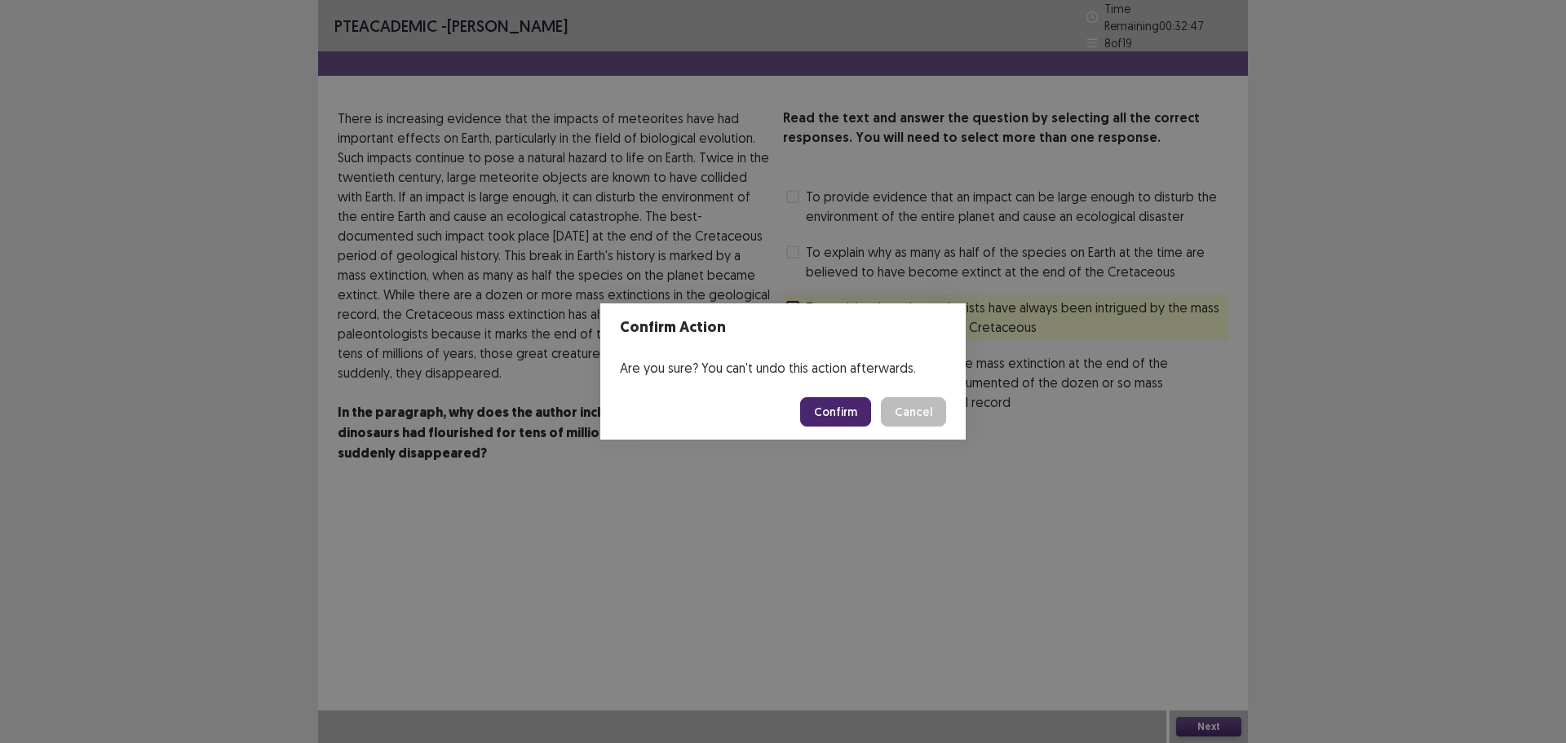
click at [833, 418] on button "Confirm" at bounding box center [835, 411] width 71 height 29
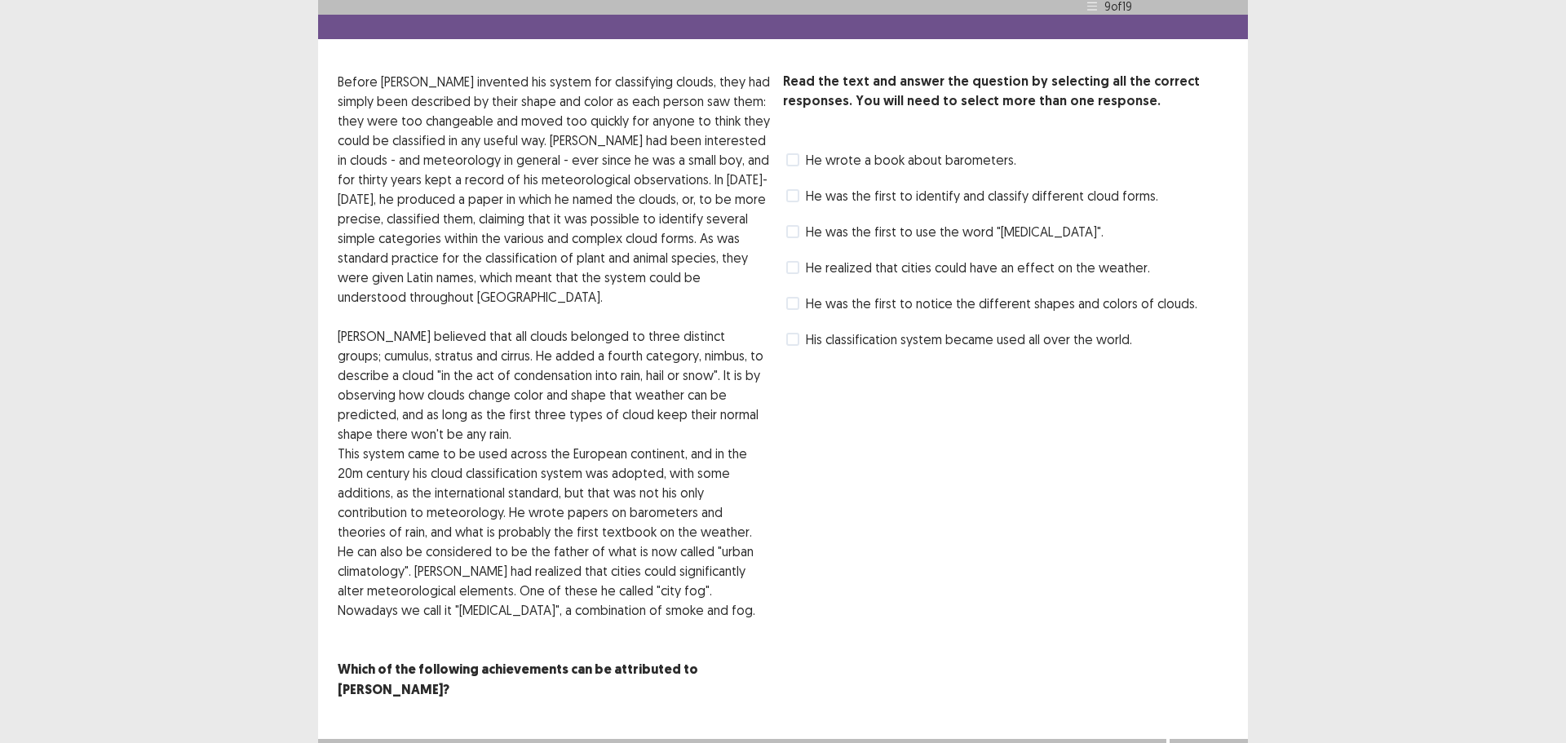
scroll to position [38, 0]
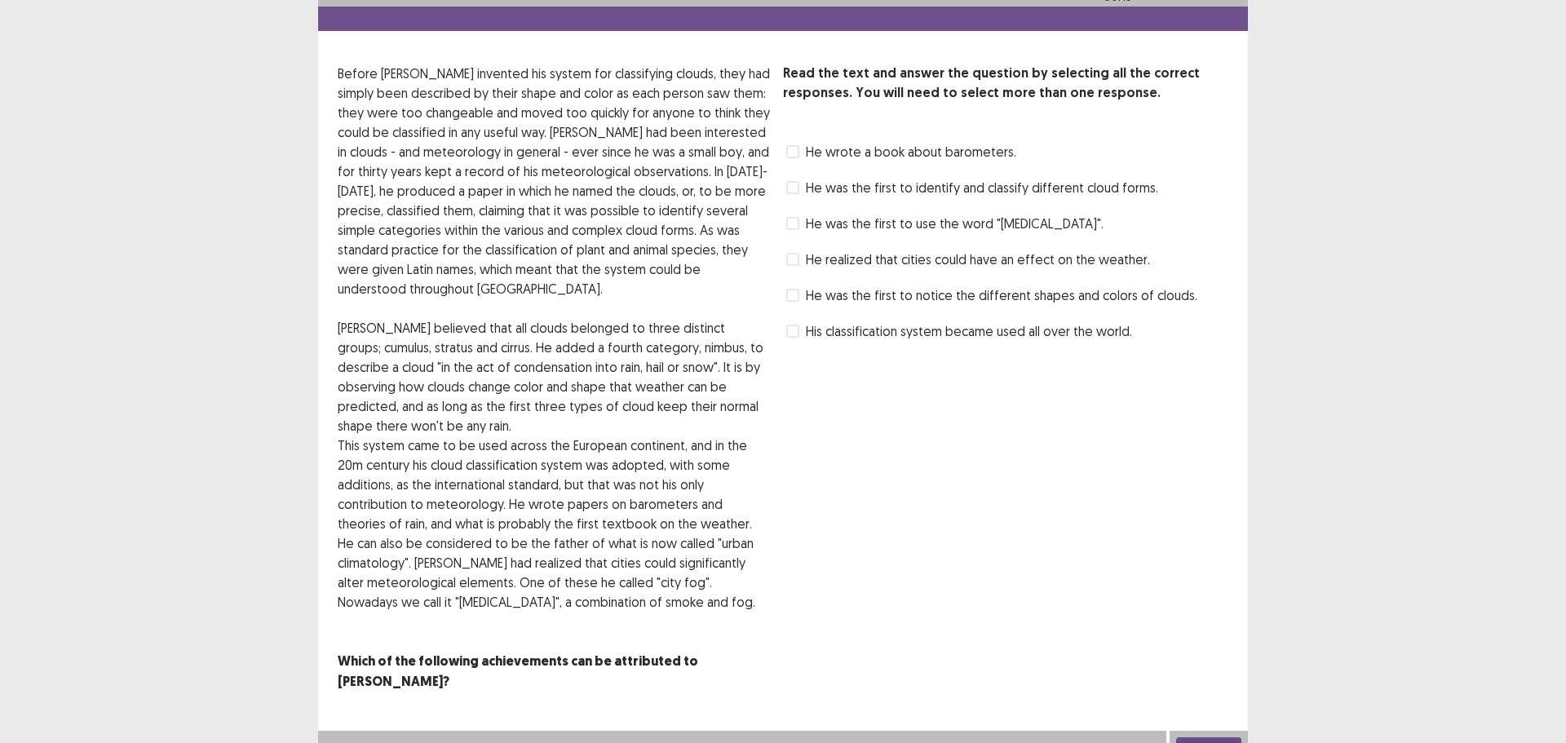
click at [799, 226] on label "He was the first to use the word "[MEDICAL_DATA]"." at bounding box center [944, 224] width 317 height 20
click at [1206, 737] on button "Next" at bounding box center [1208, 747] width 65 height 20
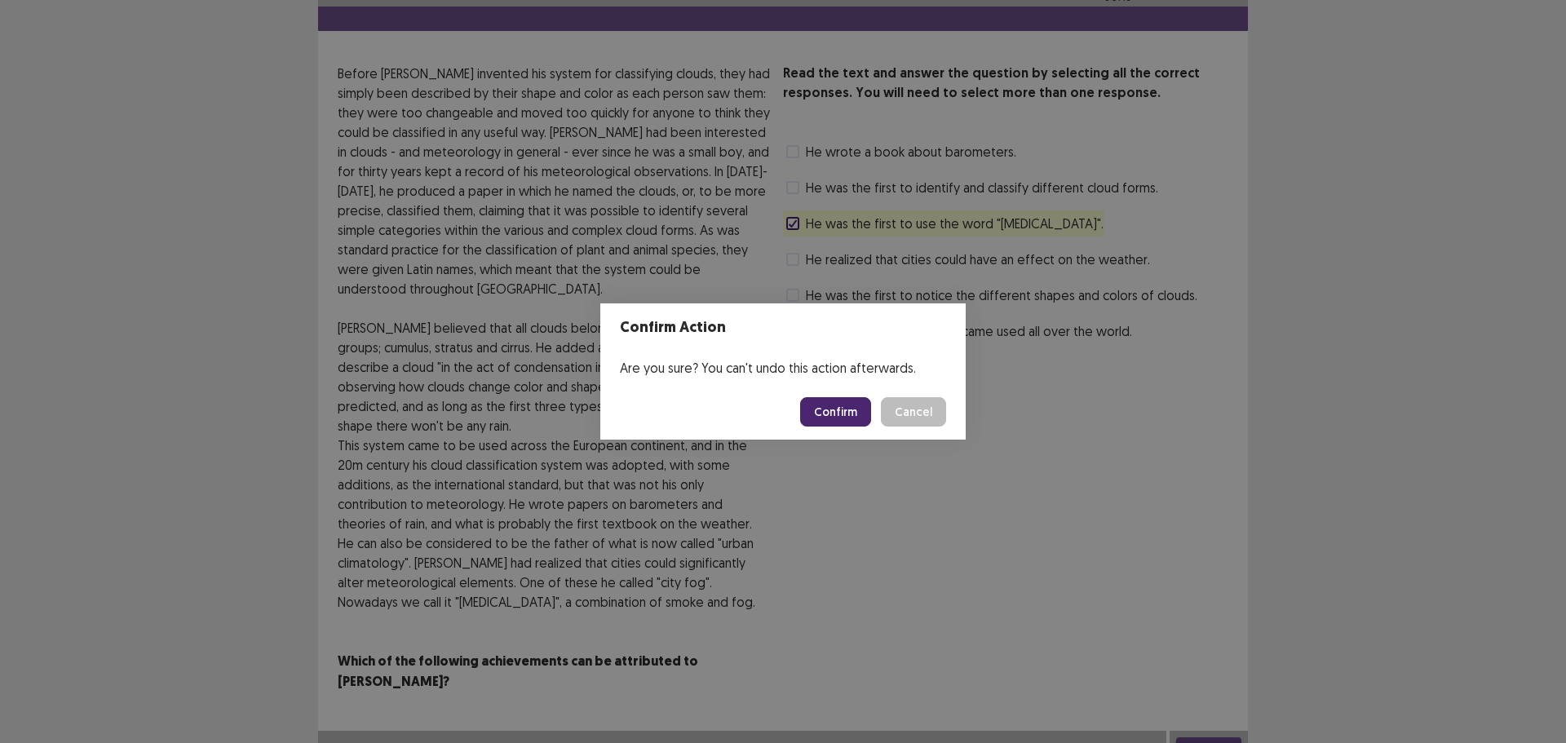
click at [850, 418] on button "Confirm" at bounding box center [835, 411] width 71 height 29
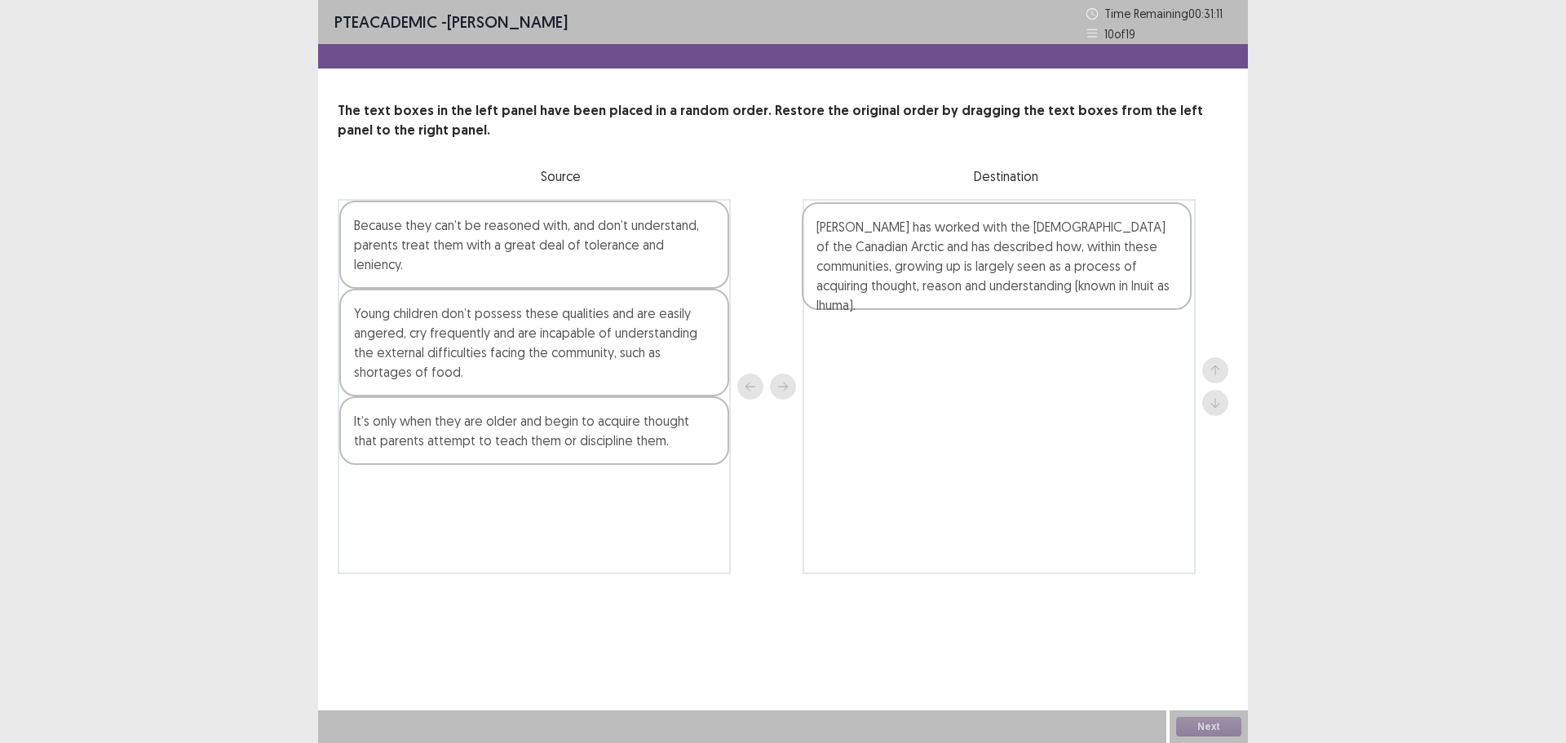
drag, startPoint x: 520, startPoint y: 446, endPoint x: 986, endPoint y: 272, distance: 498.1
click at [986, 272] on div "Because they can’t be reasoned with, and don’t understand, parents treat them w…" at bounding box center [783, 386] width 891 height 375
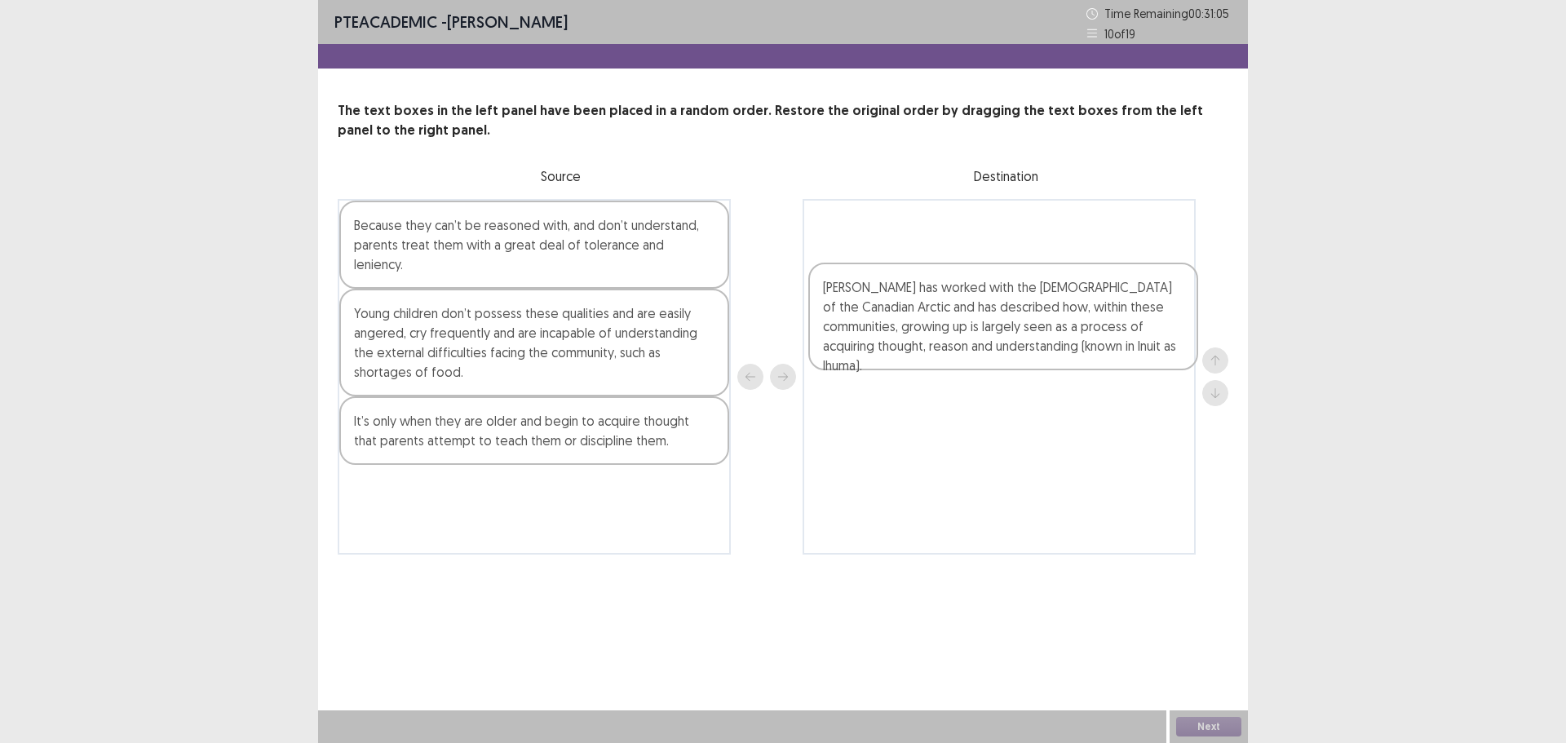
drag, startPoint x: 953, startPoint y: 260, endPoint x: 958, endPoint y: 335, distance: 75.2
click at [958, 335] on div "[PERSON_NAME] has worked with the [DEMOGRAPHIC_DATA] of the Canadian Arctic and…" at bounding box center [999, 377] width 393 height 356
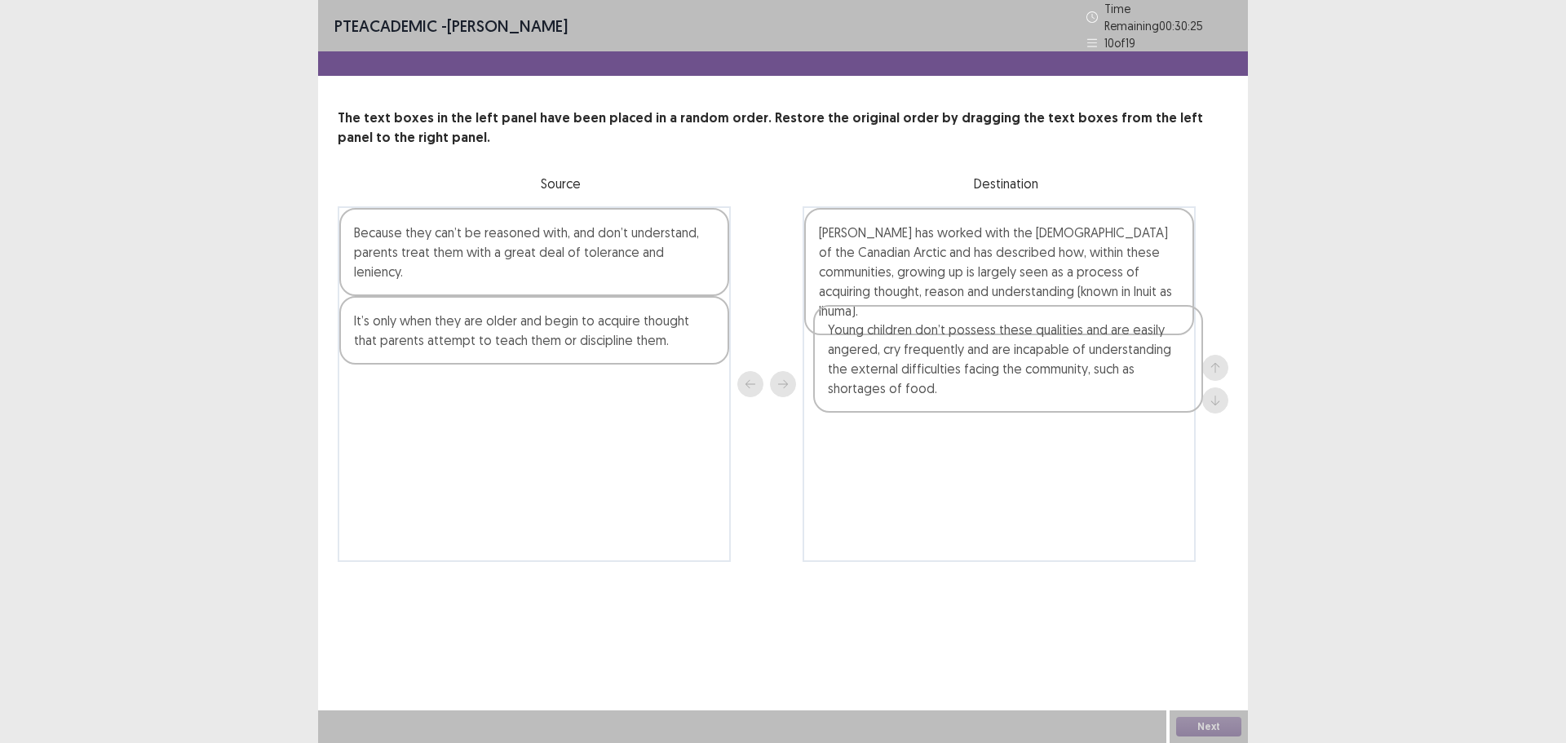
drag, startPoint x: 494, startPoint y: 338, endPoint x: 987, endPoint y: 378, distance: 494.3
click at [987, 378] on div "Because they can’t be reasoned with, and don’t understand, parents treat them w…" at bounding box center [783, 384] width 891 height 356
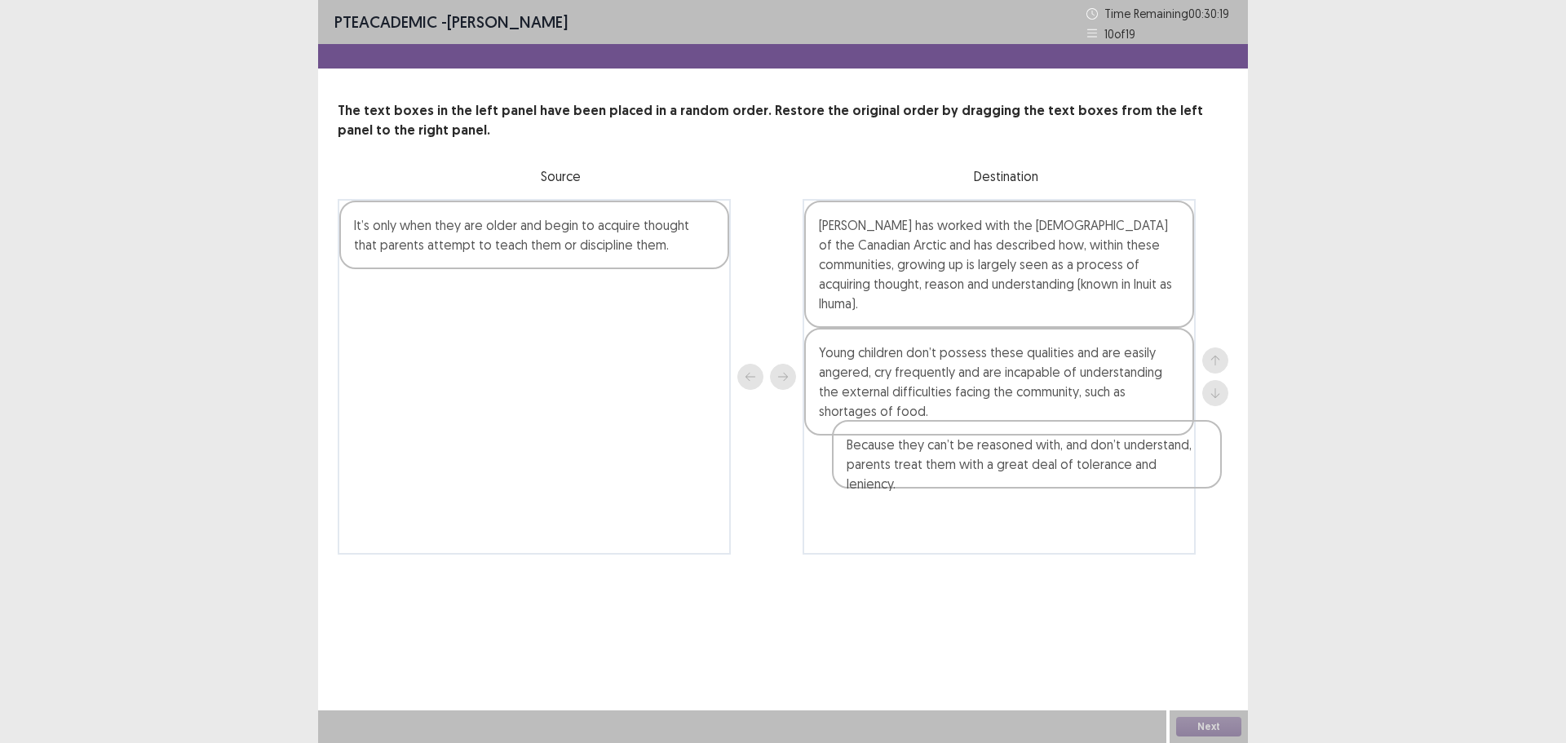
drag, startPoint x: 648, startPoint y: 231, endPoint x: 1126, endPoint y: 450, distance: 526.7
click at [1126, 450] on div "Because they can’t be reasoned with, and don’t understand, parents treat them w…" at bounding box center [783, 377] width 891 height 356
drag, startPoint x: 1114, startPoint y: 388, endPoint x: 1122, endPoint y: 471, distance: 82.8
click at [1138, 482] on div "[PERSON_NAME] has worked with the [DEMOGRAPHIC_DATA] of the Canadian Arctic and…" at bounding box center [999, 377] width 393 height 356
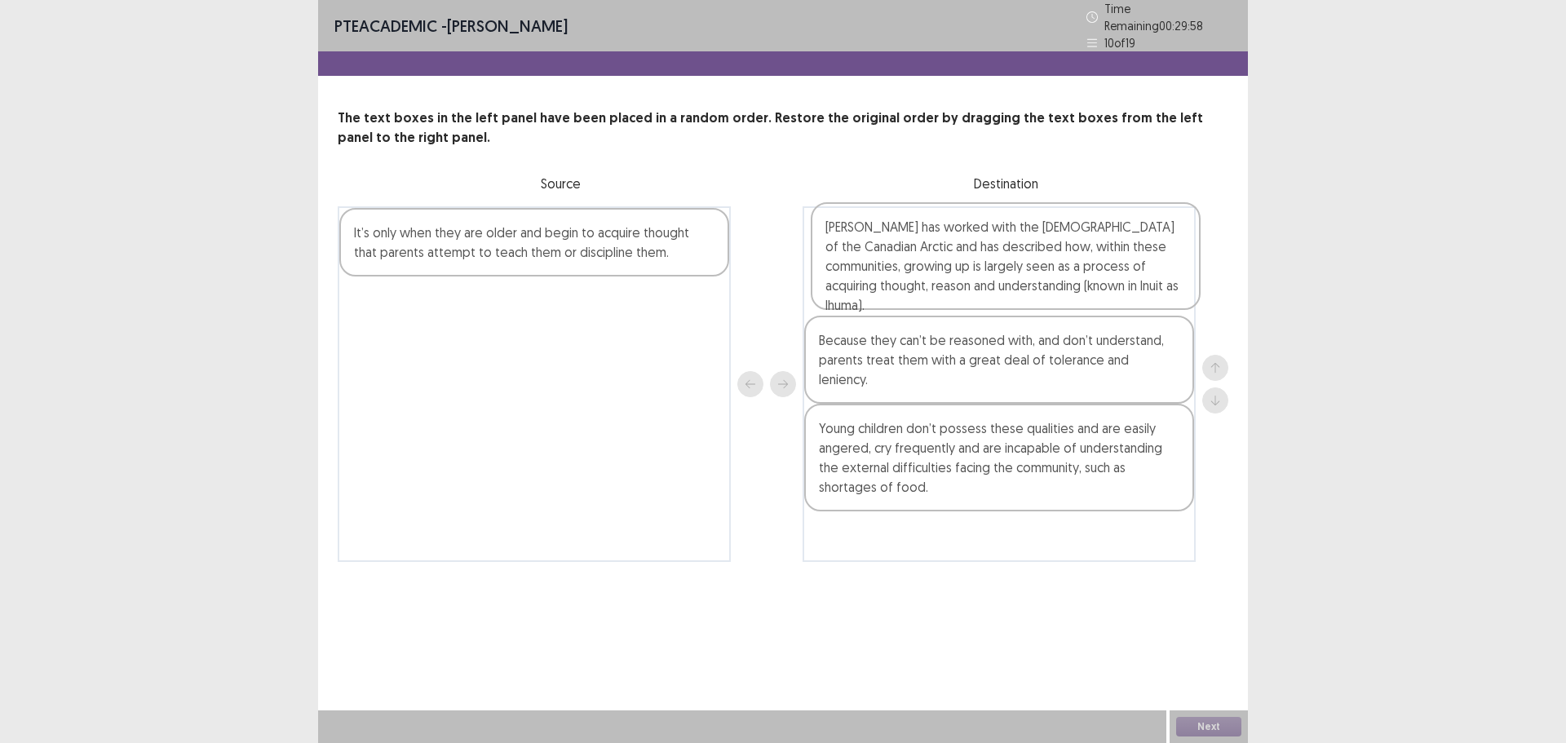
click at [903, 235] on div "[PERSON_NAME] has worked with the [DEMOGRAPHIC_DATA] of the Canadian Arctic and…" at bounding box center [999, 384] width 393 height 356
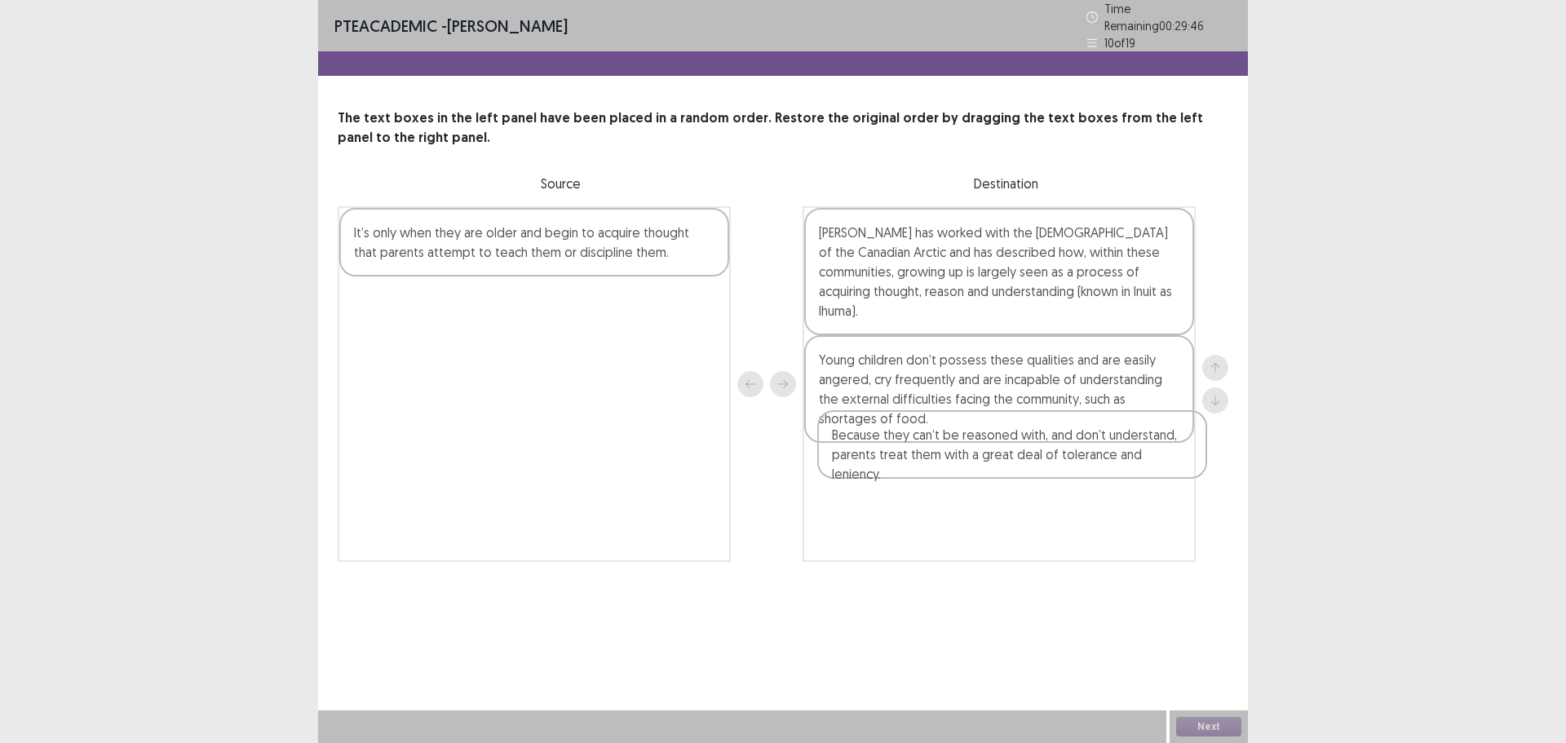
drag, startPoint x: 1006, startPoint y: 346, endPoint x: 1020, endPoint y: 450, distance: 105.3
click at [1021, 453] on div "[PERSON_NAME] has worked with the [DEMOGRAPHIC_DATA] of the Canadian Arctic and…" at bounding box center [999, 384] width 393 height 356
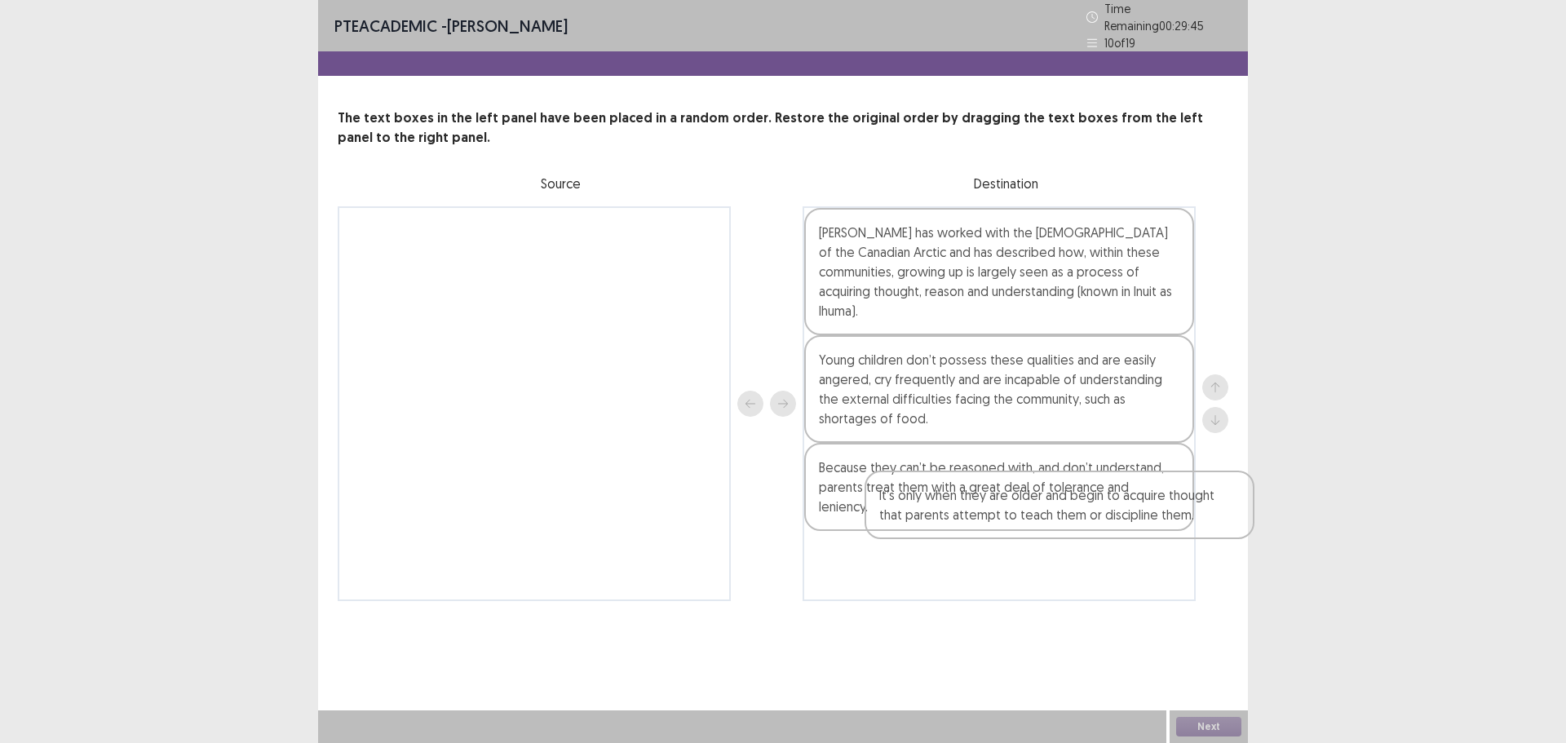
drag, startPoint x: 684, startPoint y: 262, endPoint x: 1194, endPoint y: 533, distance: 577.3
click at [1210, 531] on div "It’s only when they are older and begin to acquire thought that parents attempt…" at bounding box center [783, 403] width 891 height 395
click at [1166, 547] on div "[PERSON_NAME] has worked with the [DEMOGRAPHIC_DATA] of the Canadian Arctic and…" at bounding box center [999, 403] width 393 height 395
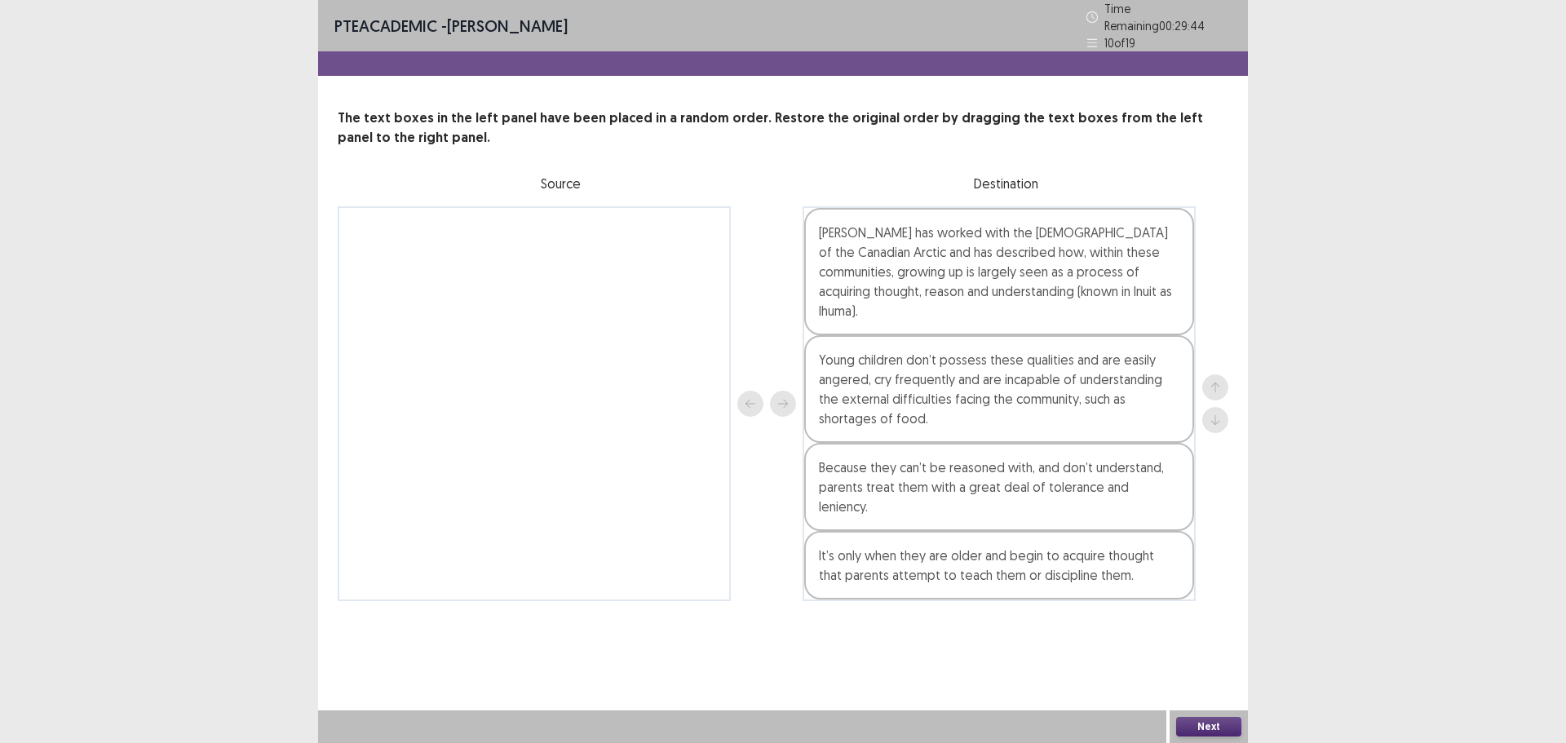
click at [1215, 727] on button "Next" at bounding box center [1208, 727] width 65 height 20
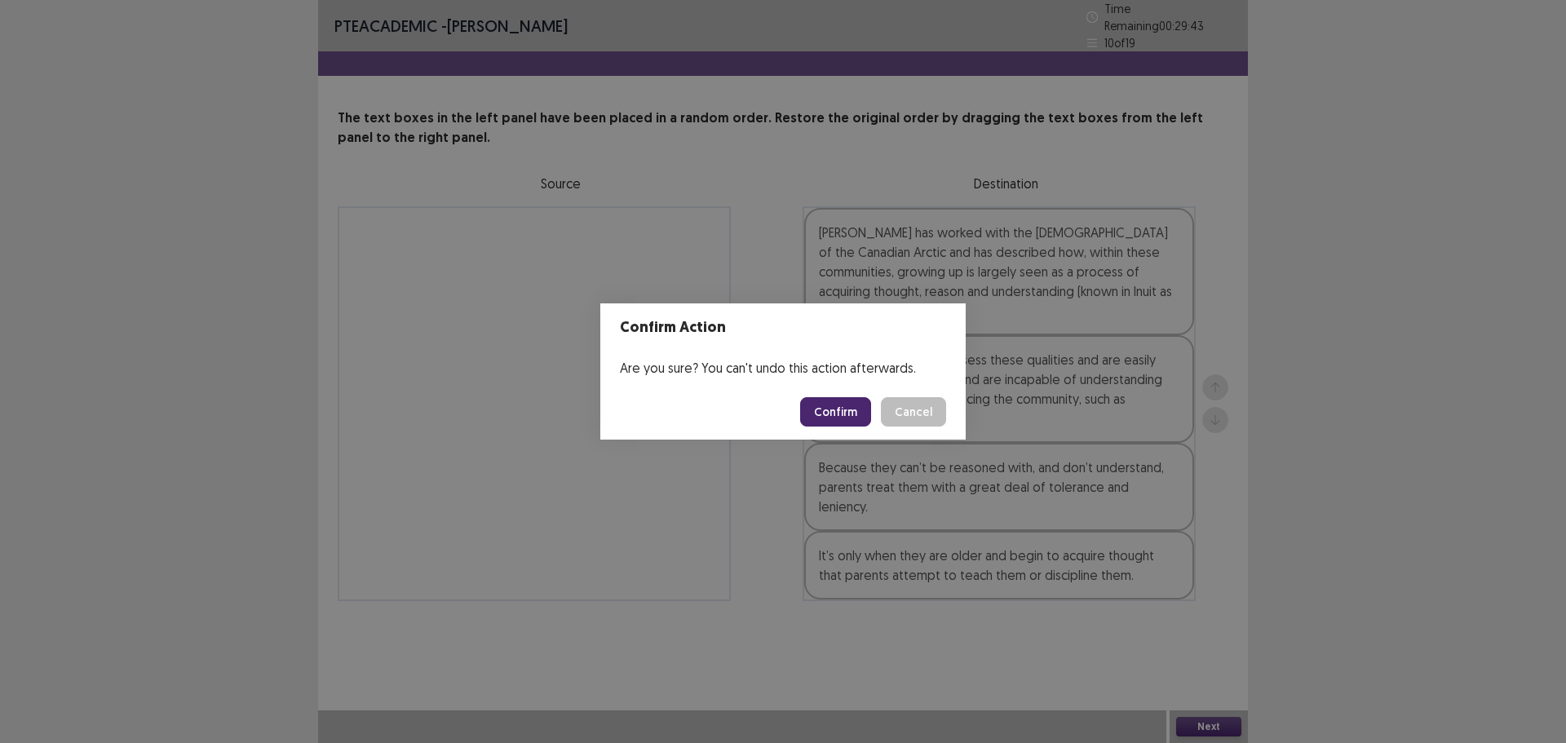
click at [830, 415] on button "Confirm" at bounding box center [835, 411] width 71 height 29
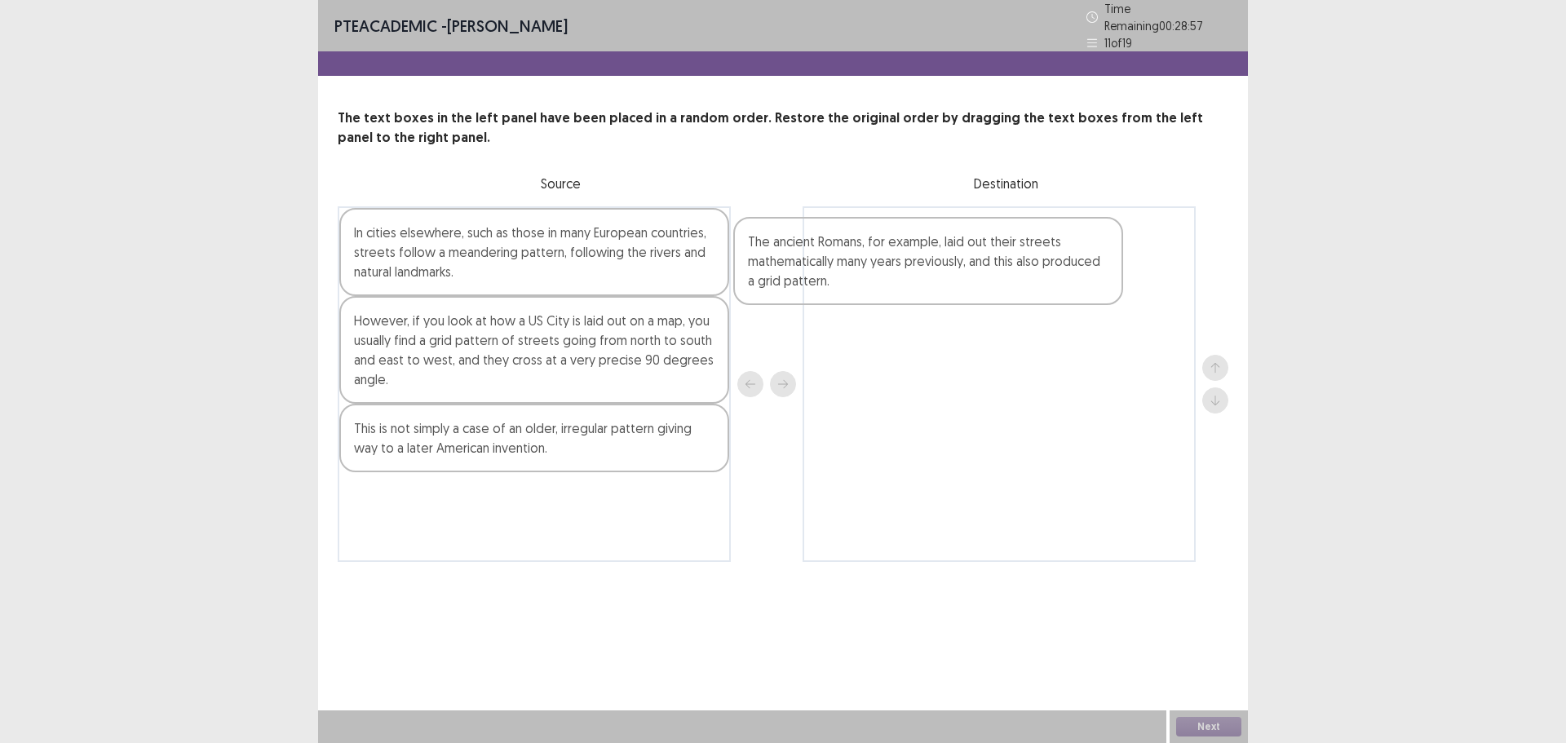
drag, startPoint x: 586, startPoint y: 450, endPoint x: 985, endPoint y: 271, distance: 437.4
click at [985, 271] on div "In cities elsewhere, such as those in many European countries, streets follow a…" at bounding box center [783, 384] width 891 height 356
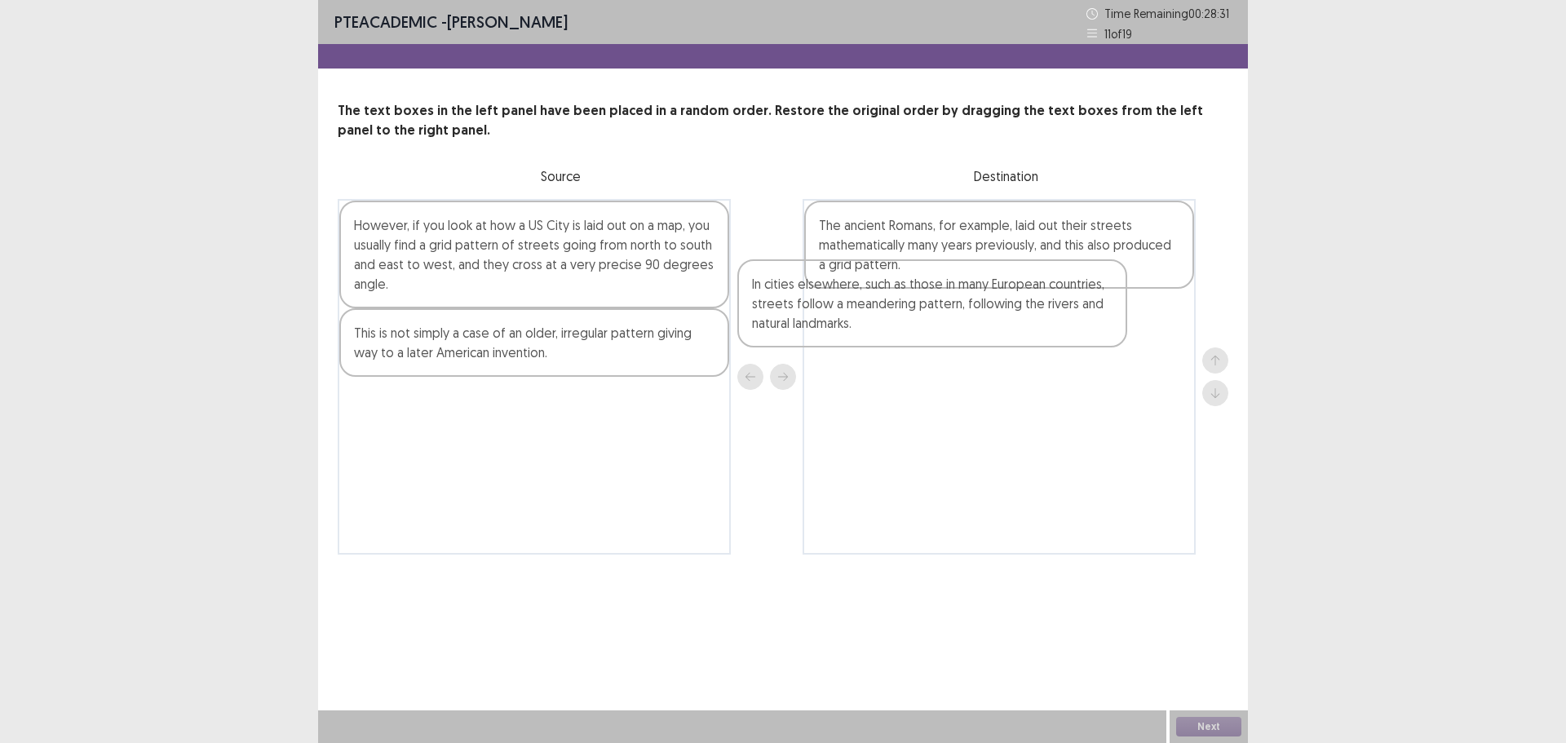
drag, startPoint x: 454, startPoint y: 266, endPoint x: 861, endPoint y: 325, distance: 410.4
click at [861, 325] on div "In cities elsewhere, such as those in many European countries, streets follow a…" at bounding box center [783, 377] width 891 height 356
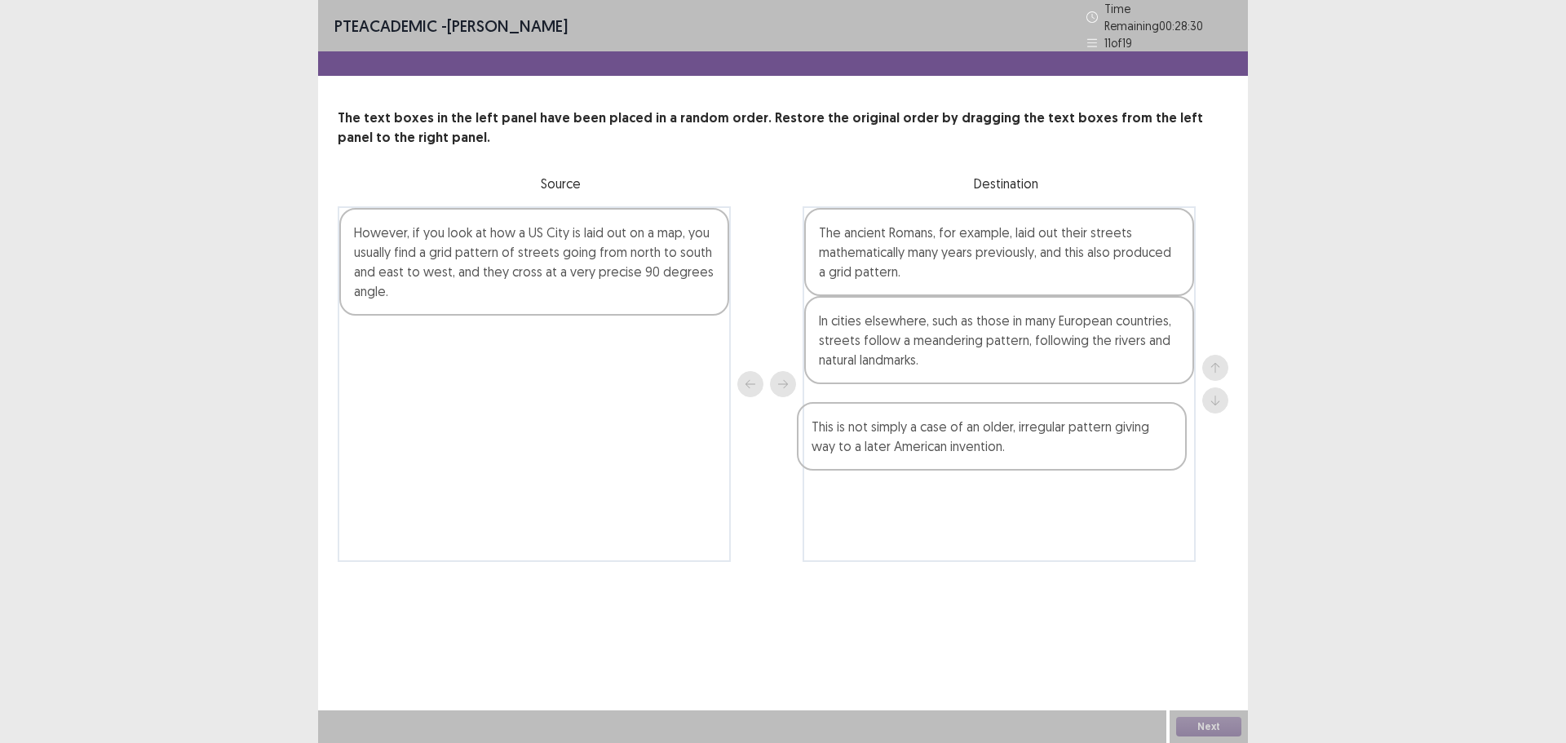
drag, startPoint x: 500, startPoint y: 343, endPoint x: 984, endPoint y: 427, distance: 491.1
click at [984, 429] on div "However, if you look at how a US City is laid out on a map, you usually find a …" at bounding box center [783, 384] width 891 height 356
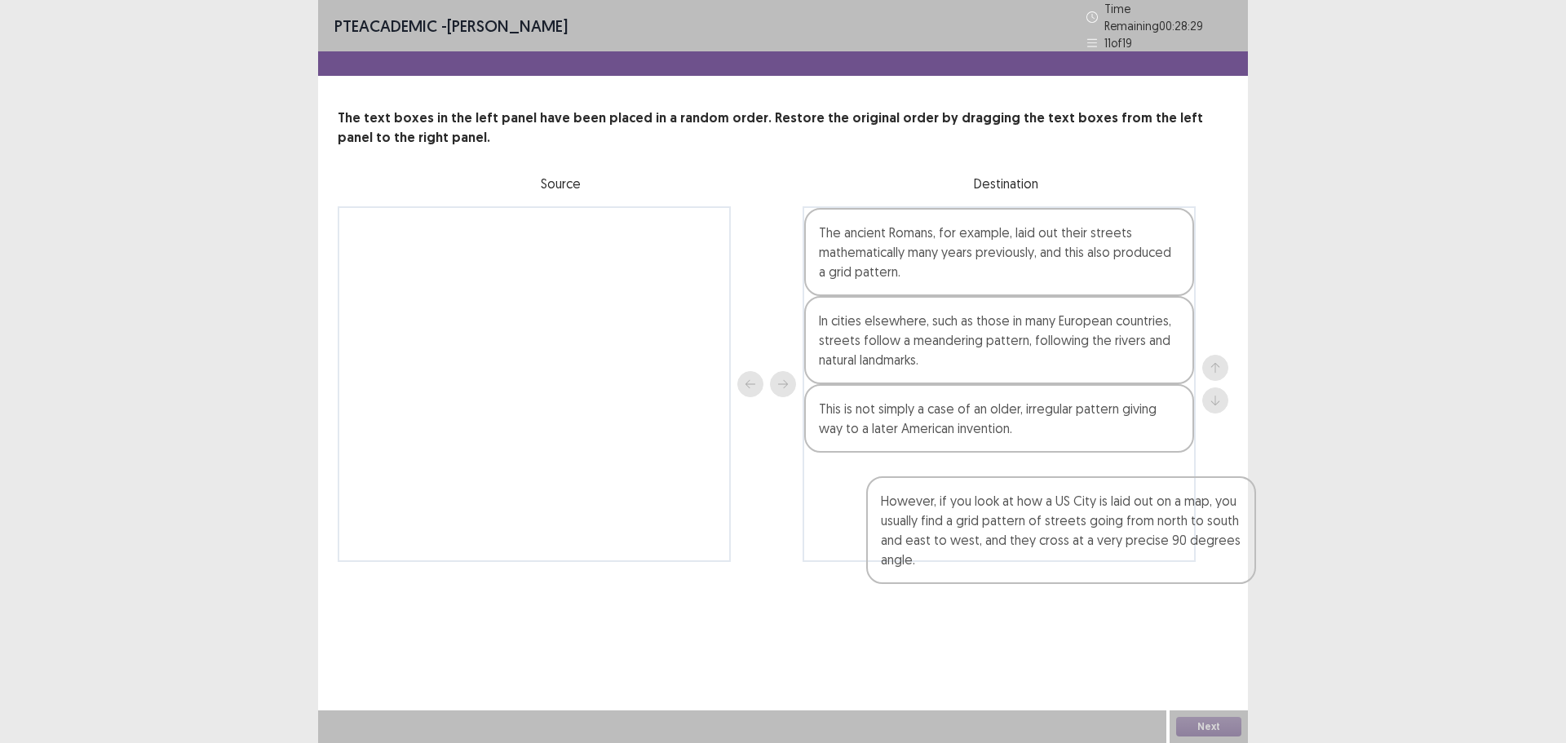
drag, startPoint x: 667, startPoint y: 241, endPoint x: 1206, endPoint y: 506, distance: 600.4
click at [1220, 516] on div "However, if you look at how a US City is laid out on a map, you usually find a …" at bounding box center [783, 384] width 891 height 356
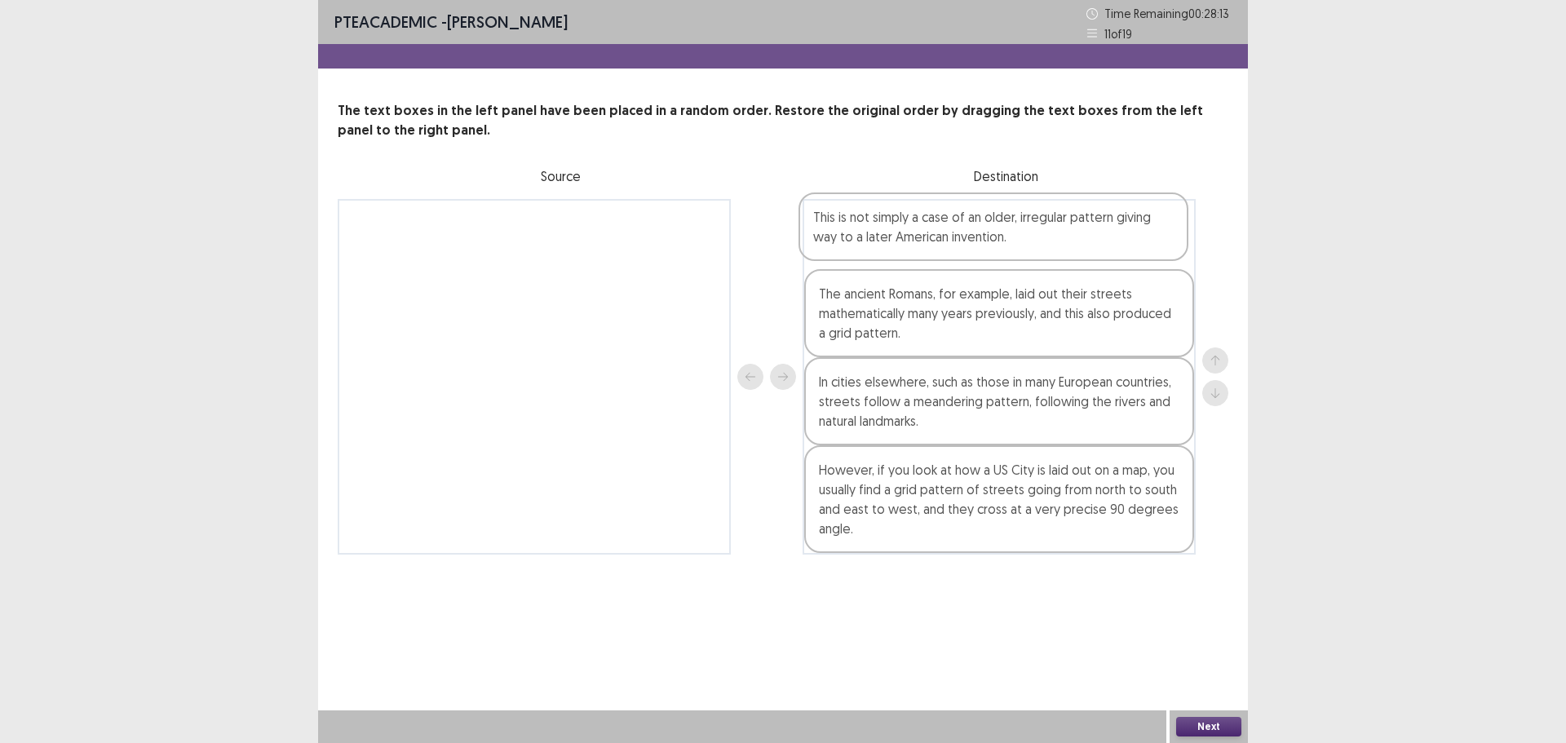
drag, startPoint x: 968, startPoint y: 422, endPoint x: 985, endPoint y: 227, distance: 195.7
click at [985, 227] on div "The ancient Romans, for example, laid out their streets mathematically many yea…" at bounding box center [999, 377] width 393 height 356
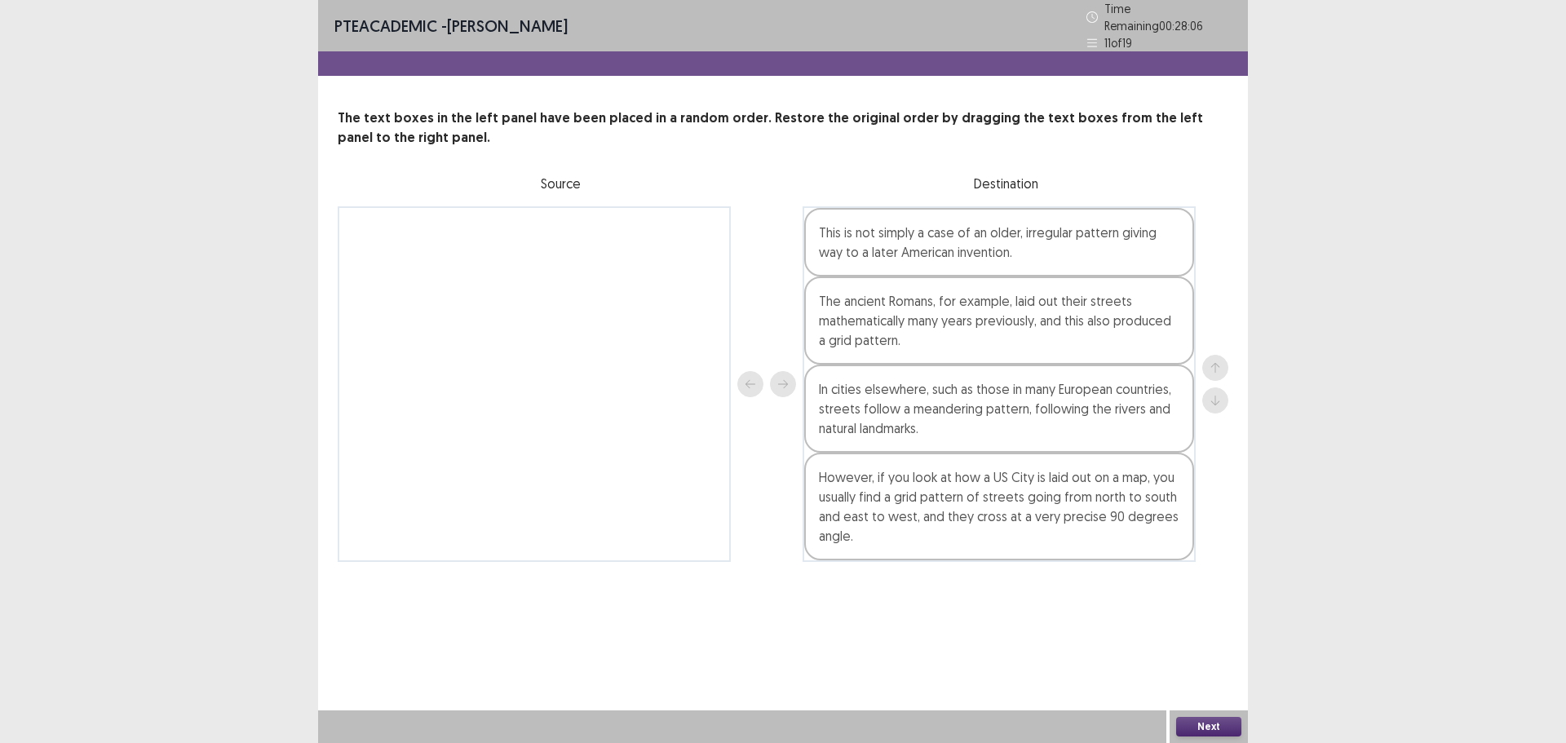
click at [1198, 726] on button "Next" at bounding box center [1208, 727] width 65 height 20
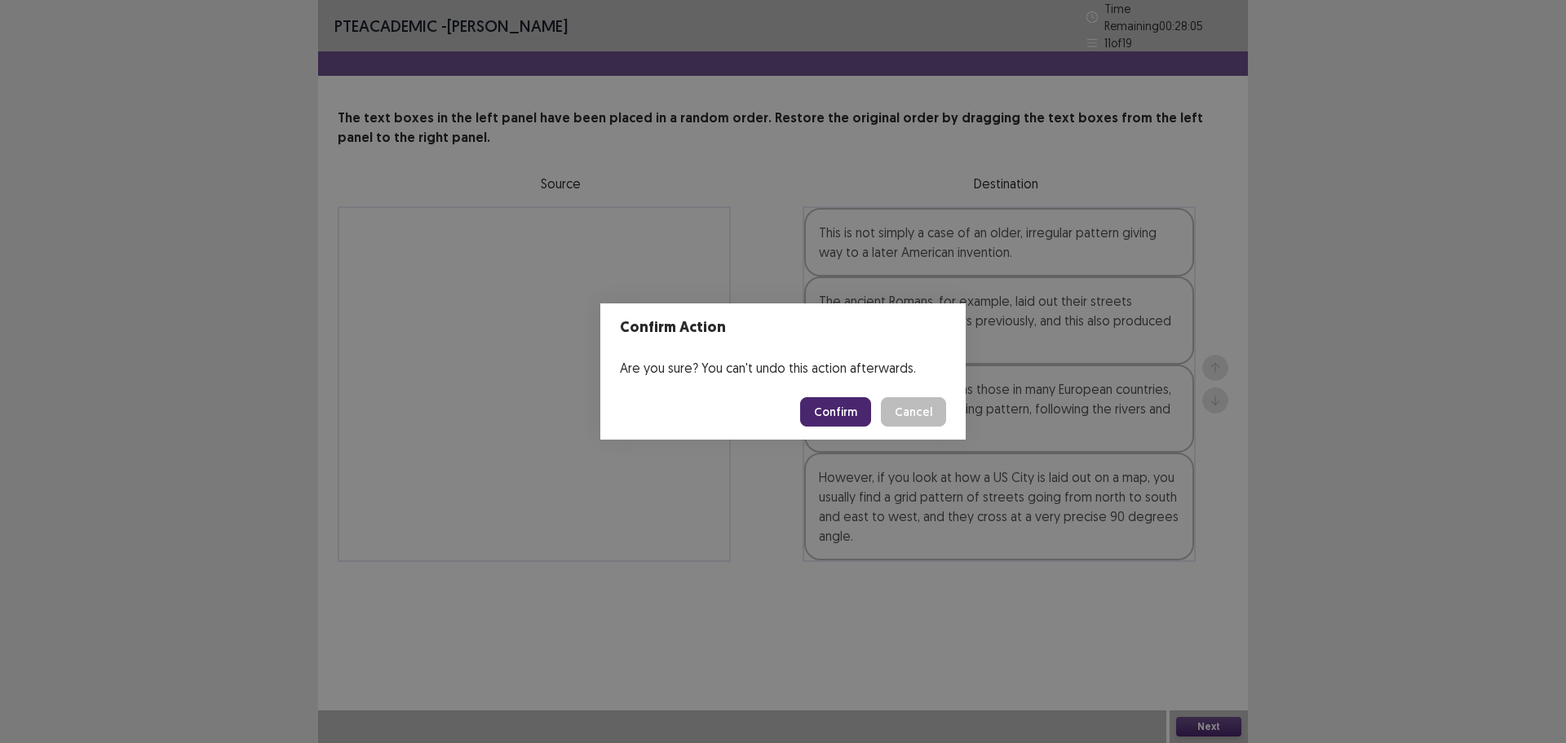
click at [848, 396] on footer "Confirm Cancel" at bounding box center [782, 411] width 365 height 55
click at [850, 409] on button "Confirm" at bounding box center [835, 411] width 71 height 29
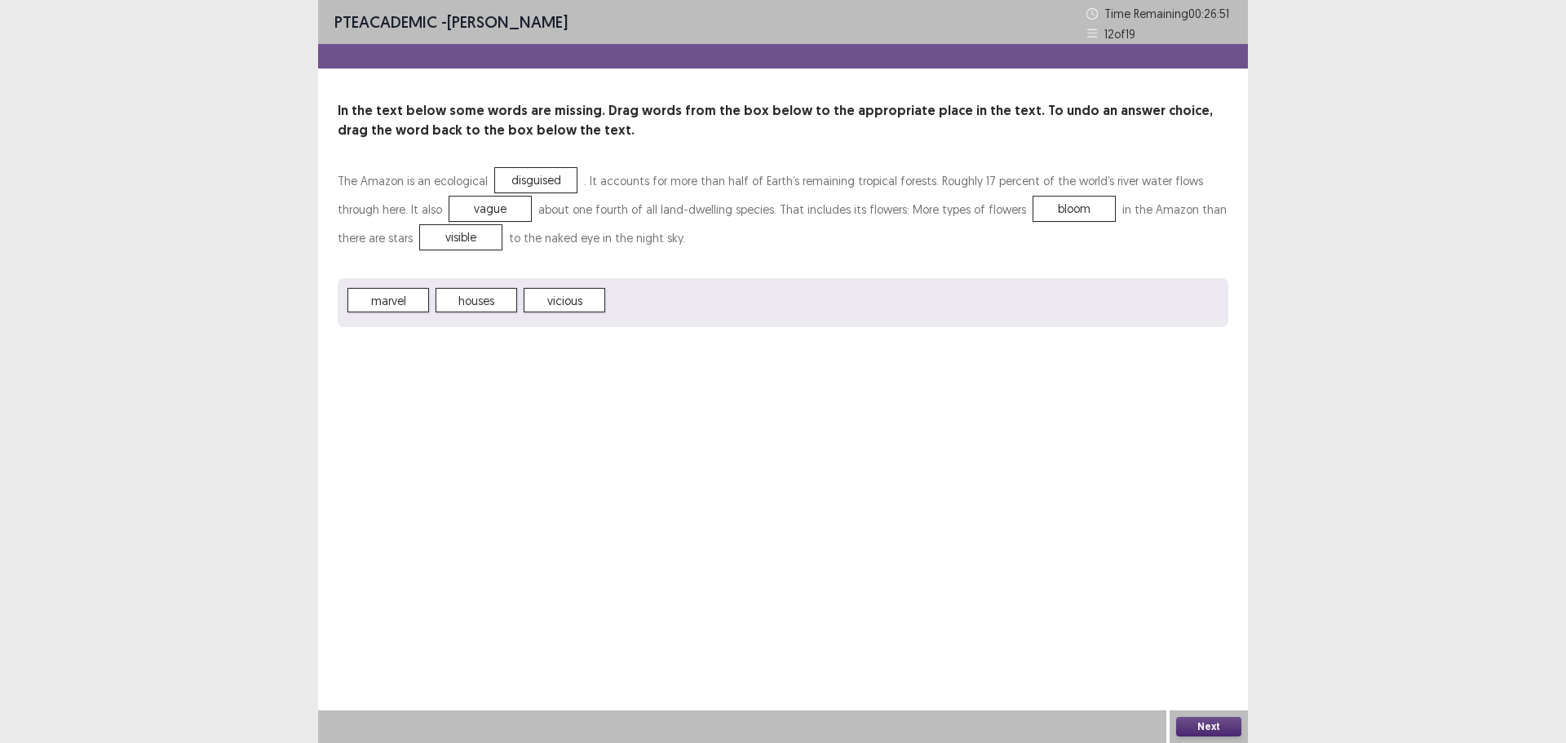
click at [553, 186] on span "disguised" at bounding box center [536, 180] width 82 height 24
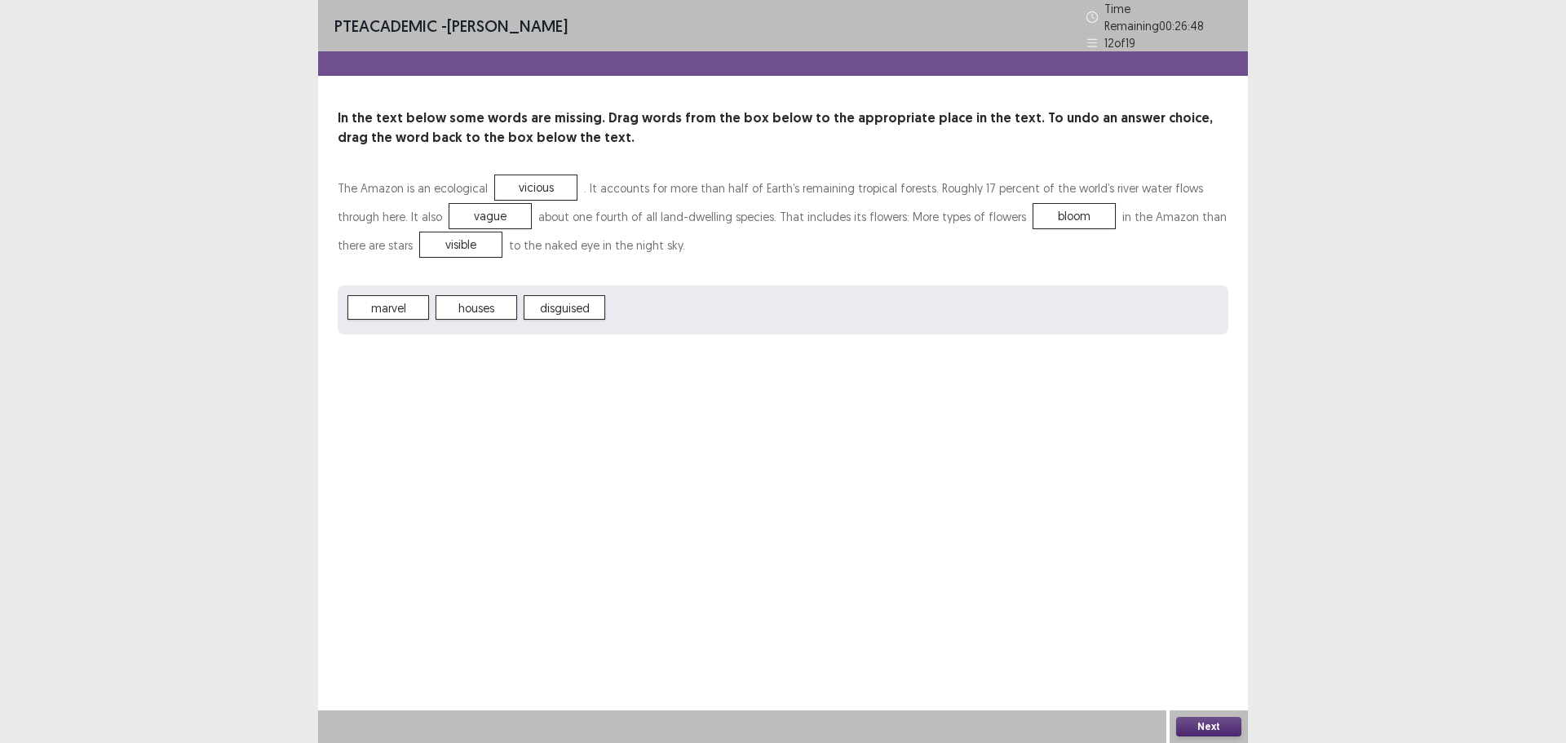
click at [1191, 716] on div "Next" at bounding box center [1209, 726] width 78 height 33
click at [1190, 728] on button "Next" at bounding box center [1208, 727] width 65 height 20
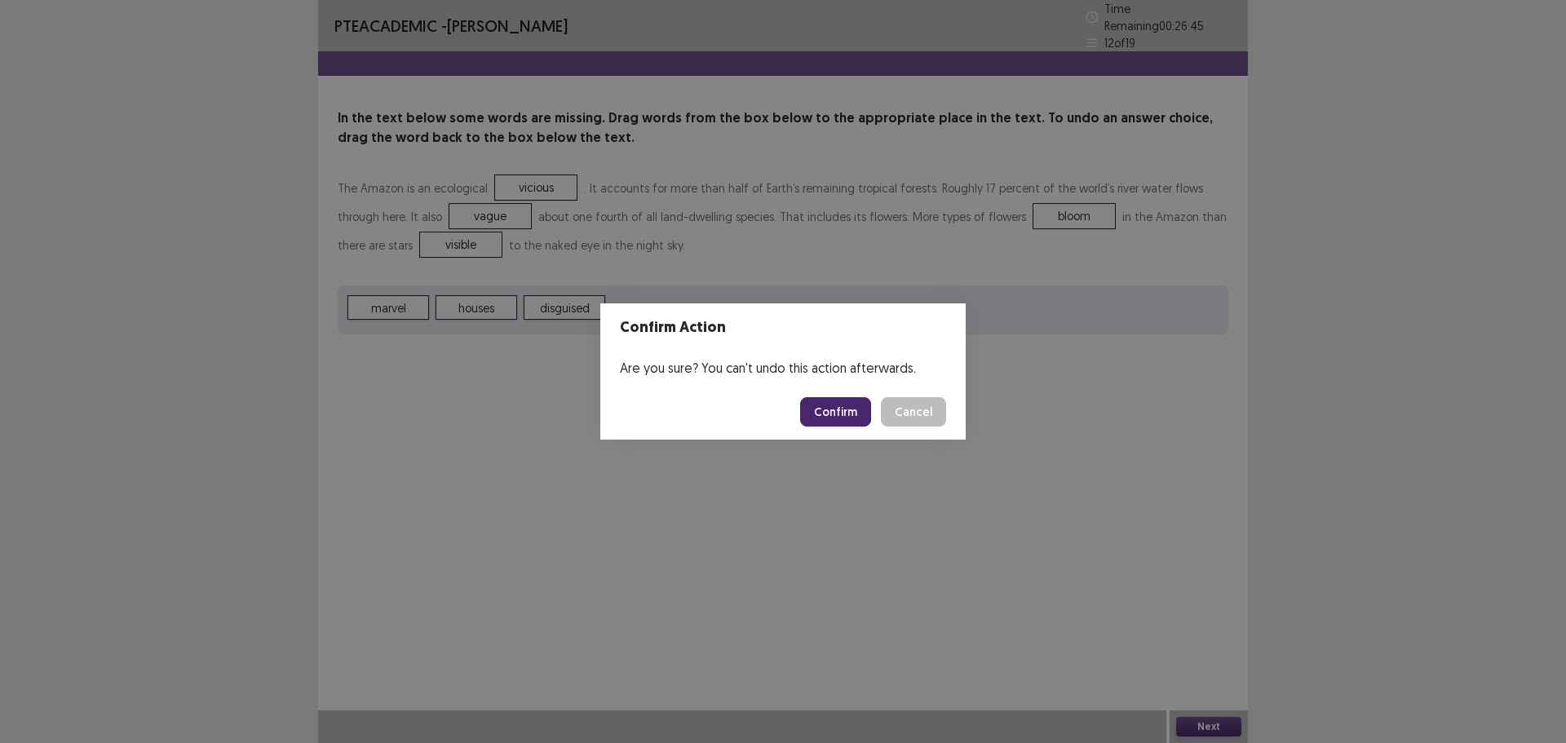
click at [821, 418] on button "Confirm" at bounding box center [835, 411] width 71 height 29
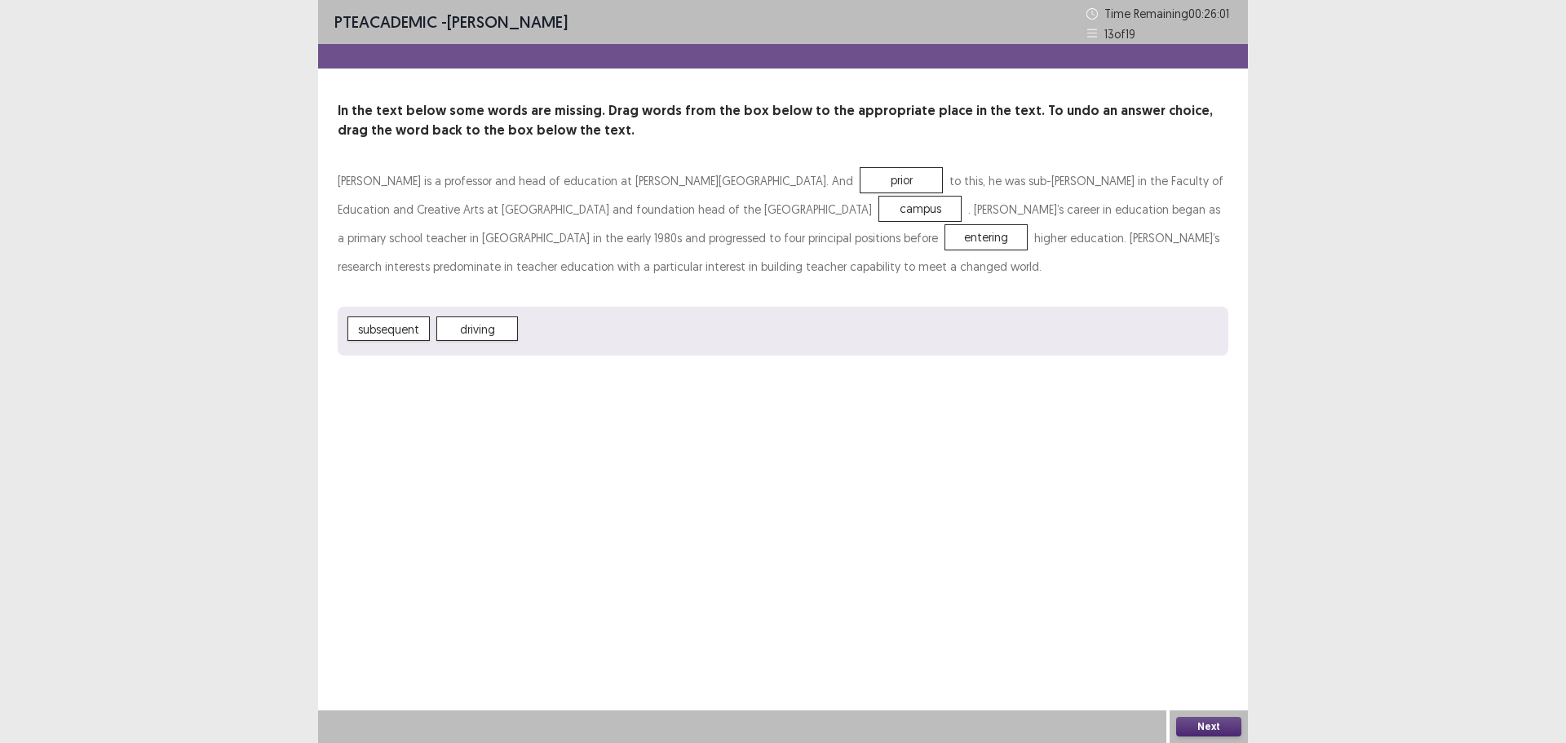
click at [1210, 727] on button "Next" at bounding box center [1208, 727] width 65 height 20
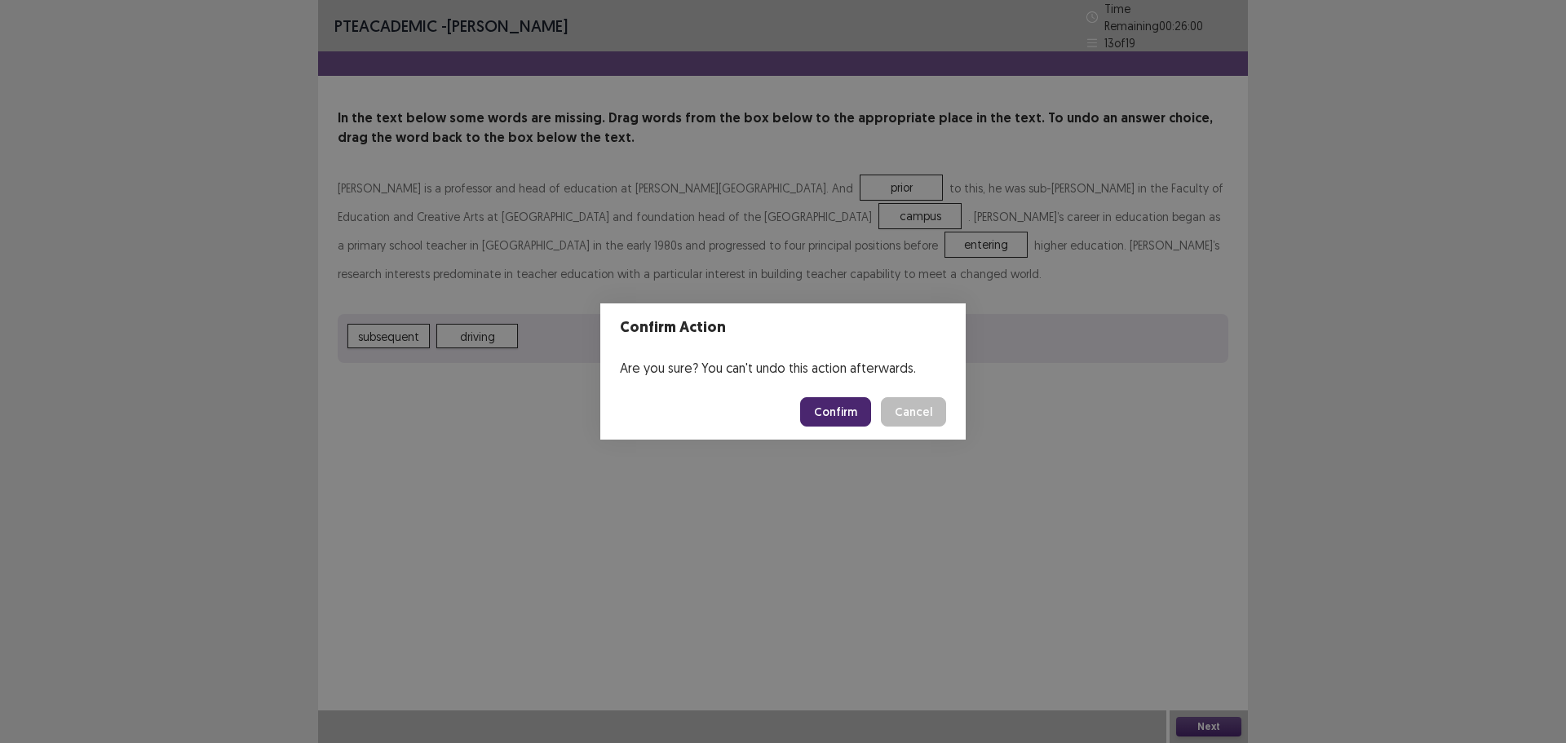
click at [839, 404] on button "Confirm" at bounding box center [835, 411] width 71 height 29
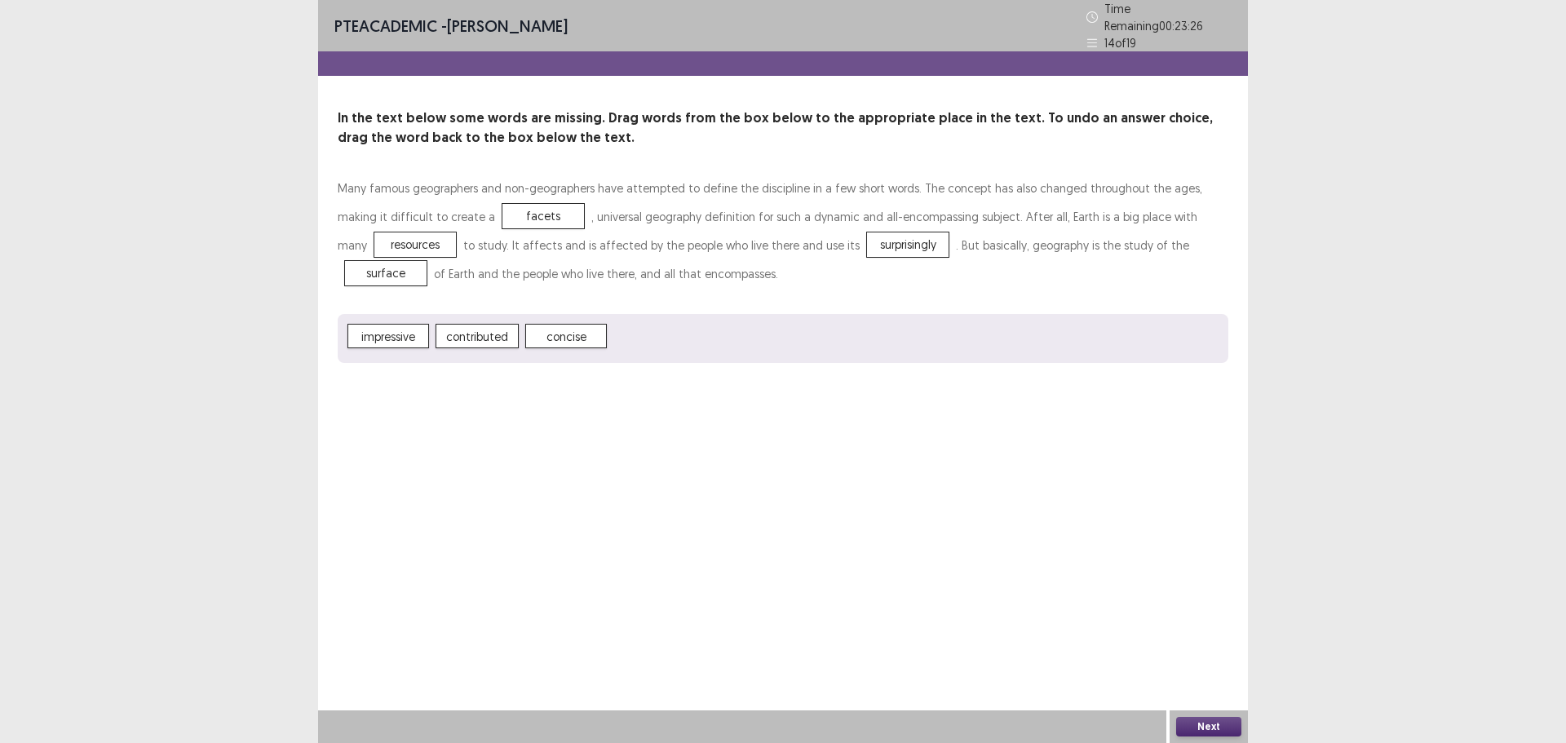
click at [1192, 720] on button "Next" at bounding box center [1208, 727] width 65 height 20
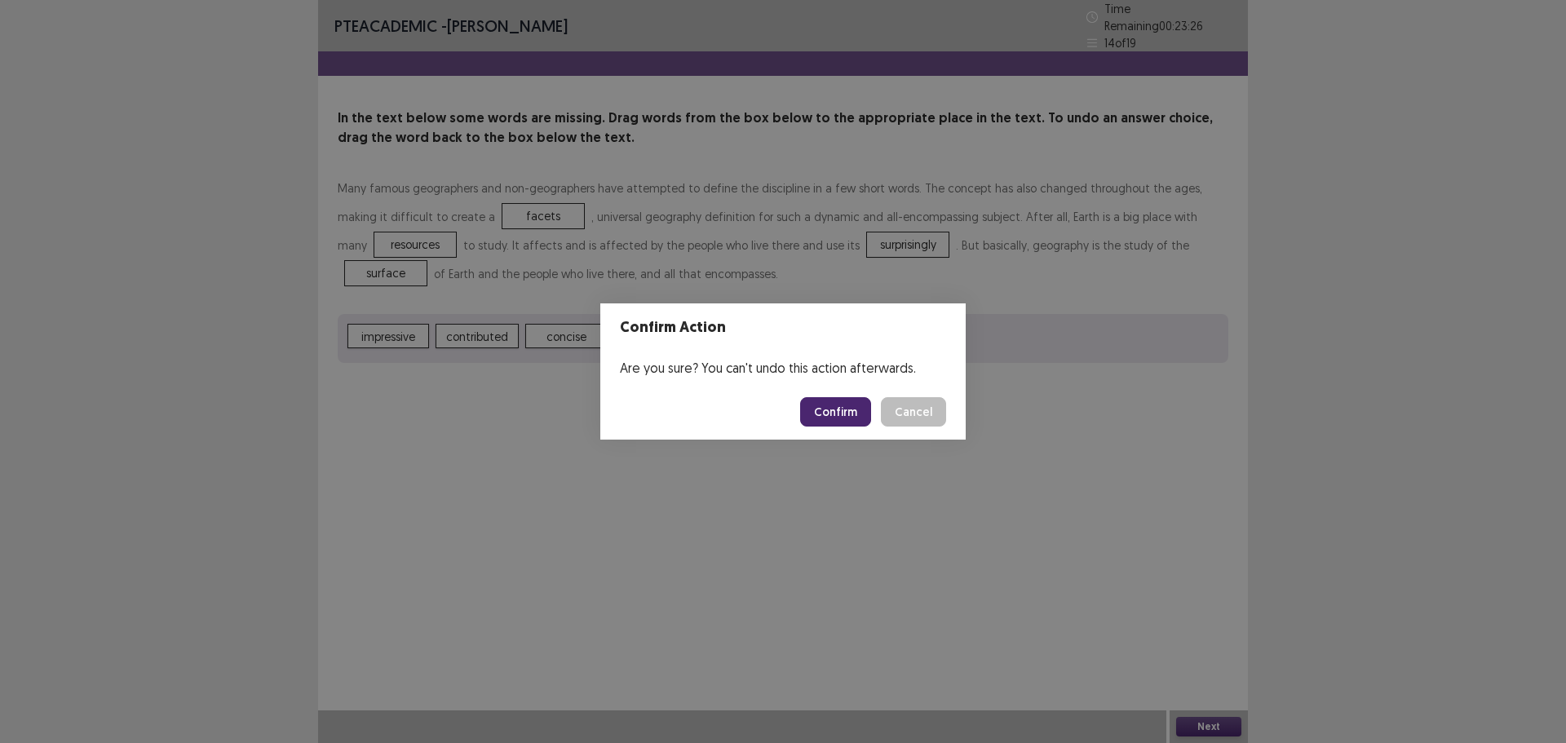
click at [824, 404] on button "Confirm" at bounding box center [835, 411] width 71 height 29
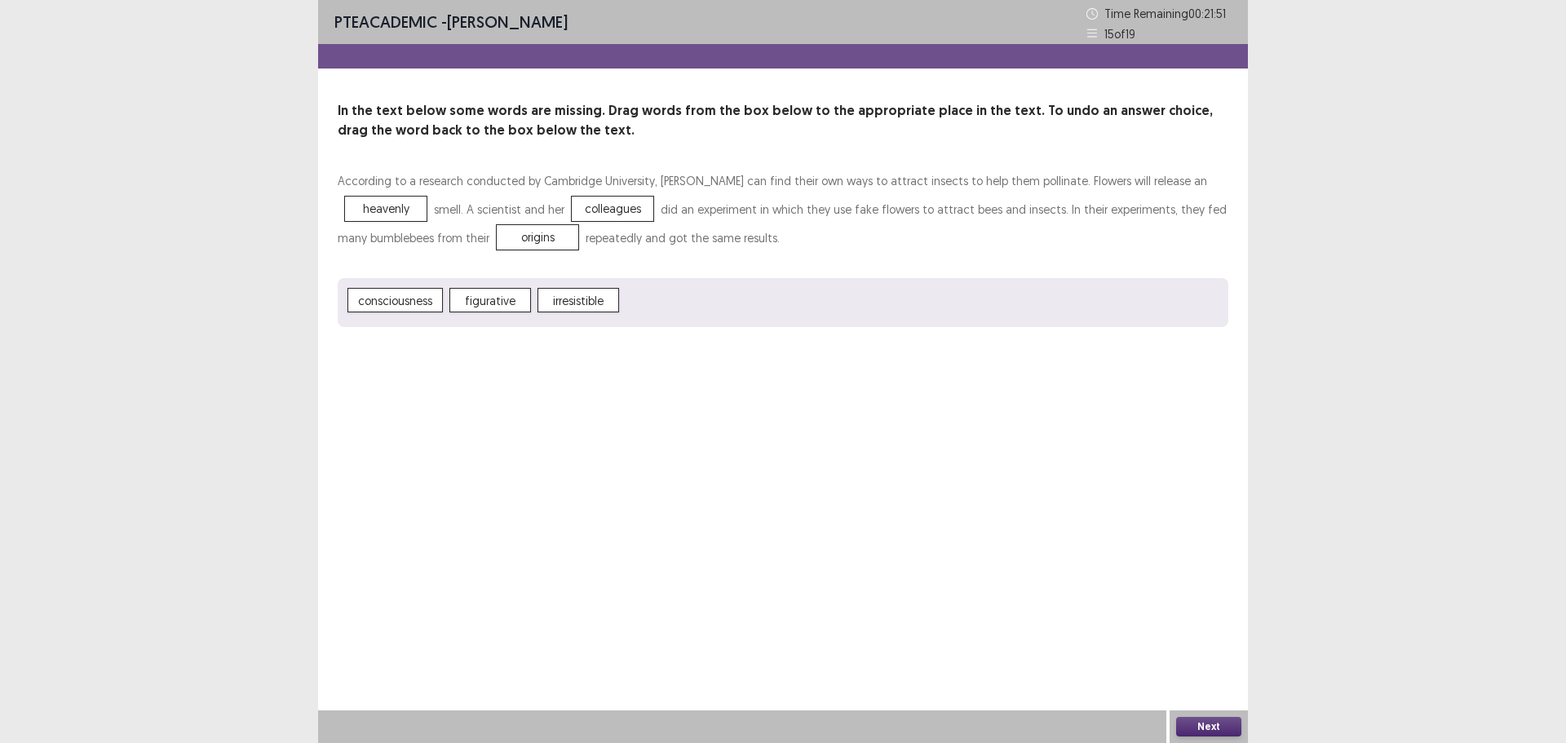
click at [1208, 722] on button "Next" at bounding box center [1208, 727] width 65 height 20
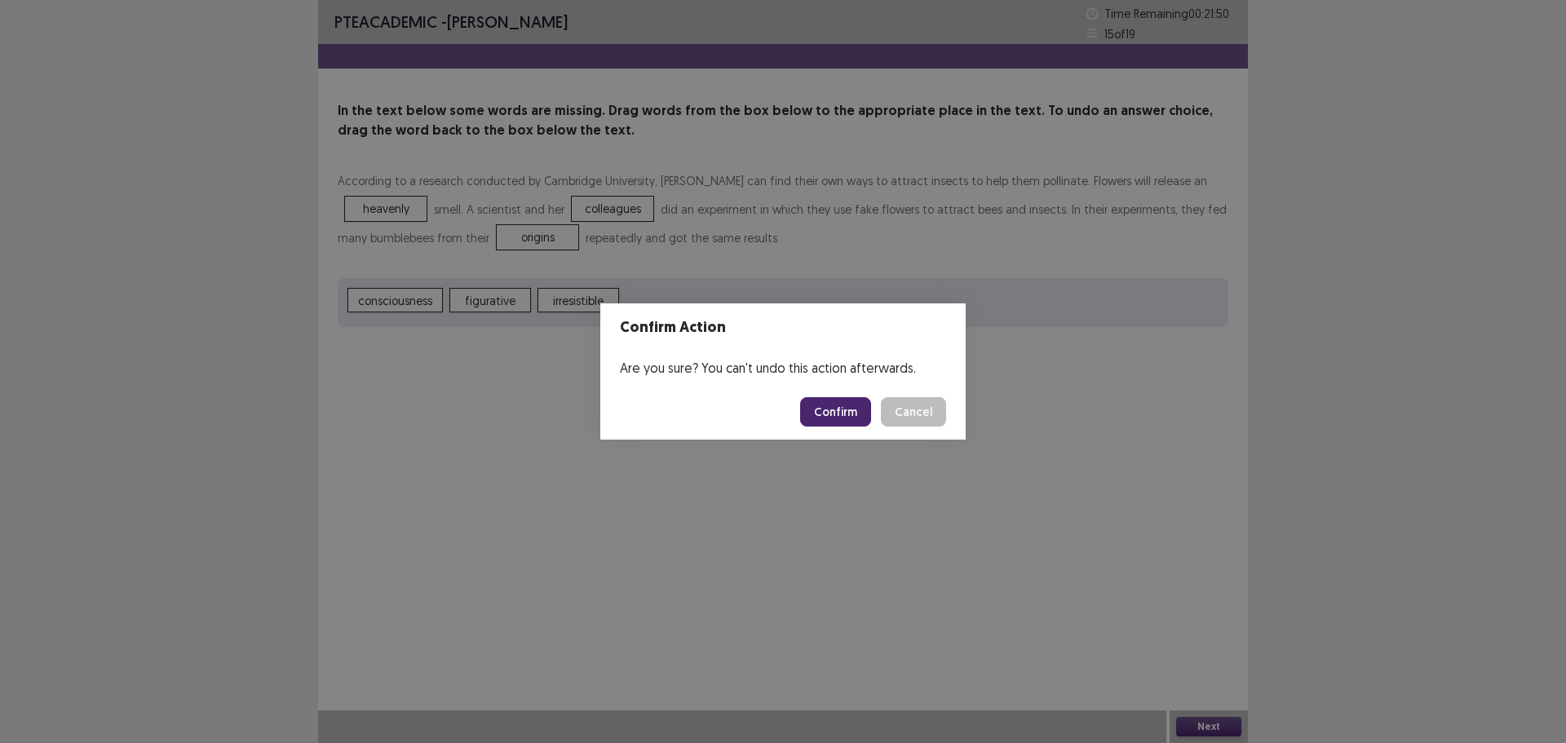
click at [851, 418] on button "Confirm" at bounding box center [835, 411] width 71 height 29
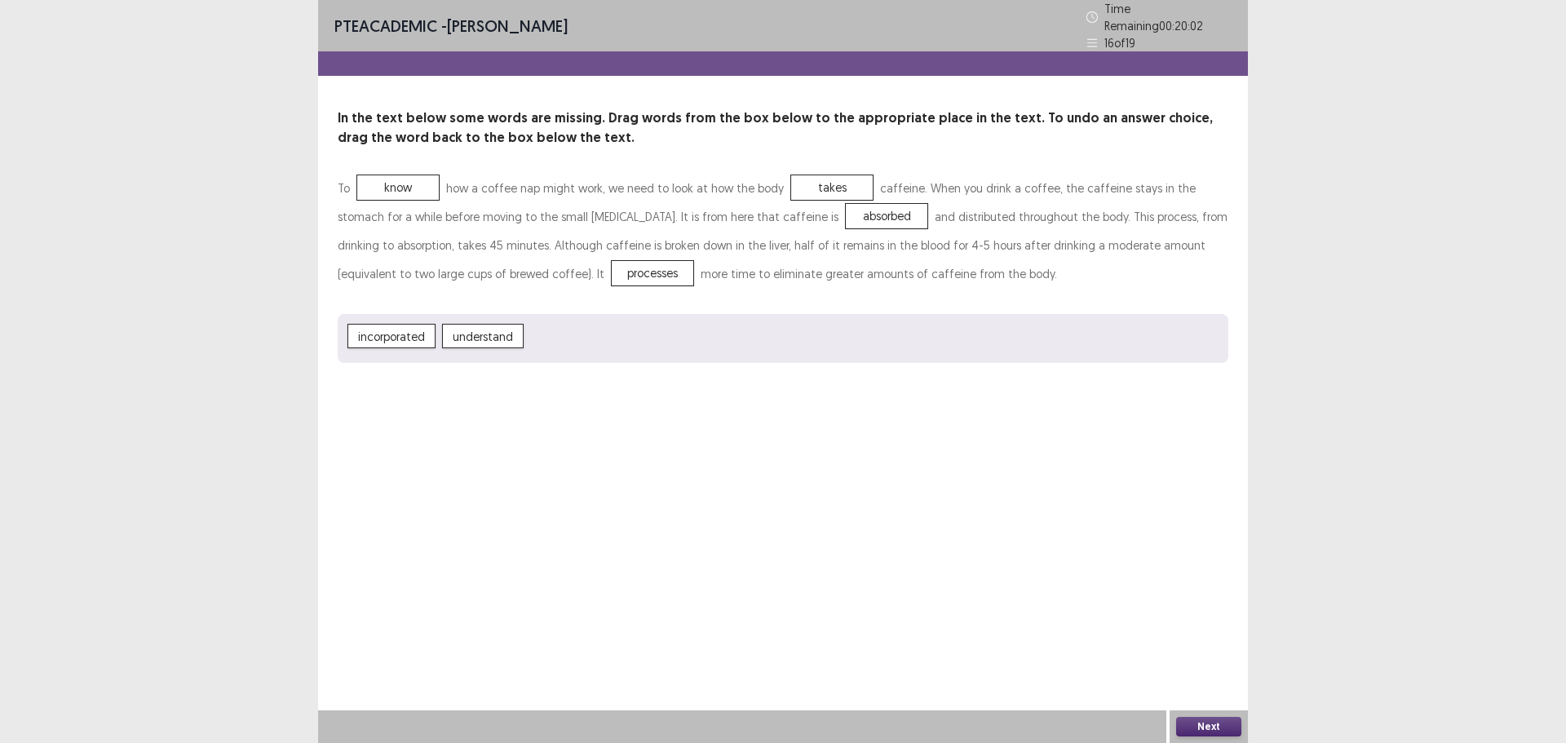
click at [1207, 722] on button "Next" at bounding box center [1208, 727] width 65 height 20
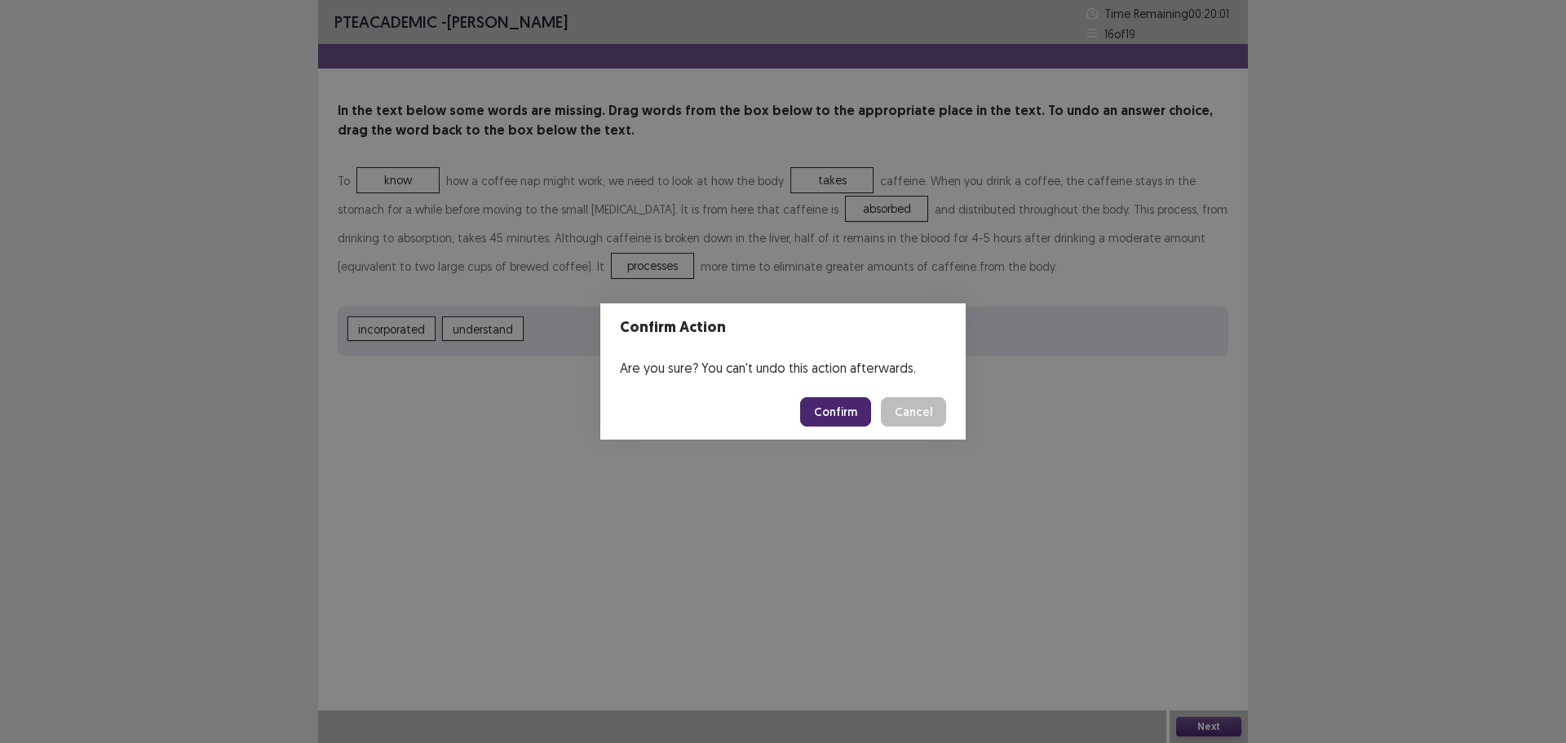
click at [822, 403] on button "Confirm" at bounding box center [835, 411] width 71 height 29
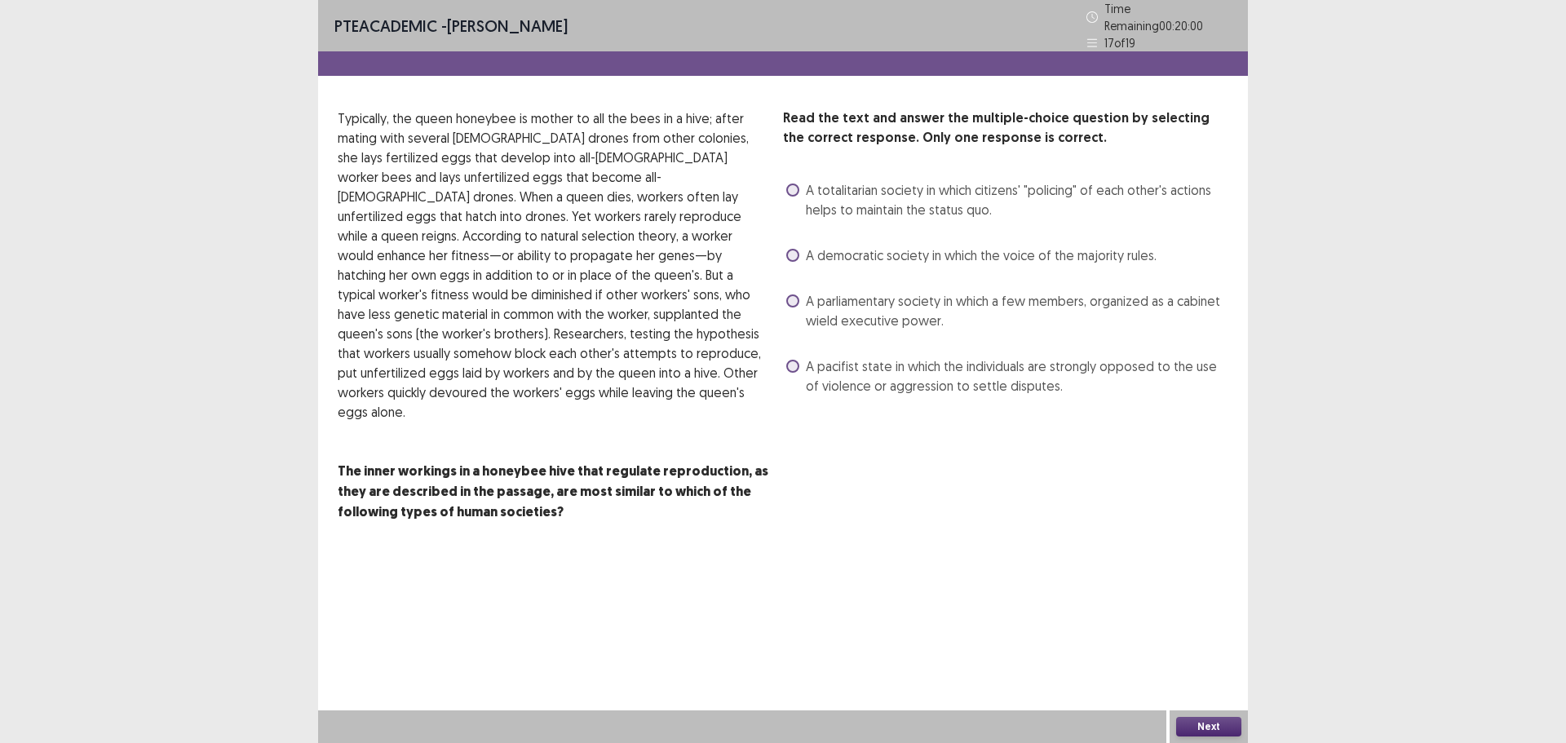
click at [786, 249] on span at bounding box center [792, 255] width 13 height 13
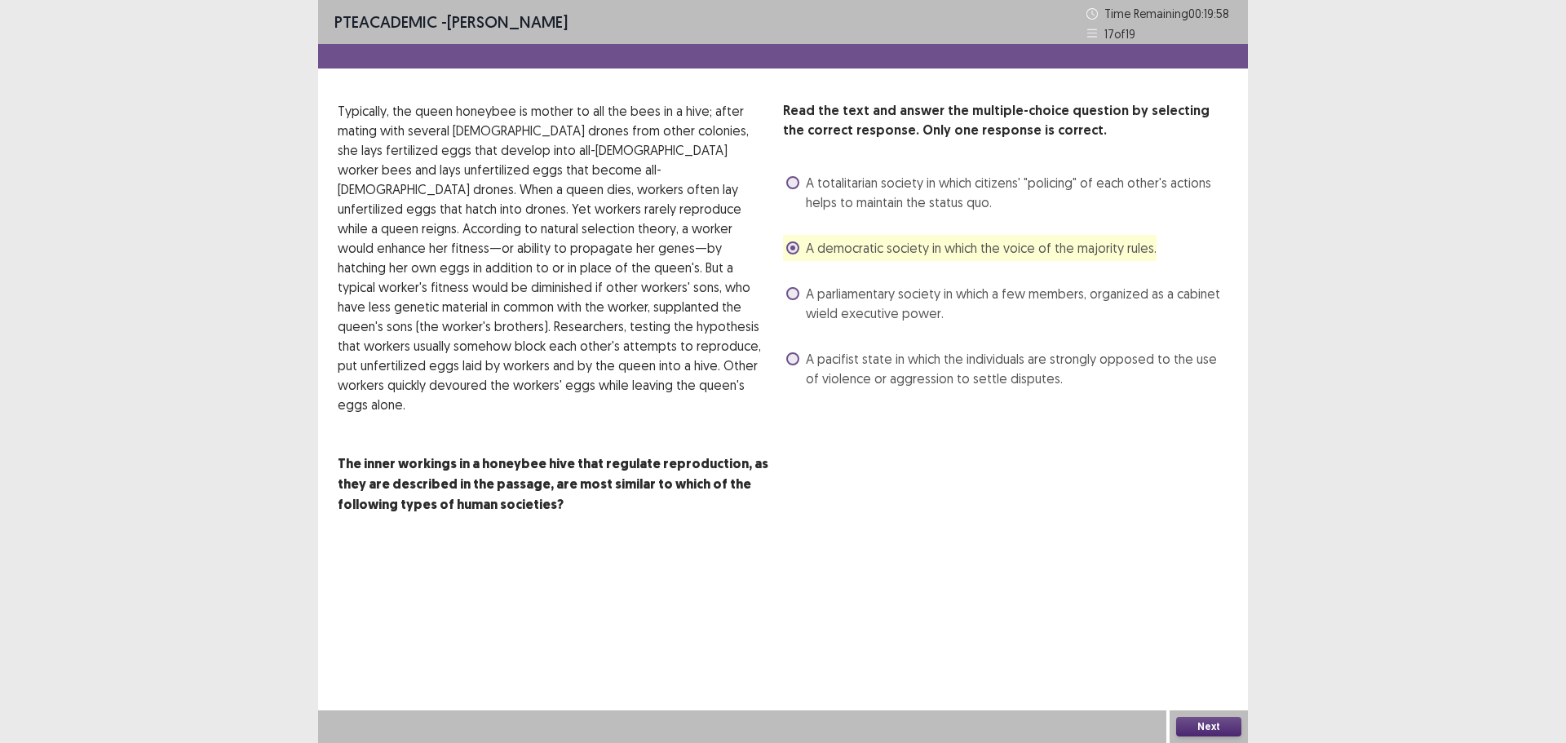
click at [1218, 736] on button "Next" at bounding box center [1208, 727] width 65 height 20
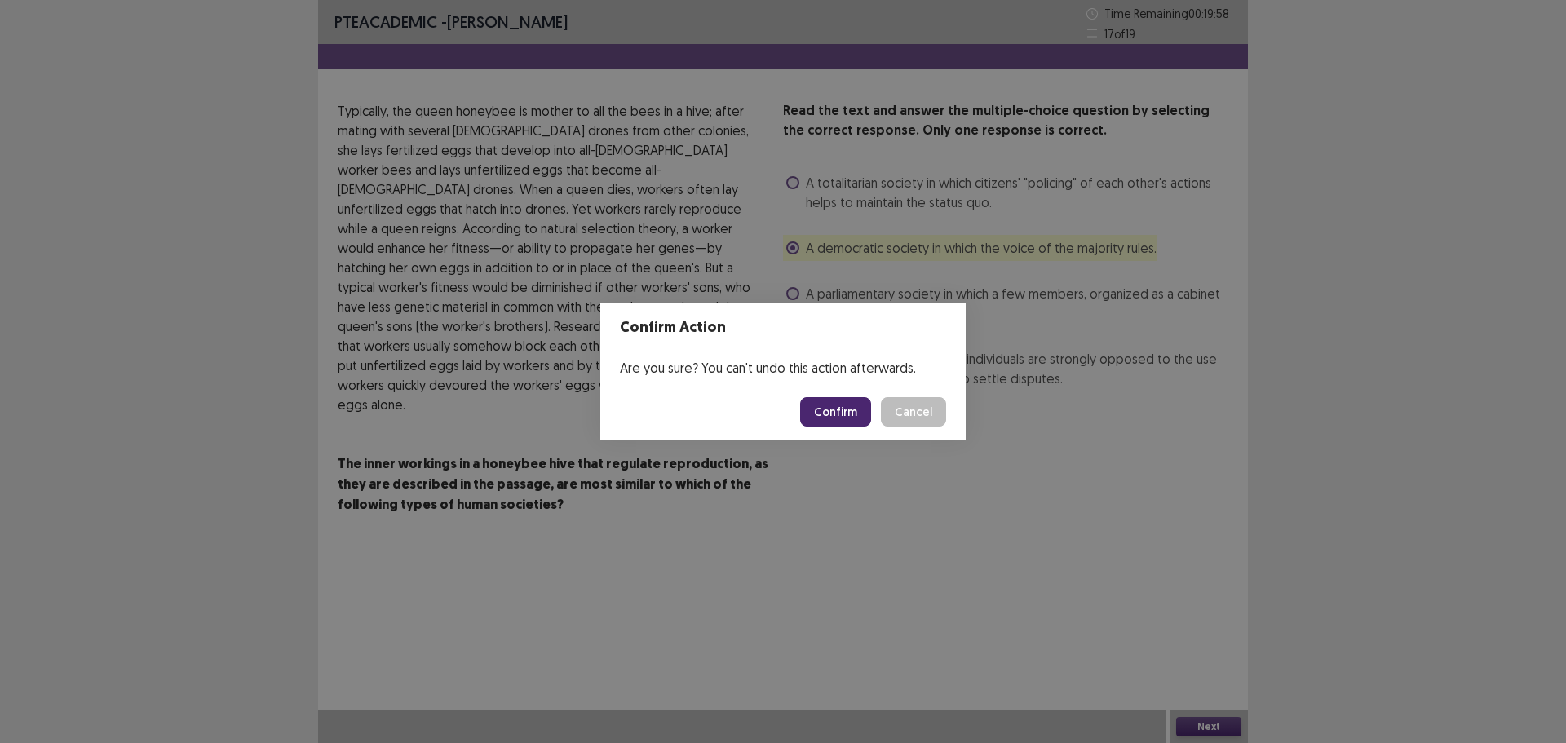
click at [847, 414] on button "Confirm" at bounding box center [835, 411] width 71 height 29
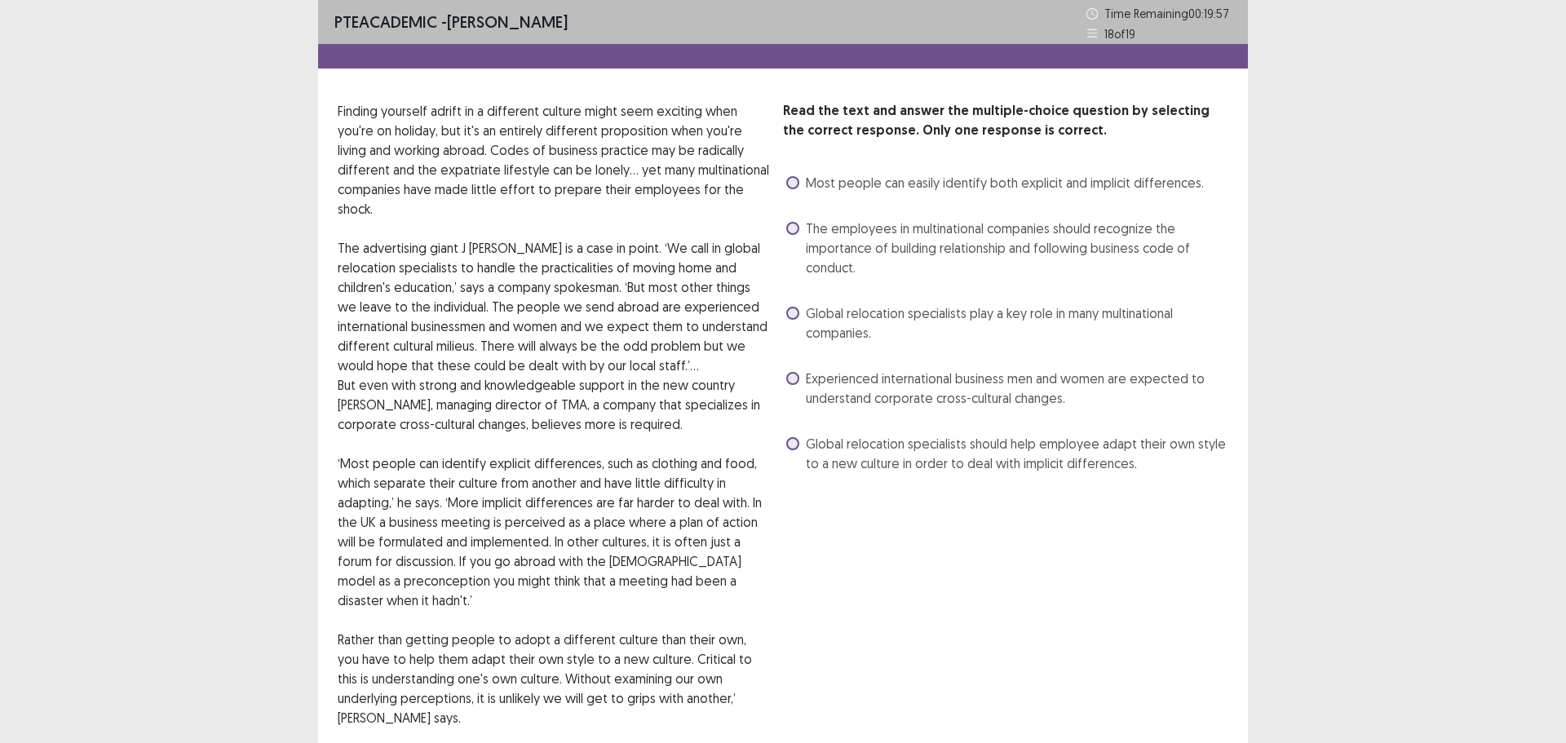
click at [787, 308] on label "Global relocation specialists play a key role in many multinational companies." at bounding box center [1007, 322] width 442 height 39
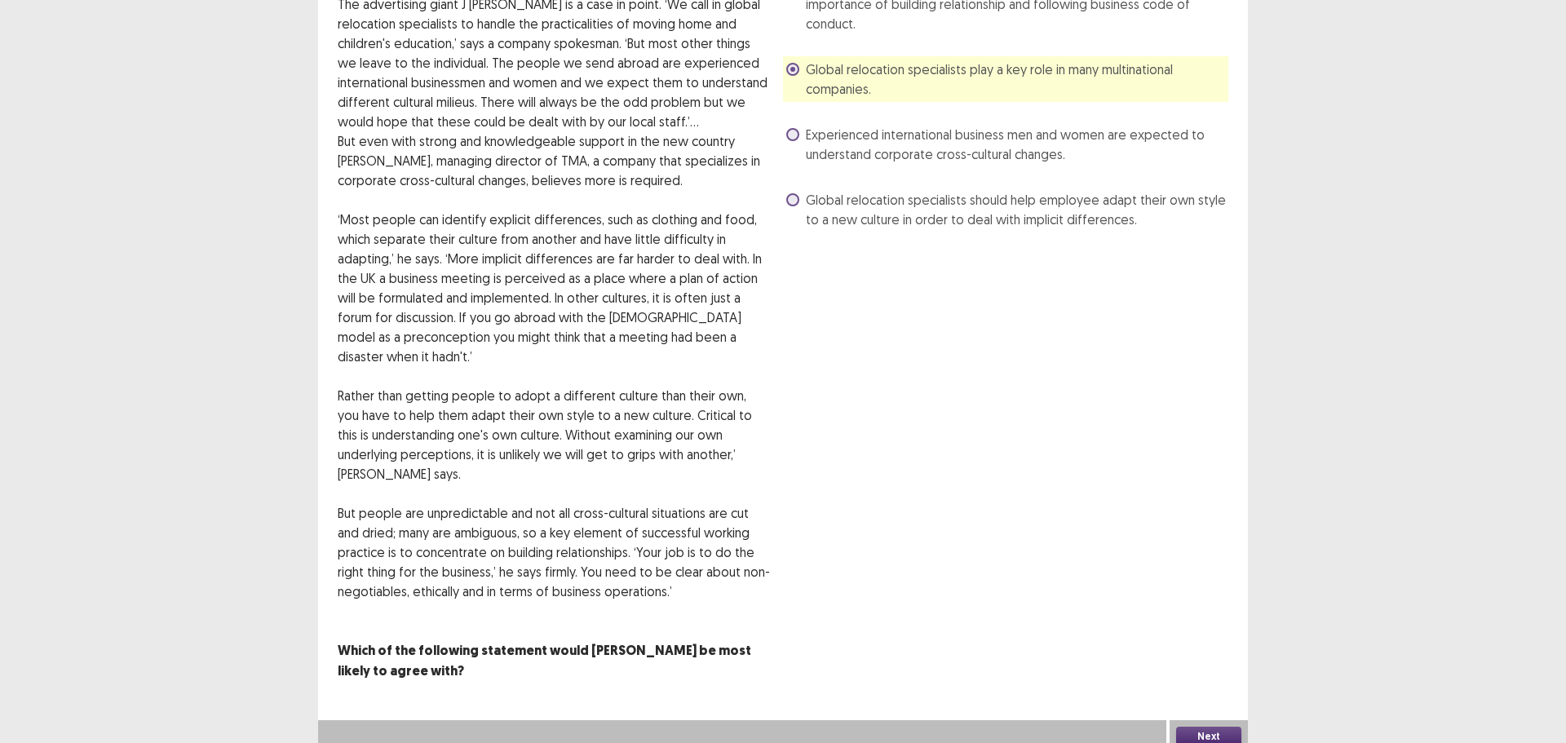
scroll to position [254, 0]
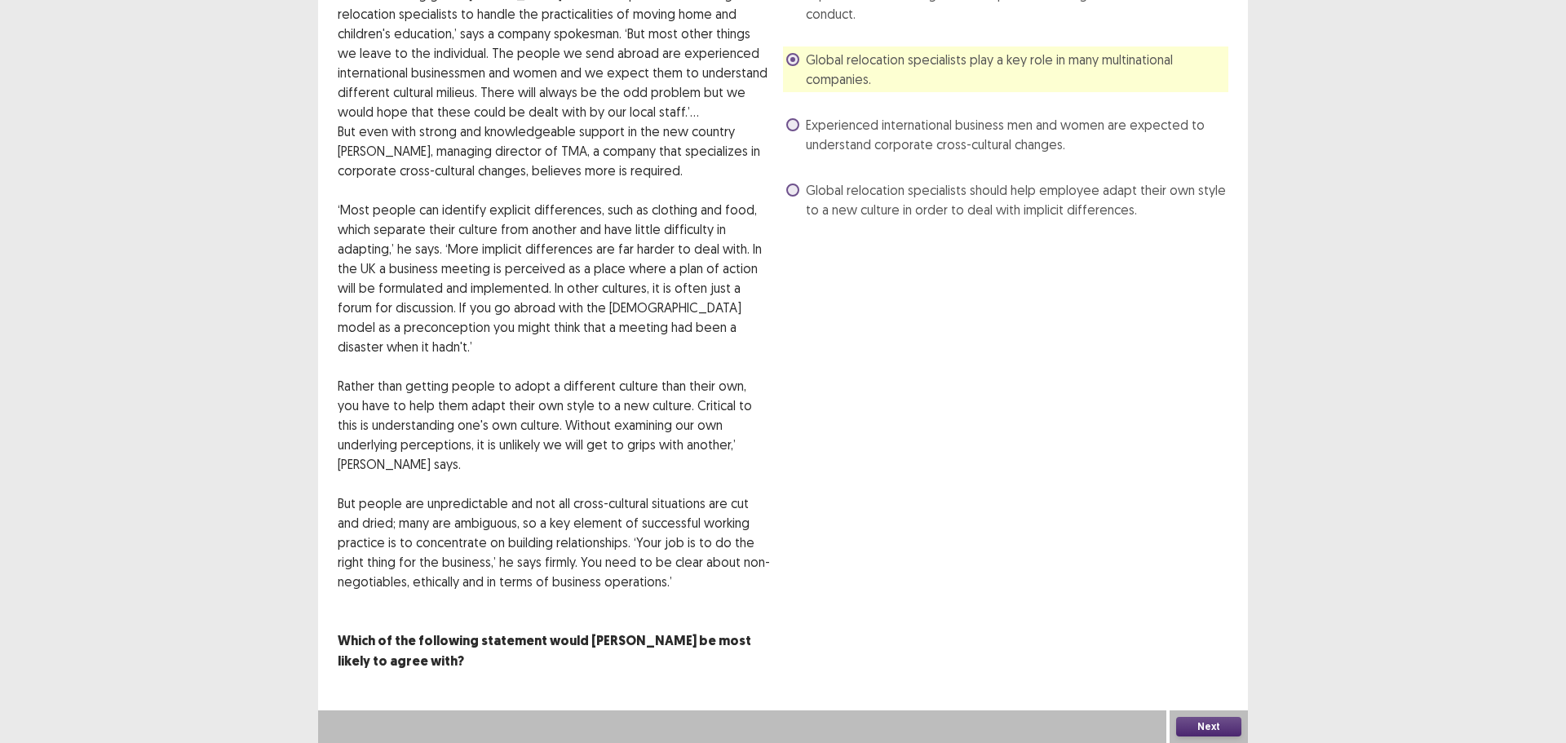
click at [1200, 729] on button "Next" at bounding box center [1208, 727] width 65 height 20
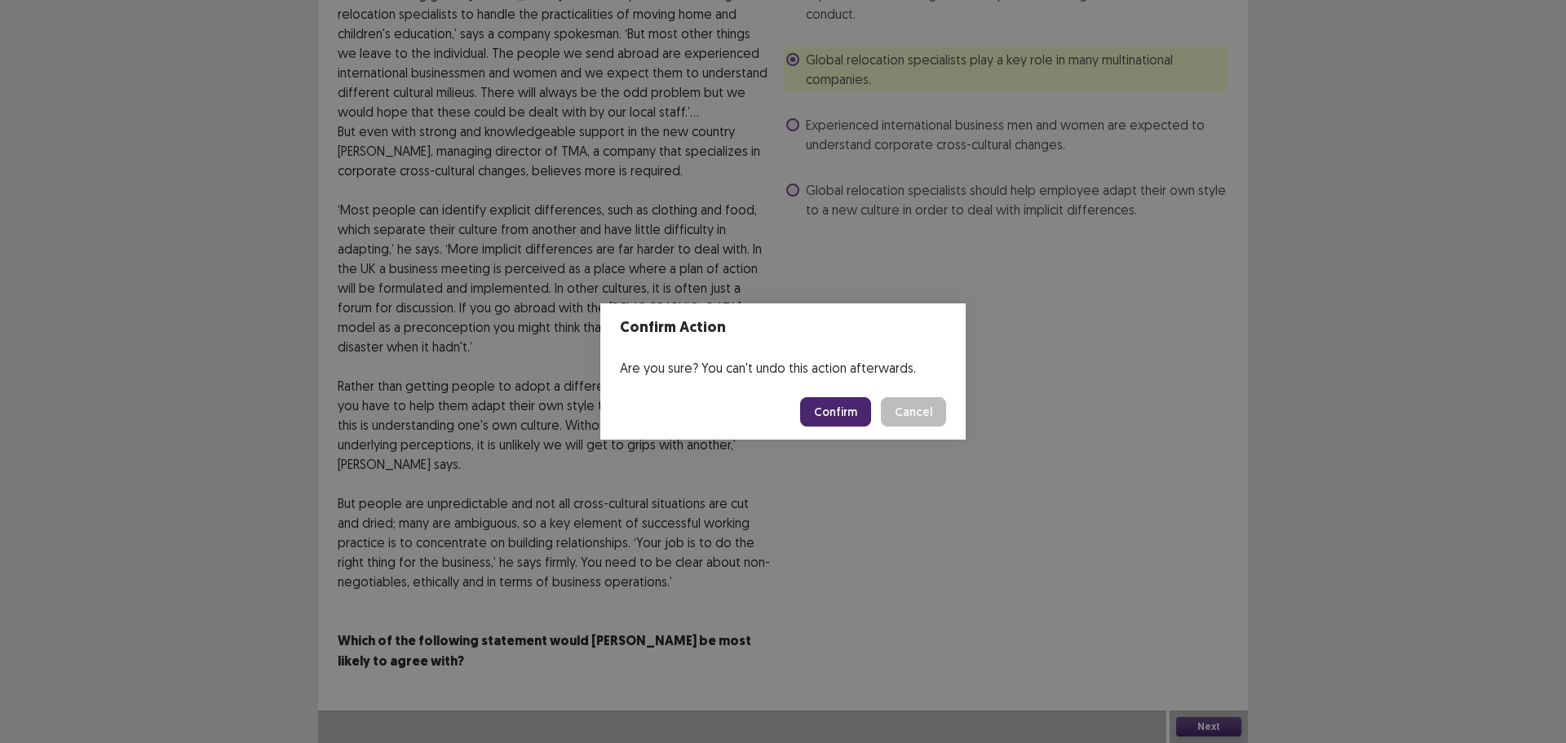
click at [838, 400] on button "Confirm" at bounding box center [835, 411] width 71 height 29
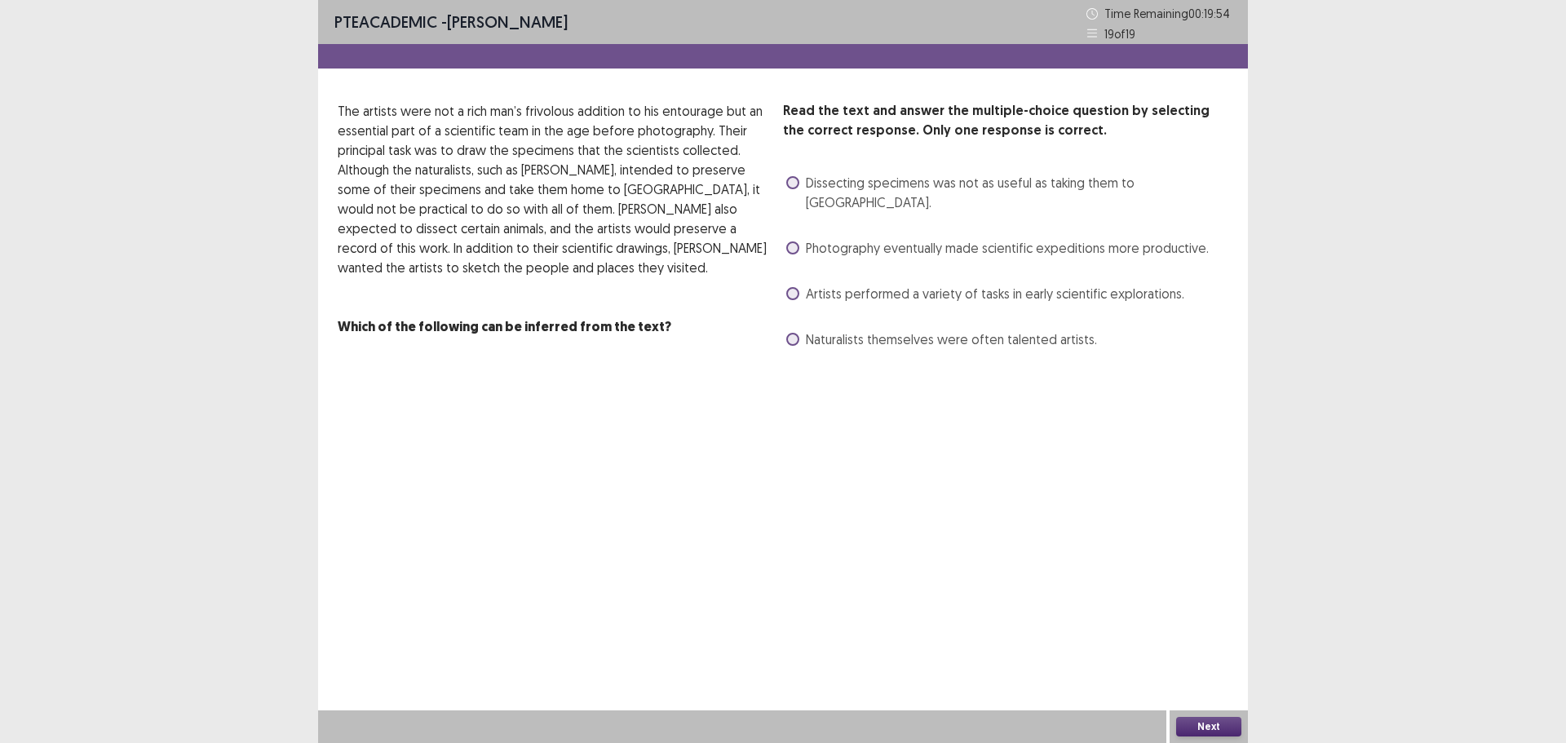
click at [801, 284] on label "Artists performed a variety of tasks in early scientific explorations." at bounding box center [985, 294] width 398 height 20
click at [1207, 722] on button "Next" at bounding box center [1208, 727] width 65 height 20
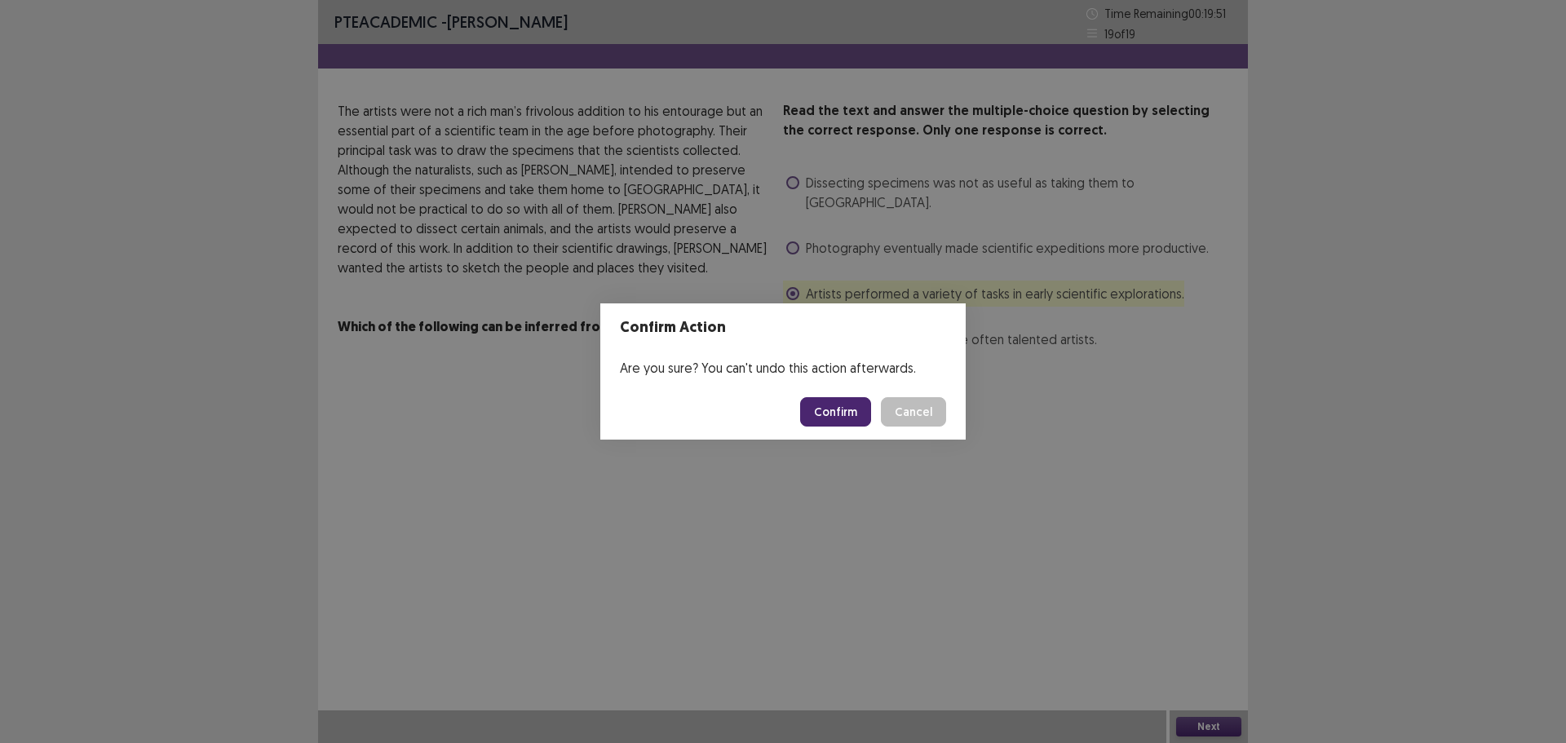
click at [821, 418] on button "Confirm" at bounding box center [835, 411] width 71 height 29
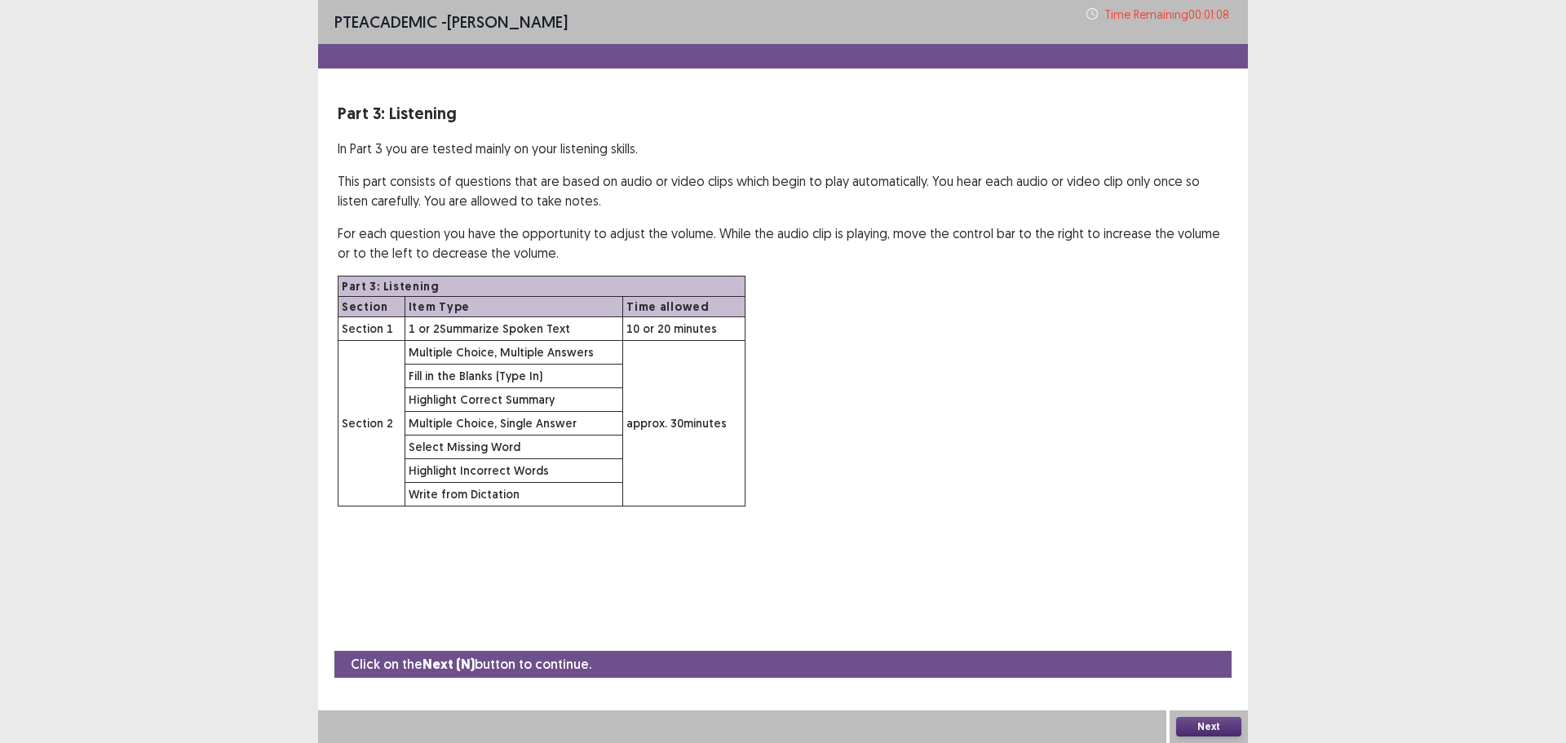
click at [1194, 723] on button "Next" at bounding box center [1208, 727] width 65 height 20
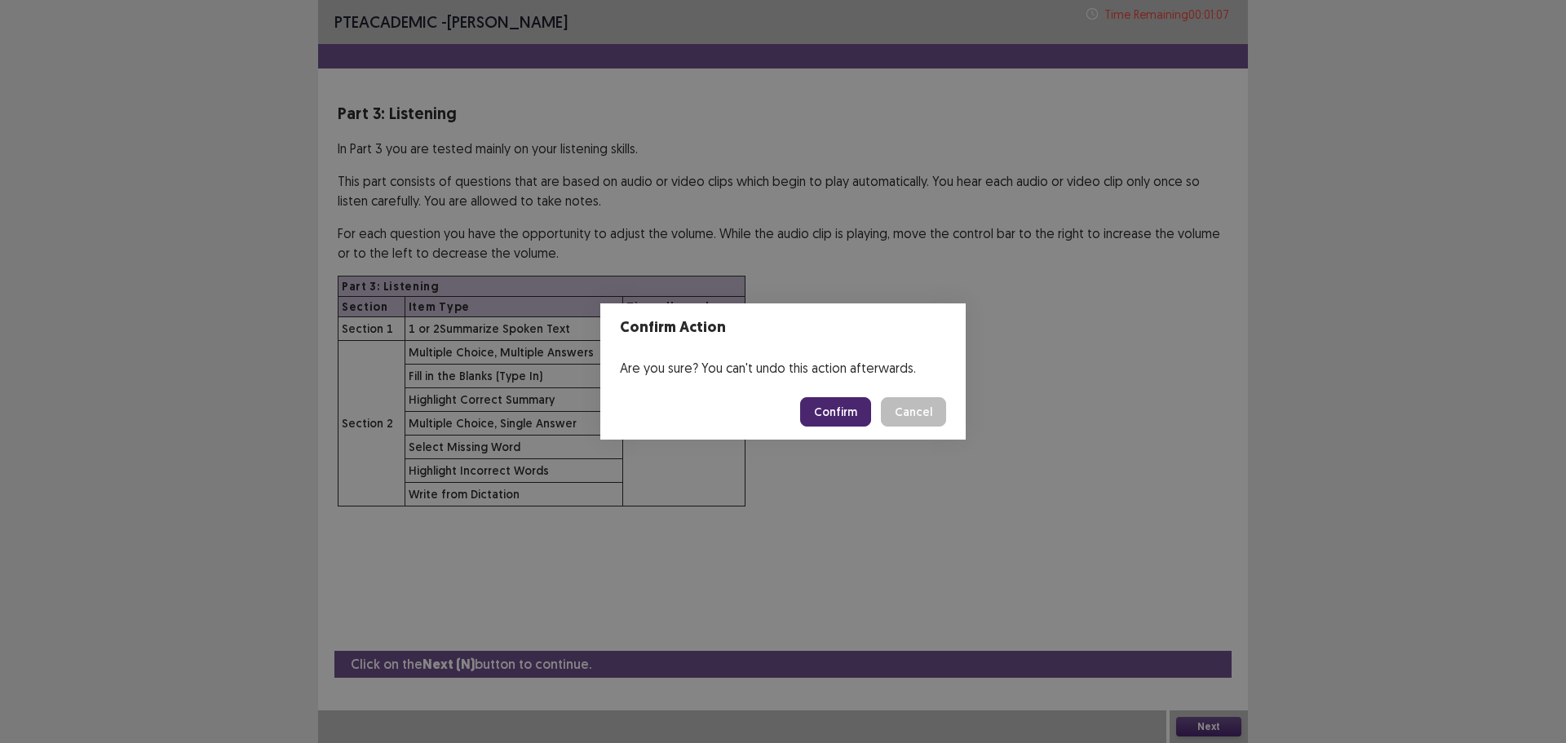
click at [825, 413] on button "Confirm" at bounding box center [835, 411] width 71 height 29
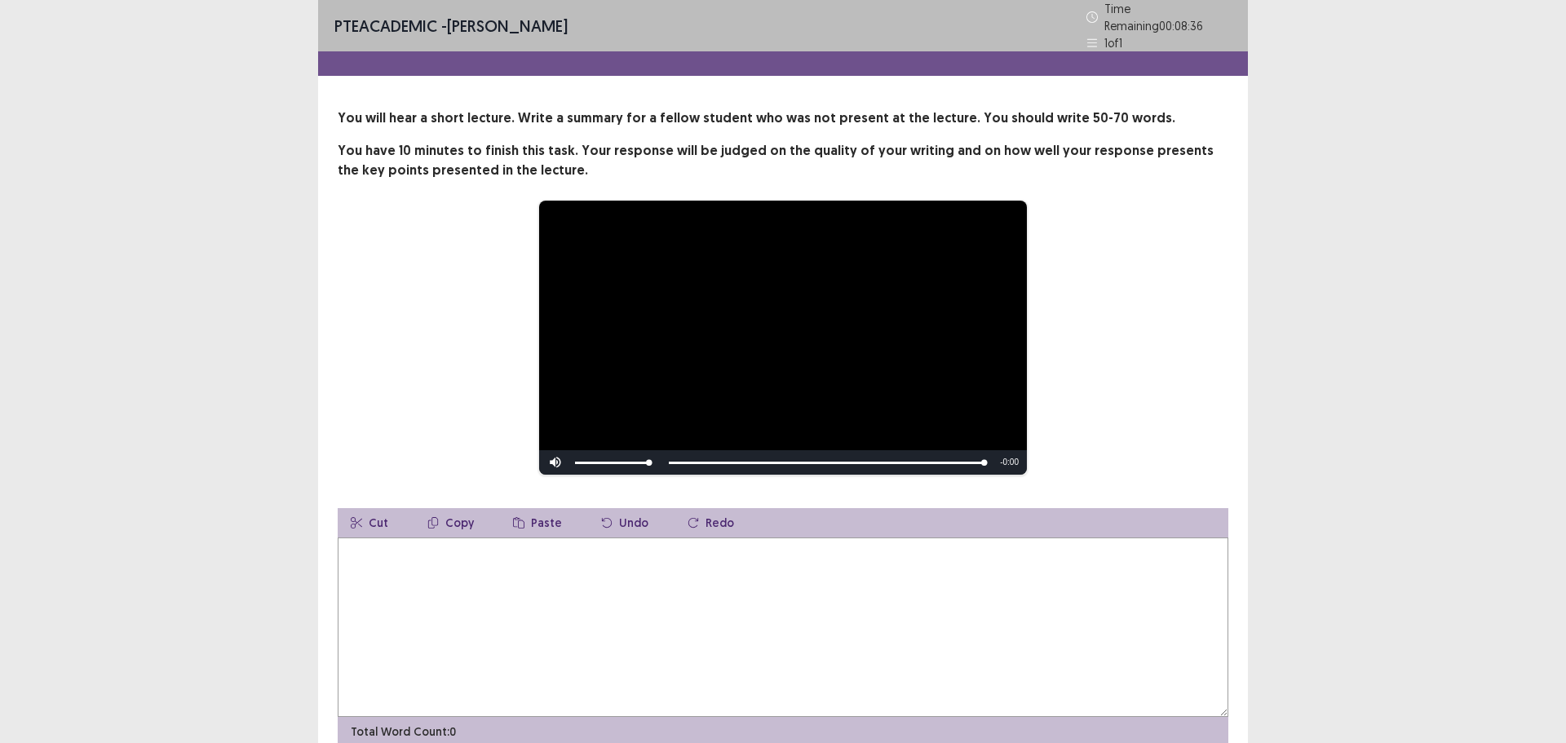
click at [448, 573] on textarea at bounding box center [783, 627] width 891 height 179
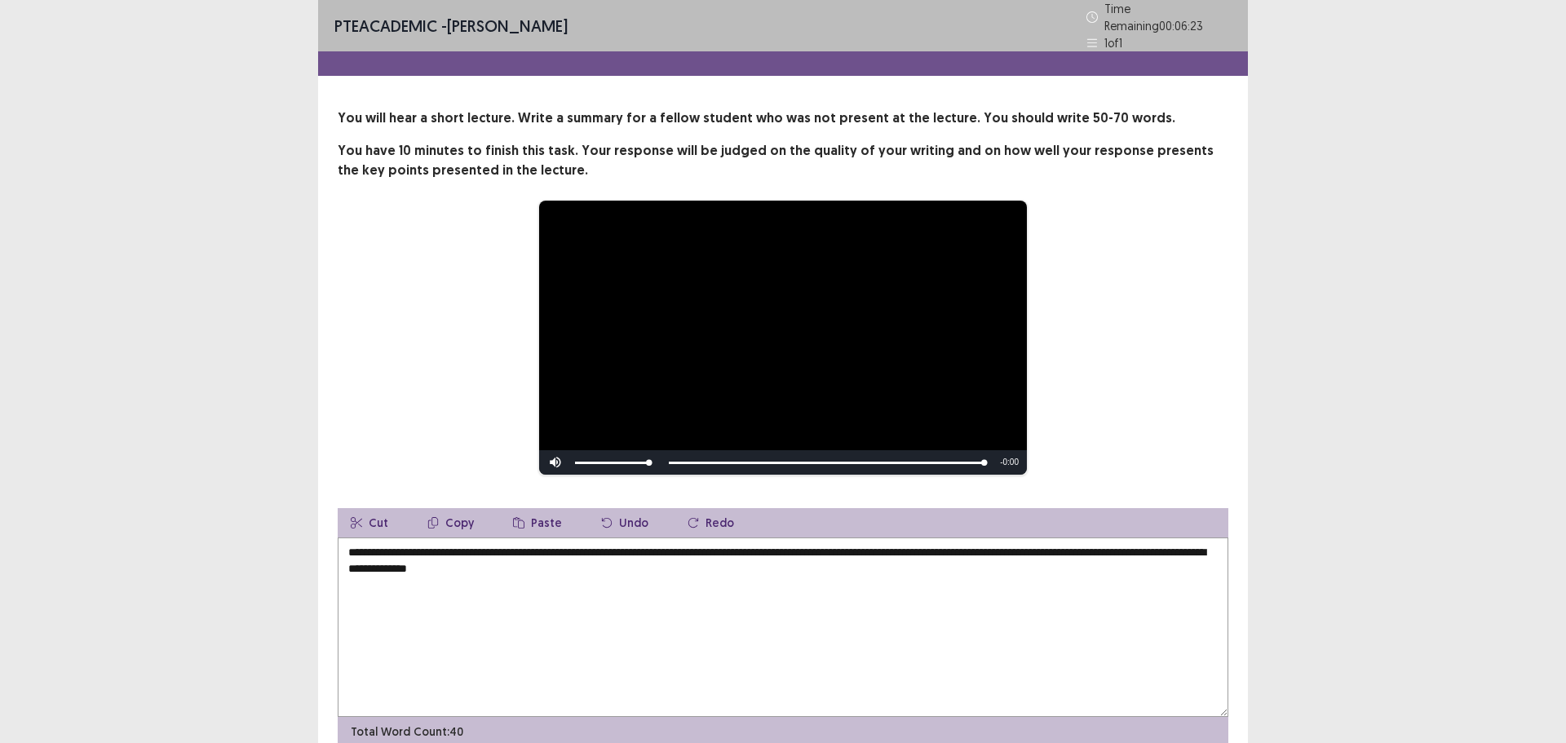
drag, startPoint x: 351, startPoint y: 544, endPoint x: 391, endPoint y: 540, distance: 40.2
click at [352, 544] on textarea "**********" at bounding box center [783, 627] width 891 height 179
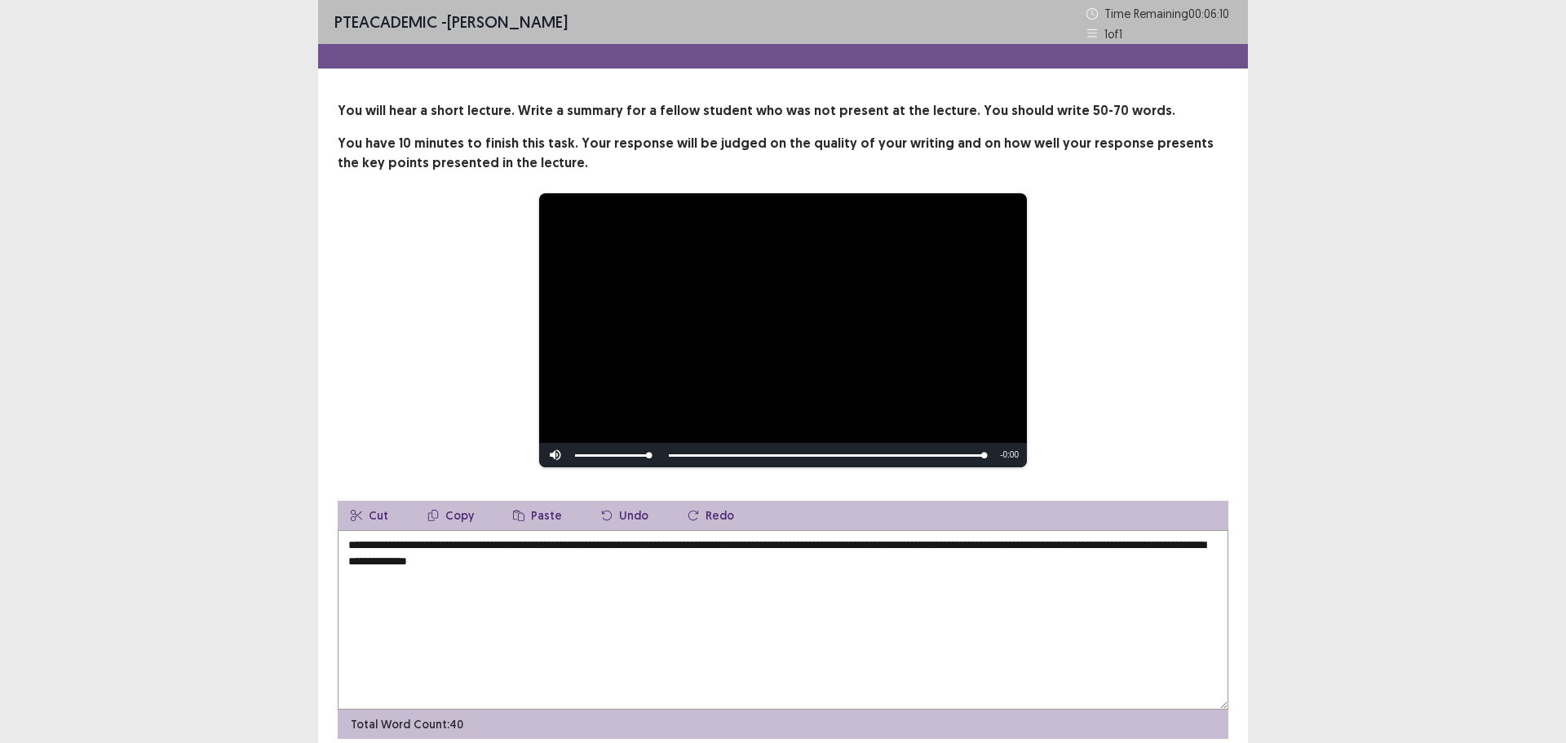
click at [697, 546] on textarea "**********" at bounding box center [783, 619] width 891 height 179
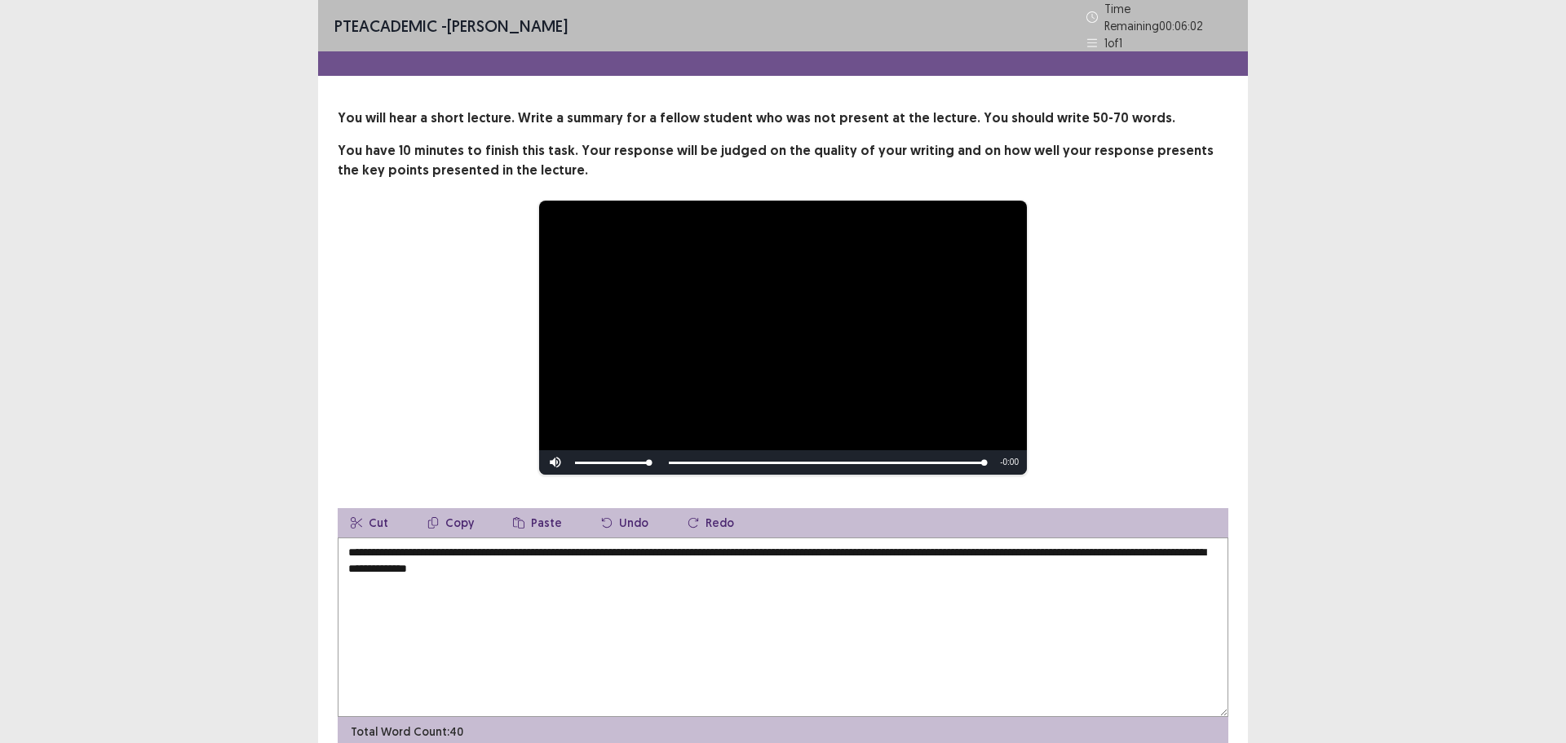
click at [683, 577] on textarea "**********" at bounding box center [783, 627] width 891 height 179
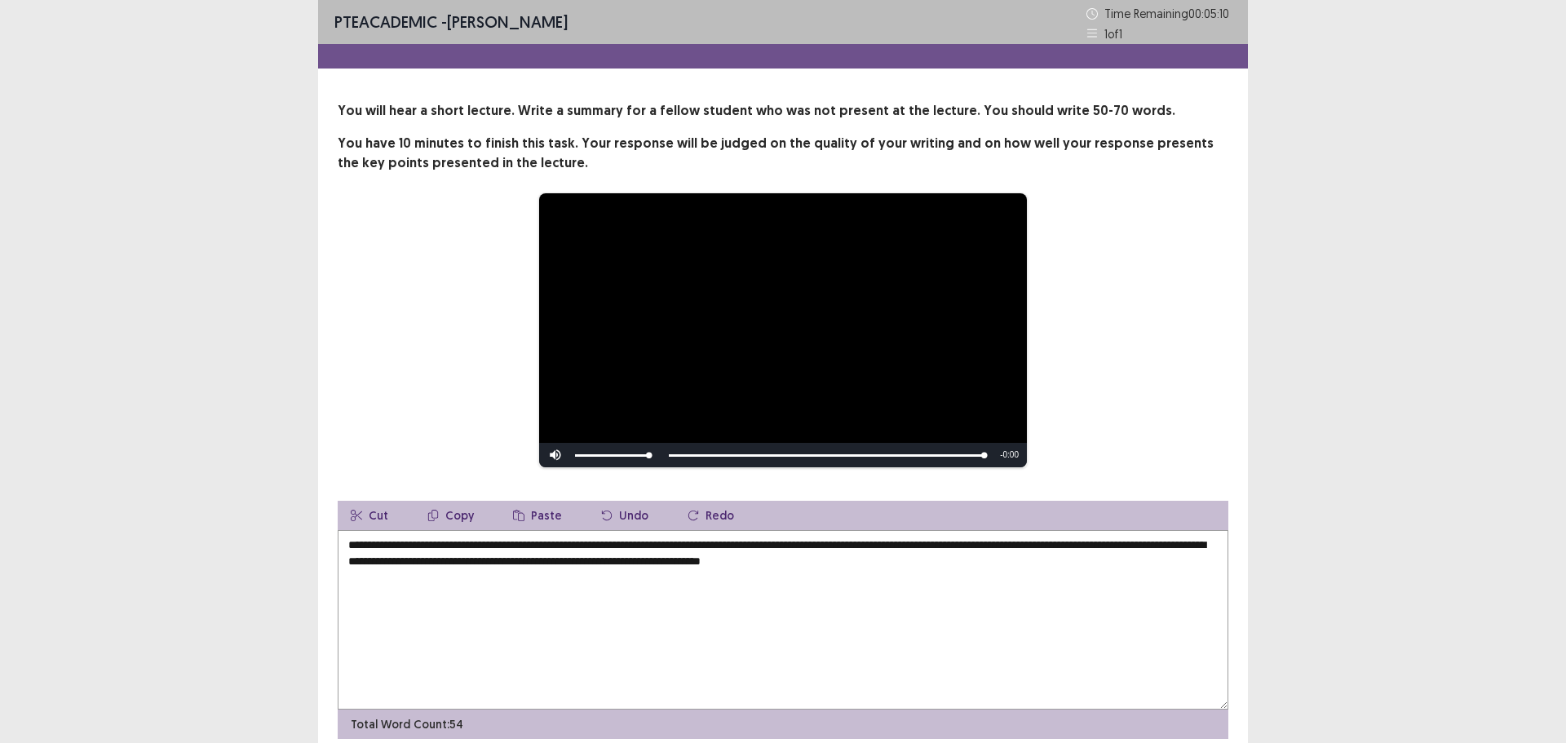
scroll to position [68, 0]
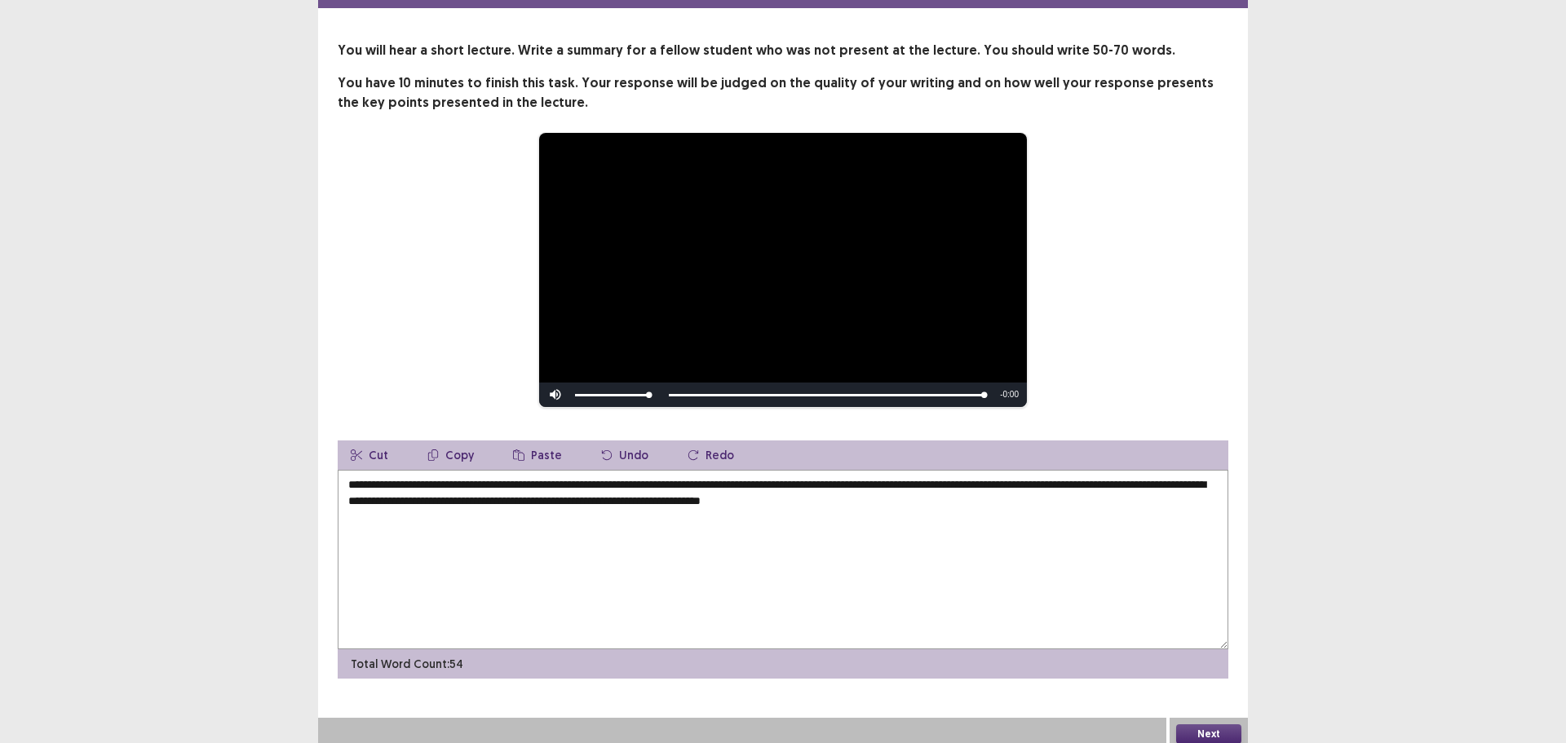
type textarea "**********"
click at [1188, 724] on button "Next" at bounding box center [1208, 734] width 65 height 20
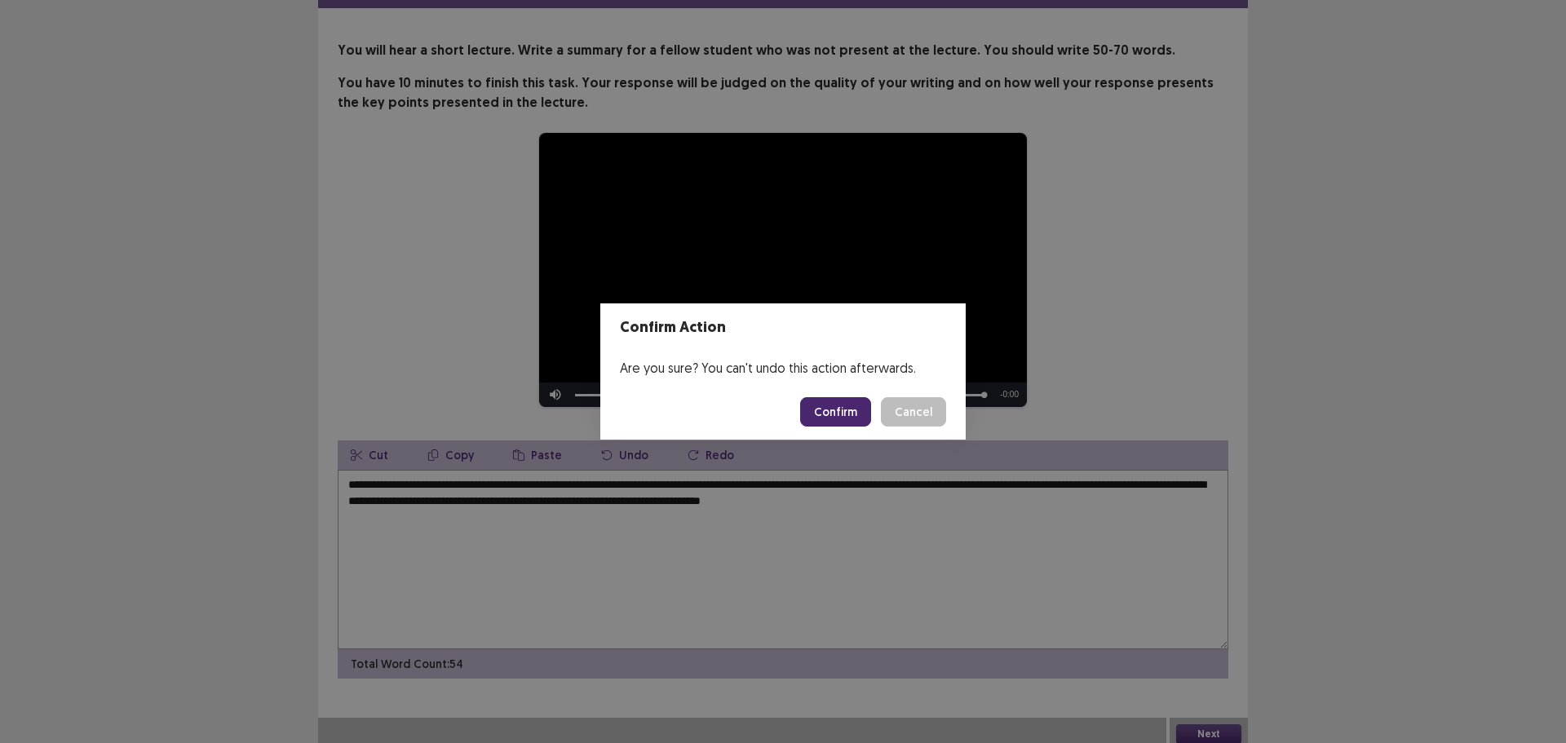
click at [843, 414] on button "Confirm" at bounding box center [835, 411] width 71 height 29
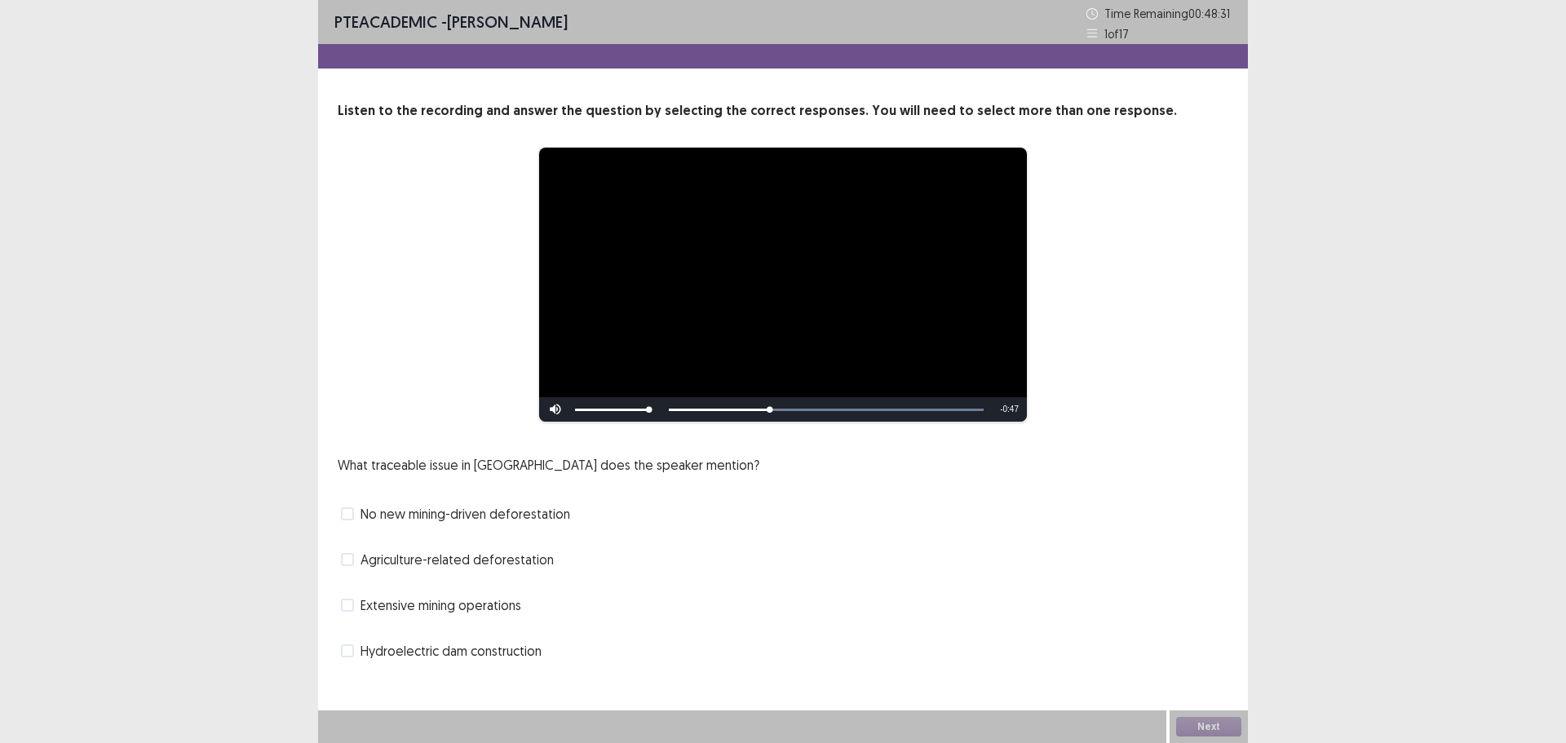
click at [352, 515] on span at bounding box center [347, 513] width 13 height 13
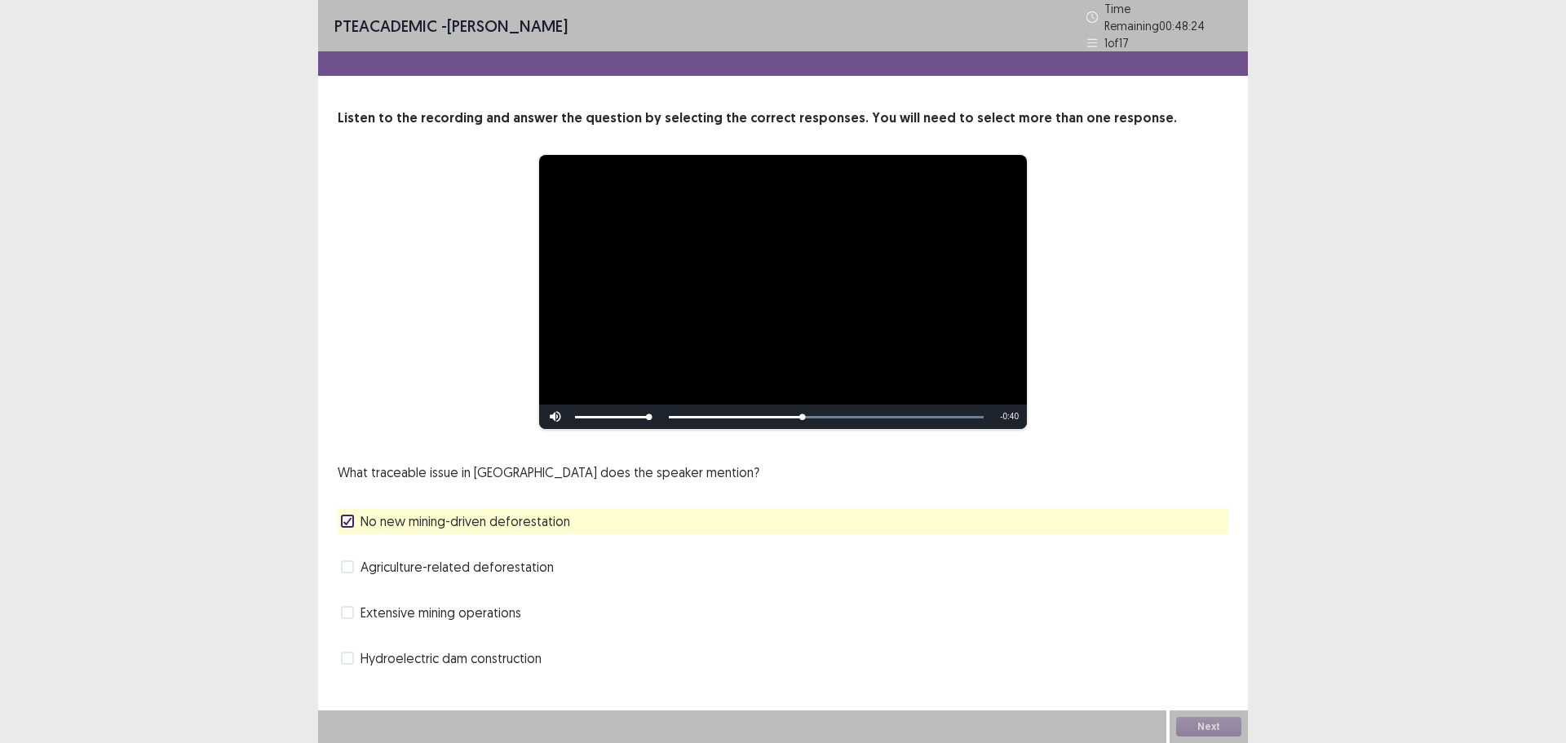
click at [348, 564] on span at bounding box center [347, 566] width 13 height 13
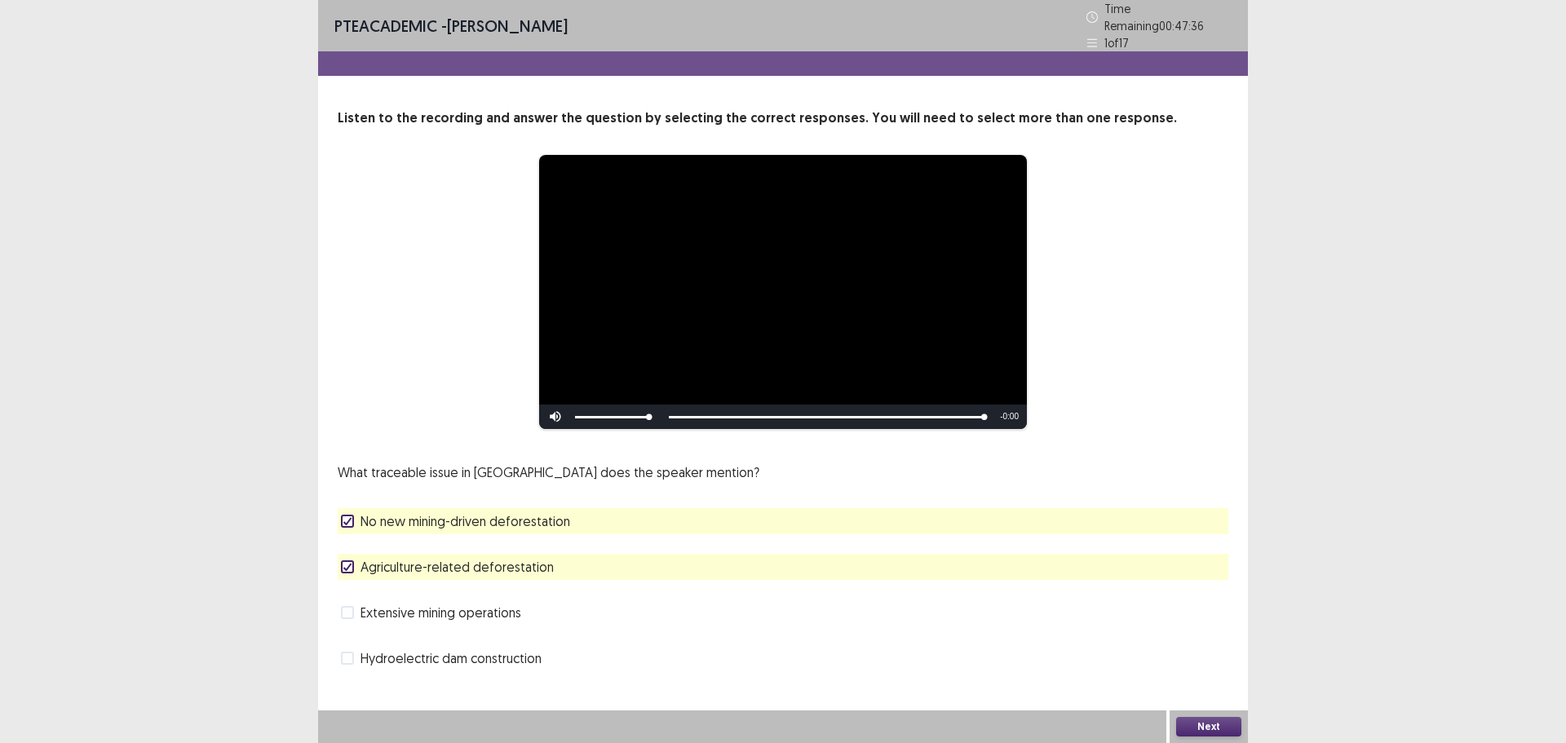
click at [1182, 719] on button "Next" at bounding box center [1208, 727] width 65 height 20
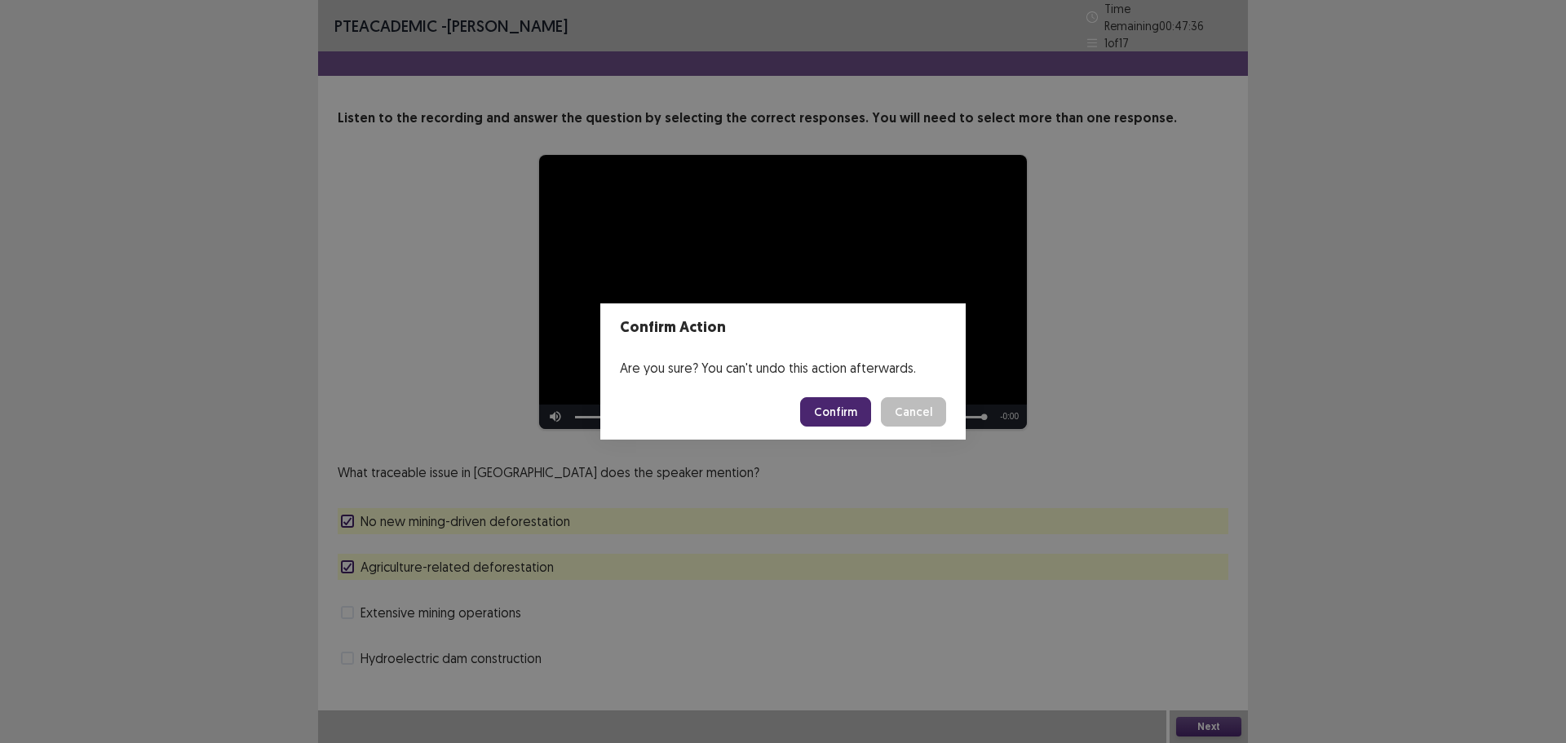
drag, startPoint x: 821, startPoint y: 387, endPoint x: 826, endPoint y: 410, distance: 23.5
click at [821, 396] on footer "Confirm Cancel" at bounding box center [782, 411] width 365 height 55
click at [826, 410] on button "Confirm" at bounding box center [835, 411] width 71 height 29
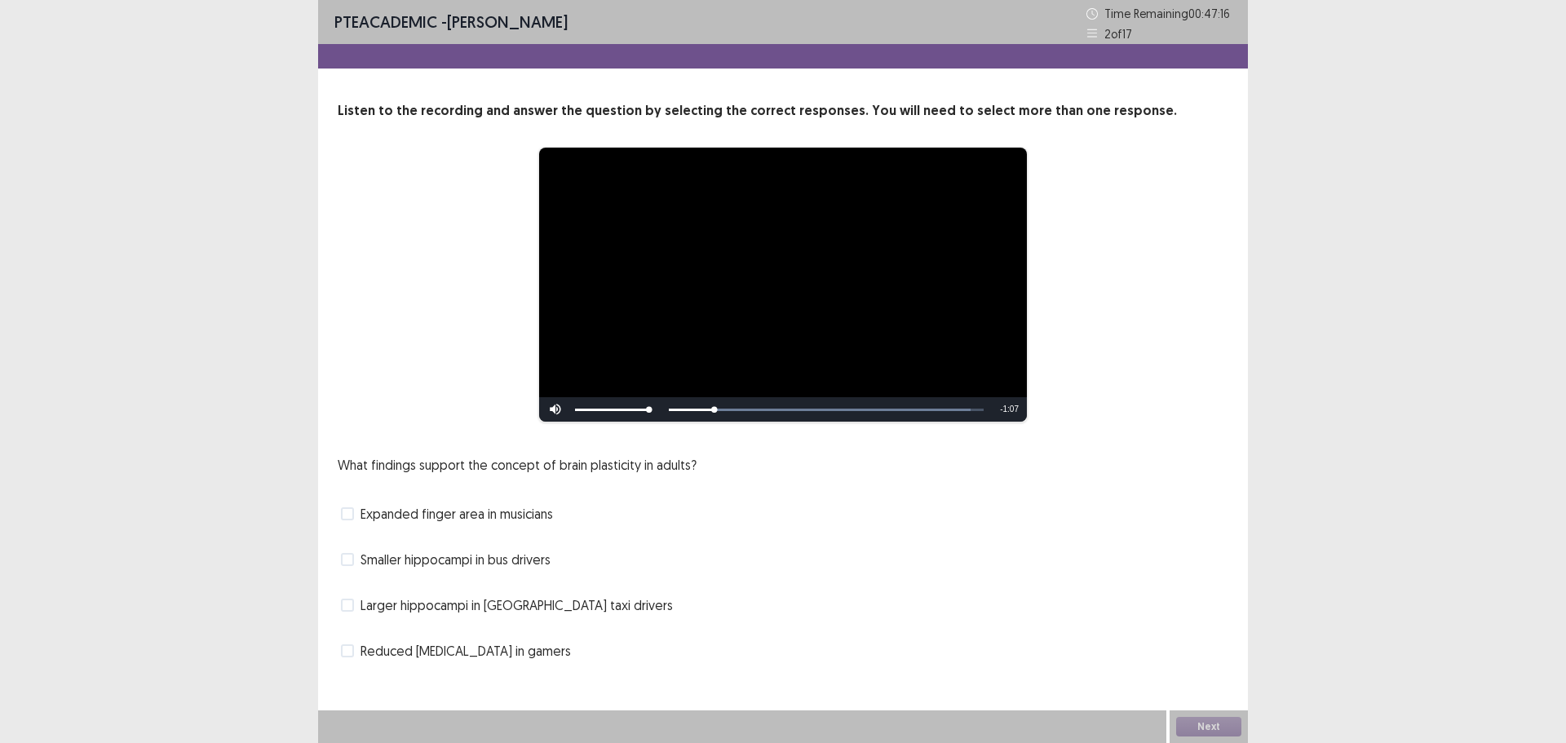
click at [346, 649] on span at bounding box center [347, 650] width 13 height 13
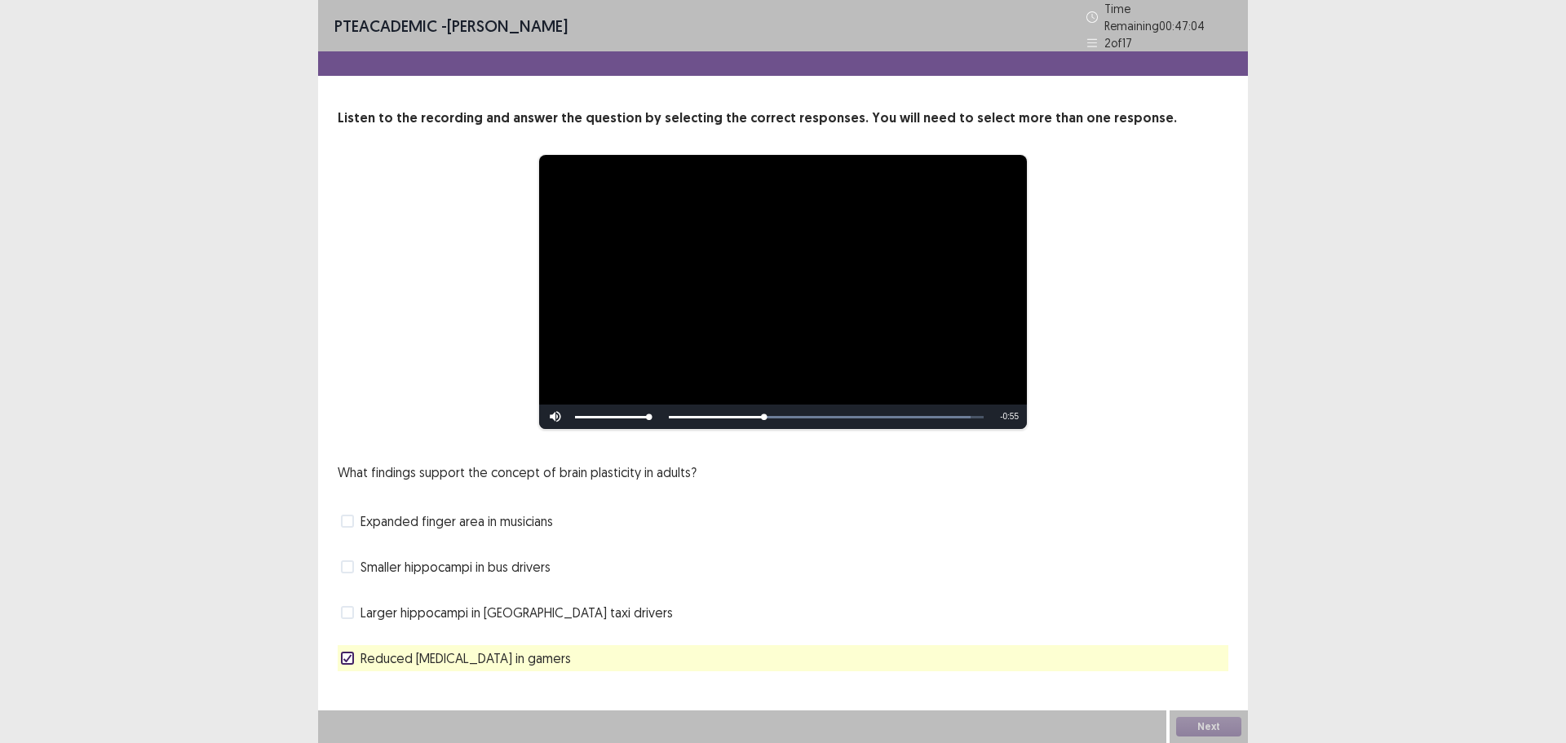
click at [347, 654] on icon at bounding box center [348, 658] width 10 height 8
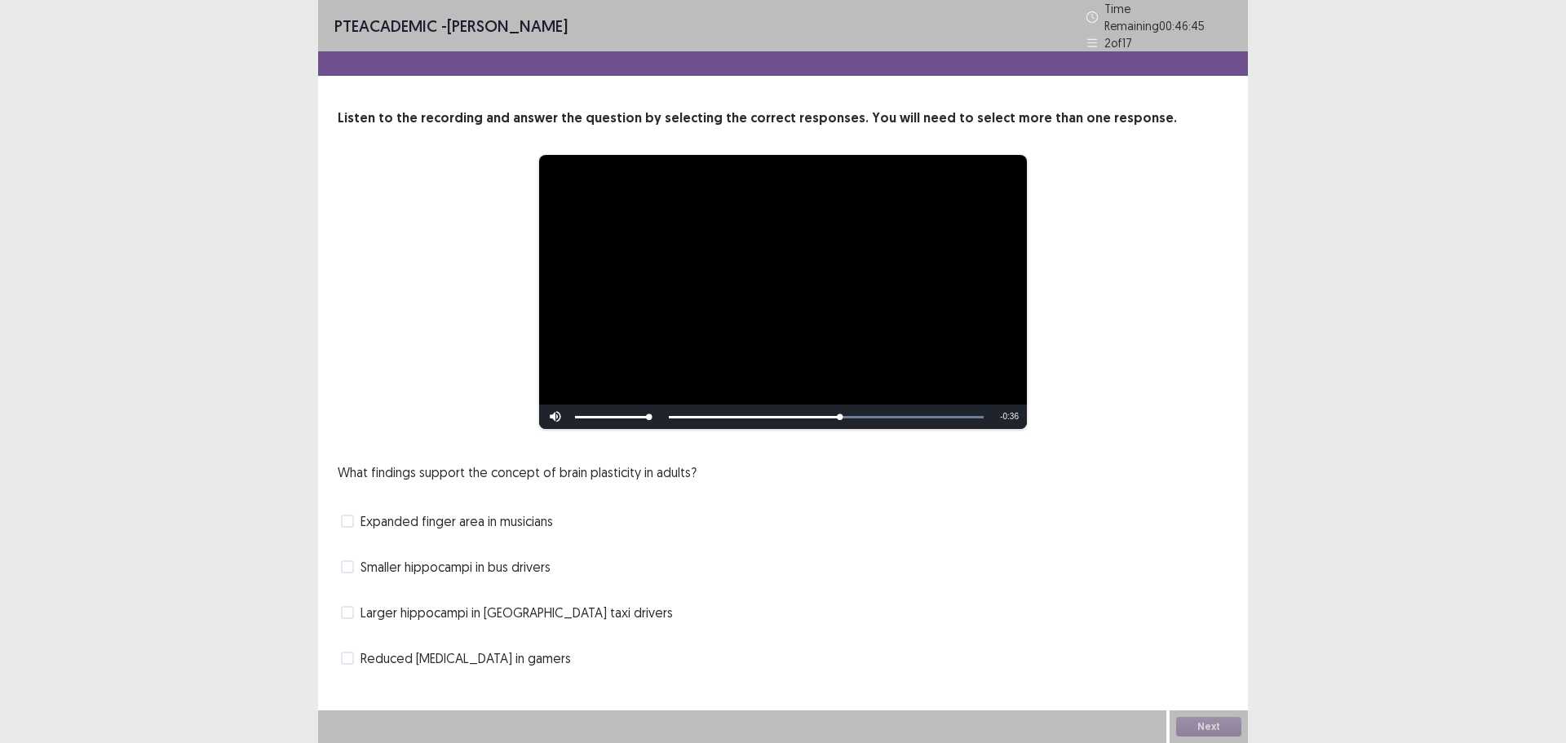
click at [344, 606] on span at bounding box center [347, 612] width 13 height 13
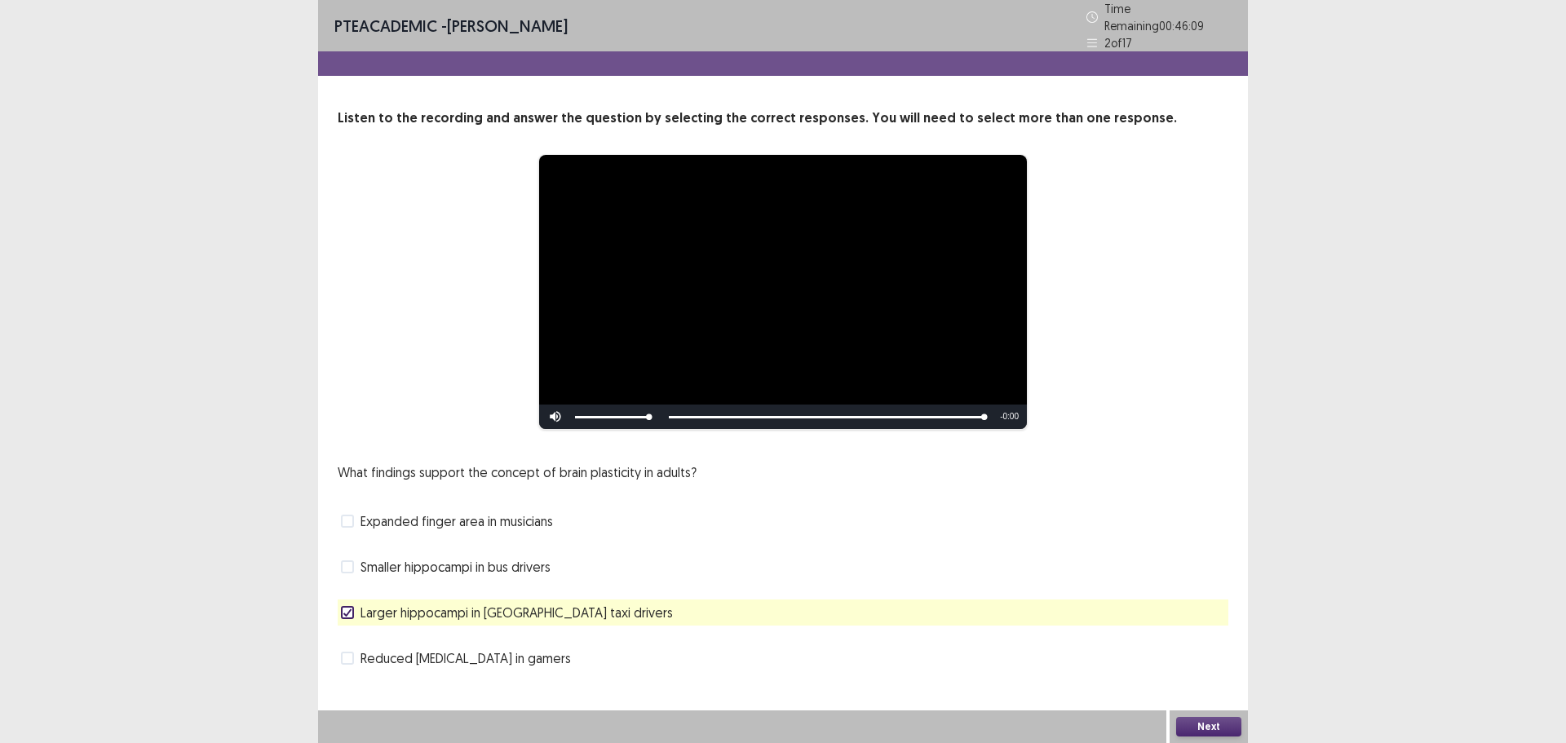
click at [352, 515] on span at bounding box center [347, 521] width 13 height 13
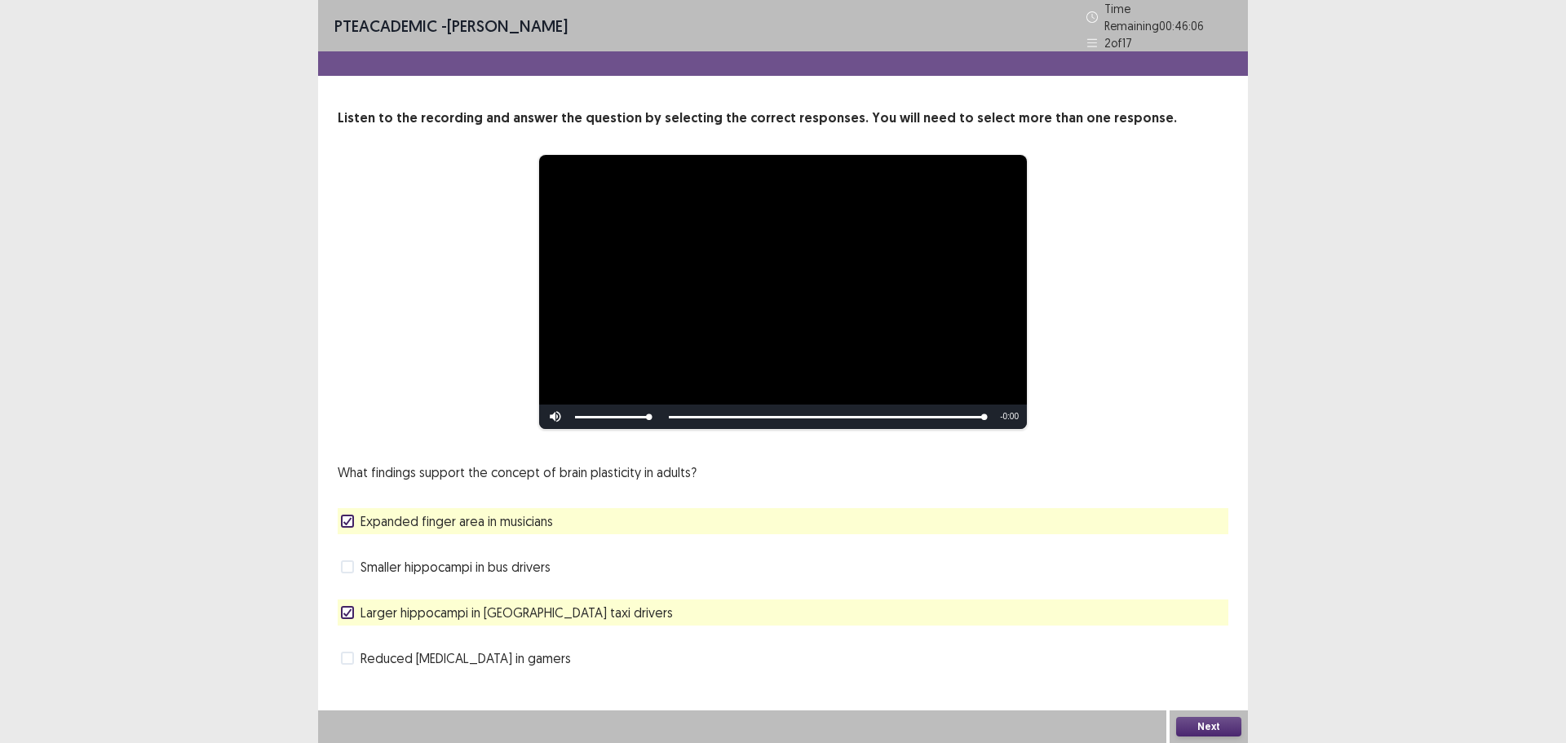
click at [1195, 718] on button "Next" at bounding box center [1208, 727] width 65 height 20
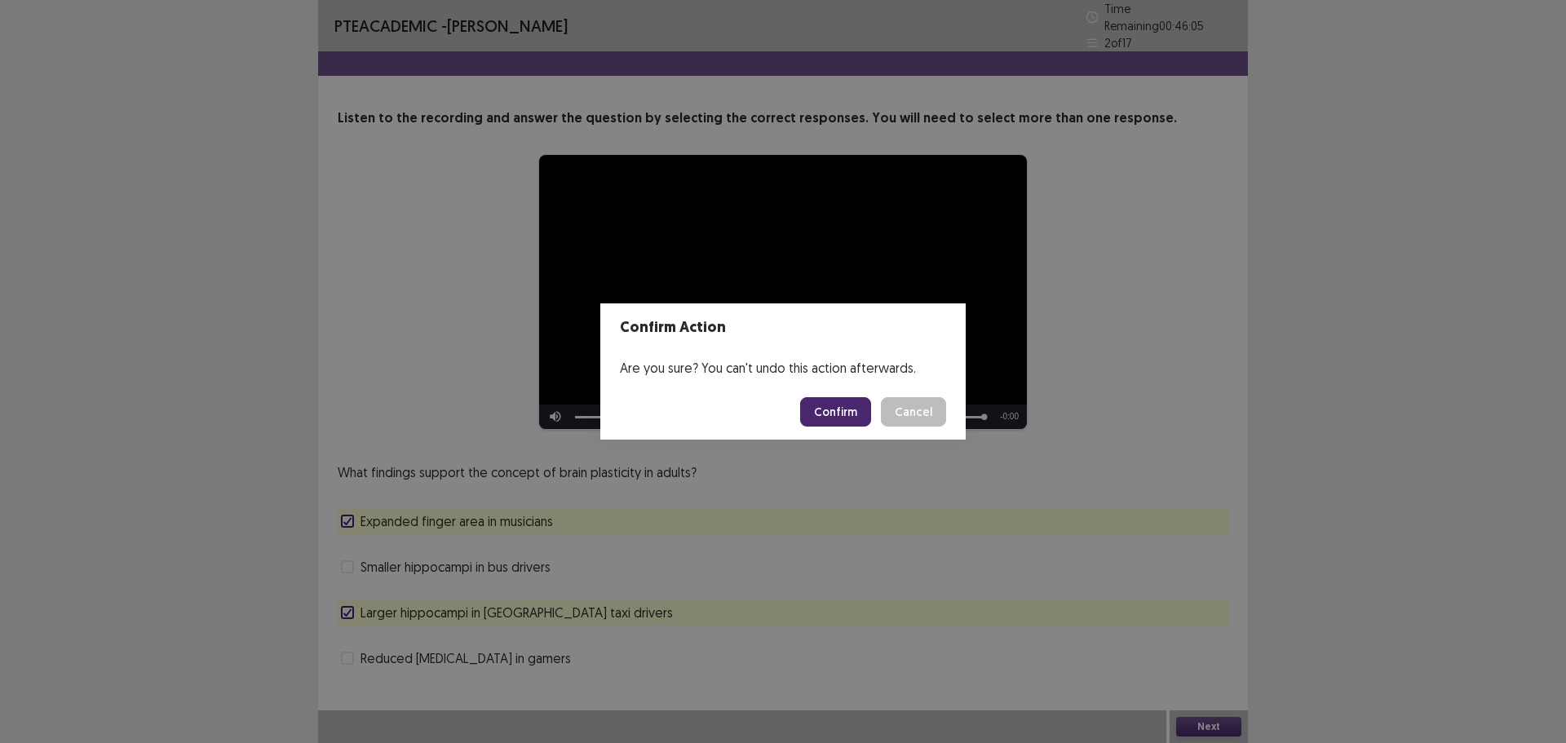
click at [850, 407] on button "Confirm" at bounding box center [835, 411] width 71 height 29
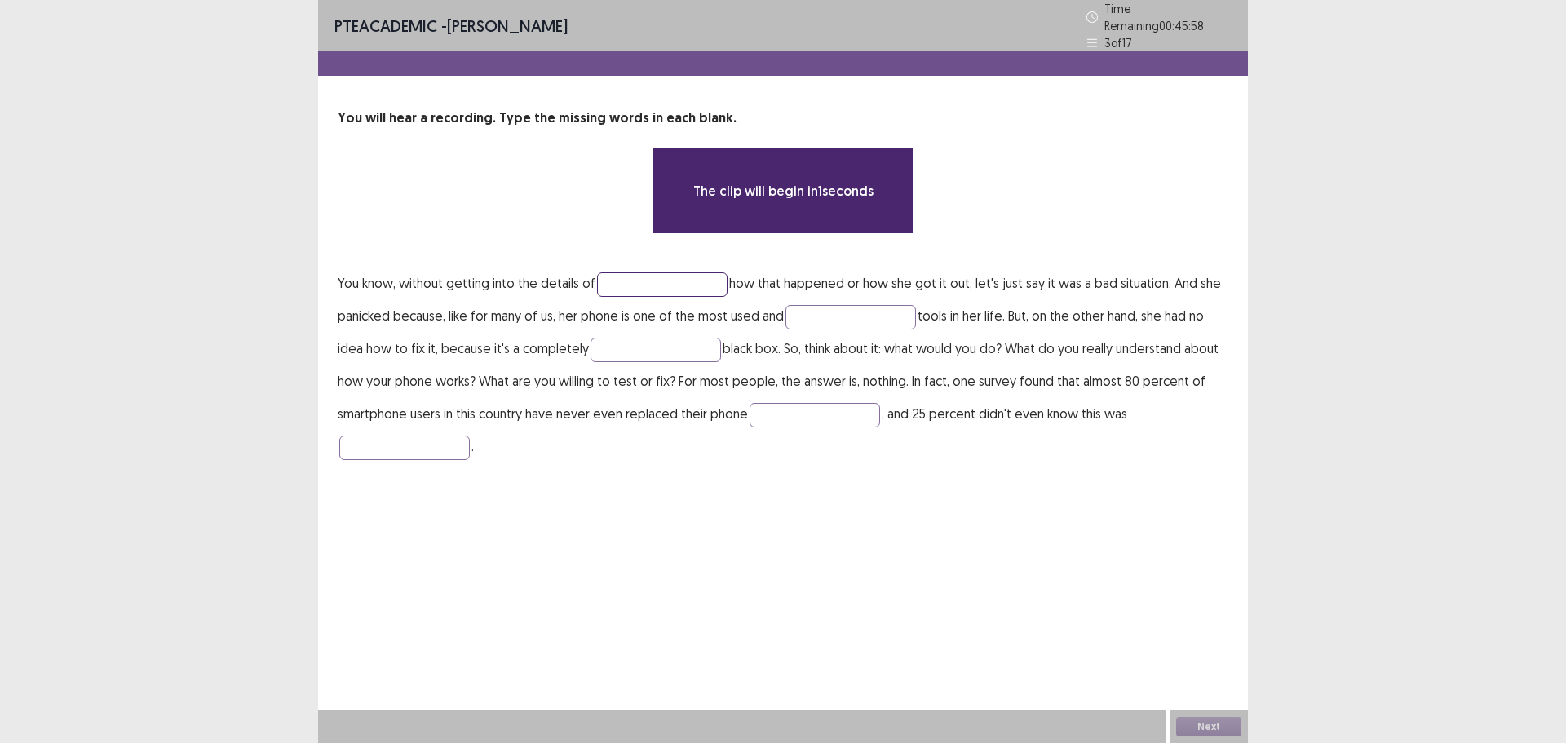
click at [627, 276] on input "text" at bounding box center [662, 284] width 131 height 24
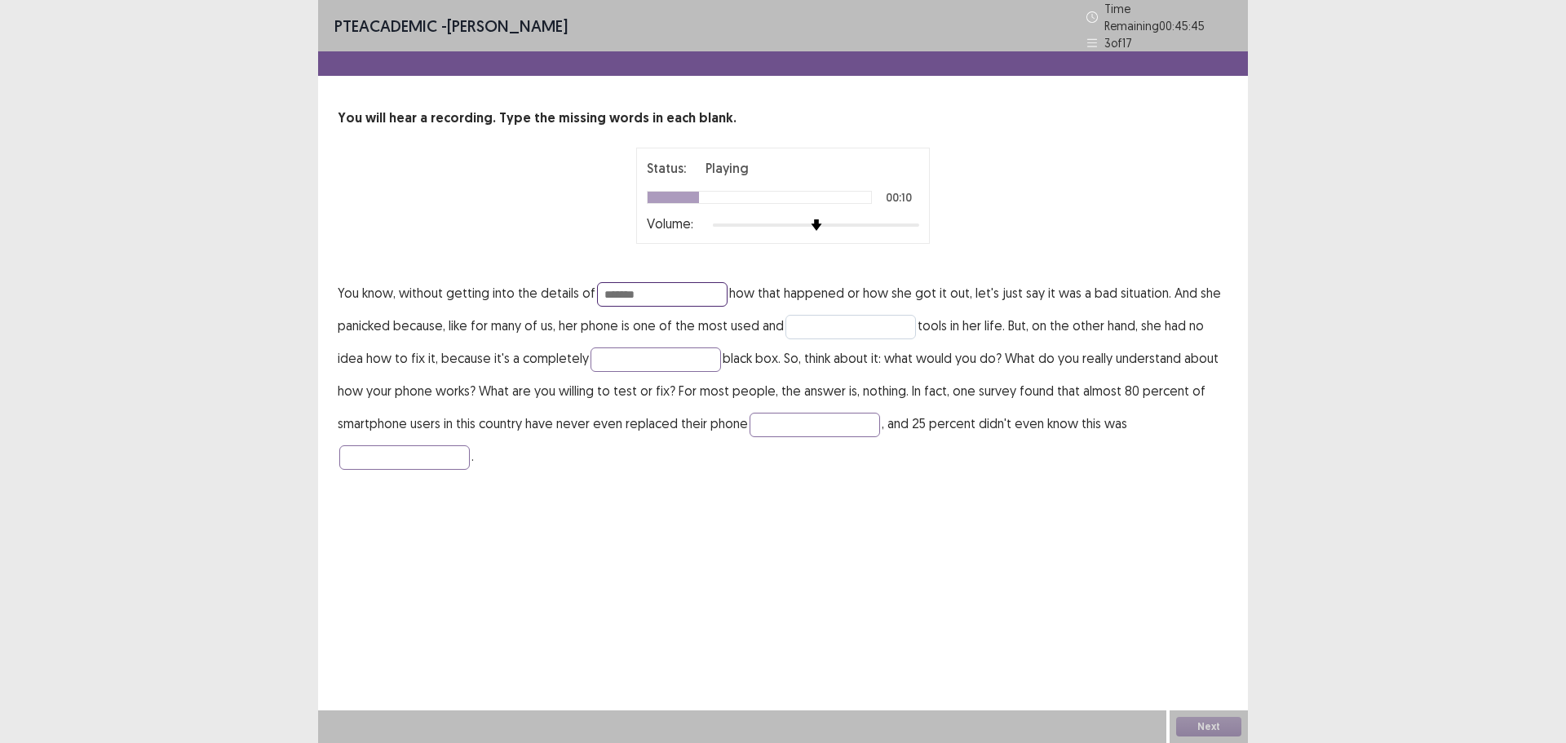
type input "*******"
click at [815, 315] on input "text" at bounding box center [850, 327] width 131 height 24
type input "*********"
click at [621, 358] on input "text" at bounding box center [656, 359] width 131 height 24
type input "**********"
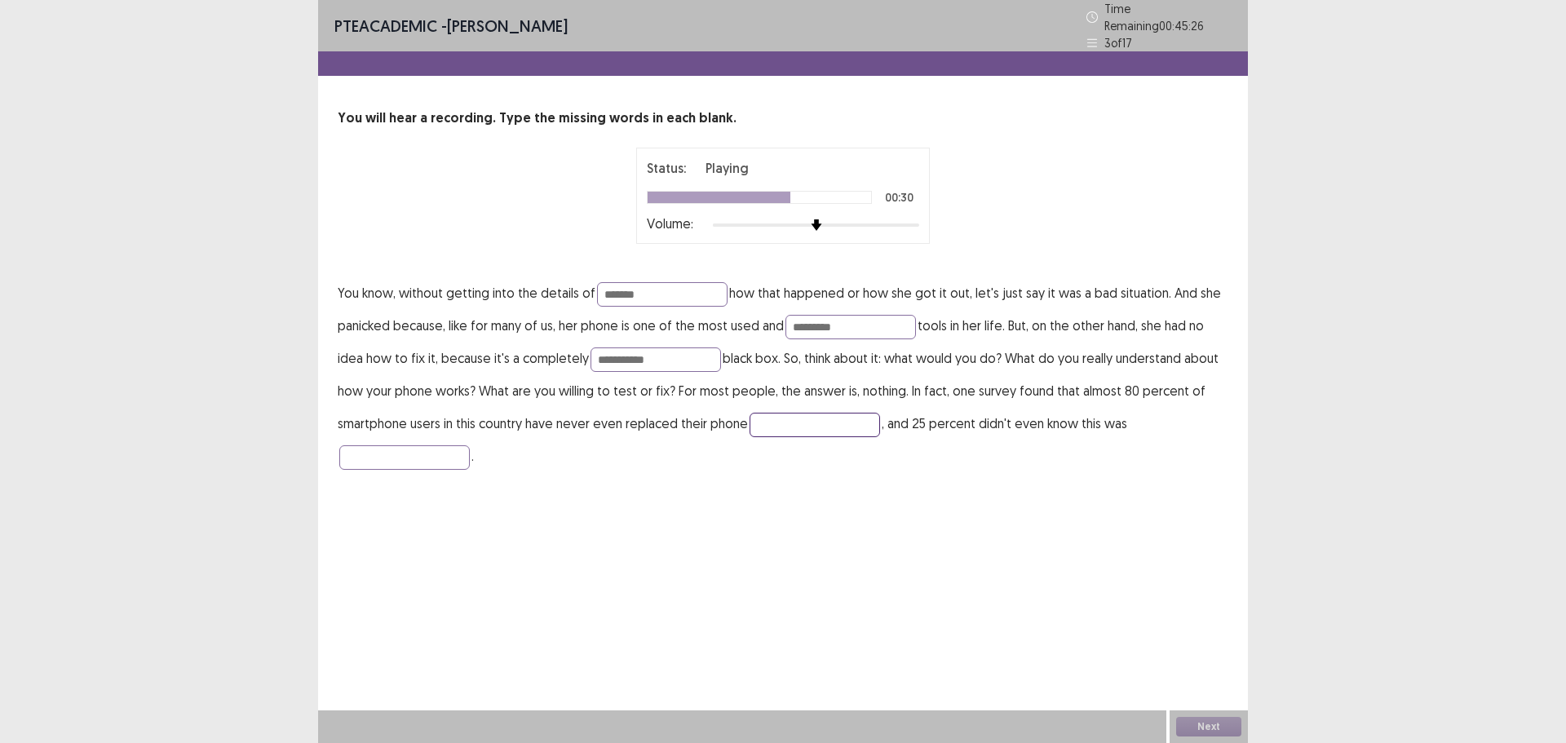
click at [771, 420] on input "text" at bounding box center [815, 425] width 131 height 24
click at [781, 413] on input "text" at bounding box center [815, 425] width 131 height 24
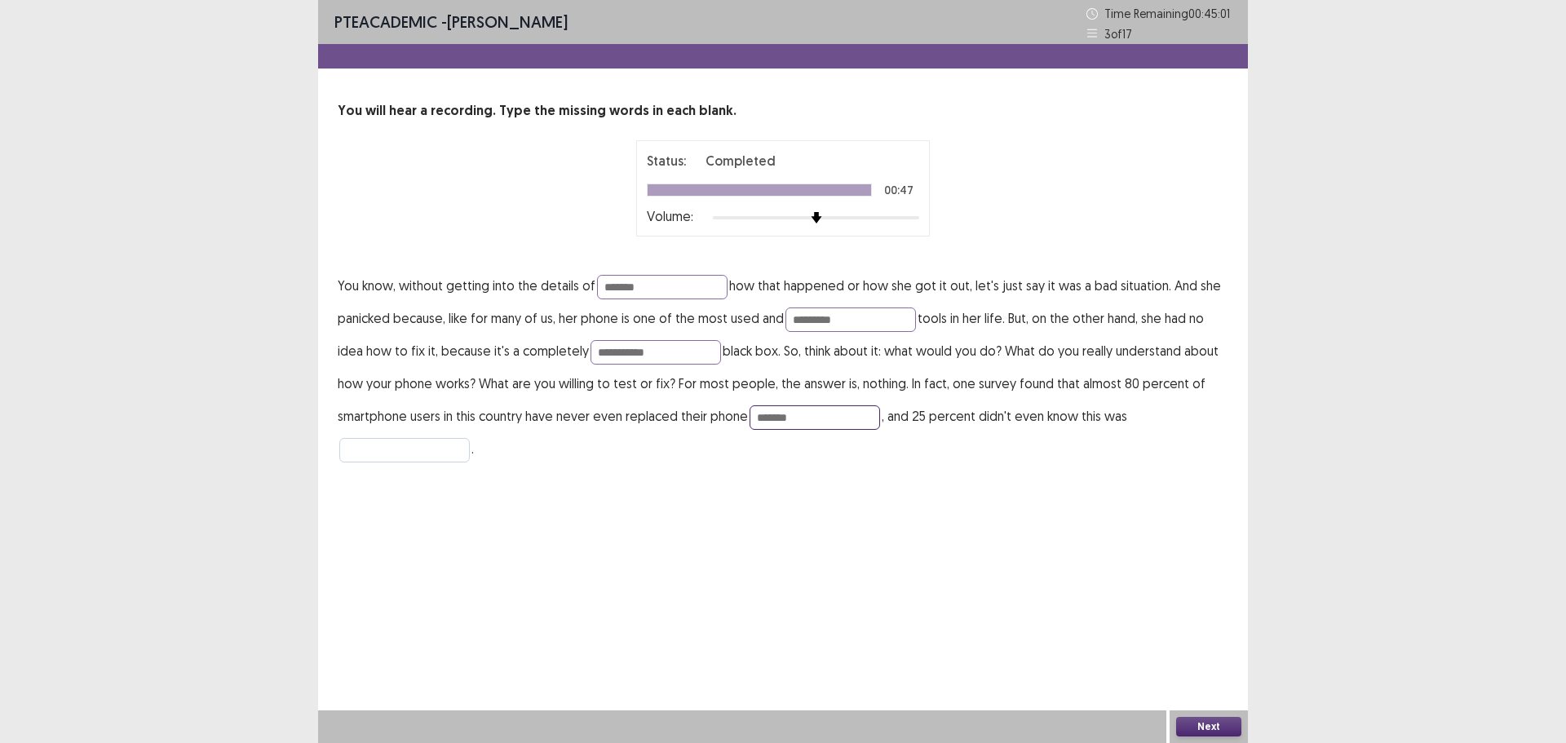
type input "*******"
click at [421, 451] on input "text" at bounding box center [404, 450] width 131 height 24
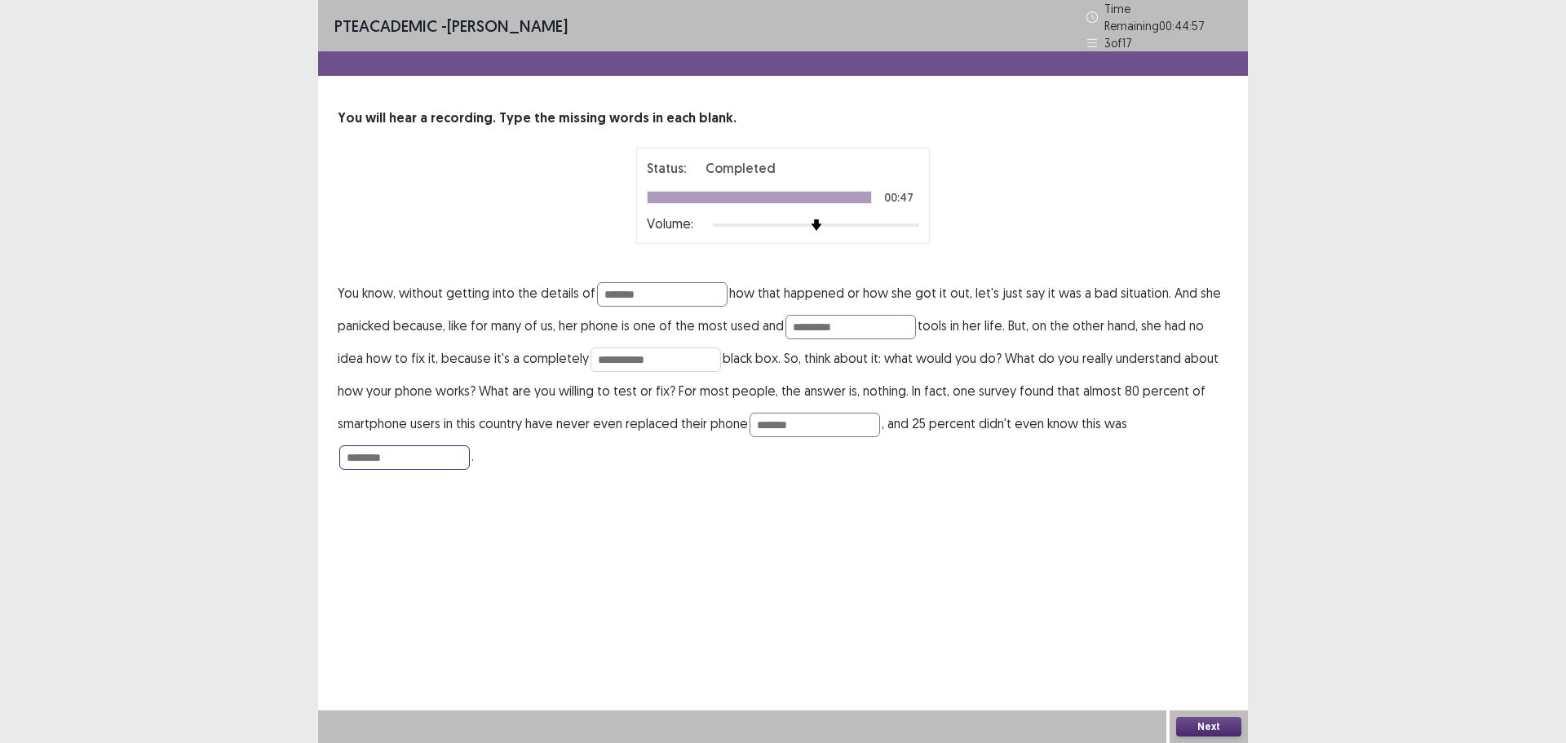
type input "********"
click at [670, 351] on input "**********" at bounding box center [656, 359] width 131 height 24
type input "*"
type input "**********"
click at [847, 323] on input "*********" at bounding box center [850, 327] width 131 height 24
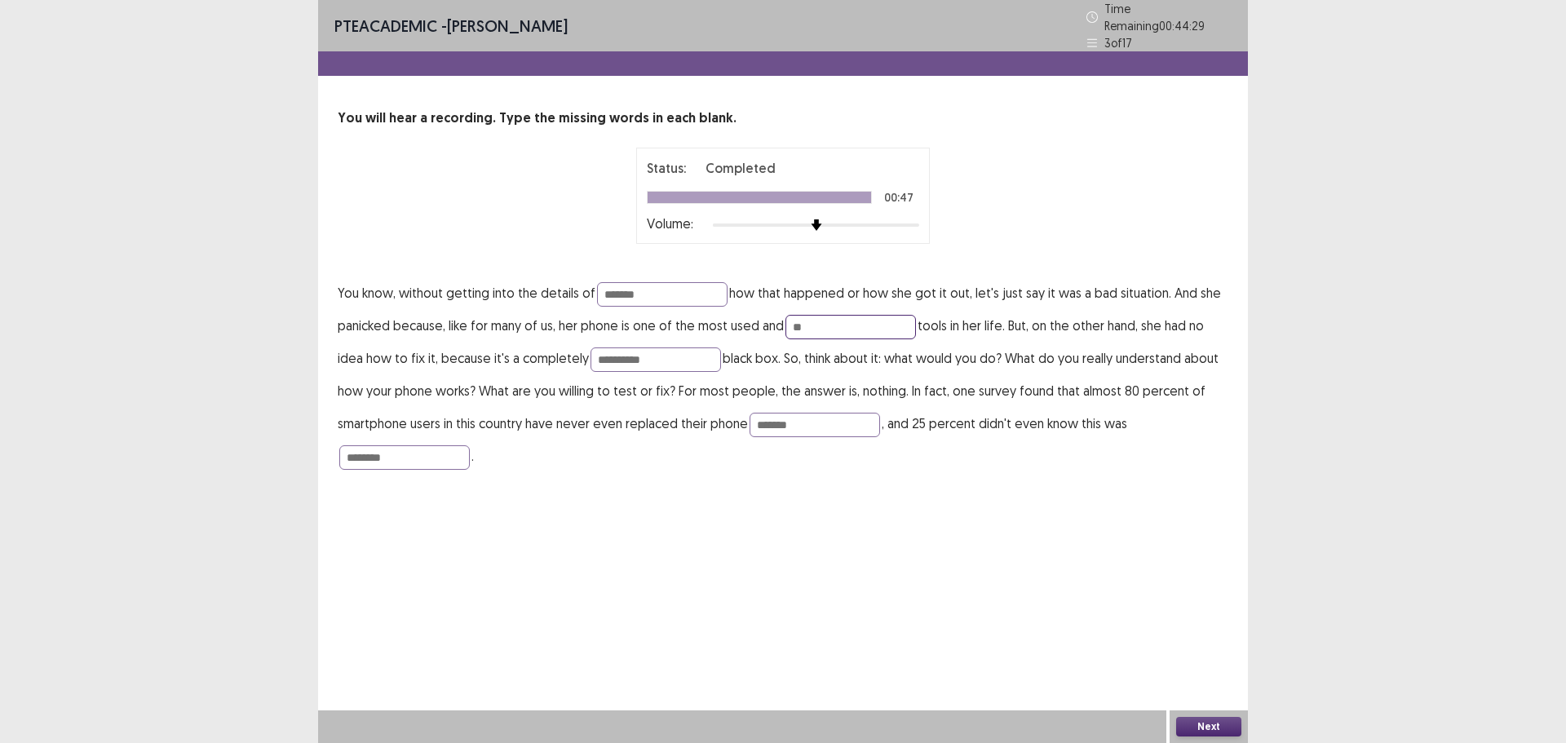
type input "*"
type input "*********"
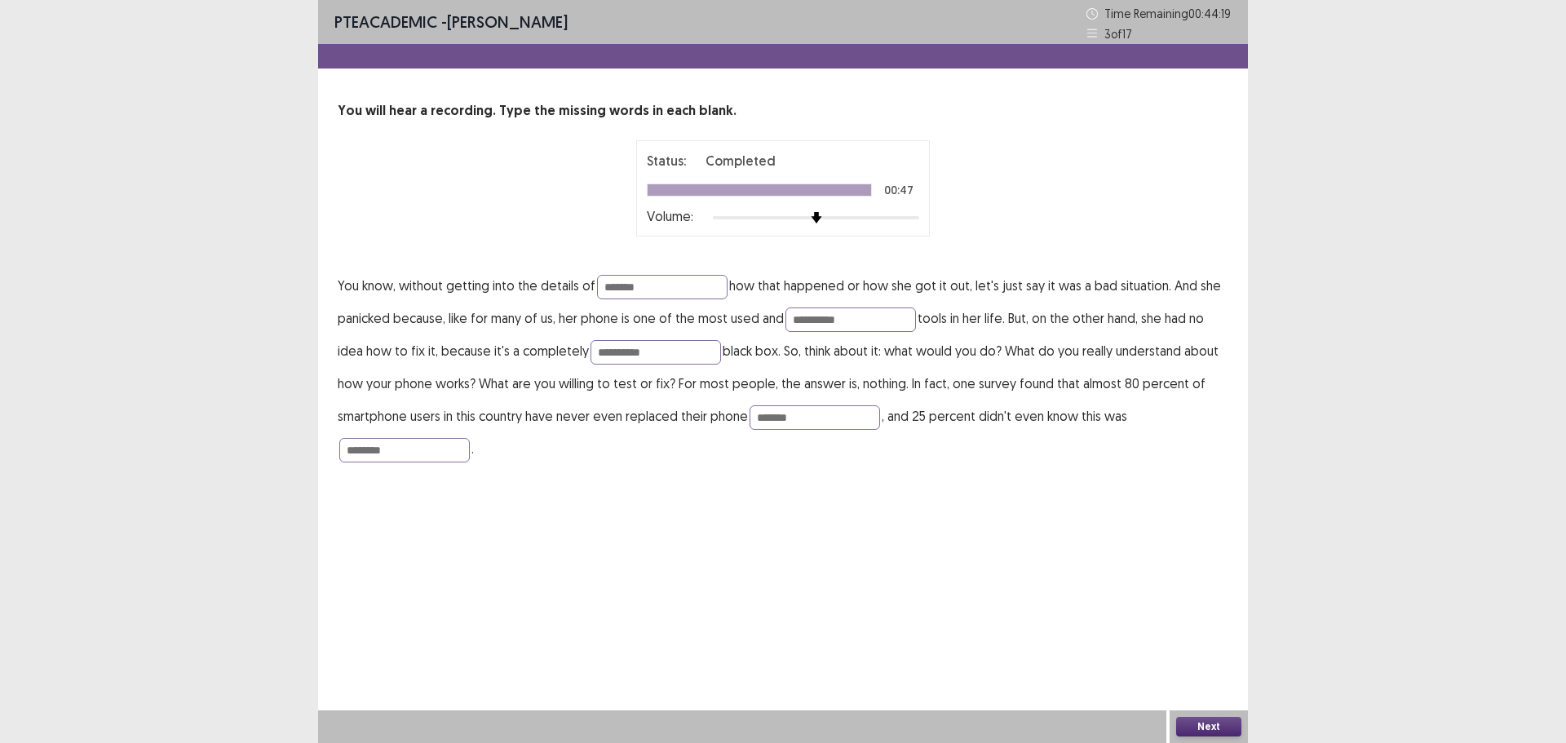
click at [1188, 732] on button "Next" at bounding box center [1208, 727] width 65 height 20
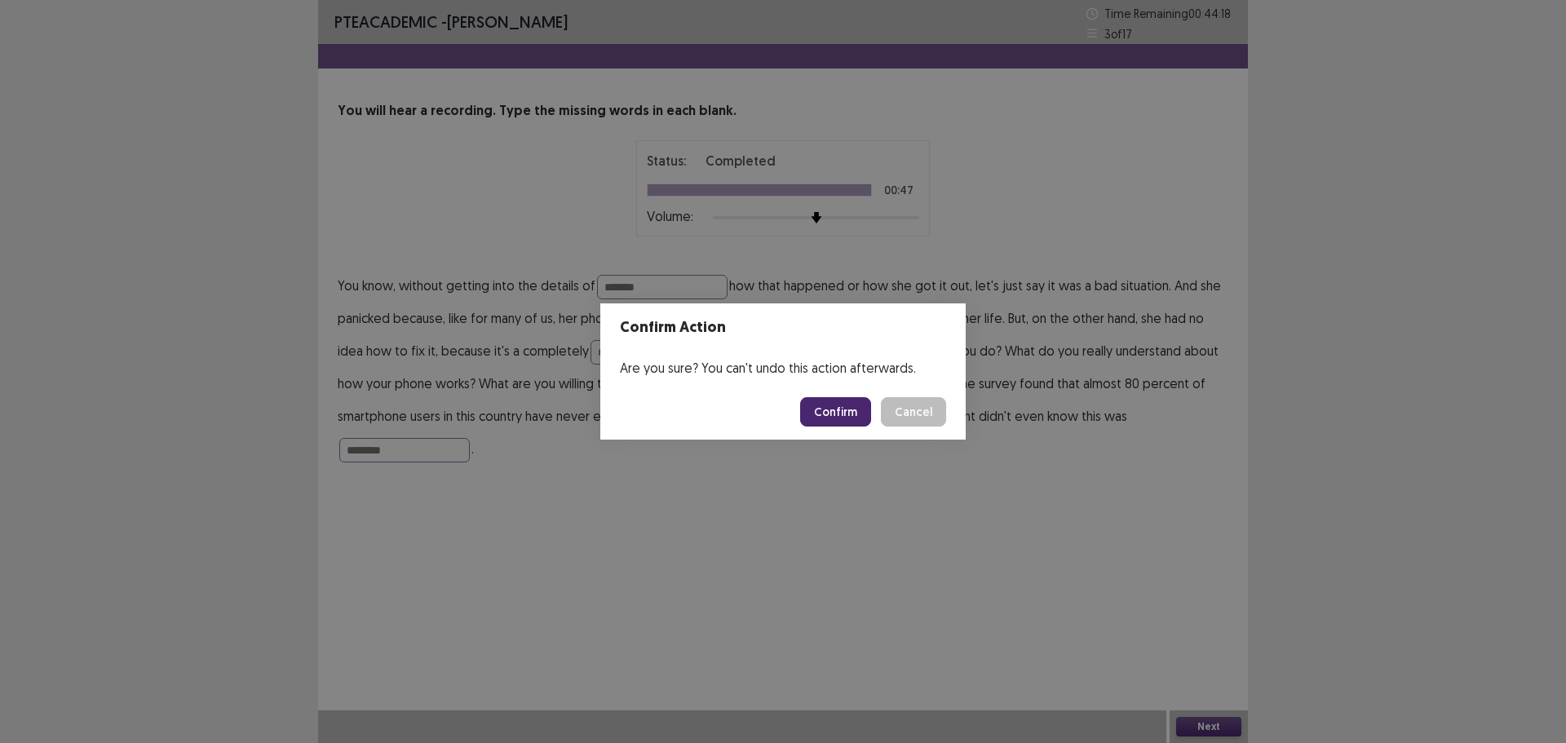
click at [821, 411] on button "Confirm" at bounding box center [835, 411] width 71 height 29
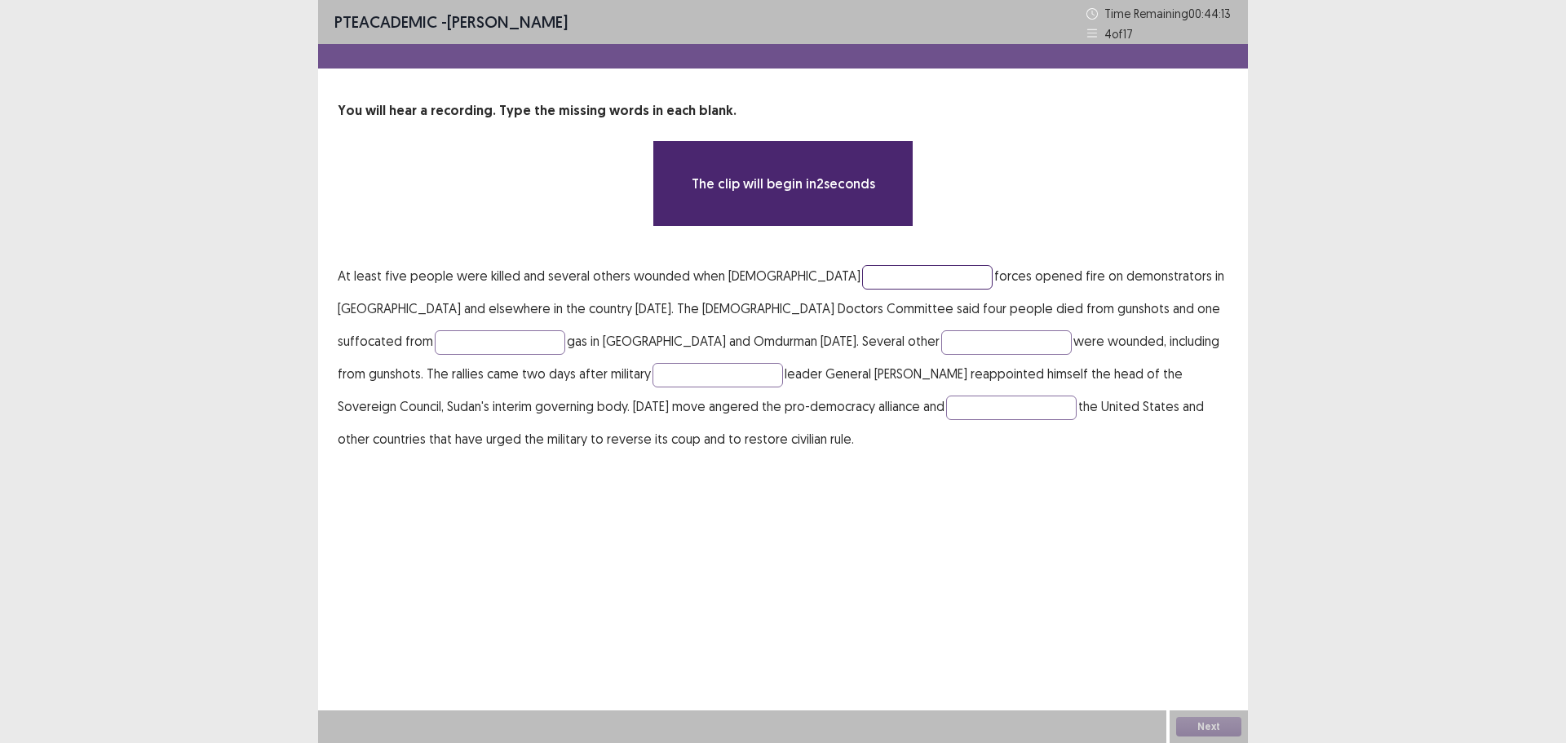
click at [862, 276] on input "text" at bounding box center [927, 277] width 131 height 24
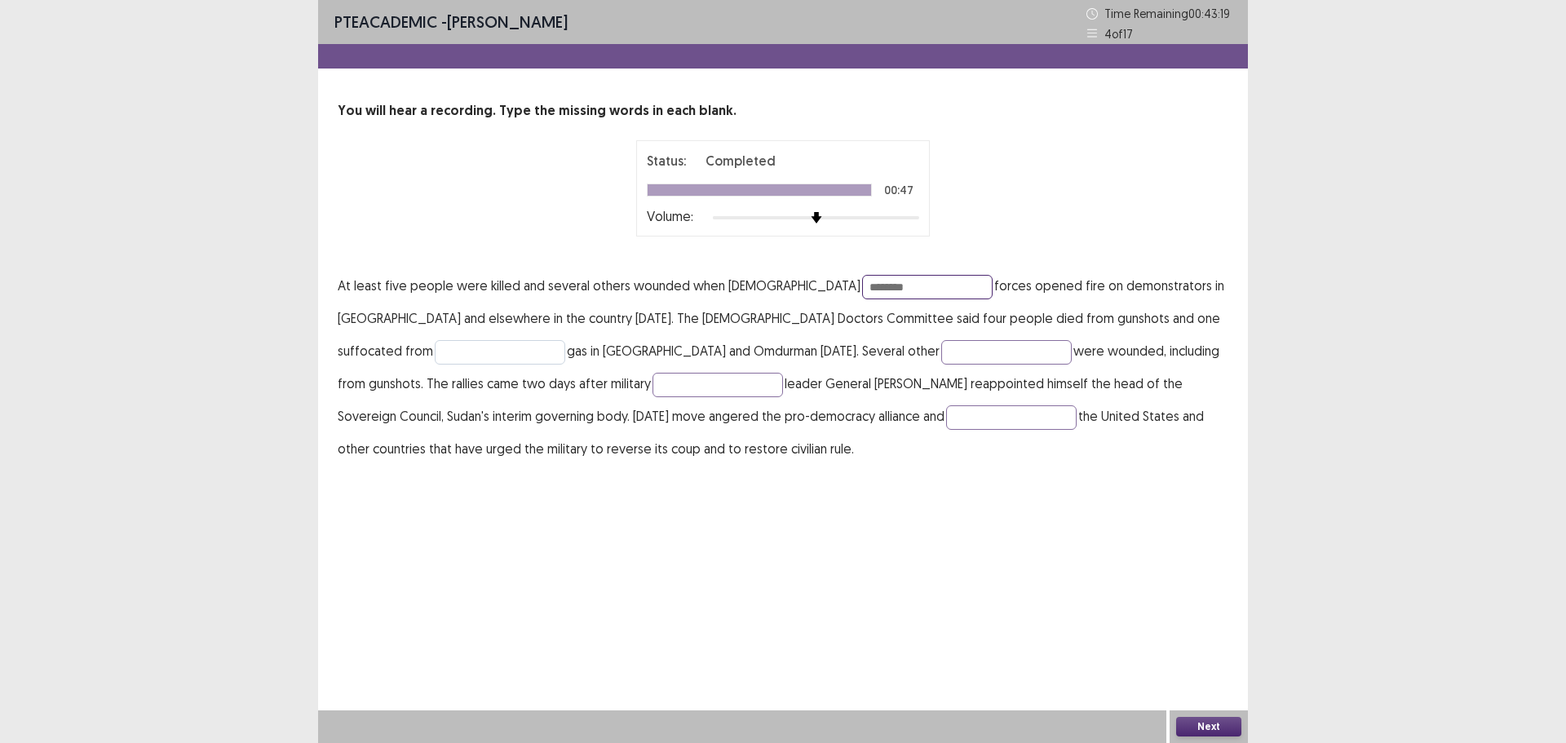
type input "********"
click at [565, 340] on input "text" at bounding box center [500, 352] width 131 height 24
type input "****"
click at [663, 343] on p "At least five people were killed and several others wounded when [DEMOGRAPHIC_D…" at bounding box center [783, 367] width 891 height 196
click at [941, 347] on input "text" at bounding box center [1006, 352] width 131 height 24
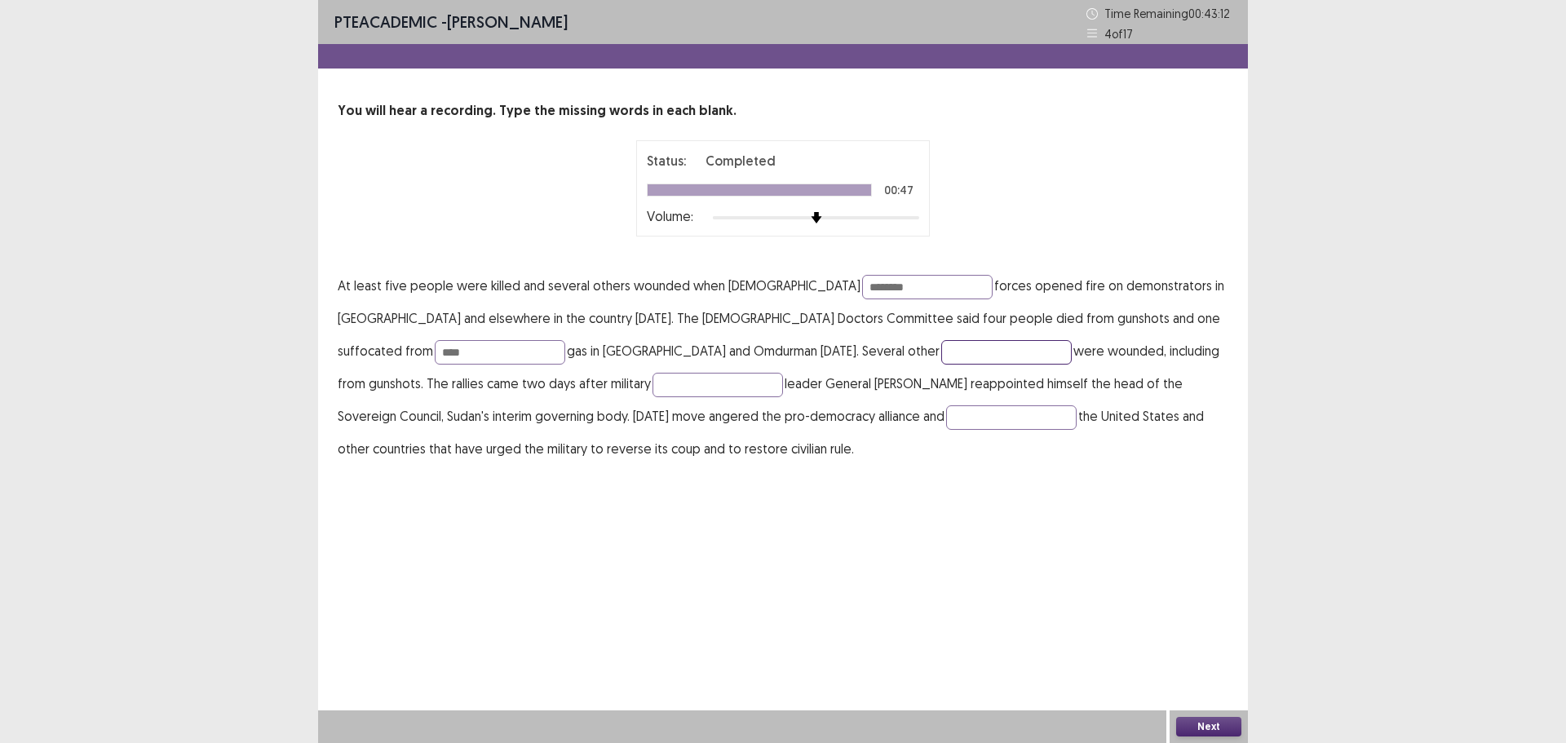
type input "*"
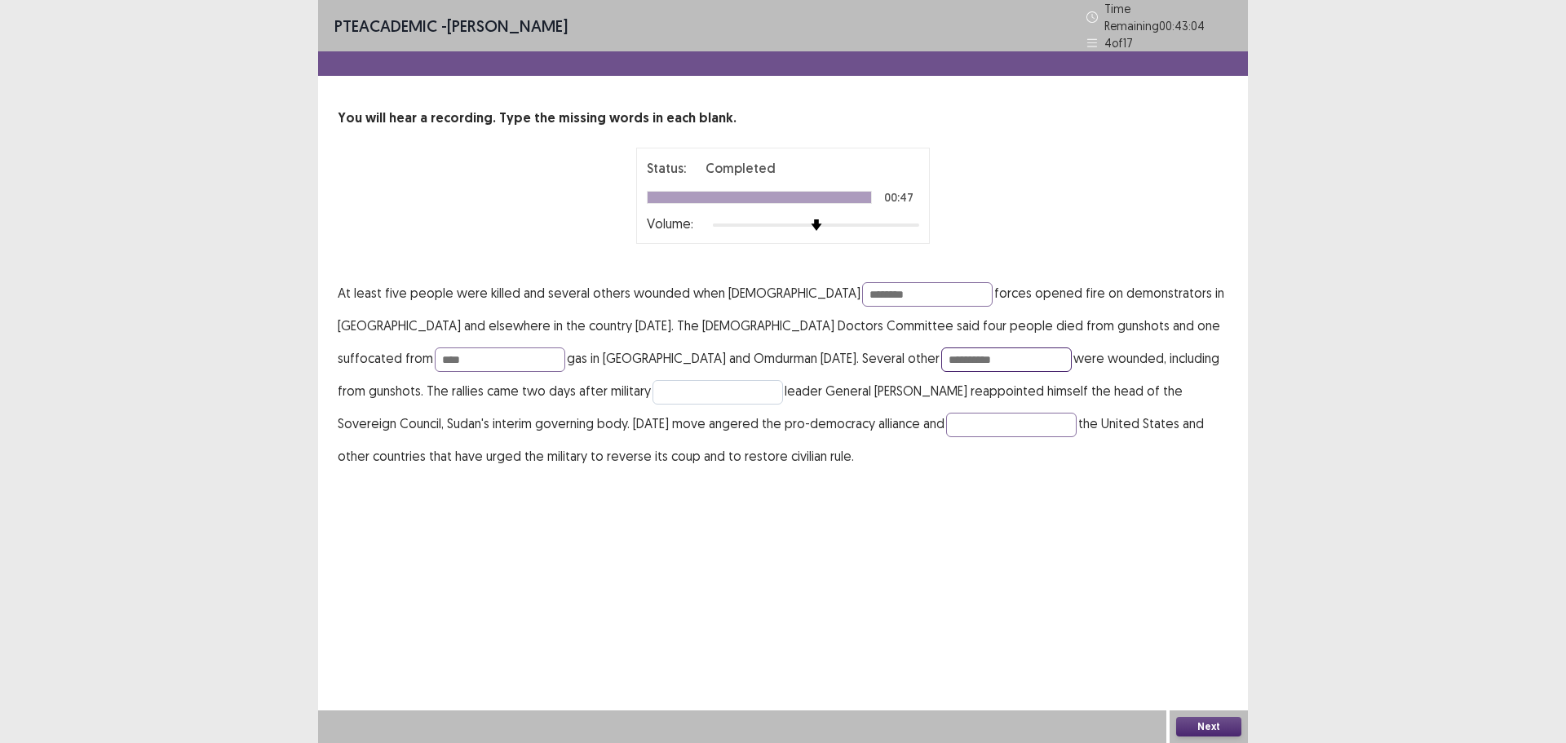
type input "**********"
click at [653, 394] on input "text" at bounding box center [718, 392] width 131 height 24
type input "*****"
click at [946, 416] on input "text" at bounding box center [1011, 425] width 131 height 24
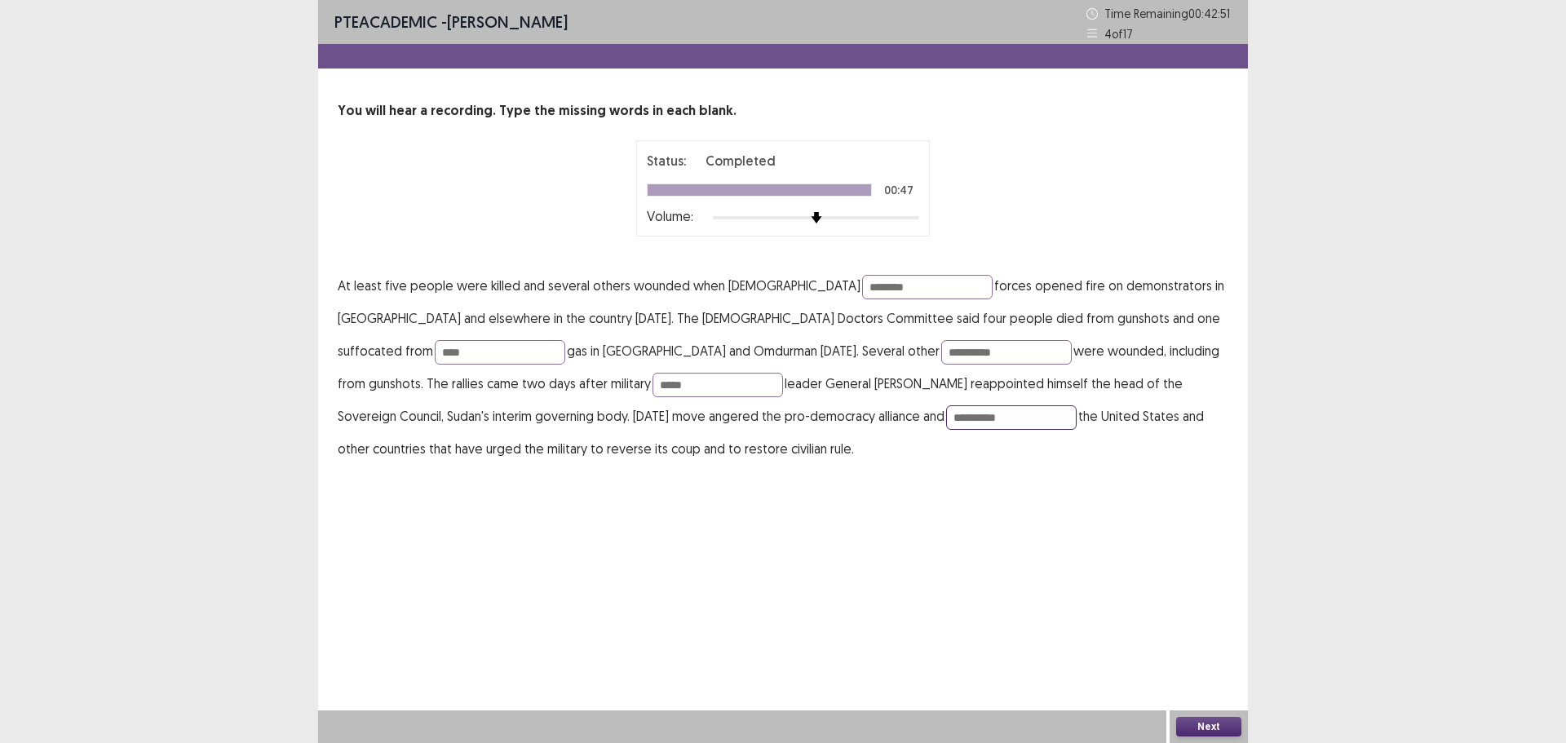
type input "**********"
click at [1199, 724] on button "Next" at bounding box center [1208, 727] width 65 height 20
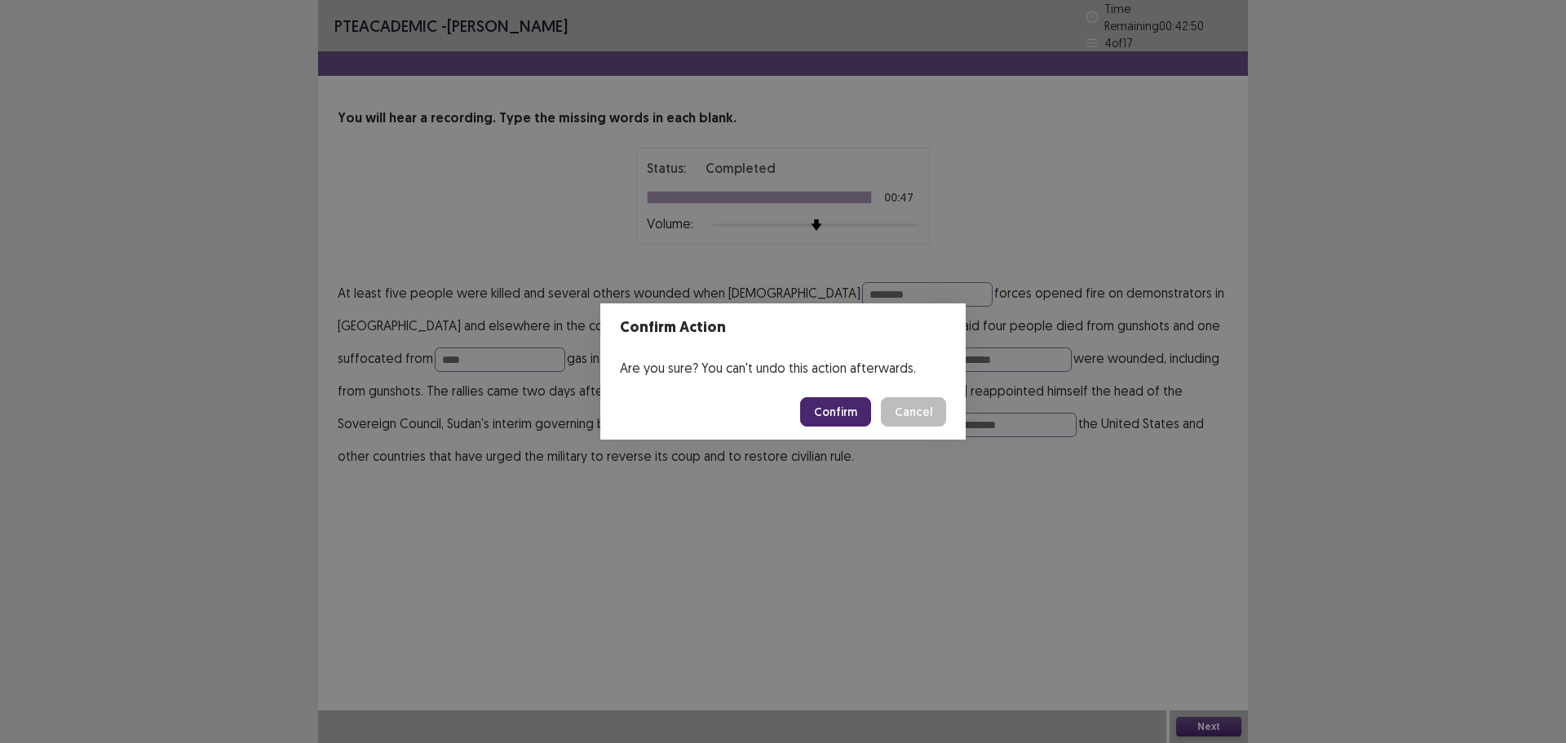
click at [829, 427] on footer "Confirm Cancel" at bounding box center [782, 411] width 365 height 55
click at [830, 426] on button "Confirm" at bounding box center [835, 411] width 71 height 29
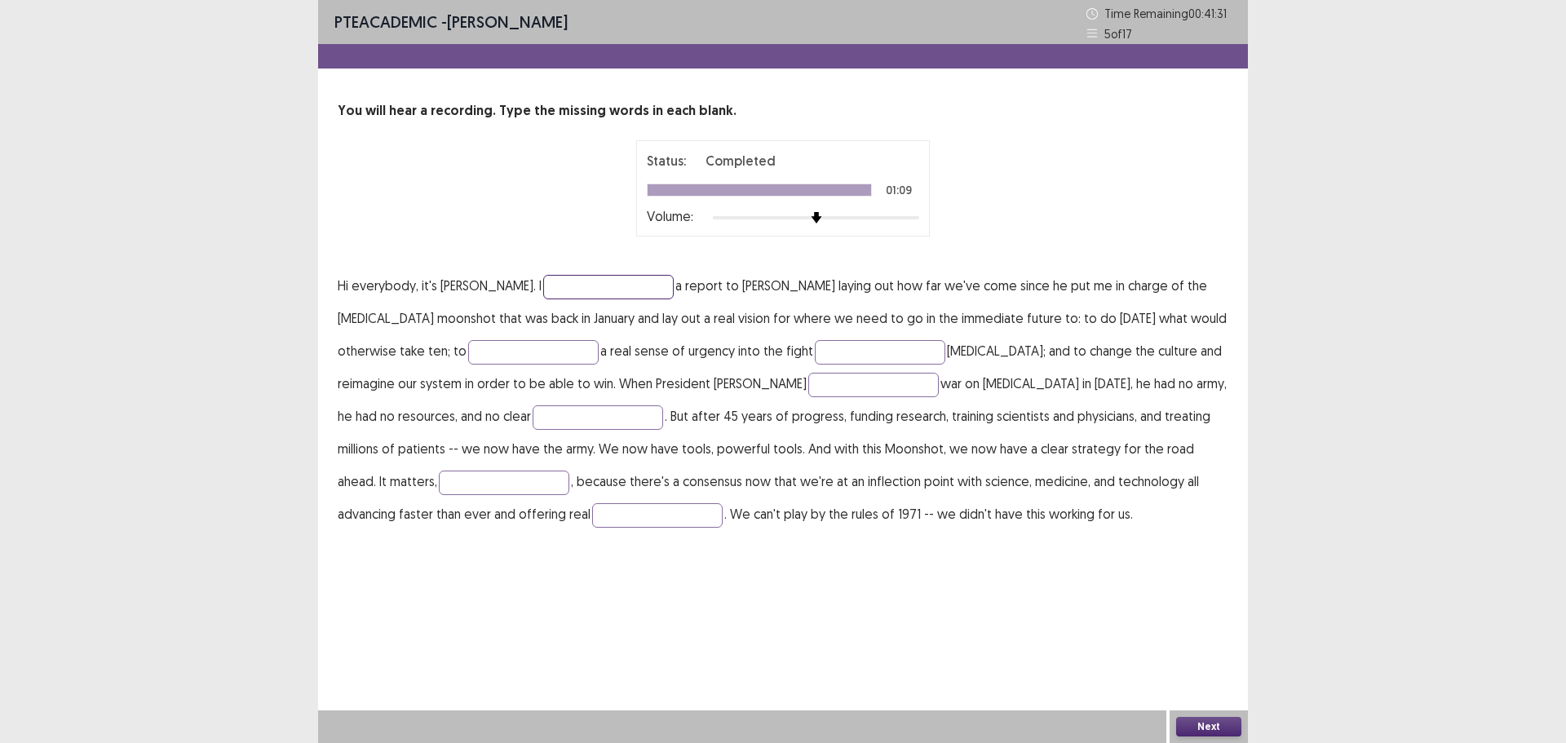
click at [573, 285] on input "text" at bounding box center [608, 287] width 131 height 24
click at [496, 347] on input "text" at bounding box center [533, 352] width 131 height 24
click at [591, 282] on input "*********" at bounding box center [608, 287] width 131 height 24
type input "*********"
click at [516, 348] on input "text" at bounding box center [533, 352] width 131 height 24
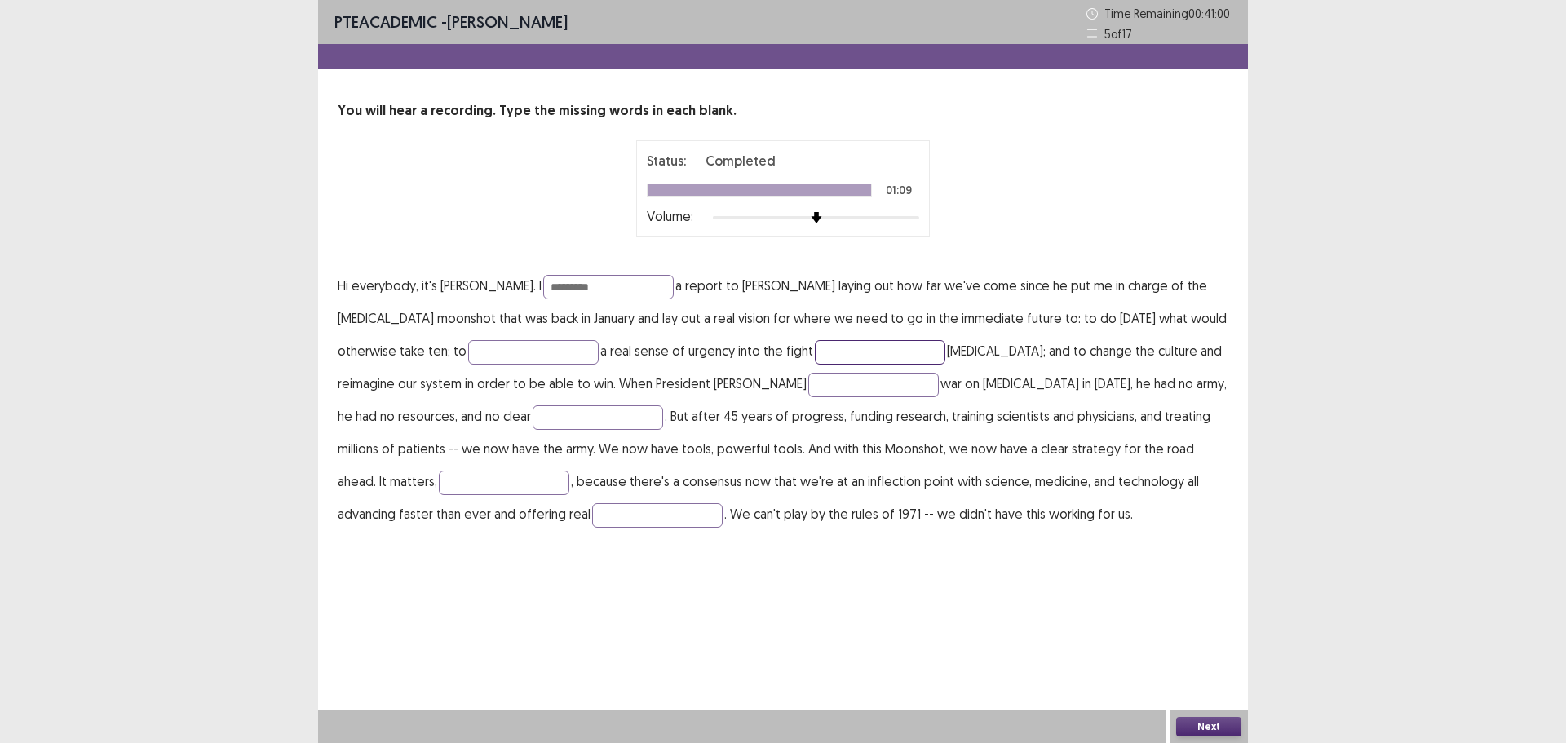
click at [815, 355] on input "text" at bounding box center [880, 352] width 131 height 24
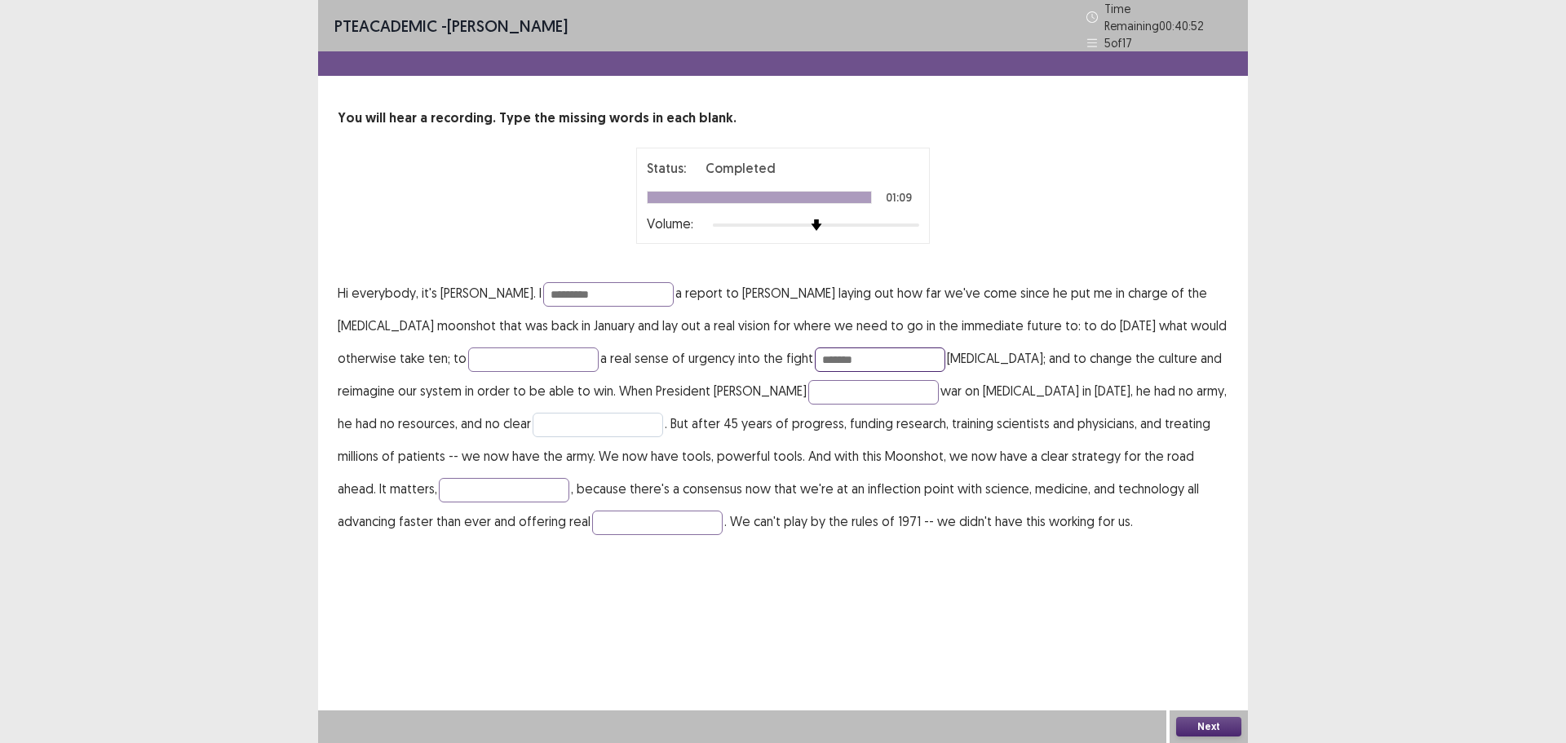
type input "*******"
click at [533, 415] on input "text" at bounding box center [598, 425] width 131 height 24
click at [533, 422] on input "********" at bounding box center [598, 425] width 131 height 24
type input "********"
click at [808, 395] on input "text" at bounding box center [873, 392] width 131 height 24
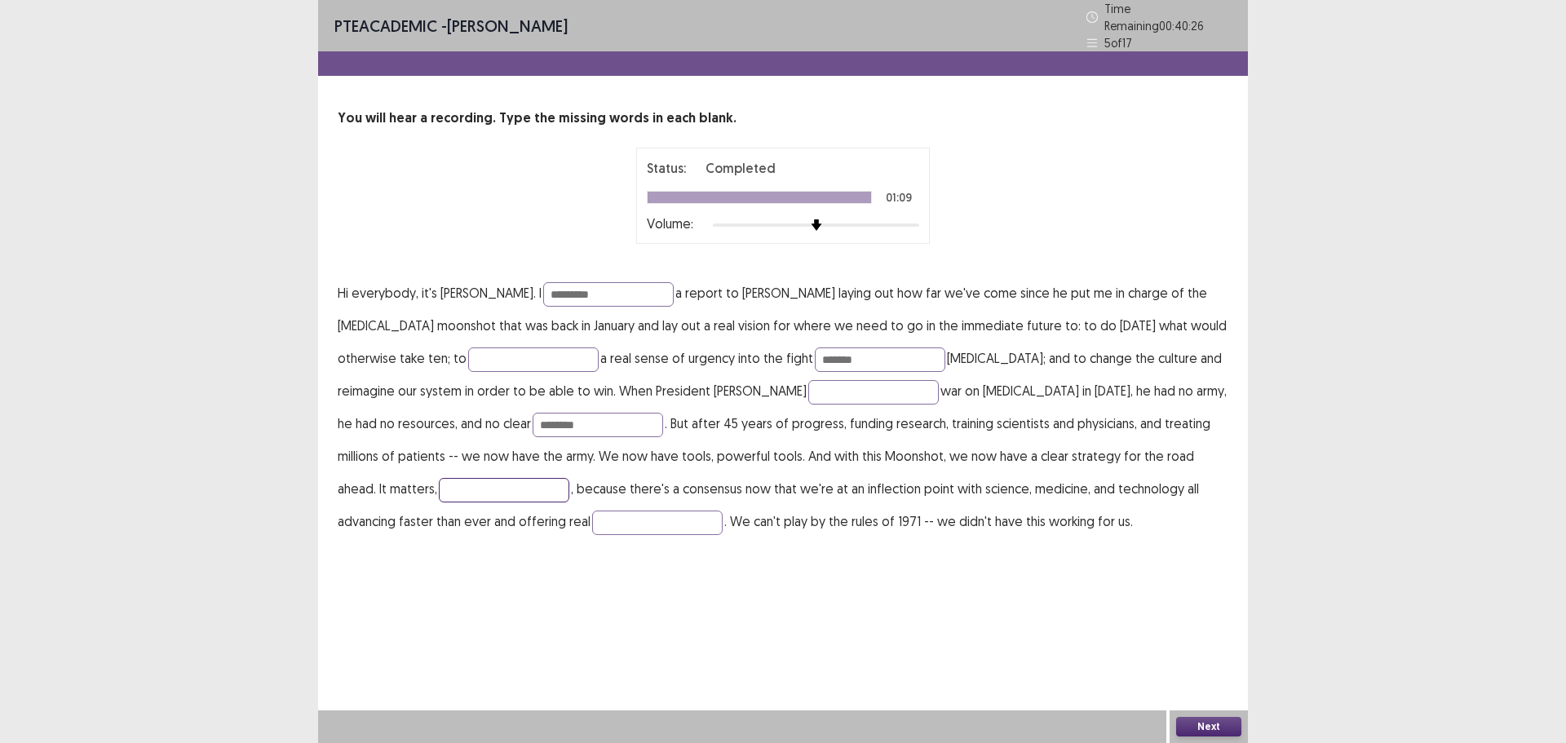
click at [569, 478] on input "text" at bounding box center [504, 490] width 131 height 24
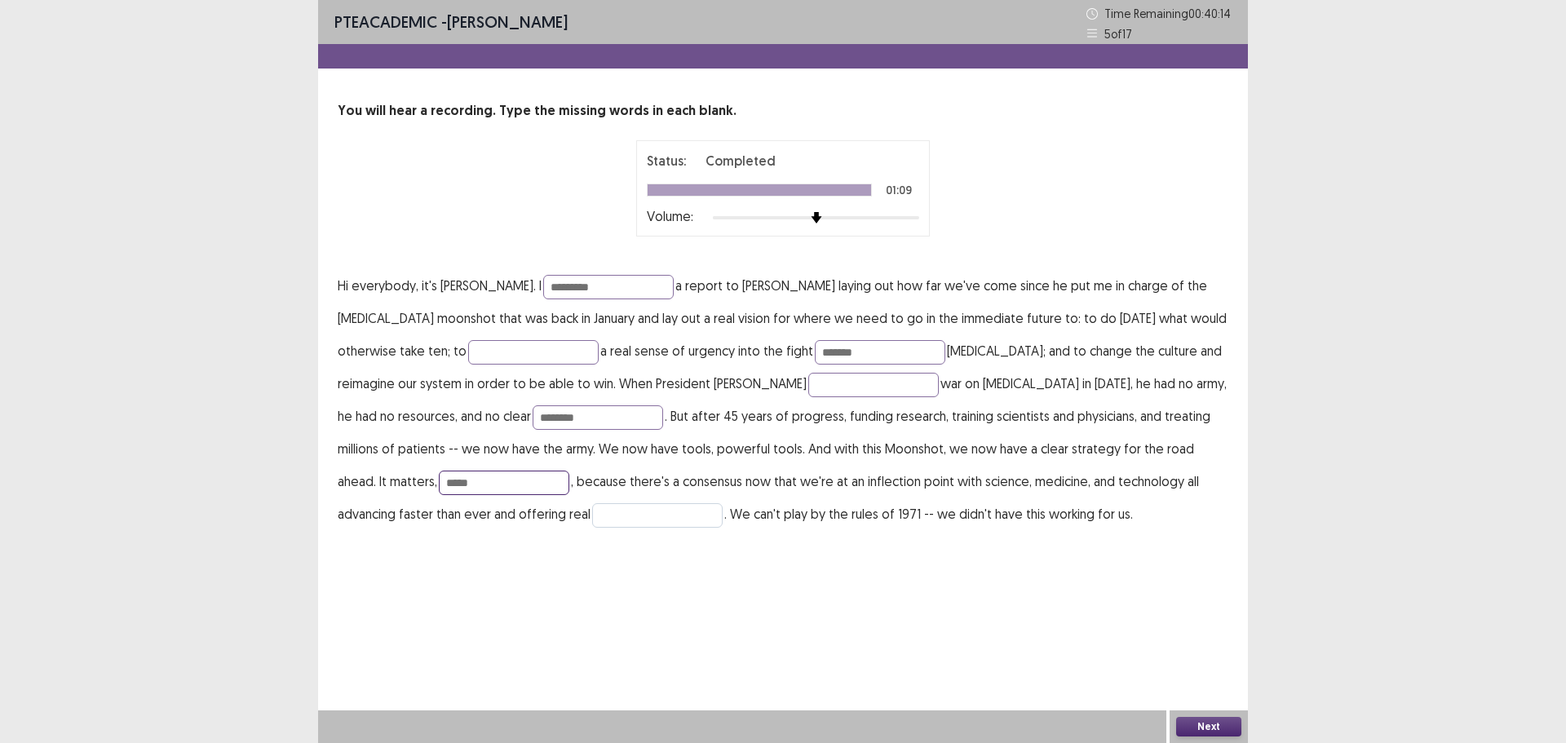
type input "*****"
click at [592, 523] on input "text" at bounding box center [657, 515] width 131 height 24
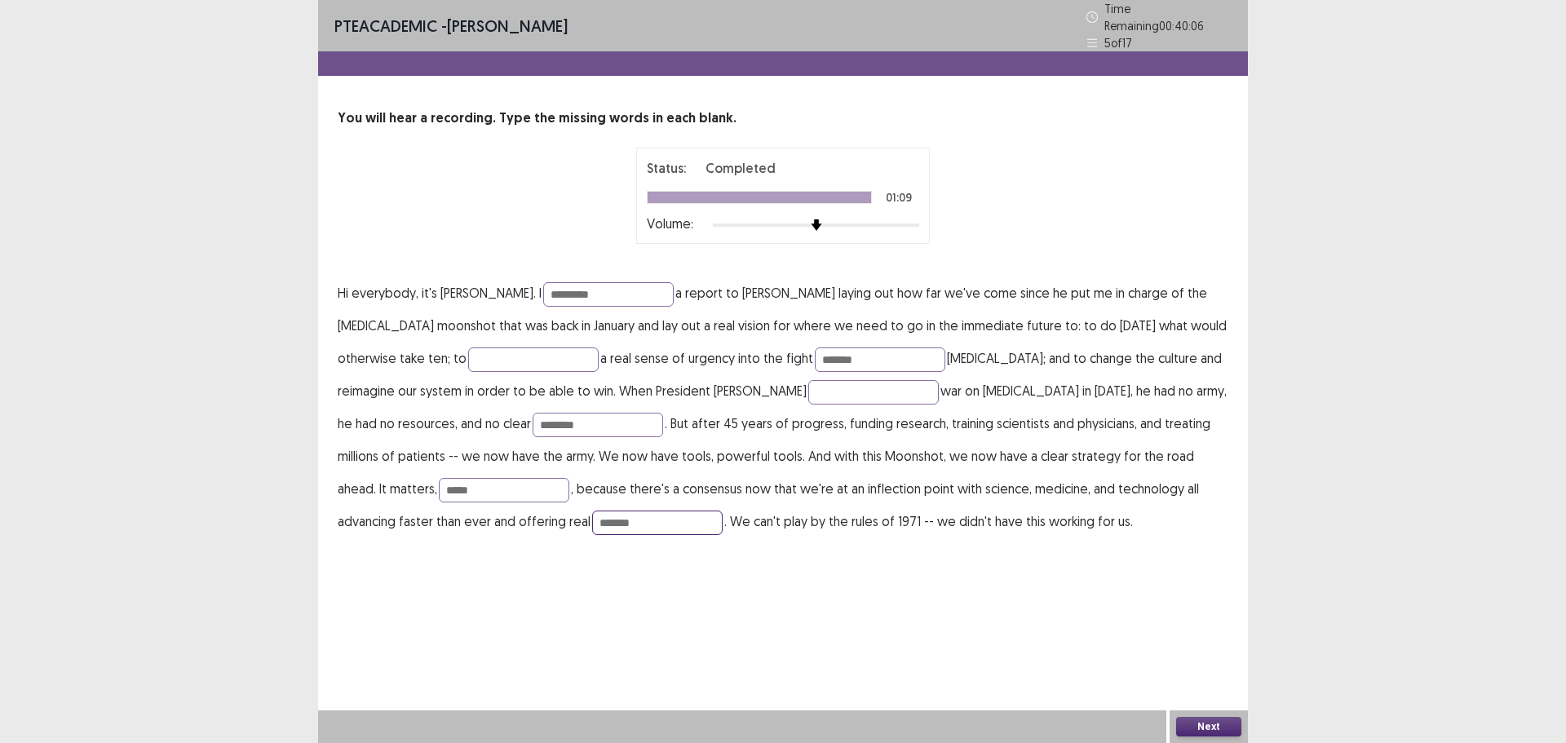
type input "*******"
click at [1207, 724] on button "Next" at bounding box center [1208, 727] width 65 height 20
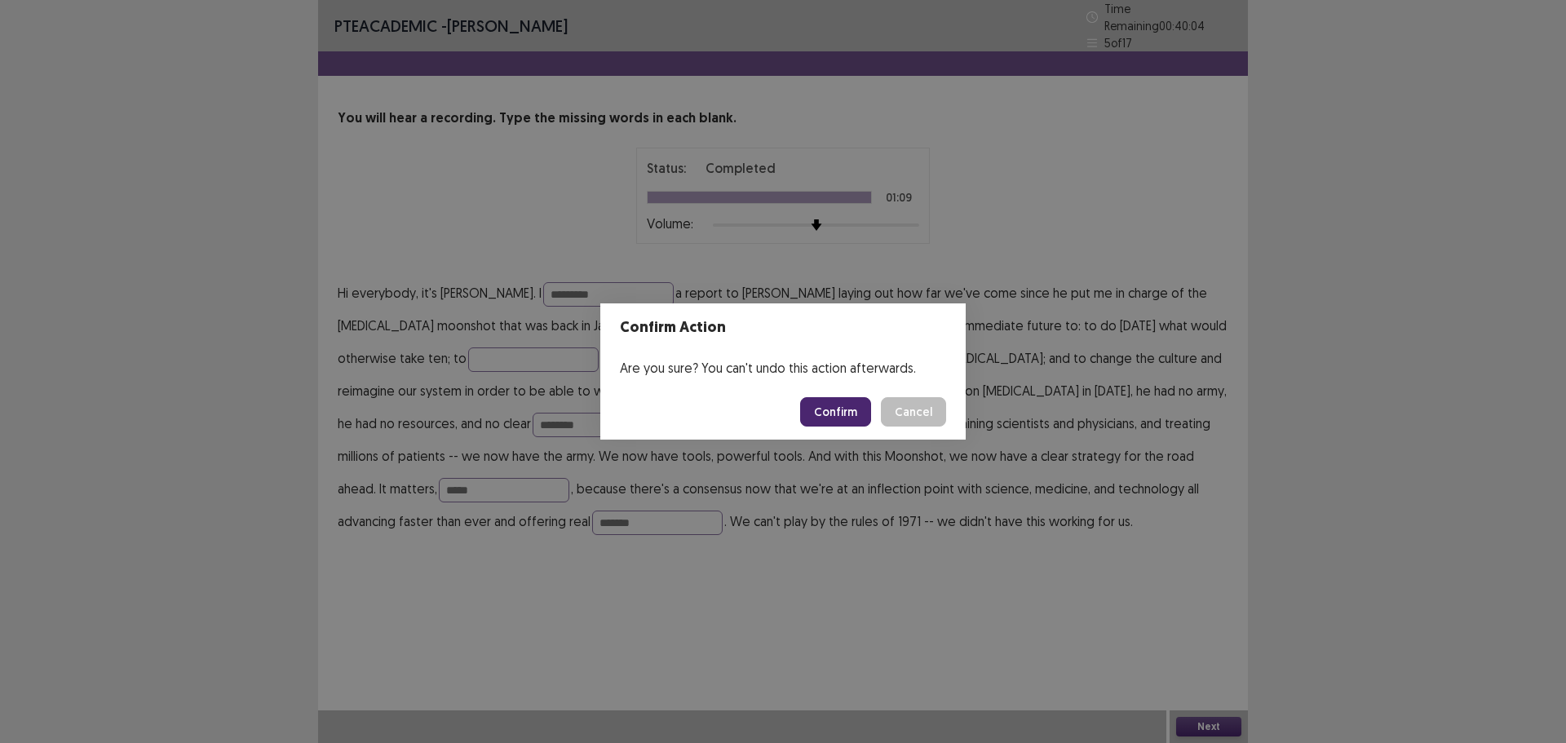
click at [844, 422] on button "Confirm" at bounding box center [835, 411] width 71 height 29
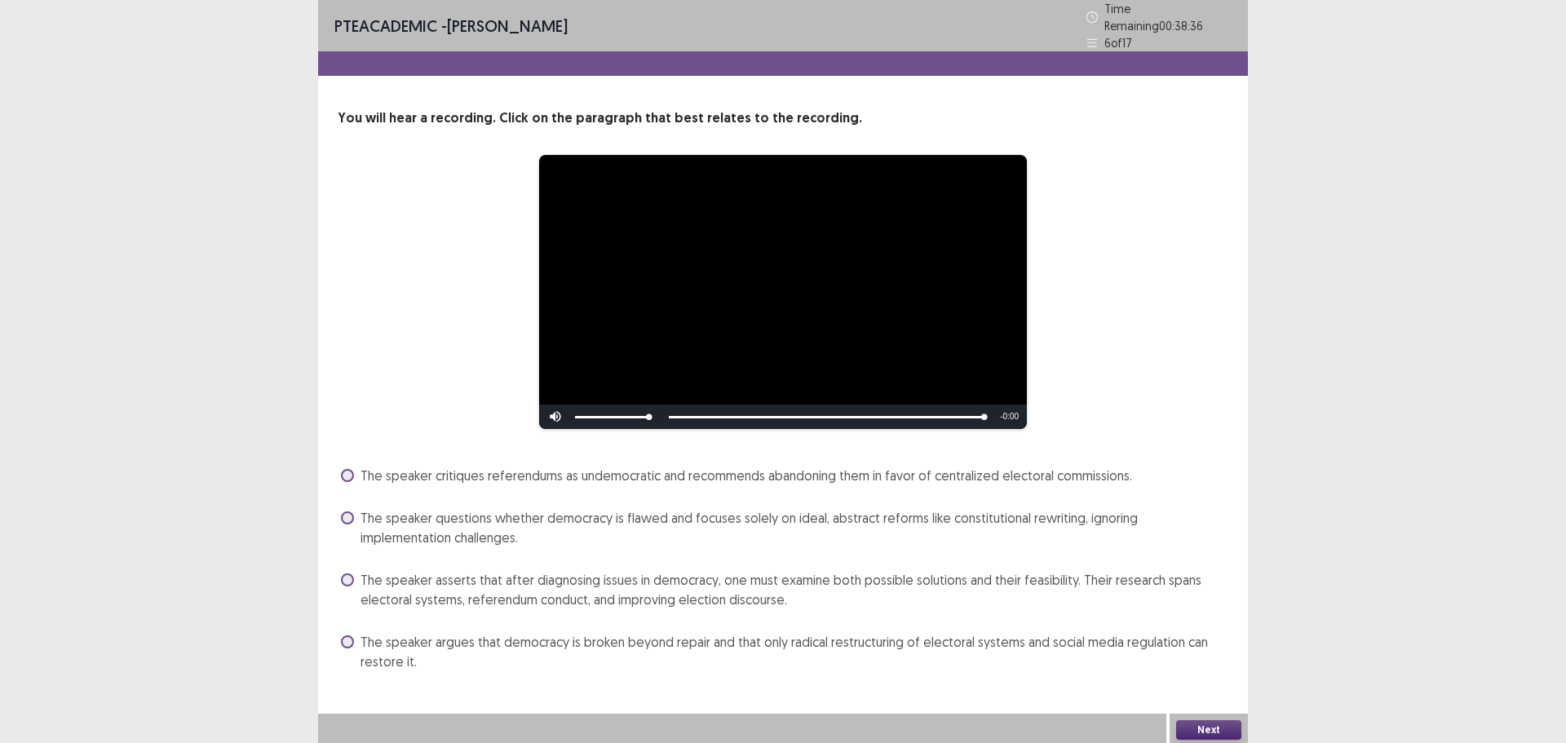
drag, startPoint x: 358, startPoint y: 568, endPoint x: 549, endPoint y: 601, distance: 193.8
click at [357, 570] on label "The speaker asserts that after diagnosing issues in democracy, one must examine…" at bounding box center [784, 589] width 887 height 39
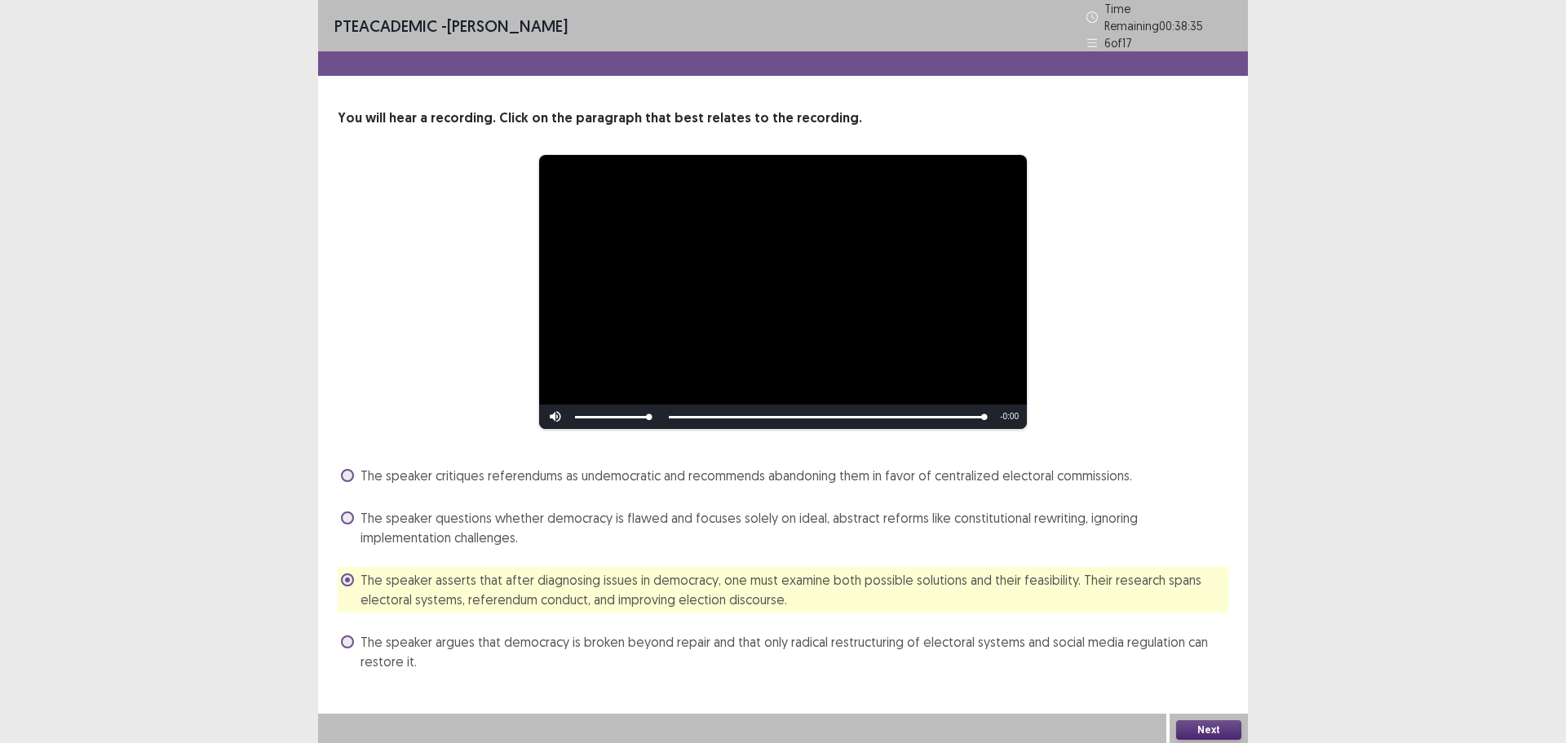
click at [1225, 725] on button "Next" at bounding box center [1208, 730] width 65 height 20
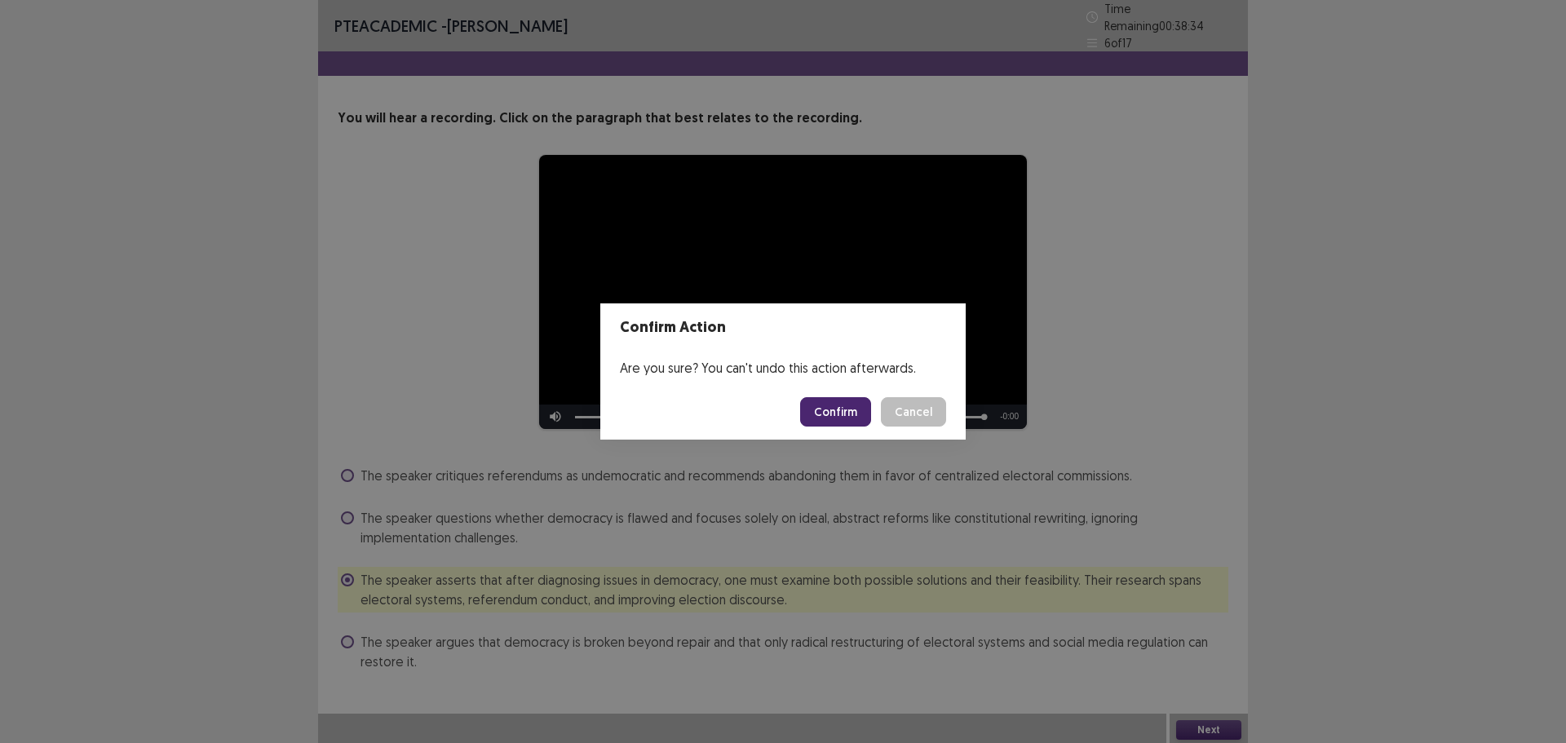
click at [847, 412] on button "Confirm" at bounding box center [835, 411] width 71 height 29
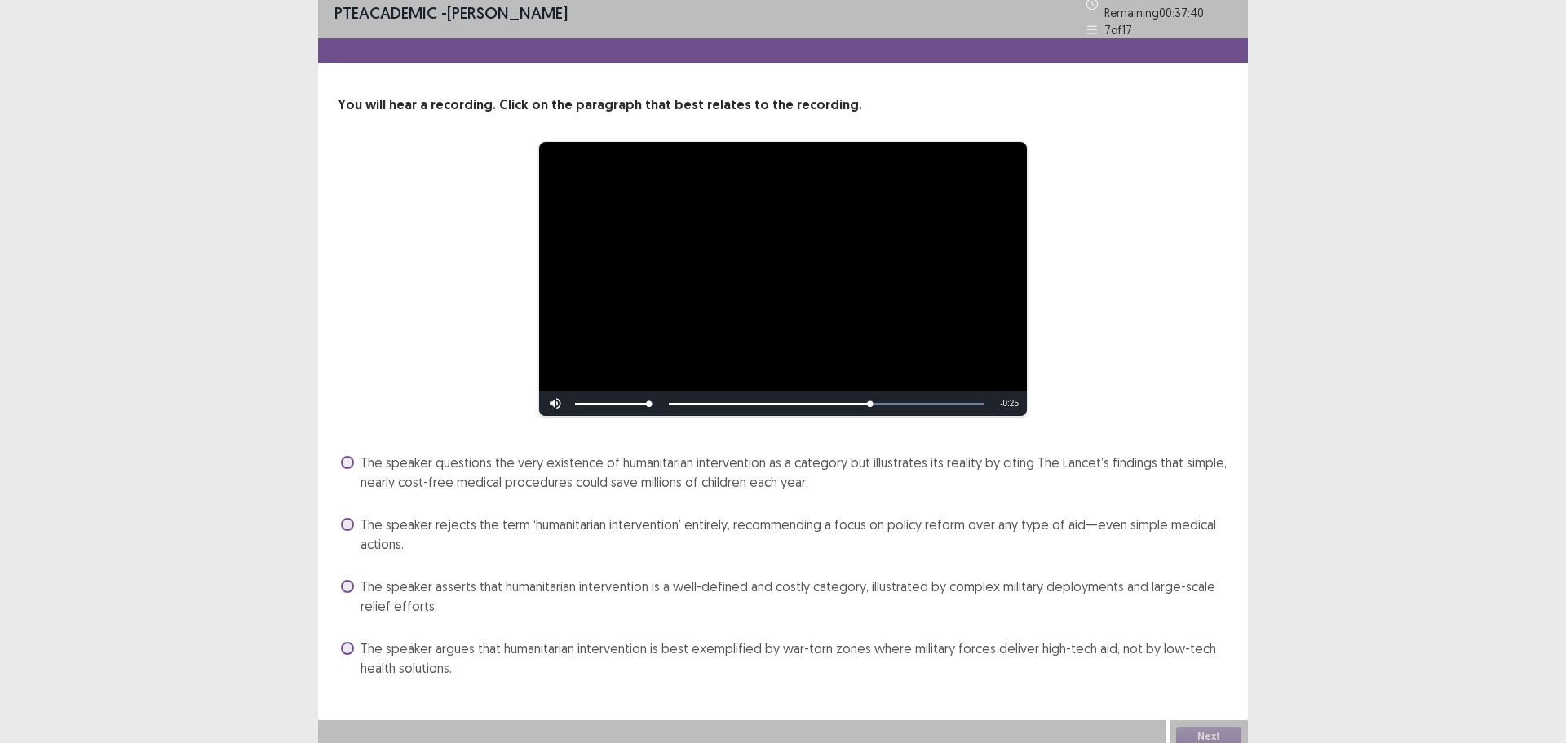
scroll to position [15, 0]
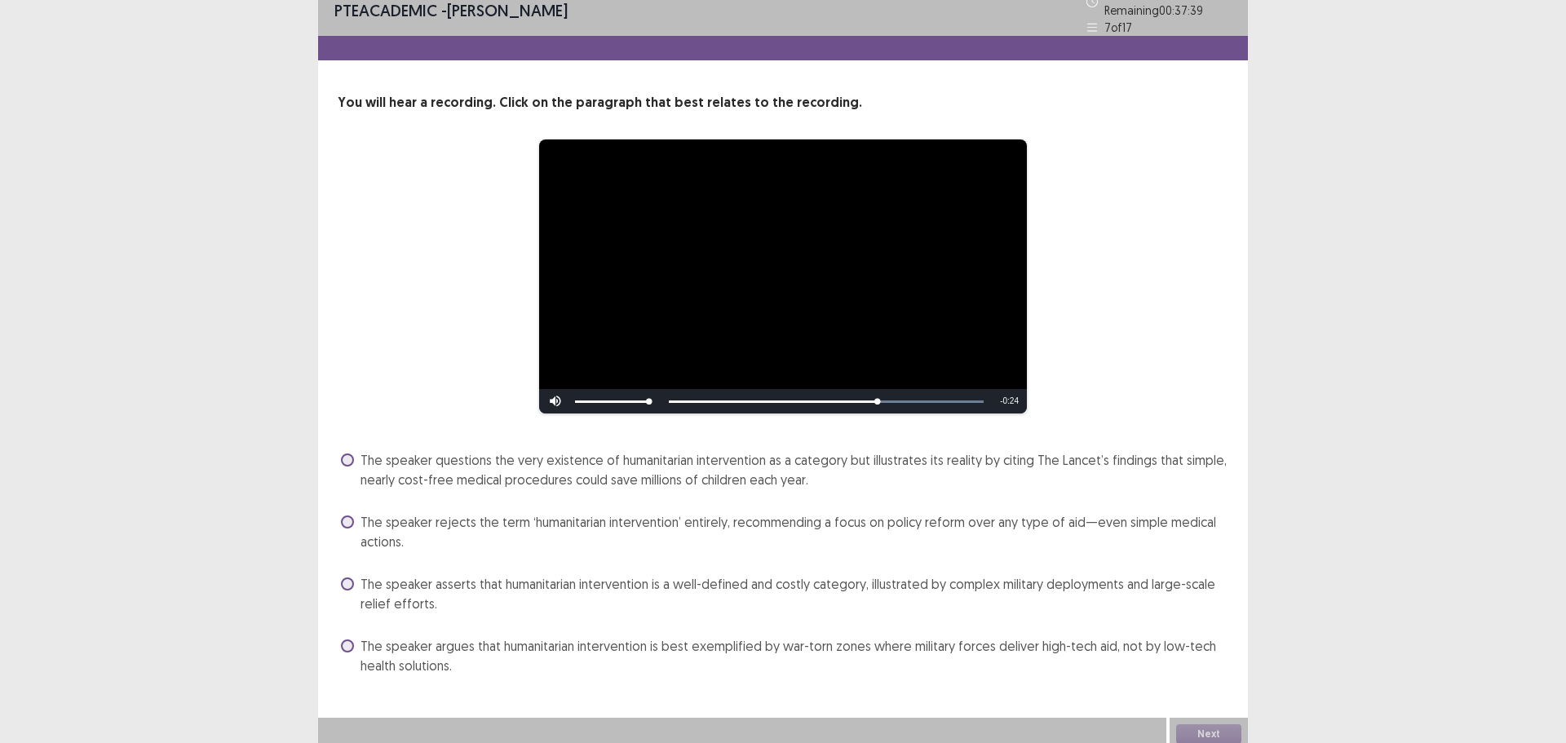
click at [352, 520] on label "The speaker rejects the term ‘humanitarian intervention’ entirely, recommending…" at bounding box center [784, 531] width 887 height 39
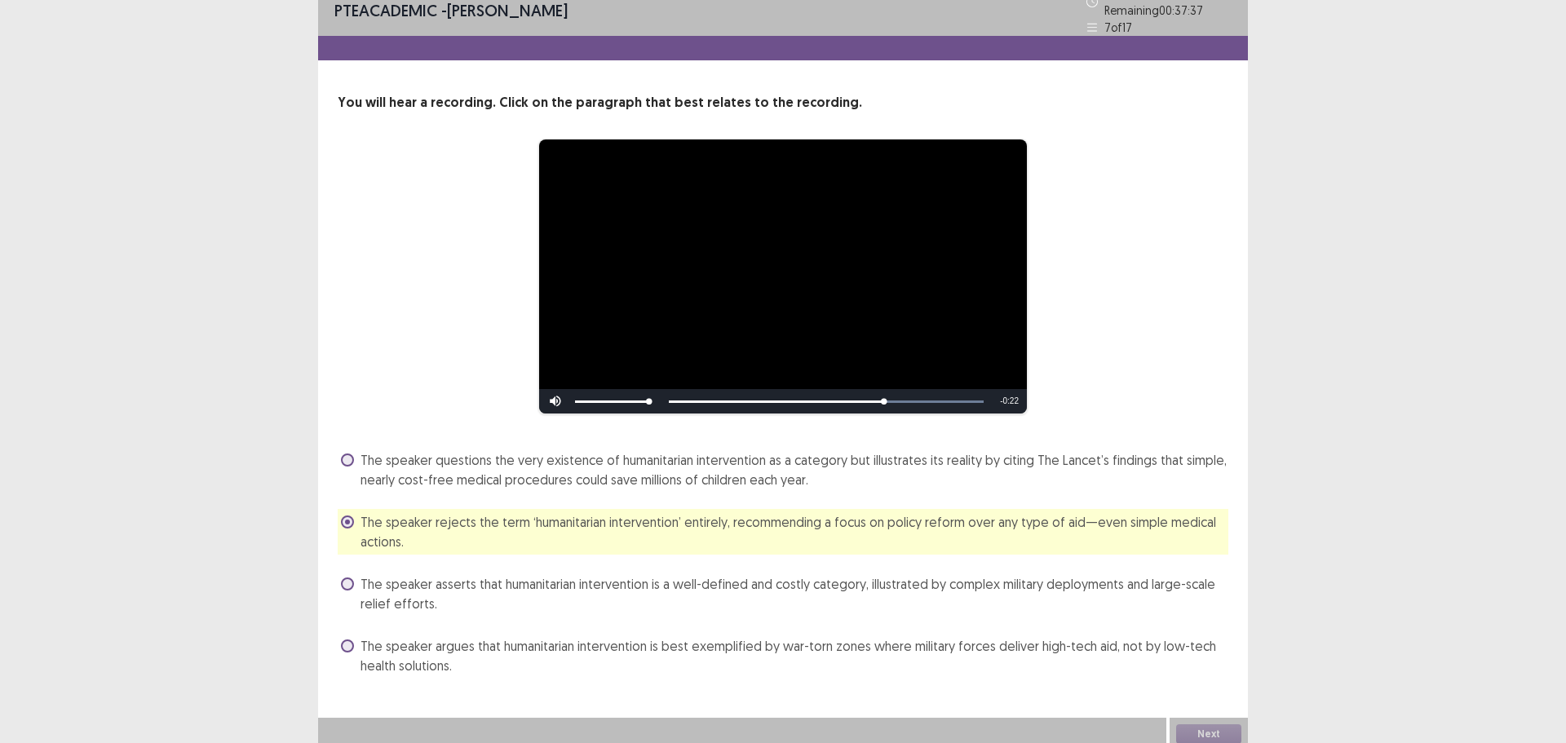
click at [348, 574] on label "The speaker asserts that humanitarian intervention is a well-defined and costly…" at bounding box center [784, 593] width 887 height 39
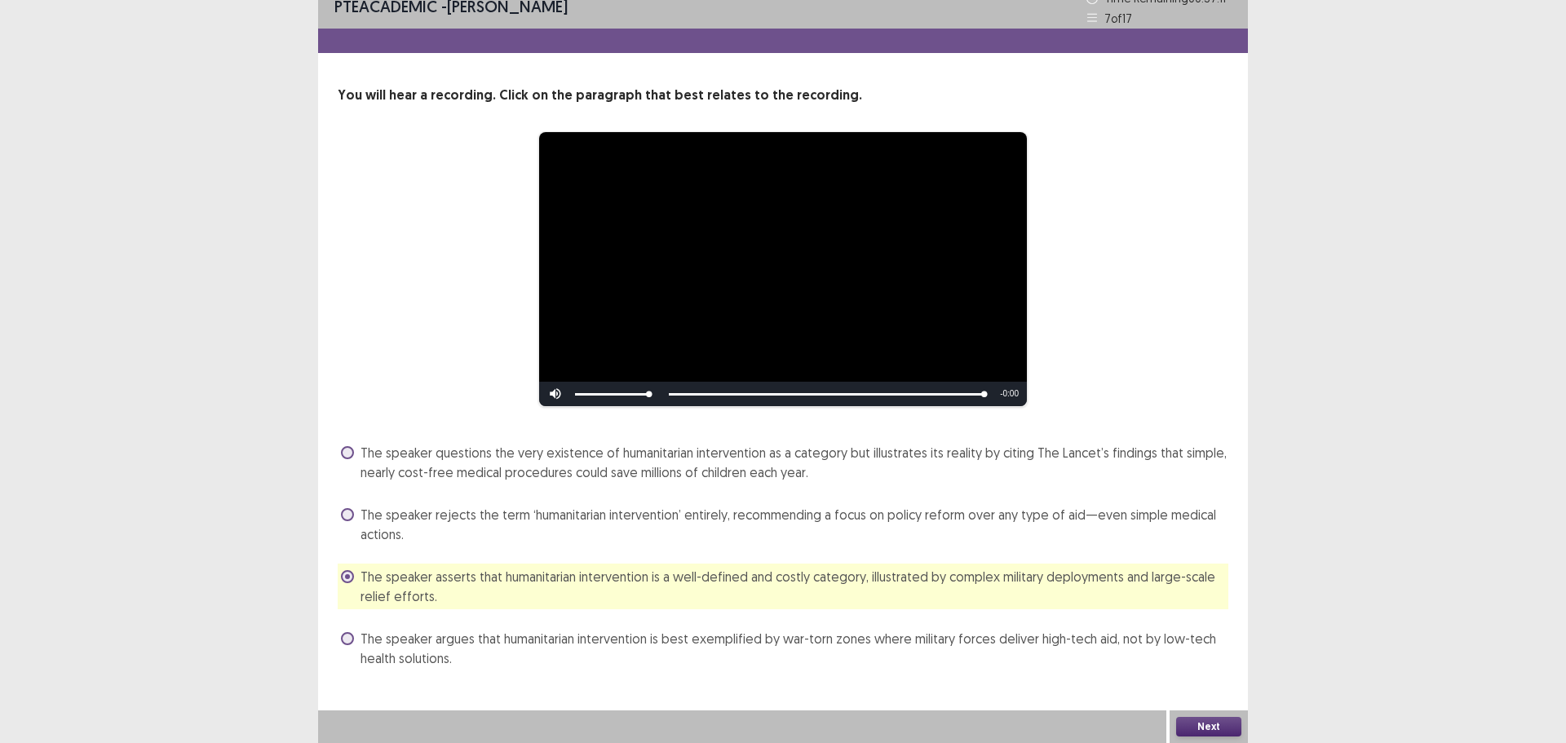
click at [339, 639] on div "The speaker argues that humanitarian intervention is best exemplified by war-to…" at bounding box center [783, 649] width 891 height 46
click at [360, 635] on label "The speaker argues that humanitarian intervention is best exemplified by war-to…" at bounding box center [784, 648] width 887 height 39
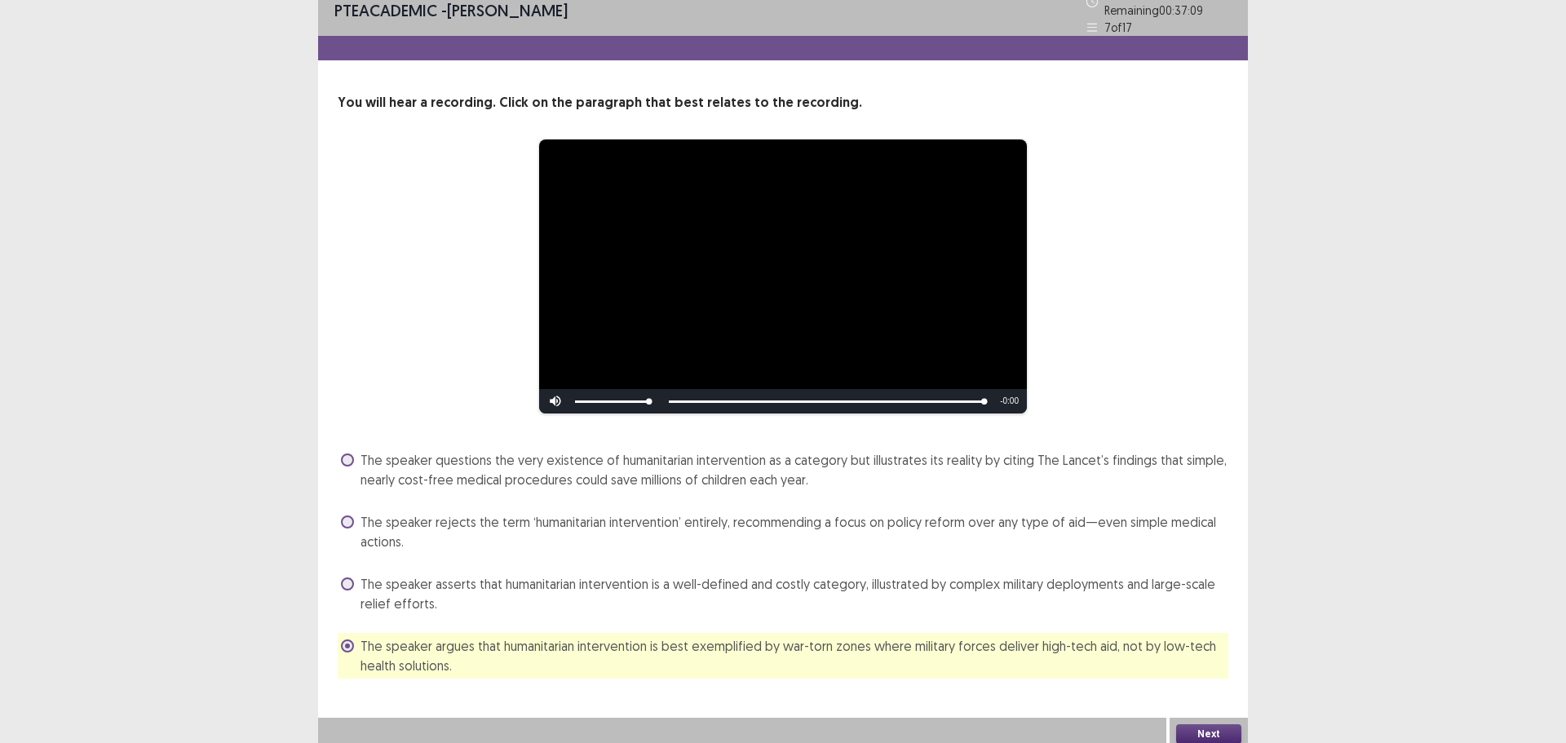
click at [1190, 727] on button "Next" at bounding box center [1208, 734] width 65 height 20
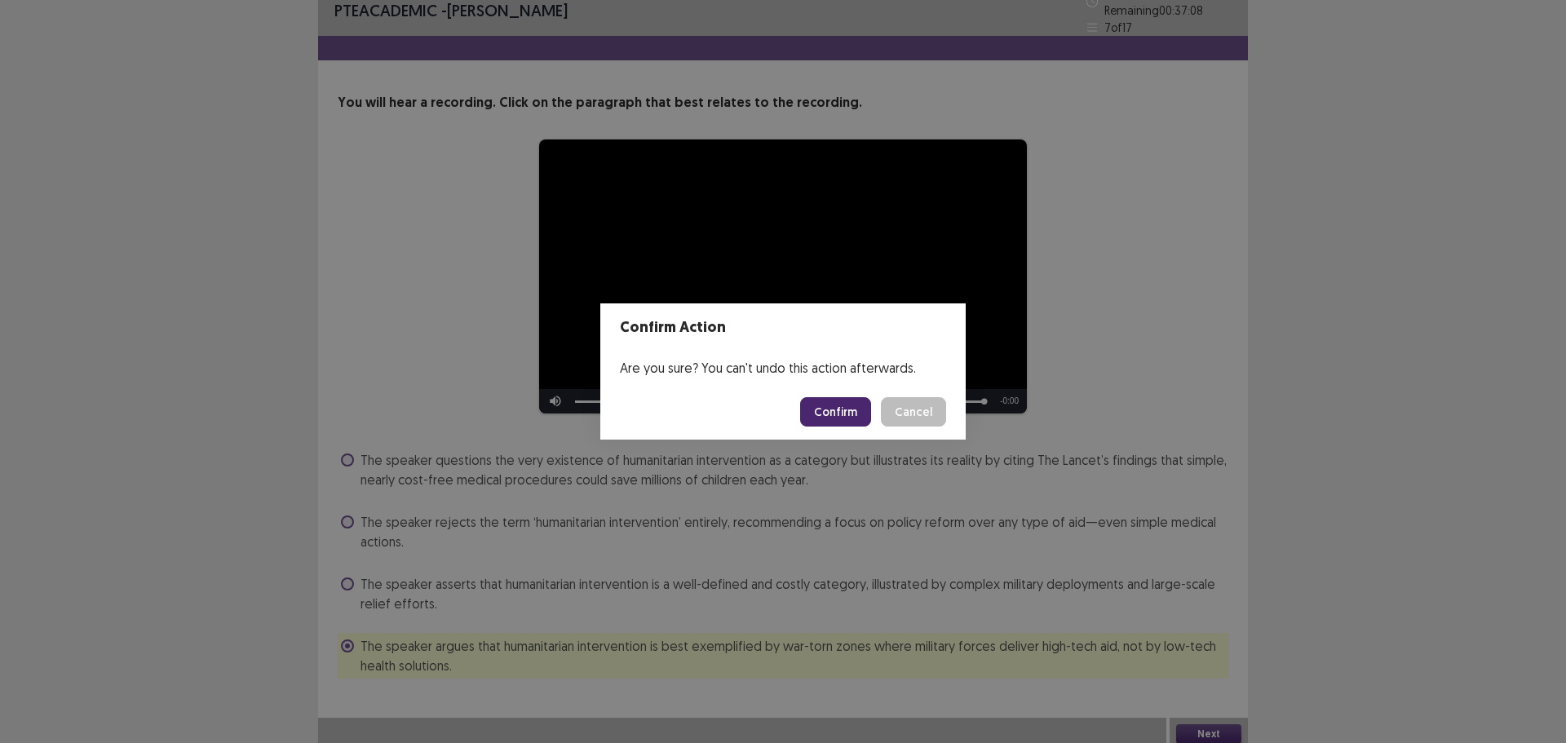
click at [845, 413] on button "Confirm" at bounding box center [835, 411] width 71 height 29
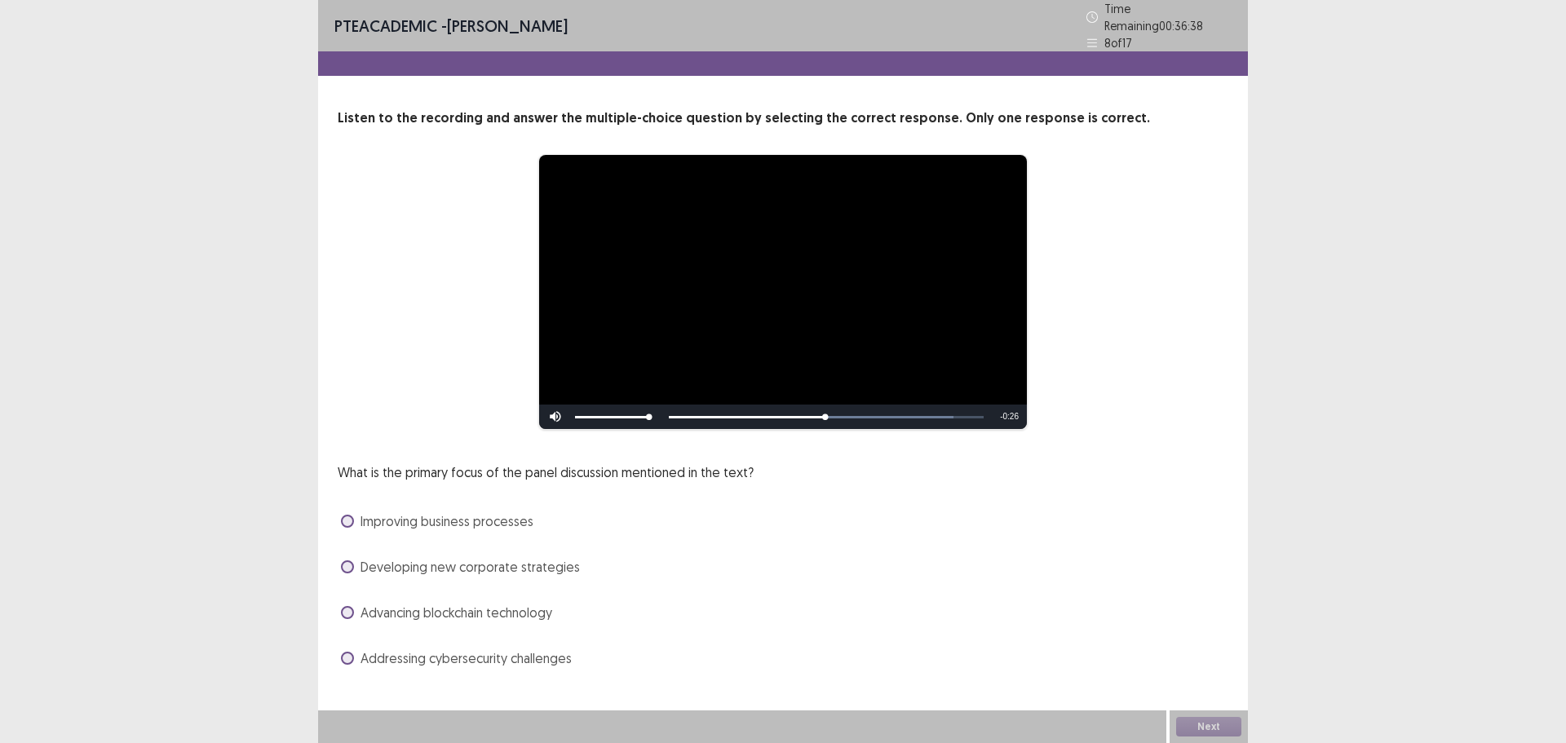
click at [349, 652] on span at bounding box center [347, 658] width 13 height 13
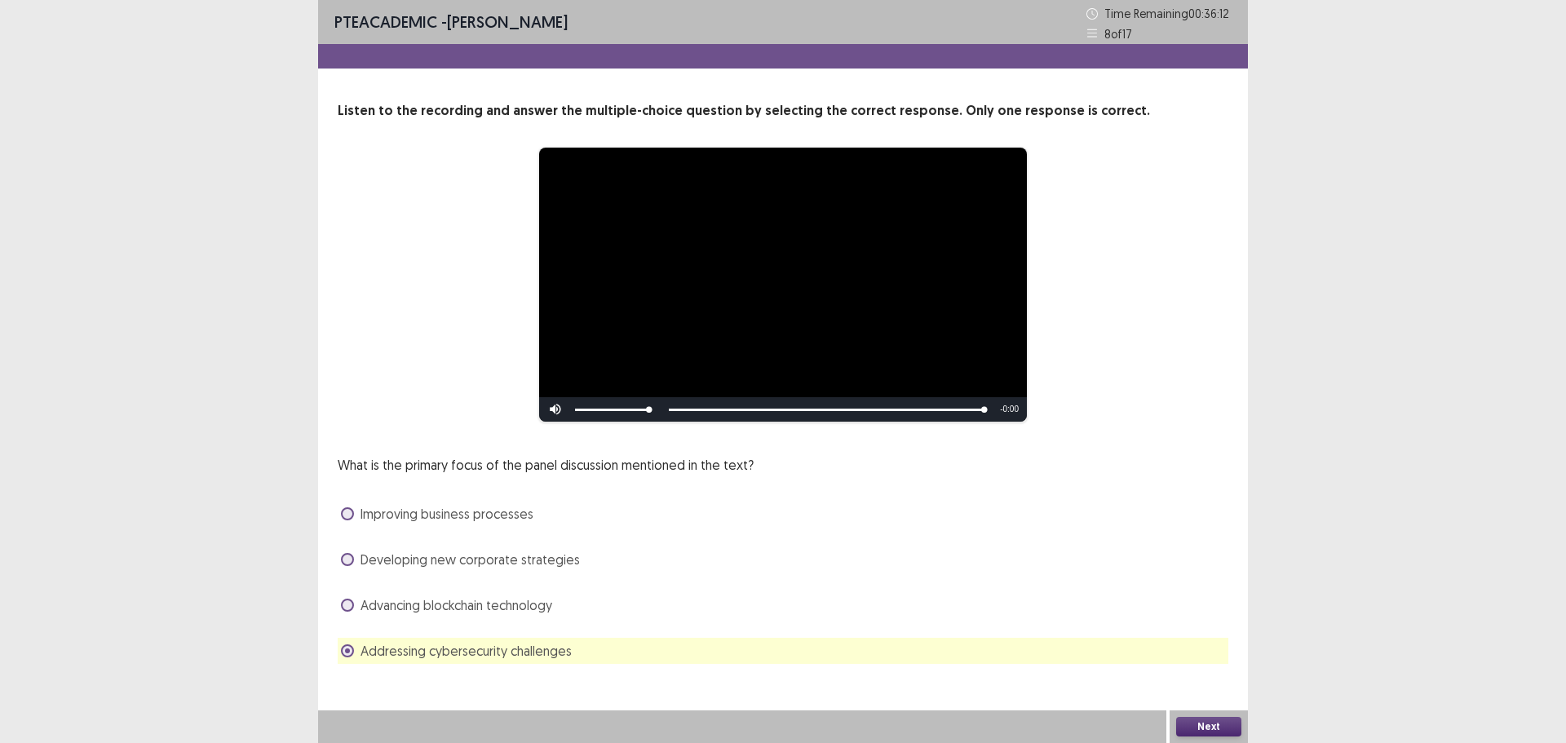
click at [1200, 728] on button "Next" at bounding box center [1208, 727] width 65 height 20
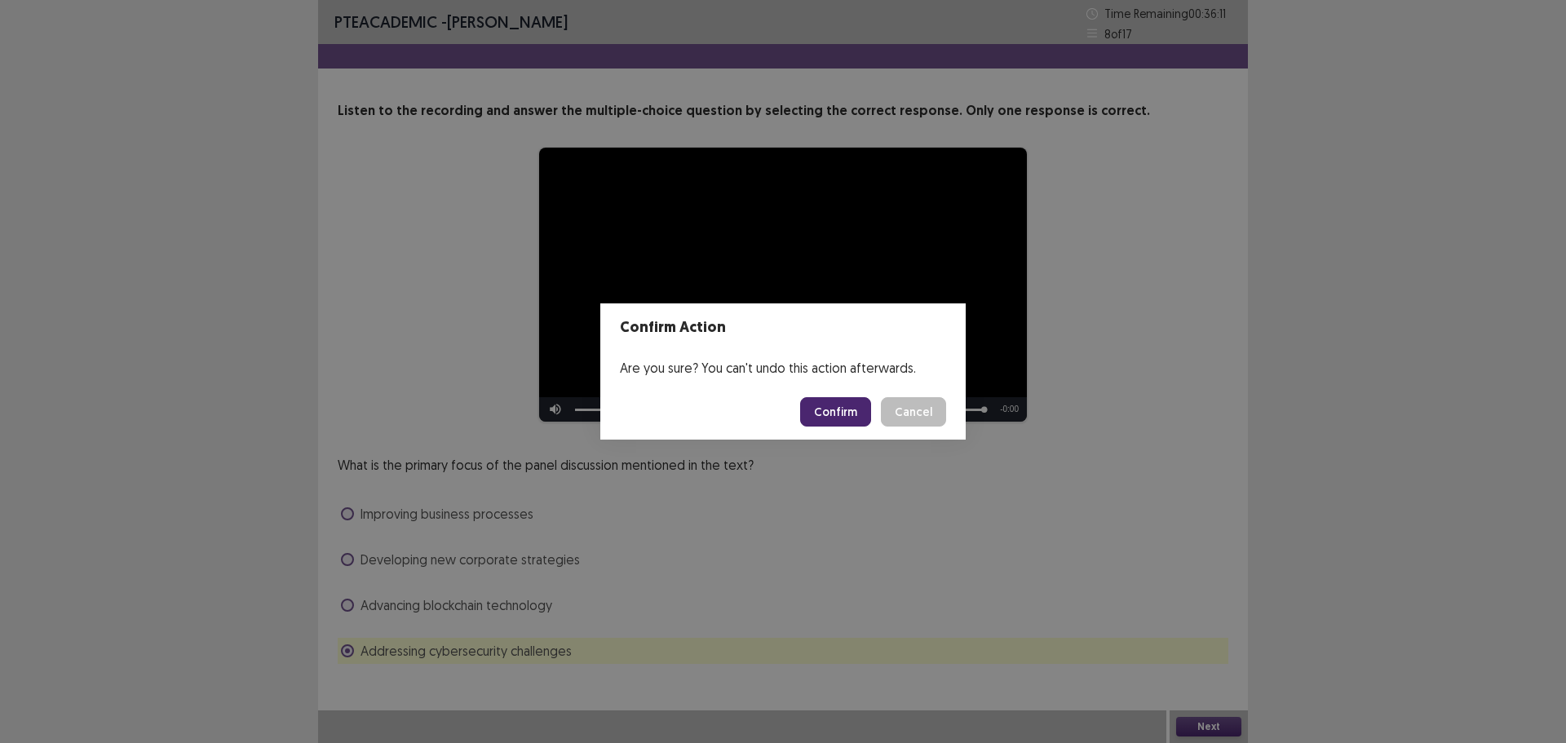
click at [840, 408] on button "Confirm" at bounding box center [835, 411] width 71 height 29
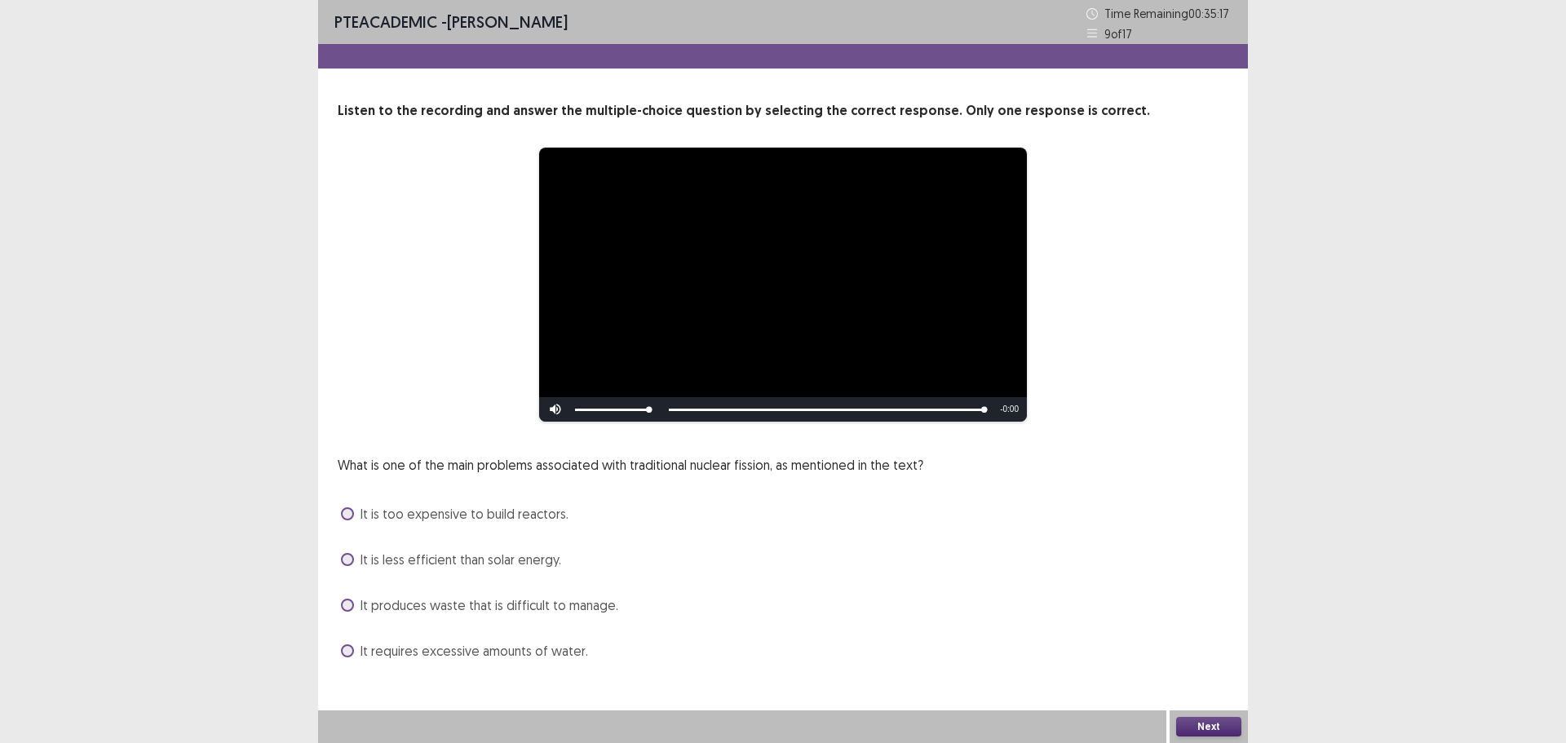
click at [352, 605] on span at bounding box center [347, 605] width 13 height 13
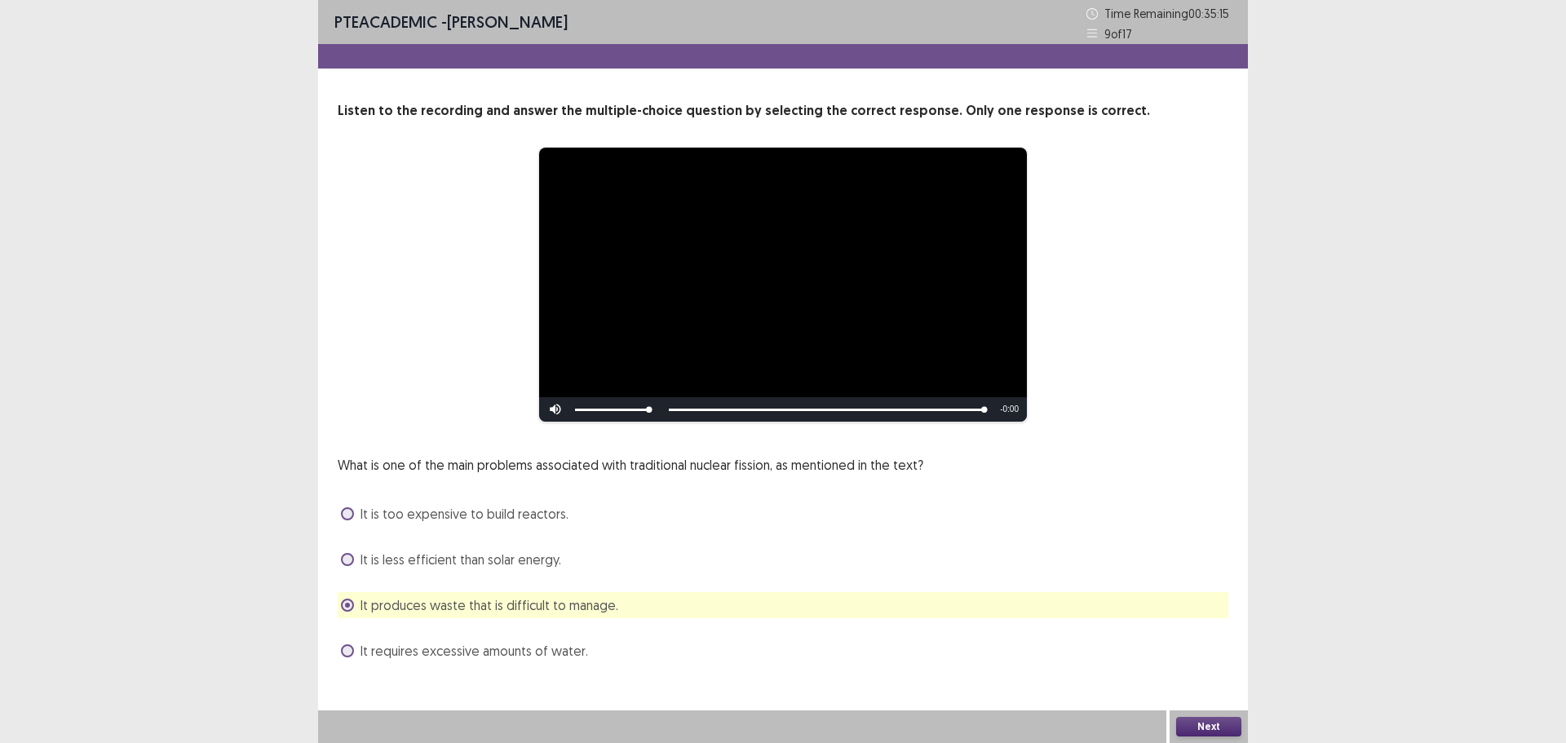
click at [1201, 723] on button "Next" at bounding box center [1208, 727] width 65 height 20
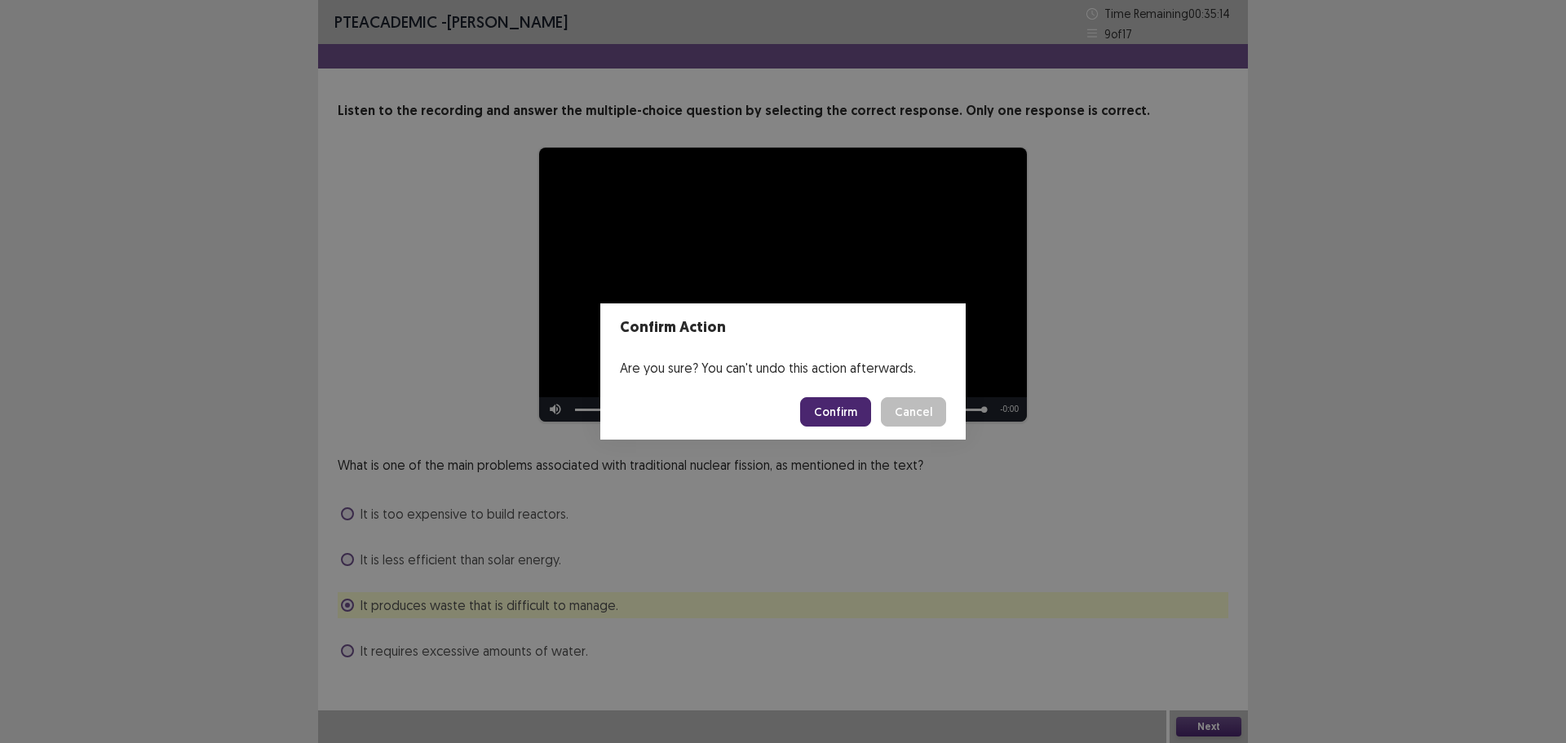
click at [827, 418] on button "Confirm" at bounding box center [835, 411] width 71 height 29
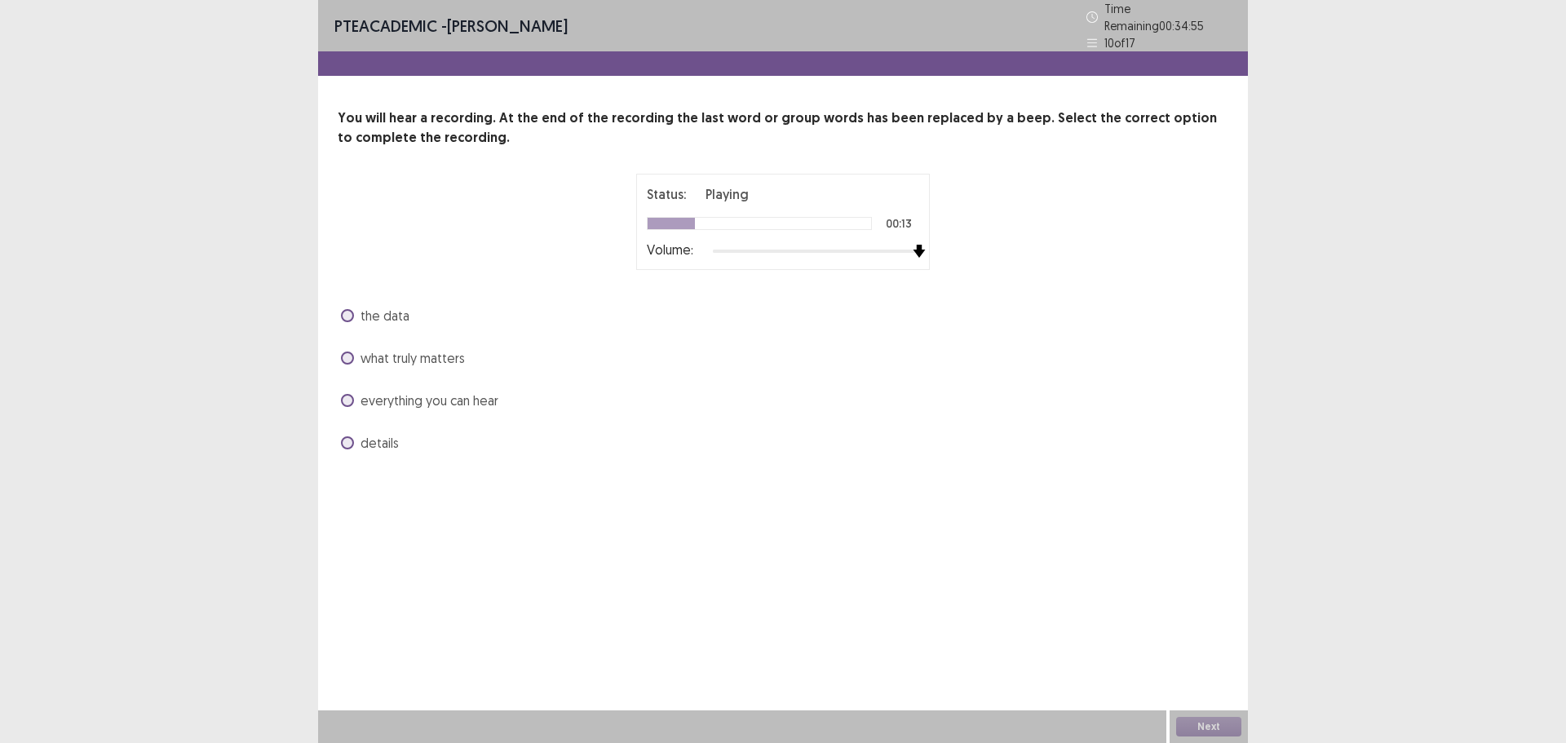
click at [918, 245] on div at bounding box center [816, 251] width 206 height 13
click at [341, 436] on span at bounding box center [347, 442] width 13 height 13
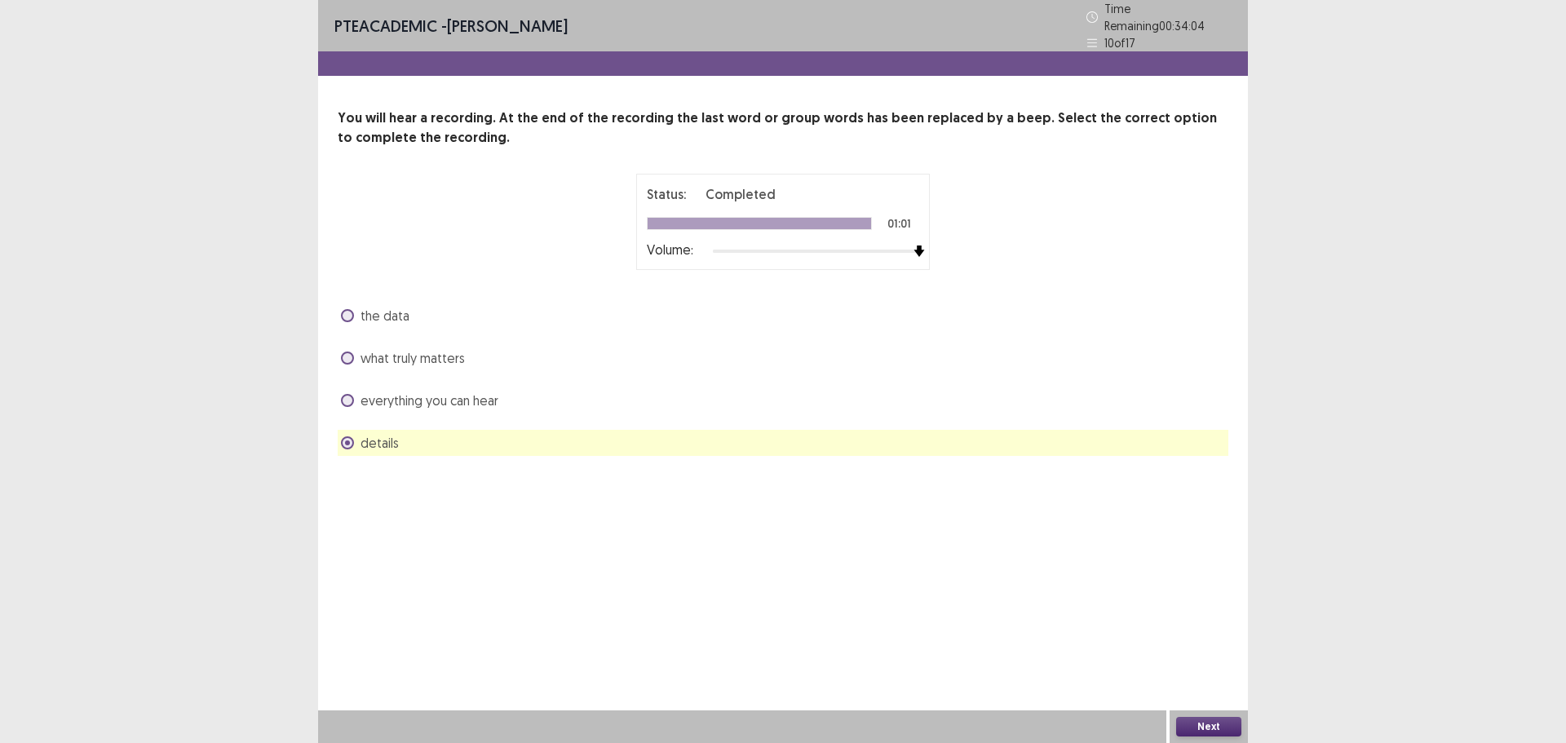
click at [1220, 728] on button "Next" at bounding box center [1208, 727] width 65 height 20
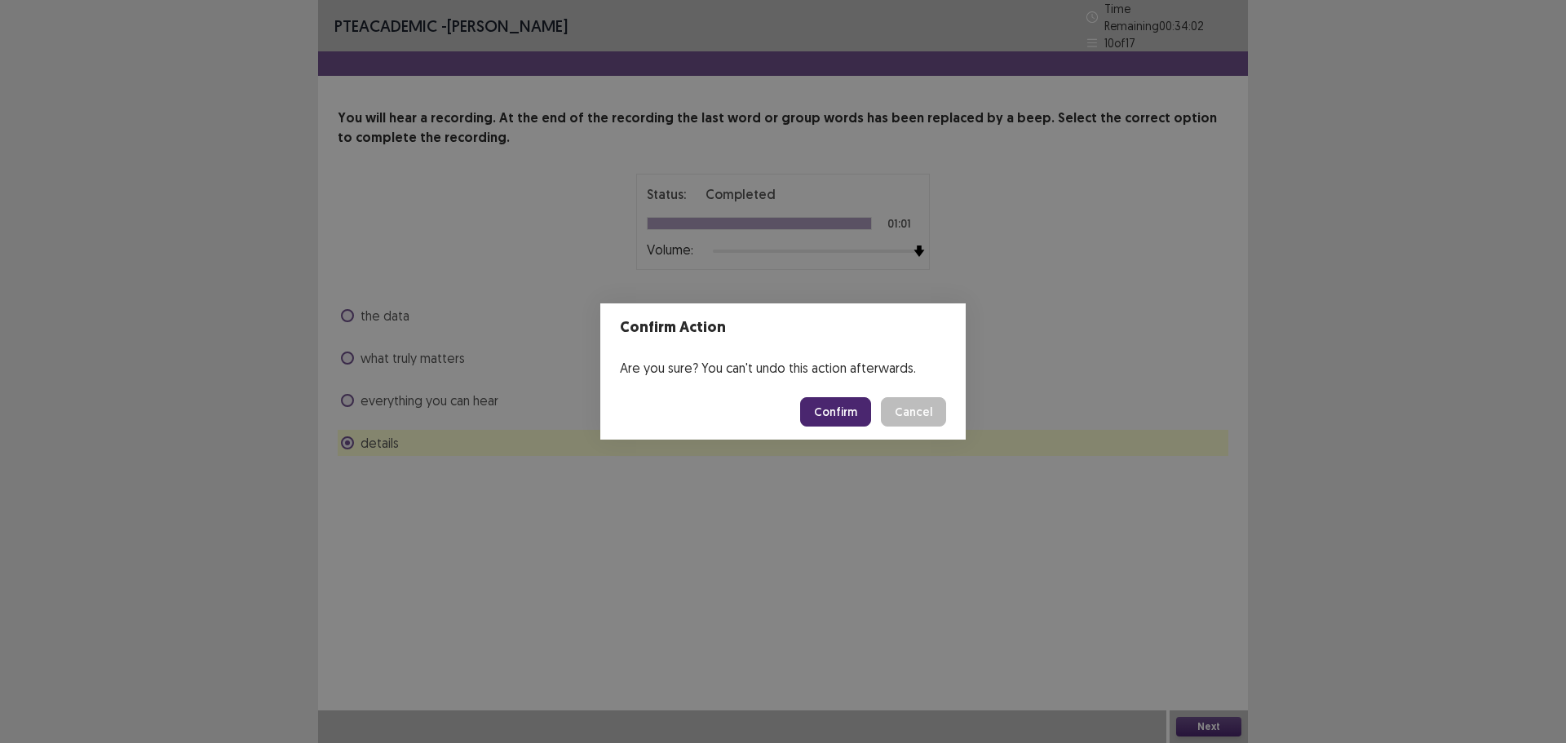
click at [904, 423] on button "Cancel" at bounding box center [913, 411] width 65 height 29
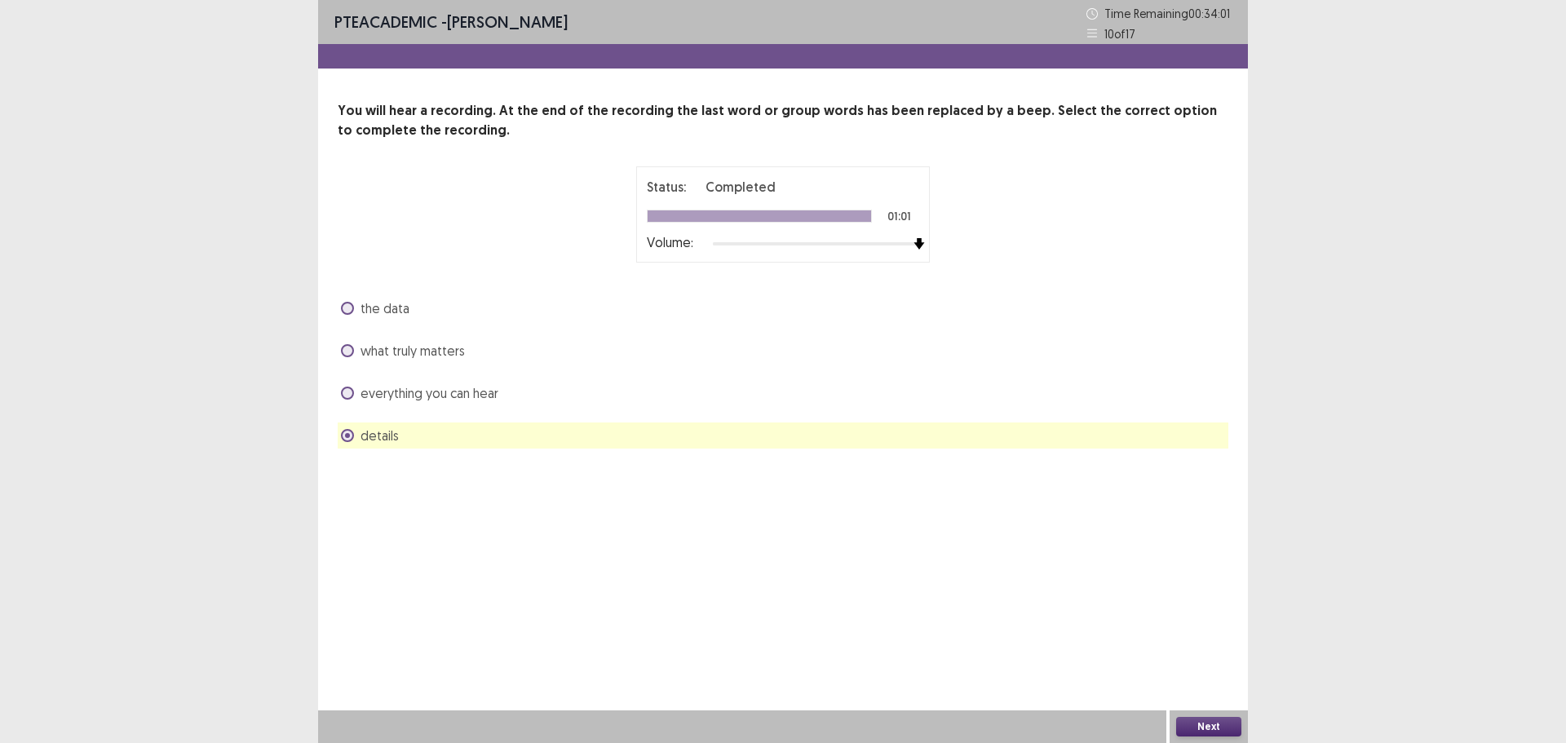
click at [358, 350] on label "what truly matters" at bounding box center [403, 351] width 124 height 20
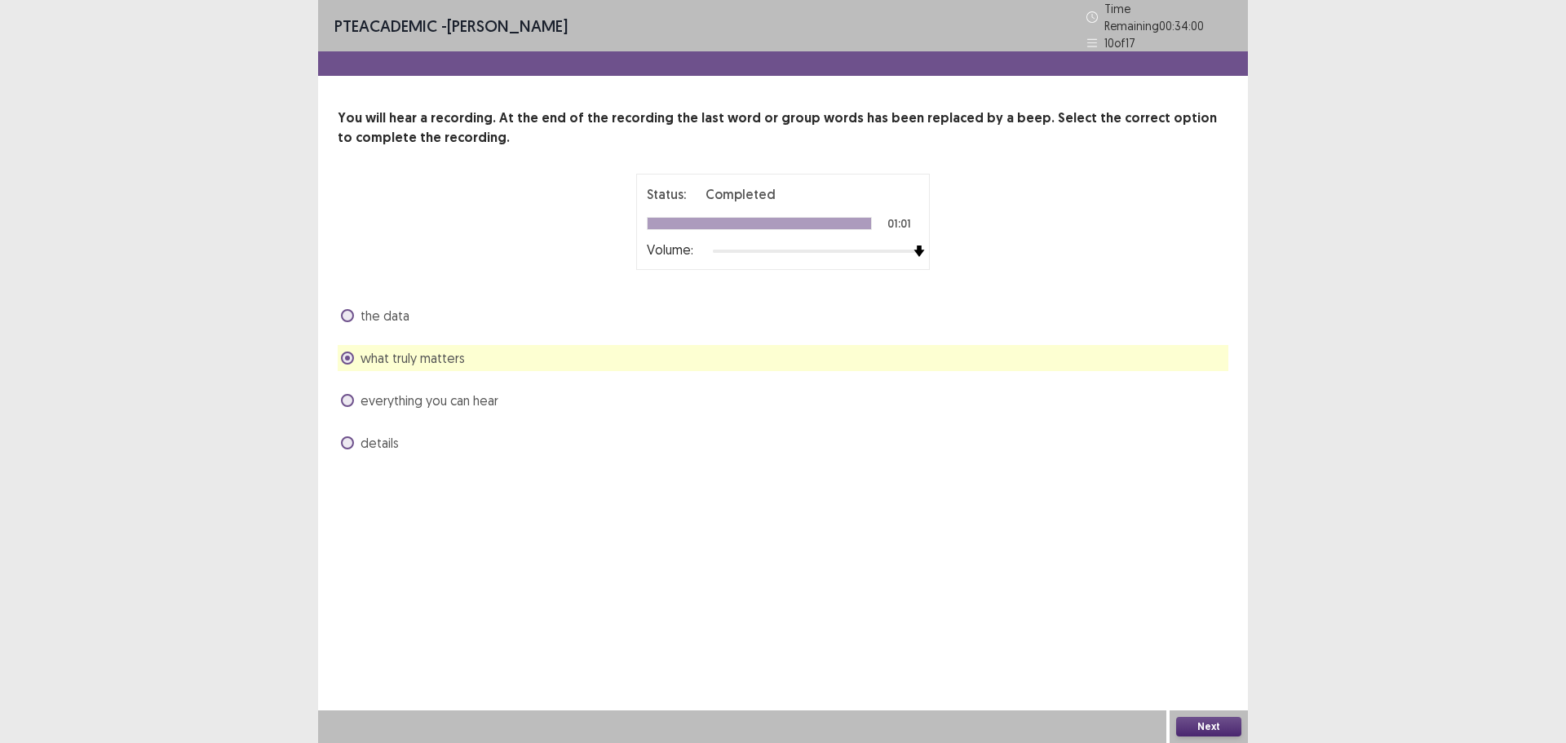
click at [1215, 728] on button "Next" at bounding box center [1208, 727] width 65 height 20
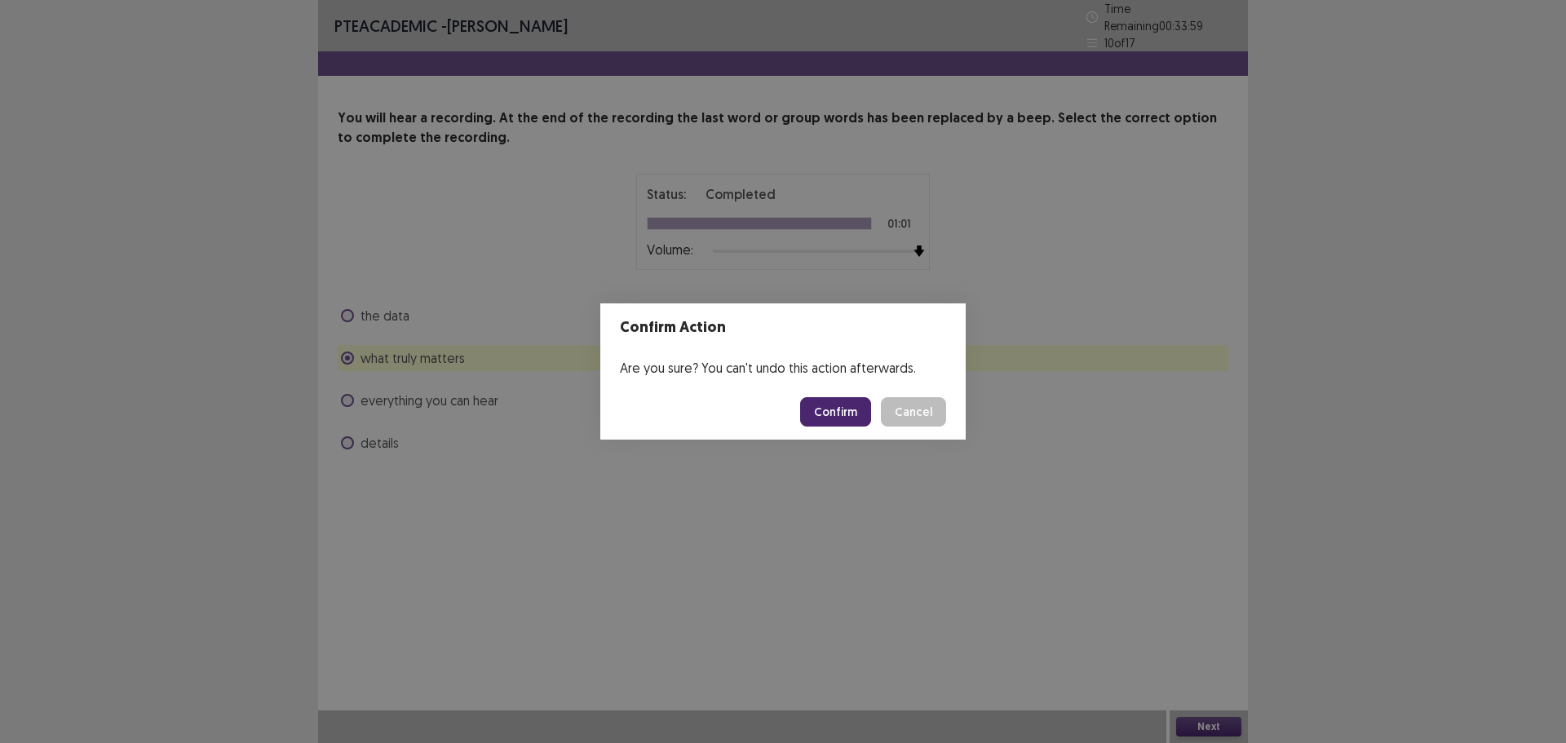
click at [827, 415] on button "Confirm" at bounding box center [835, 411] width 71 height 29
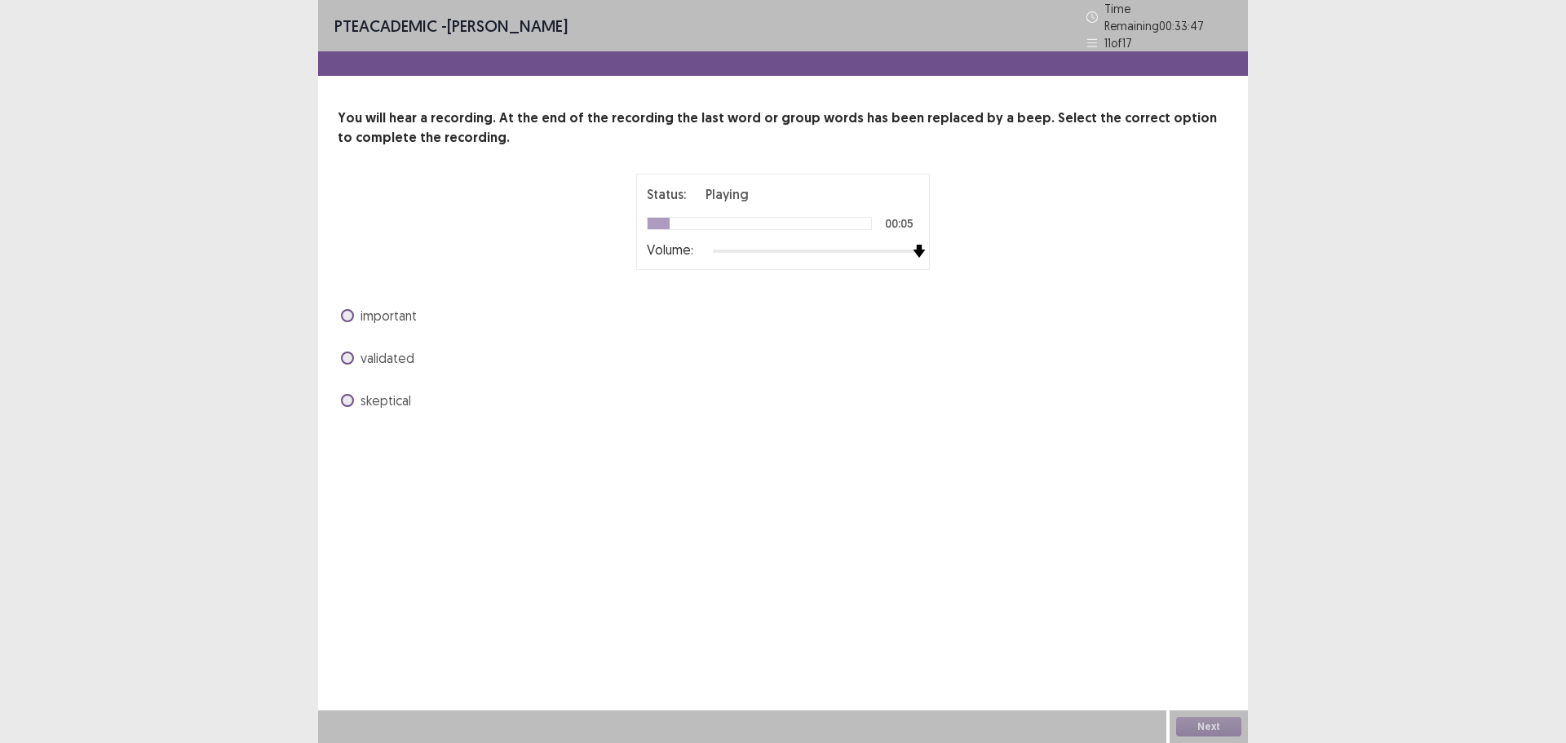
click at [918, 245] on div at bounding box center [816, 251] width 206 height 13
click at [350, 309] on span at bounding box center [347, 315] width 13 height 13
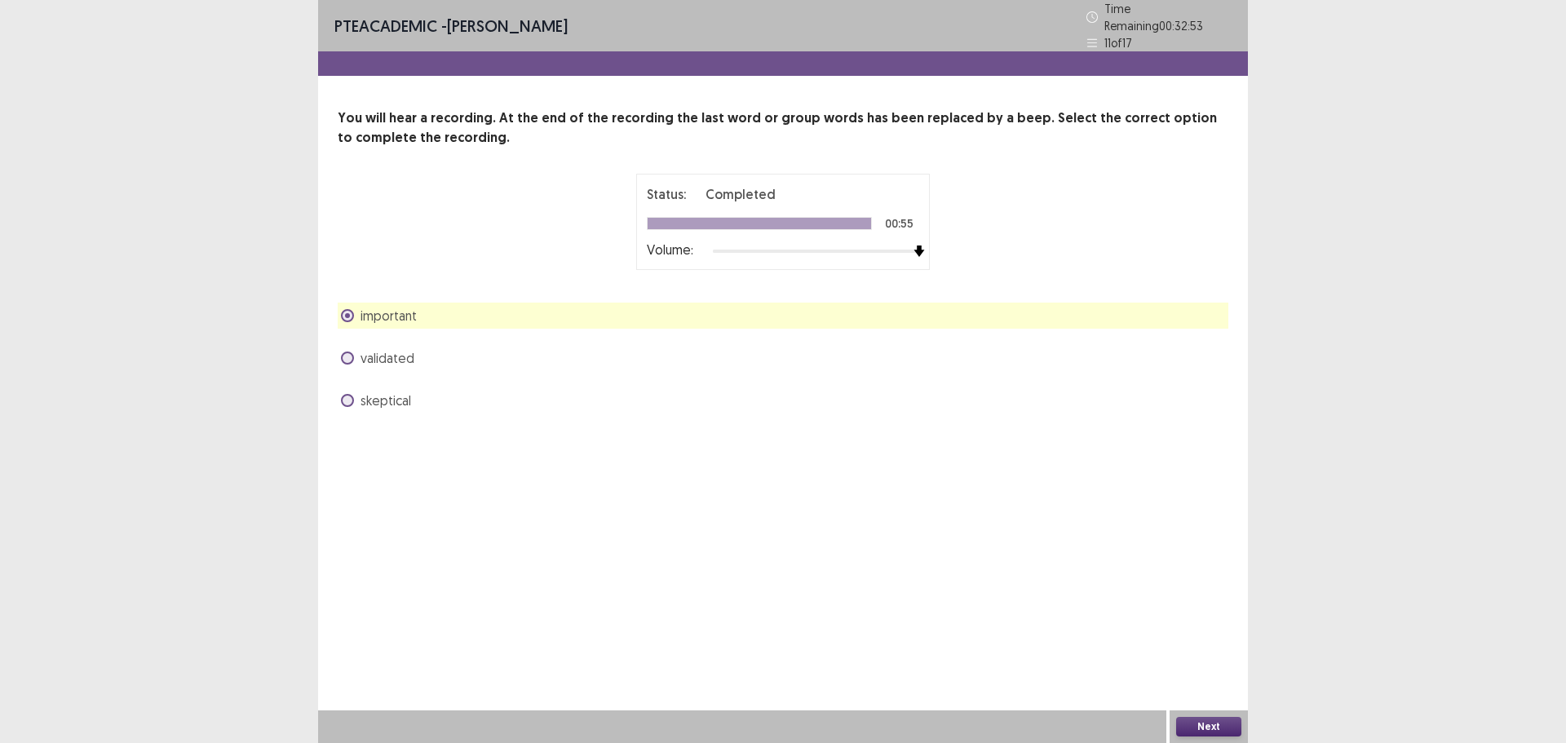
click at [1208, 723] on button "Next" at bounding box center [1208, 727] width 65 height 20
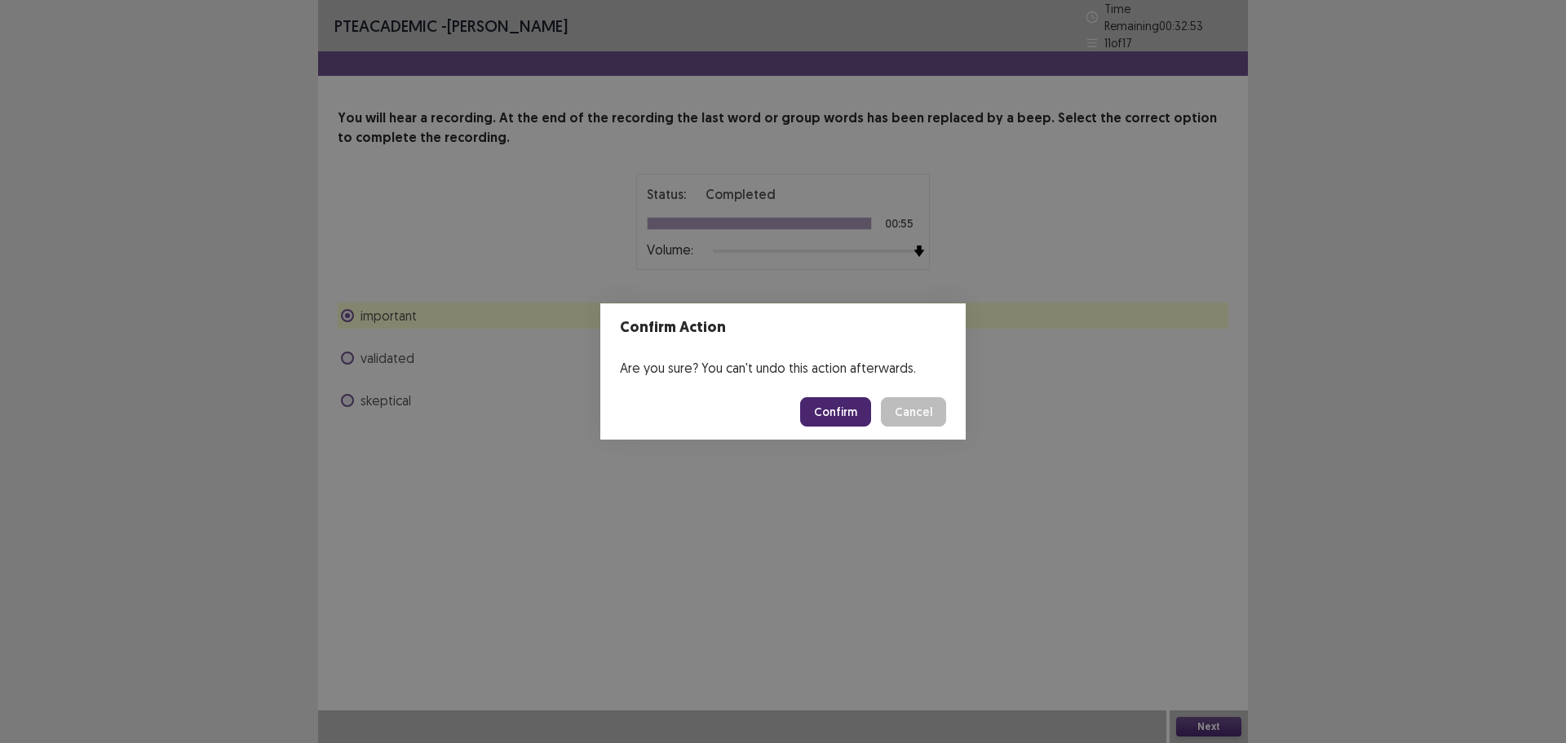
click at [820, 411] on button "Confirm" at bounding box center [835, 411] width 71 height 29
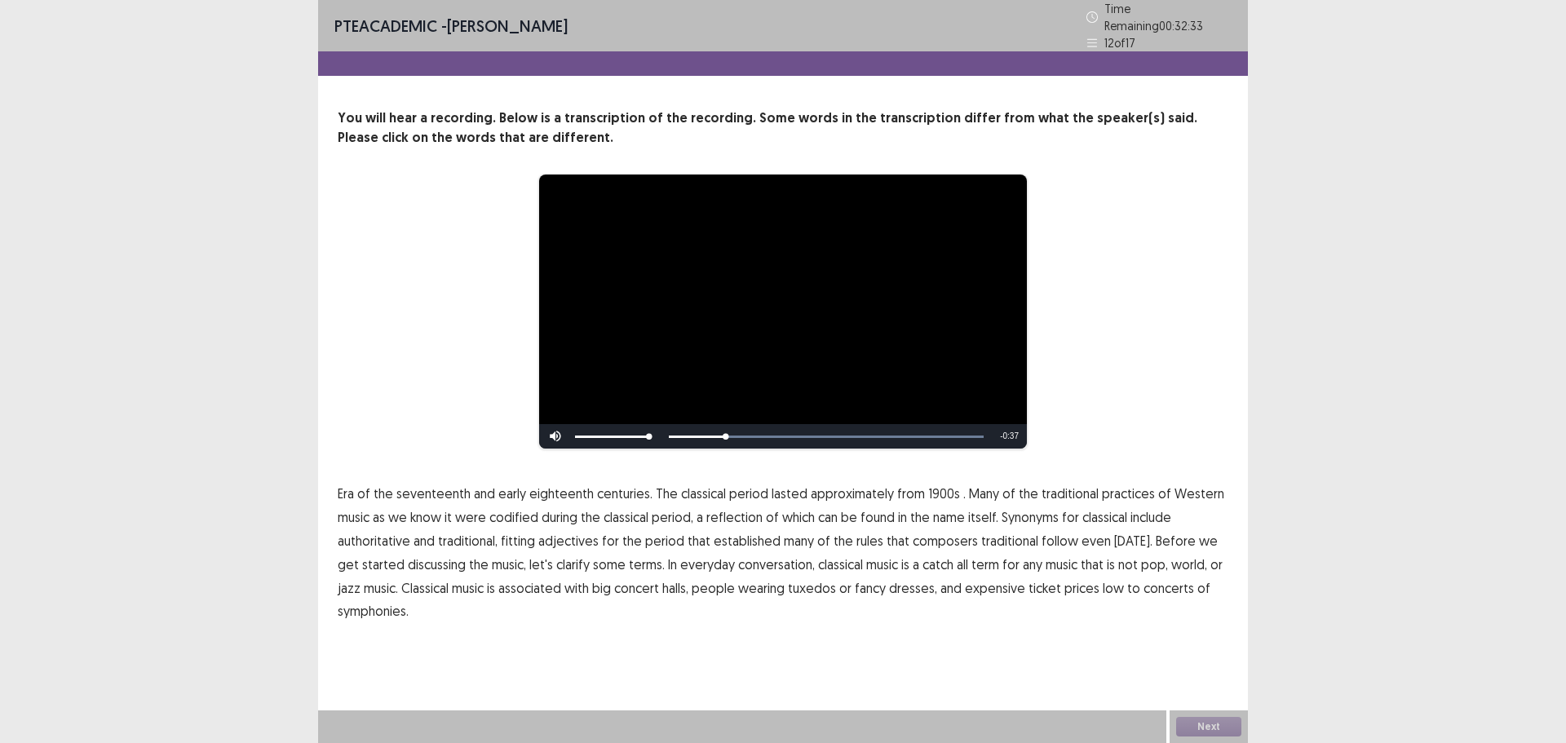
drag, startPoint x: 923, startPoint y: 482, endPoint x: 944, endPoint y: 486, distance: 21.6
click at [944, 486] on span "1900s" at bounding box center [944, 494] width 32 height 20
click at [931, 486] on span "1900s" at bounding box center [944, 494] width 32 height 20
click at [939, 486] on span "1900s" at bounding box center [944, 494] width 32 height 20
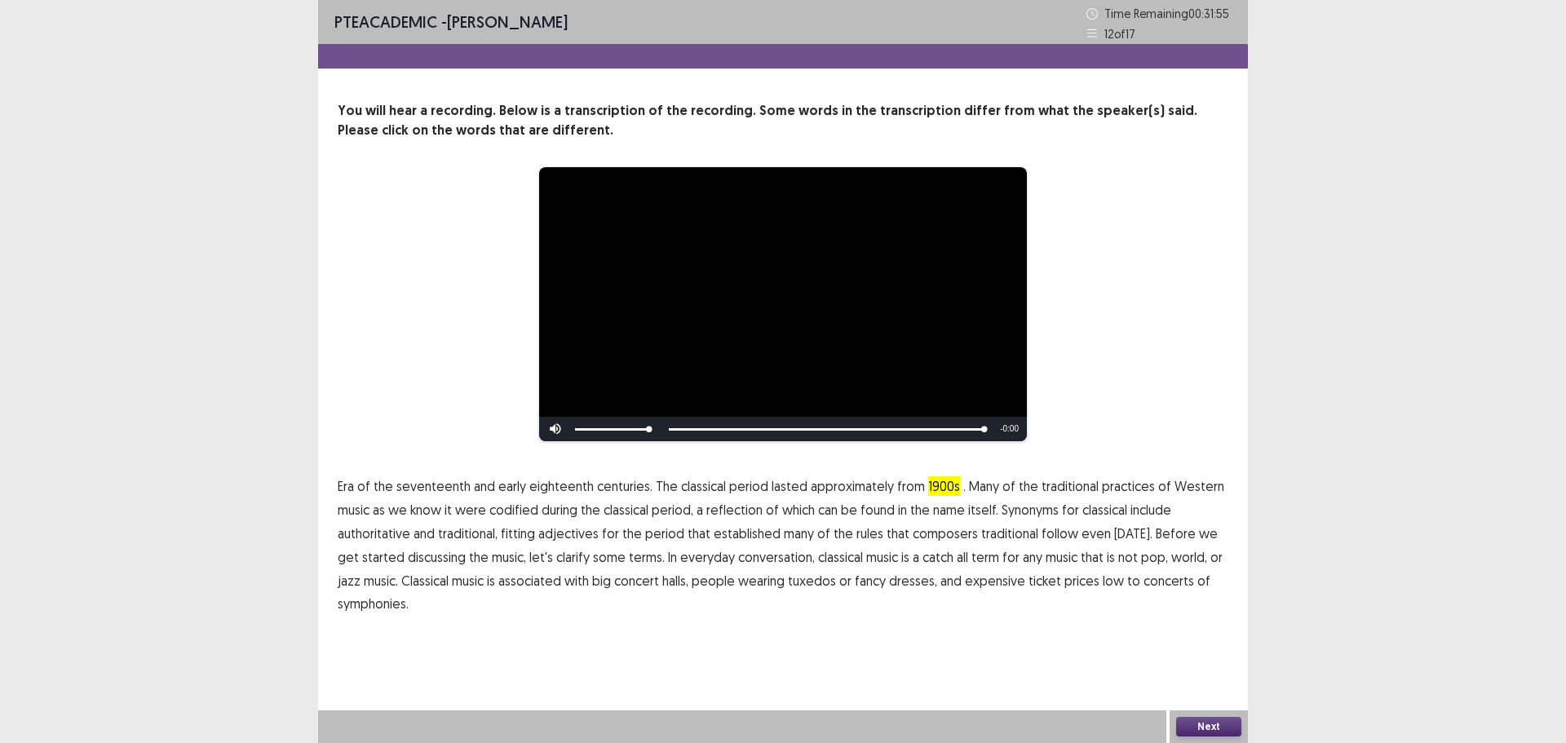
click at [385, 604] on span "symphonies." at bounding box center [373, 604] width 71 height 20
click at [451, 595] on p "Era of the seventeenth and early eighteenth centuries. The classical period las…" at bounding box center [783, 545] width 891 height 141
click at [1212, 723] on button "Next" at bounding box center [1208, 727] width 65 height 20
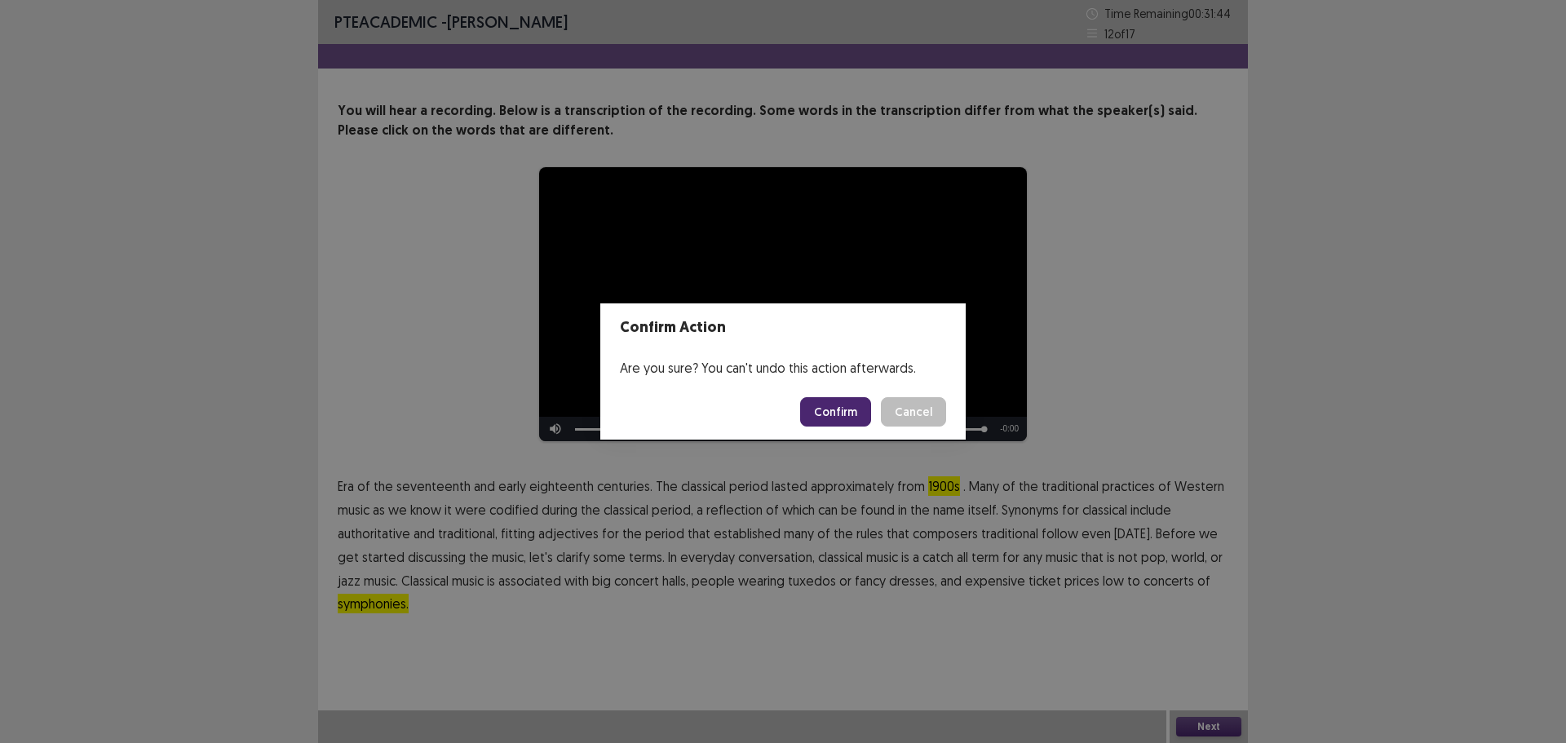
click at [834, 418] on button "Confirm" at bounding box center [835, 411] width 71 height 29
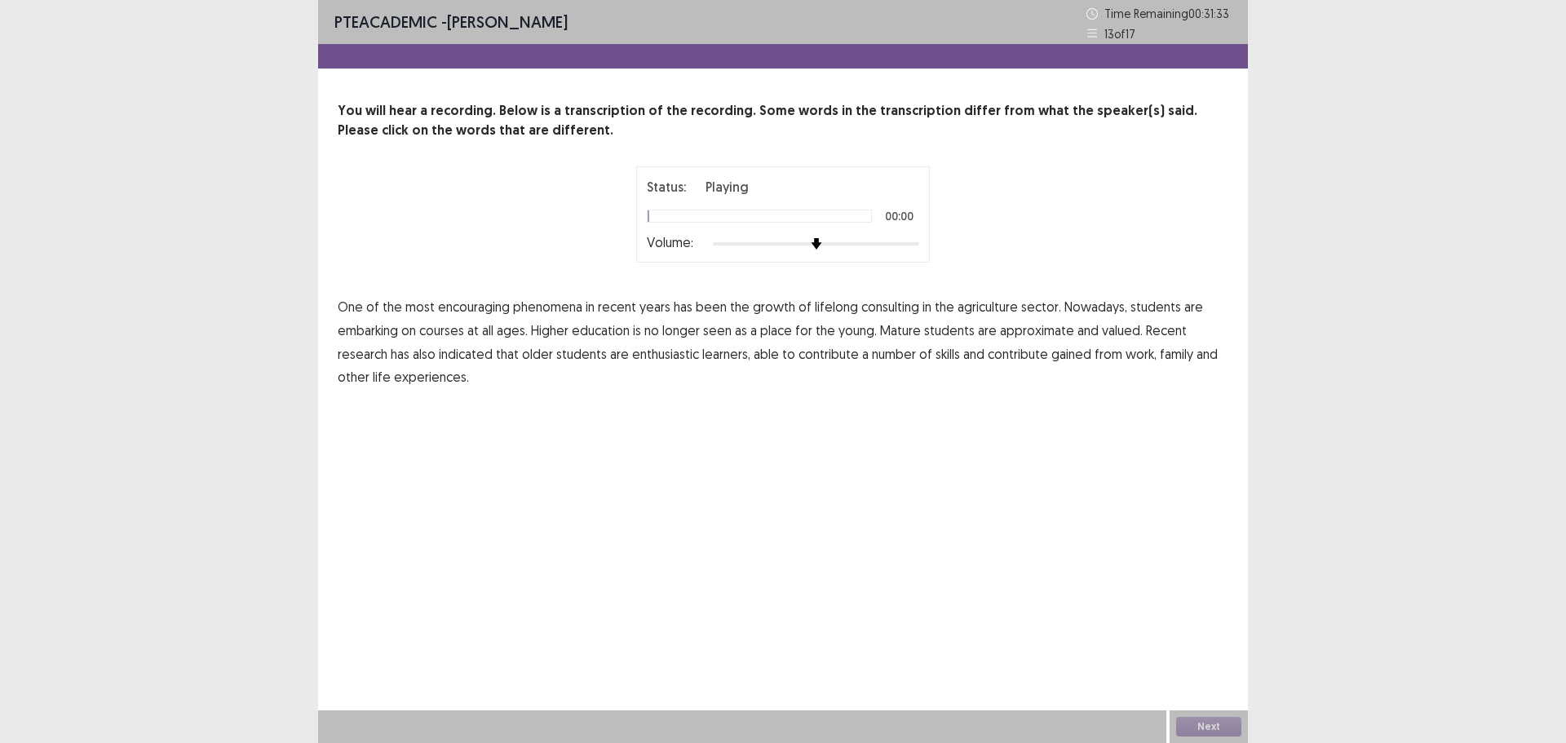
drag, startPoint x: 334, startPoint y: 369, endPoint x: 419, endPoint y: 374, distance: 84.9
click at [419, 374] on div "You will hear a recording. Below is a transcription of the recording. Some word…" at bounding box center [783, 245] width 930 height 288
click at [899, 308] on span "consulting" at bounding box center [890, 307] width 58 height 20
click at [985, 308] on span "agriculture" at bounding box center [988, 307] width 60 height 20
click at [1036, 335] on span "approximate" at bounding box center [1037, 331] width 74 height 20
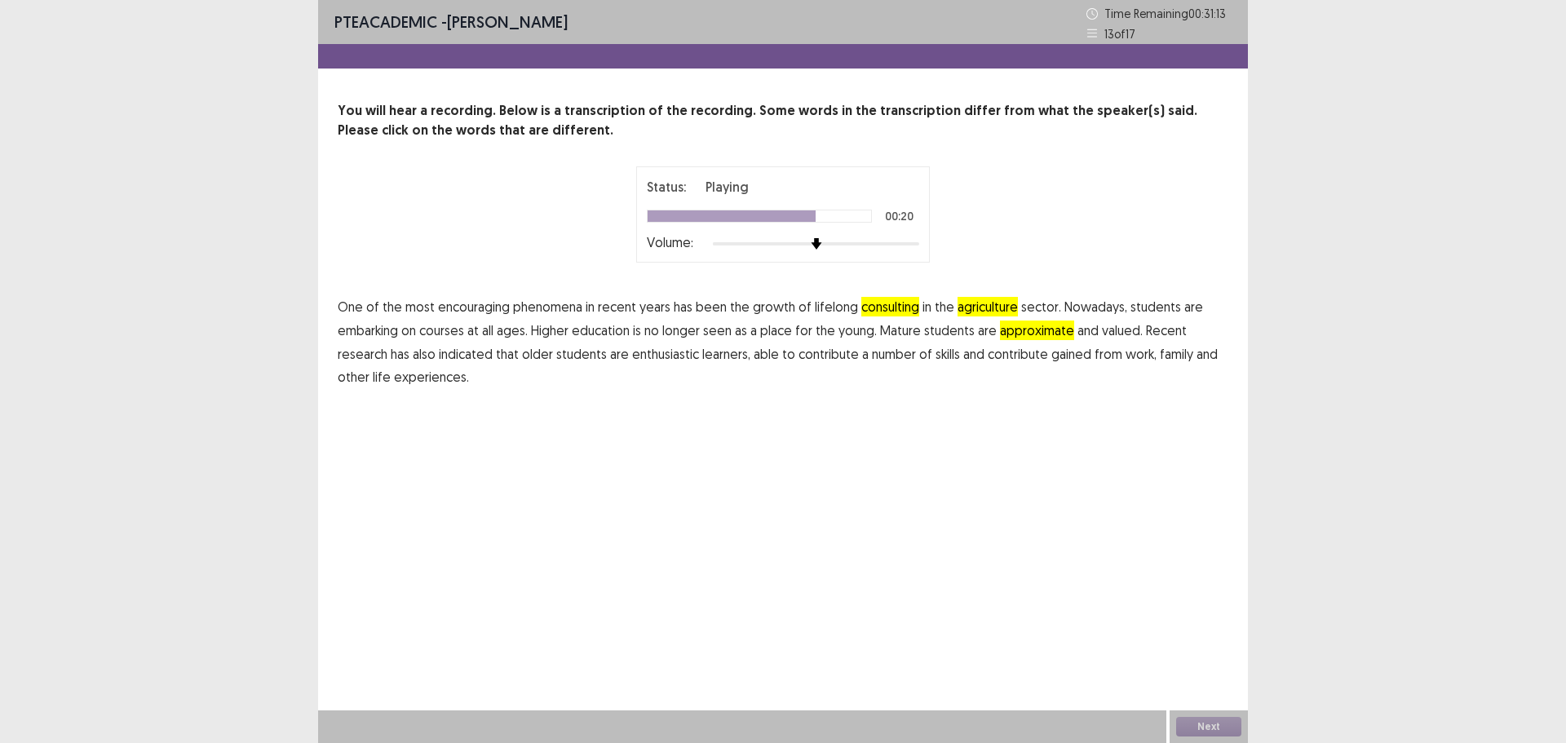
click at [534, 353] on span "older" at bounding box center [537, 354] width 31 height 20
click at [1028, 361] on span "contribute" at bounding box center [1018, 354] width 60 height 20
click at [1216, 715] on div "Next" at bounding box center [1209, 726] width 78 height 33
drag, startPoint x: 1211, startPoint y: 737, endPoint x: 1201, endPoint y: 730, distance: 12.9
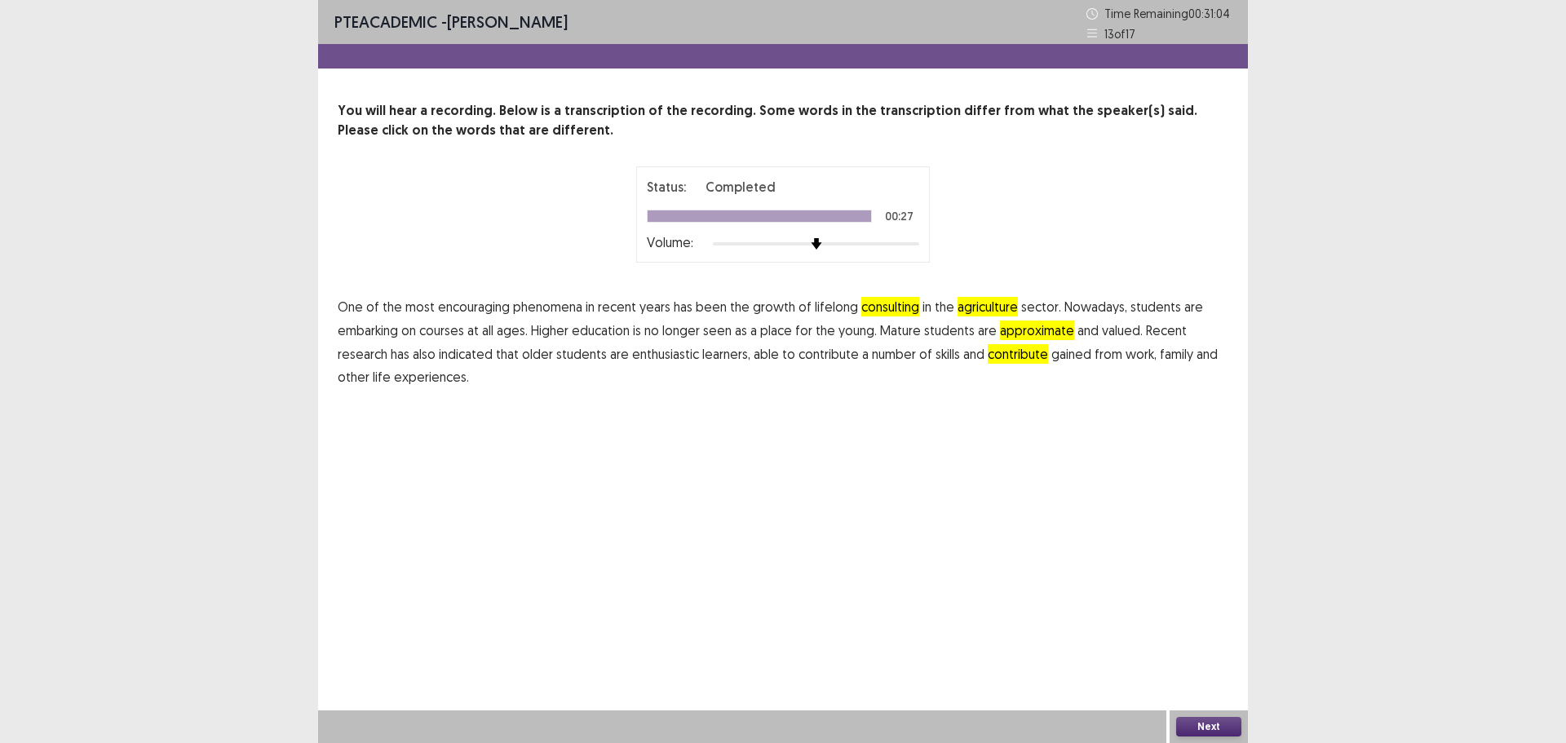
click at [1201, 731] on div "Next" at bounding box center [1209, 726] width 78 height 33
click at [1197, 723] on button "Next" at bounding box center [1208, 727] width 65 height 20
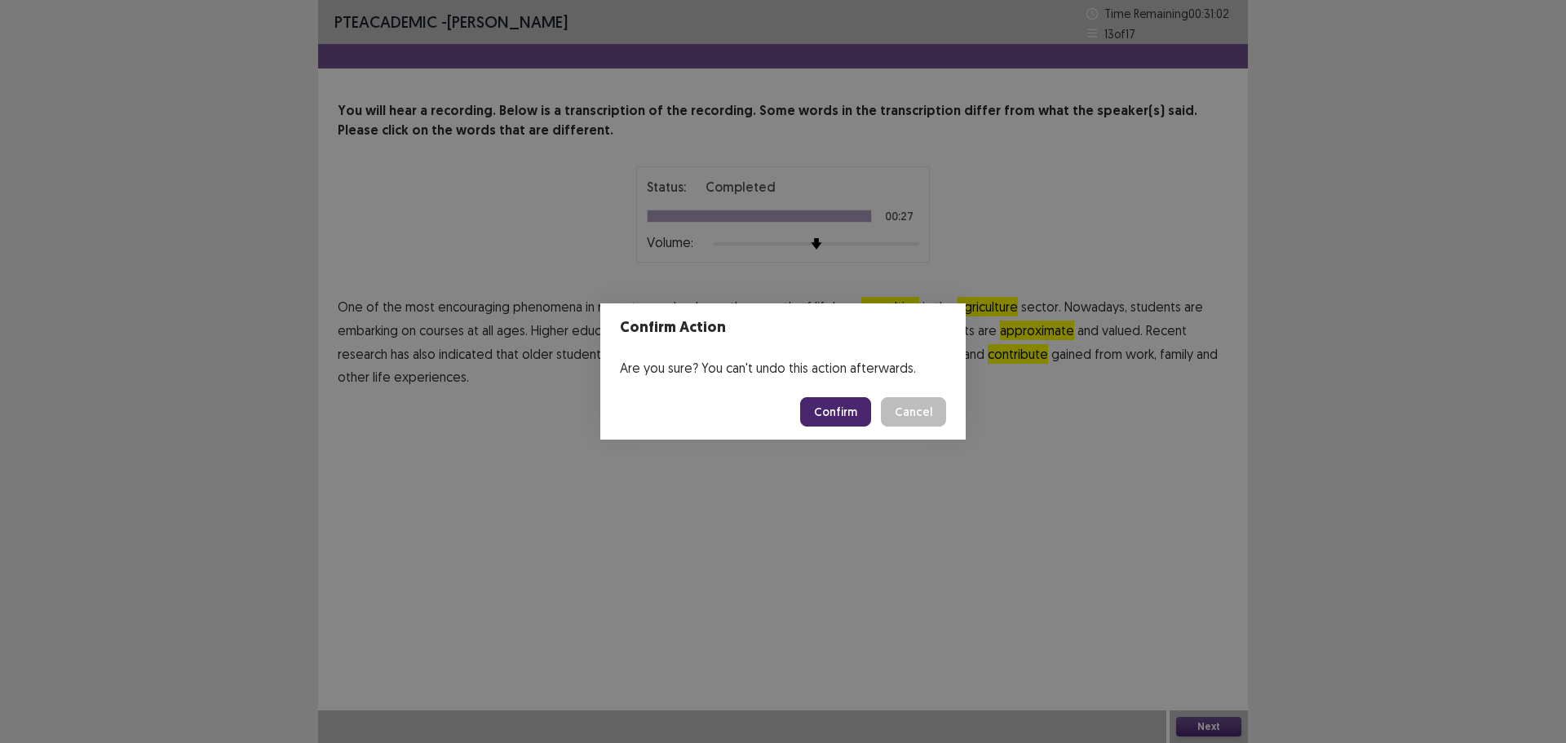
click at [852, 418] on button "Confirm" at bounding box center [835, 411] width 71 height 29
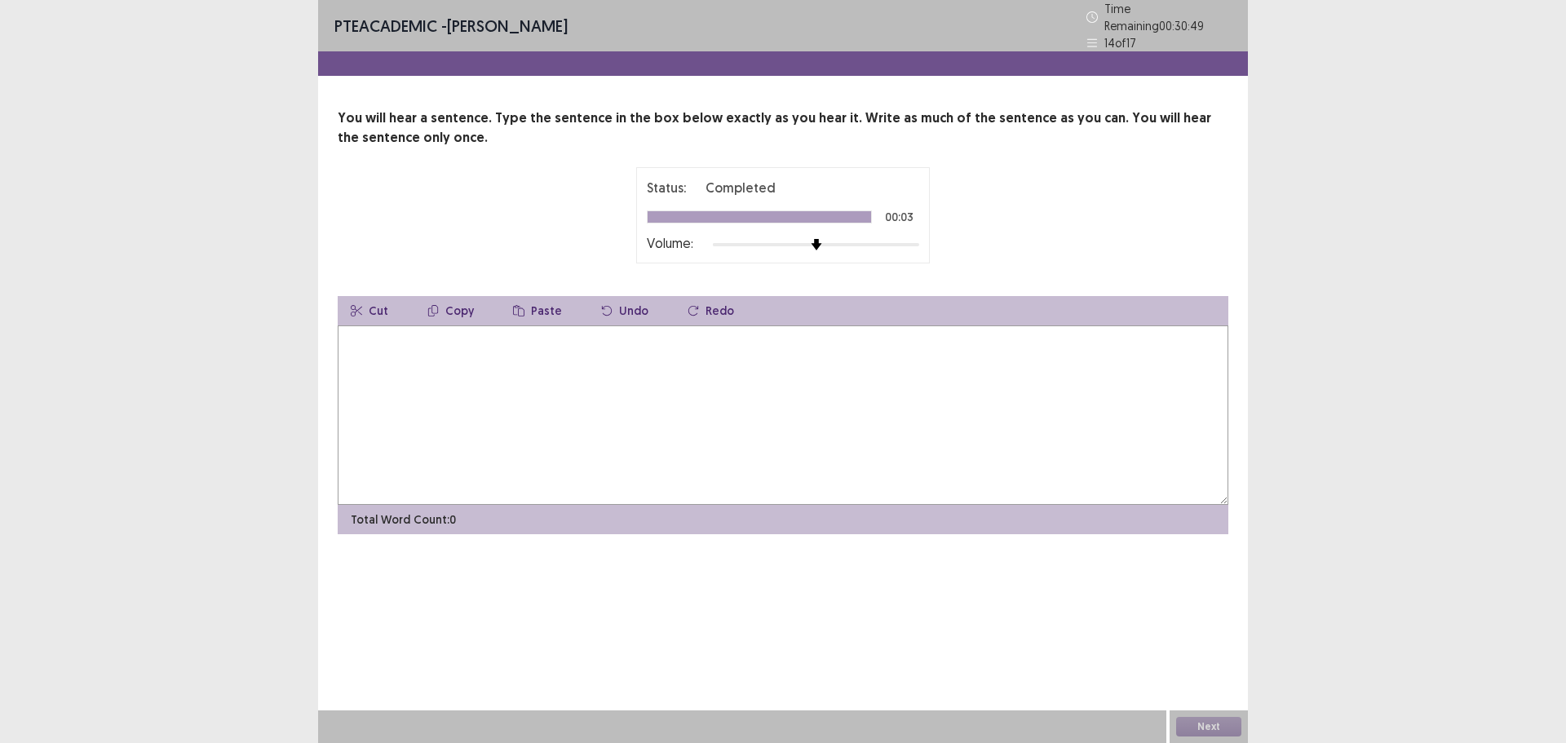
click at [738, 366] on textarea at bounding box center [783, 414] width 891 height 179
type textarea "*"
type textarea "**********"
click at [1200, 720] on button "Next" at bounding box center [1208, 727] width 65 height 20
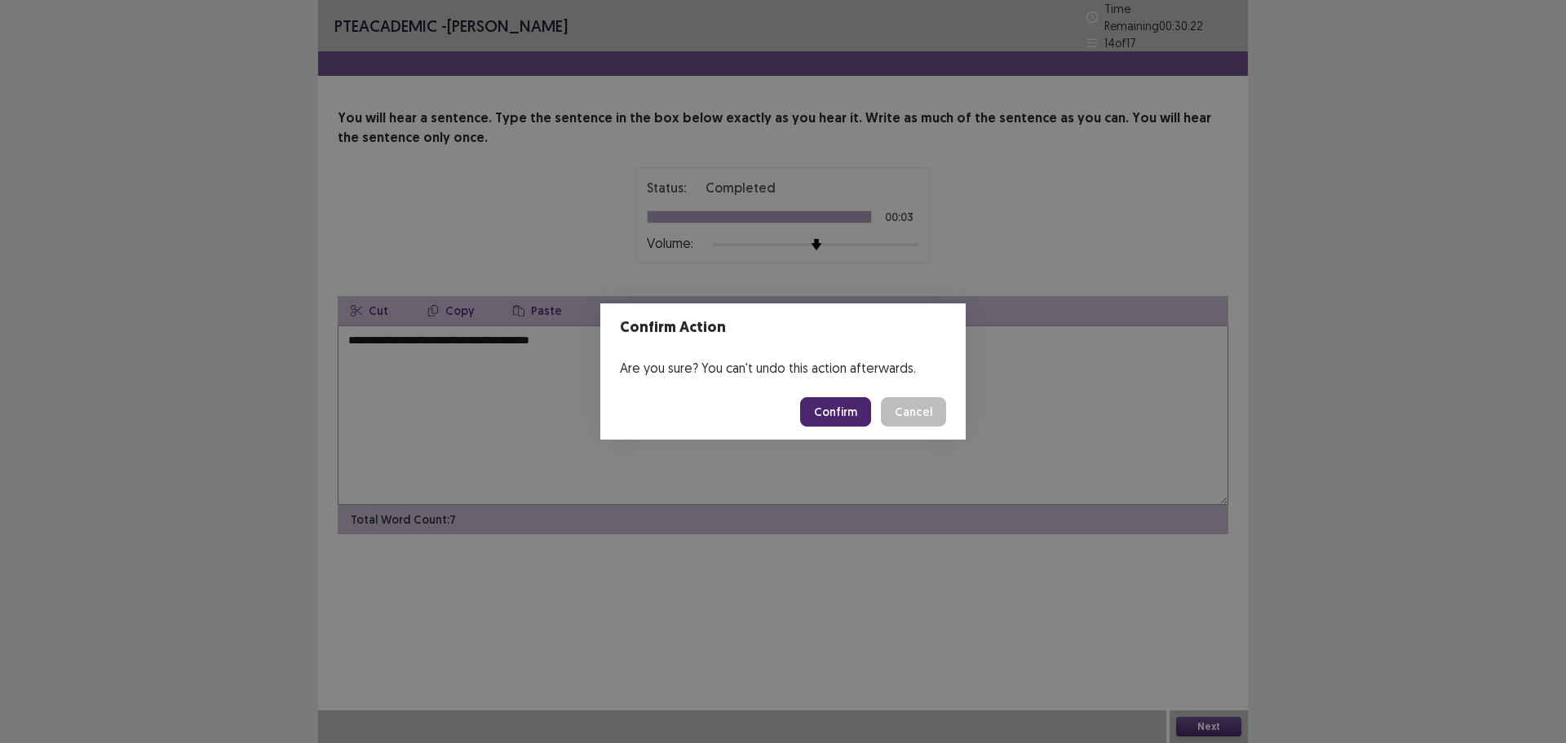
click at [846, 422] on button "Confirm" at bounding box center [835, 411] width 71 height 29
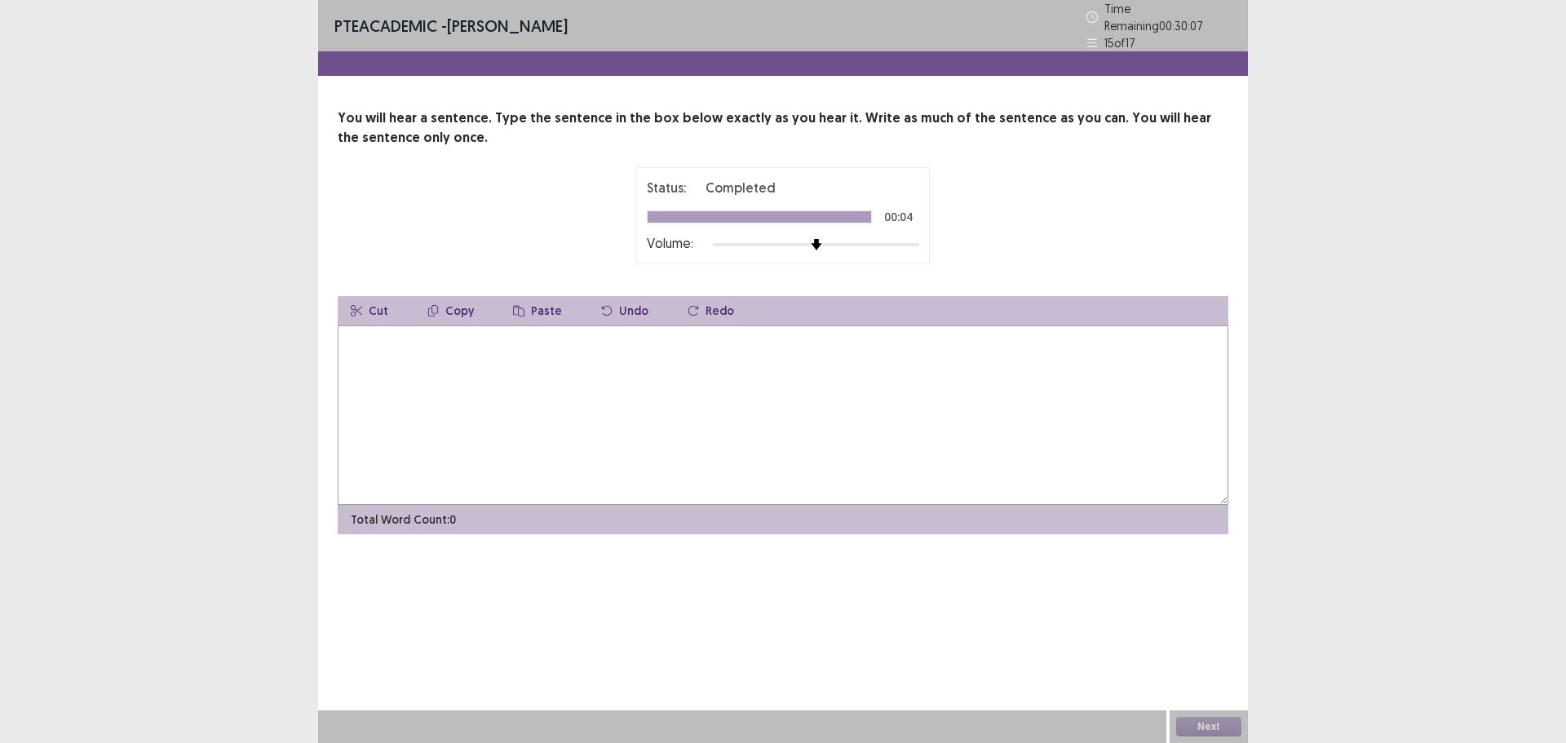
click at [835, 336] on textarea at bounding box center [783, 414] width 891 height 179
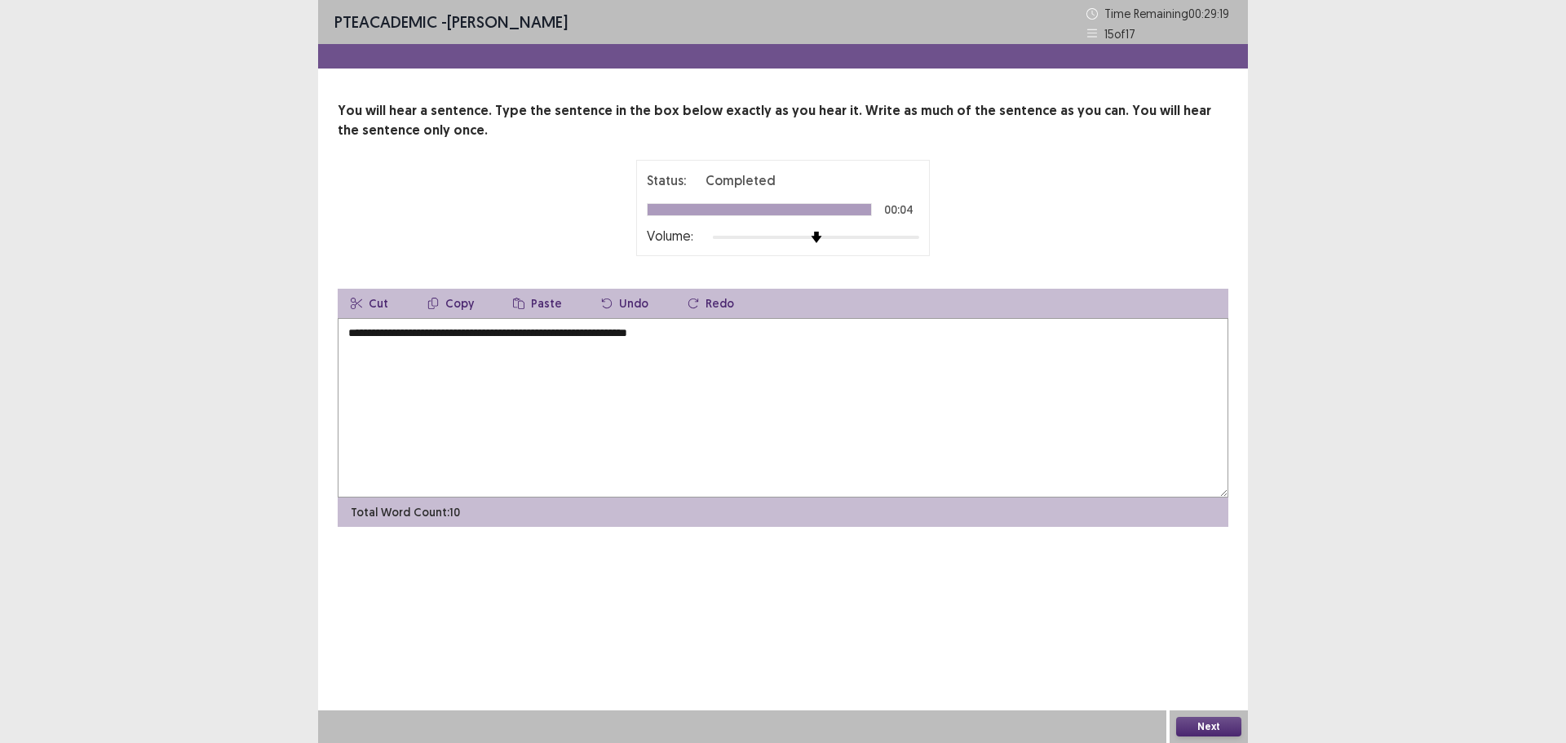
type textarea "**********"
click at [1201, 731] on button "Next" at bounding box center [1208, 727] width 65 height 20
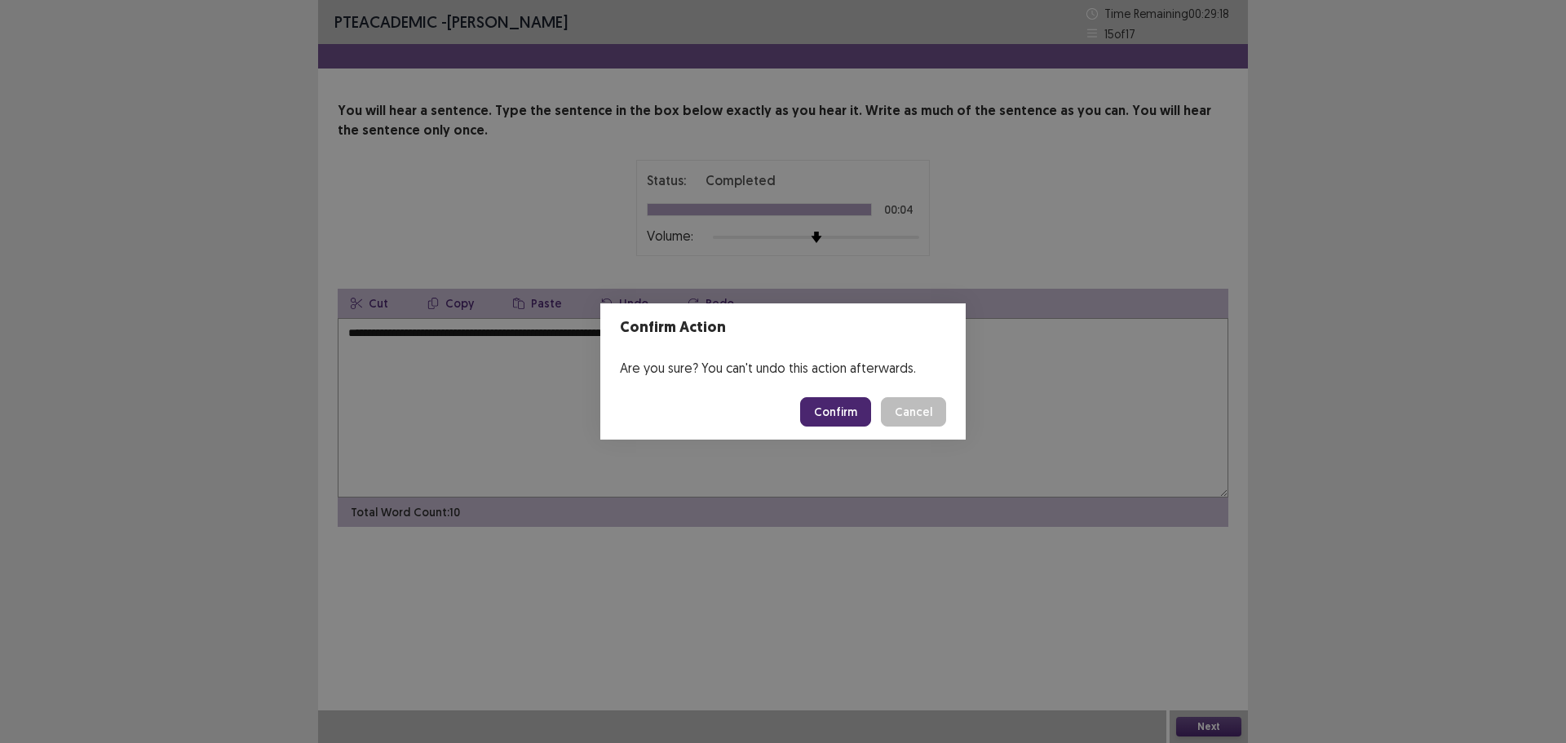
click at [843, 417] on button "Confirm" at bounding box center [835, 411] width 71 height 29
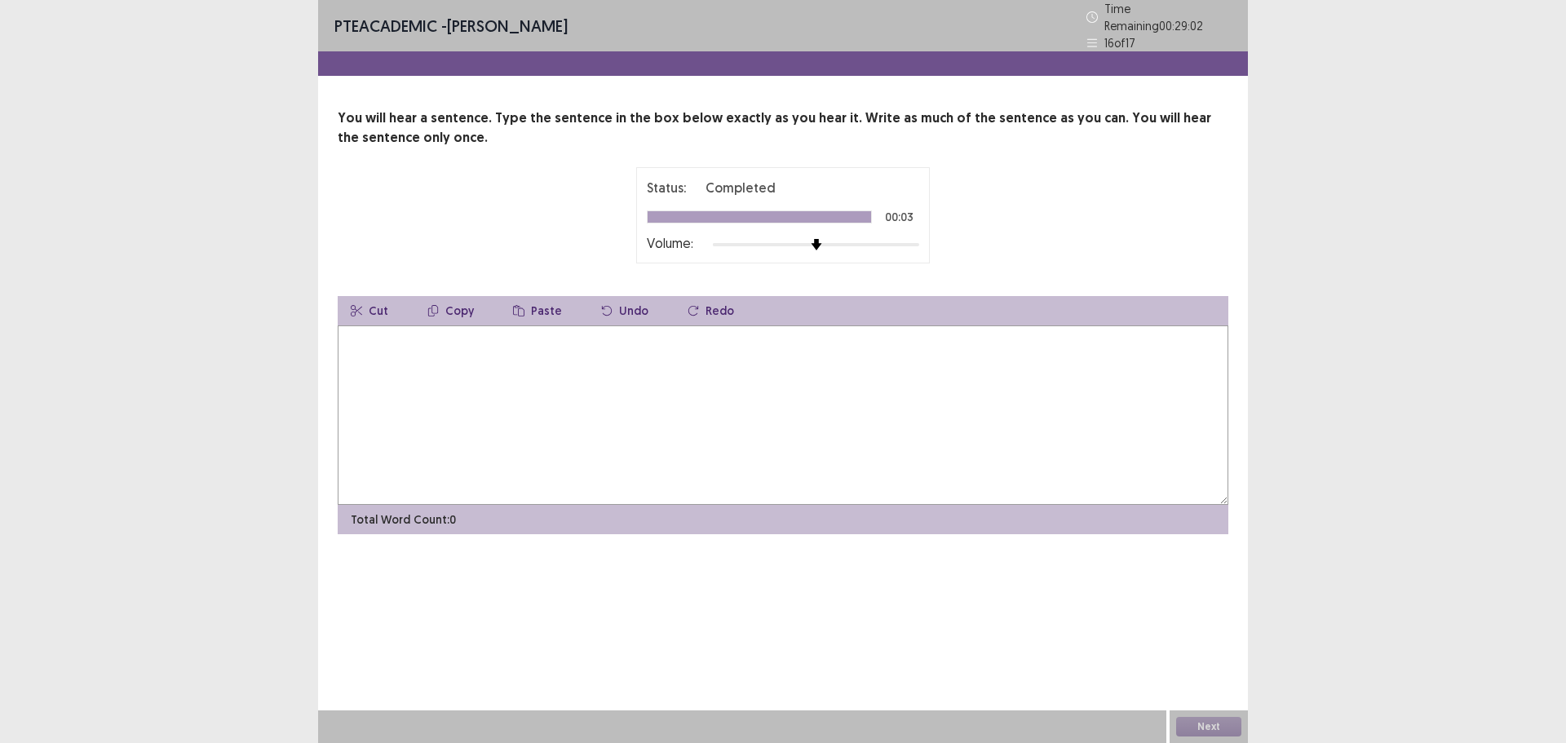
drag, startPoint x: 817, startPoint y: 214, endPoint x: 759, endPoint y: 220, distance: 58.3
click at [761, 220] on div "Status: Completed 00:03 Volume:" at bounding box center [783, 215] width 272 height 75
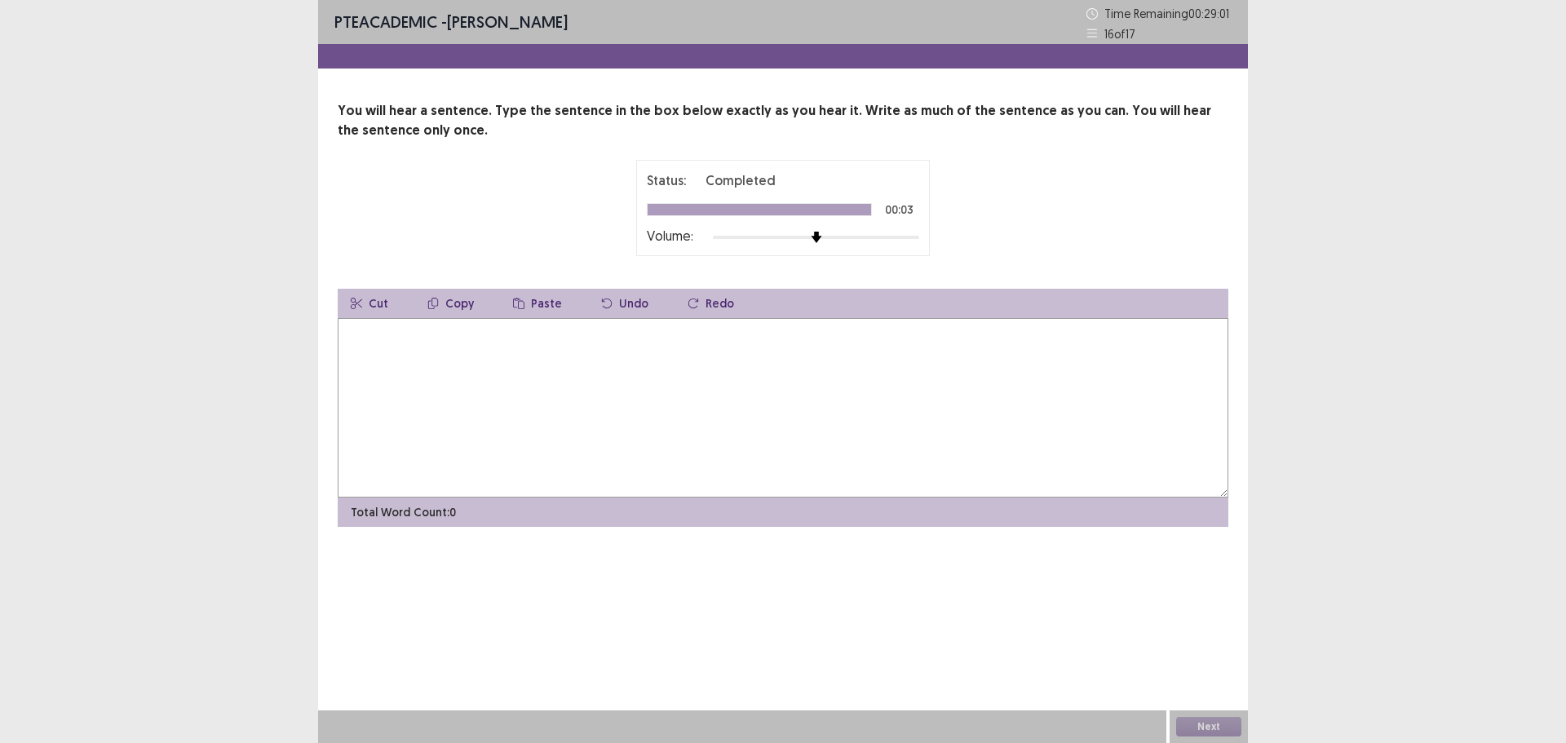
click at [697, 308] on button "Redo" at bounding box center [711, 303] width 73 height 29
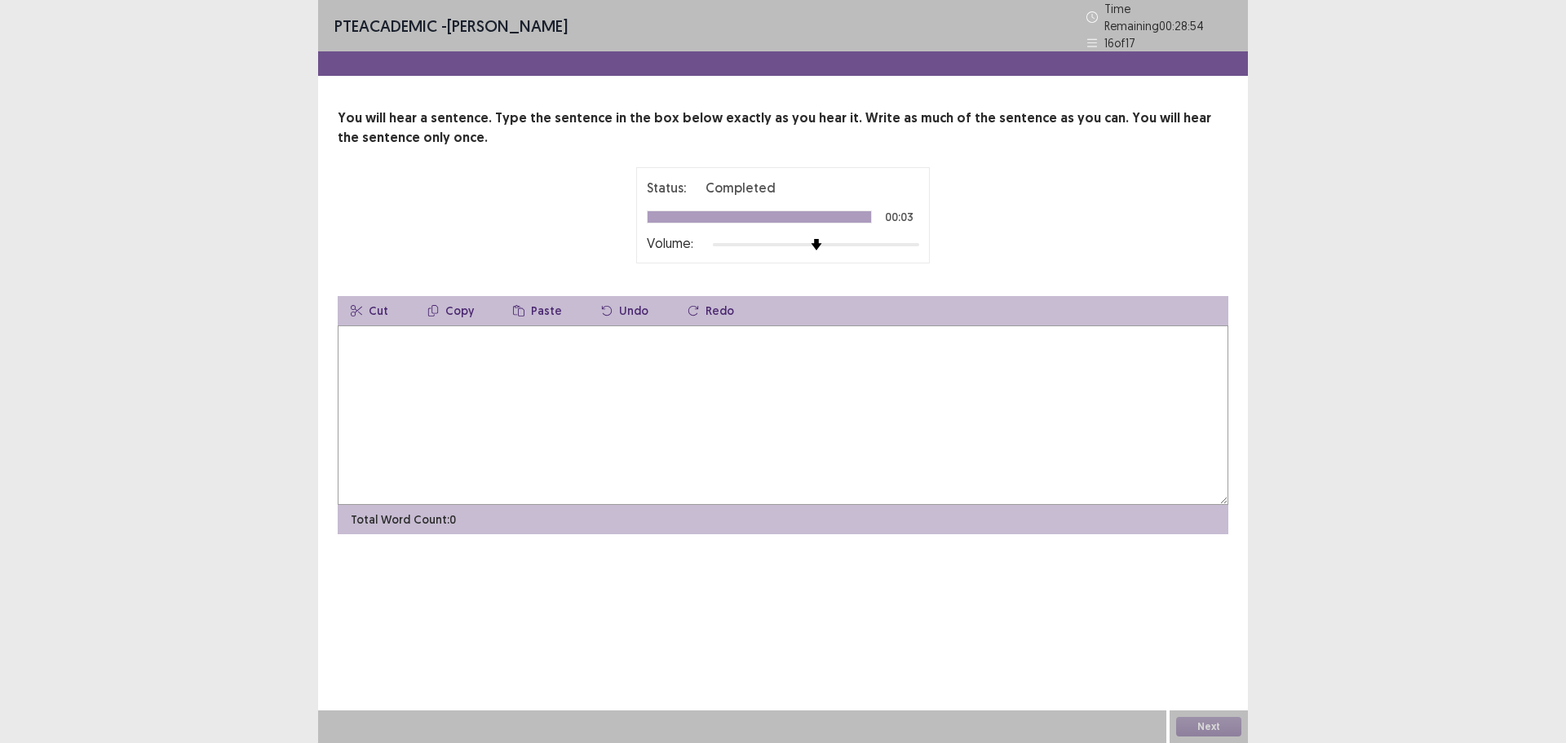
click at [449, 334] on textarea at bounding box center [783, 414] width 891 height 179
click at [420, 334] on textarea "**********" at bounding box center [783, 414] width 891 height 179
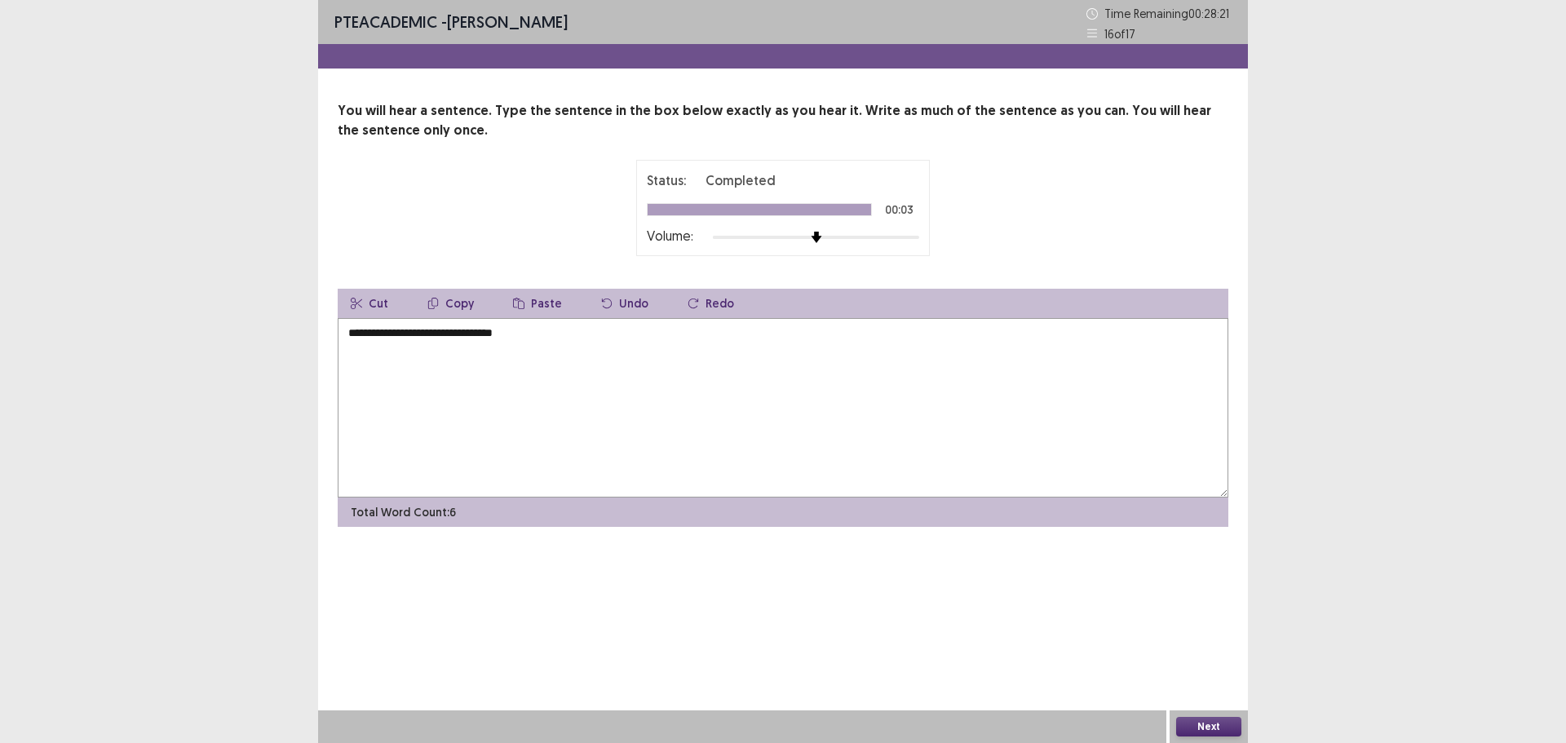
type textarea "**********"
click at [1189, 727] on button "Next" at bounding box center [1208, 727] width 65 height 20
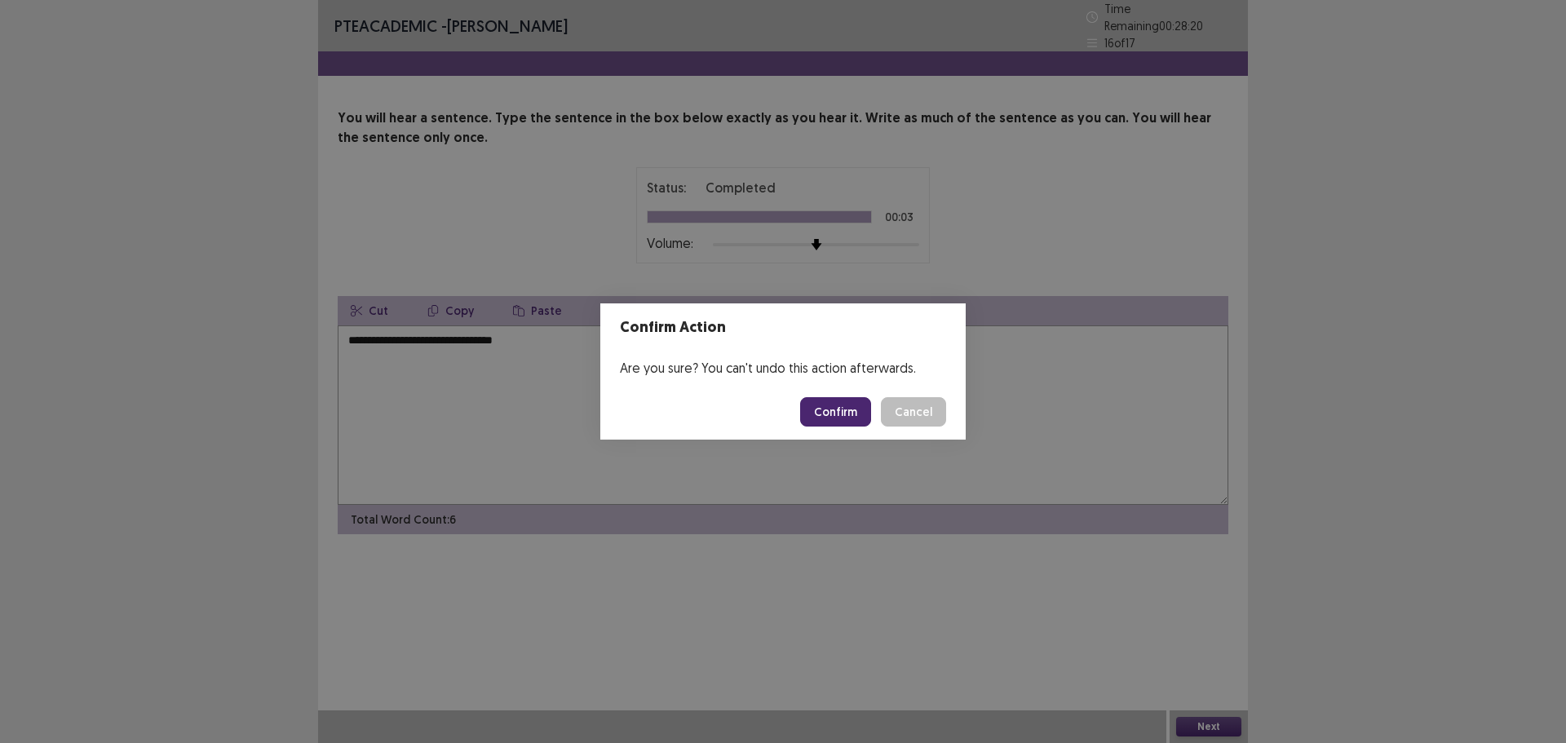
click at [869, 408] on button "Confirm" at bounding box center [835, 411] width 71 height 29
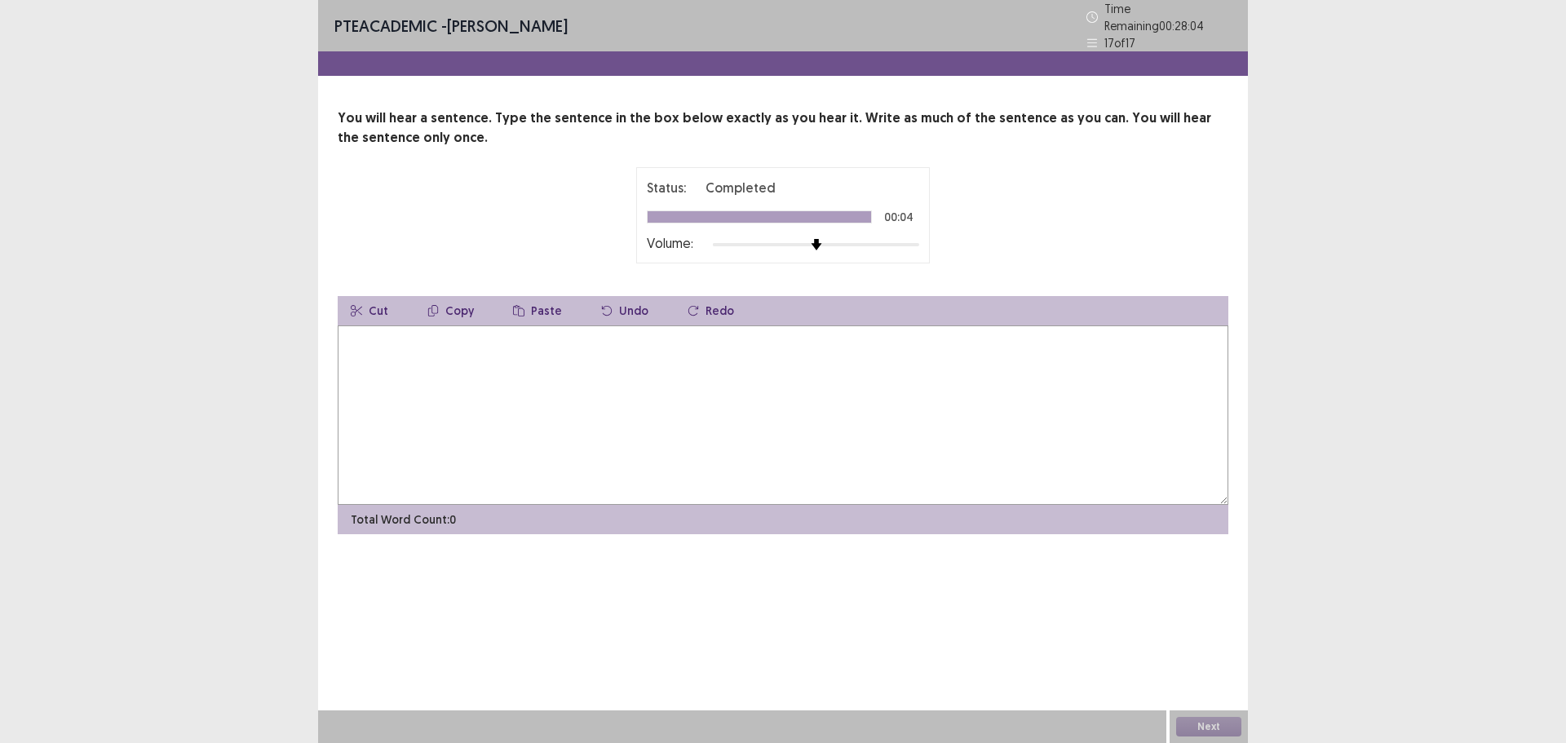
click at [859, 398] on textarea at bounding box center [783, 414] width 891 height 179
type textarea "*"
type textarea "**********"
click at [1210, 727] on button "Next" at bounding box center [1208, 727] width 65 height 20
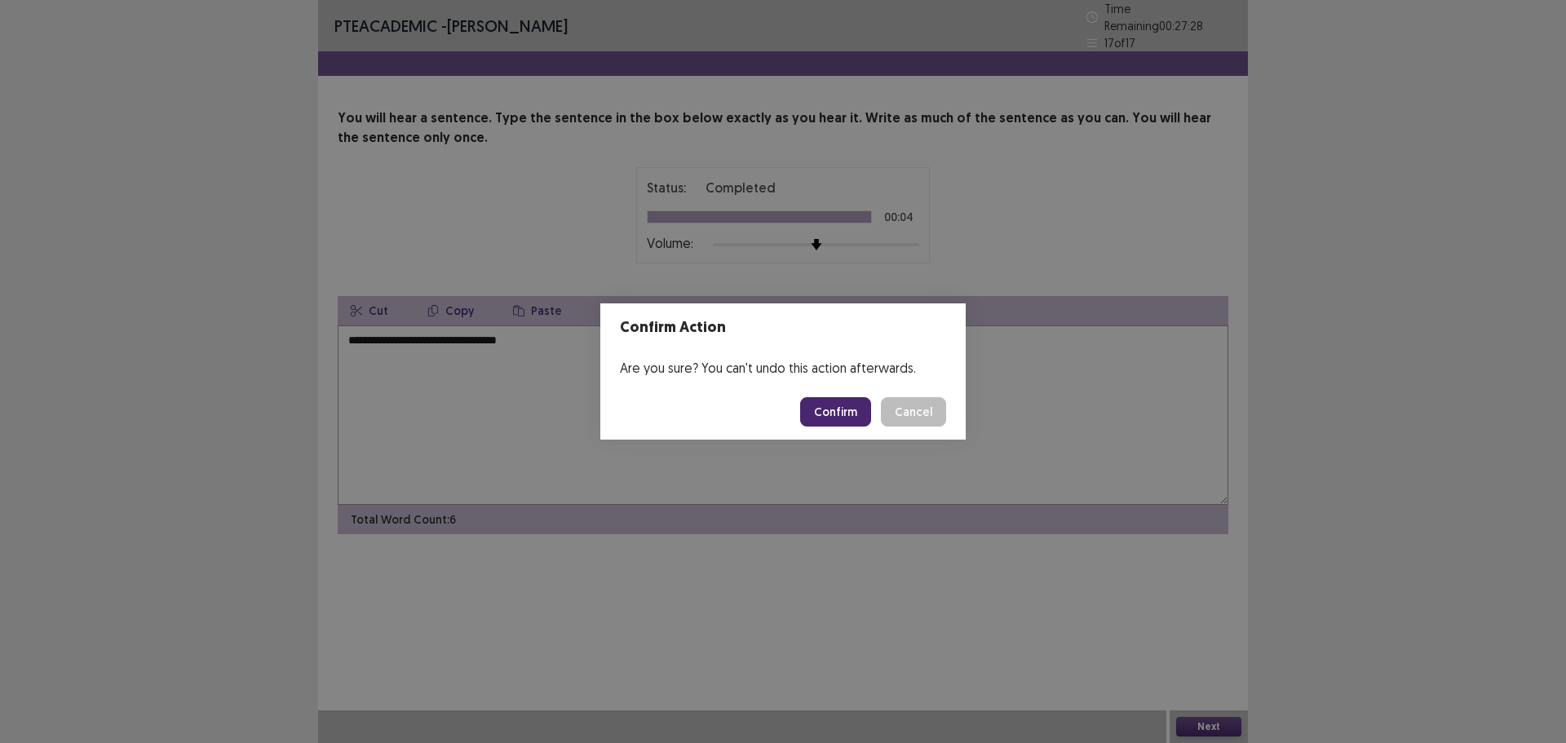
click at [847, 409] on button "Confirm" at bounding box center [835, 411] width 71 height 29
